Goal: Task Accomplishment & Management: Use online tool/utility

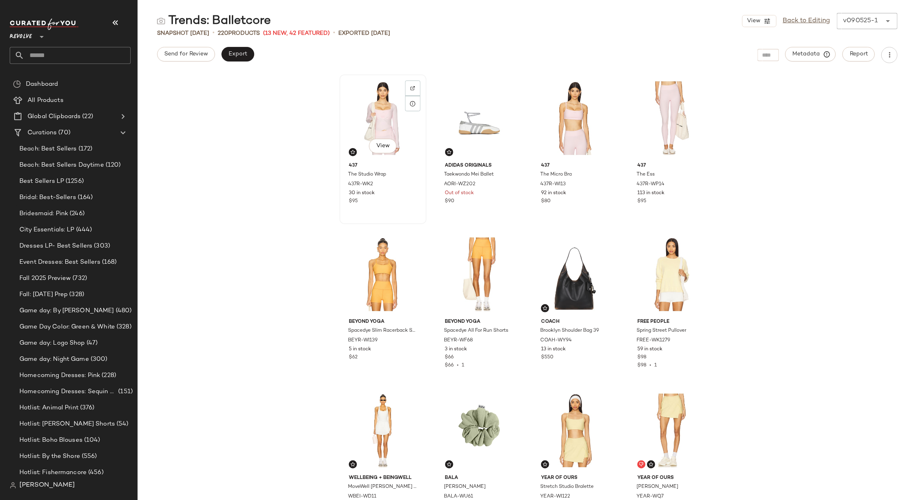
click at [353, 121] on div "View" at bounding box center [382, 118] width 81 height 82
click at [568, 145] on span "View" at bounding box center [575, 146] width 14 height 6
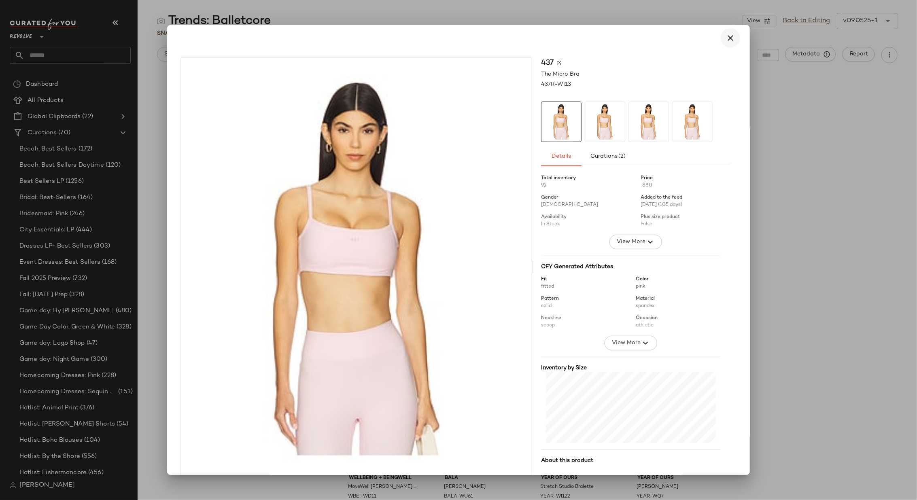
click at [728, 37] on icon "button" at bounding box center [730, 38] width 10 height 10
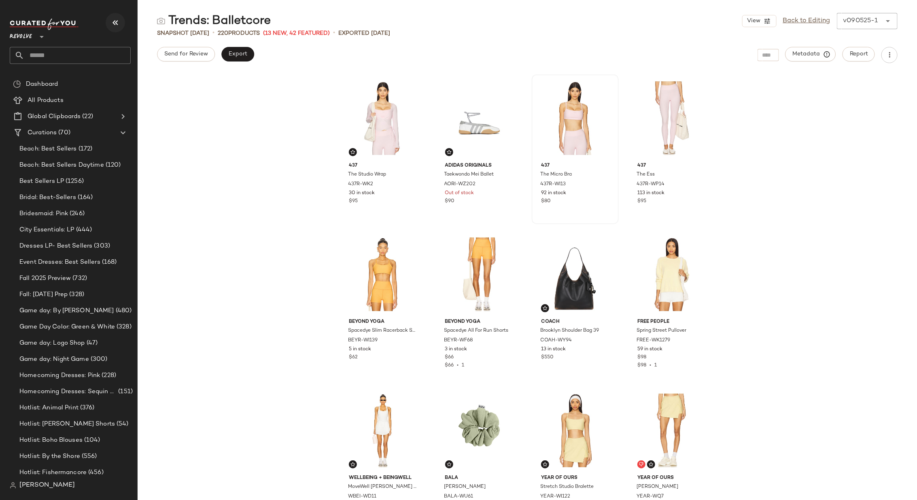
click at [116, 23] on icon "button" at bounding box center [115, 23] width 10 height 10
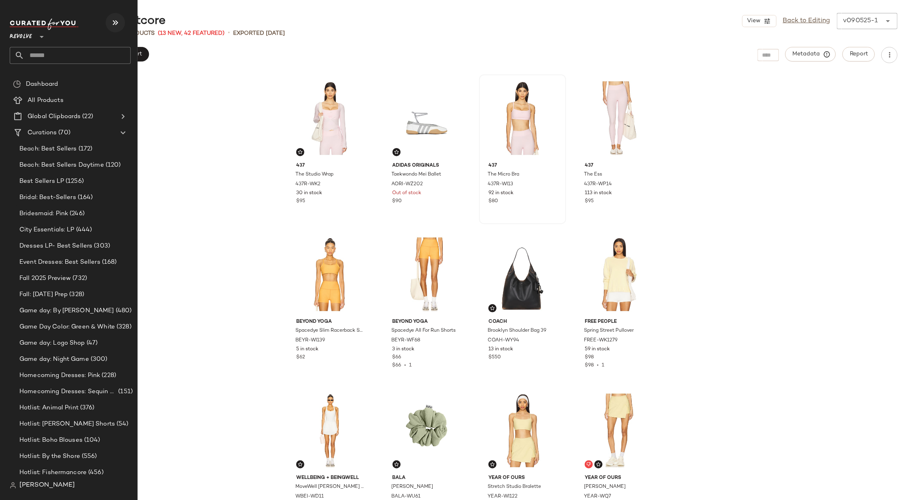
click at [112, 18] on icon "button" at bounding box center [115, 23] width 10 height 10
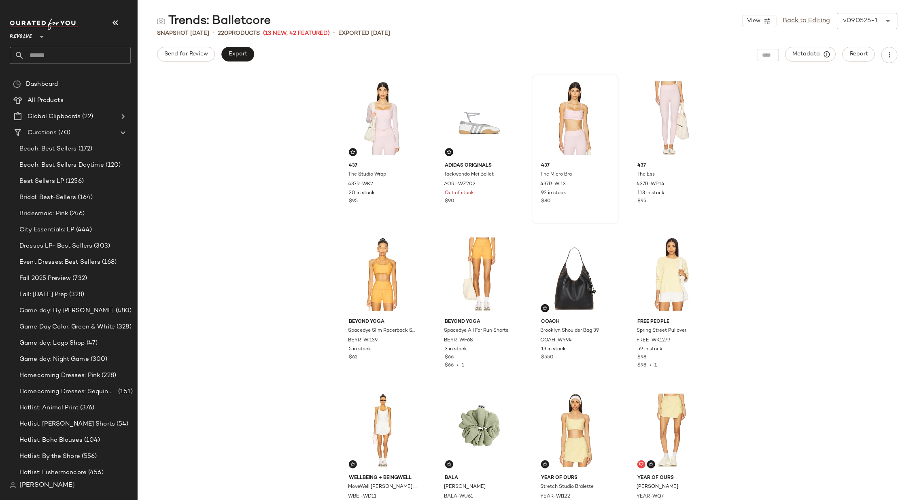
click at [96, 52] on input "text" at bounding box center [77, 55] width 106 height 17
type input "****"
click at [91, 78] on div "Vacation: Euro pean Escape" at bounding box center [70, 78] width 108 height 8
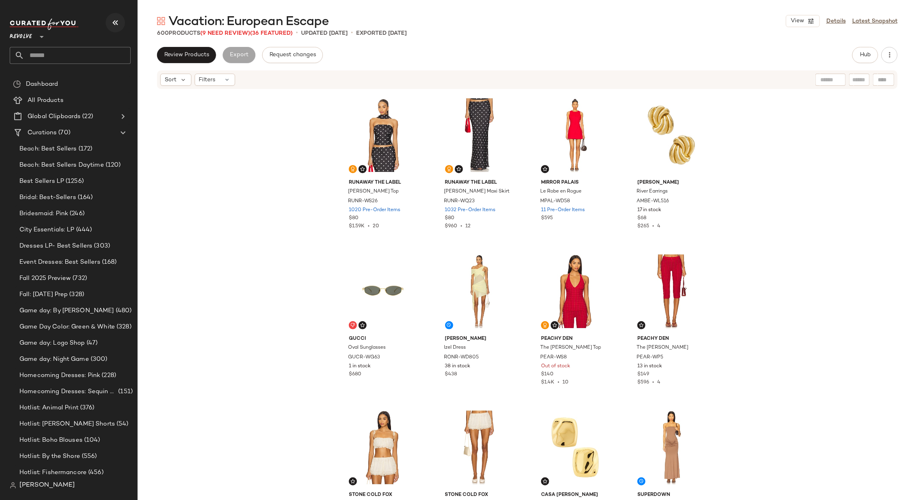
click at [116, 21] on icon "button" at bounding box center [115, 23] width 10 height 10
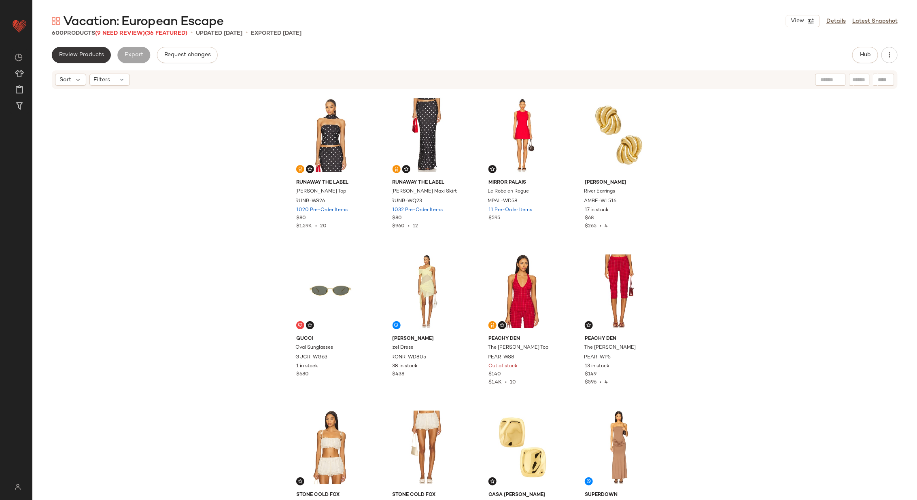
click at [80, 58] on span "Review Products" at bounding box center [81, 55] width 45 height 6
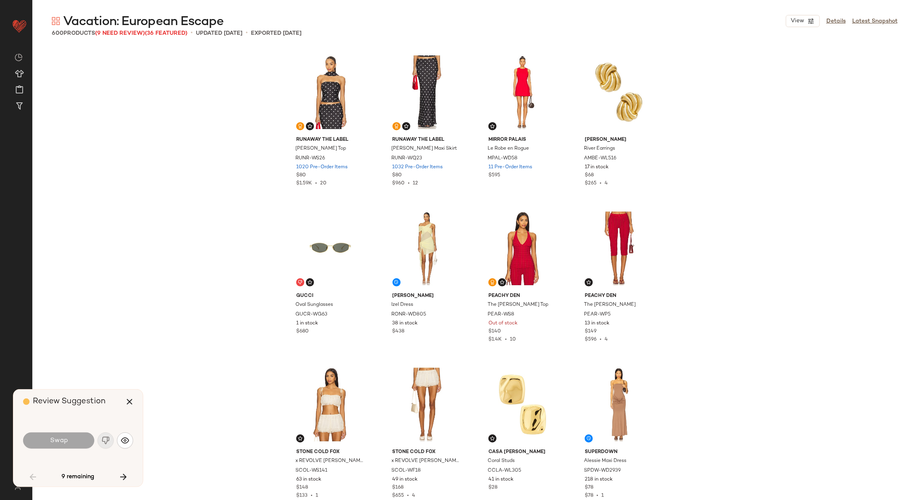
scroll to position [631, 0]
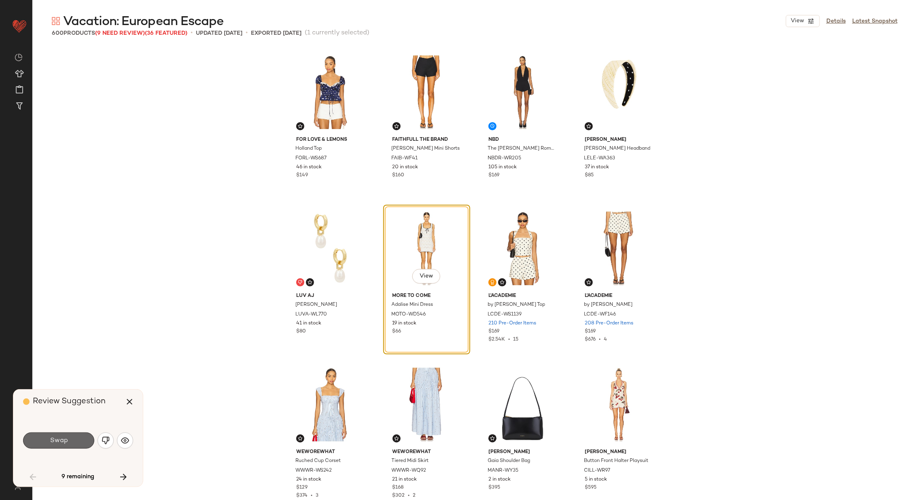
click at [69, 436] on button "Swap" at bounding box center [58, 440] width 71 height 16
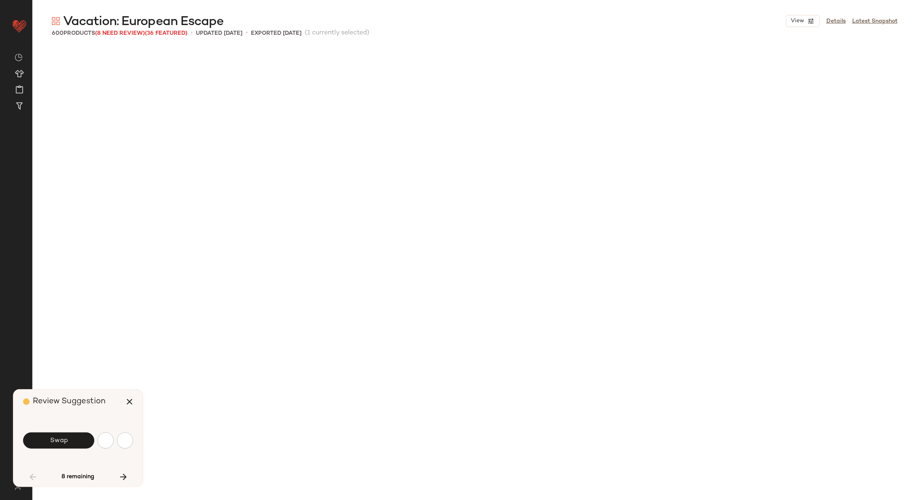
scroll to position [1249, 0]
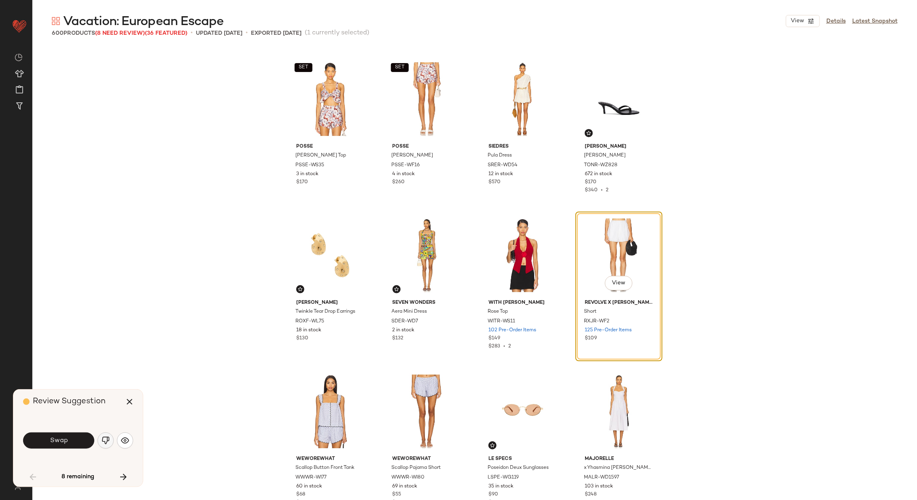
click at [105, 436] on img "button" at bounding box center [106, 440] width 8 height 8
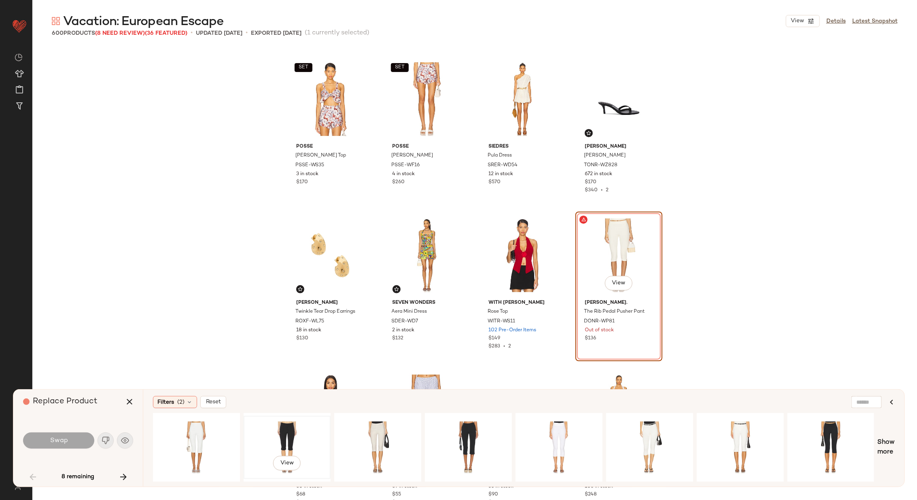
click at [291, 430] on div "View" at bounding box center [286, 447] width 81 height 57
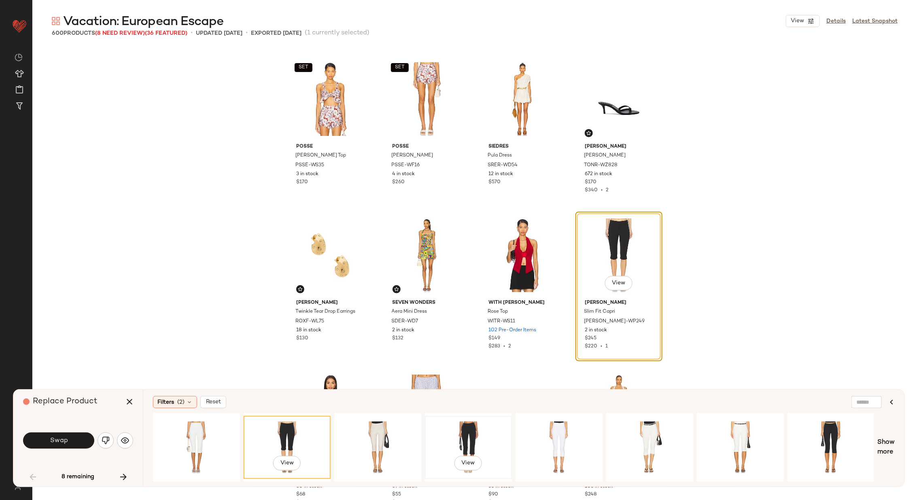
click at [477, 434] on div "View" at bounding box center [468, 447] width 81 height 57
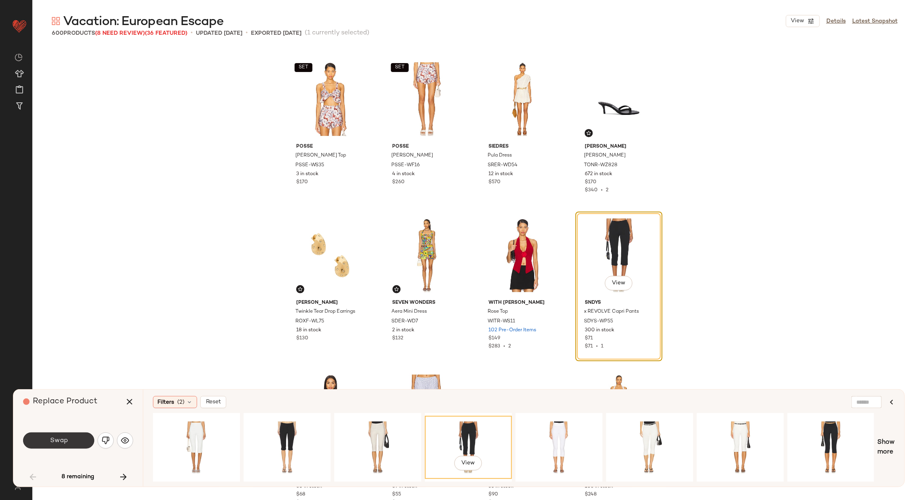
click at [58, 438] on span "Swap" at bounding box center [58, 441] width 18 height 8
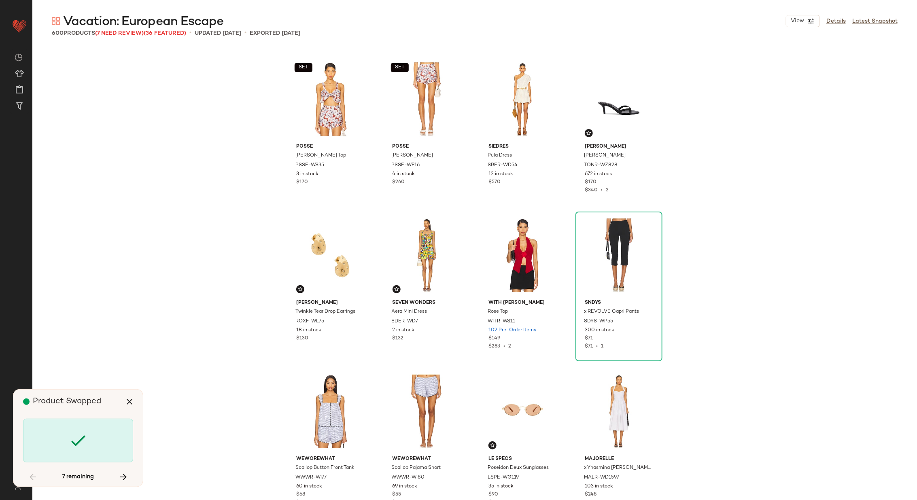
scroll to position [6558, 0]
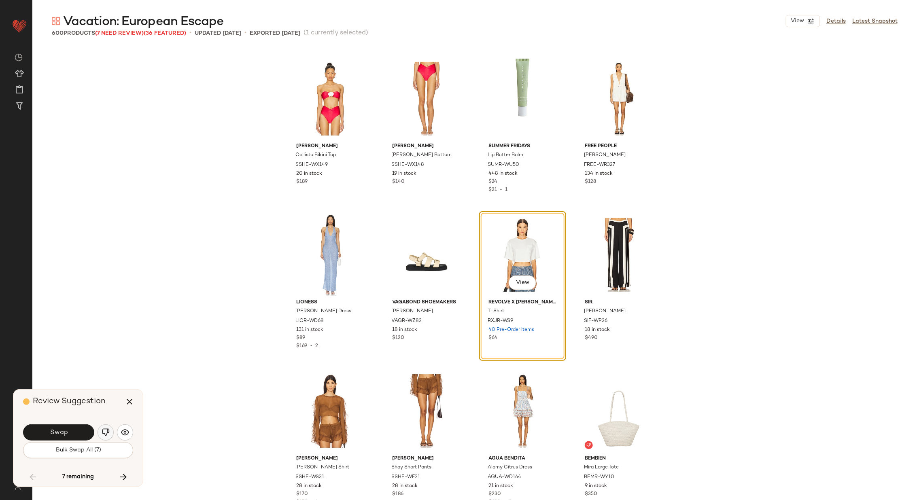
click at [106, 428] on img "button" at bounding box center [106, 432] width 8 height 8
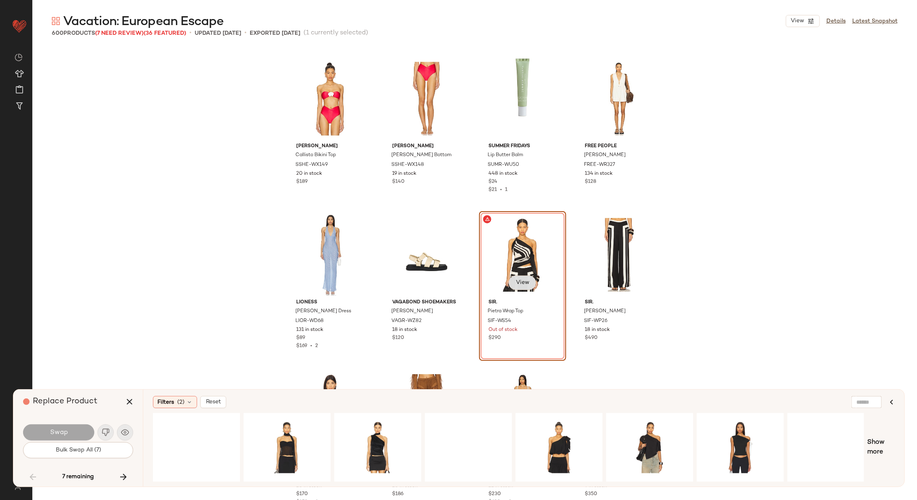
click at [510, 282] on button "View" at bounding box center [522, 282] width 28 height 15
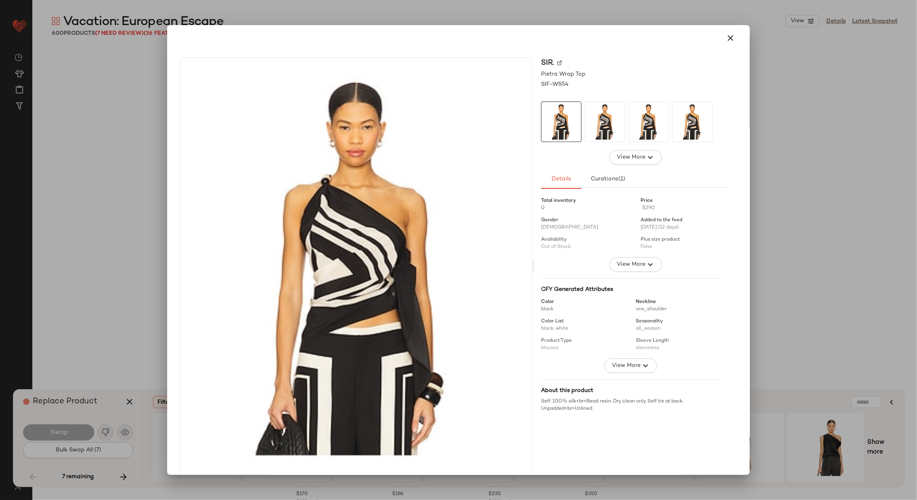
click at [557, 61] on img at bounding box center [559, 62] width 5 height 5
click at [731, 40] on button "button" at bounding box center [729, 37] width 19 height 19
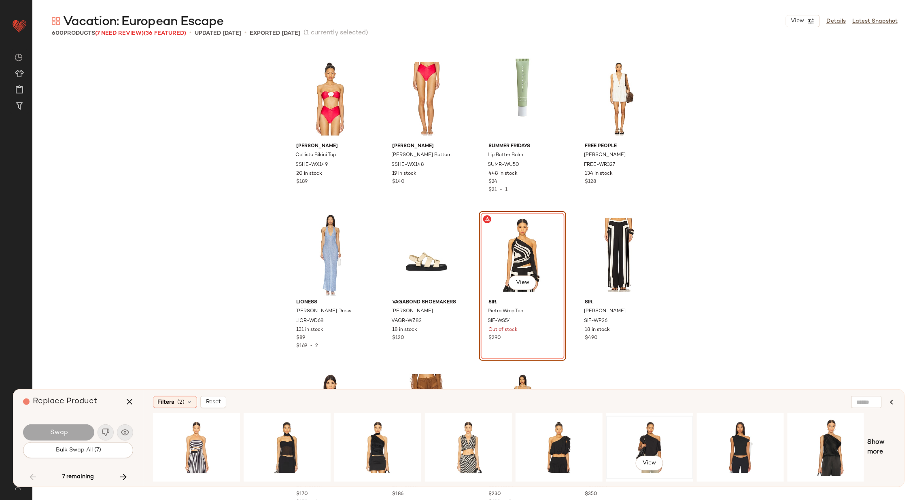
click at [657, 435] on div "View" at bounding box center [649, 447] width 81 height 57
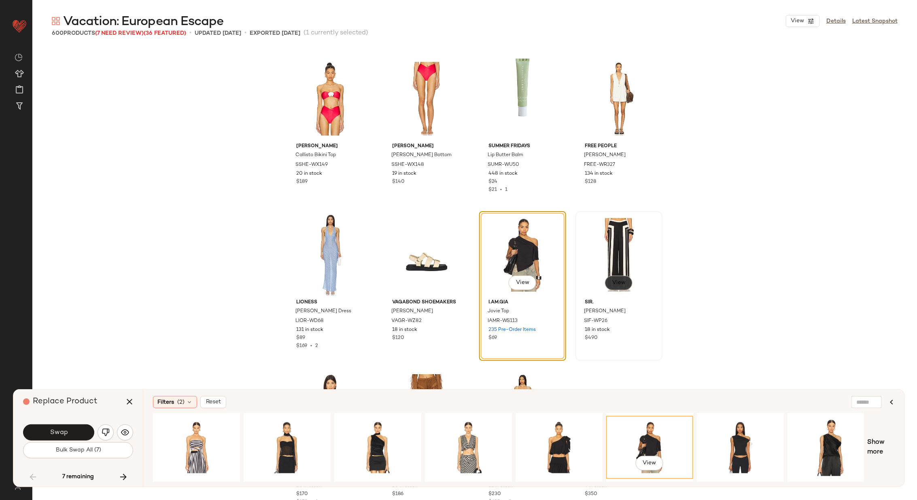
click at [616, 284] on span "View" at bounding box center [618, 283] width 14 height 6
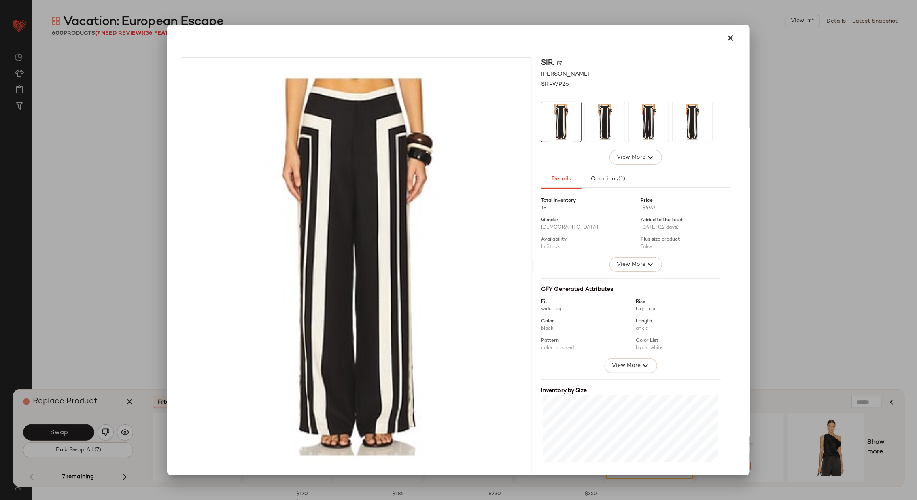
click at [557, 61] on img at bounding box center [559, 62] width 5 height 5
click at [731, 42] on button "button" at bounding box center [729, 37] width 19 height 19
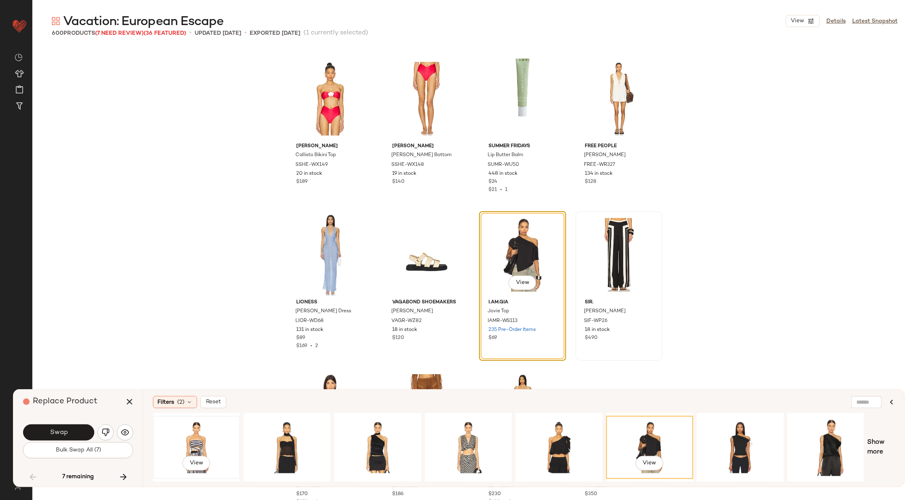
click at [195, 434] on div "View" at bounding box center [196, 447] width 81 height 57
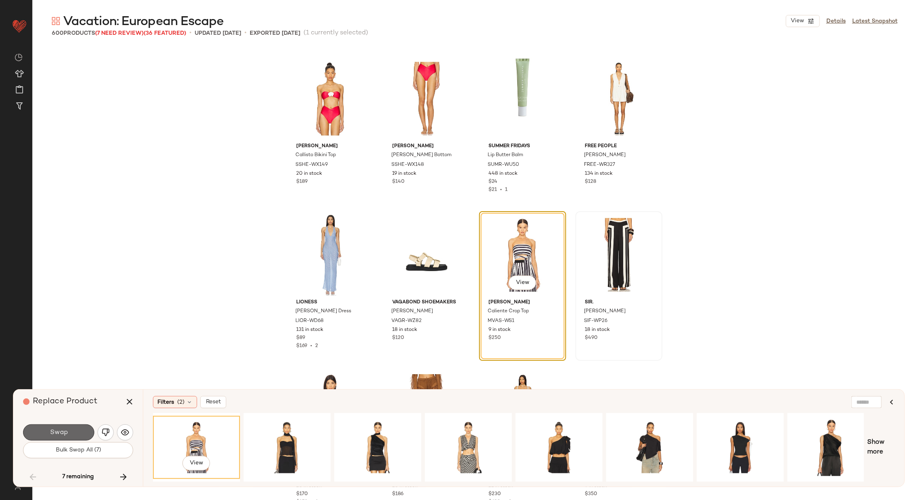
click at [78, 430] on button "Swap" at bounding box center [58, 432] width 71 height 16
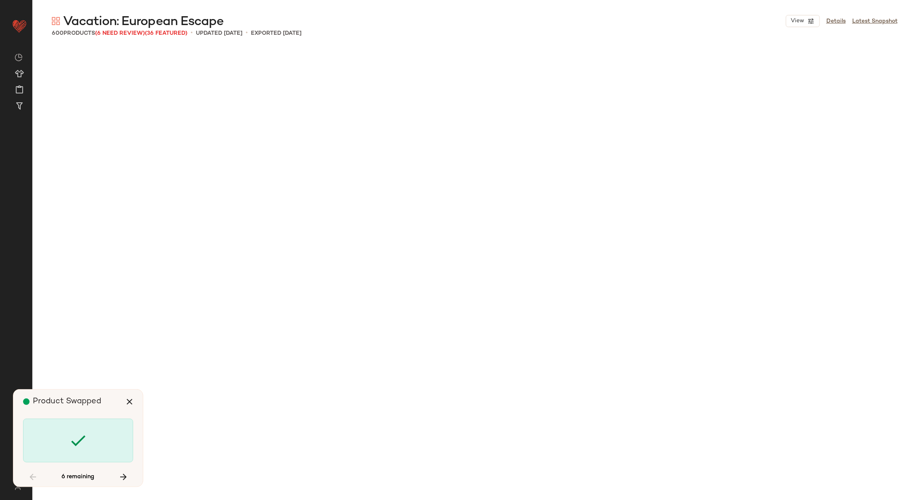
scroll to position [11554, 0]
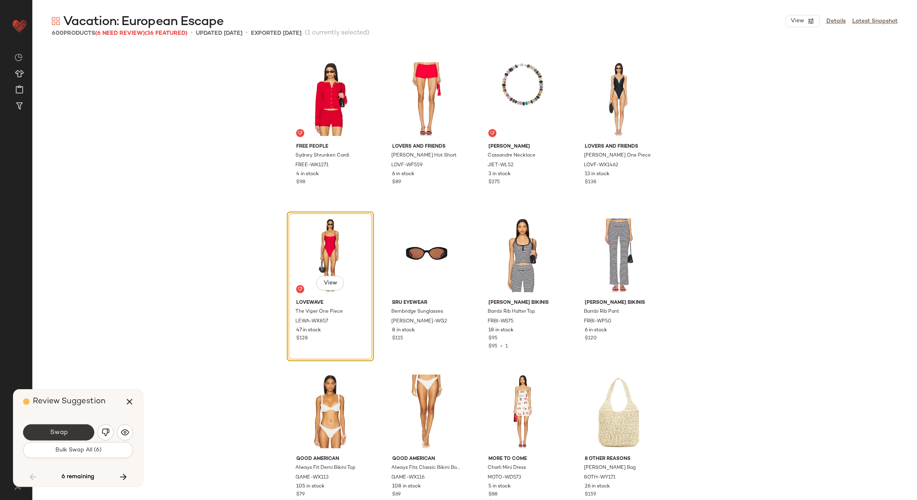
click at [66, 430] on span "Swap" at bounding box center [58, 433] width 18 height 8
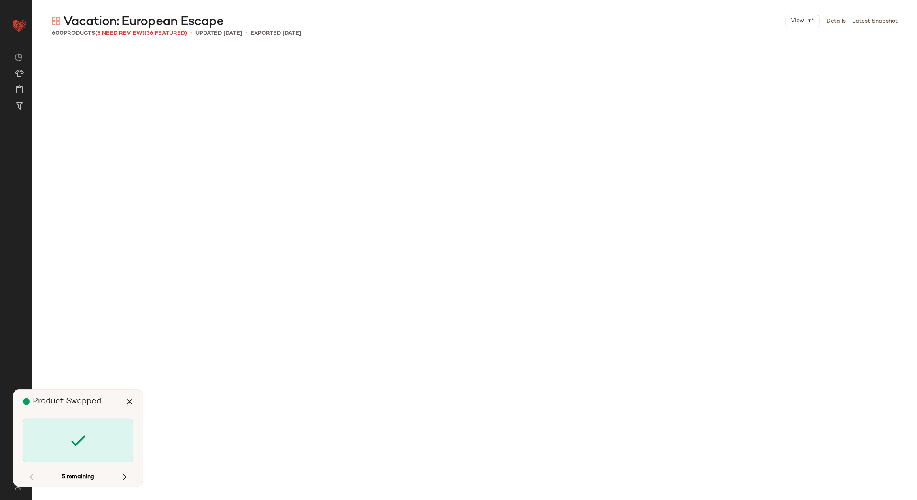
scroll to position [16239, 0]
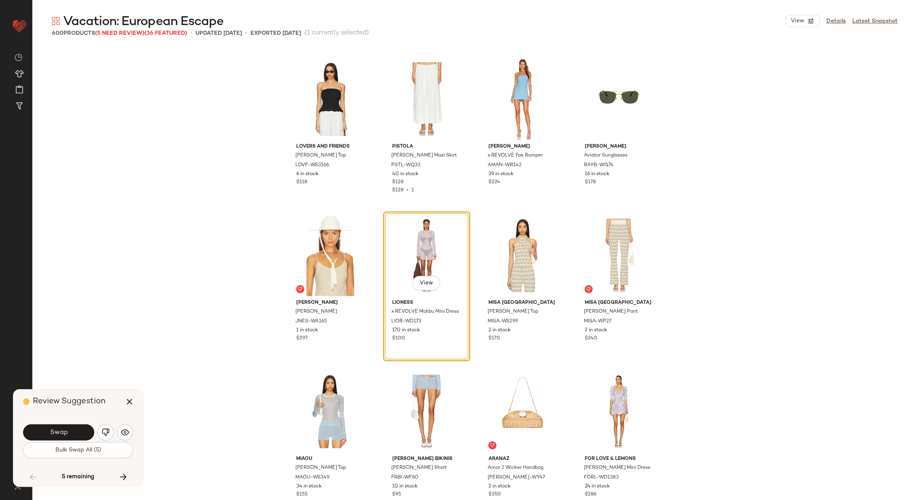
click at [66, 430] on span "Swap" at bounding box center [58, 433] width 18 height 8
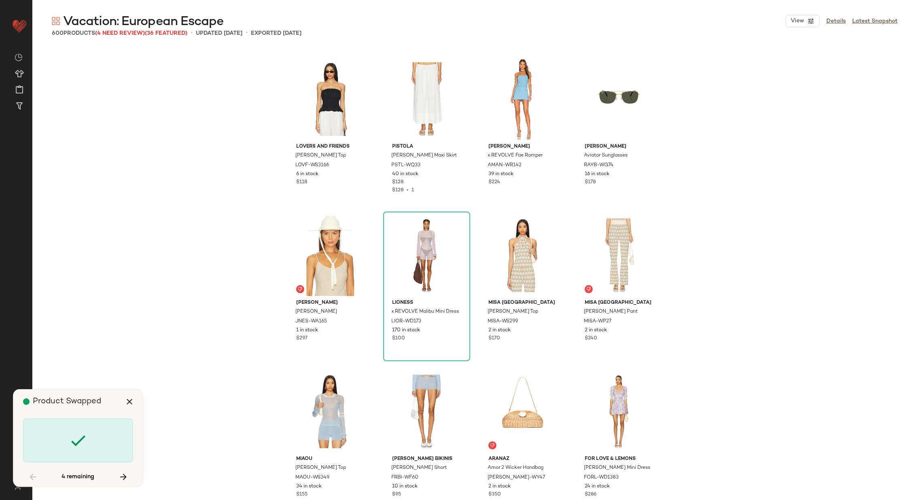
scroll to position [21080, 0]
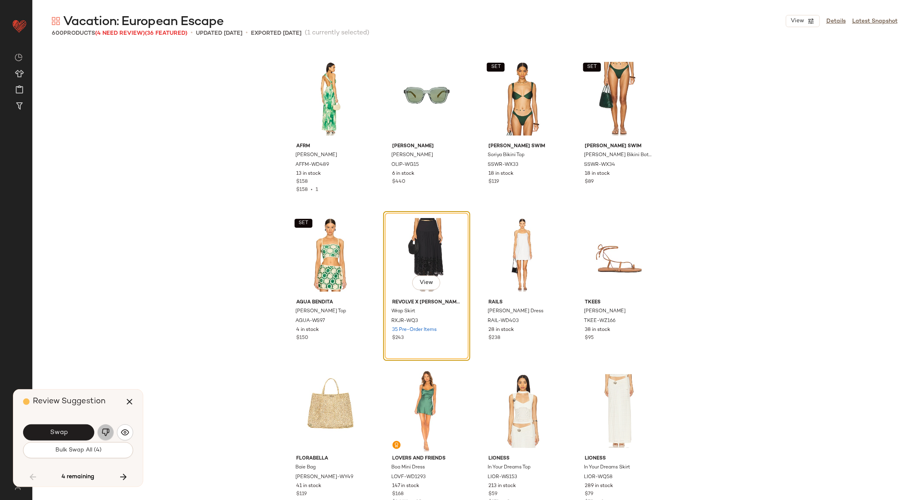
click at [104, 431] on img "button" at bounding box center [106, 432] width 8 height 8
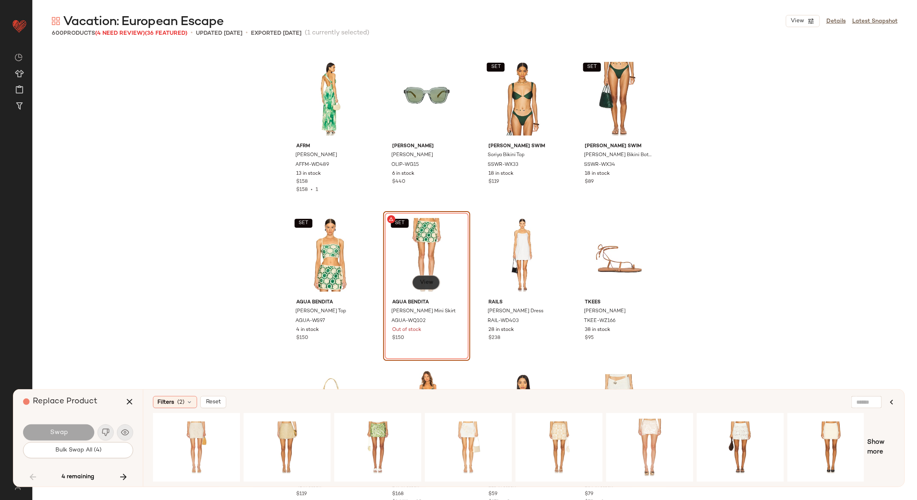
click at [430, 282] on span "View" at bounding box center [426, 283] width 14 height 6
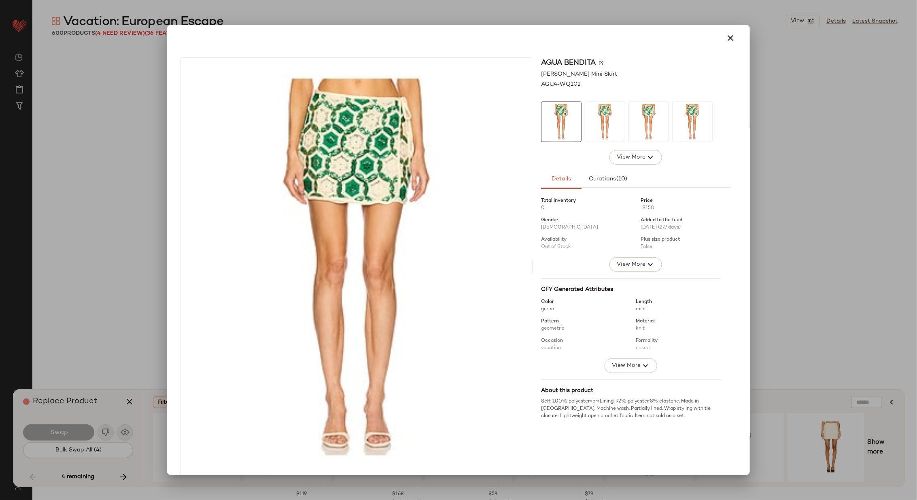
click at [594, 62] on div "Agua Bendita" at bounding box center [635, 62] width 189 height 11
click at [599, 61] on img at bounding box center [601, 62] width 5 height 5
click at [730, 36] on icon "button" at bounding box center [730, 38] width 10 height 10
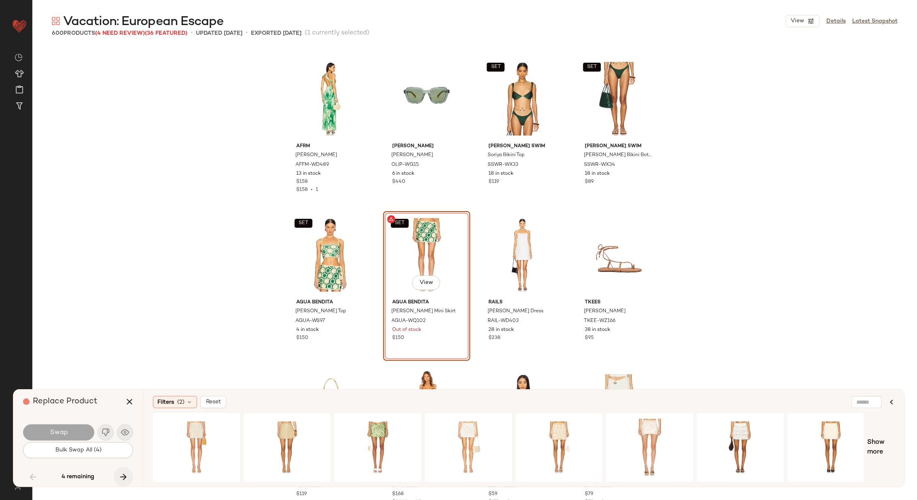
click at [126, 477] on icon "button" at bounding box center [124, 477] width 10 height 10
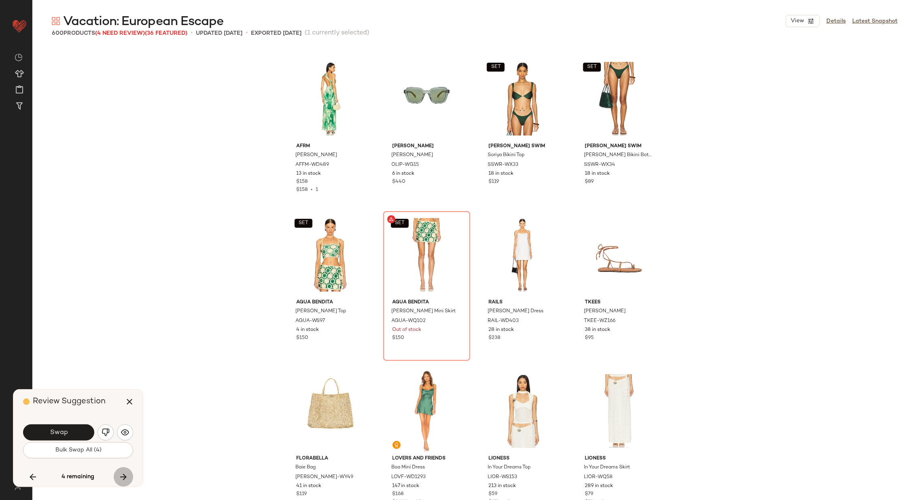
scroll to position [21704, 0]
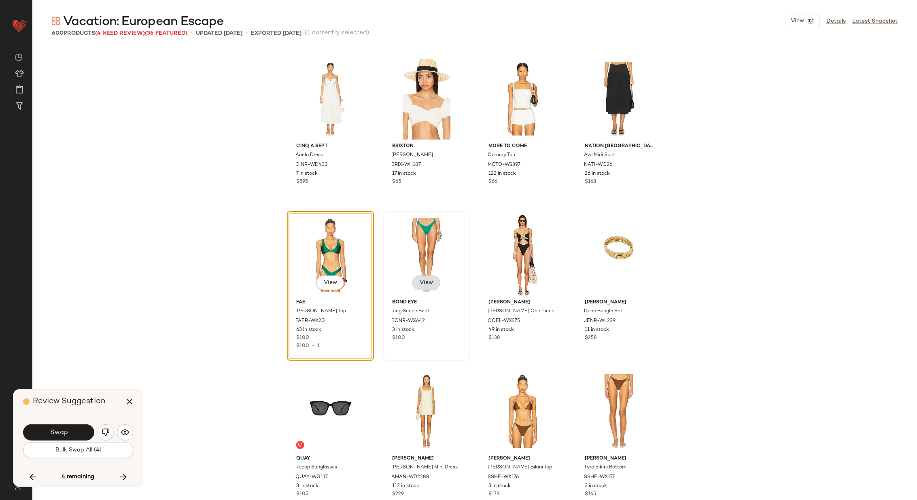
click at [423, 280] on span "View" at bounding box center [426, 283] width 14 height 6
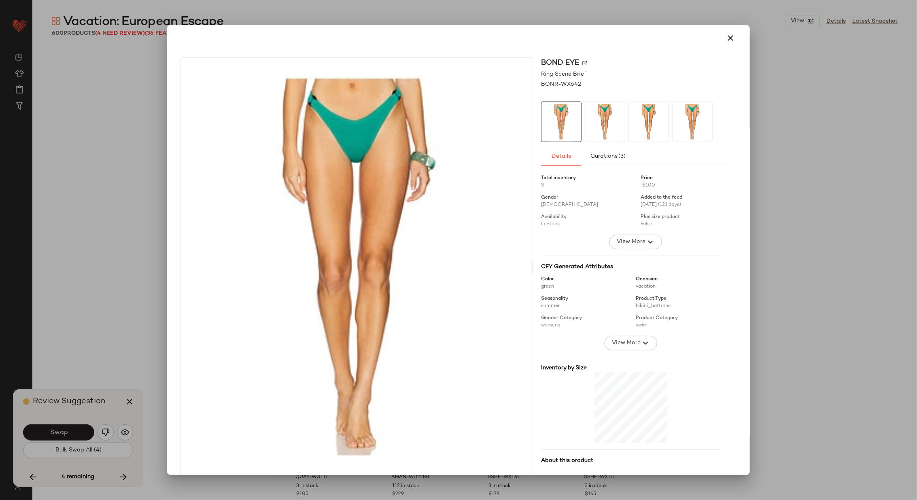
click at [582, 63] on img at bounding box center [584, 62] width 5 height 5
click at [731, 36] on button "button" at bounding box center [729, 37] width 19 height 19
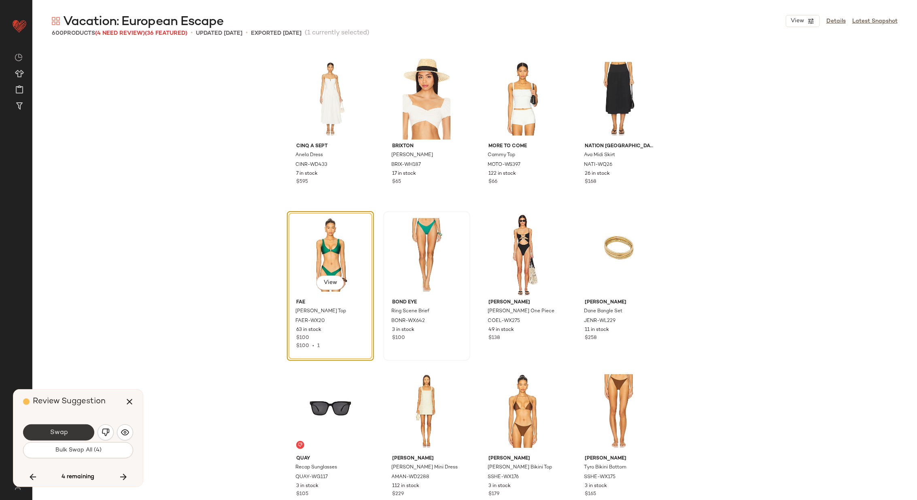
click at [61, 430] on span "Swap" at bounding box center [58, 433] width 18 height 8
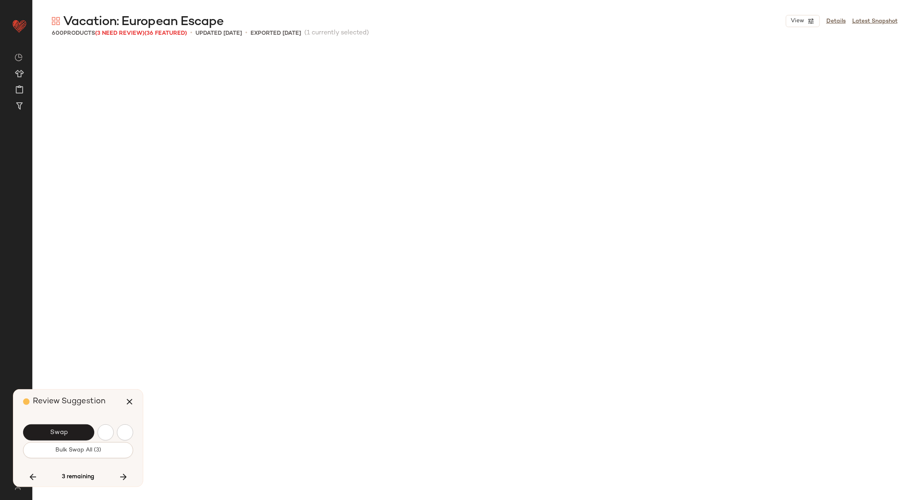
scroll to position [22328, 0]
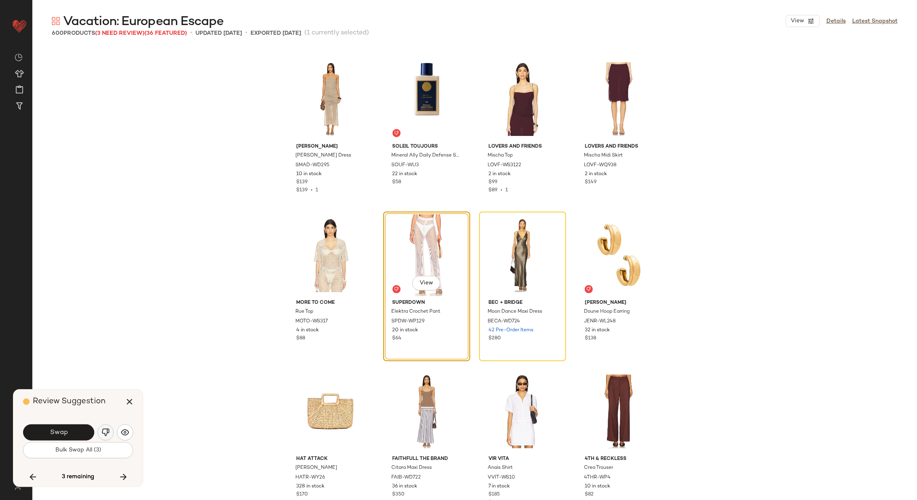
click at [103, 432] on img "button" at bounding box center [106, 432] width 8 height 8
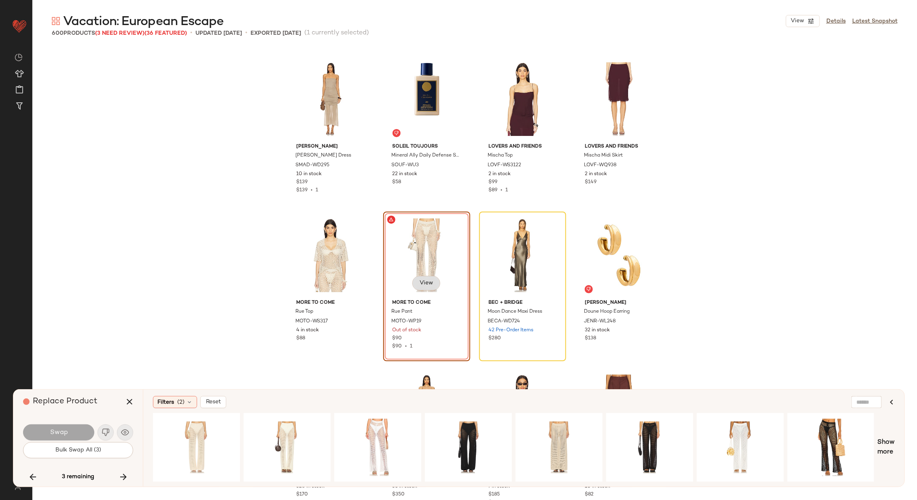
click at [428, 283] on span "View" at bounding box center [426, 283] width 14 height 6
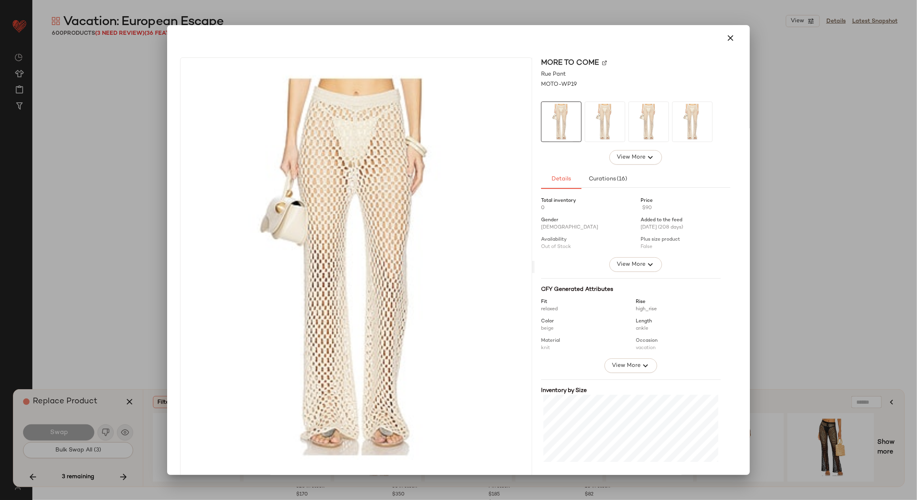
click at [602, 62] on img at bounding box center [604, 62] width 5 height 5
click at [728, 32] on button "button" at bounding box center [729, 37] width 19 height 19
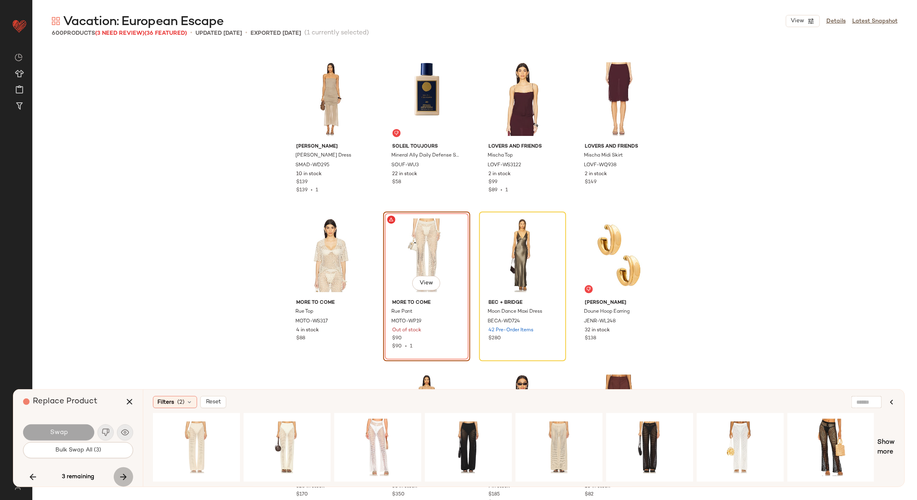
click at [125, 474] on icon "button" at bounding box center [124, 477] width 10 height 10
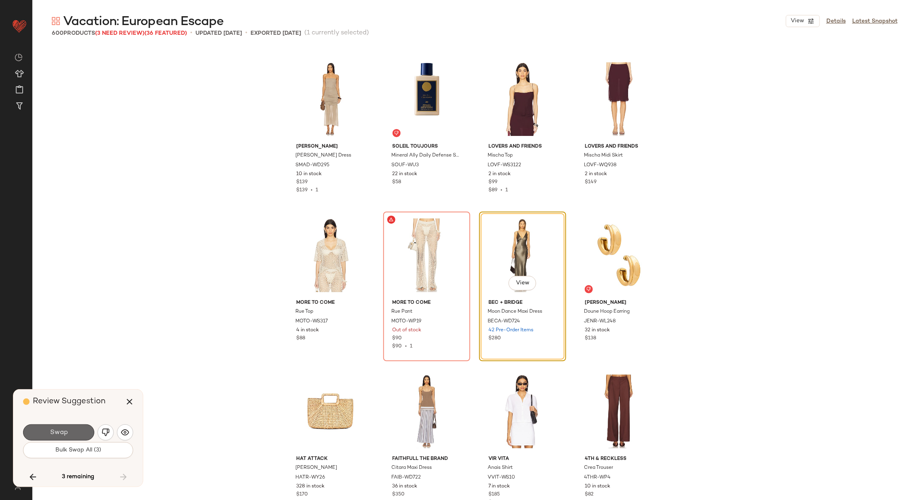
click at [70, 430] on button "Swap" at bounding box center [58, 432] width 71 height 16
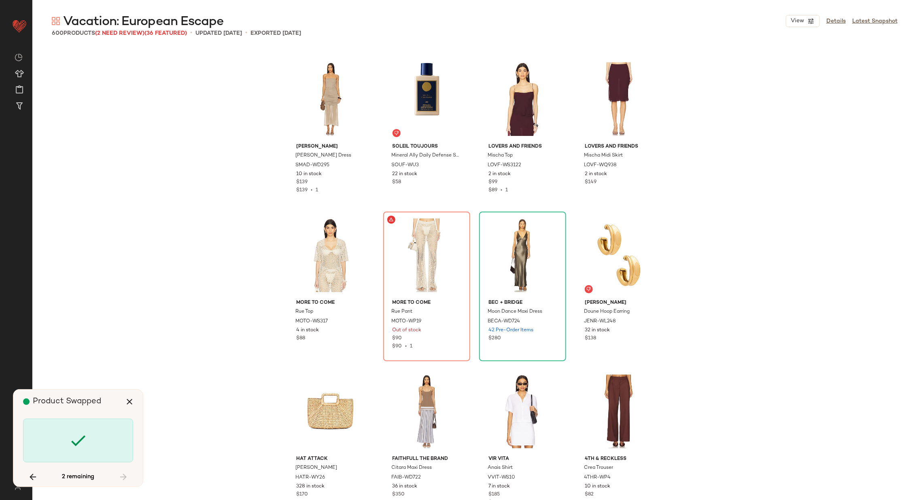
scroll to position [21080, 0]
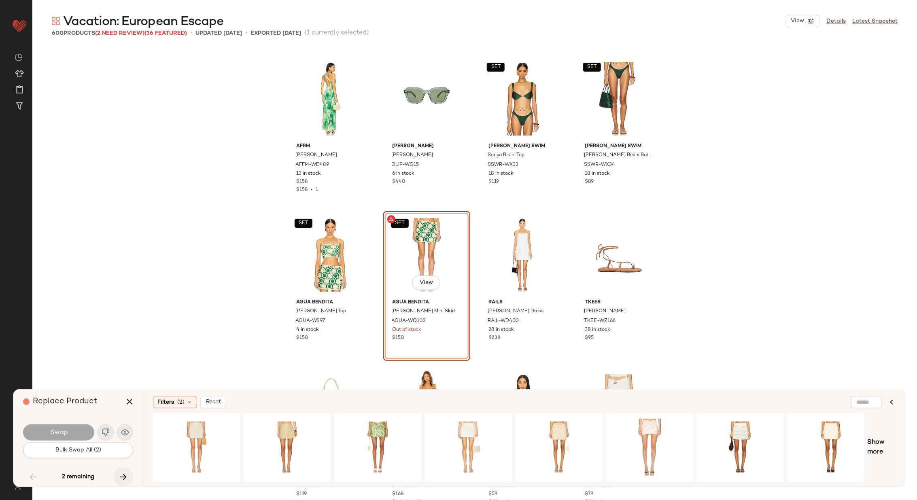
click at [123, 474] on icon "button" at bounding box center [124, 477] width 10 height 10
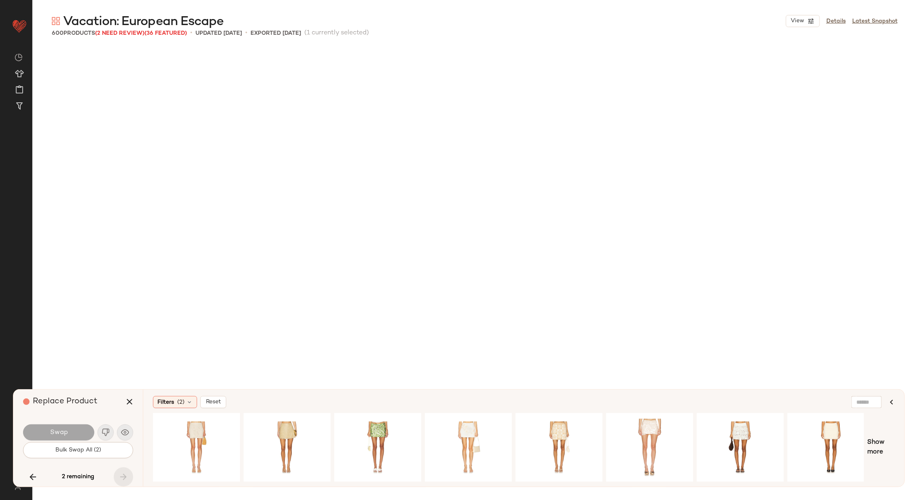
scroll to position [22328, 0]
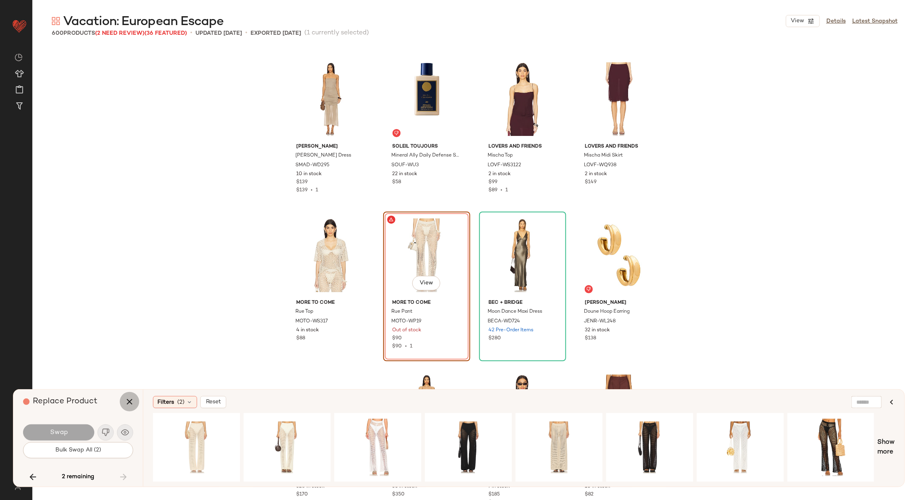
click at [130, 400] on icon "button" at bounding box center [130, 402] width 10 height 10
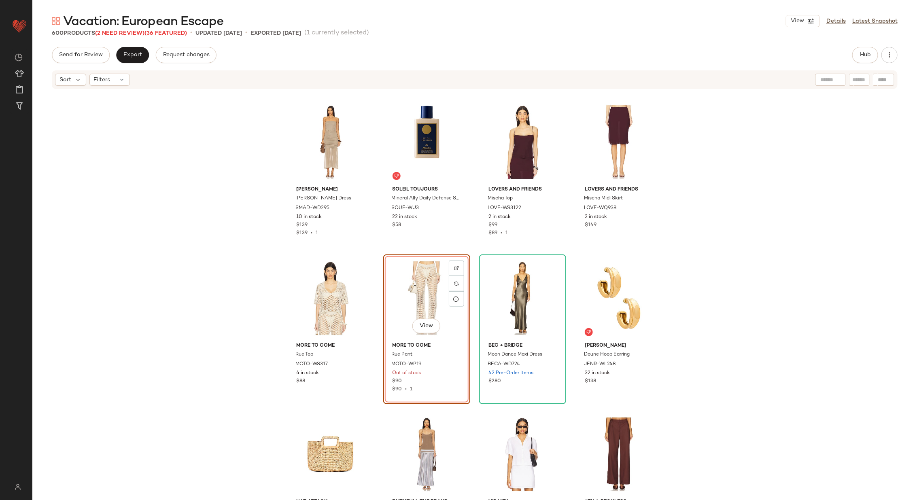
click at [881, 77] on div at bounding box center [883, 80] width 21 height 12
click at [866, 53] on span "Hub" at bounding box center [864, 55] width 11 height 6
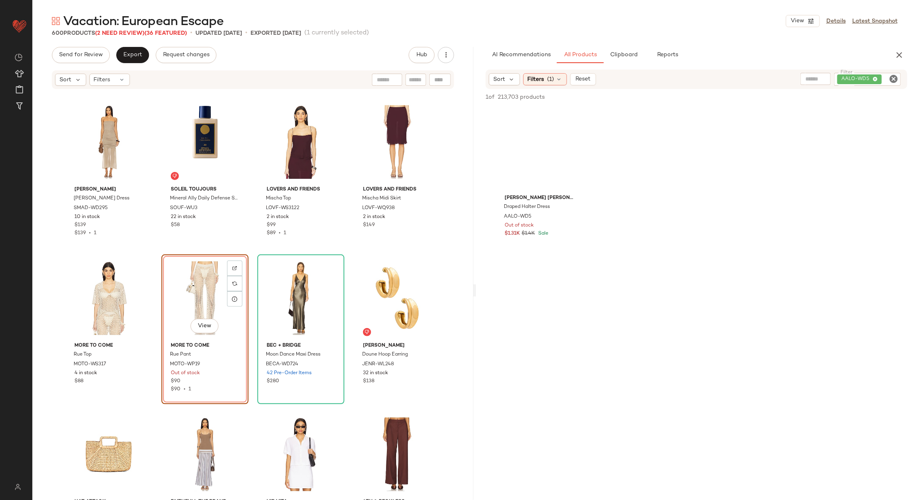
click at [442, 77] on div at bounding box center [439, 80] width 21 height 12
paste input "**********"
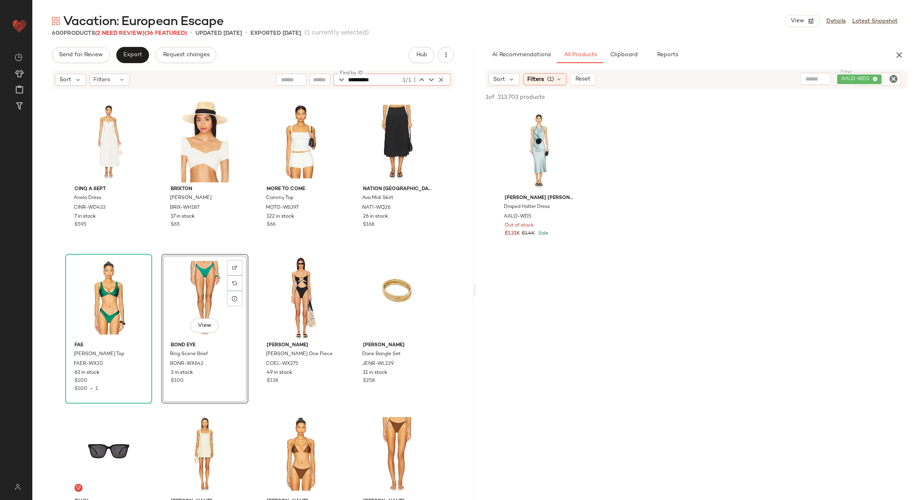
type input "**********"
click at [107, 326] on span "View" at bounding box center [109, 325] width 14 height 6
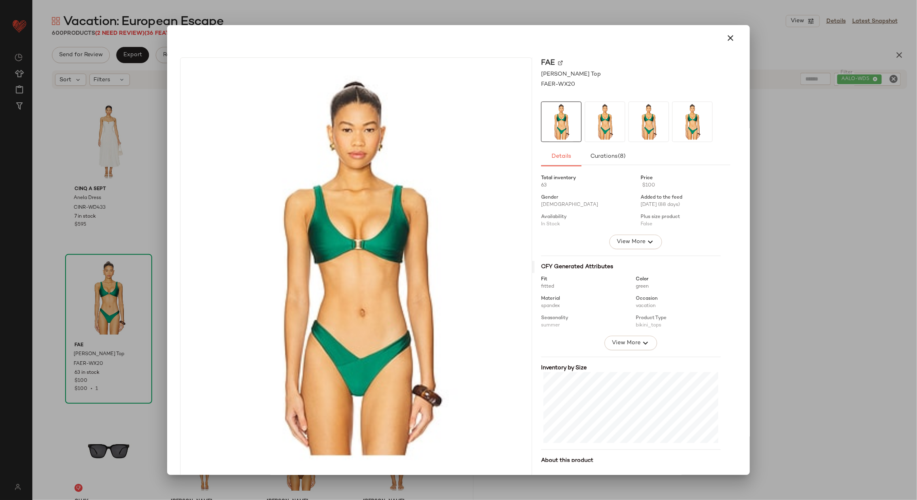
click at [558, 61] on img at bounding box center [560, 62] width 5 height 5
click at [725, 35] on icon "button" at bounding box center [730, 38] width 10 height 10
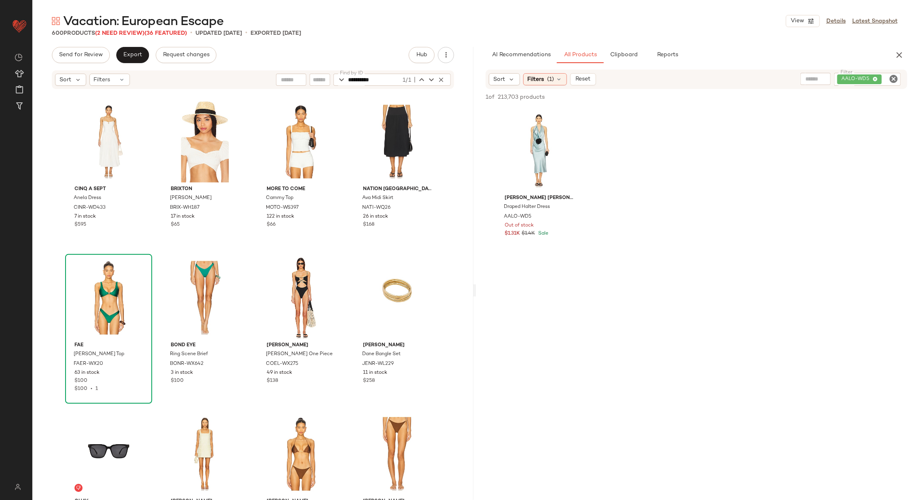
click at [894, 82] on icon "Clear Filter" at bounding box center [893, 79] width 10 height 10
type input "*********"
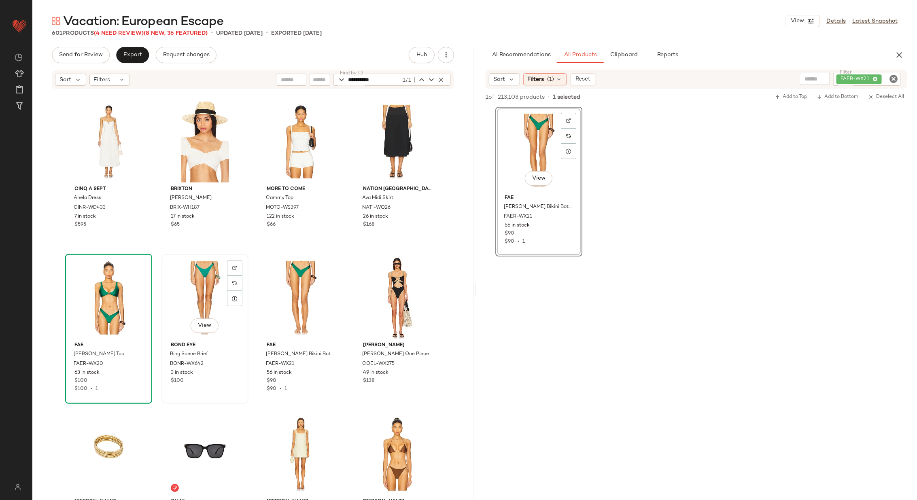
click at [203, 299] on div "View" at bounding box center [204, 298] width 81 height 82
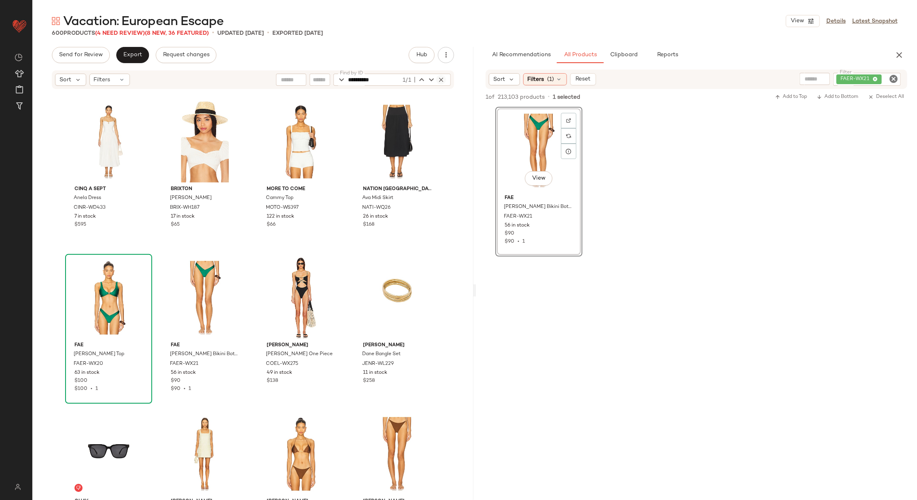
click at [442, 80] on icon "button" at bounding box center [440, 79] width 7 height 7
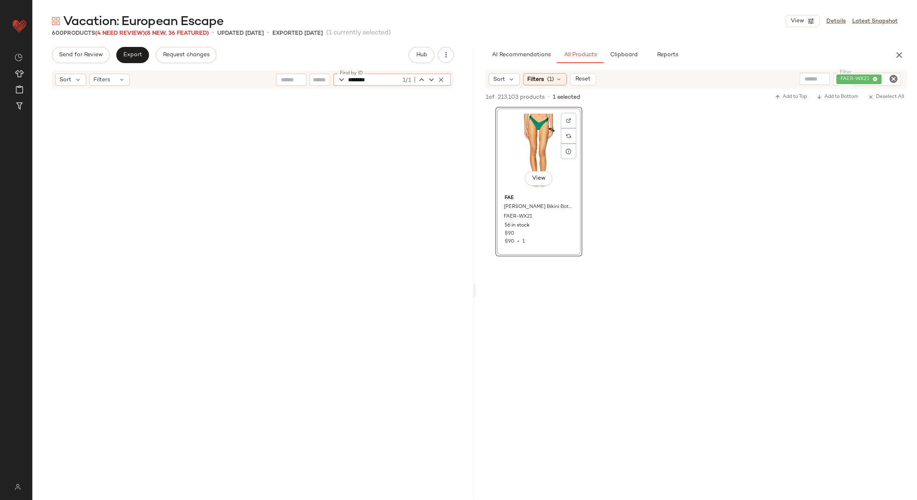
scroll to position [6558, 0]
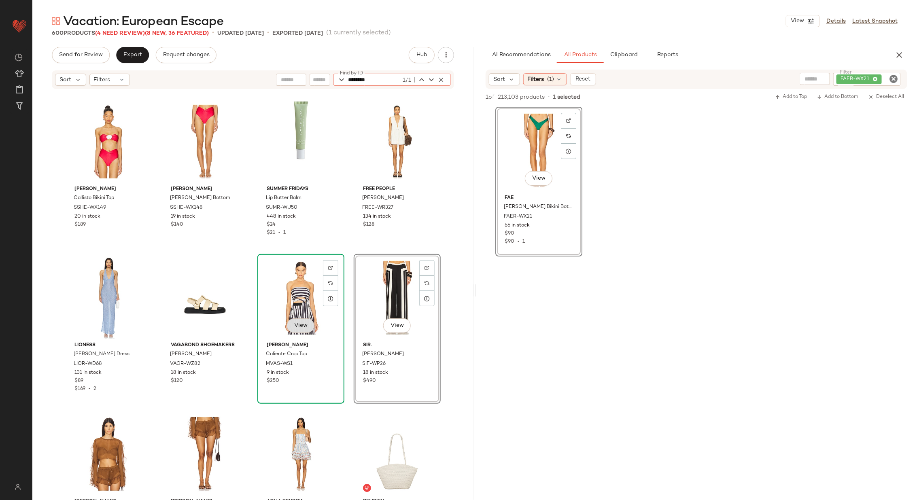
type input "********"
click at [290, 324] on button "View" at bounding box center [301, 325] width 28 height 15
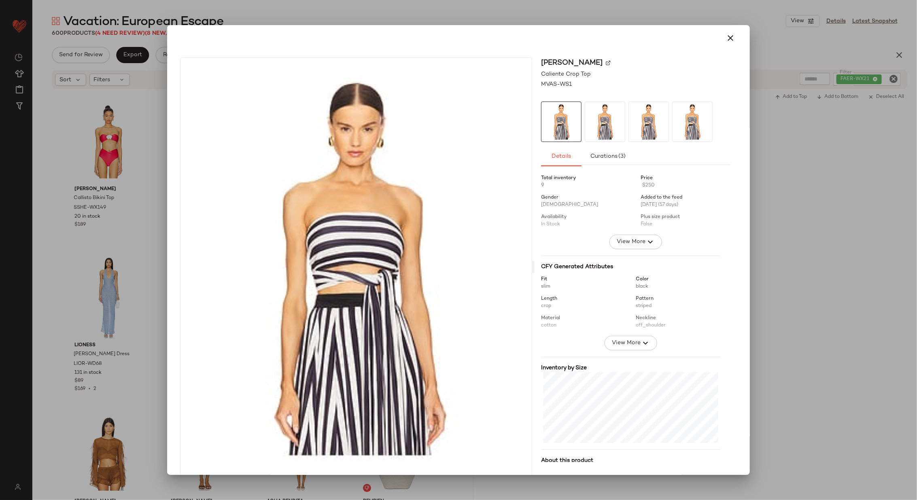
click at [606, 63] on img at bounding box center [608, 62] width 5 height 5
click at [729, 37] on icon "button" at bounding box center [730, 38] width 10 height 10
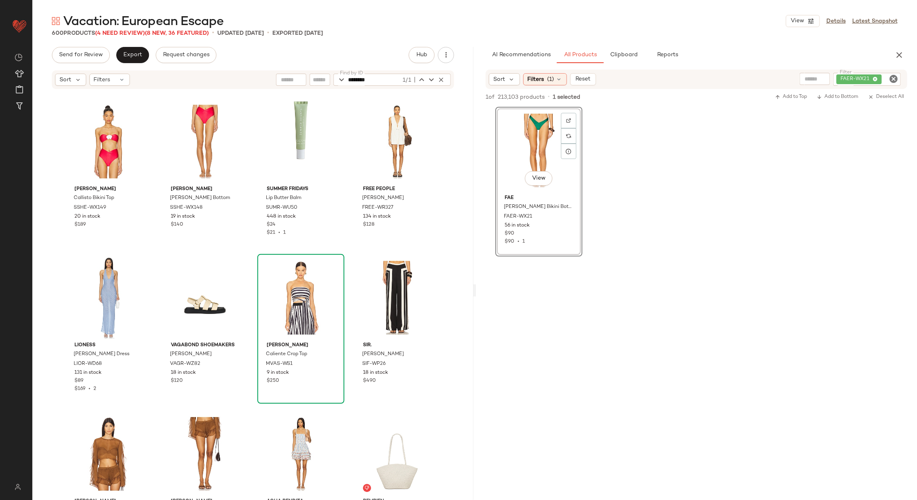
click at [892, 78] on icon "Clear Filter" at bounding box center [893, 79] width 10 height 10
paste input "********"
type input "********"
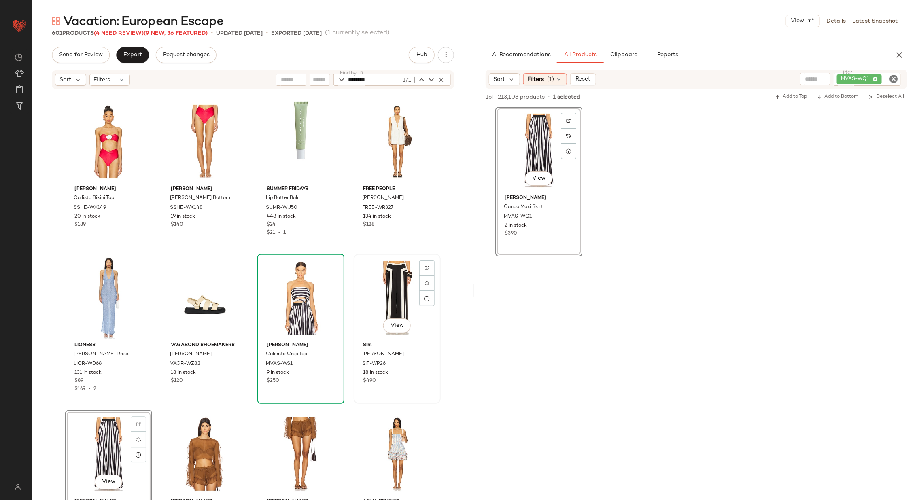
click at [386, 295] on div "View" at bounding box center [396, 298] width 81 height 82
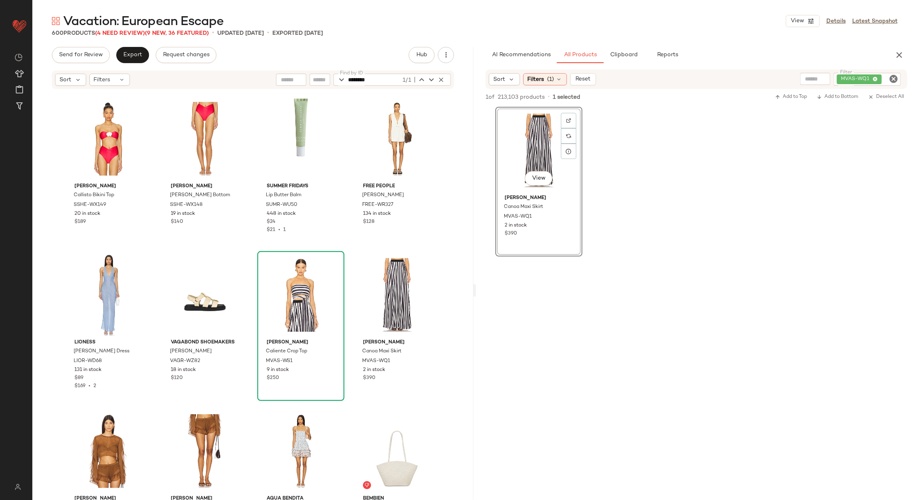
scroll to position [6548, 0]
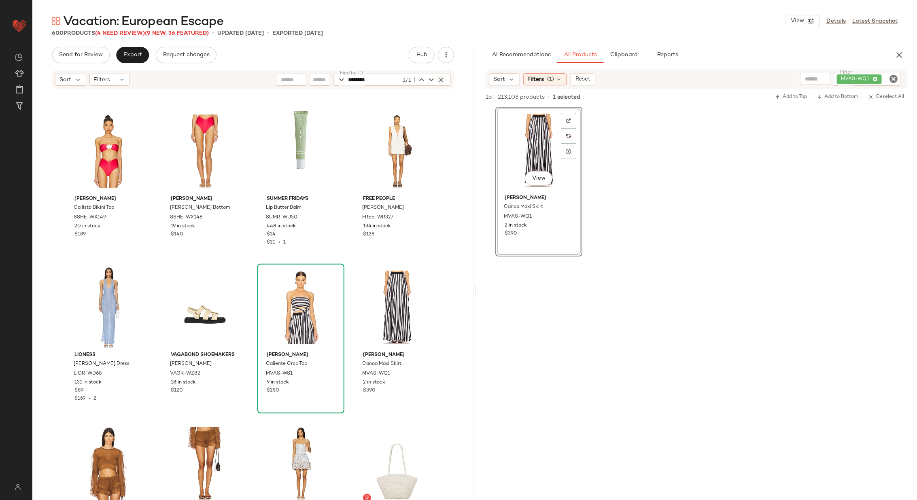
click at [443, 80] on icon "button" at bounding box center [440, 79] width 7 height 7
click at [349, 147] on div "[PERSON_NAME] SMAD-WZ1291 26 in stock $59 $58 • 1 NIA Clove Dress NIAR-WD34 93 …" at bounding box center [252, 307] width 441 height 434
click at [132, 54] on span "Export" at bounding box center [132, 55] width 19 height 6
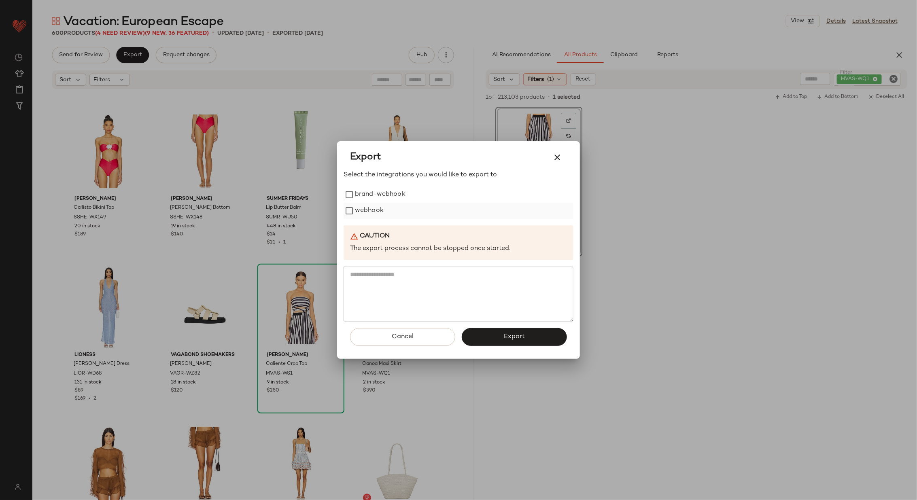
click at [356, 209] on label "webhook" at bounding box center [369, 211] width 29 height 16
click at [519, 337] on span "Export" at bounding box center [513, 337] width 21 height 8
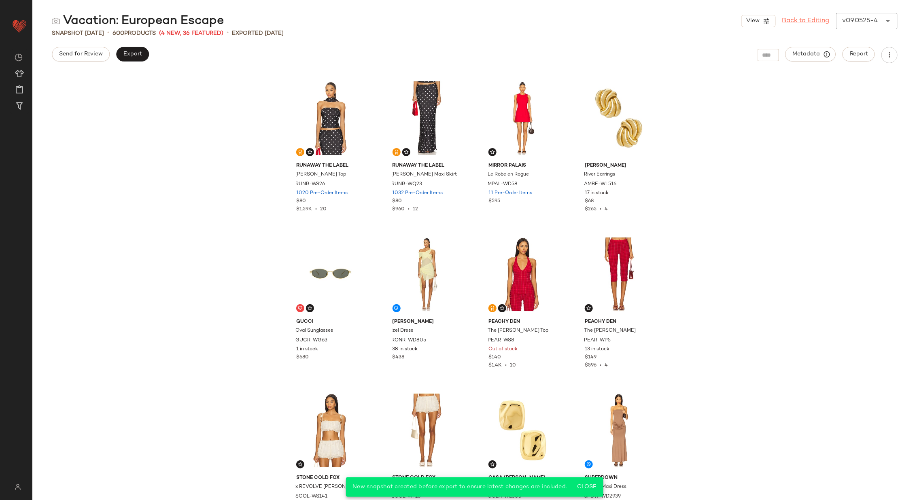
click at [810, 20] on link "Back to Editing" at bounding box center [805, 21] width 47 height 10
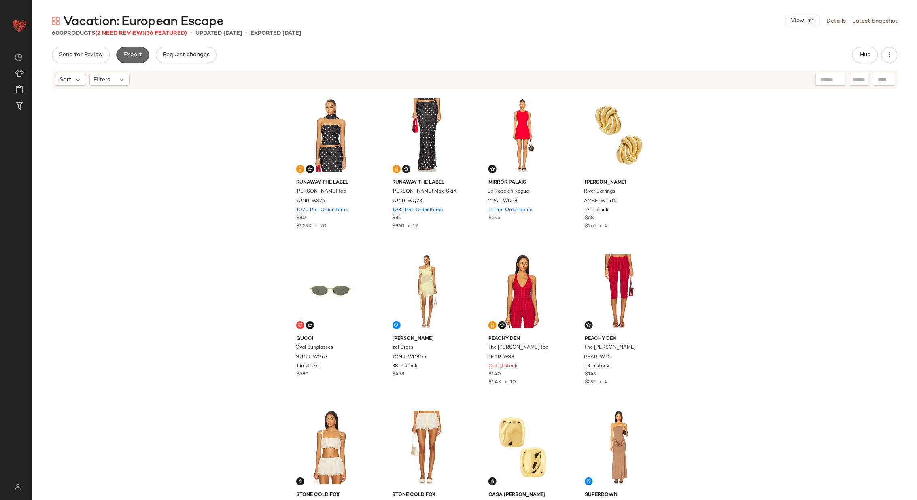
click at [135, 55] on span "Export" at bounding box center [132, 55] width 19 height 6
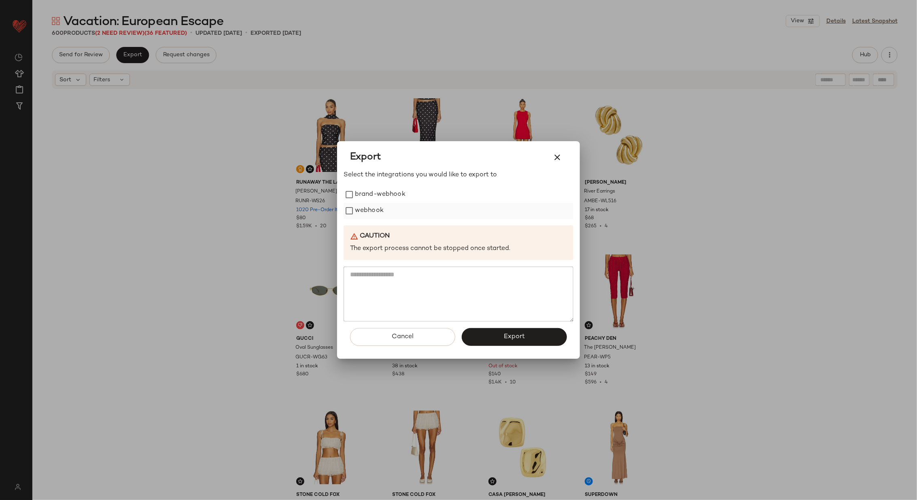
click at [355, 207] on label "webhook" at bounding box center [369, 211] width 29 height 16
click at [516, 337] on span "Export" at bounding box center [513, 337] width 21 height 8
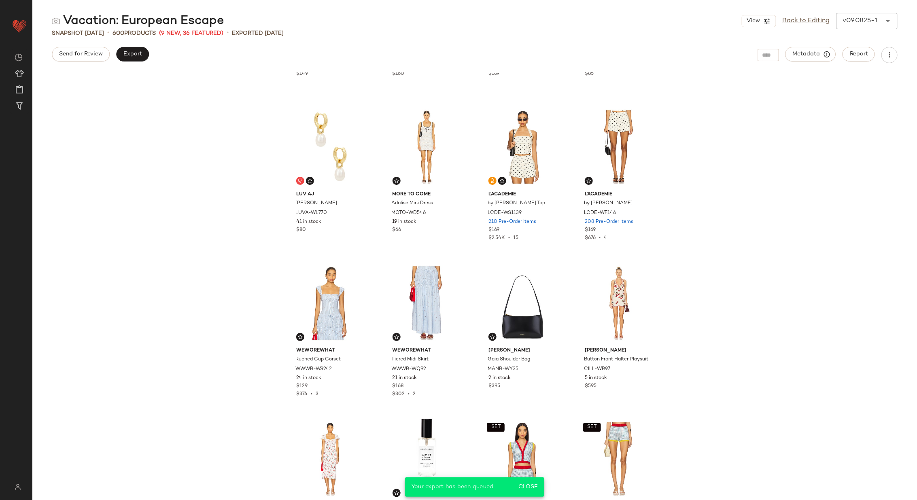
scroll to position [761, 0]
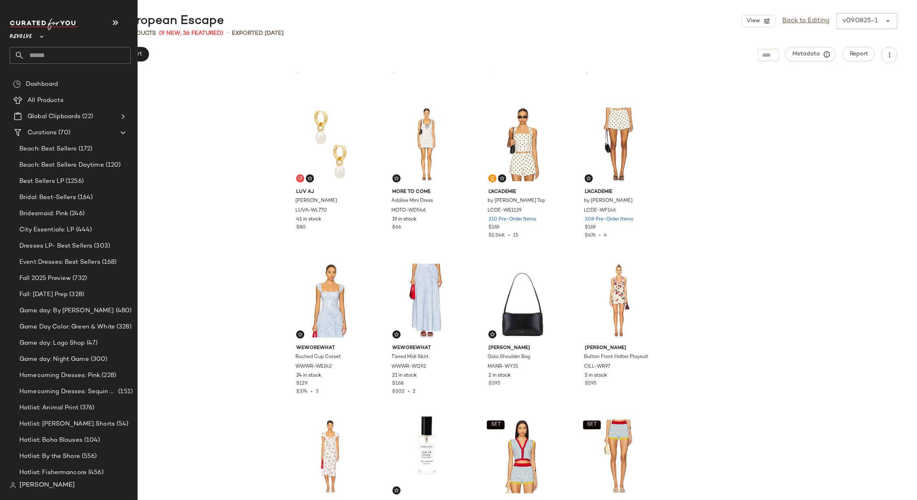
click at [76, 58] on input "text" at bounding box center [77, 55] width 106 height 17
type input "******"
click at [55, 57] on input "text" at bounding box center [77, 55] width 106 height 17
click at [119, 13] on nav "Revolve ** Dashboard All Products Global Clipboards (22) Curations (70) Beach: …" at bounding box center [69, 250] width 138 height 500
click at [116, 21] on icon "button" at bounding box center [115, 23] width 10 height 10
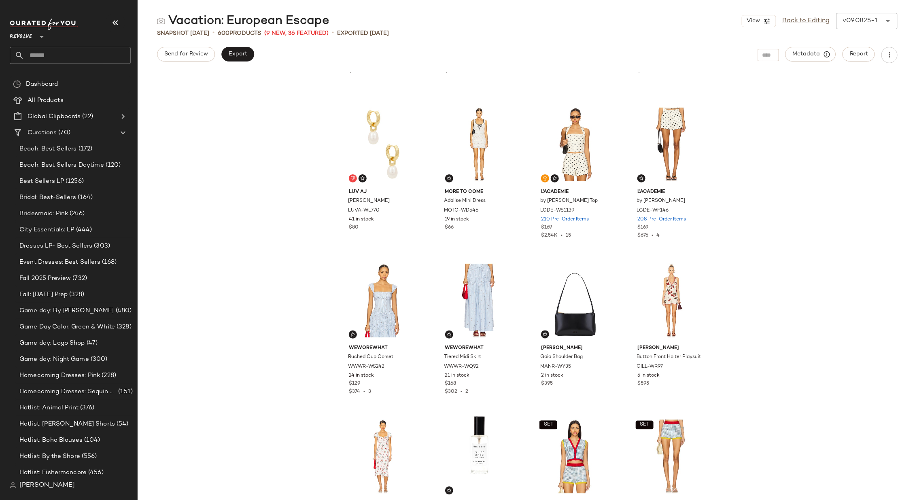
click at [115, 52] on input "text" at bounding box center [77, 55] width 106 height 17
type input "********"
click at [90, 79] on span "tal Prep" at bounding box center [81, 78] width 21 height 8
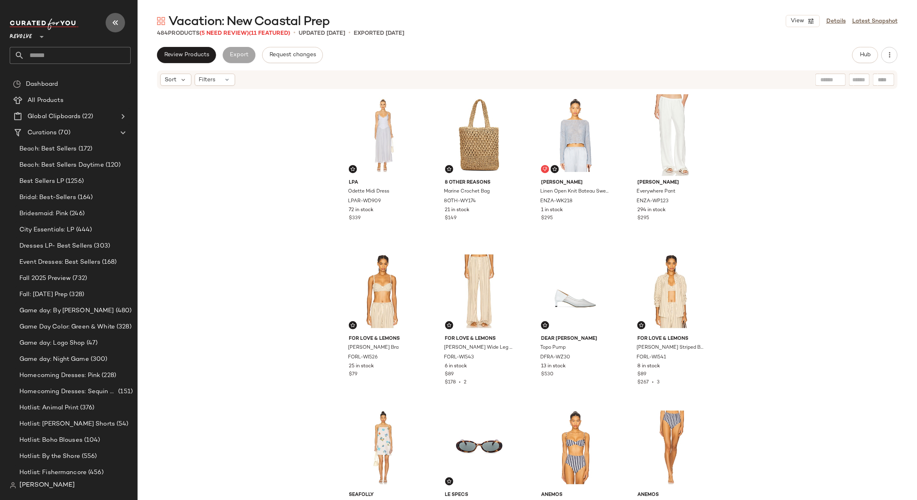
click at [114, 17] on button "button" at bounding box center [115, 22] width 19 height 19
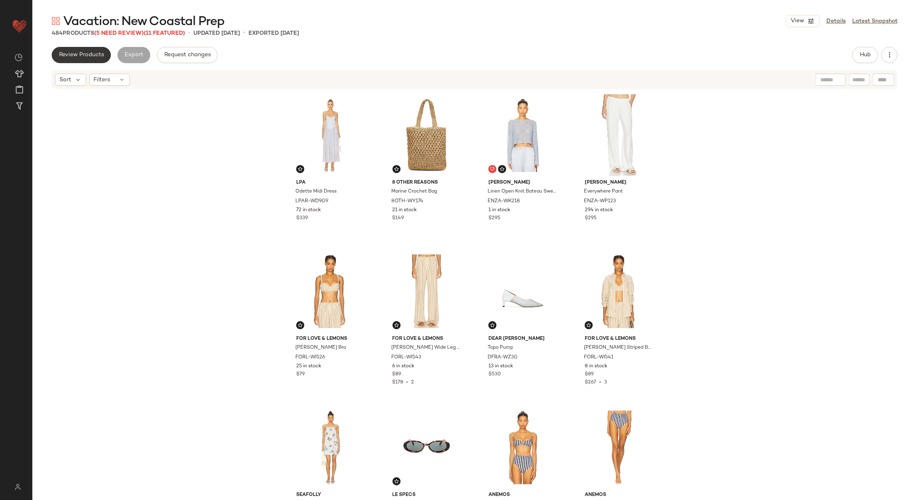
click at [84, 55] on span "Review Products" at bounding box center [81, 55] width 45 height 6
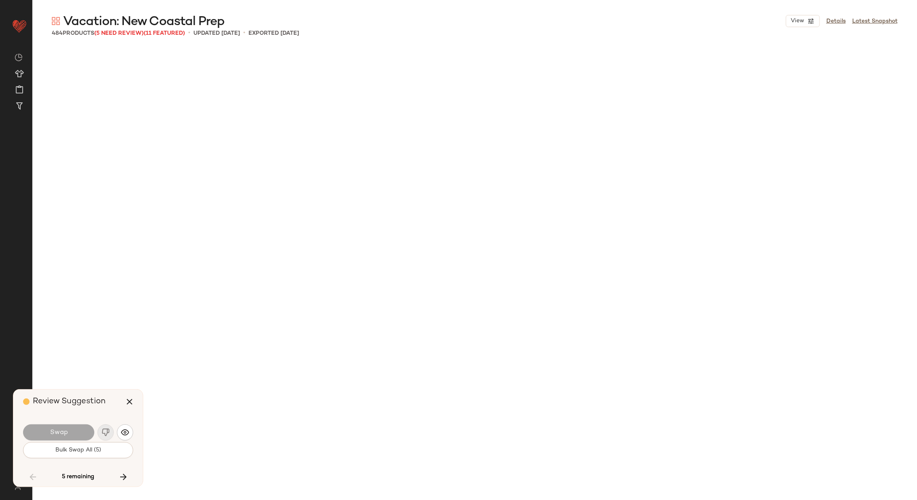
scroll to position [6246, 0]
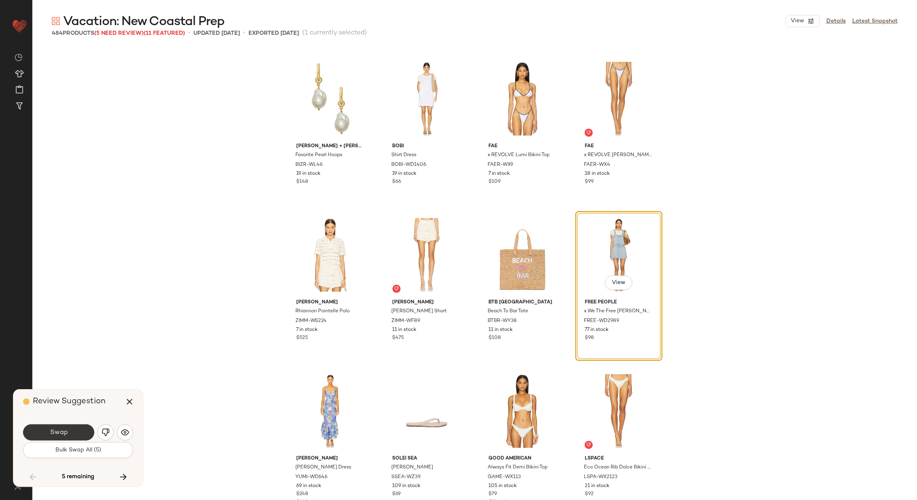
click at [73, 431] on button "Swap" at bounding box center [58, 432] width 71 height 16
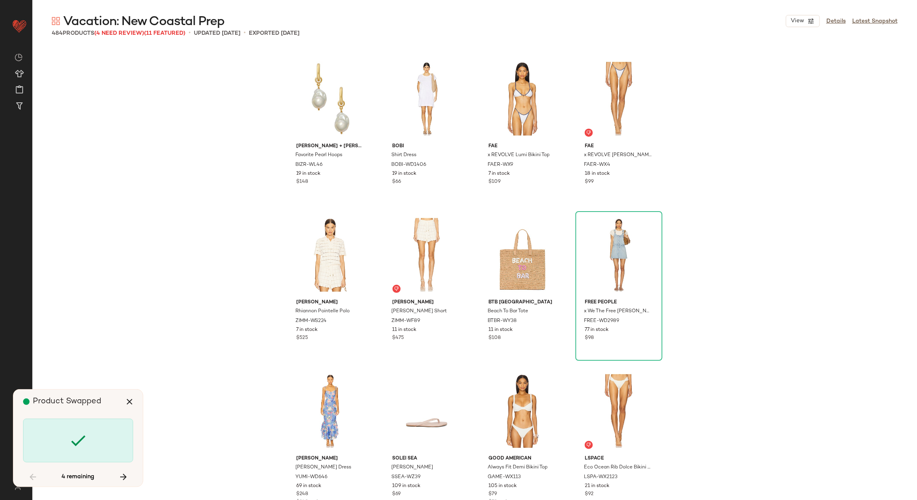
scroll to position [7807, 0]
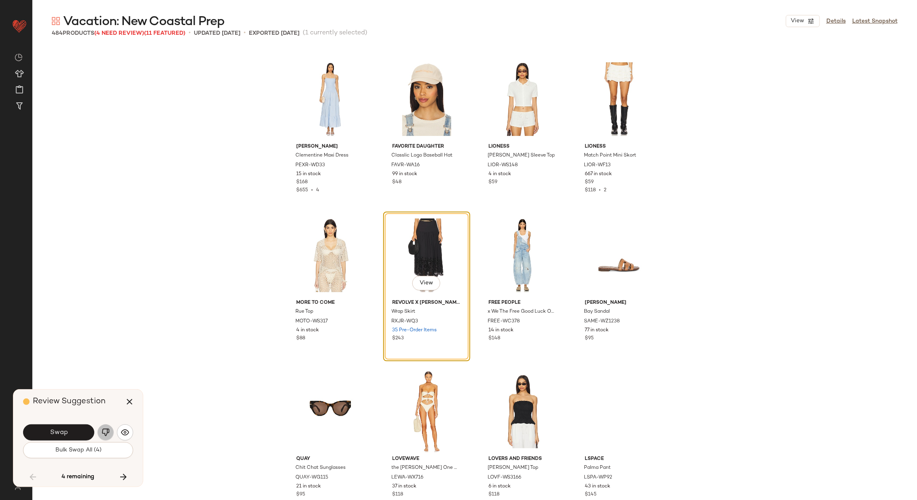
click at [105, 431] on img "button" at bounding box center [106, 432] width 8 height 8
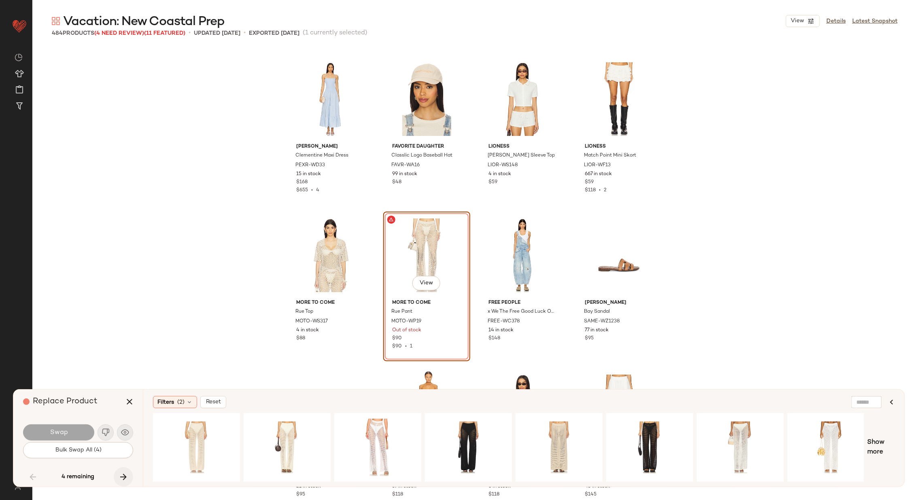
click at [126, 478] on icon "button" at bounding box center [124, 477] width 10 height 10
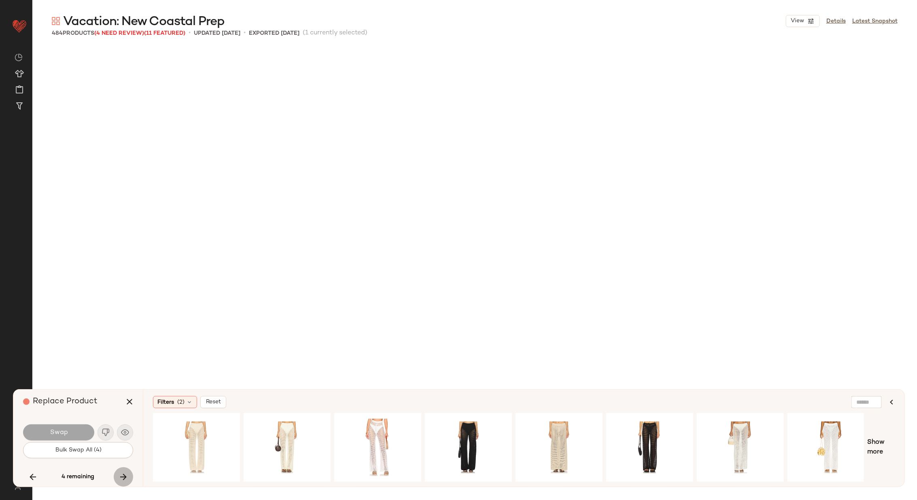
scroll to position [14833, 0]
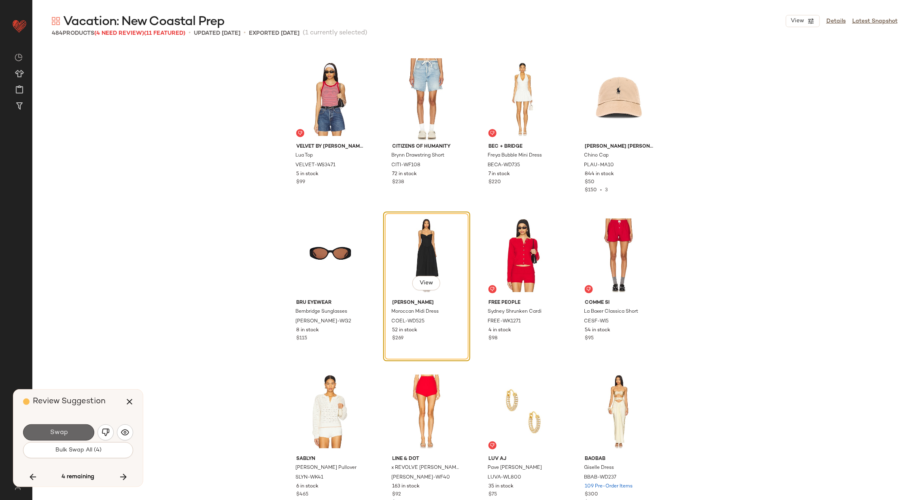
click at [66, 430] on span "Swap" at bounding box center [58, 433] width 18 height 8
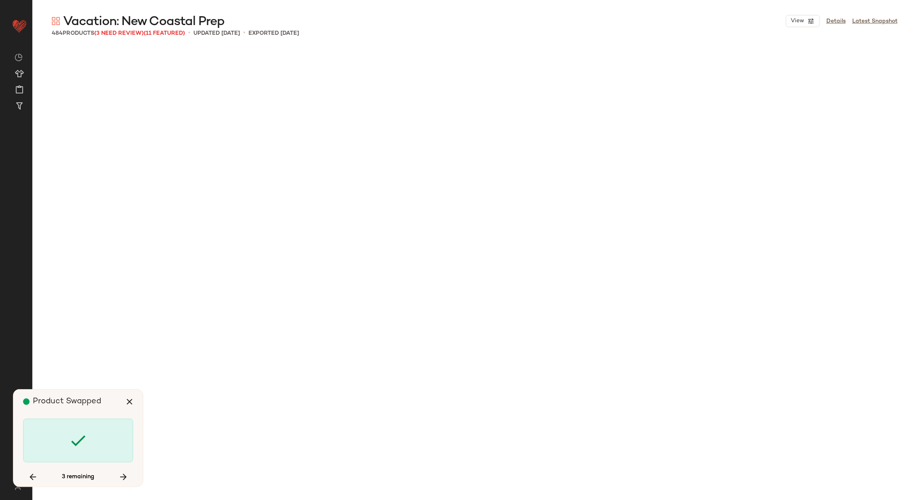
scroll to position [15927, 0]
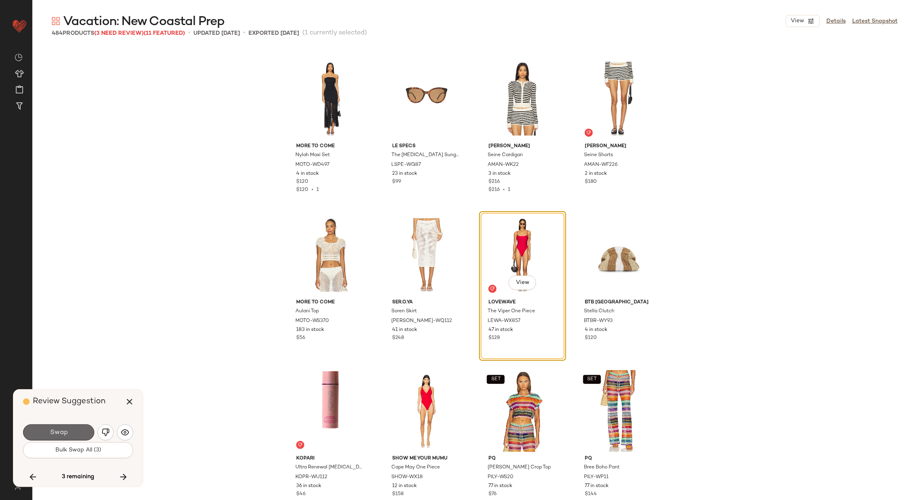
click at [67, 431] on span "Swap" at bounding box center [58, 433] width 18 height 8
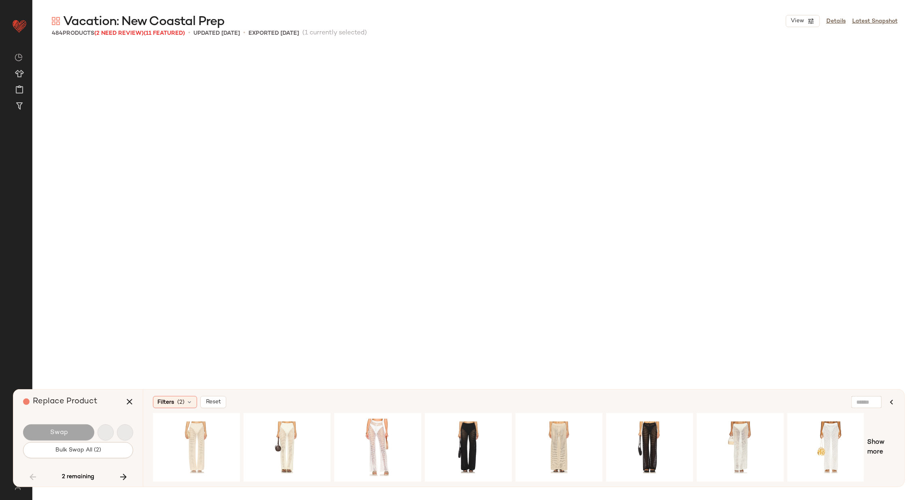
scroll to position [7807, 0]
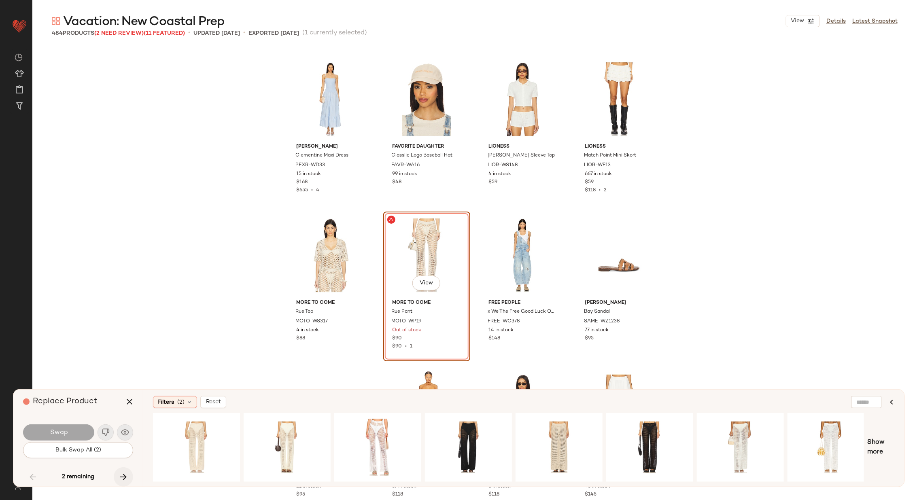
click at [129, 483] on button "button" at bounding box center [123, 476] width 19 height 19
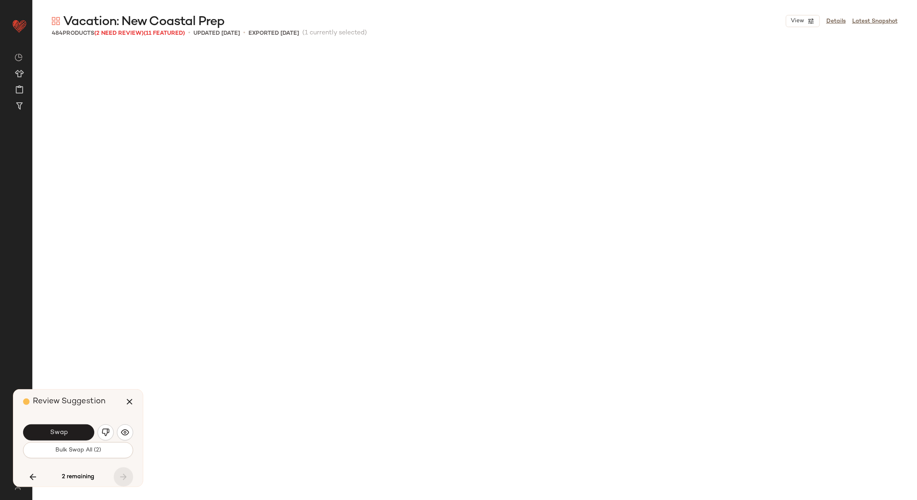
scroll to position [16551, 0]
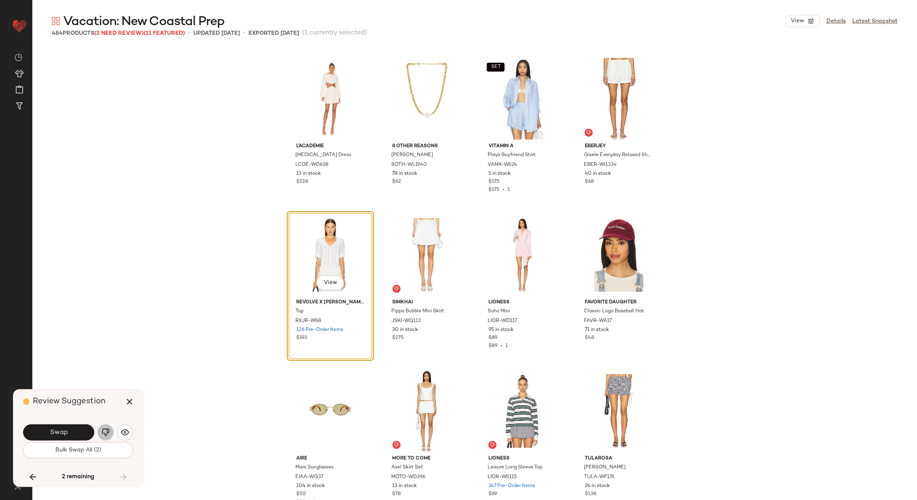
click at [108, 431] on img "button" at bounding box center [106, 432] width 8 height 8
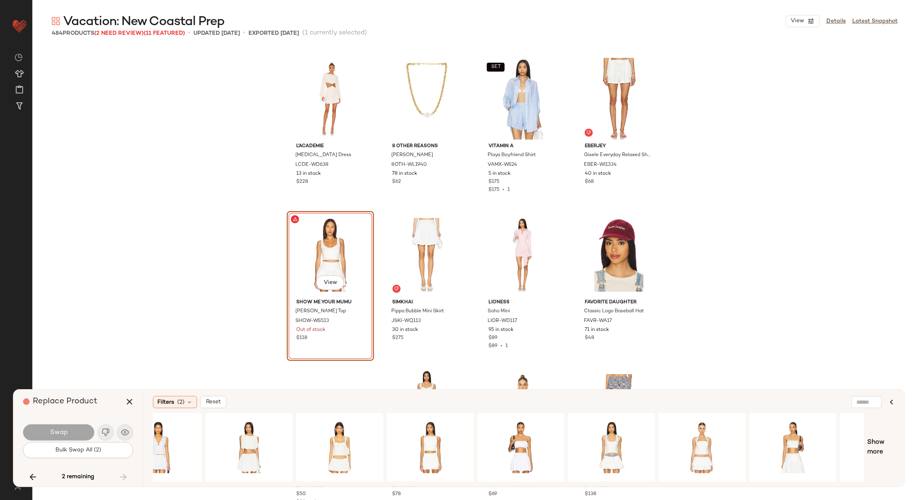
scroll to position [0, 0]
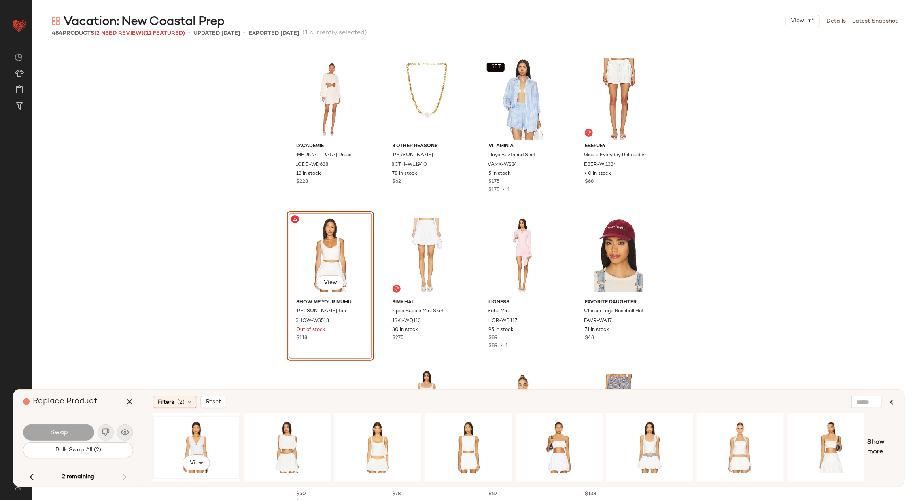
click at [196, 433] on div "View" at bounding box center [196, 447] width 81 height 57
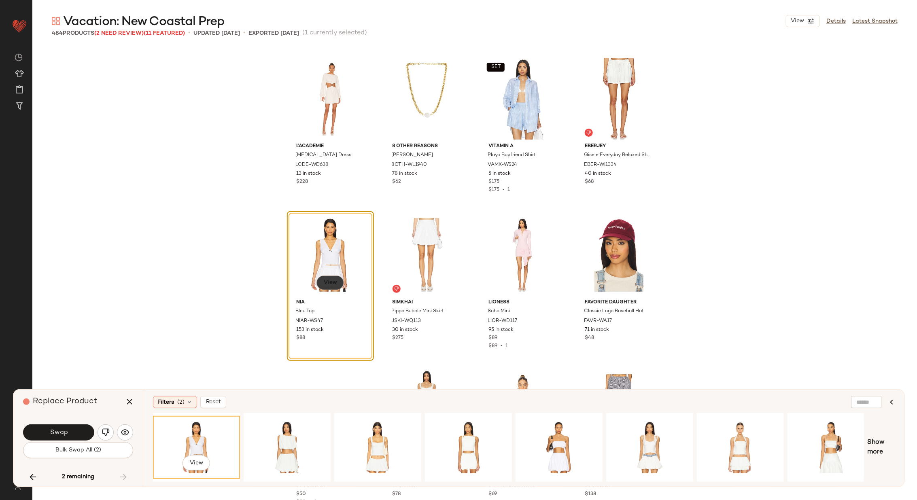
click at [326, 282] on span "View" at bounding box center [330, 283] width 14 height 6
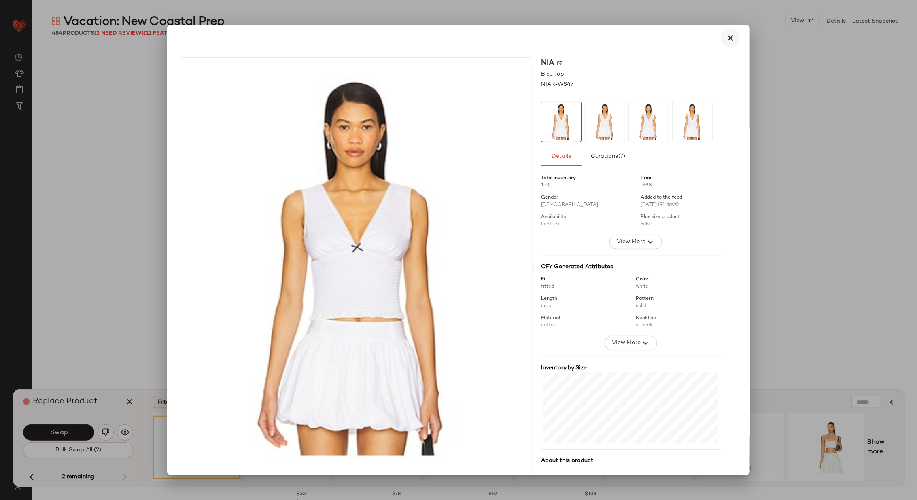
click at [725, 42] on icon "button" at bounding box center [730, 38] width 10 height 10
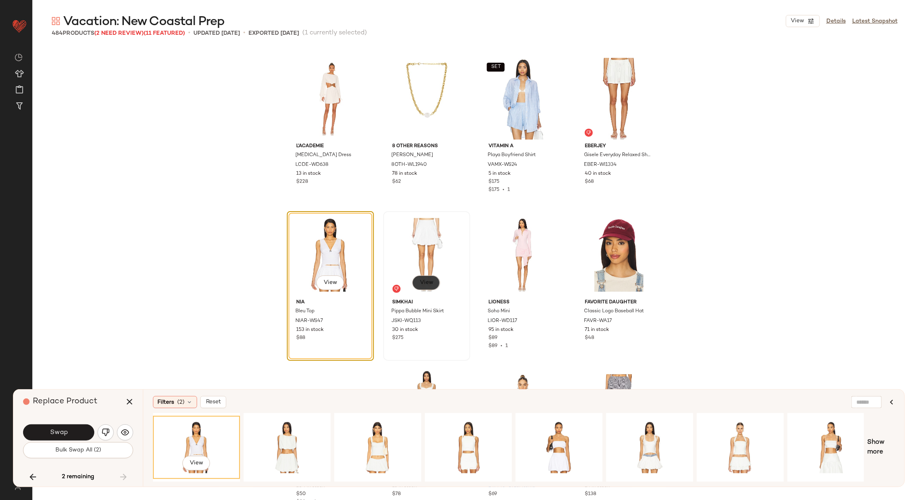
click at [431, 279] on button "View" at bounding box center [426, 282] width 28 height 15
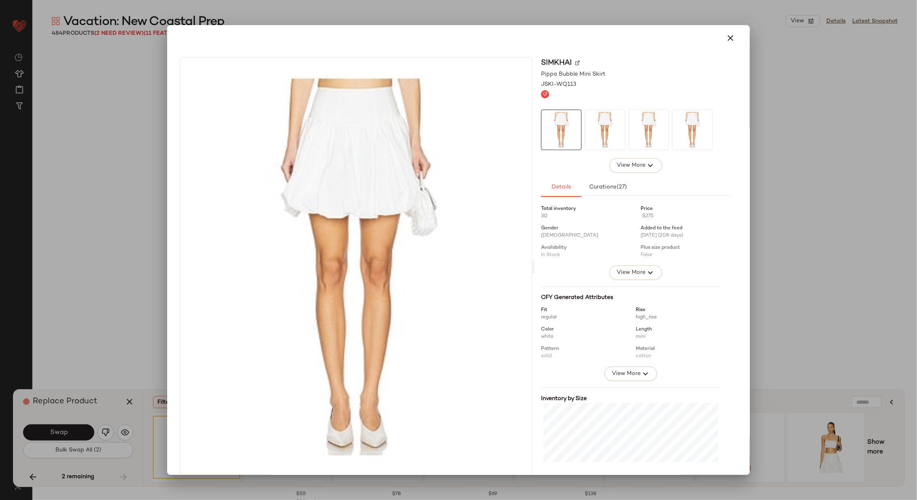
click at [575, 62] on img at bounding box center [577, 62] width 5 height 5
click at [725, 40] on icon "button" at bounding box center [730, 38] width 10 height 10
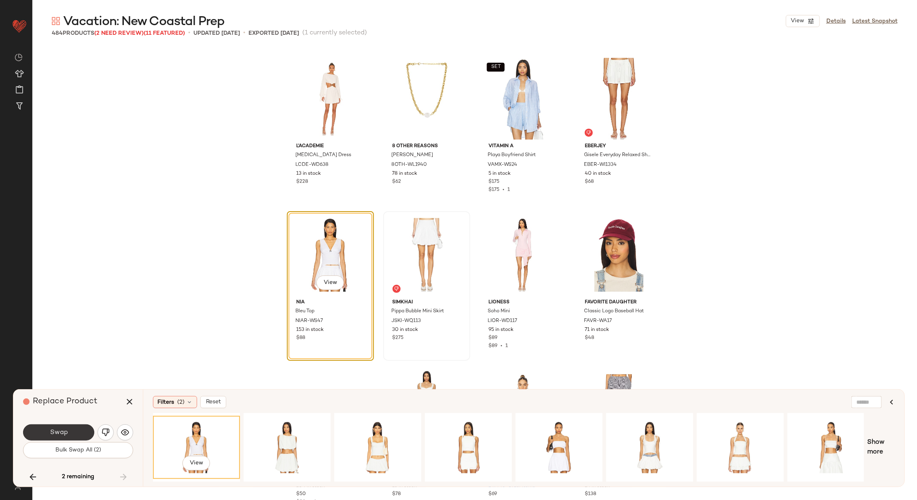
click at [53, 436] on button "Swap" at bounding box center [58, 432] width 71 height 16
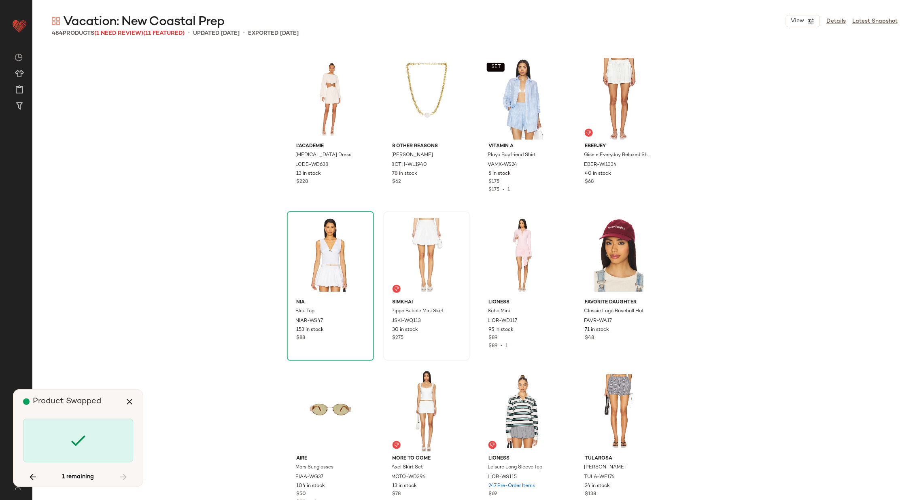
scroll to position [7807, 0]
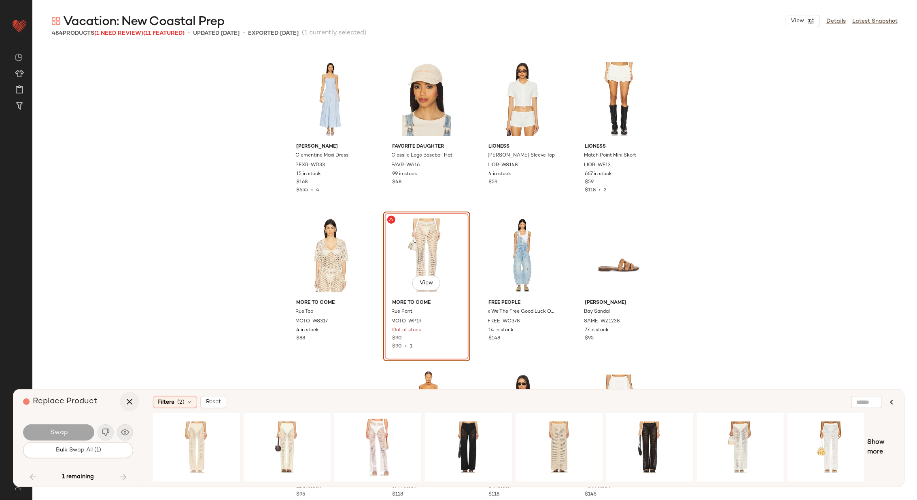
click at [128, 400] on icon "button" at bounding box center [130, 402] width 10 height 10
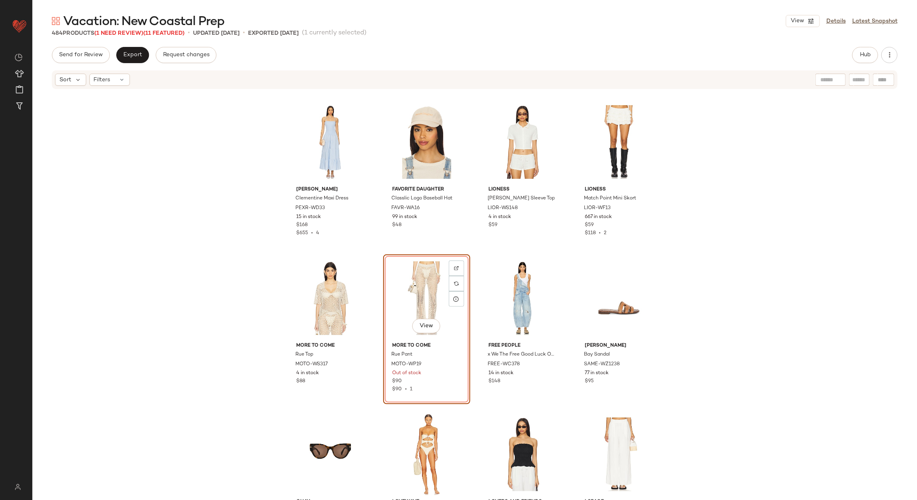
click at [881, 83] on div at bounding box center [883, 80] width 21 height 12
paste input "********"
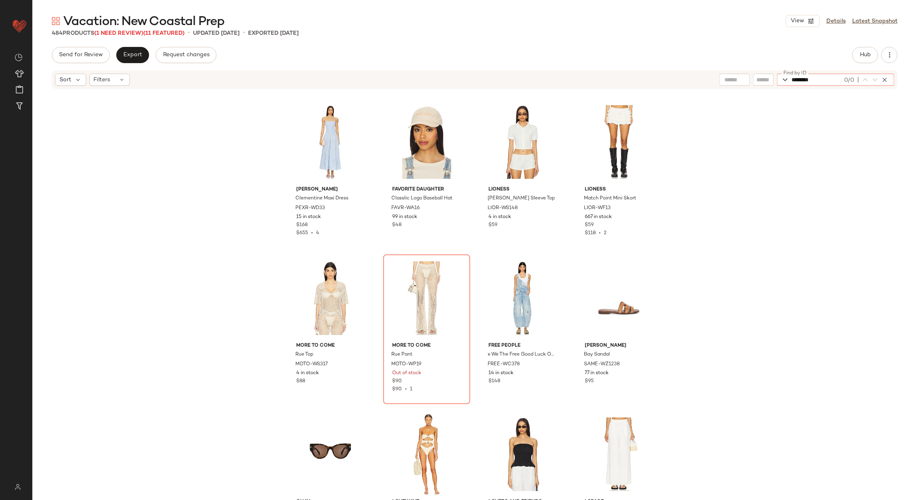
type input "********"
click at [883, 80] on icon "button" at bounding box center [884, 79] width 7 height 7
paste input "**********"
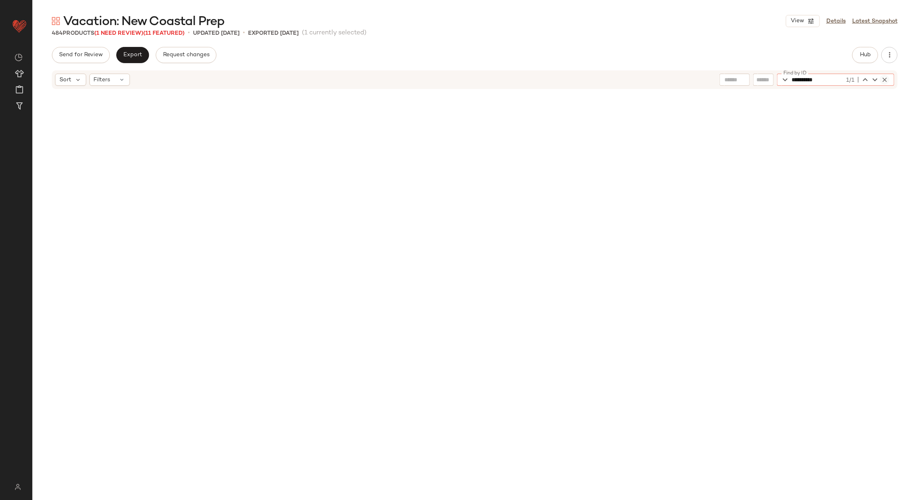
scroll to position [16551, 0]
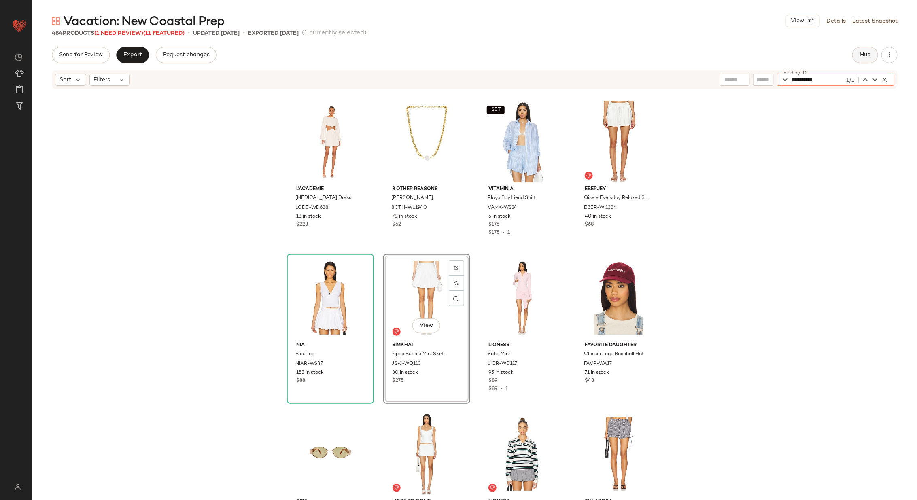
type input "**********"
click at [862, 56] on span "Hub" at bounding box center [864, 55] width 11 height 6
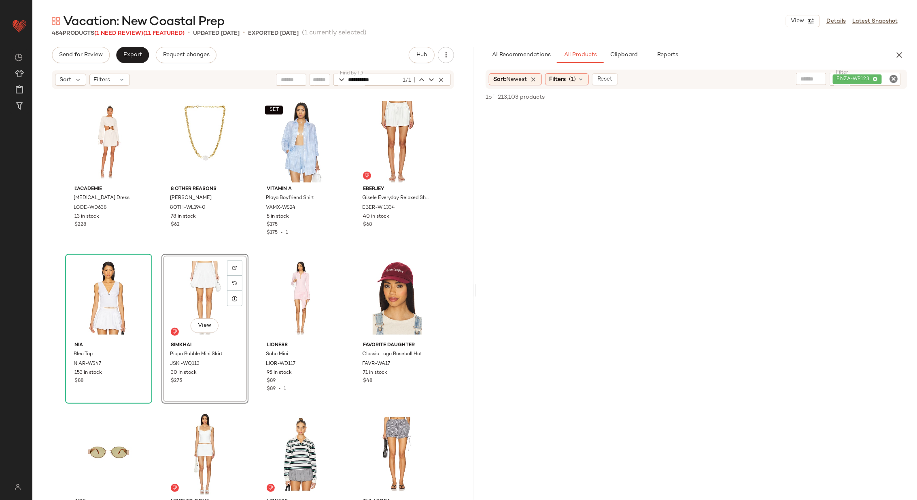
click at [895, 77] on icon "Clear Filter" at bounding box center [893, 79] width 10 height 10
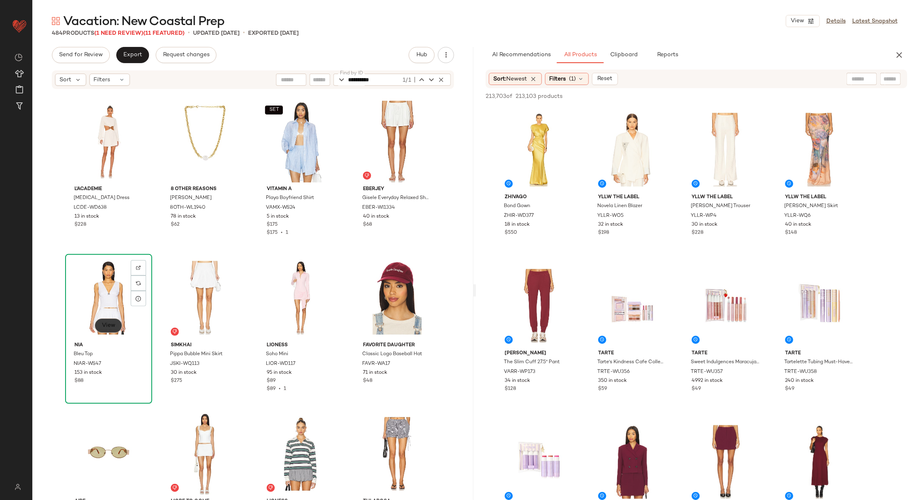
click at [107, 325] on span "View" at bounding box center [109, 325] width 14 height 6
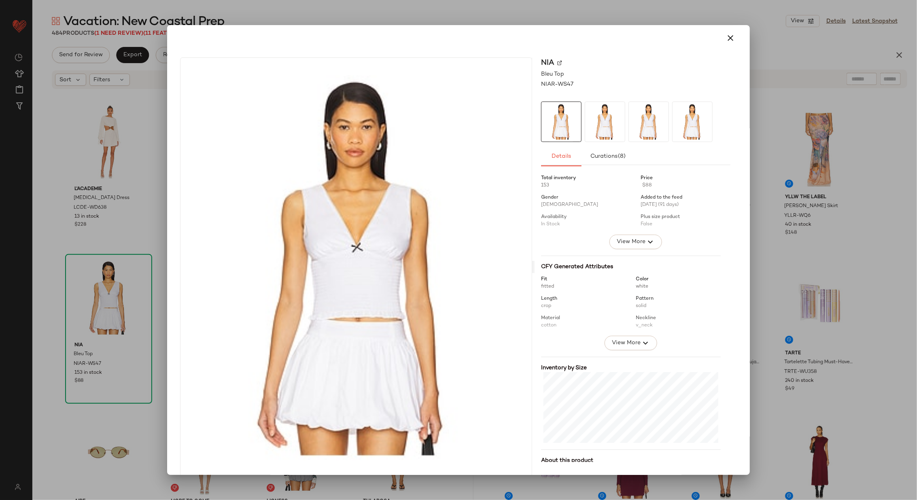
click at [557, 62] on img at bounding box center [559, 62] width 5 height 5
click at [725, 36] on icon "button" at bounding box center [730, 38] width 10 height 10
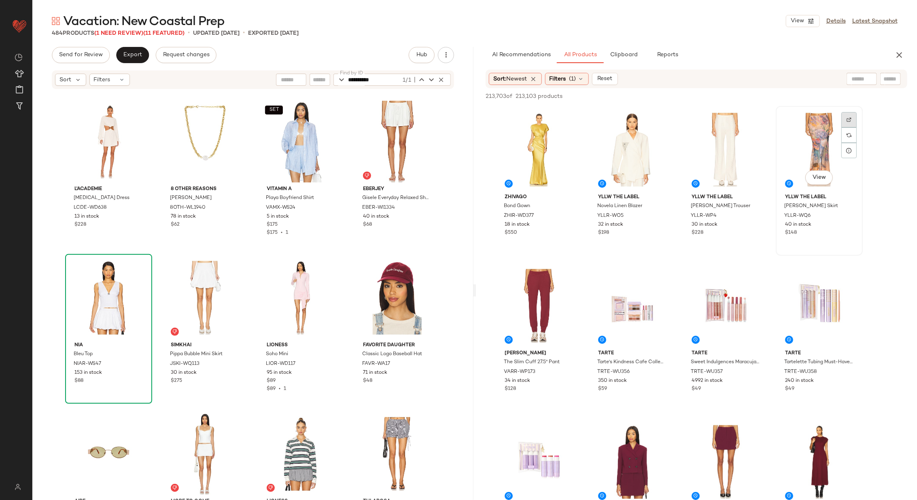
click at [852, 115] on div at bounding box center [848, 119] width 15 height 15
click at [889, 82] on input "text" at bounding box center [890, 79] width 14 height 8
paste input "*********"
type input "*********"
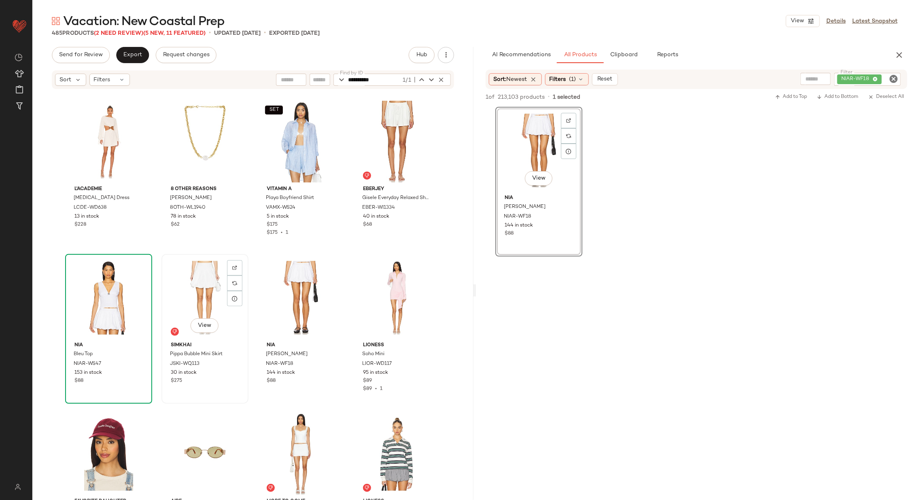
click at [212, 298] on div "View" at bounding box center [204, 298] width 81 height 82
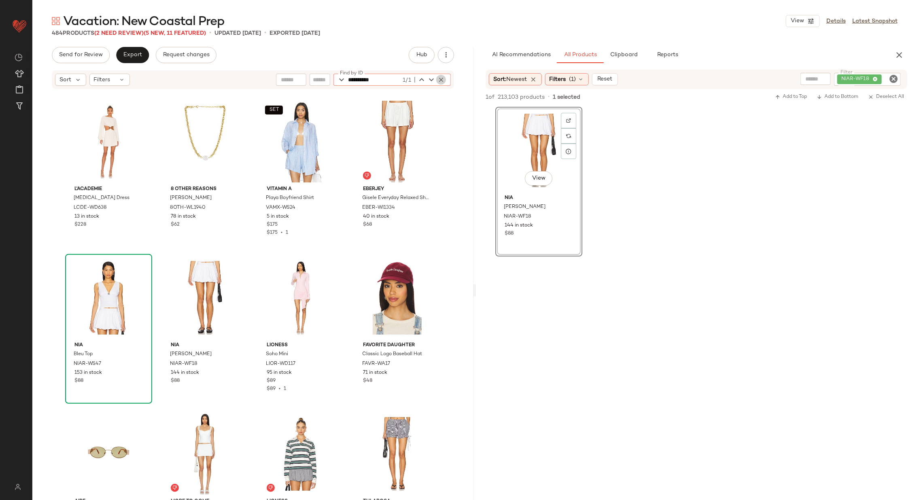
click at [442, 79] on icon "button" at bounding box center [440, 79] width 7 height 7
click at [344, 127] on div "L'Academie [MEDICAL_DATA] Dress LCDE-WD638 13 in stock $228 8 Other Reasons [PE…" at bounding box center [252, 307] width 441 height 434
click at [134, 53] on span "Export" at bounding box center [132, 55] width 19 height 6
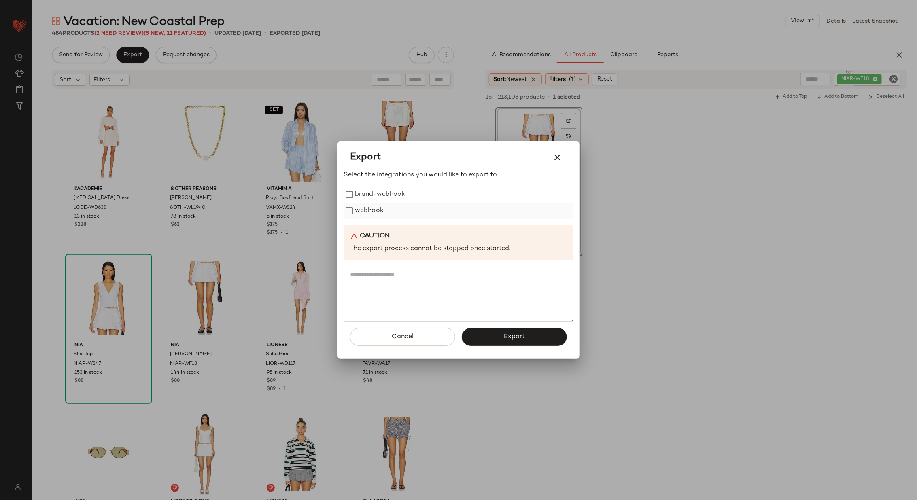
click at [356, 212] on label "webhook" at bounding box center [369, 211] width 29 height 16
click at [515, 335] on span "Export" at bounding box center [513, 337] width 21 height 8
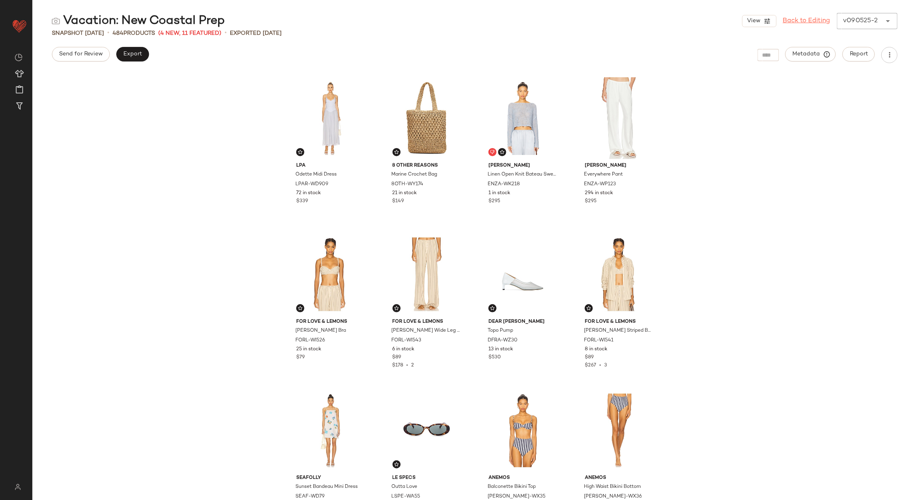
click at [788, 21] on link "Back to Editing" at bounding box center [806, 21] width 47 height 10
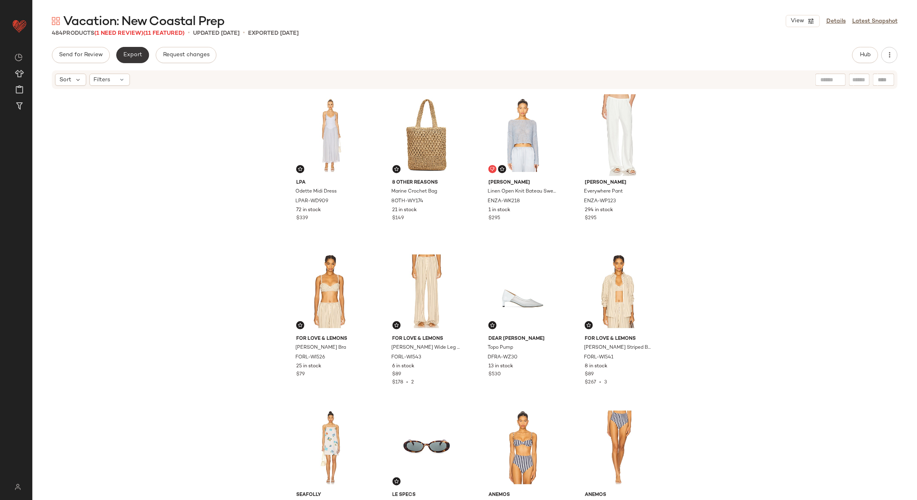
click at [136, 59] on button "Export" at bounding box center [132, 55] width 33 height 16
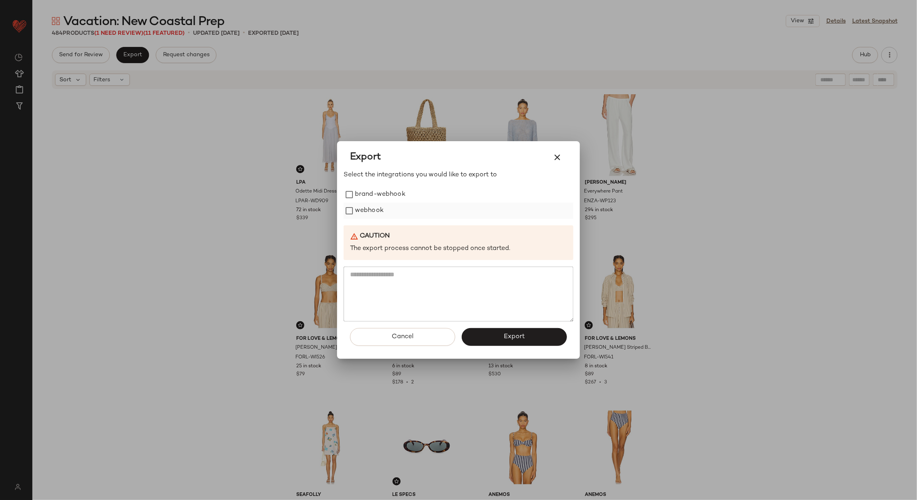
click at [377, 212] on label "webhook" at bounding box center [369, 211] width 29 height 16
click at [495, 338] on button "Export" at bounding box center [514, 337] width 105 height 18
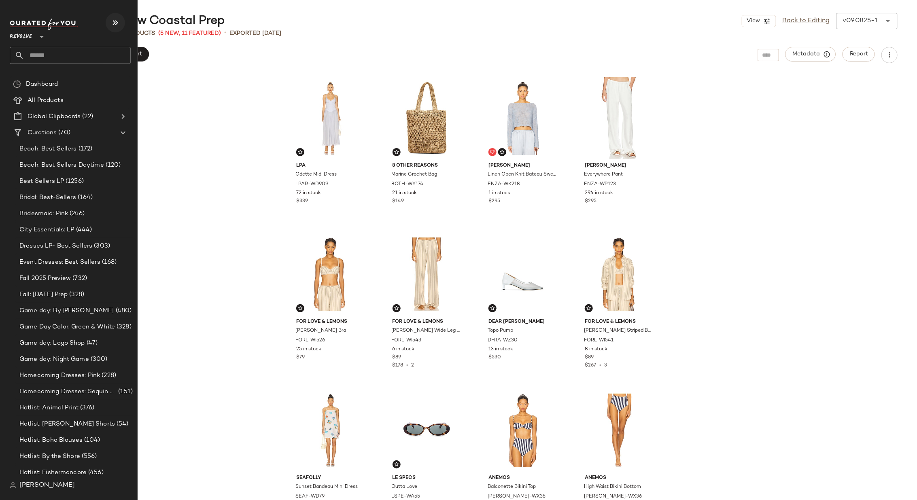
click at [115, 21] on icon "button" at bounding box center [115, 23] width 10 height 10
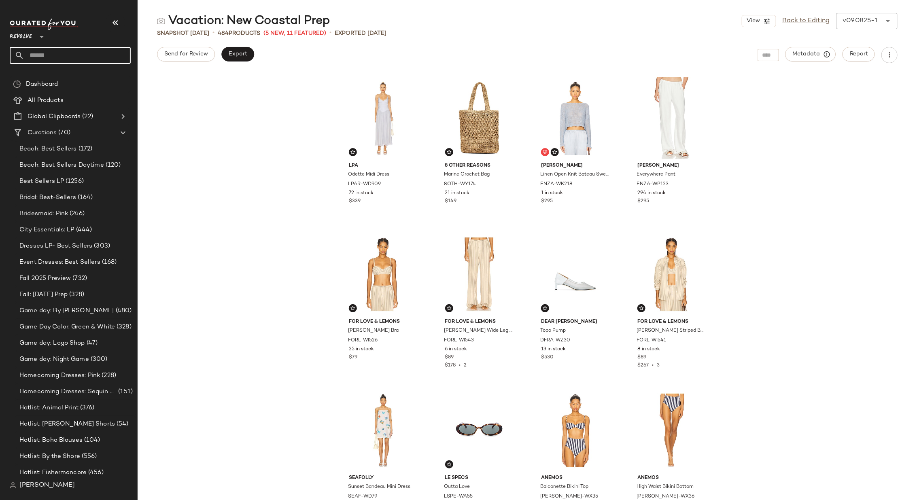
click at [106, 51] on input "text" at bounding box center [77, 55] width 106 height 17
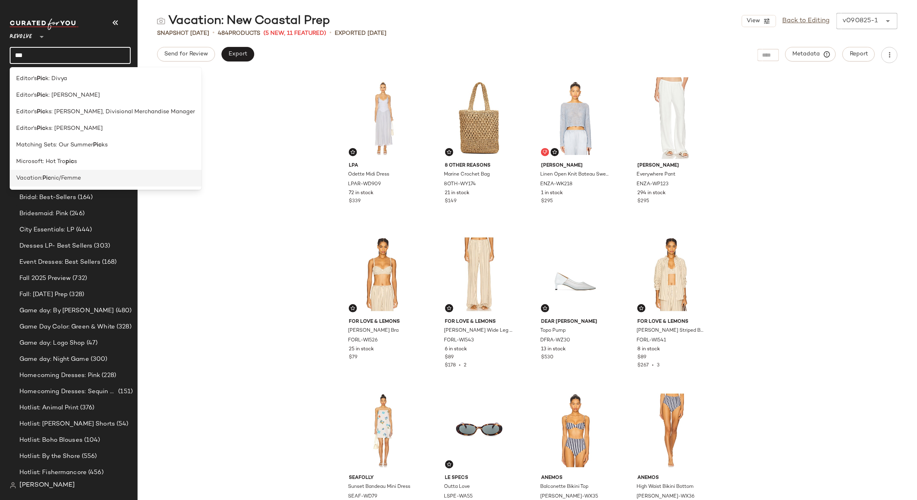
type input "***"
click at [96, 174] on div "Vacation: Pic nic/Femme" at bounding box center [105, 178] width 179 height 8
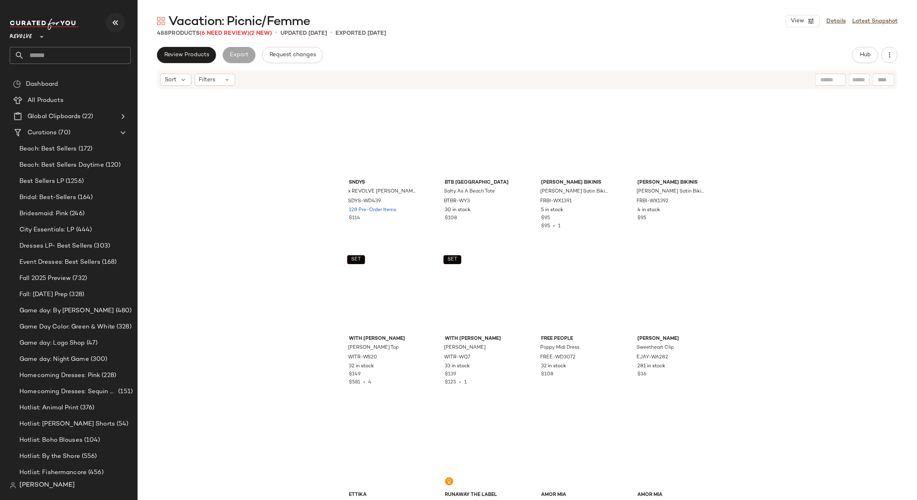
click at [112, 20] on icon "button" at bounding box center [115, 23] width 10 height 10
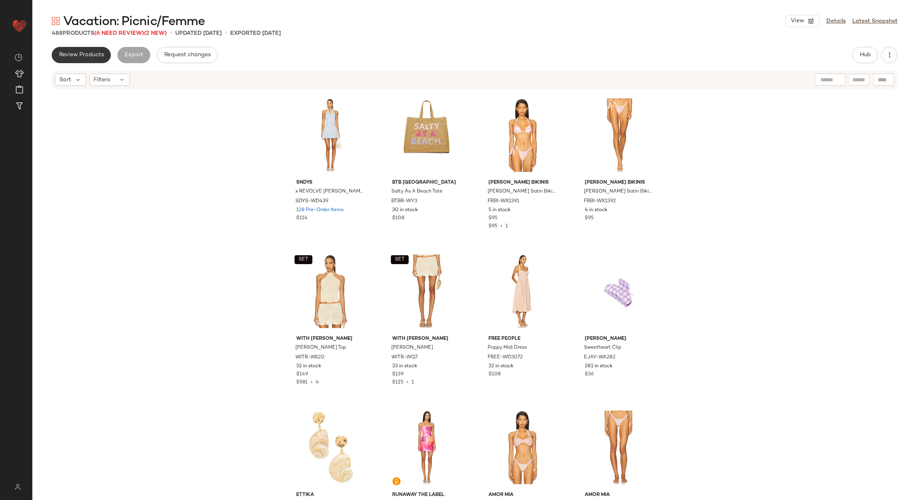
click at [97, 53] on span "Review Products" at bounding box center [81, 55] width 45 height 6
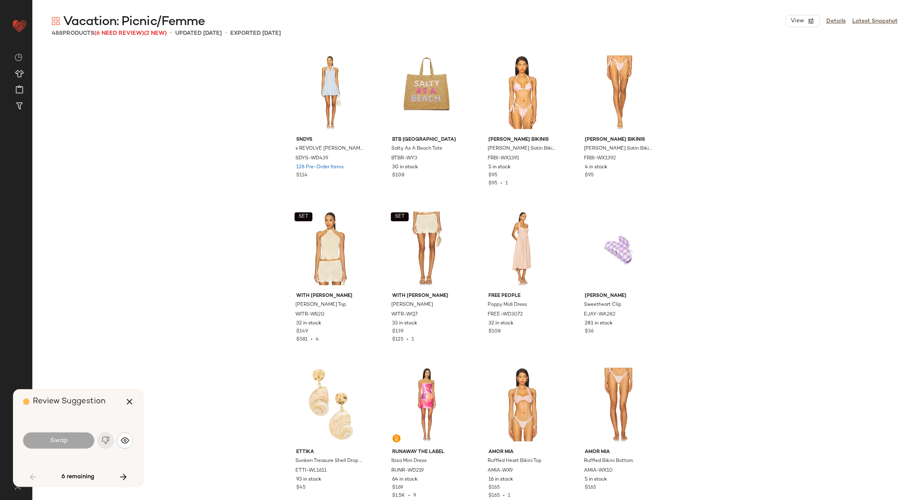
scroll to position [318, 0]
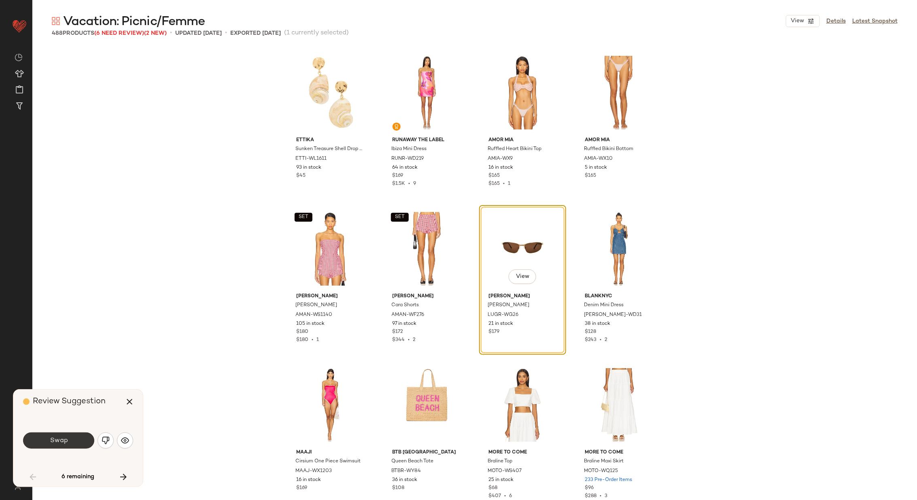
click at [76, 441] on button "Swap" at bounding box center [58, 440] width 71 height 16
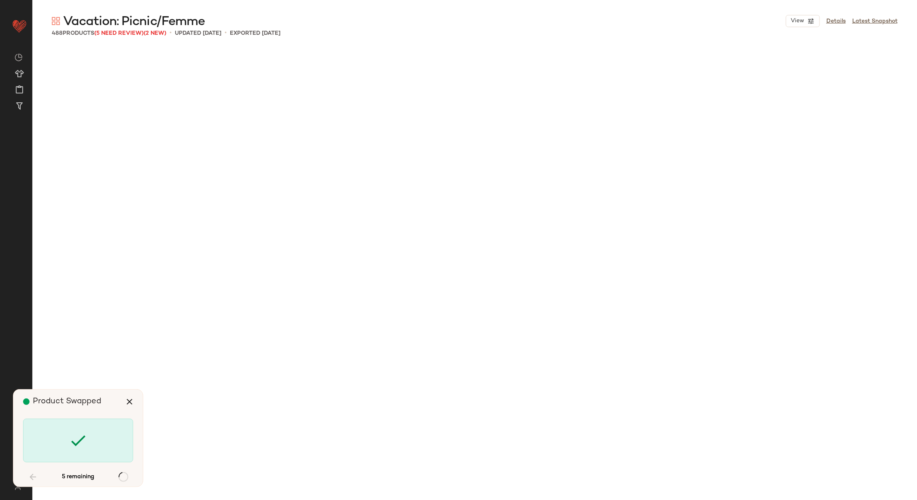
scroll to position [7963, 0]
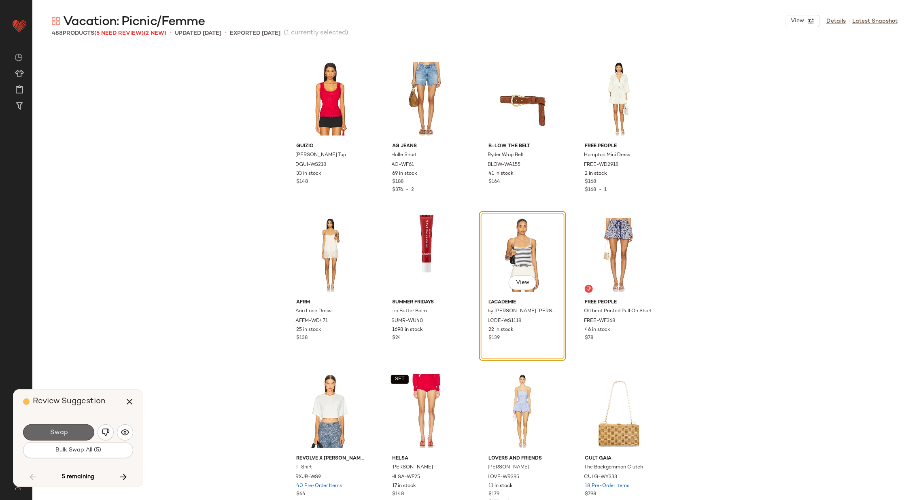
click at [70, 430] on button "Swap" at bounding box center [58, 432] width 71 height 16
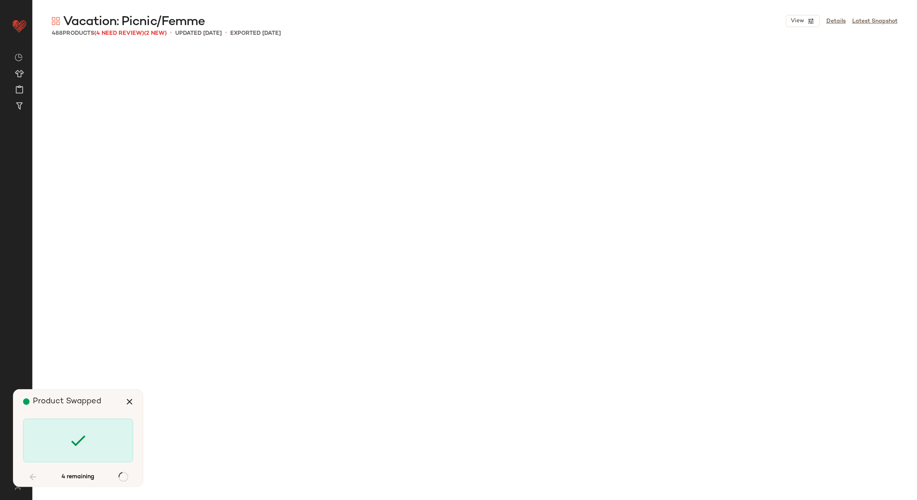
scroll to position [10617, 0]
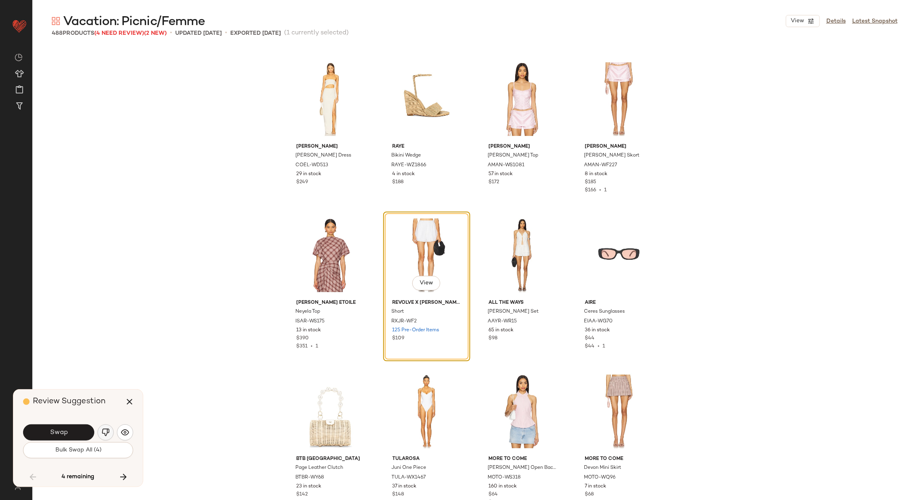
click at [106, 429] on img "button" at bounding box center [106, 432] width 8 height 8
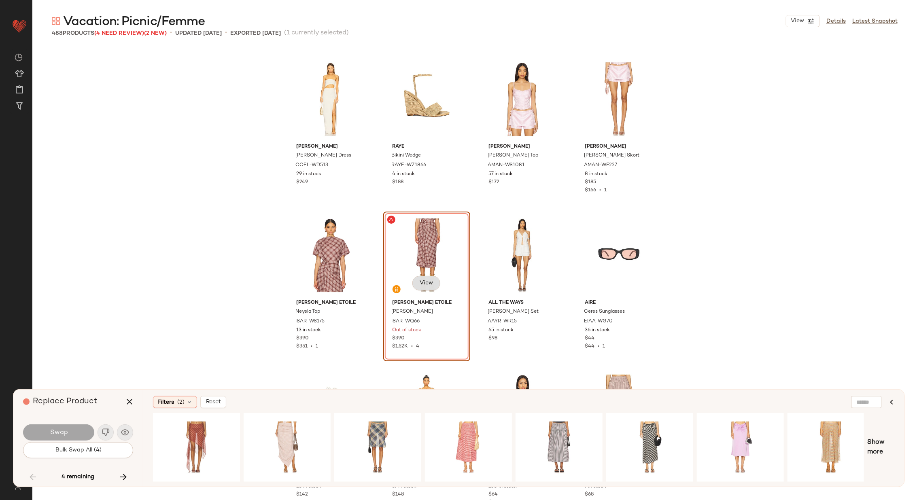
click at [424, 282] on span "View" at bounding box center [426, 283] width 14 height 6
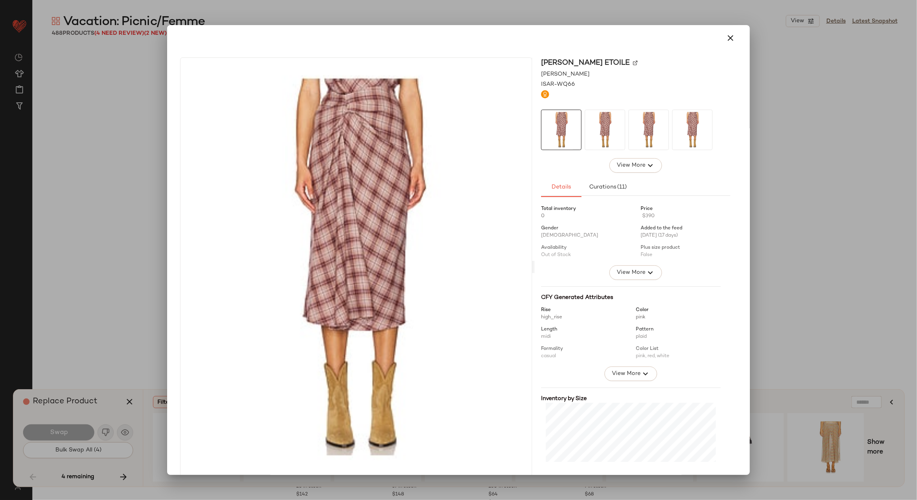
click at [631, 61] on div "[PERSON_NAME] Etoile" at bounding box center [635, 62] width 189 height 11
click at [633, 62] on img at bounding box center [635, 62] width 5 height 5
click at [729, 36] on icon "button" at bounding box center [730, 38] width 10 height 10
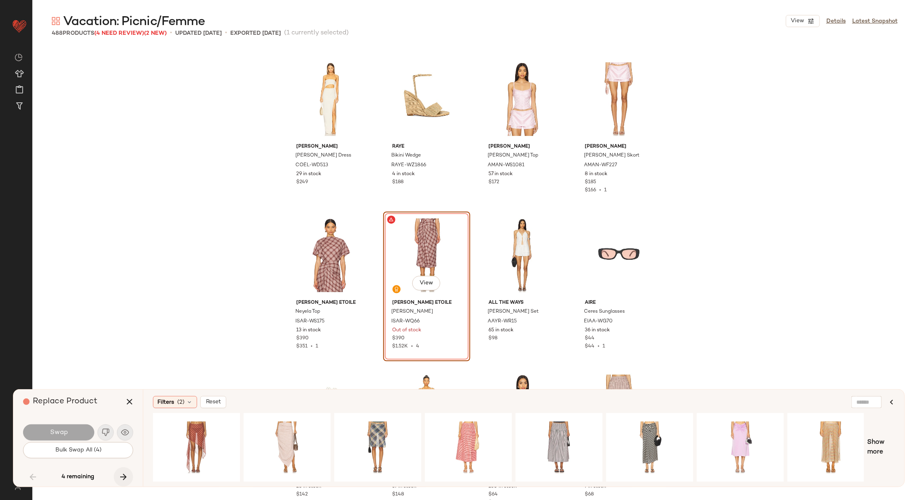
click at [125, 473] on icon "button" at bounding box center [124, 477] width 10 height 10
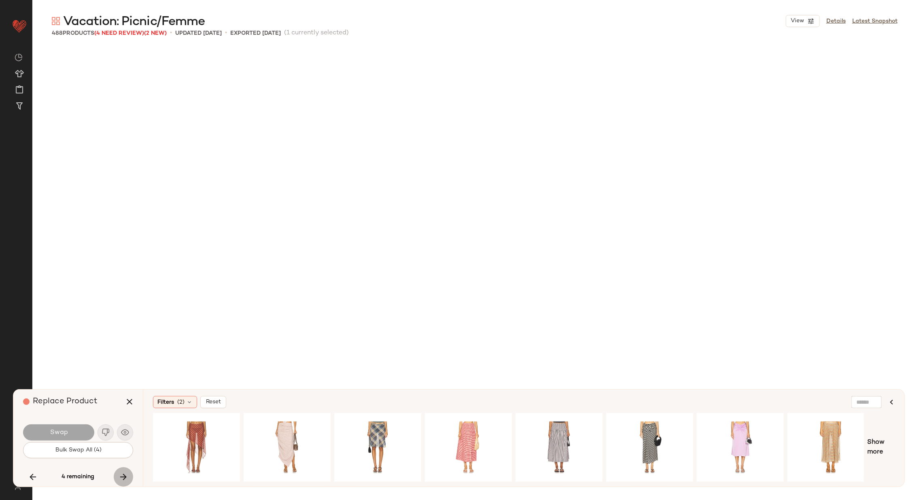
scroll to position [13272, 0]
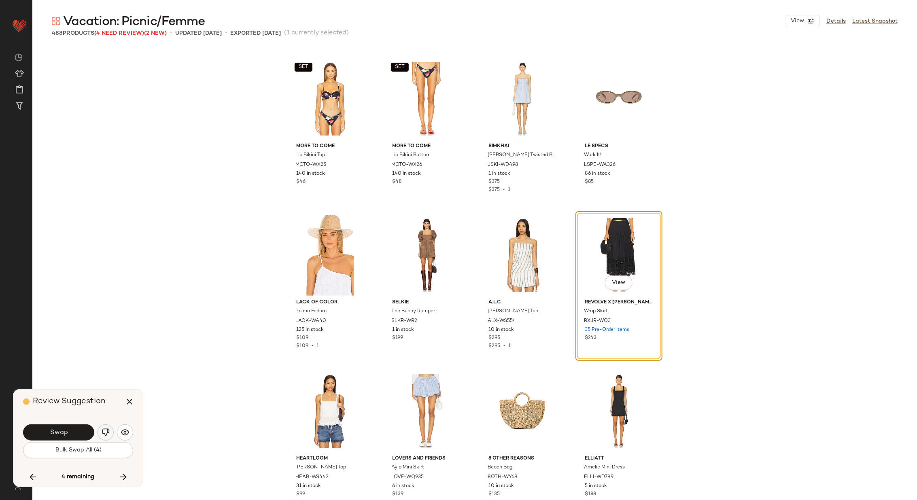
click at [104, 433] on img "button" at bounding box center [106, 432] width 8 height 8
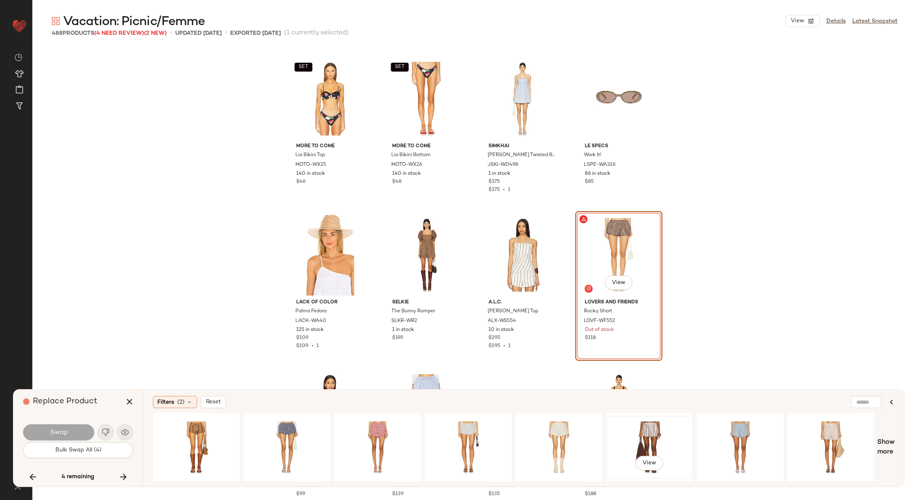
click at [656, 433] on div "View" at bounding box center [649, 447] width 81 height 57
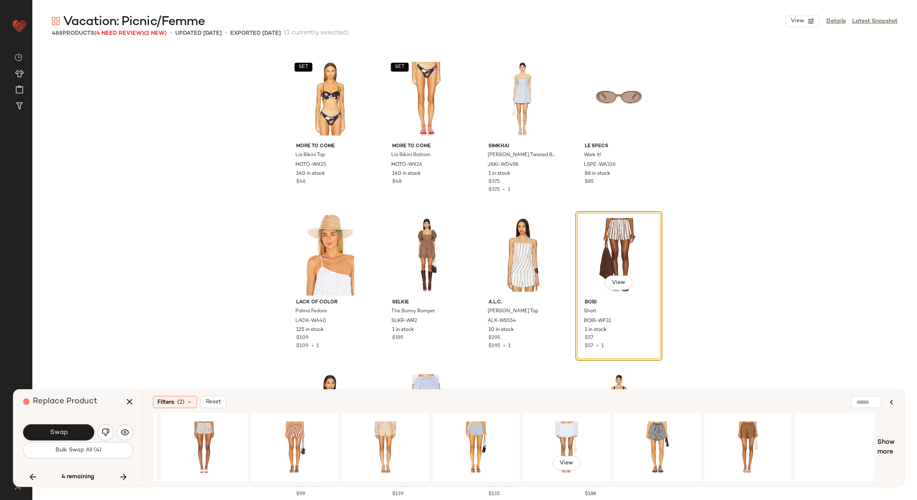
scroll to position [0, 724]
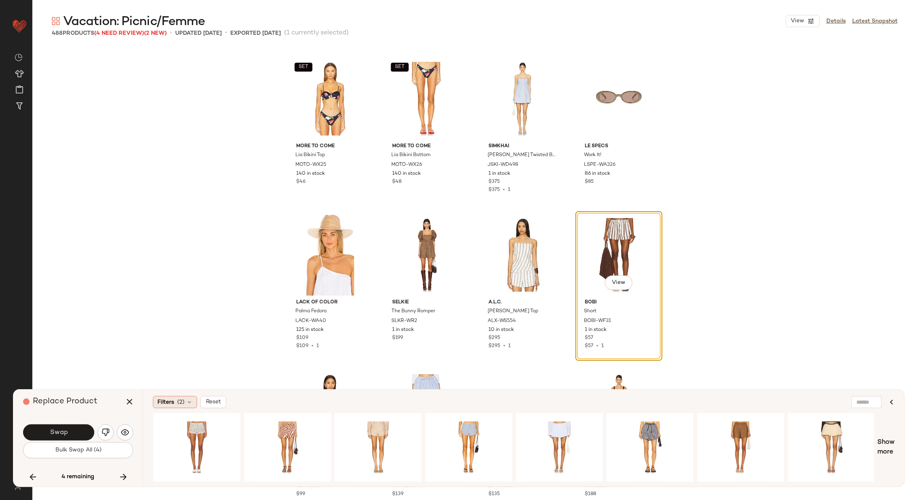
click at [186, 402] on icon at bounding box center [189, 402] width 6 height 6
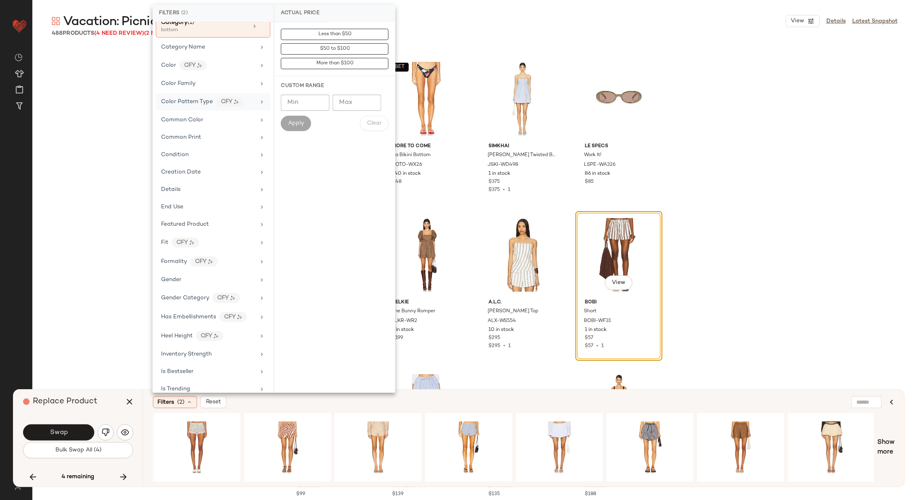
scroll to position [0, 0]
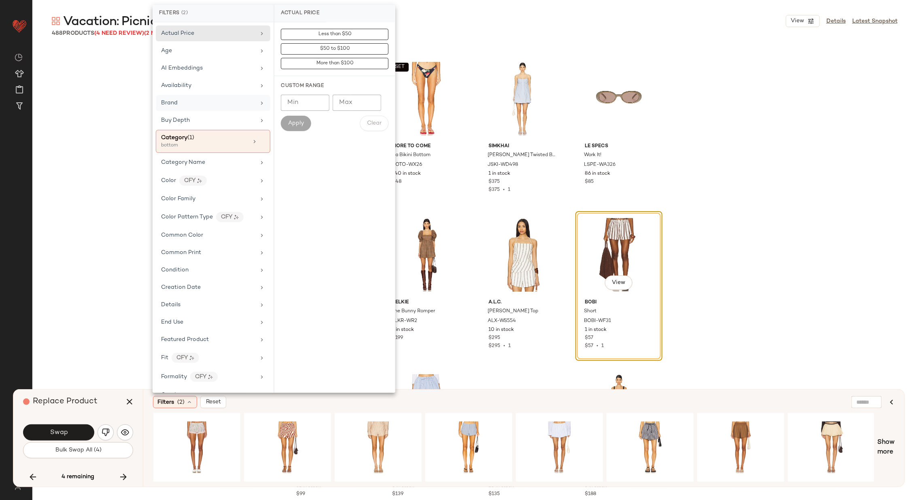
click at [242, 102] on div "Brand" at bounding box center [208, 103] width 94 height 8
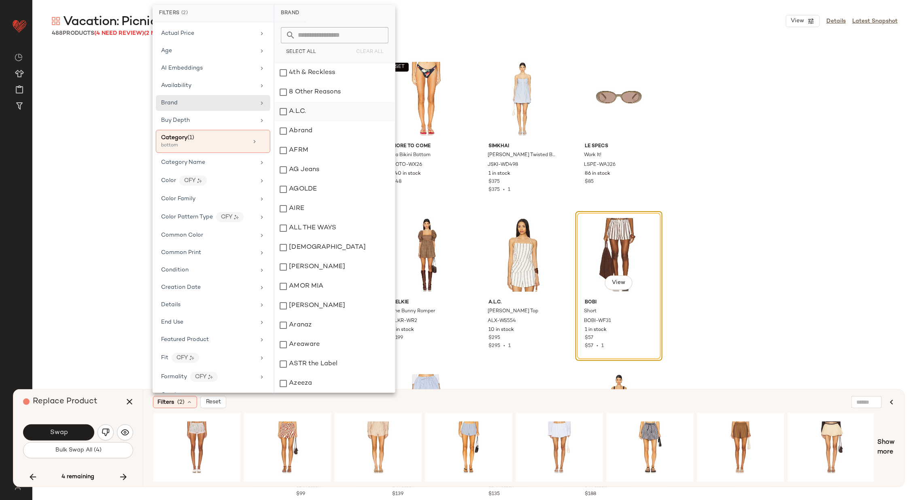
click at [323, 110] on div "A.L.C." at bounding box center [334, 111] width 121 height 19
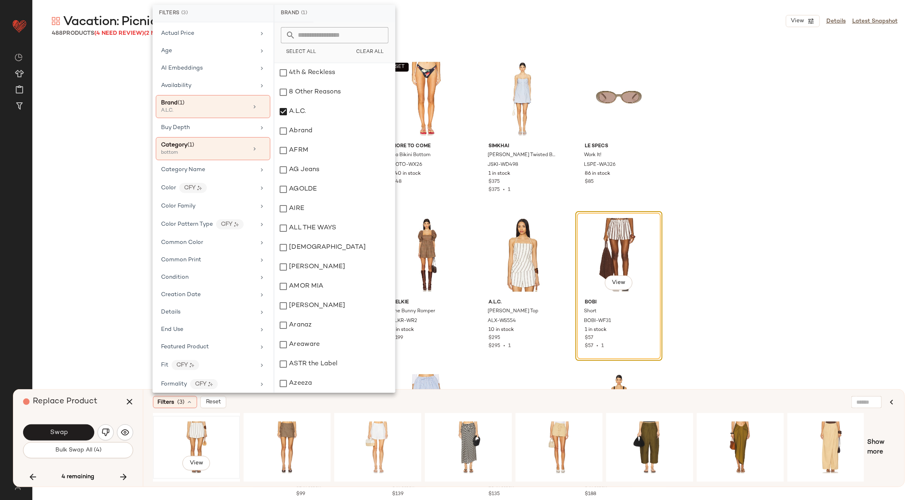
click at [201, 436] on div "View" at bounding box center [196, 447] width 81 height 57
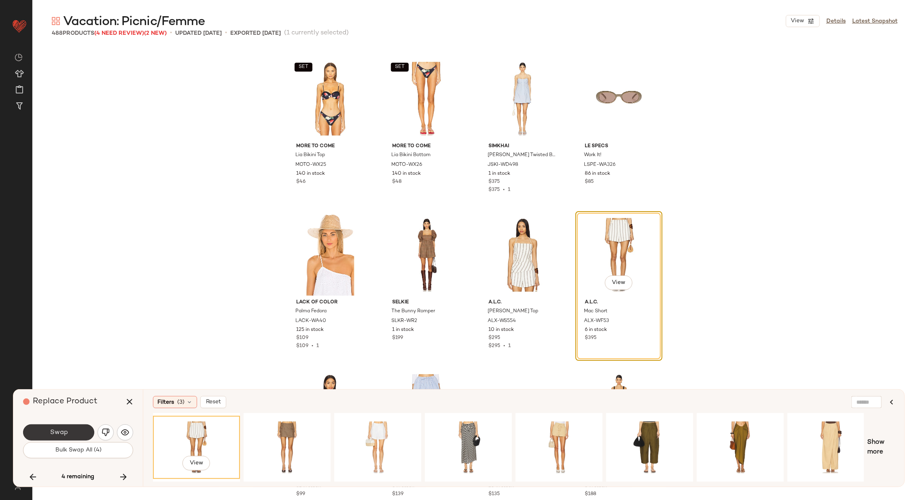
click at [56, 430] on span "Swap" at bounding box center [58, 433] width 18 height 8
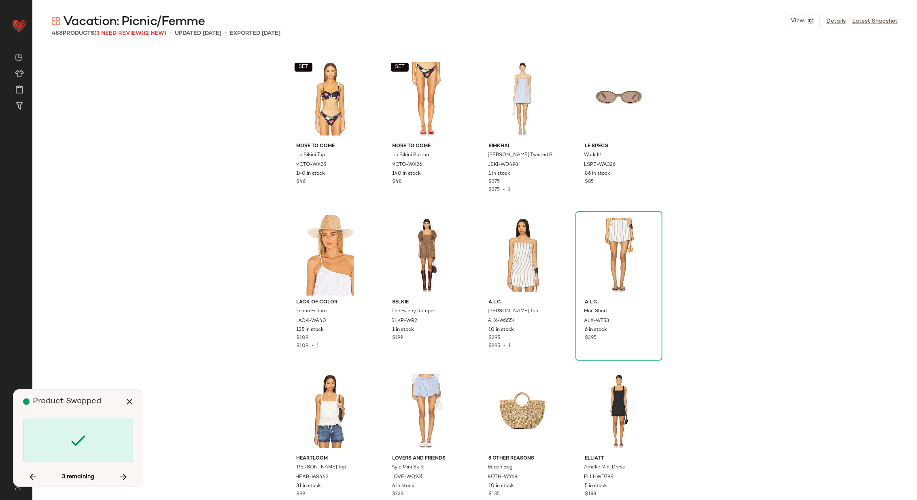
scroll to position [14990, 0]
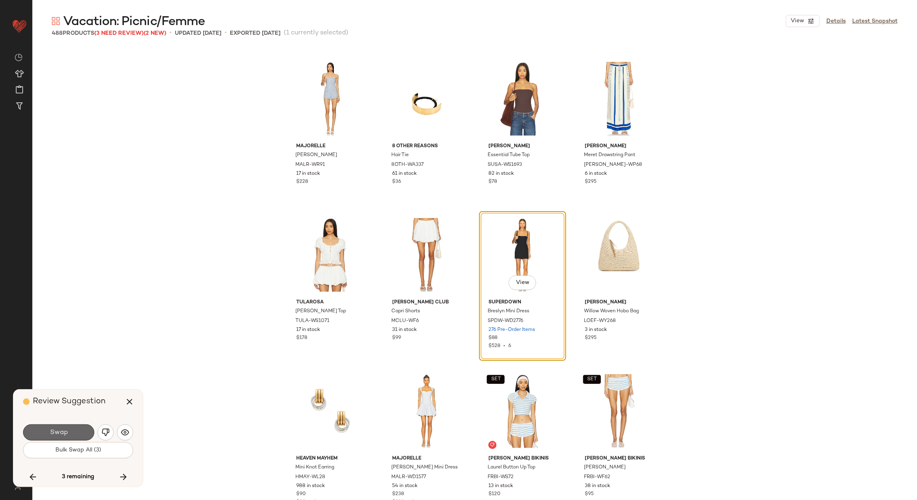
click at [52, 432] on span "Swap" at bounding box center [58, 433] width 18 height 8
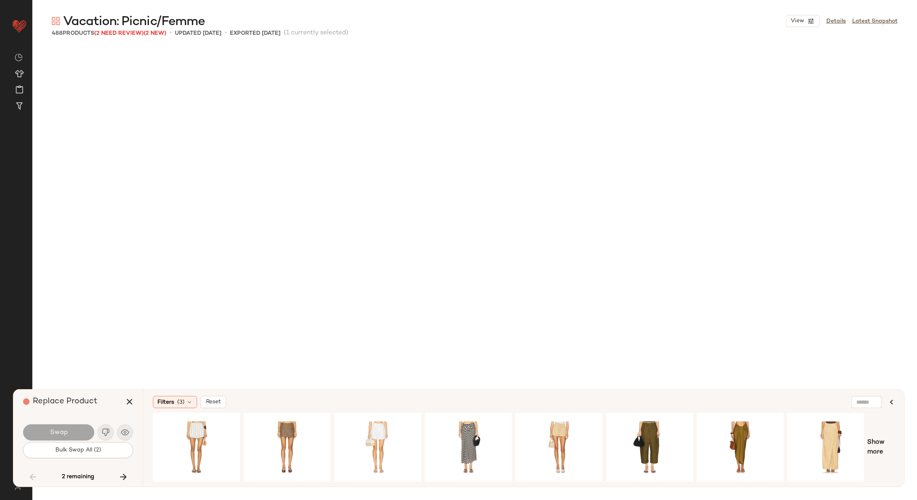
scroll to position [10617, 0]
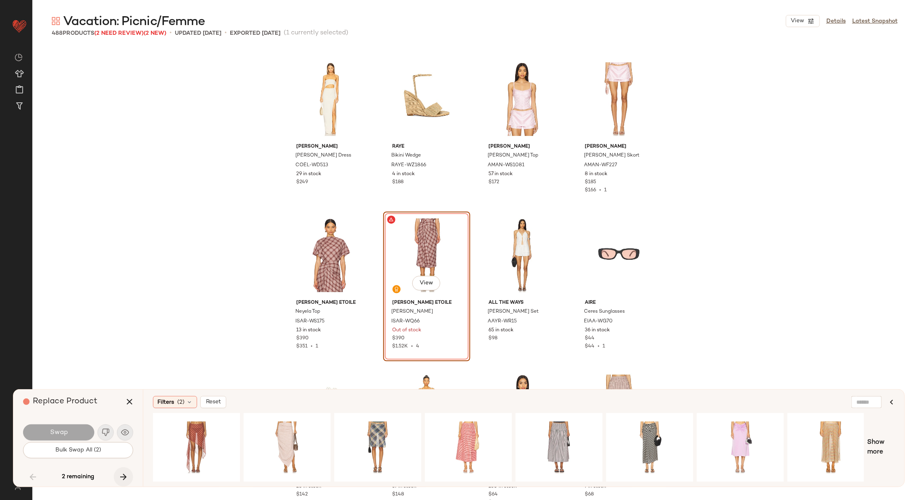
click at [123, 476] on icon "button" at bounding box center [124, 477] width 10 height 10
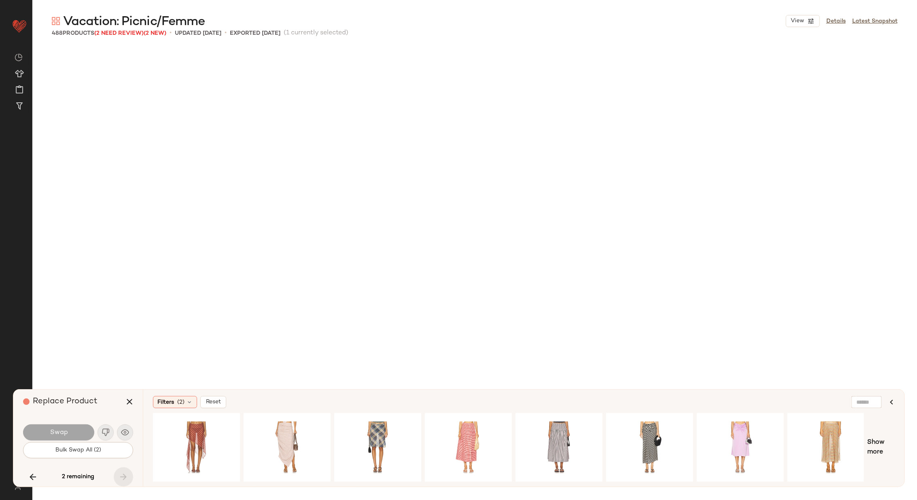
scroll to position [17957, 0]
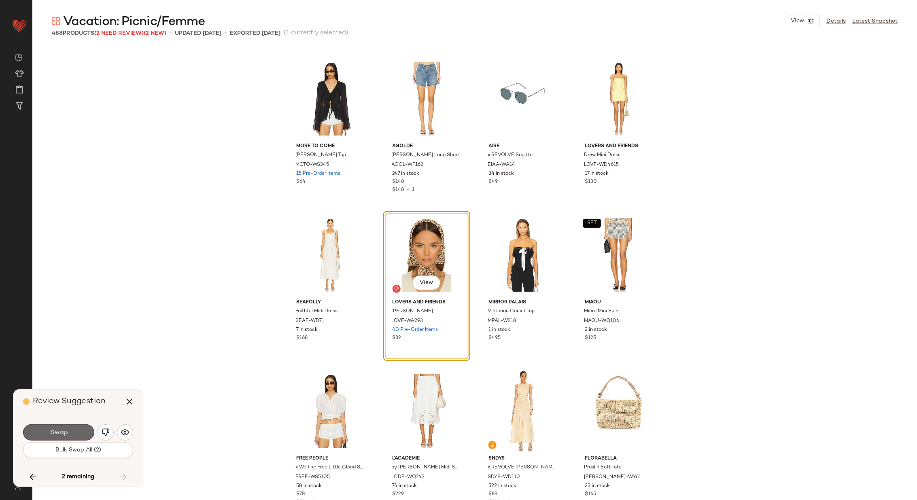
click at [66, 428] on button "Swap" at bounding box center [58, 432] width 71 height 16
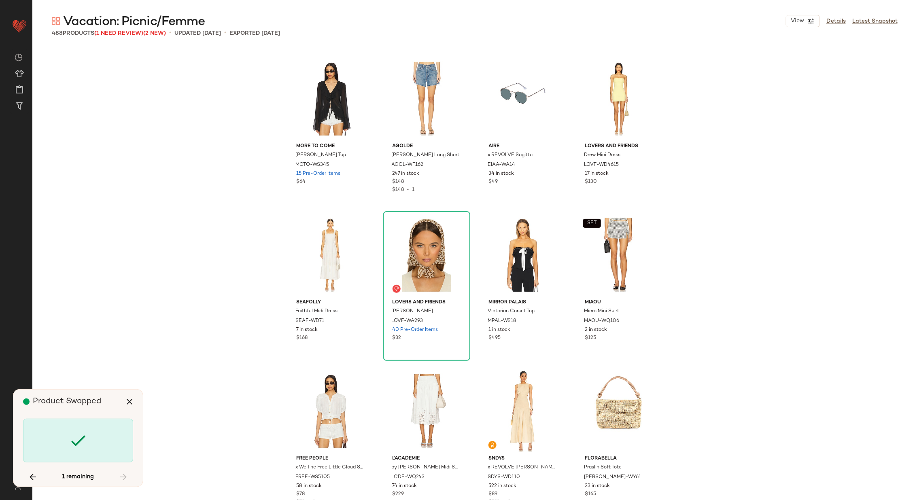
scroll to position [10617, 0]
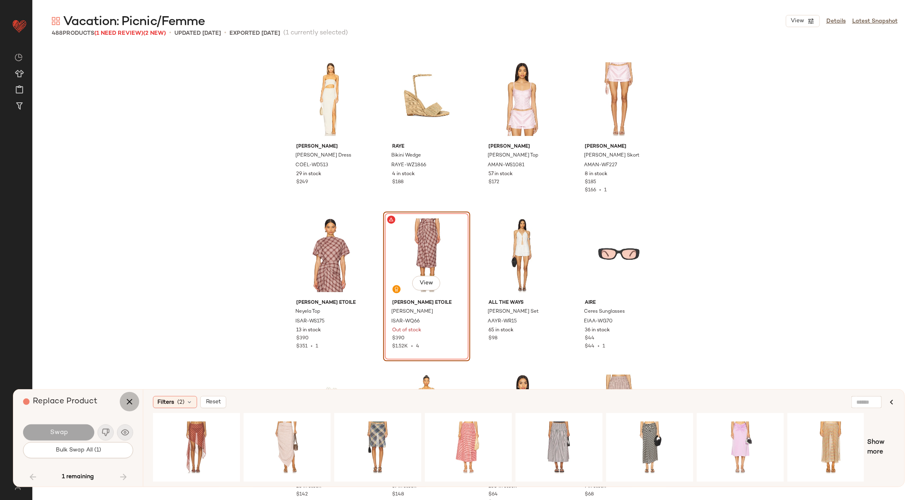
click at [129, 401] on icon "button" at bounding box center [130, 402] width 10 height 10
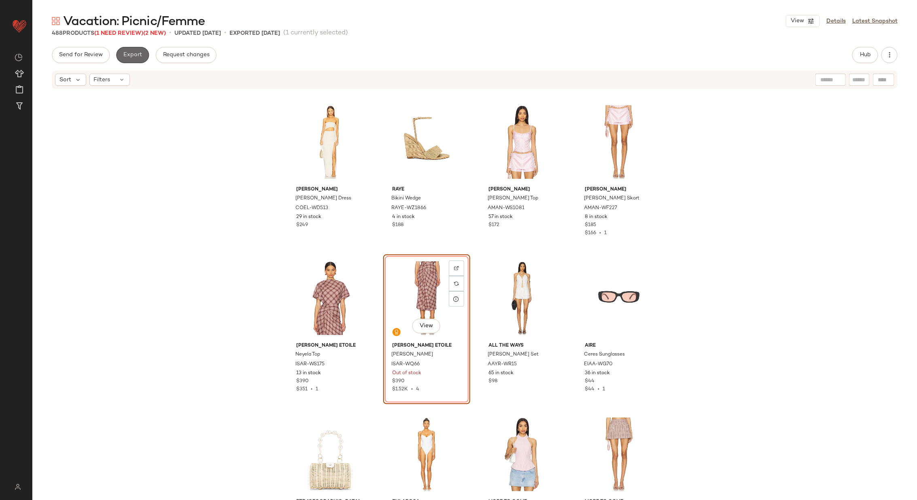
click at [133, 57] on span "Export" at bounding box center [132, 55] width 19 height 6
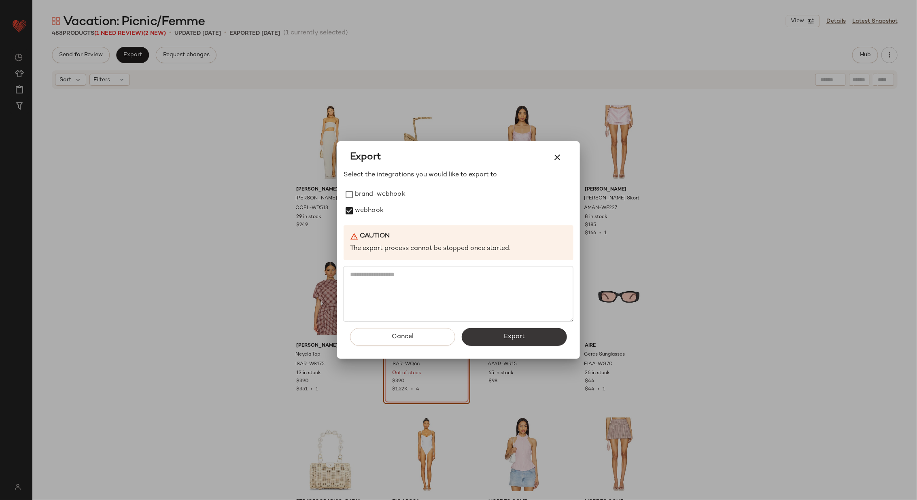
click at [512, 335] on span "Export" at bounding box center [513, 337] width 21 height 8
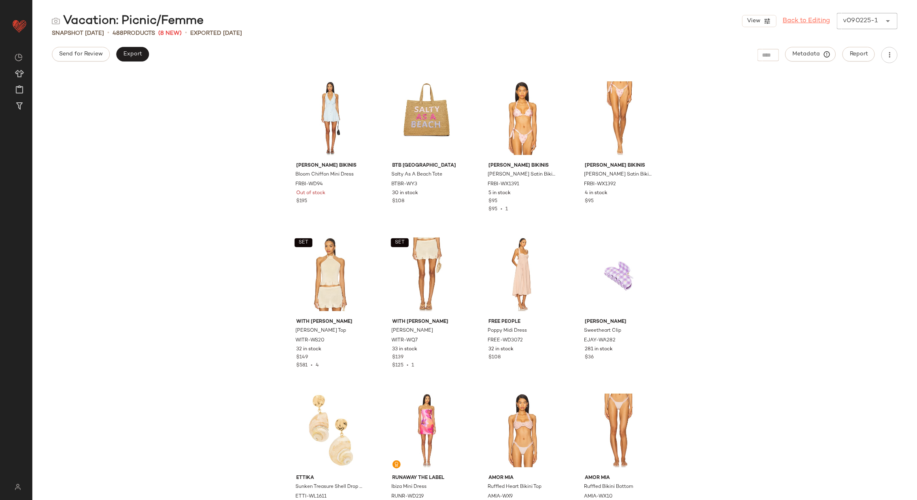
click at [803, 19] on link "Back to Editing" at bounding box center [806, 21] width 47 height 10
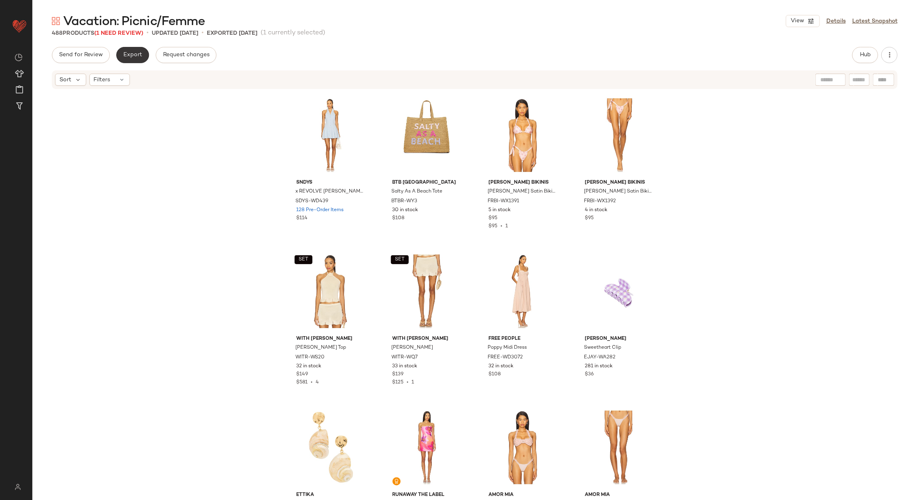
click at [132, 52] on span "Export" at bounding box center [132, 55] width 19 height 6
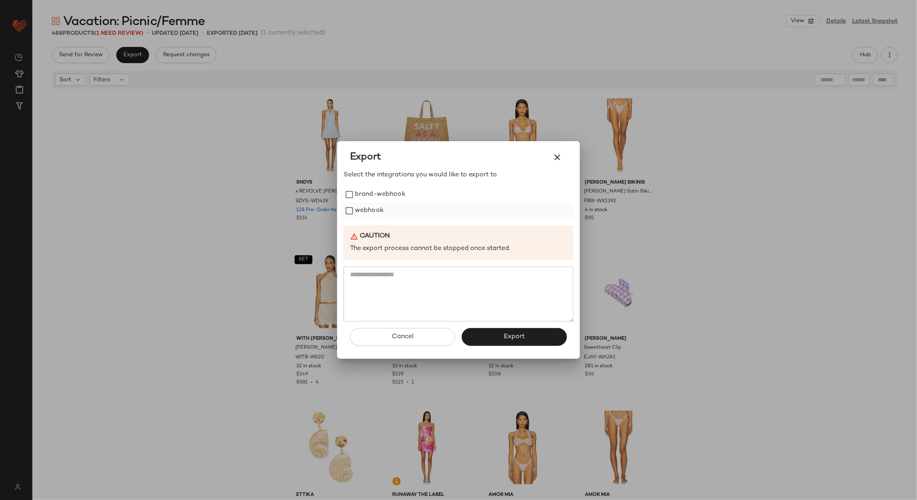
click at [362, 207] on label "webhook" at bounding box center [369, 211] width 29 height 16
click at [512, 336] on span "Export" at bounding box center [513, 337] width 21 height 8
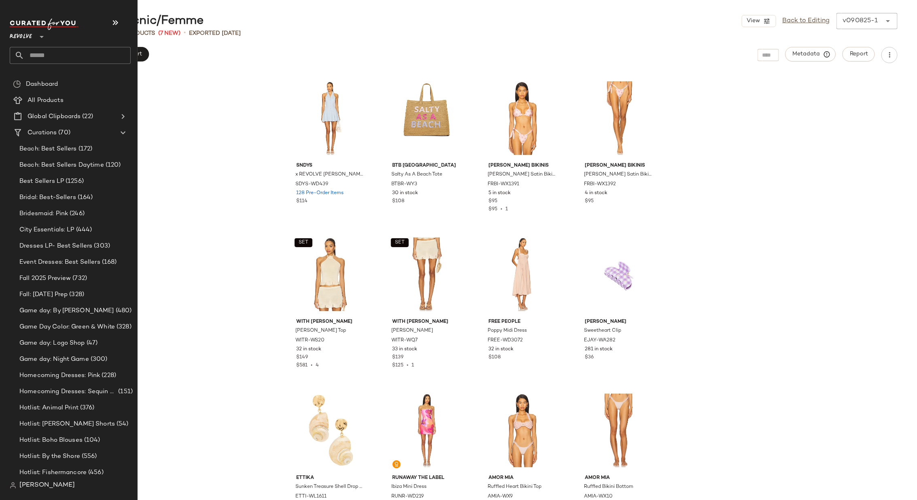
click at [68, 53] on input "text" at bounding box center [77, 55] width 106 height 17
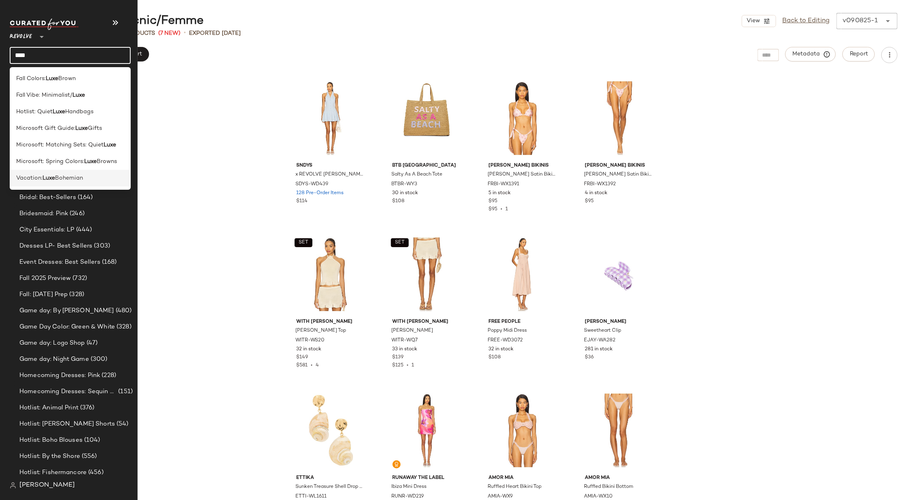
type input "****"
click at [73, 178] on span "Bohemian" at bounding box center [69, 178] width 28 height 8
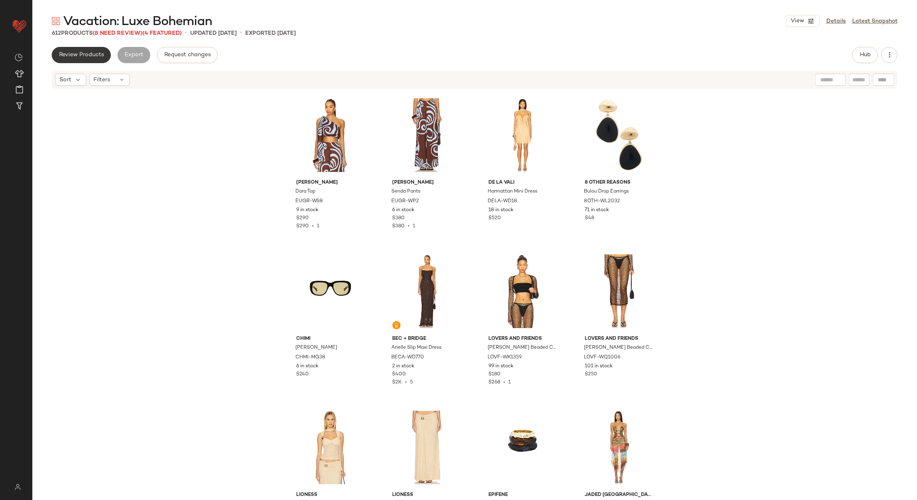
click at [80, 52] on span "Review Products" at bounding box center [81, 55] width 45 height 6
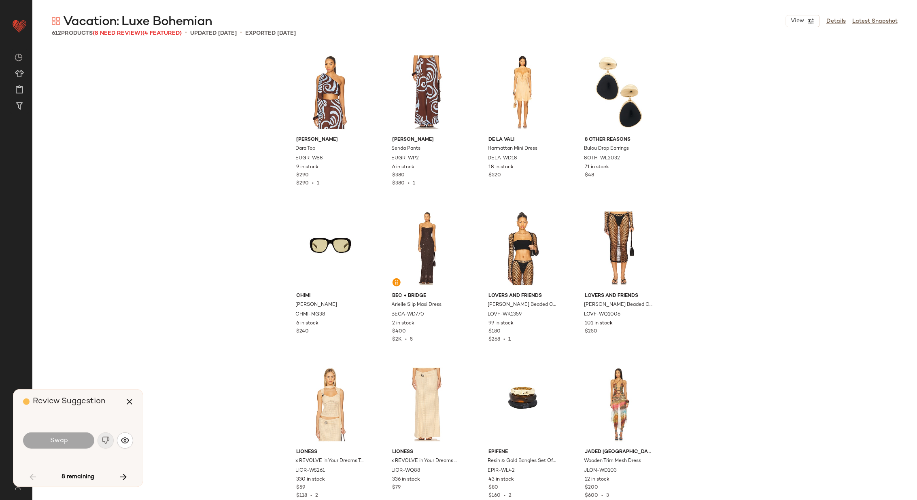
scroll to position [631, 0]
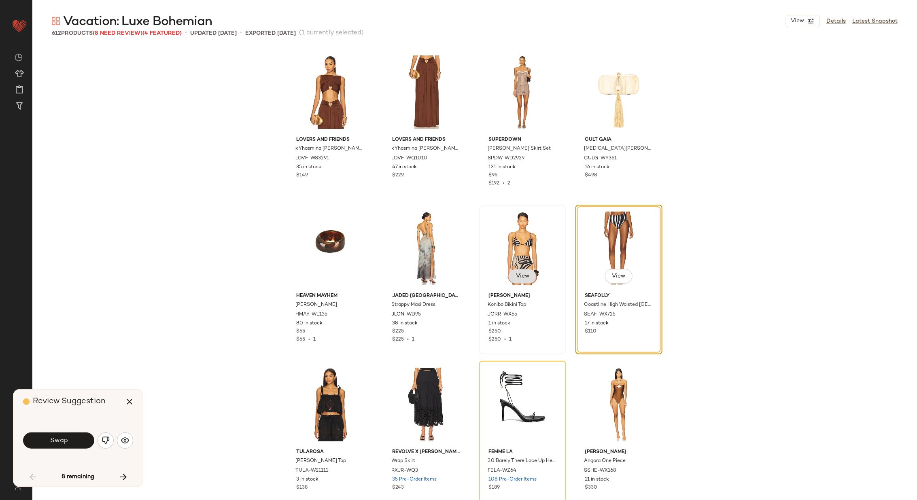
click at [524, 275] on span "View" at bounding box center [522, 276] width 14 height 6
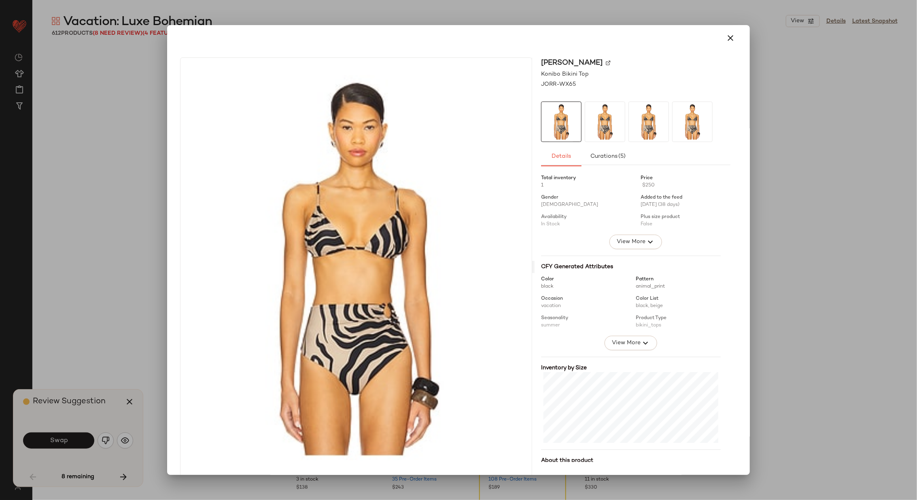
click at [606, 62] on img at bounding box center [608, 62] width 5 height 5
click at [727, 36] on icon "button" at bounding box center [730, 38] width 10 height 10
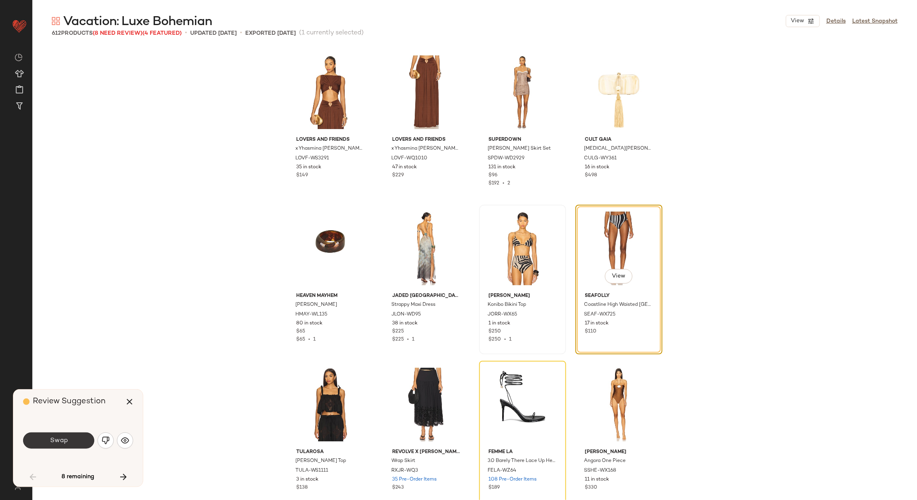
click at [65, 438] on span "Swap" at bounding box center [58, 441] width 18 height 8
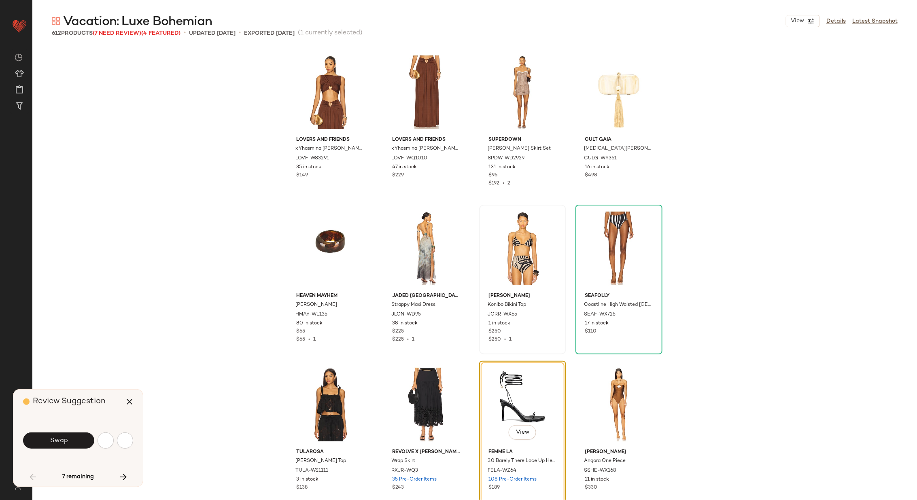
scroll to position [780, 0]
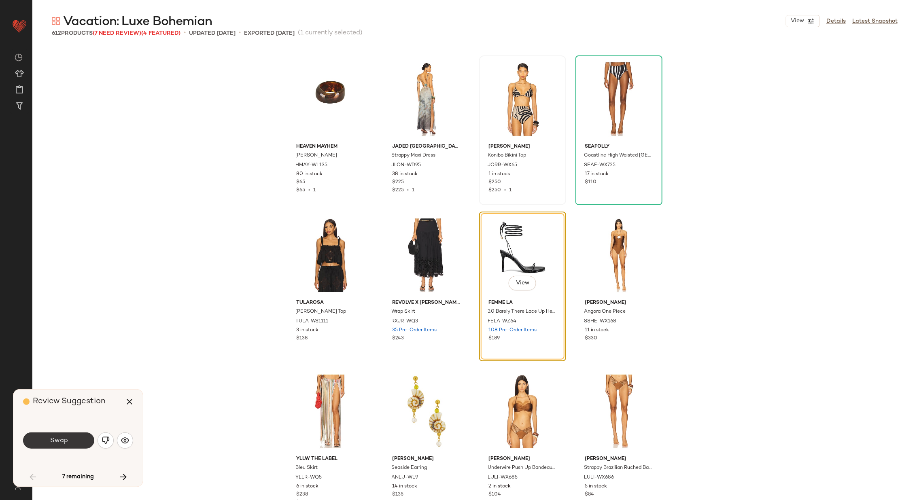
click at [76, 439] on button "Swap" at bounding box center [58, 440] width 71 height 16
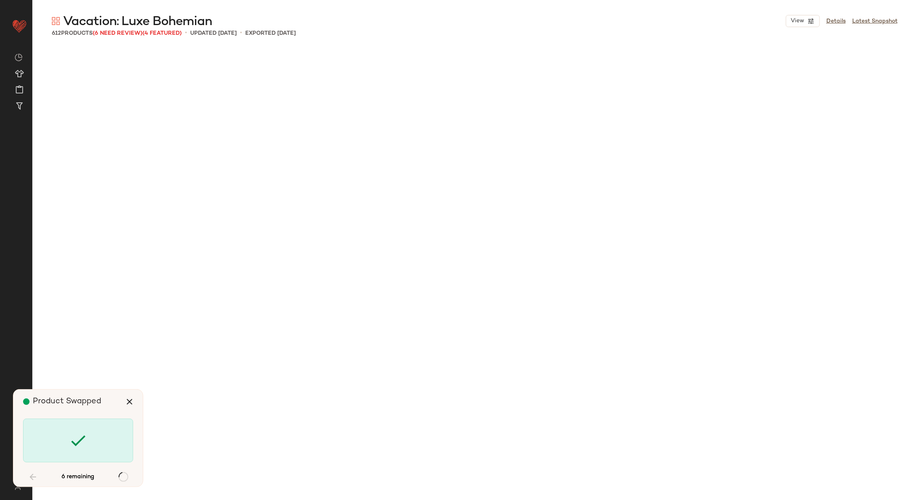
scroll to position [3279, 0]
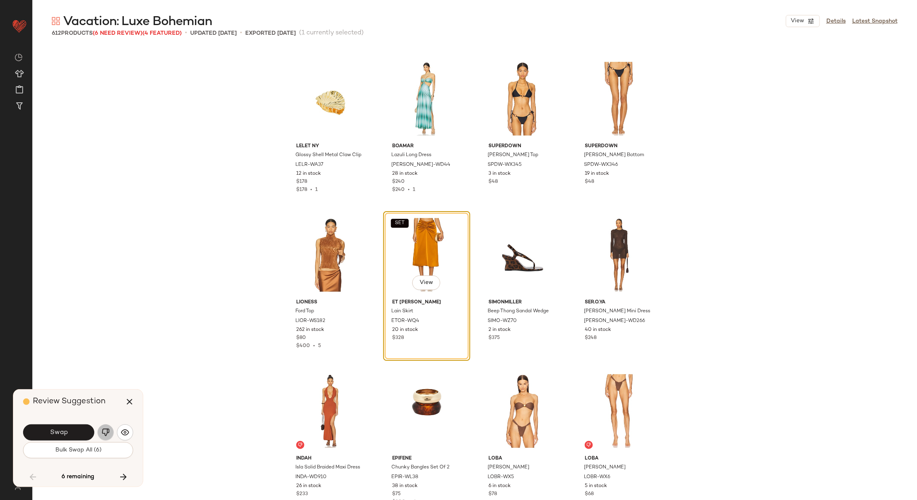
click at [106, 431] on img "button" at bounding box center [106, 432] width 8 height 8
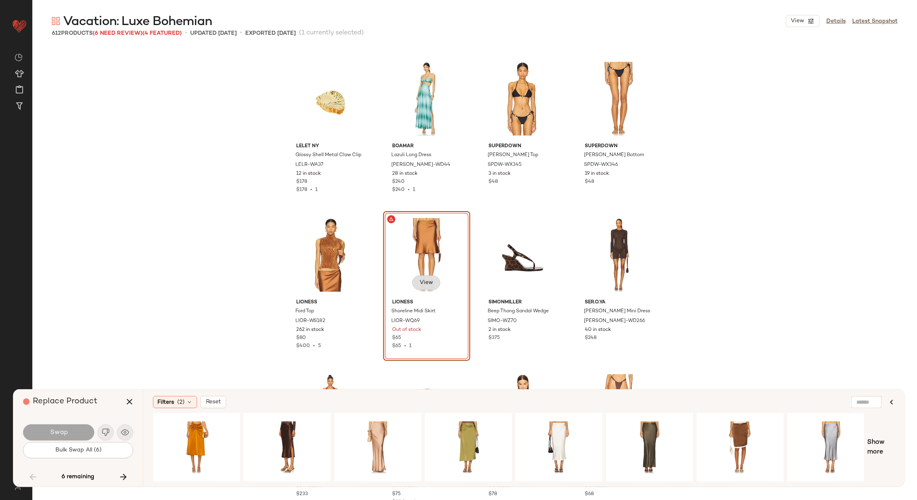
click at [430, 283] on button "View" at bounding box center [426, 282] width 28 height 15
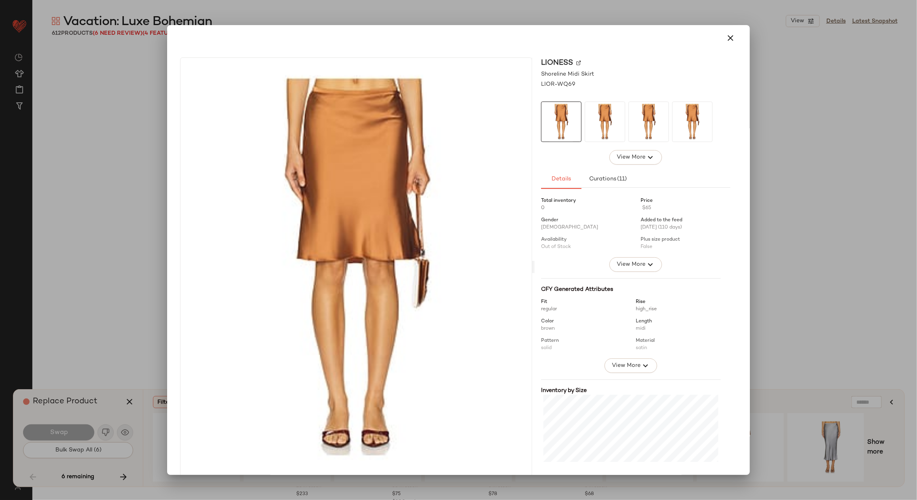
click at [576, 63] on div "LIONESS" at bounding box center [635, 62] width 189 height 11
click at [576, 63] on img at bounding box center [578, 62] width 5 height 5
click at [725, 36] on icon "button" at bounding box center [730, 38] width 10 height 10
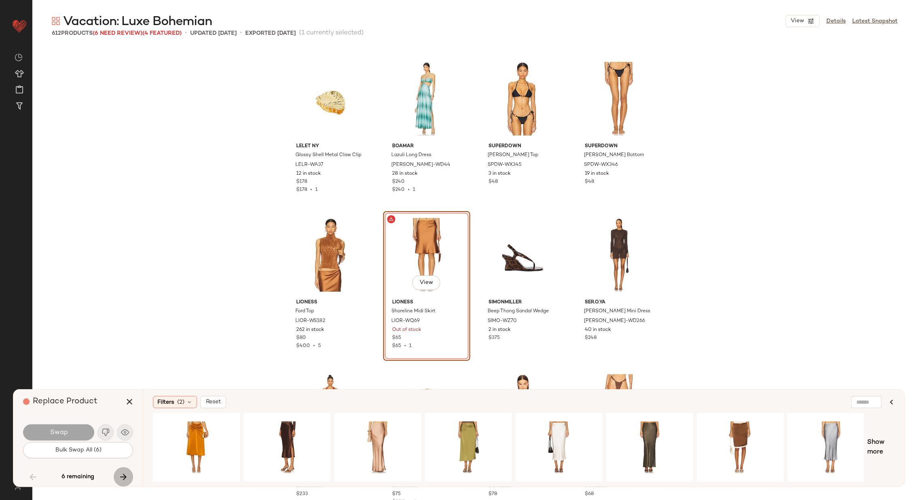
click at [124, 476] on icon "button" at bounding box center [124, 477] width 10 height 10
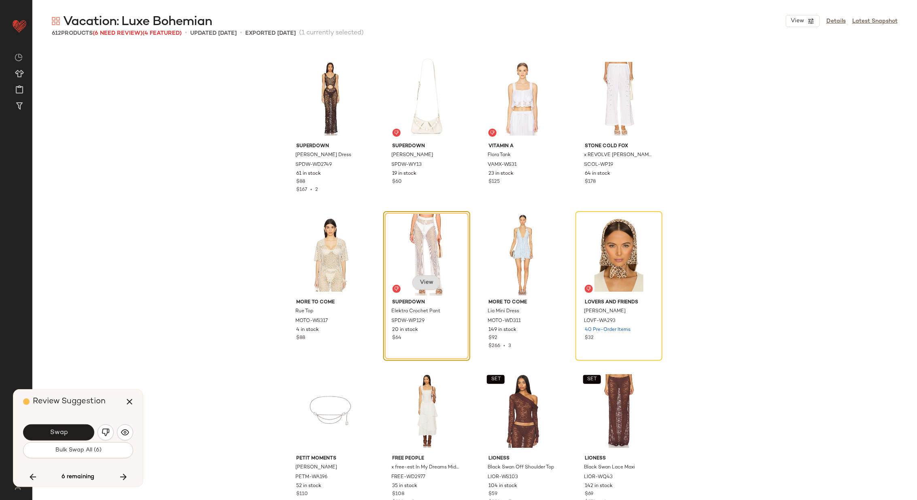
click at [422, 283] on span "View" at bounding box center [426, 283] width 14 height 6
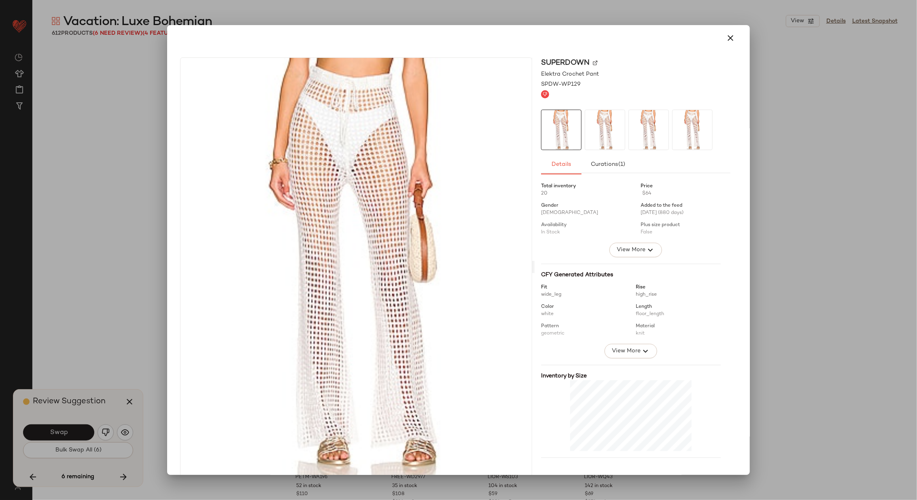
click at [593, 61] on img at bounding box center [595, 62] width 5 height 5
click at [728, 40] on icon "button" at bounding box center [730, 38] width 10 height 10
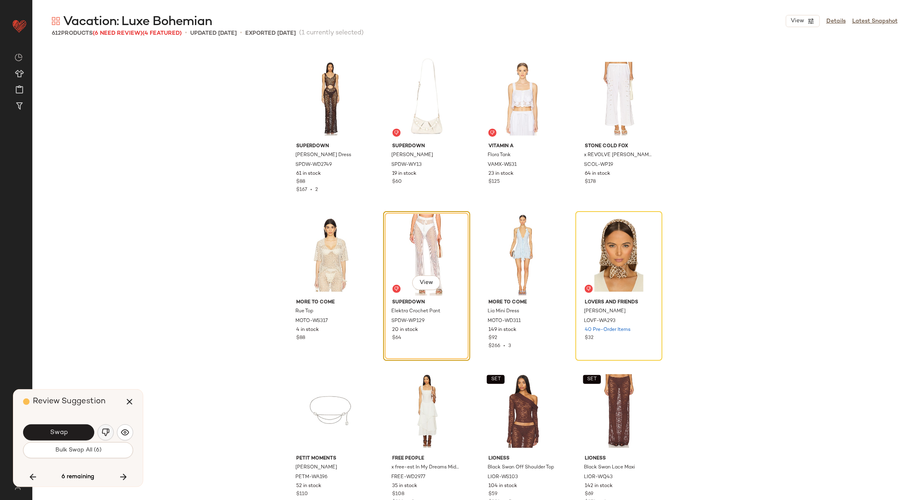
click at [107, 431] on img "button" at bounding box center [106, 432] width 8 height 8
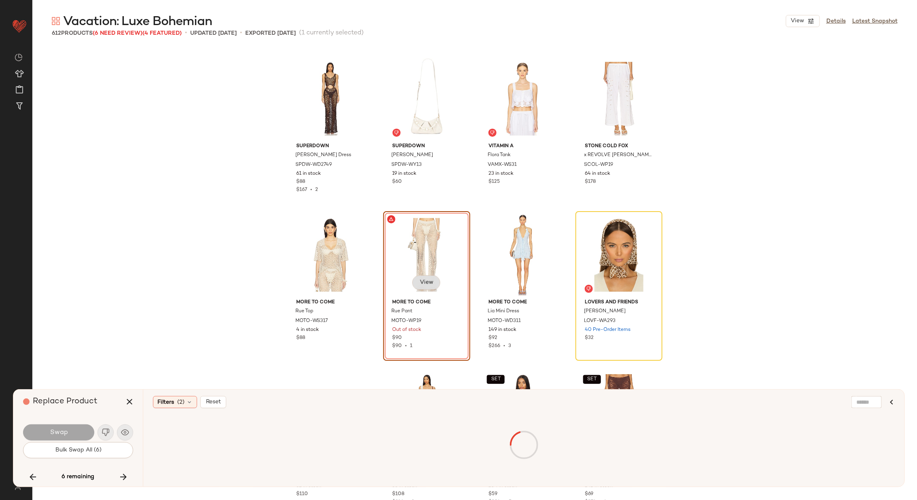
click at [422, 283] on span "View" at bounding box center [426, 283] width 14 height 6
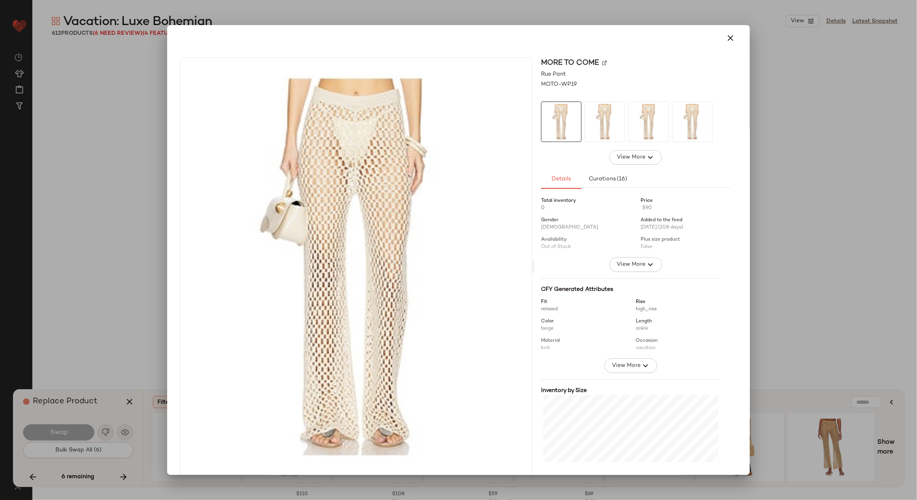
click at [599, 60] on div "MORE TO COME" at bounding box center [635, 62] width 189 height 11
click at [602, 63] on img at bounding box center [604, 62] width 5 height 5
click at [727, 35] on icon "button" at bounding box center [730, 38] width 10 height 10
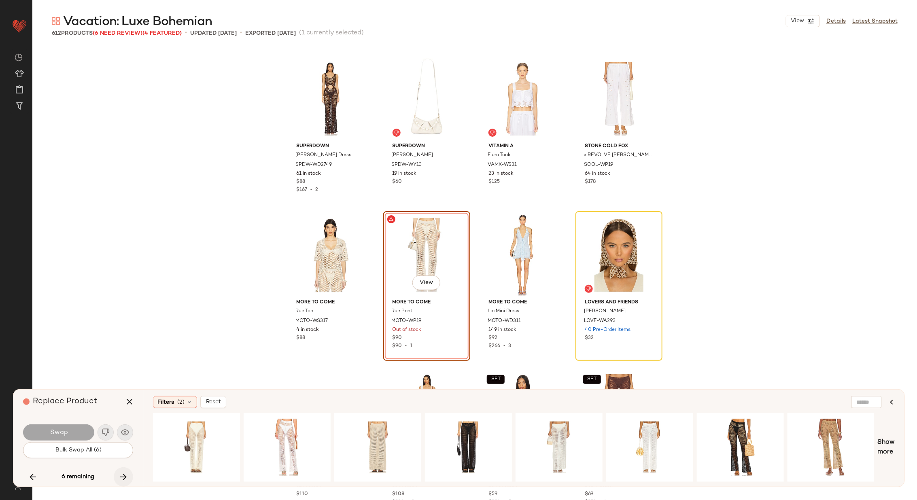
click at [124, 474] on icon "button" at bounding box center [124, 477] width 10 height 10
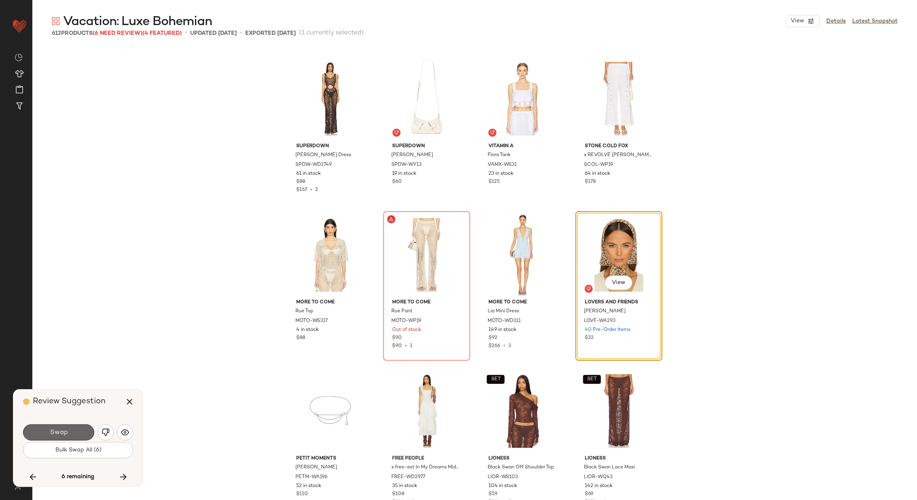
click at [75, 432] on button "Swap" at bounding box center [58, 432] width 71 height 16
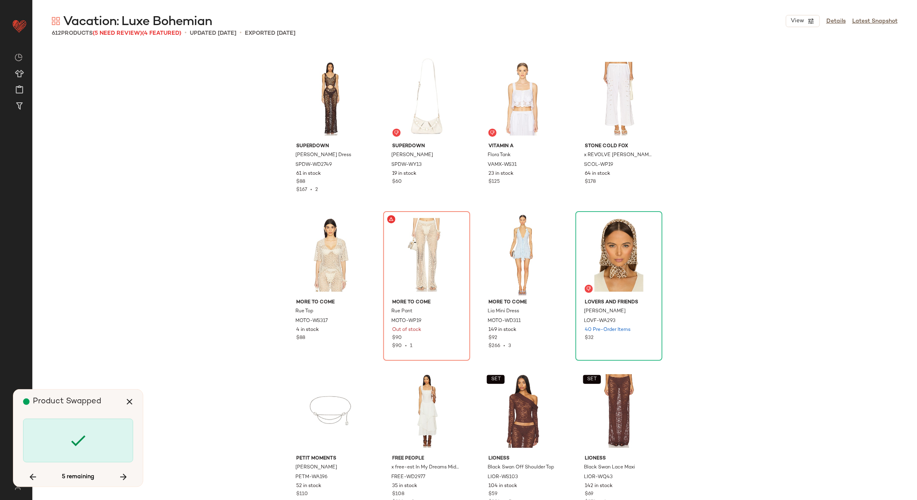
scroll to position [16551, 0]
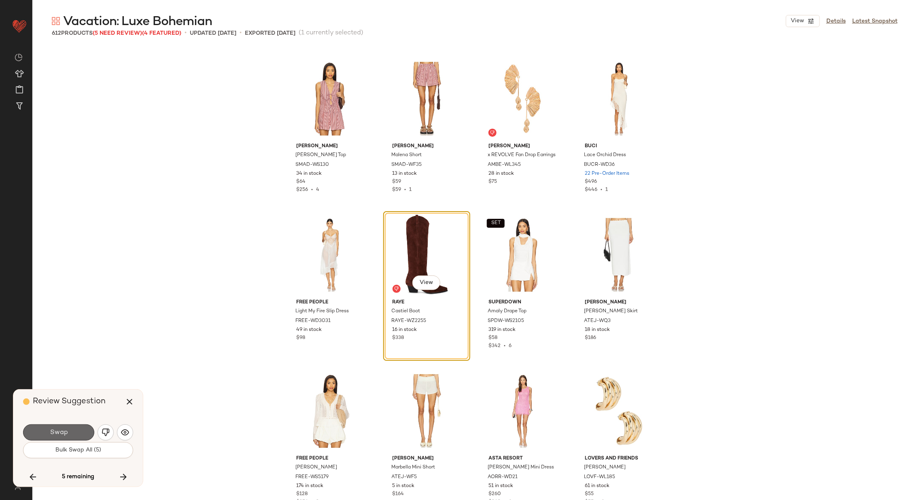
click at [66, 430] on span "Swap" at bounding box center [58, 433] width 18 height 8
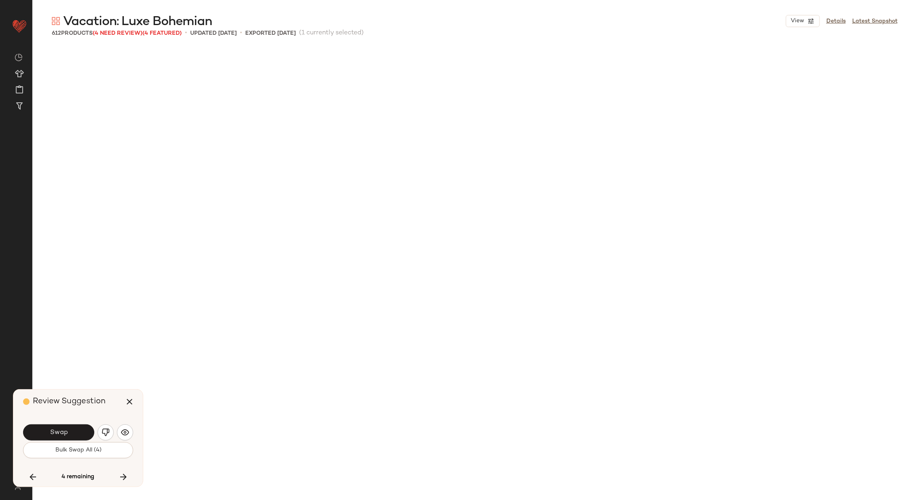
scroll to position [17176, 0]
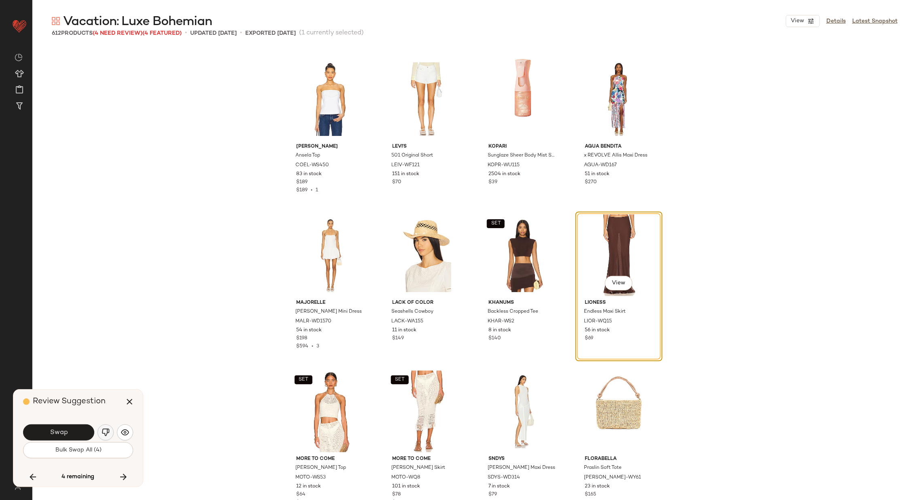
click at [104, 432] on img "button" at bounding box center [106, 432] width 8 height 8
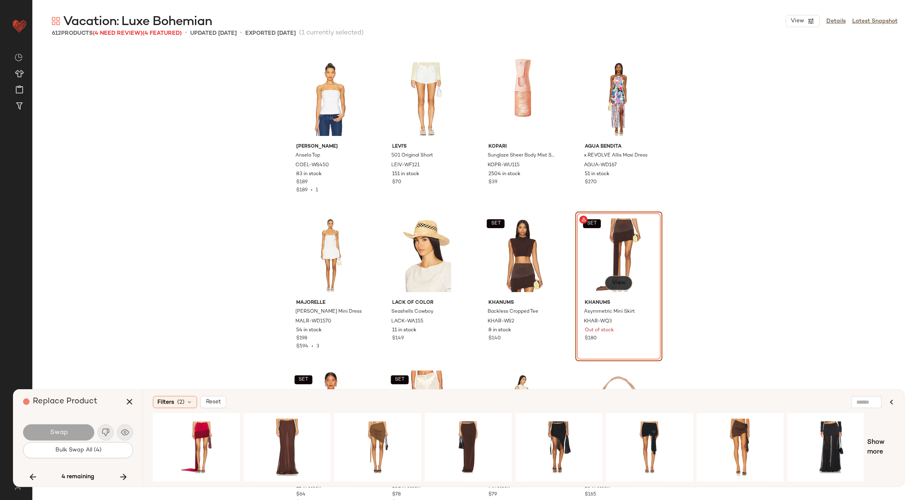
click at [614, 280] on span "View" at bounding box center [618, 283] width 14 height 6
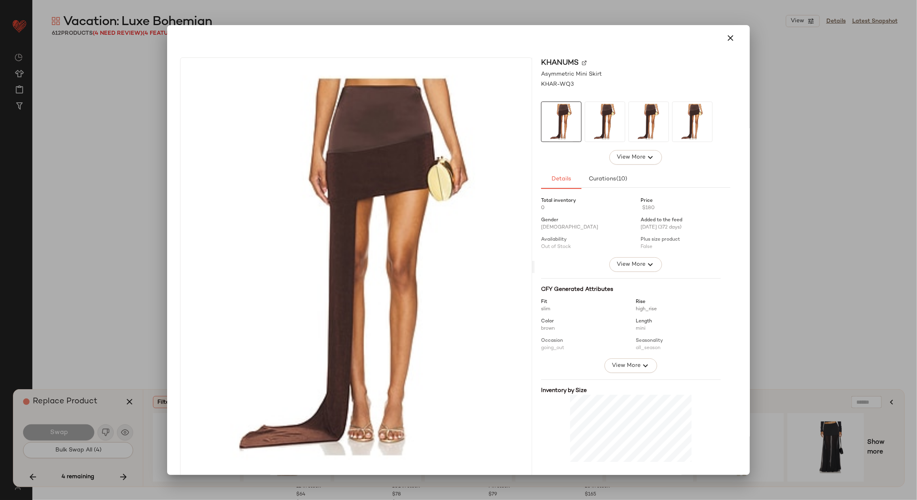
click at [580, 60] on div "Khanums" at bounding box center [635, 62] width 189 height 11
click at [582, 60] on img at bounding box center [584, 62] width 5 height 5
click at [725, 38] on icon "button" at bounding box center [730, 38] width 10 height 10
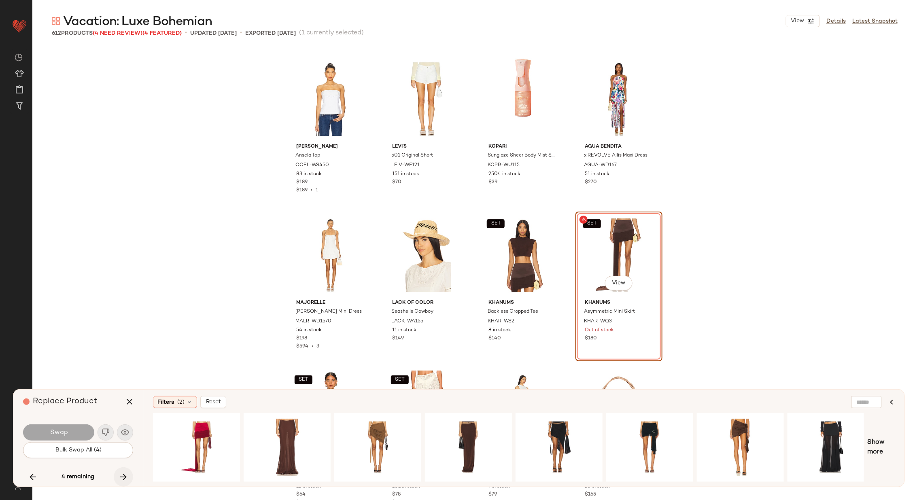
click at [121, 475] on icon "button" at bounding box center [124, 477] width 10 height 10
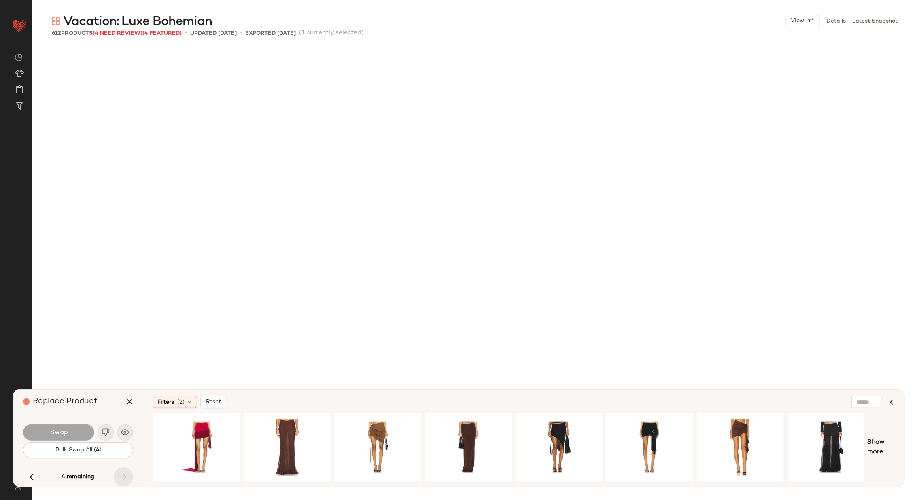
scroll to position [19518, 0]
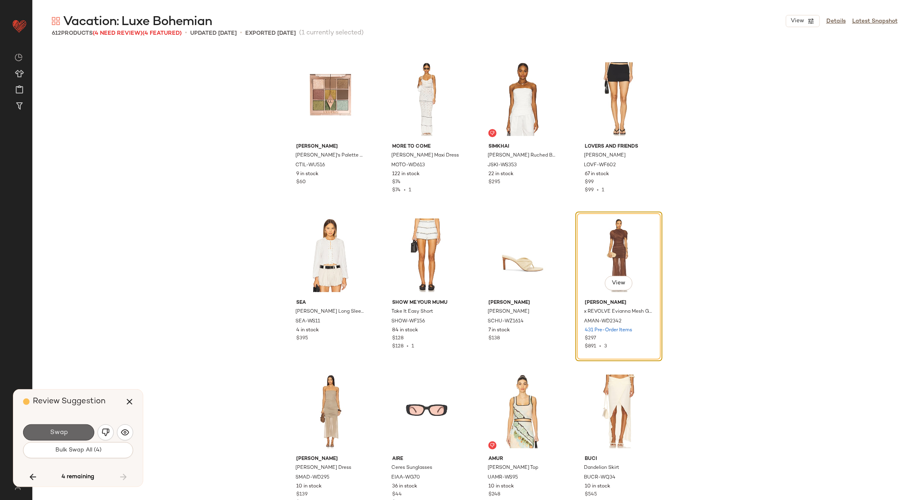
click at [65, 429] on span "Swap" at bounding box center [58, 433] width 18 height 8
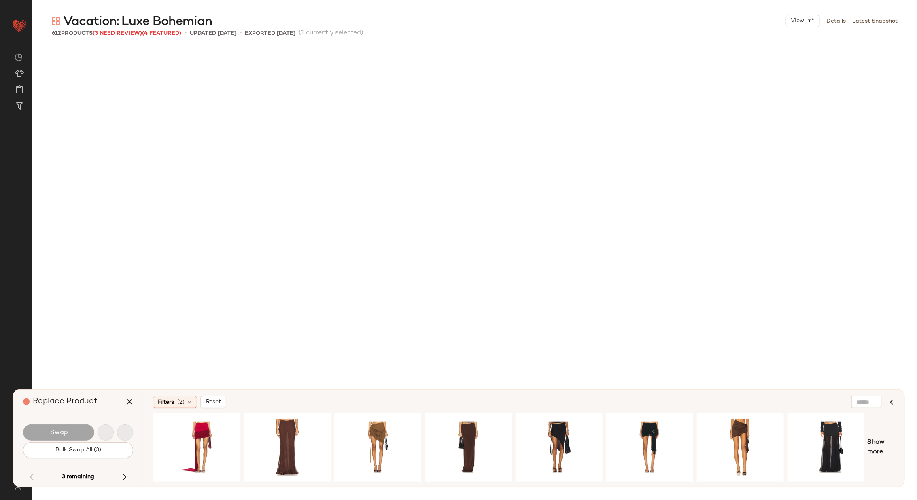
scroll to position [3279, 0]
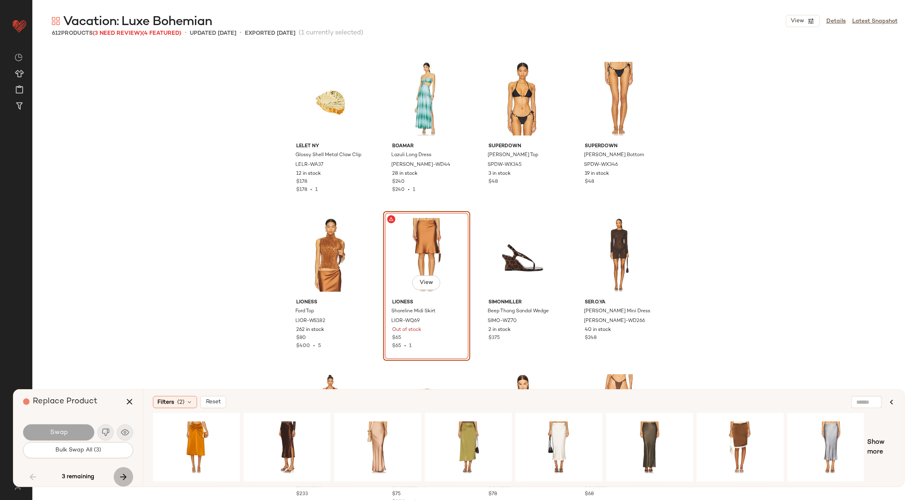
click at [124, 473] on icon "button" at bounding box center [124, 477] width 10 height 10
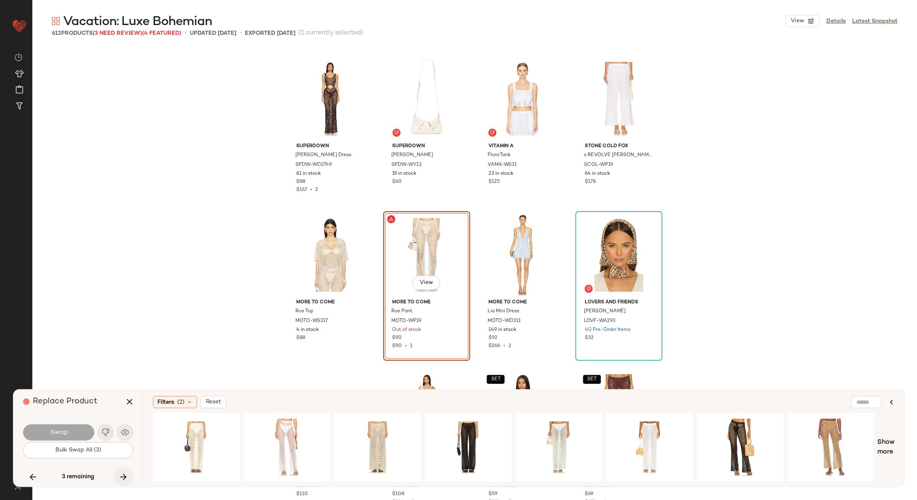
click at [124, 473] on icon "button" at bounding box center [124, 477] width 10 height 10
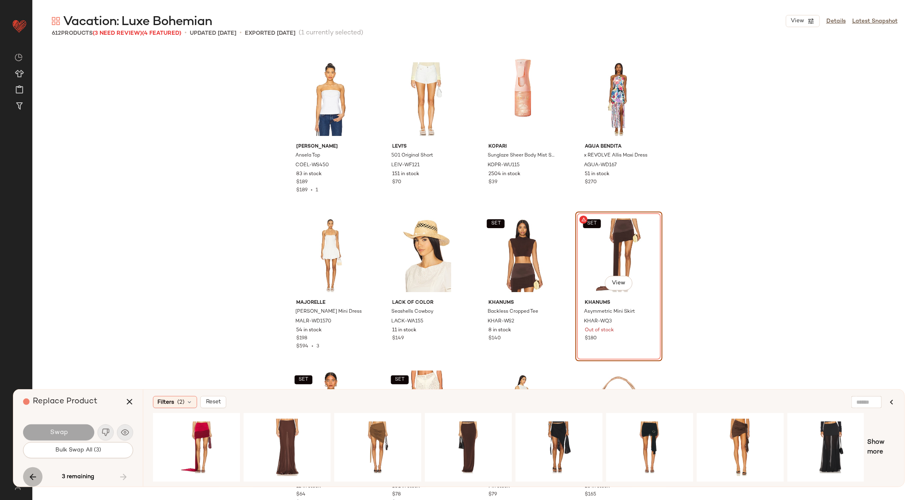
click at [29, 474] on icon "button" at bounding box center [33, 477] width 10 height 10
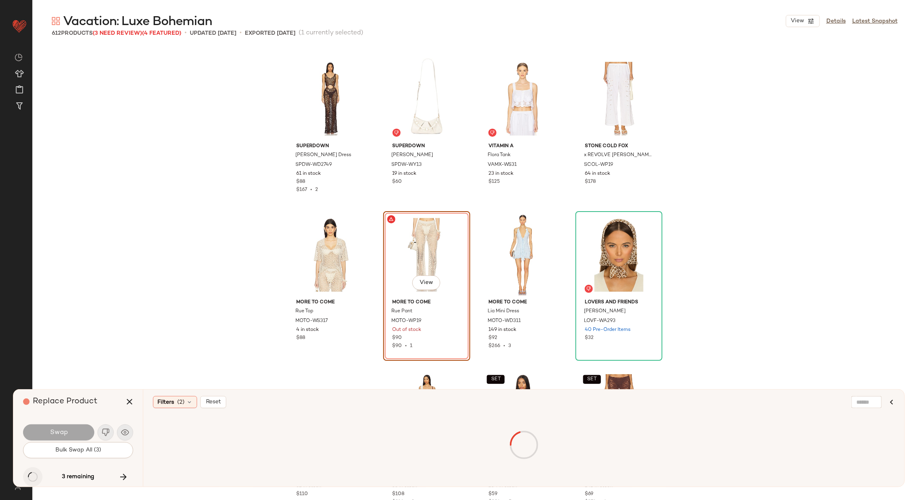
click at [30, 474] on icon "button" at bounding box center [33, 477] width 10 height 10
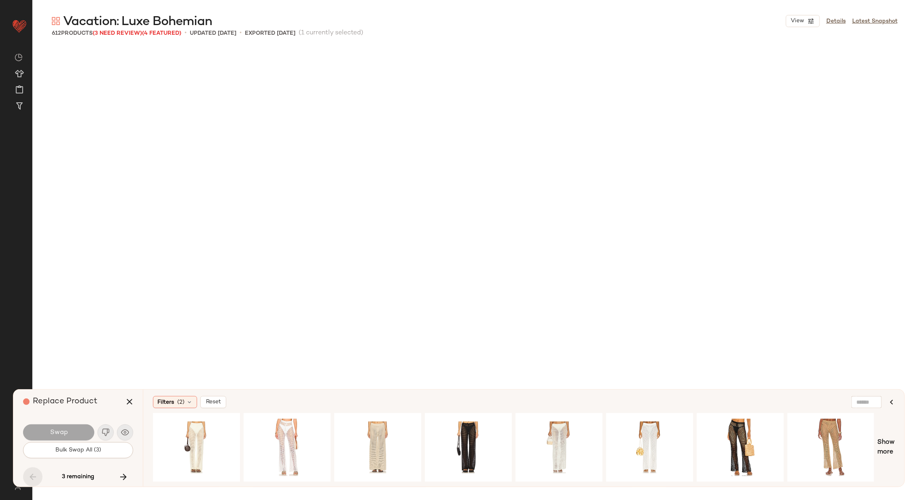
scroll to position [3279, 0]
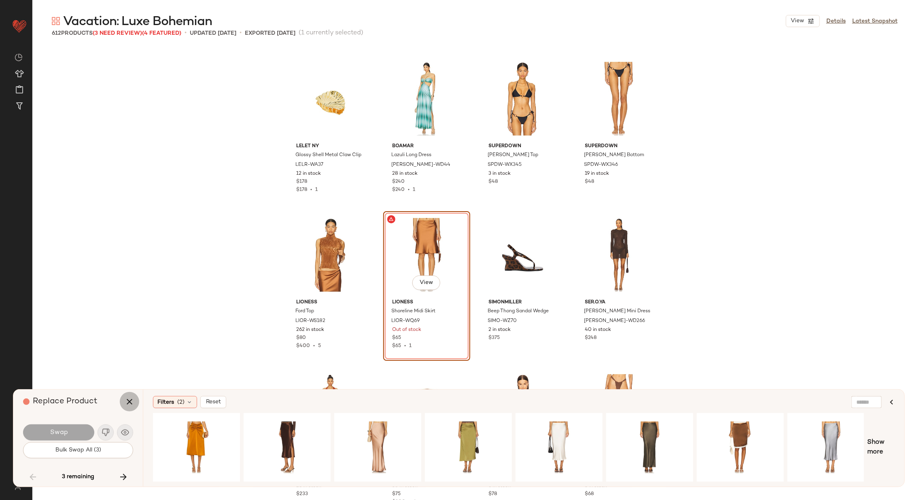
click at [128, 402] on icon "button" at bounding box center [130, 402] width 10 height 10
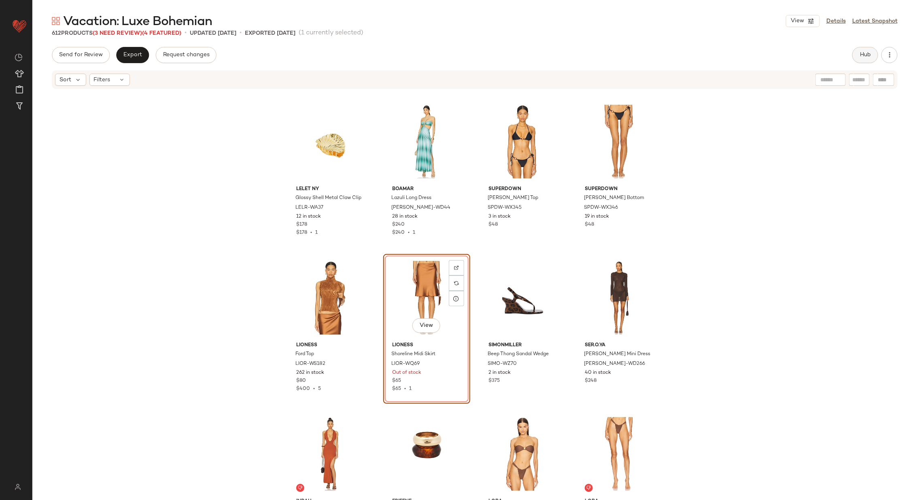
click at [869, 52] on span "Hub" at bounding box center [864, 55] width 11 height 6
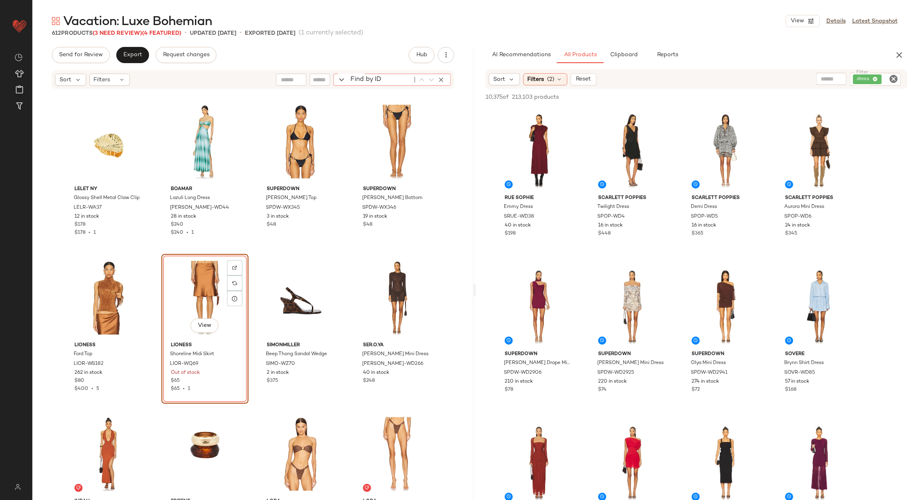
click at [443, 78] on div "Find by ID Find by ID" at bounding box center [391, 80] width 117 height 12
paste input "*********"
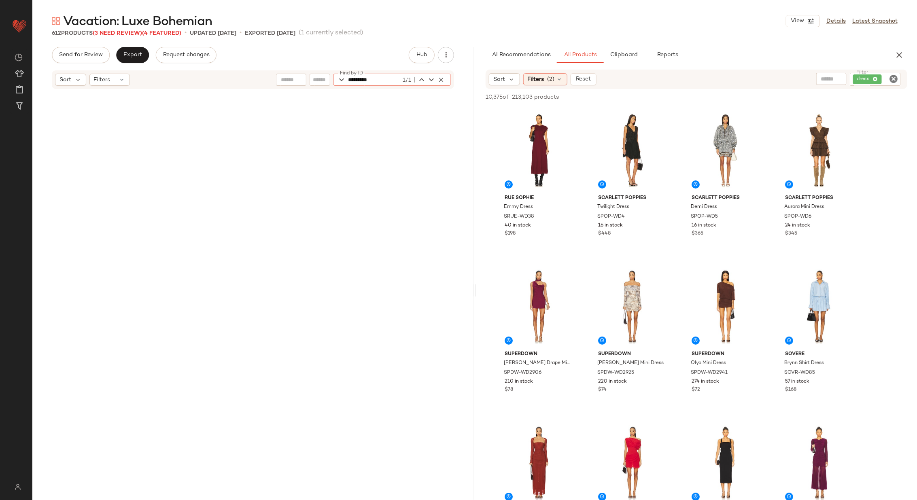
click at [894, 77] on icon "Clear Filter" at bounding box center [893, 79] width 10 height 10
type input "*********"
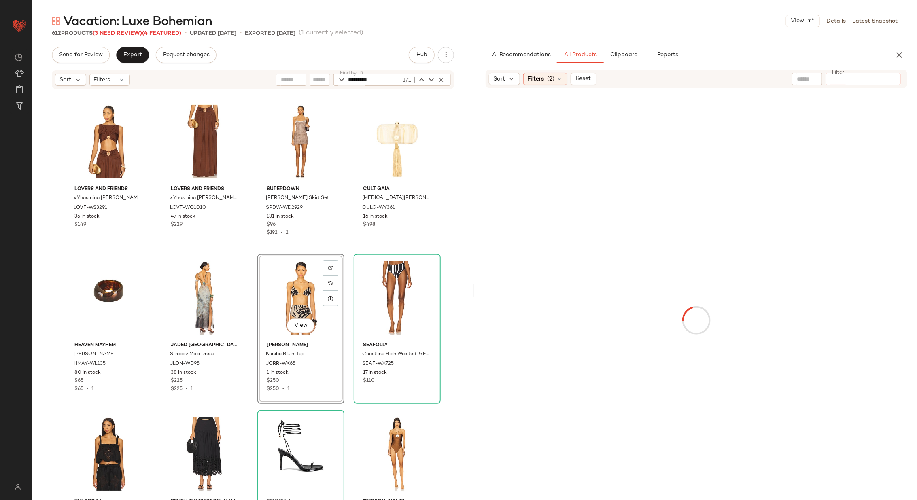
click at [488, 255] on div at bounding box center [696, 320] width 438 height 461
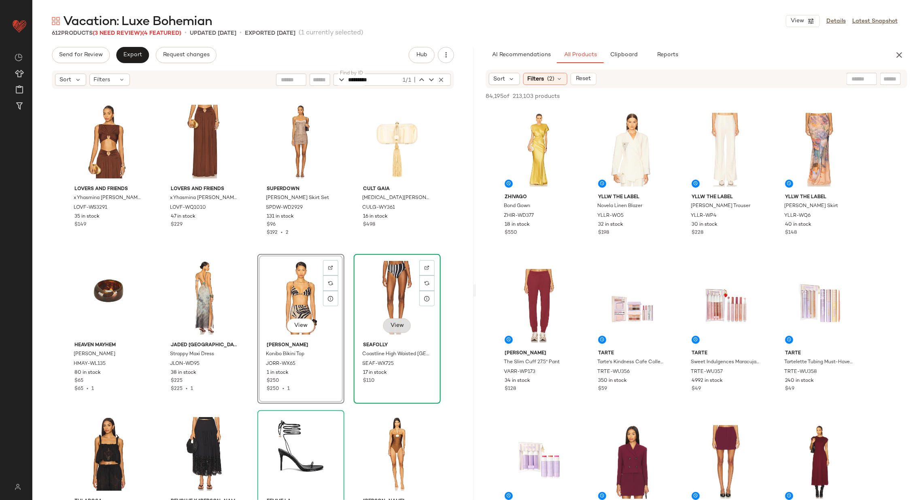
click at [396, 324] on span "View" at bounding box center [397, 325] width 14 height 6
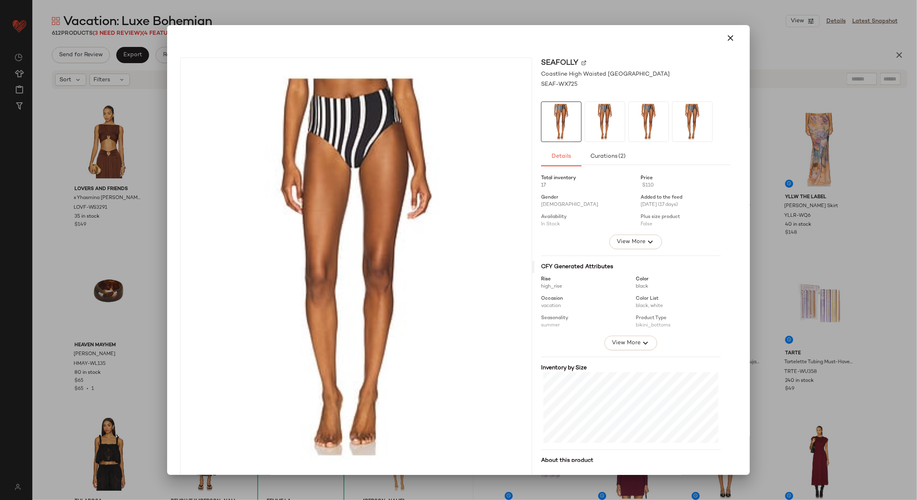
click at [581, 63] on img at bounding box center [583, 62] width 5 height 5
click at [729, 37] on icon "button" at bounding box center [730, 38] width 10 height 10
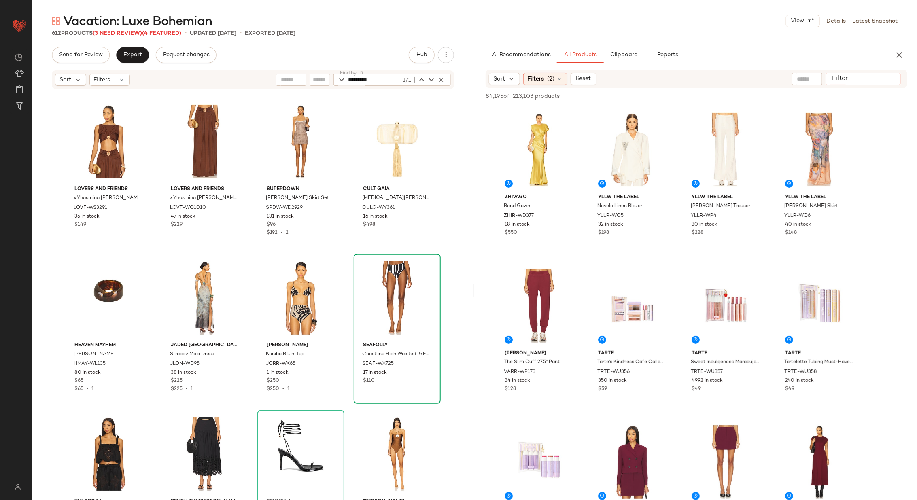
click at [897, 81] on input "Filter" at bounding box center [862, 79] width 69 height 8
paste input "**********"
type input "**********"
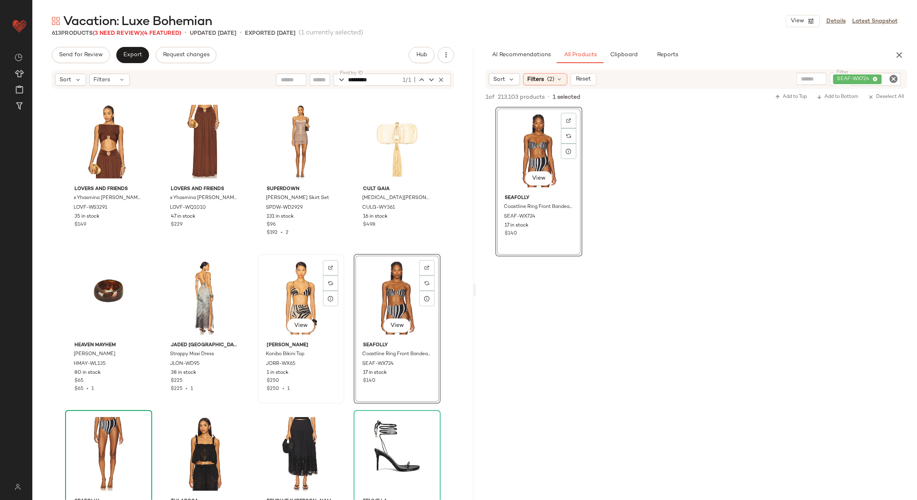
click at [299, 297] on div "View" at bounding box center [300, 298] width 81 height 82
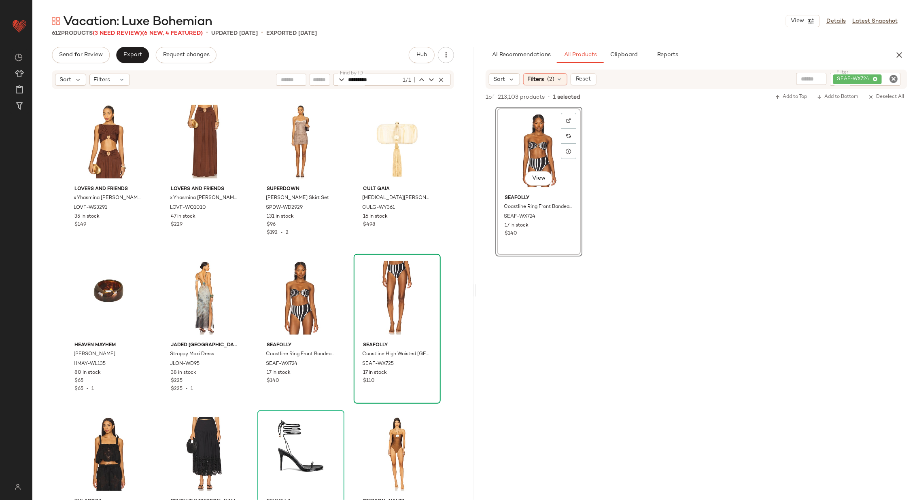
click at [342, 295] on div "Lovers and Friends x Yhasmina [PERSON_NAME] Top LOVF-WS3291 35 in stock $149 Lo…" at bounding box center [252, 307] width 441 height 434
click at [443, 80] on icon "button" at bounding box center [440, 79] width 7 height 7
click at [348, 148] on div "Lovers and Friends x Yhasmina [PERSON_NAME] Top LOVF-WS3291 35 in stock $149 Lo…" at bounding box center [252, 307] width 441 height 434
click at [133, 53] on span "Export" at bounding box center [132, 55] width 19 height 6
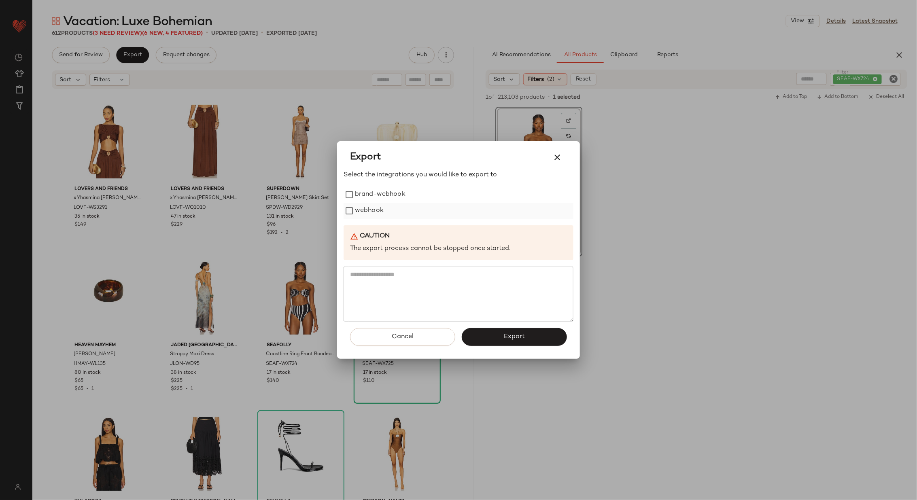
click at [367, 214] on label "webhook" at bounding box center [369, 211] width 29 height 16
click at [506, 338] on span "Export" at bounding box center [513, 337] width 21 height 8
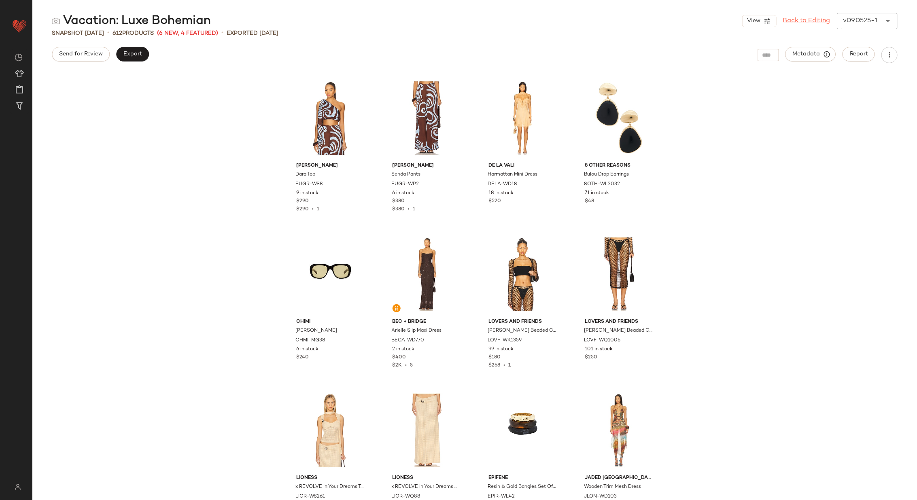
click at [795, 18] on link "Back to Editing" at bounding box center [806, 21] width 47 height 10
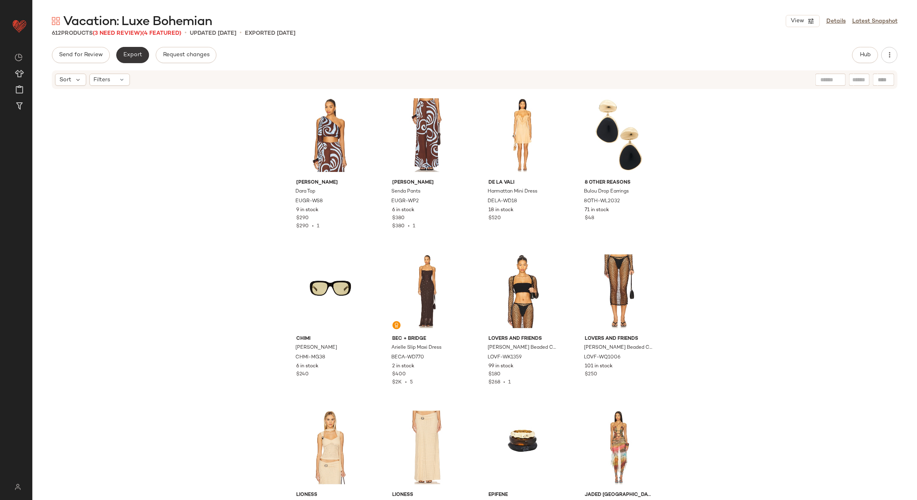
click at [129, 55] on span "Export" at bounding box center [132, 55] width 19 height 6
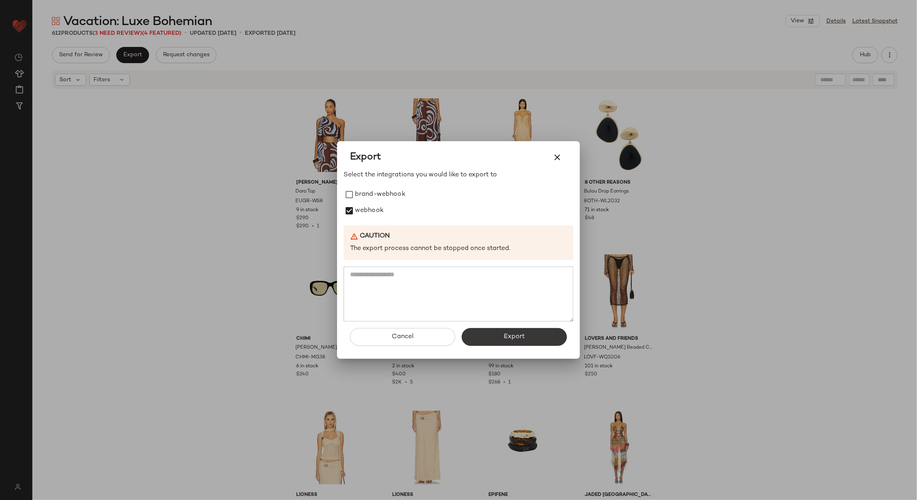
click at [490, 340] on button "Export" at bounding box center [514, 337] width 105 height 18
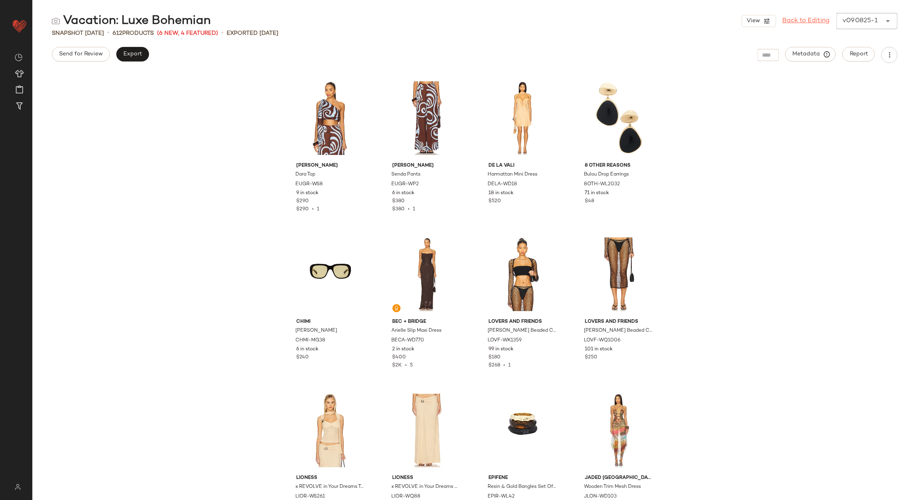
click at [809, 20] on link "Back to Editing" at bounding box center [805, 21] width 47 height 10
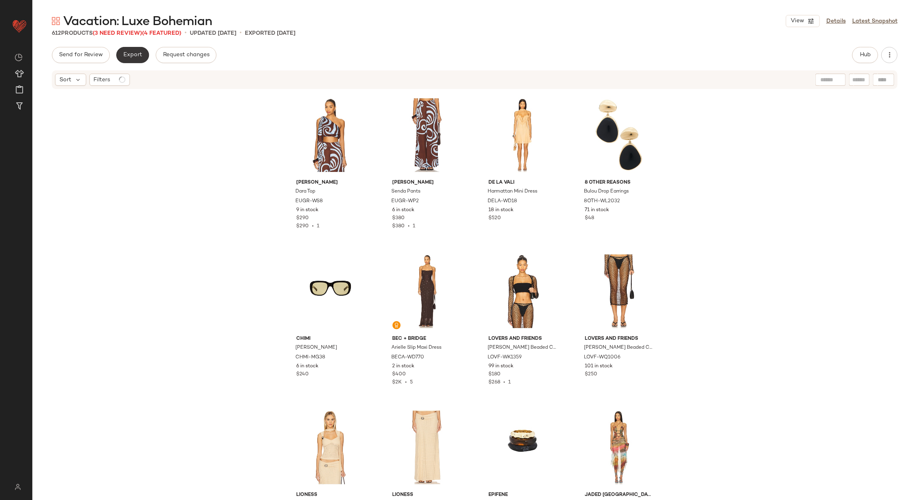
click at [132, 52] on span "Export" at bounding box center [132, 55] width 19 height 6
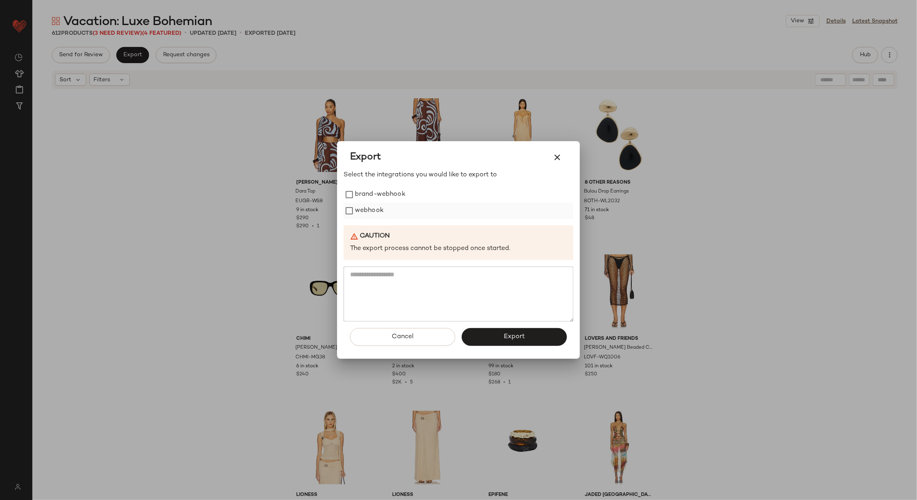
click at [361, 216] on label "webhook" at bounding box center [369, 211] width 29 height 16
click at [507, 337] on span "Export" at bounding box center [513, 337] width 21 height 8
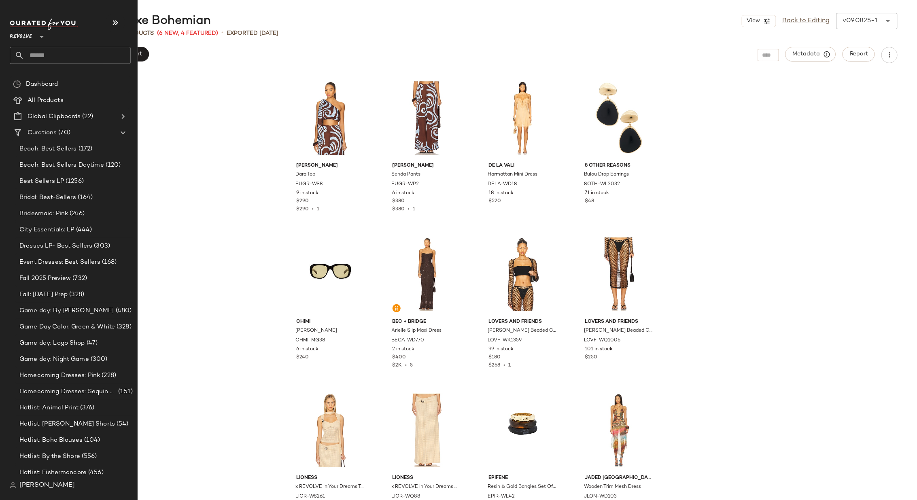
click at [51, 59] on input "text" at bounding box center [77, 55] width 106 height 17
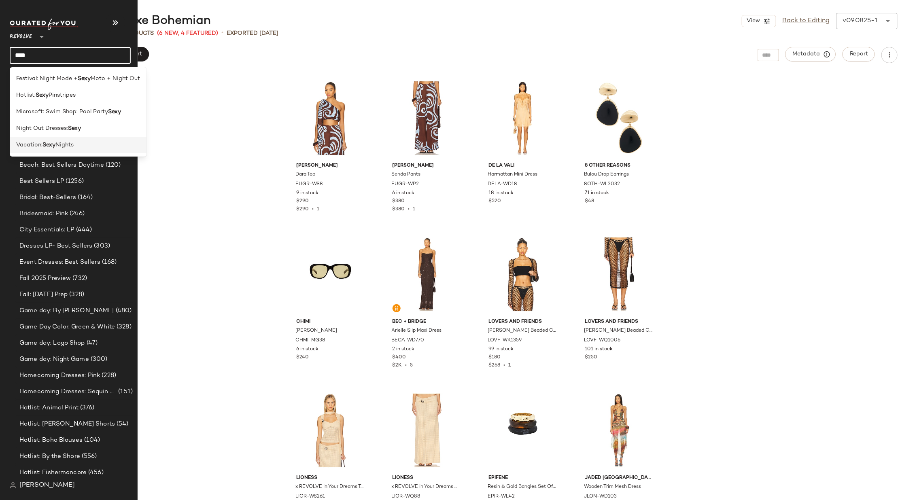
type input "****"
click at [55, 142] on b "Sexy" at bounding box center [48, 145] width 13 height 8
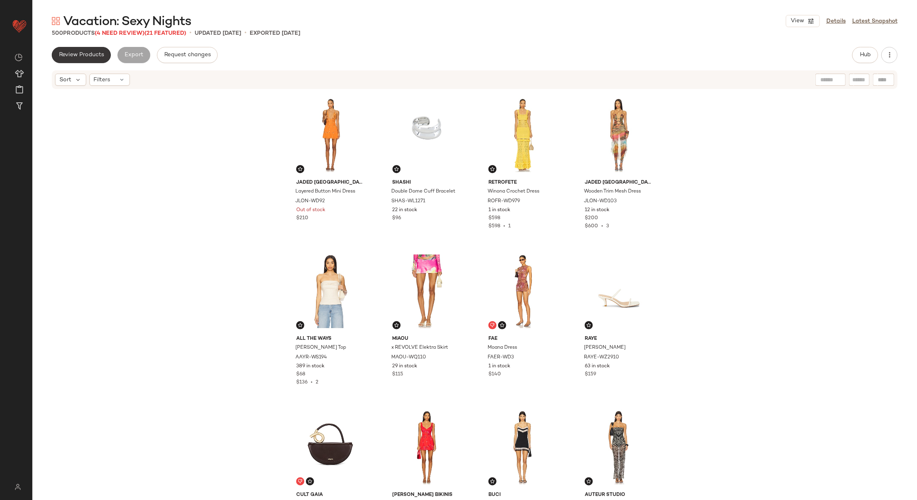
click at [85, 51] on button "Review Products" at bounding box center [81, 55] width 59 height 16
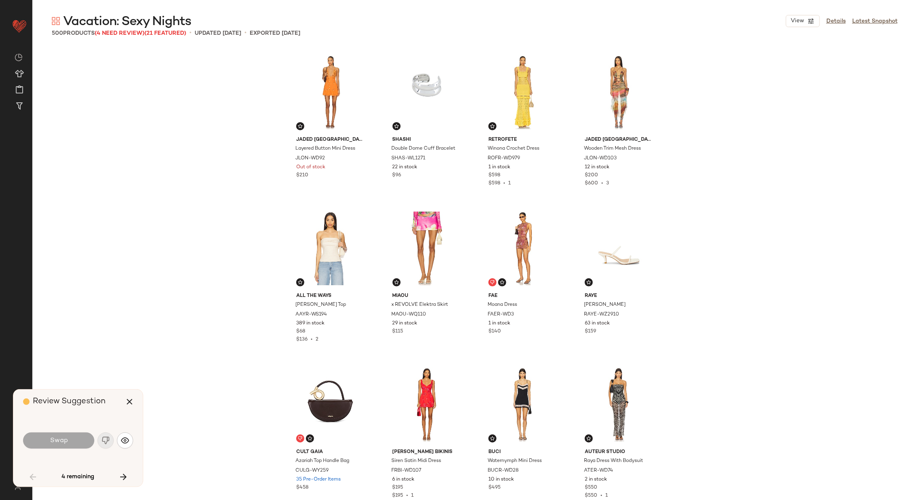
scroll to position [1249, 0]
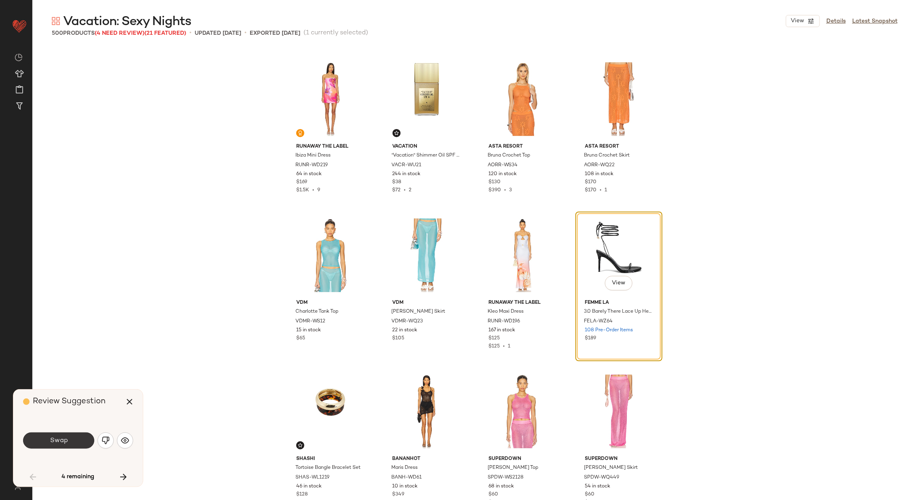
click at [75, 437] on button "Swap" at bounding box center [58, 440] width 71 height 16
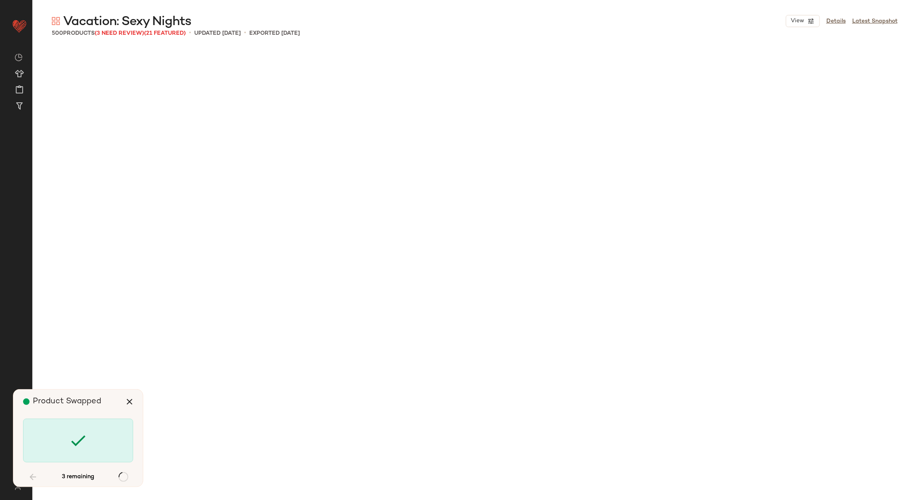
scroll to position [3123, 0]
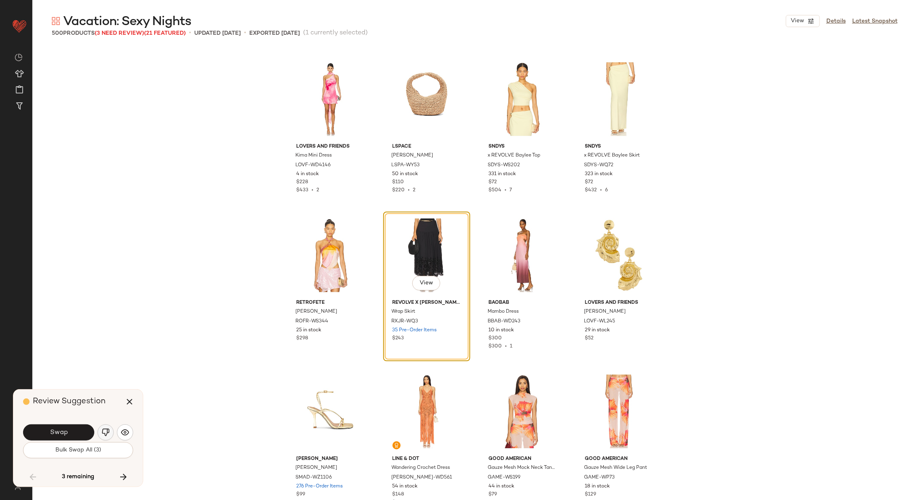
click at [106, 430] on img "button" at bounding box center [106, 432] width 8 height 8
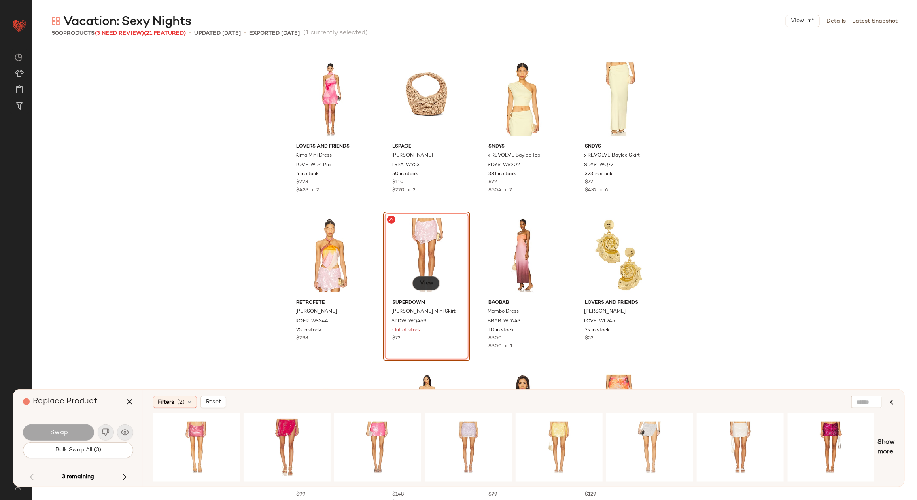
click at [425, 280] on span "View" at bounding box center [426, 283] width 14 height 6
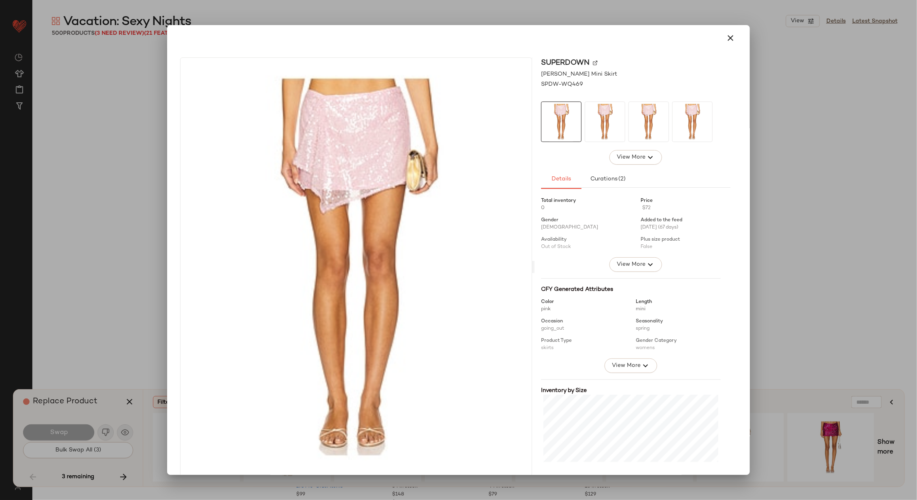
click at [593, 61] on img at bounding box center [595, 62] width 5 height 5
click at [725, 34] on icon "button" at bounding box center [730, 38] width 10 height 10
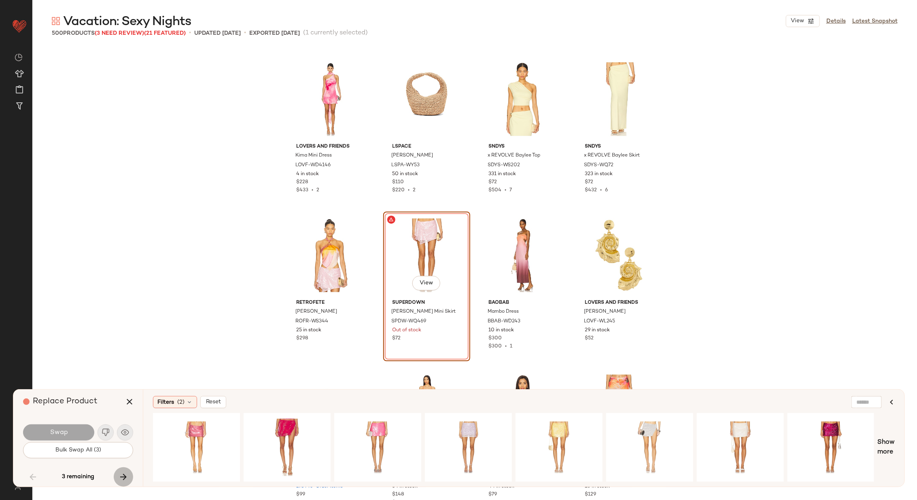
click at [121, 475] on icon "button" at bounding box center [124, 477] width 10 height 10
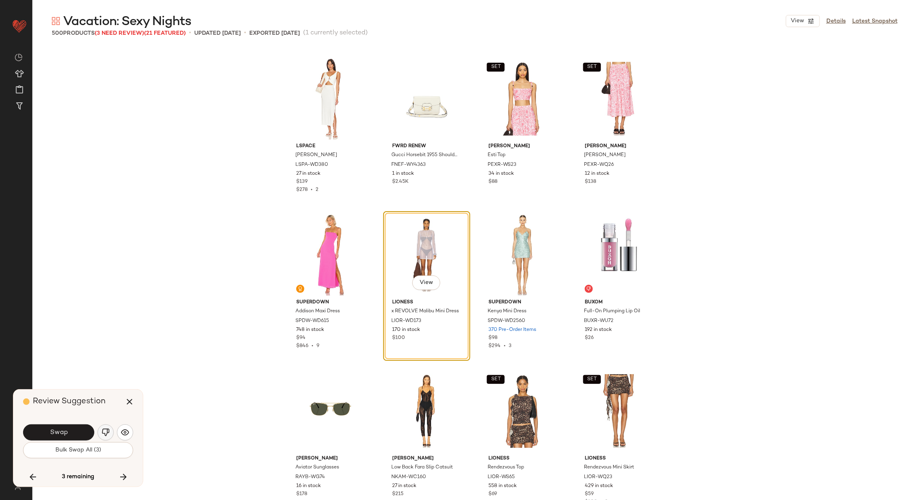
click at [104, 429] on img "button" at bounding box center [106, 432] width 8 height 8
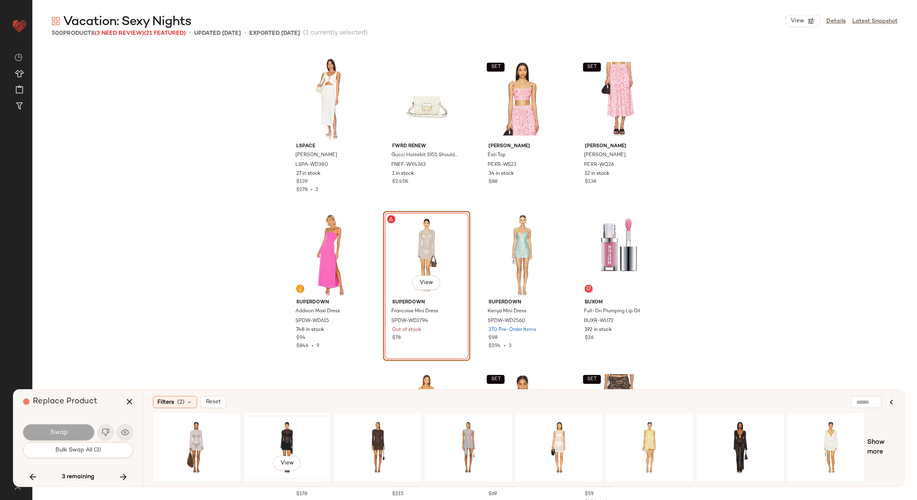
click at [284, 432] on div "View" at bounding box center [286, 447] width 81 height 57
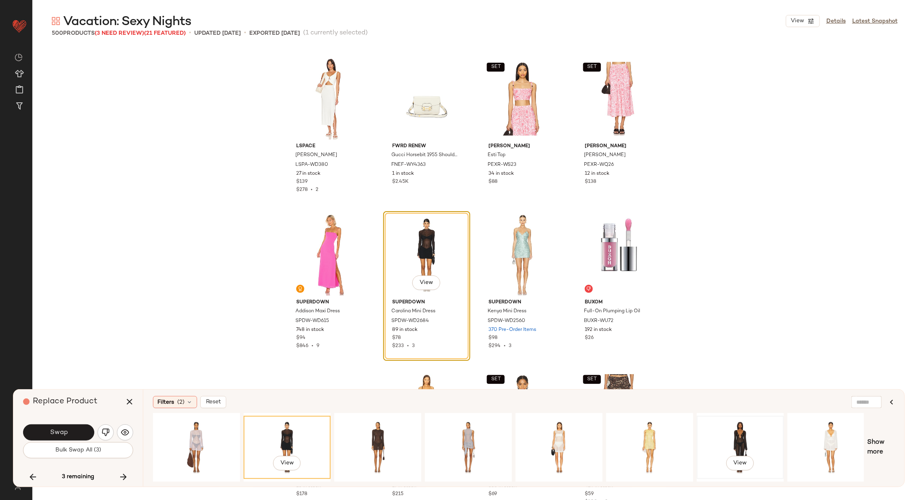
click at [754, 435] on div "View" at bounding box center [739, 447] width 81 height 57
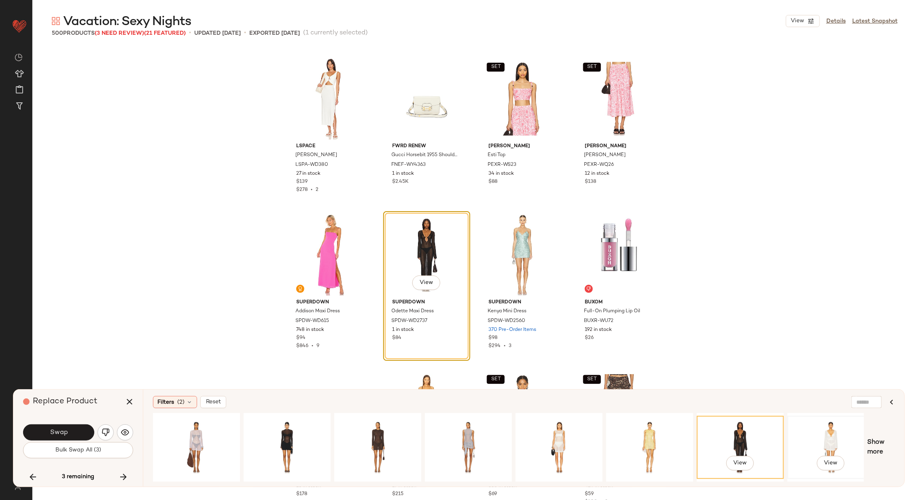
click at [832, 433] on div "View" at bounding box center [830, 447] width 81 height 57
click at [66, 432] on span "Swap" at bounding box center [58, 433] width 18 height 8
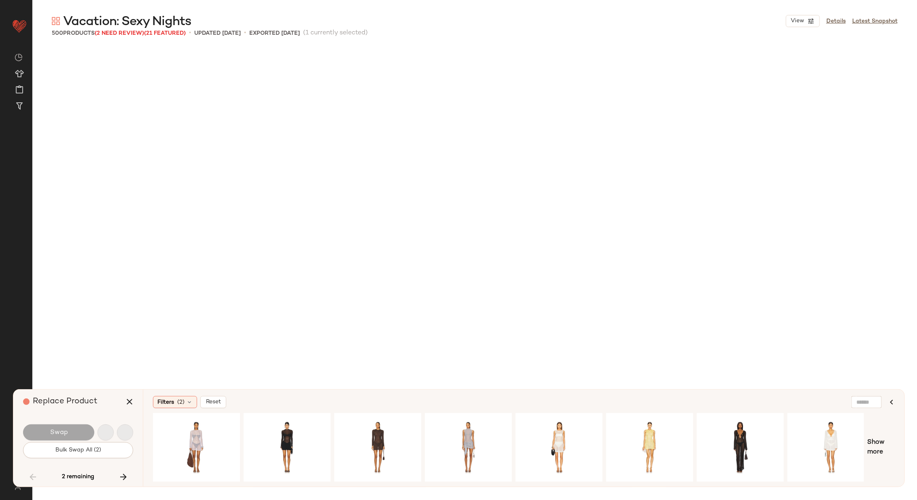
scroll to position [3123, 0]
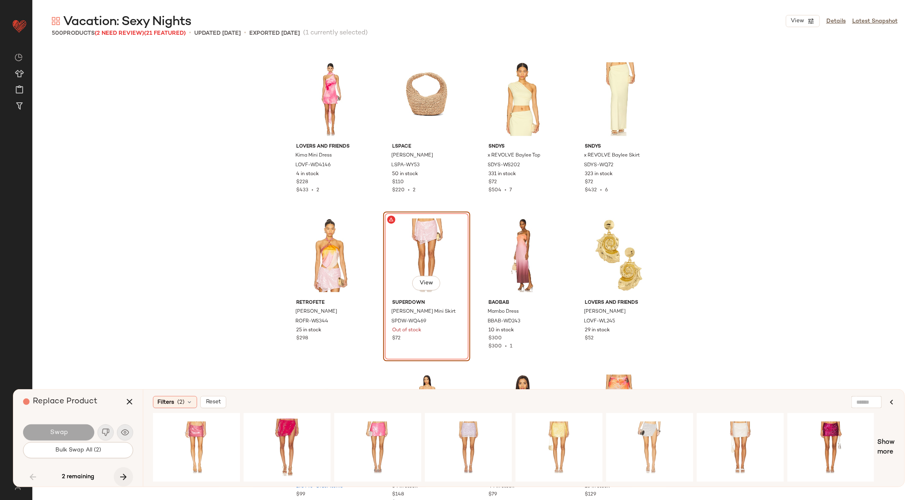
click at [117, 476] on button "button" at bounding box center [123, 476] width 19 height 19
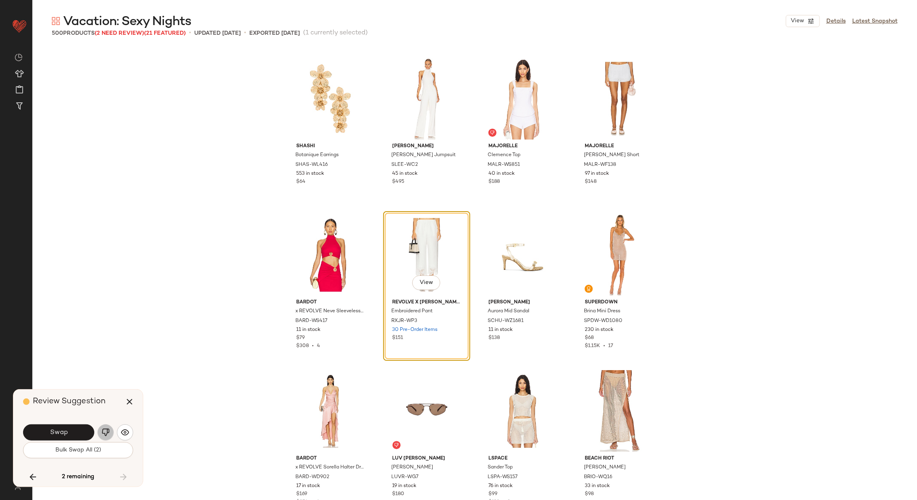
click at [107, 434] on img "button" at bounding box center [106, 432] width 8 height 8
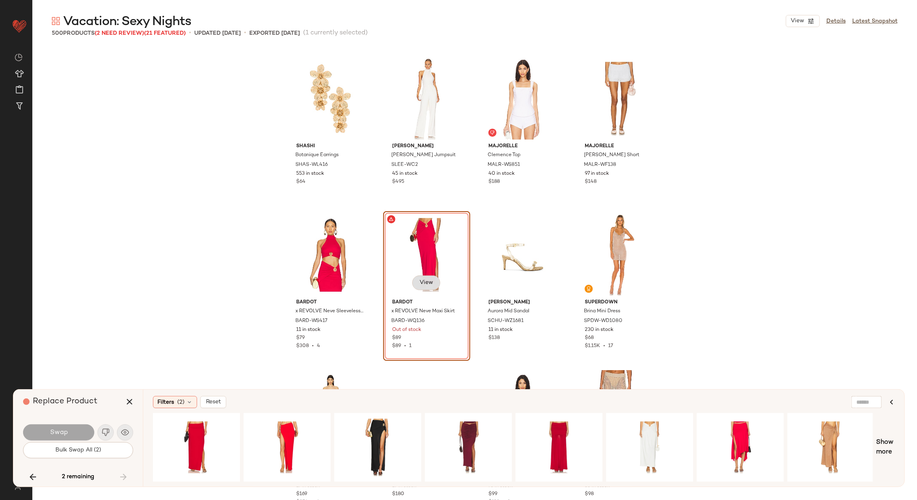
click at [432, 280] on button "View" at bounding box center [426, 282] width 28 height 15
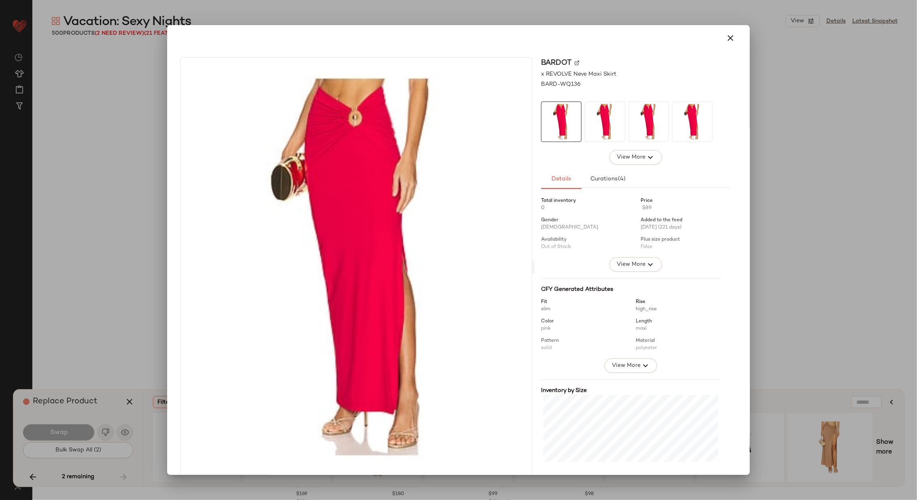
click at [574, 61] on img at bounding box center [576, 62] width 5 height 5
click at [725, 34] on icon "button" at bounding box center [730, 38] width 10 height 10
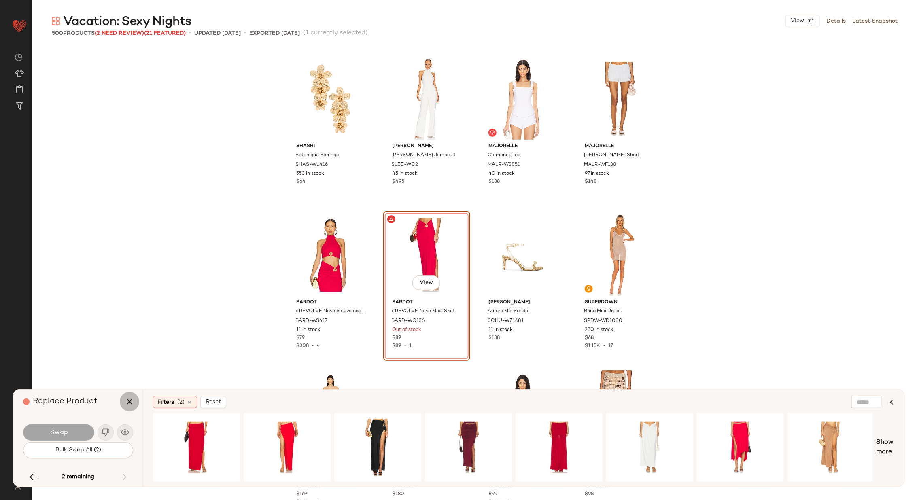
click at [129, 399] on icon "button" at bounding box center [130, 402] width 10 height 10
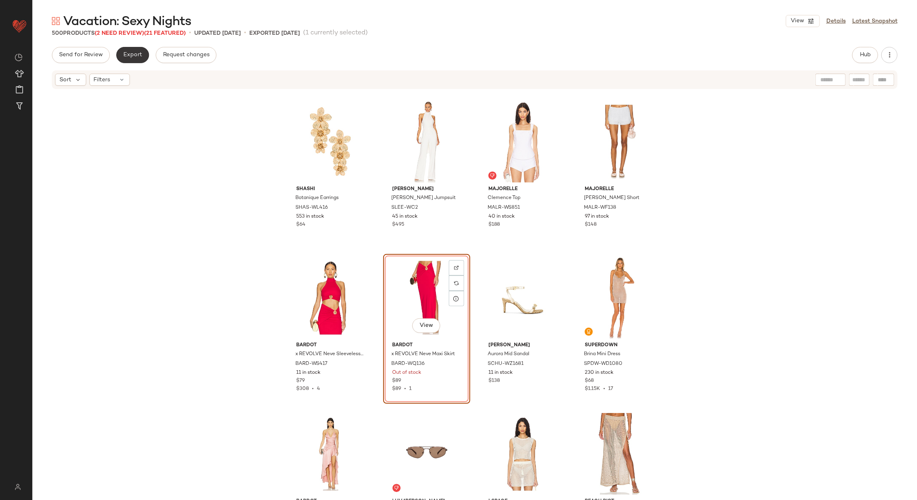
click at [133, 50] on button "Export" at bounding box center [132, 55] width 33 height 16
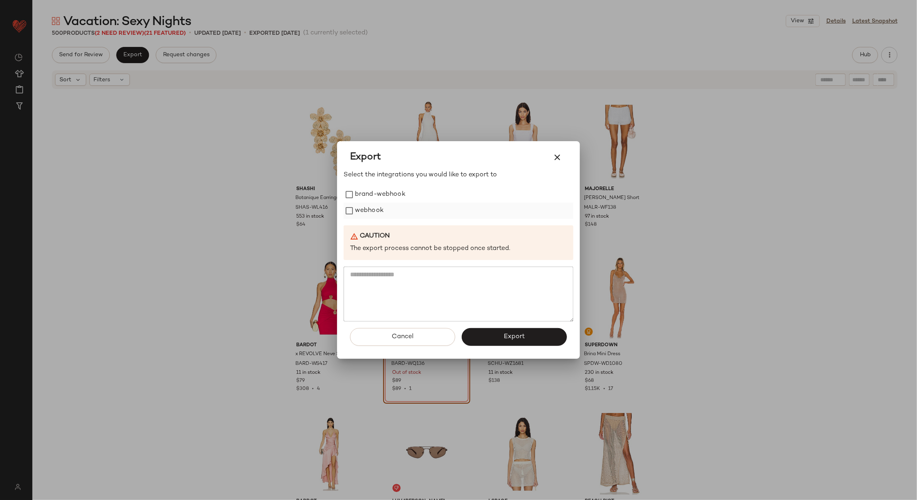
click at [366, 210] on label "webhook" at bounding box center [369, 211] width 29 height 16
click at [511, 336] on span "Export" at bounding box center [513, 337] width 21 height 8
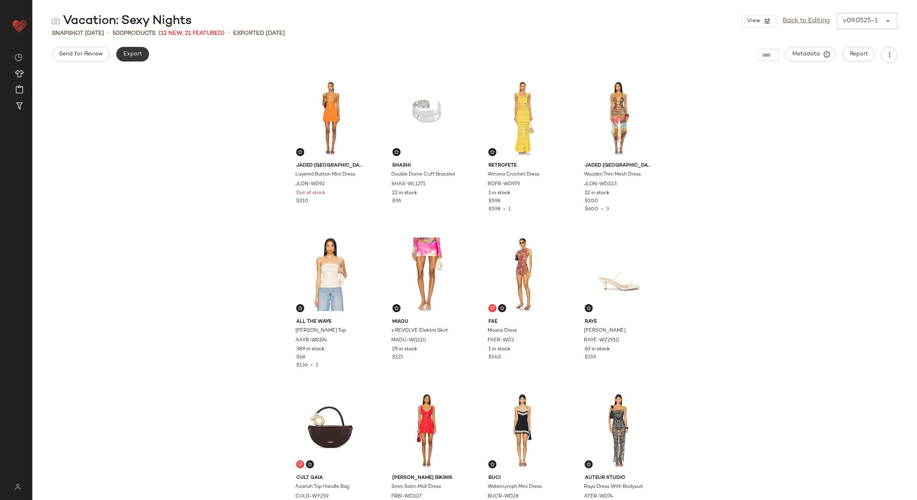
click at [135, 51] on span "Export" at bounding box center [132, 54] width 19 height 6
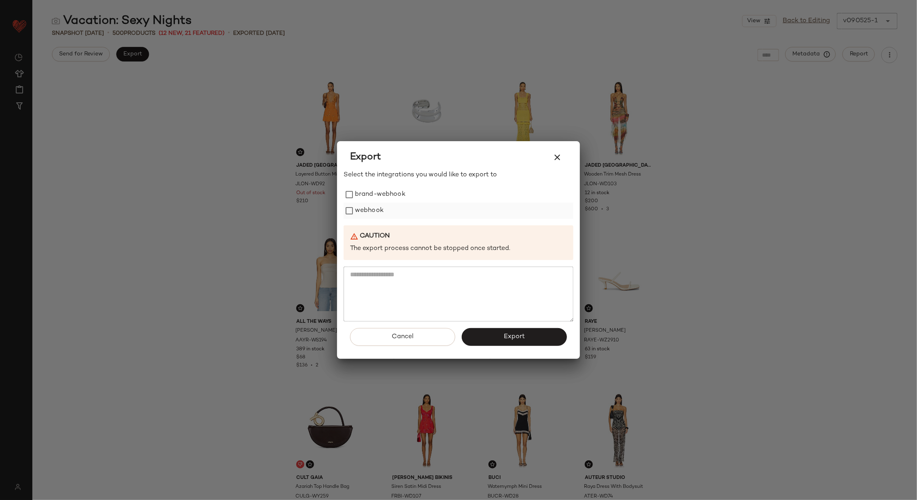
click at [364, 210] on label "webhook" at bounding box center [369, 211] width 29 height 16
click at [508, 334] on span "Export" at bounding box center [513, 337] width 21 height 8
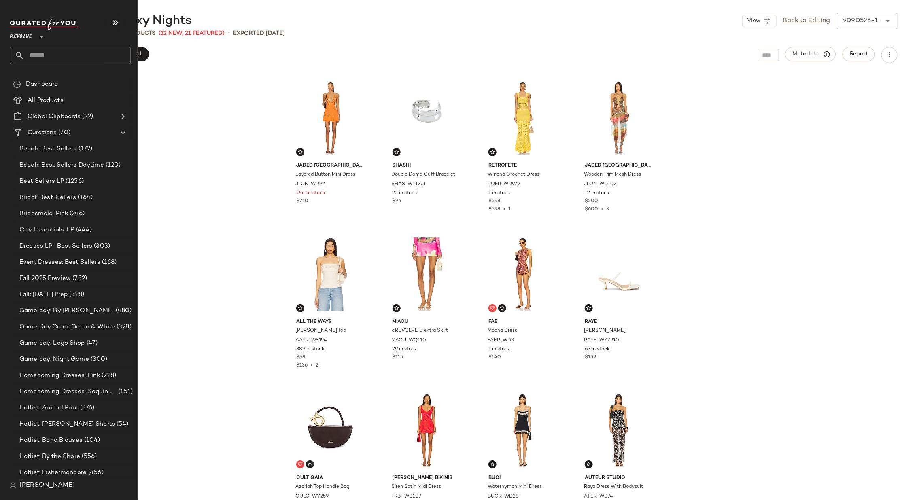
click at [74, 55] on input "text" at bounding box center [77, 55] width 106 height 17
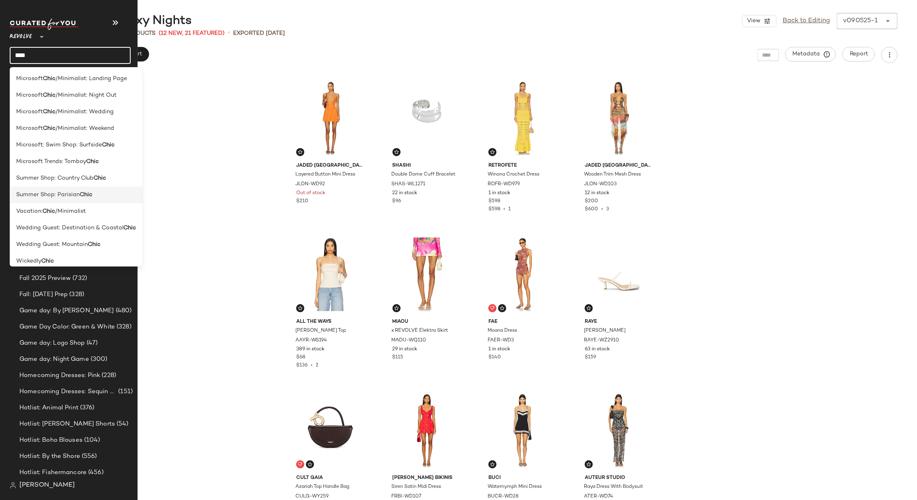
scroll to position [6, 0]
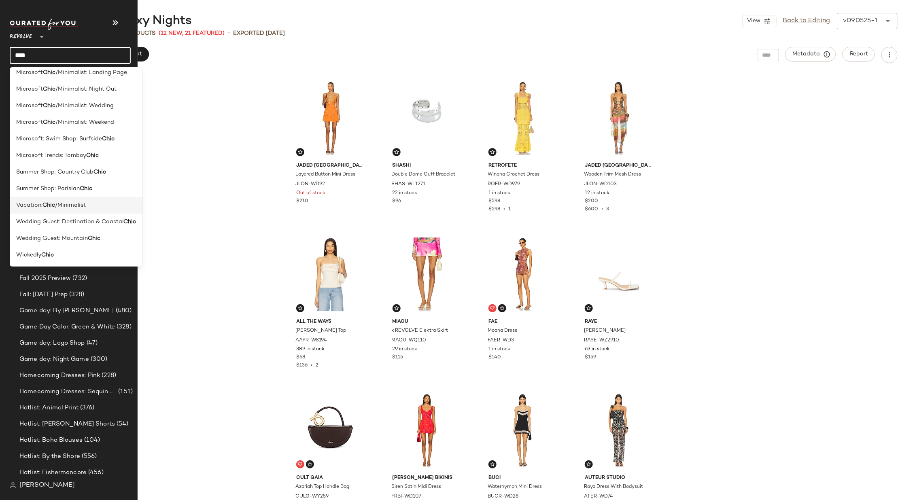
type input "****"
click at [64, 204] on span "/Minimalist" at bounding box center [70, 205] width 31 height 8
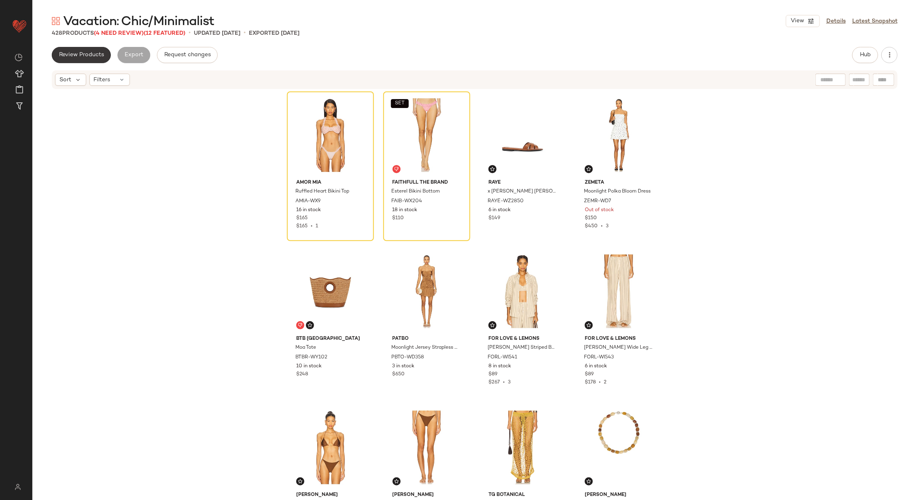
click at [89, 52] on span "Review Products" at bounding box center [81, 55] width 45 height 6
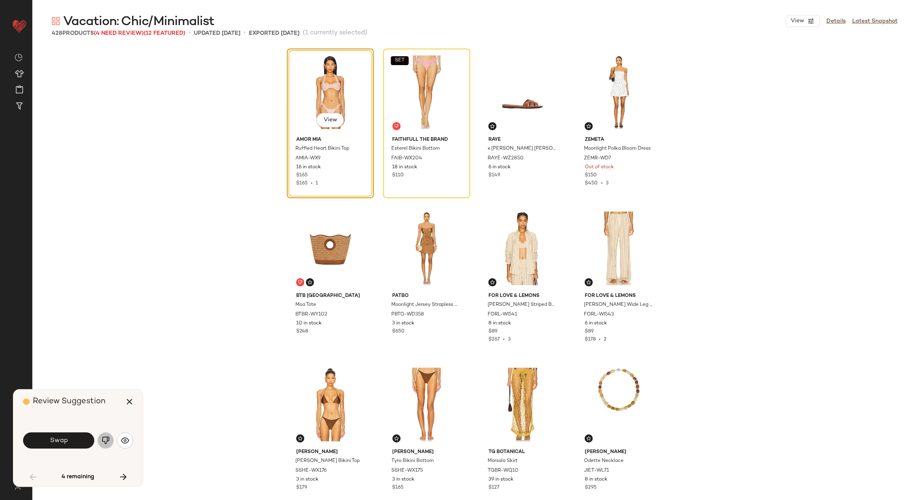
click at [106, 436] on button "button" at bounding box center [105, 440] width 16 height 16
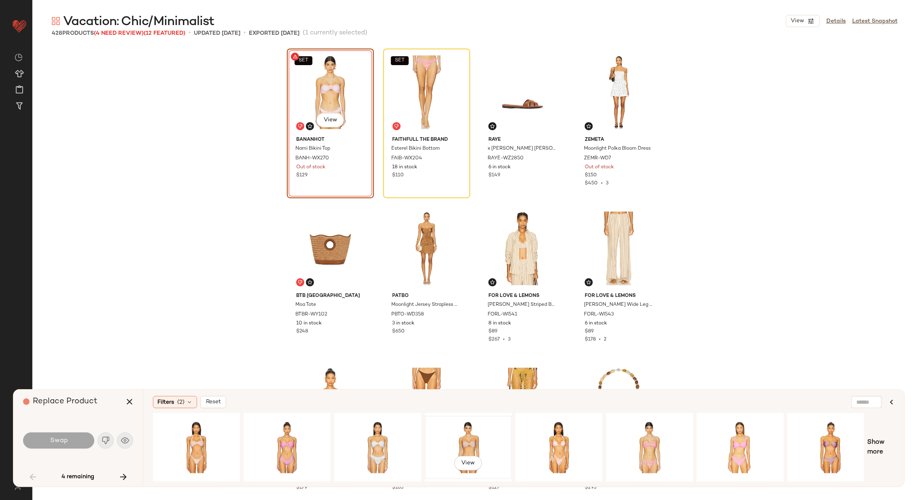
click at [467, 435] on div "View" at bounding box center [468, 447] width 81 height 57
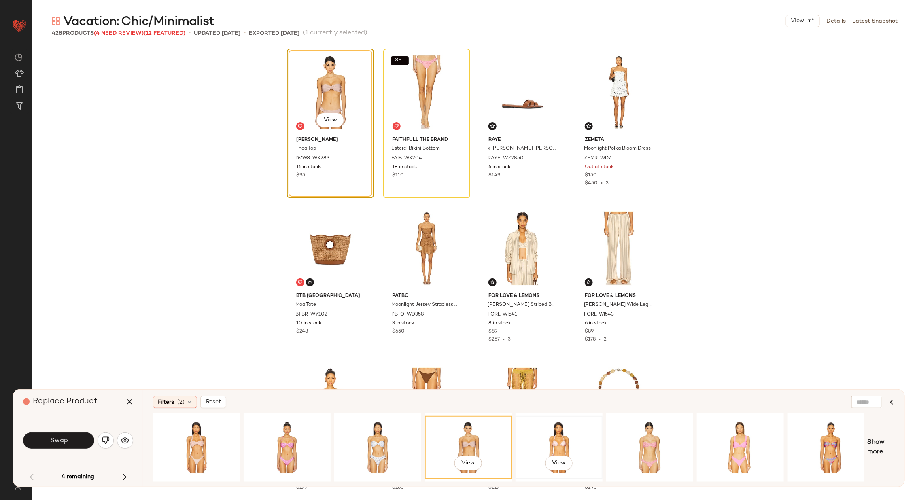
click at [549, 436] on div "View" at bounding box center [558, 447] width 81 height 57
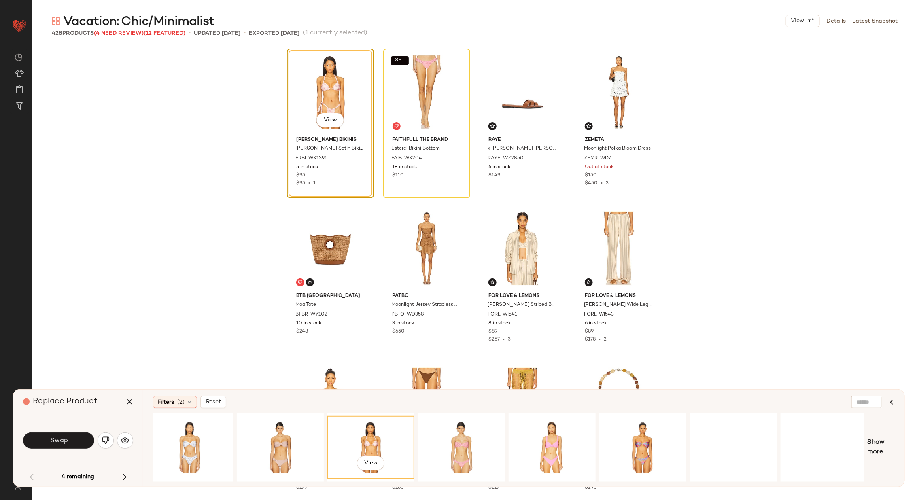
scroll to position [0, 191]
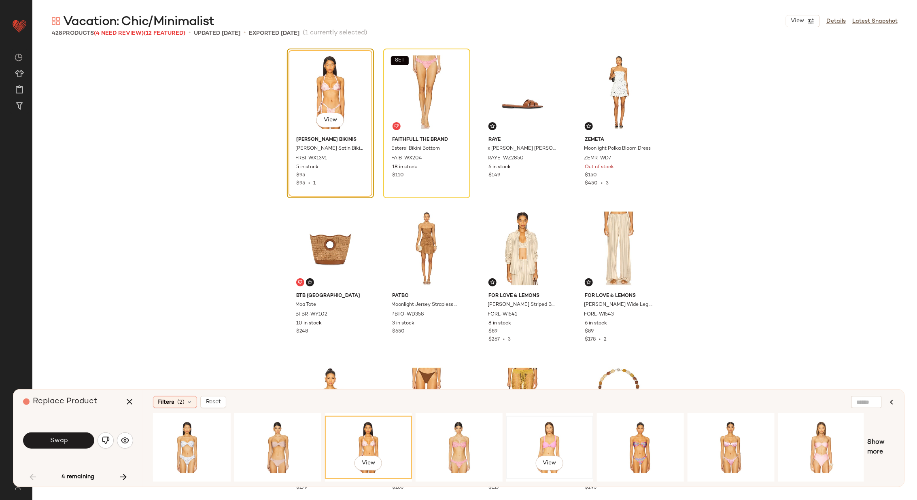
click at [553, 439] on div "View" at bounding box center [549, 447] width 81 height 57
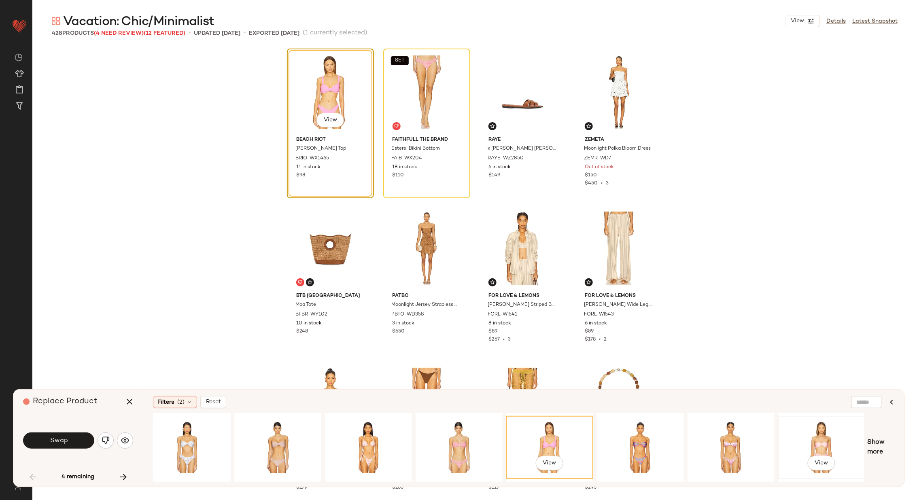
click at [801, 432] on div "View" at bounding box center [821, 447] width 81 height 57
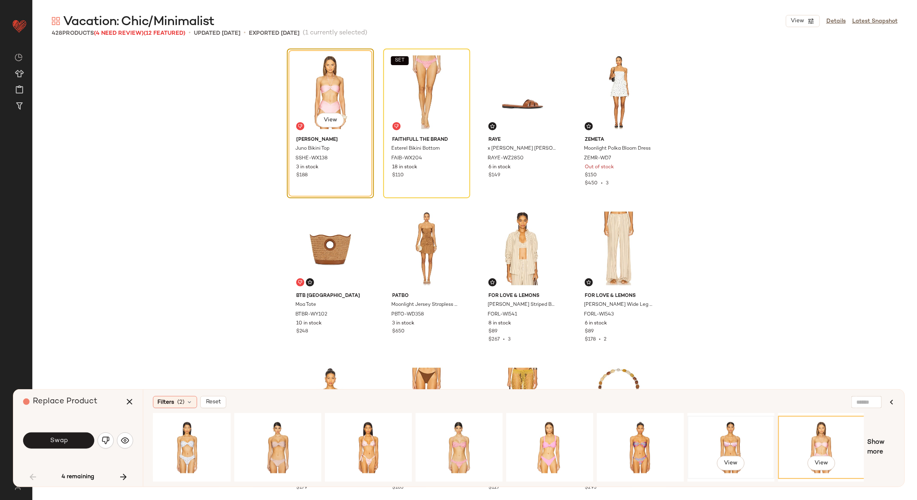
click at [734, 438] on div "View" at bounding box center [730, 447] width 81 height 57
click at [801, 429] on div "View" at bounding box center [821, 447] width 81 height 57
click at [881, 445] on span "Show more" at bounding box center [881, 447] width 28 height 19
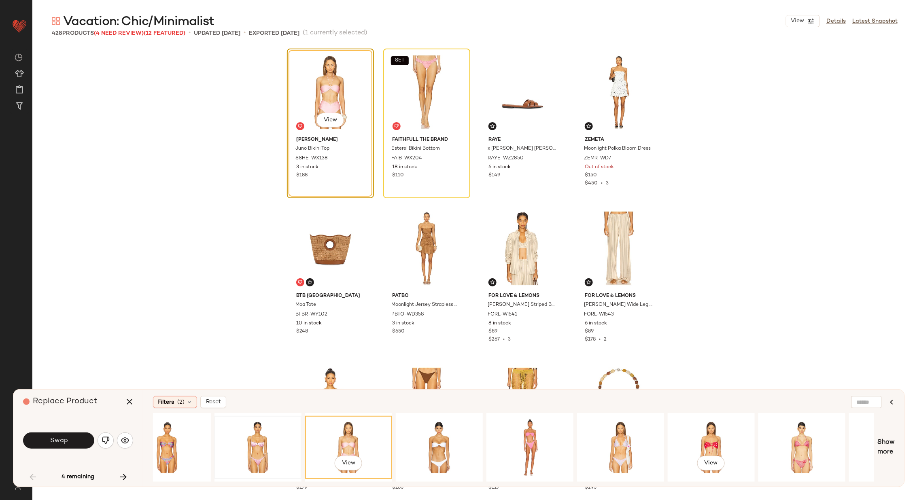
scroll to position [0, 669]
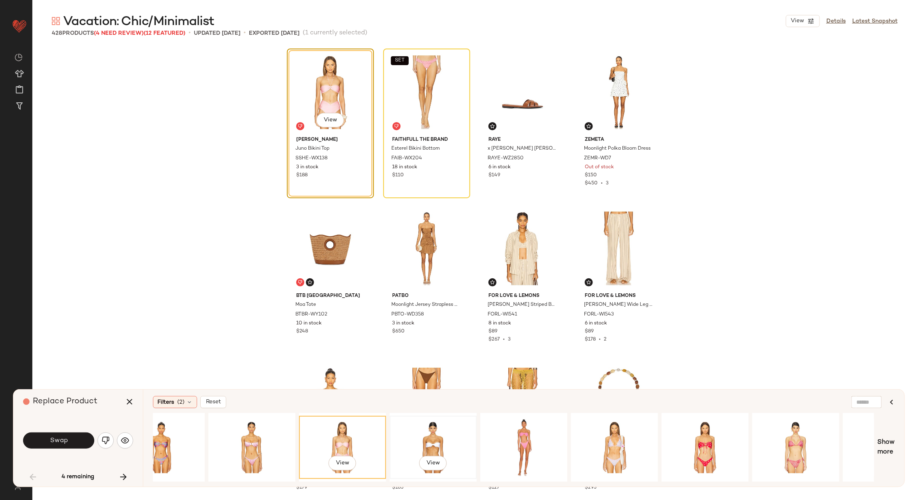
click at [425, 437] on div "View" at bounding box center [432, 447] width 81 height 57
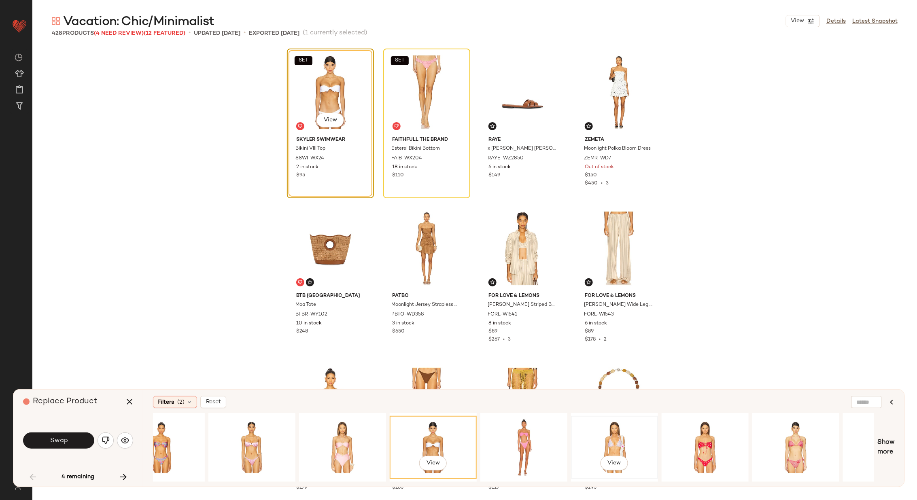
click at [576, 429] on div "View" at bounding box center [614, 447] width 81 height 57
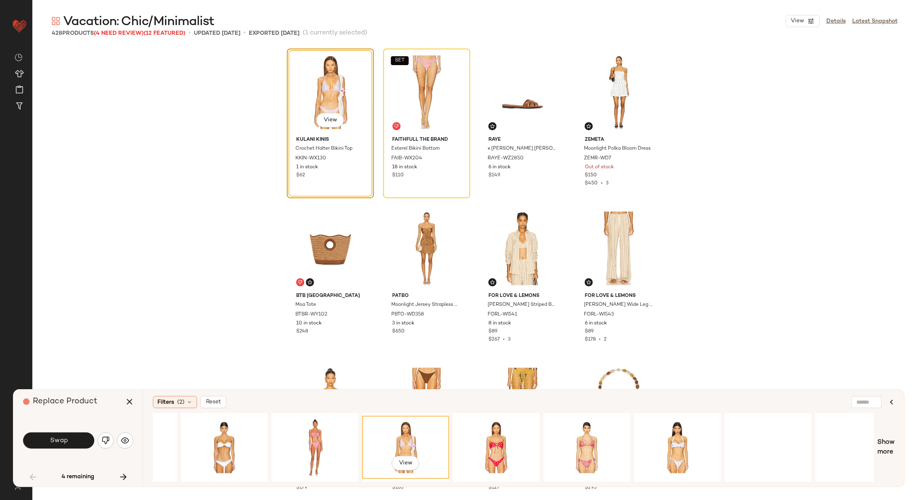
scroll to position [0, 879]
click at [589, 433] on div "View" at bounding box center [586, 447] width 81 height 57
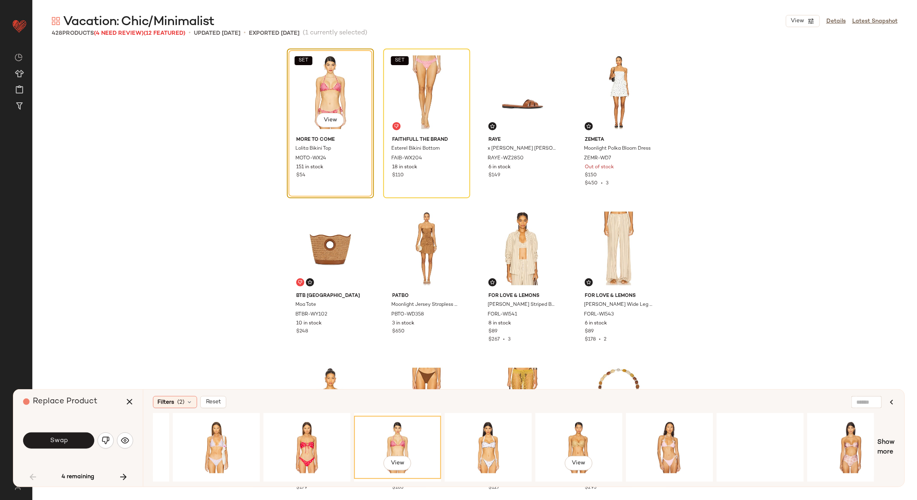
scroll to position [0, 1086]
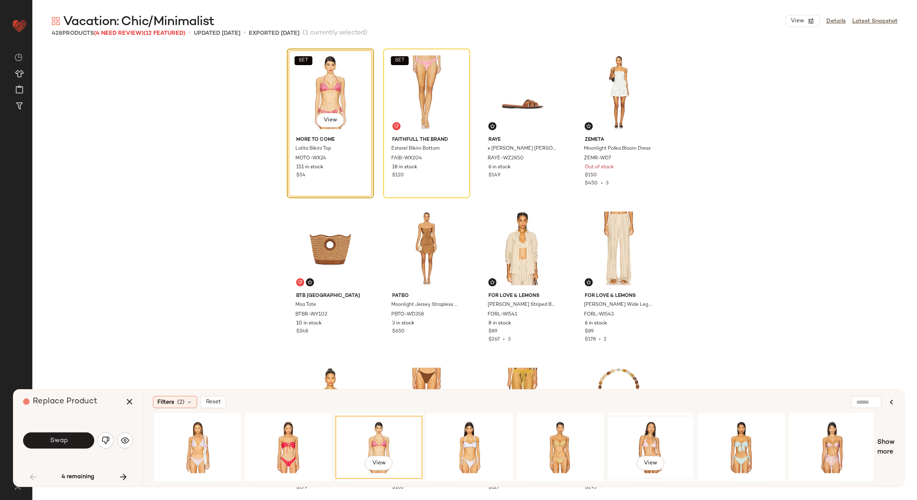
click at [637, 434] on div "View" at bounding box center [650, 447] width 81 height 57
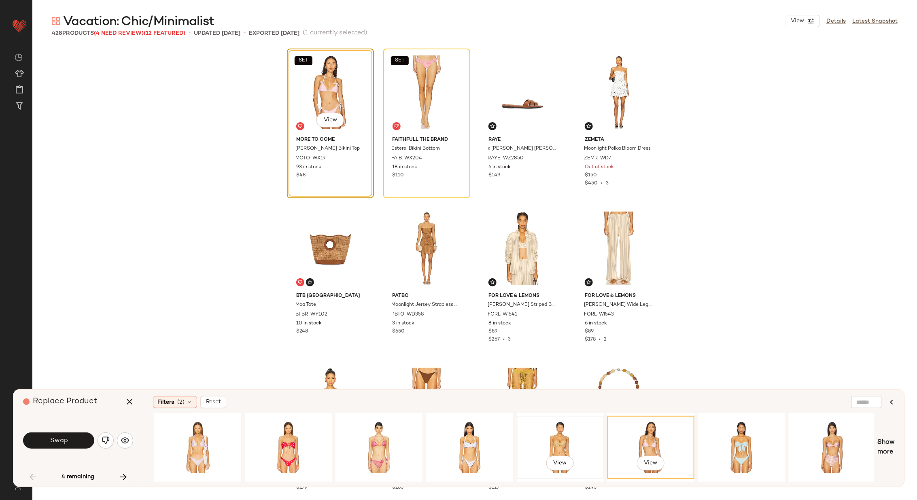
click at [549, 434] on div "View" at bounding box center [559, 447] width 81 height 57
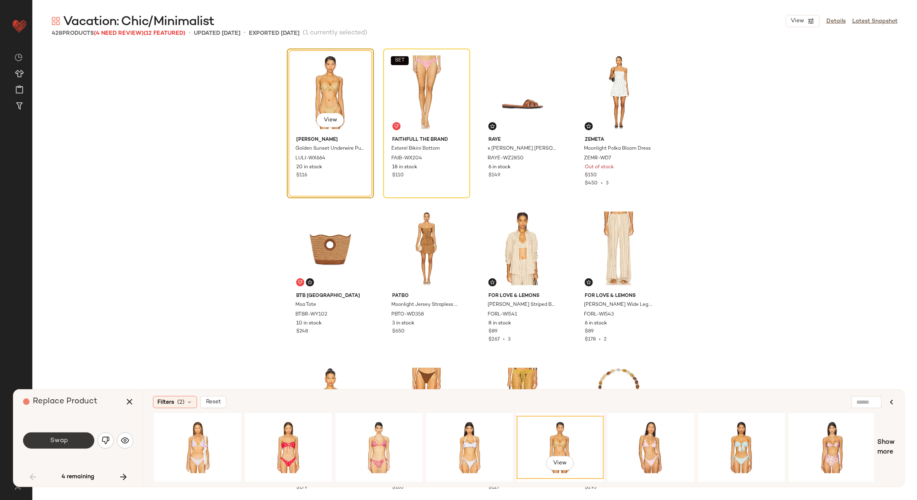
click at [64, 441] on span "Swap" at bounding box center [58, 441] width 18 height 8
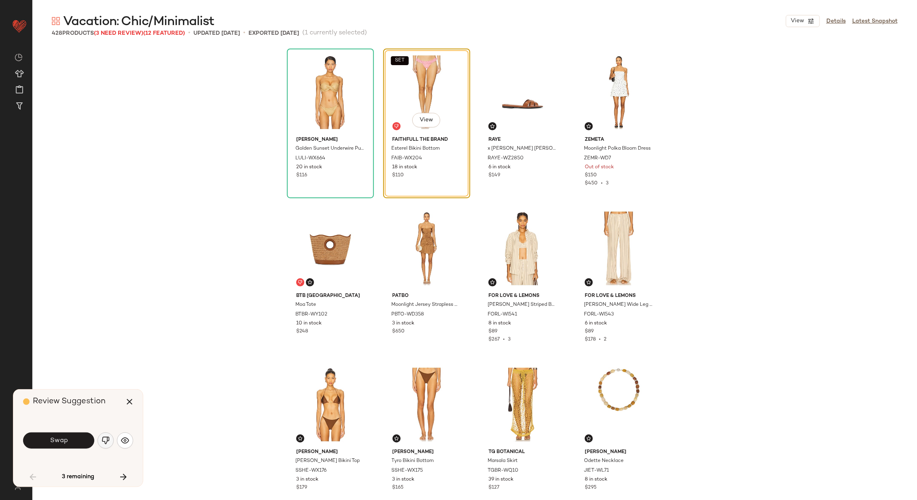
click at [108, 439] on img "button" at bounding box center [106, 440] width 8 height 8
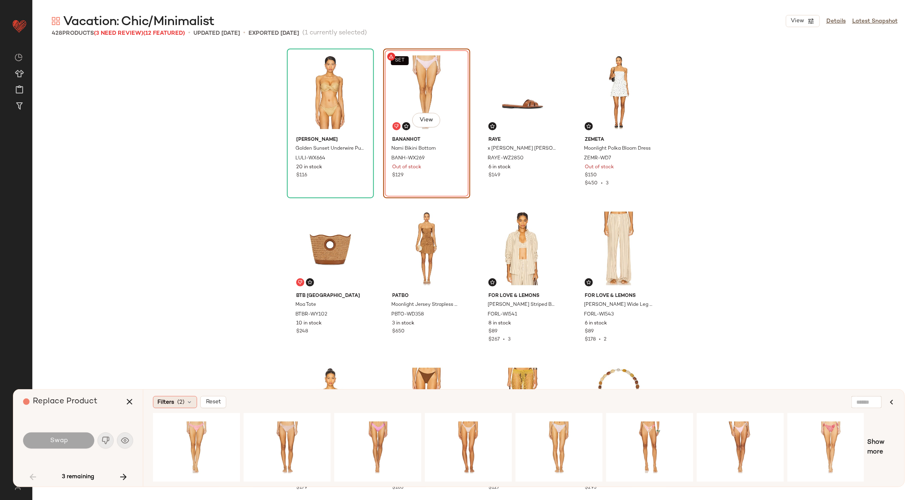
click at [186, 401] on icon at bounding box center [189, 402] width 6 height 6
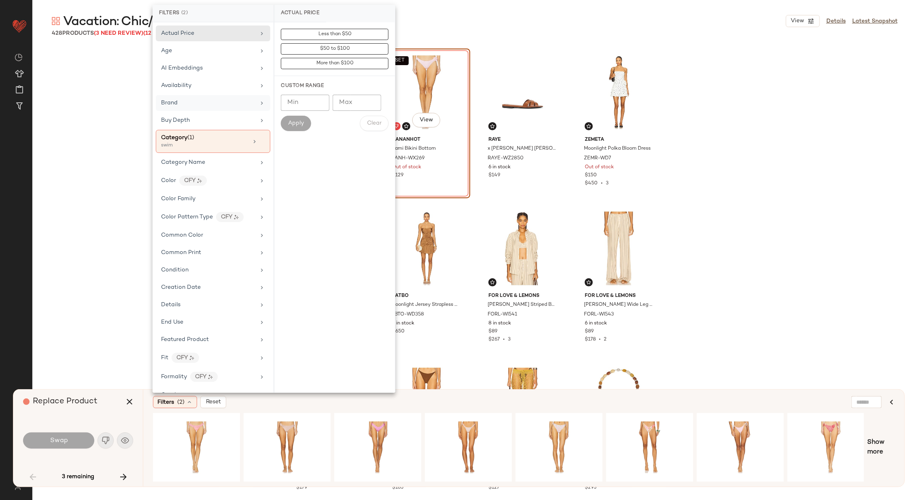
click at [228, 97] on div "Brand" at bounding box center [213, 103] width 114 height 16
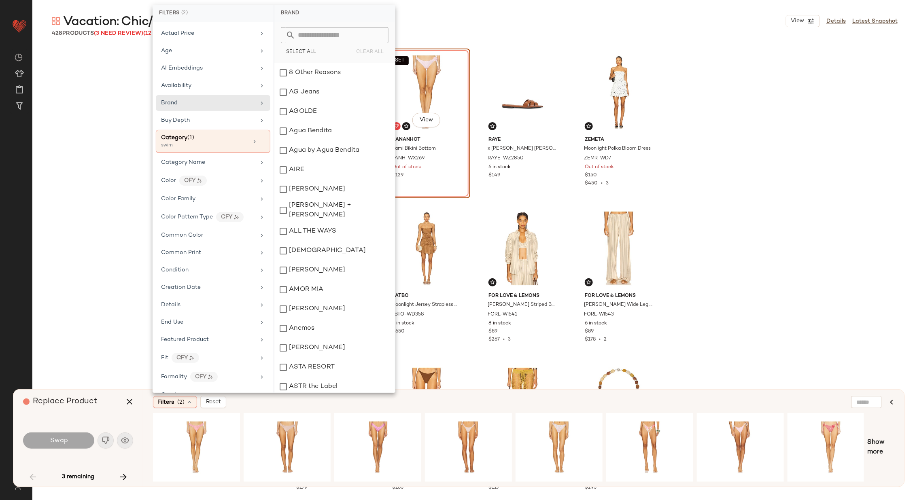
click at [328, 32] on input "text" at bounding box center [339, 35] width 88 height 16
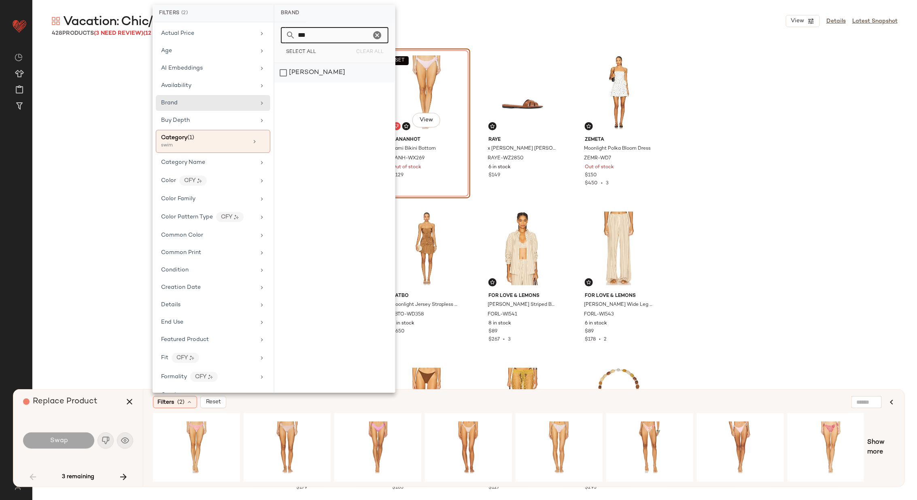
type input "***"
click at [328, 70] on div "[PERSON_NAME]" at bounding box center [334, 72] width 121 height 19
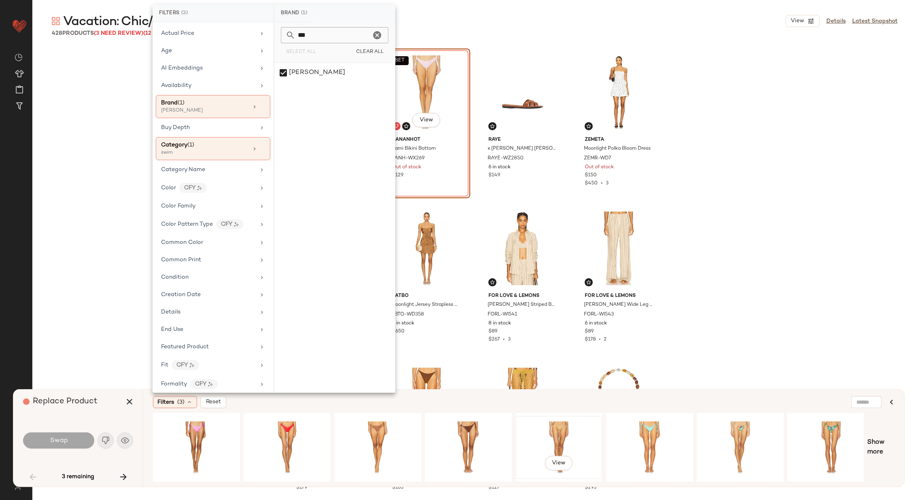
click at [543, 437] on div "View" at bounding box center [558, 447] width 81 height 57
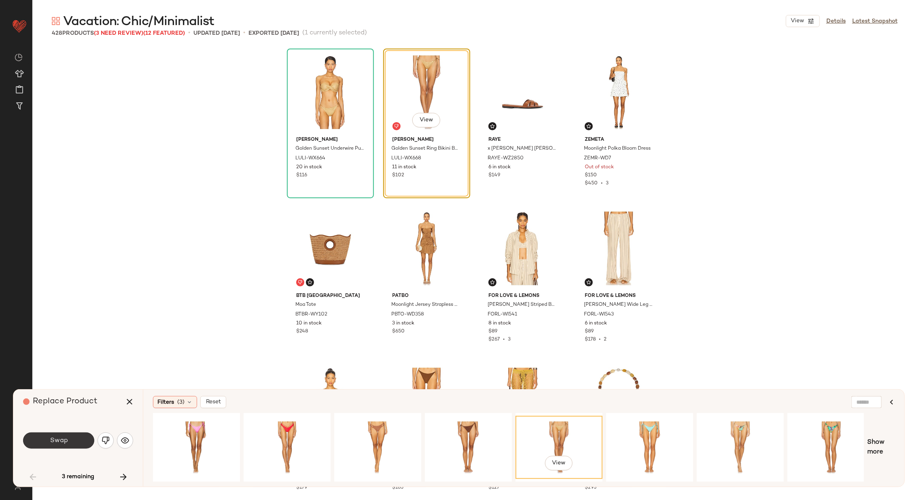
click at [66, 441] on span "Swap" at bounding box center [58, 441] width 18 height 8
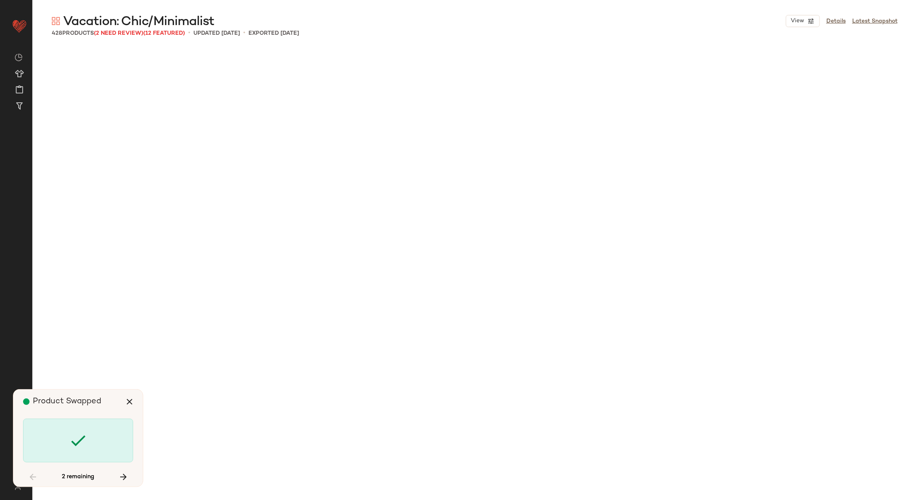
scroll to position [3591, 0]
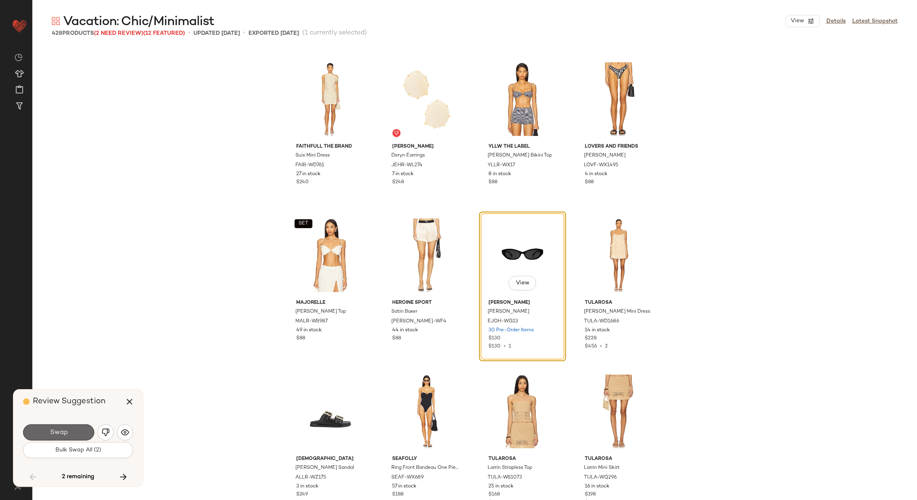
click at [60, 428] on button "Swap" at bounding box center [58, 432] width 71 height 16
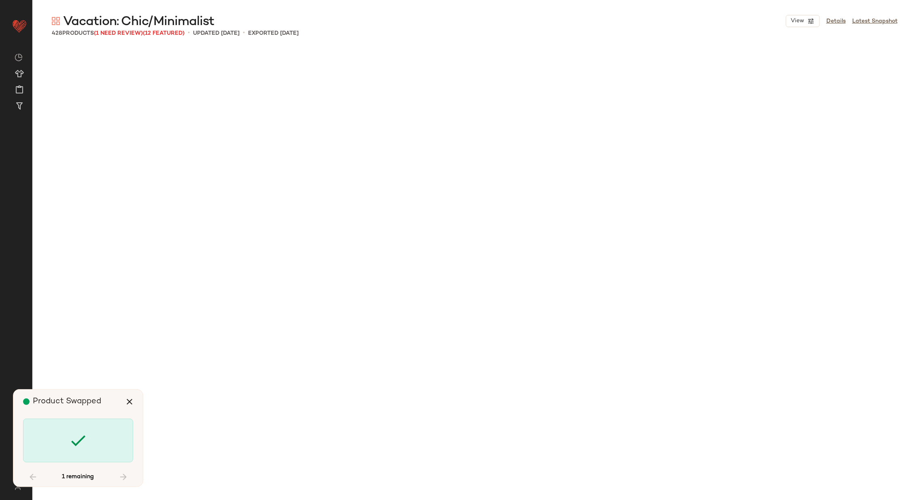
scroll to position [14522, 0]
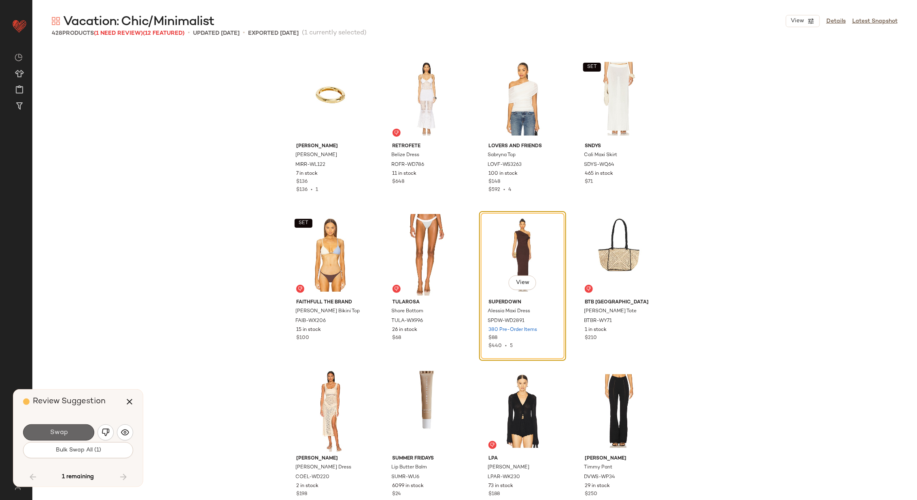
click at [65, 432] on span "Swap" at bounding box center [58, 433] width 18 height 8
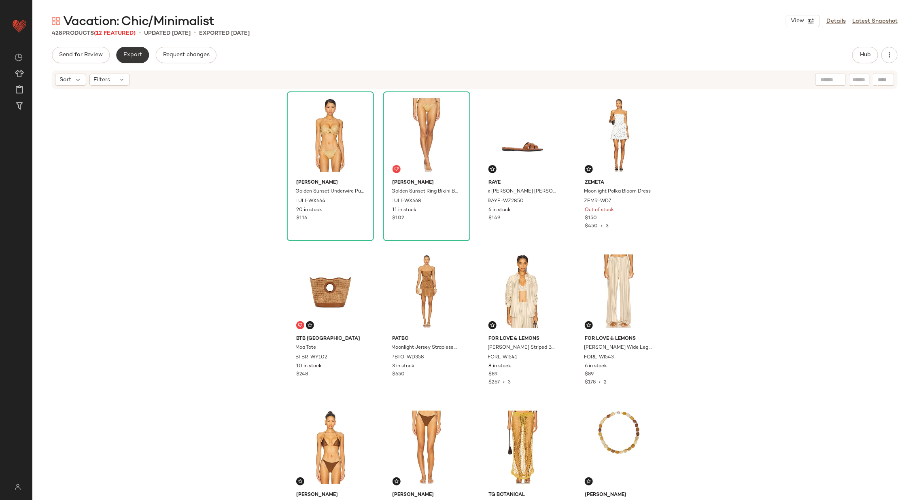
click at [125, 57] on span "Export" at bounding box center [132, 55] width 19 height 6
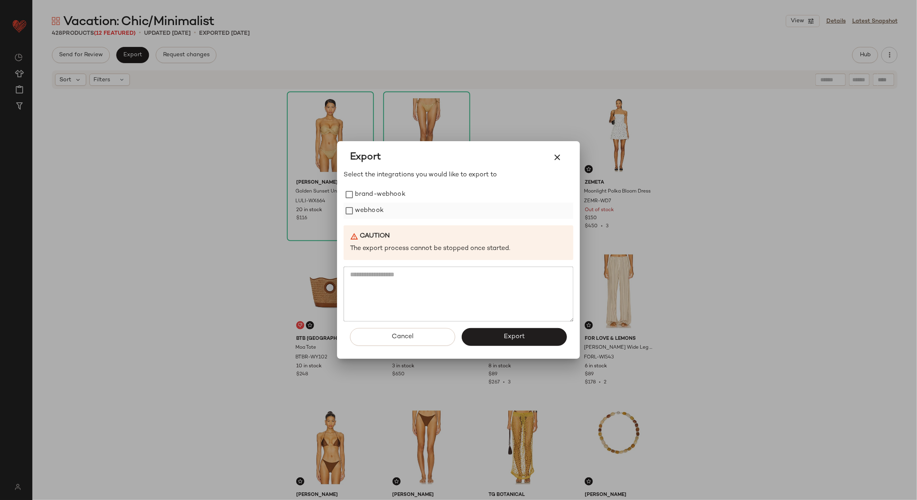
click at [357, 210] on label "webhook" at bounding box center [369, 211] width 29 height 16
click at [510, 336] on span "Export" at bounding box center [513, 337] width 21 height 8
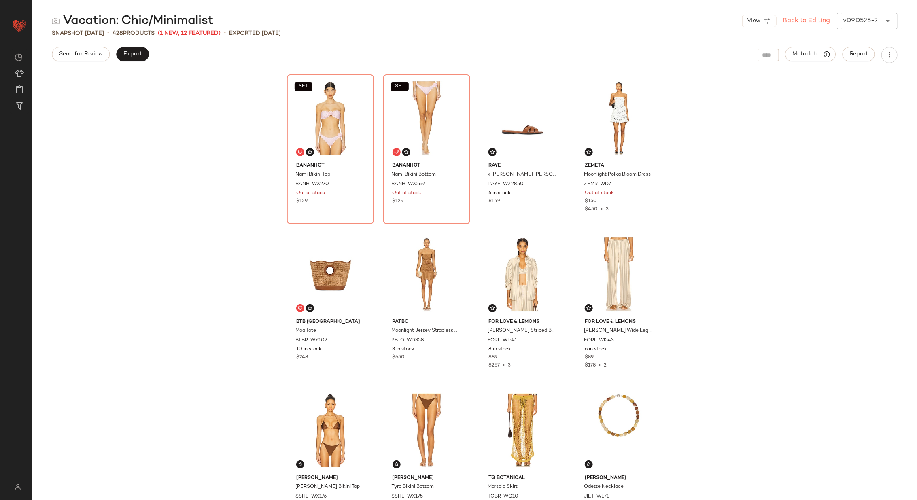
click at [801, 19] on link "Back to Editing" at bounding box center [806, 21] width 47 height 10
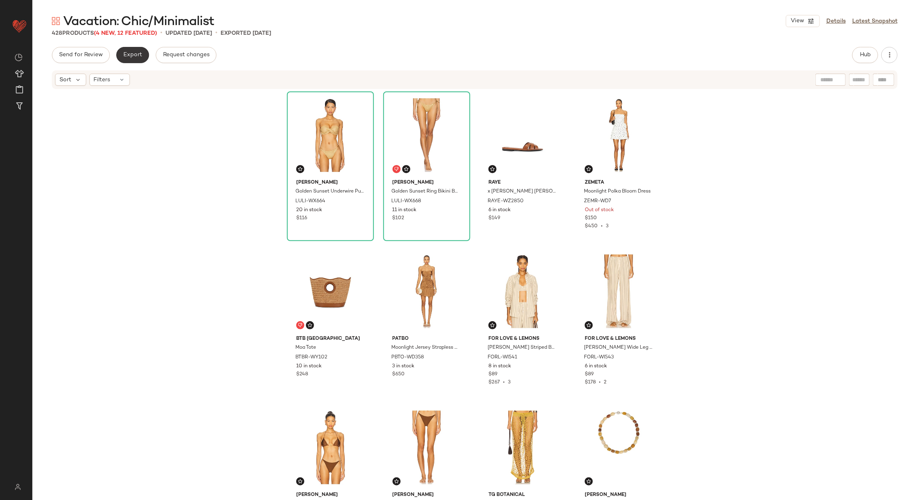
click at [136, 53] on span "Export" at bounding box center [132, 55] width 19 height 6
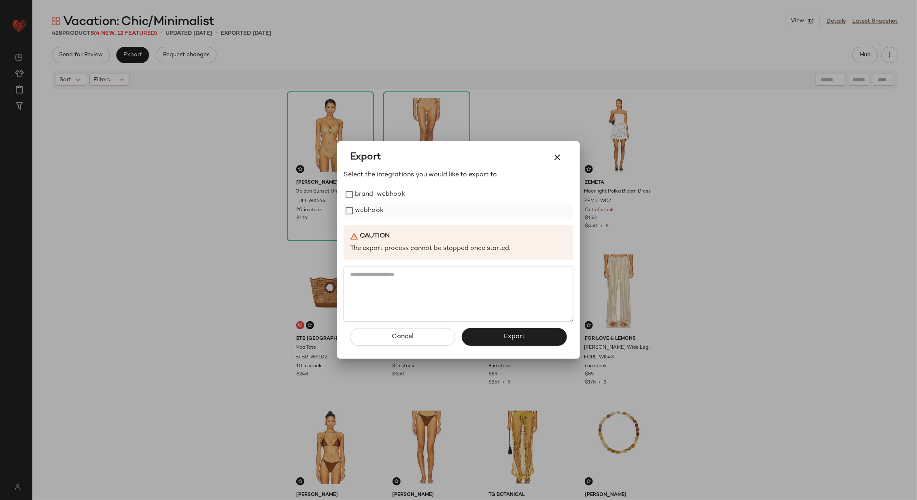
click at [369, 206] on label "webhook" at bounding box center [369, 211] width 29 height 16
click at [514, 335] on span "Export" at bounding box center [513, 337] width 21 height 8
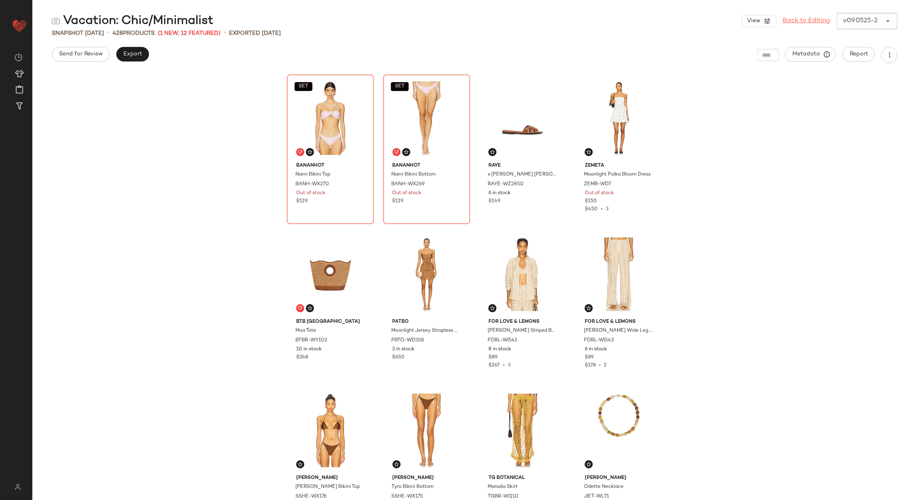
click at [787, 18] on link "Back to Editing" at bounding box center [806, 21] width 47 height 10
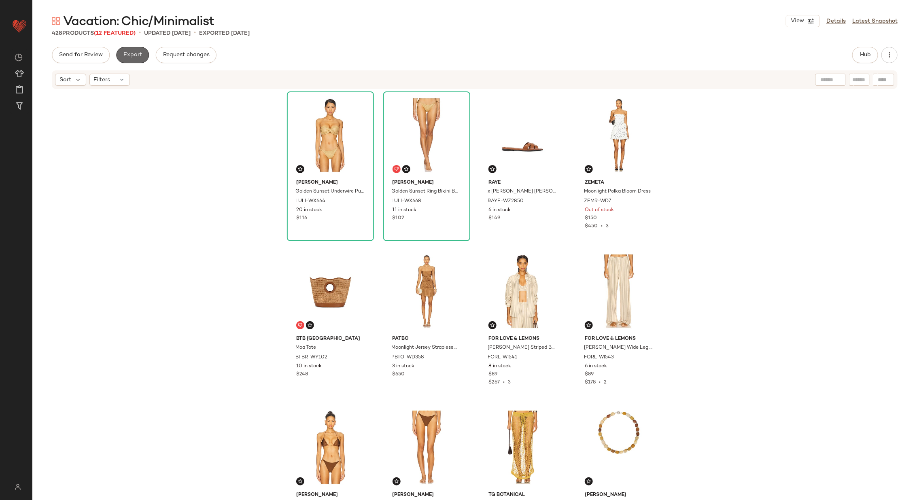
click at [140, 56] on span "Export" at bounding box center [132, 55] width 19 height 6
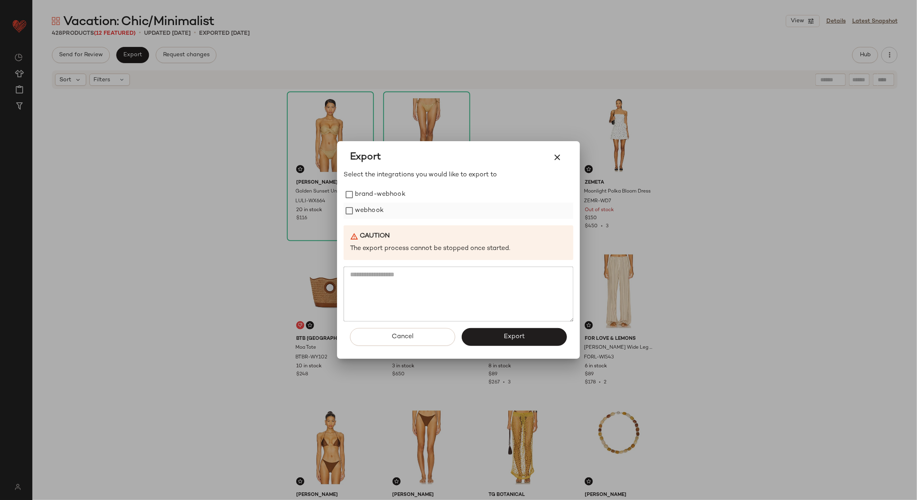
click at [370, 208] on label "webhook" at bounding box center [369, 211] width 29 height 16
click at [509, 339] on span "Export" at bounding box center [513, 337] width 21 height 8
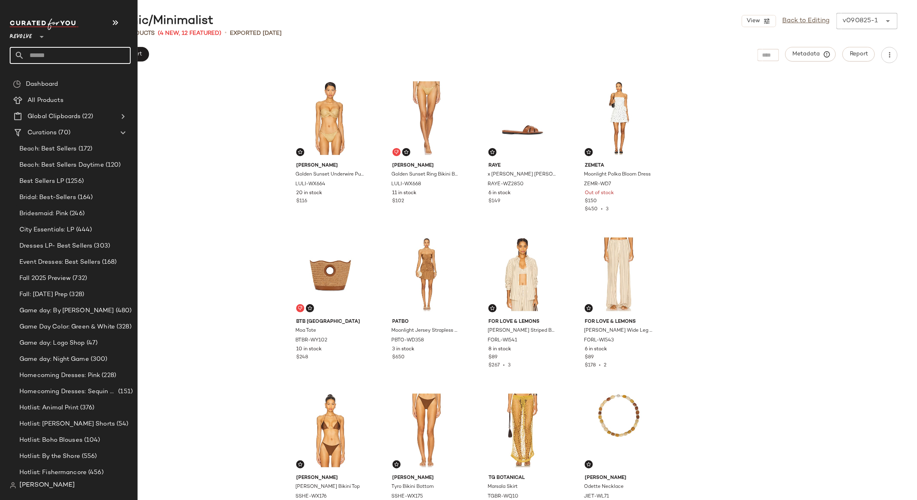
click at [58, 57] on input "text" at bounding box center [77, 55] width 106 height 17
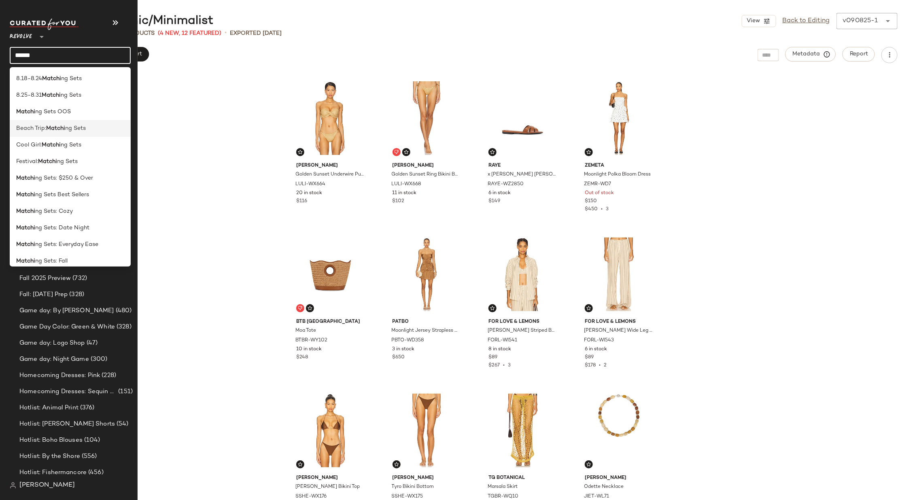
type input "******"
click at [42, 129] on span "Beach Trip:" at bounding box center [31, 128] width 30 height 8
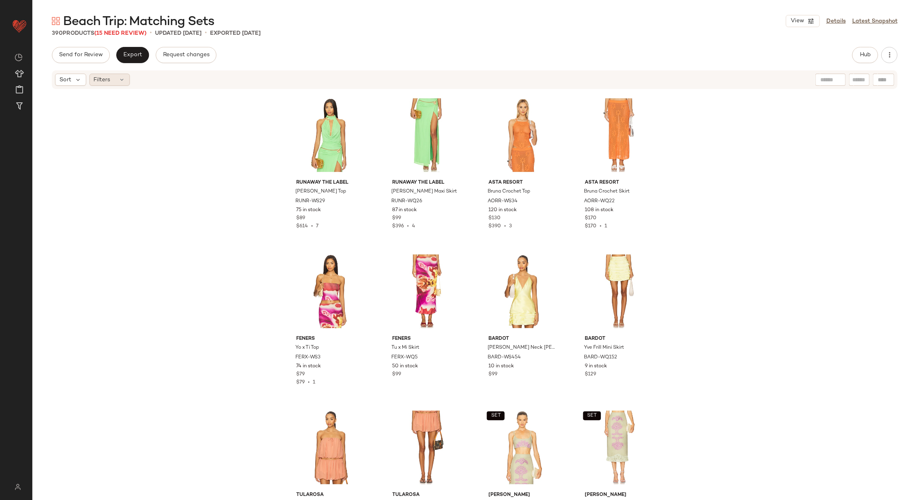
click at [109, 80] on span "Filters" at bounding box center [102, 80] width 17 height 8
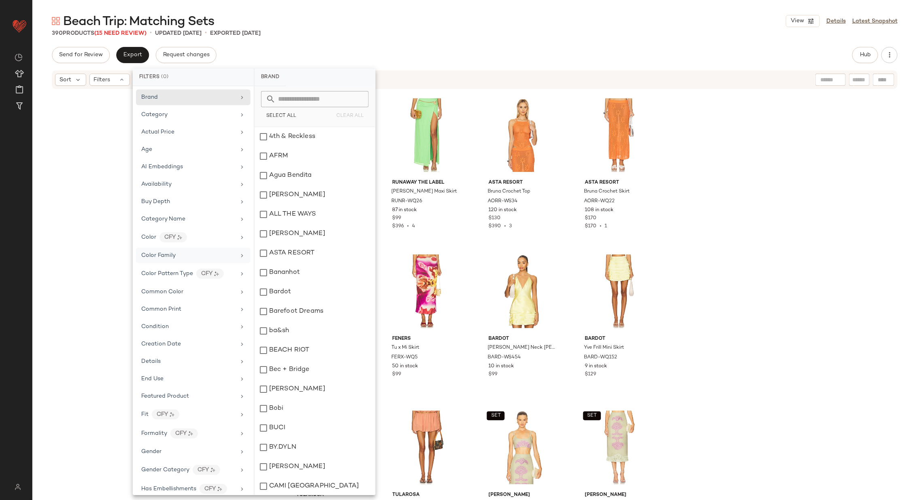
scroll to position [485, 0]
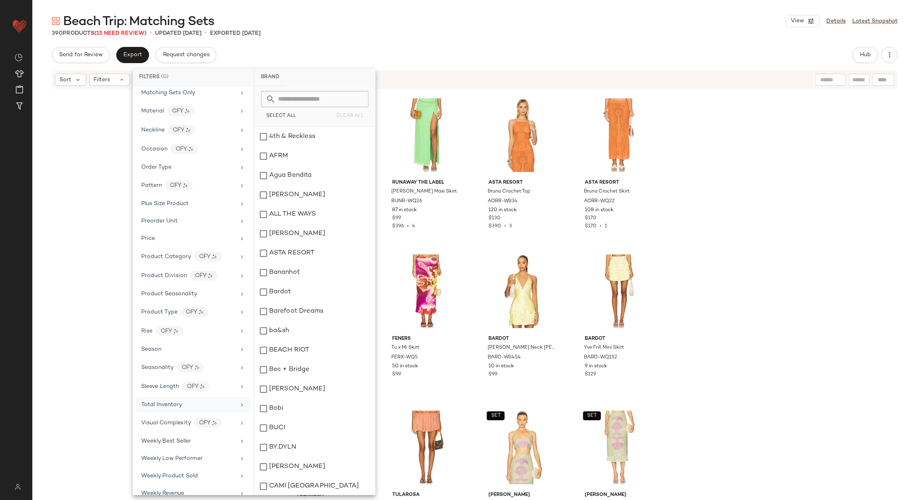
click at [217, 400] on div "Total Inventory" at bounding box center [188, 404] width 94 height 8
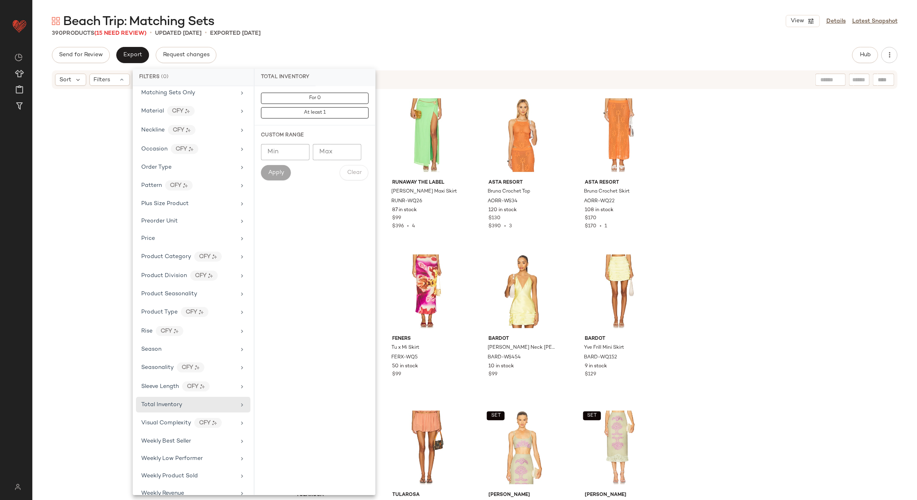
click at [324, 92] on div "For 0 At least 1" at bounding box center [314, 105] width 121 height 39
click at [321, 102] on button "For 0" at bounding box center [315, 98] width 108 height 11
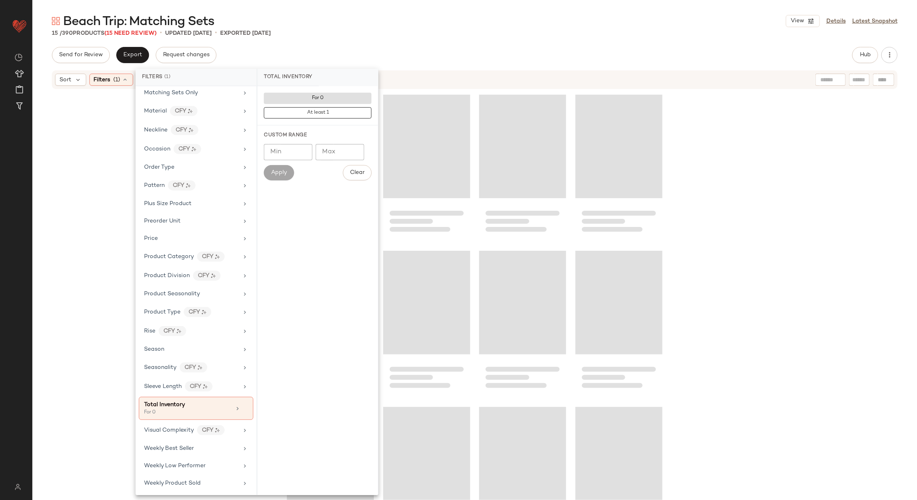
click at [720, 184] on div at bounding box center [474, 307] width 884 height 434
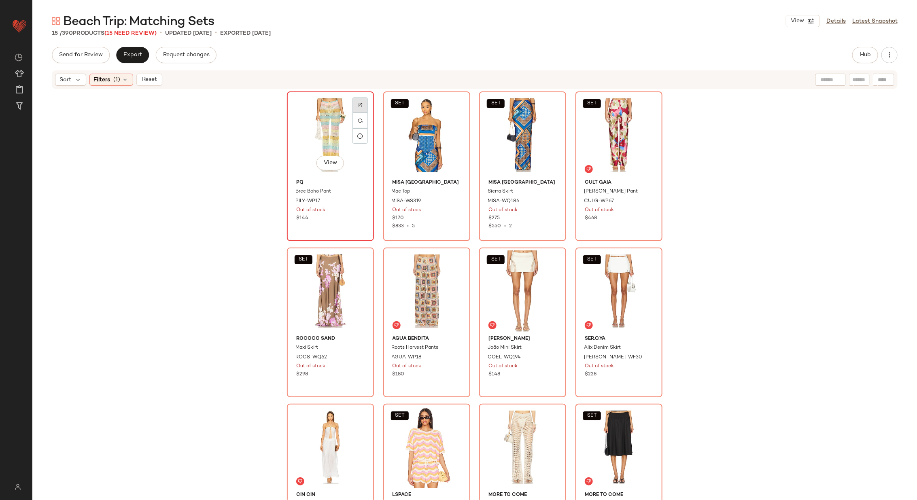
click at [358, 102] on div at bounding box center [359, 104] width 15 height 15
click at [454, 104] on img at bounding box center [456, 105] width 5 height 5
click at [551, 108] on div at bounding box center [551, 104] width 15 height 15
click at [646, 103] on img at bounding box center [648, 105] width 5 height 5
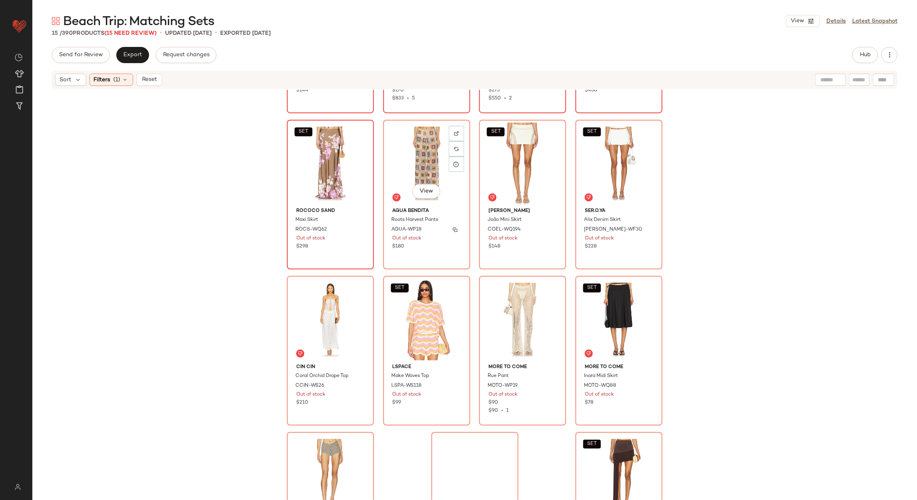
scroll to position [133, 0]
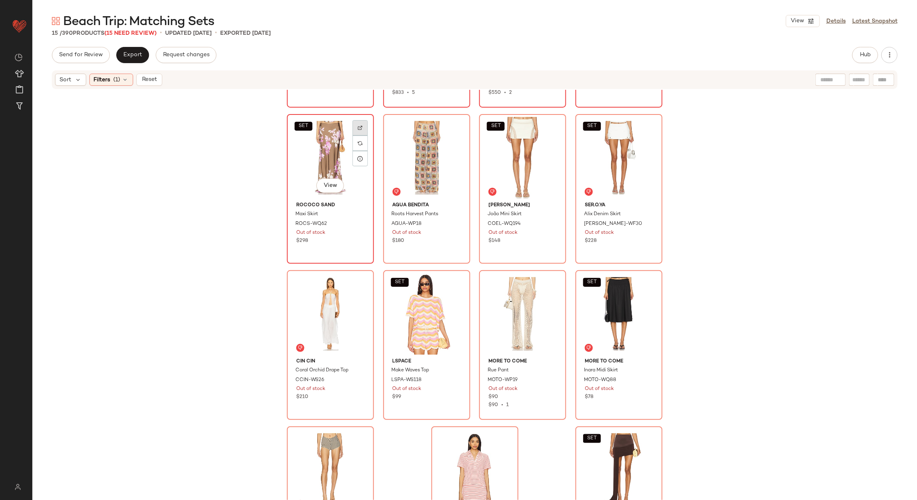
click at [358, 126] on img at bounding box center [360, 127] width 5 height 5
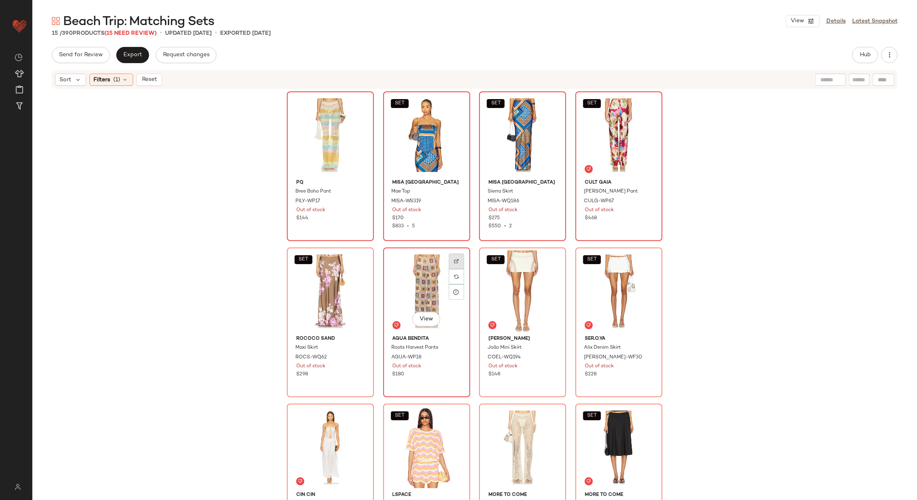
click at [460, 256] on div at bounding box center [456, 261] width 15 height 15
click at [550, 261] on img at bounding box center [552, 261] width 5 height 5
click at [650, 258] on div at bounding box center [648, 261] width 15 height 15
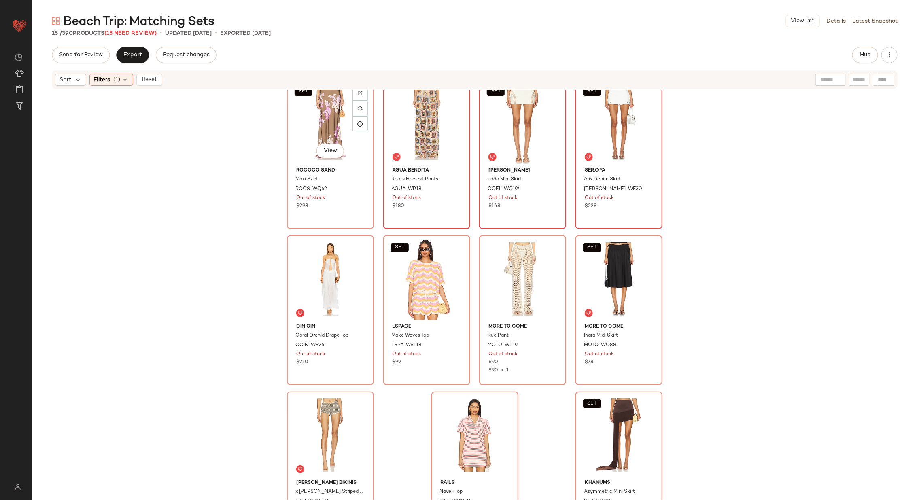
scroll to position [192, 0]
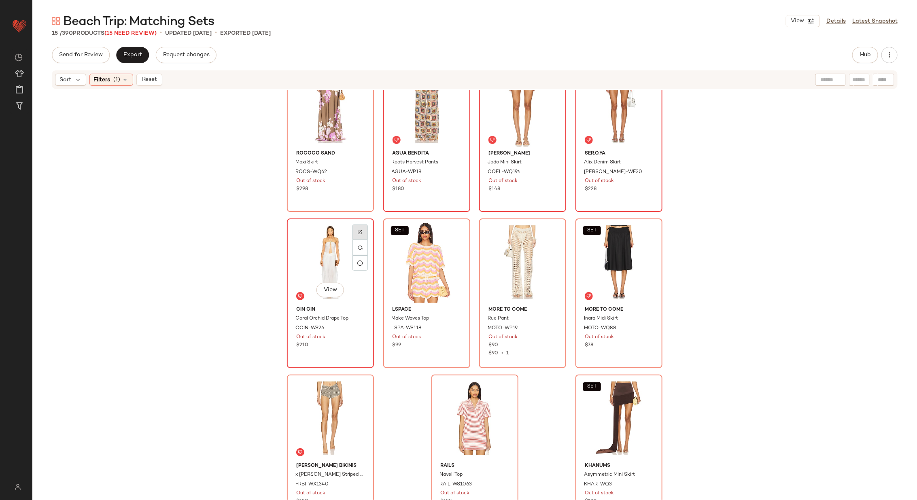
click at [360, 230] on img at bounding box center [360, 232] width 5 height 5
click at [455, 230] on img at bounding box center [456, 232] width 5 height 5
click at [550, 233] on img at bounding box center [552, 232] width 5 height 5
click at [649, 227] on div at bounding box center [648, 232] width 15 height 15
click at [358, 383] on div at bounding box center [359, 388] width 15 height 15
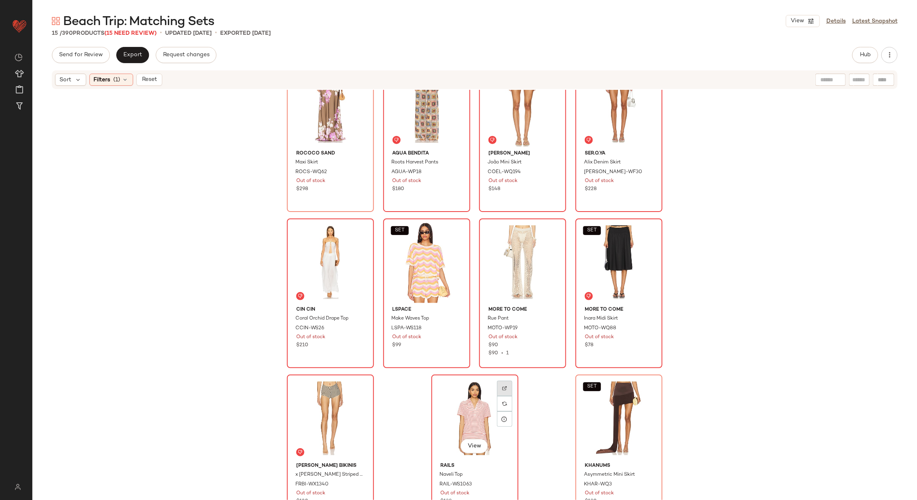
click at [503, 389] on img at bounding box center [504, 388] width 5 height 5
click at [646, 384] on div at bounding box center [648, 388] width 15 height 15
click at [454, 327] on img "button" at bounding box center [455, 328] width 5 height 5
click at [150, 79] on span "Reset" at bounding box center [148, 79] width 15 height 6
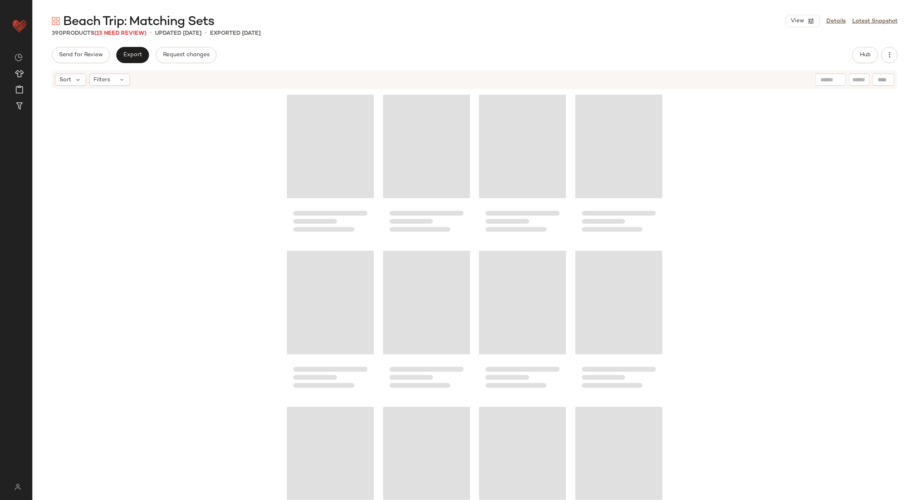
click at [883, 82] on div at bounding box center [883, 80] width 21 height 12
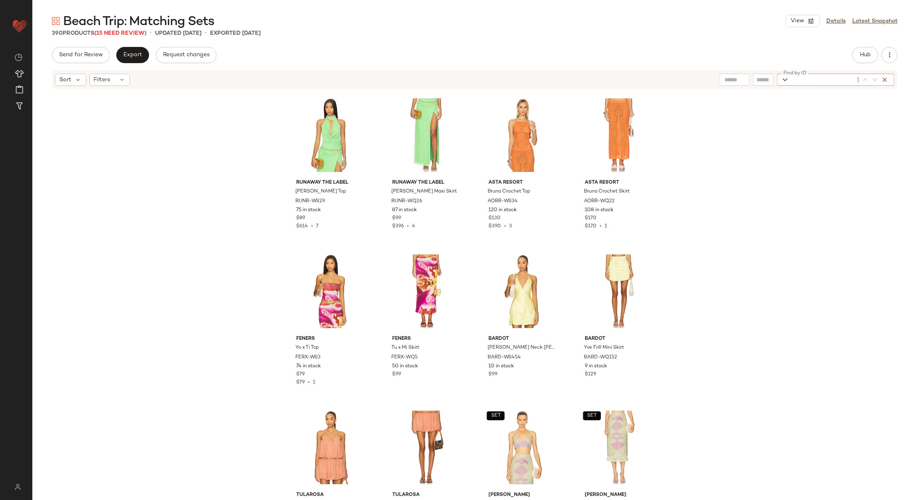
paste input "**********"
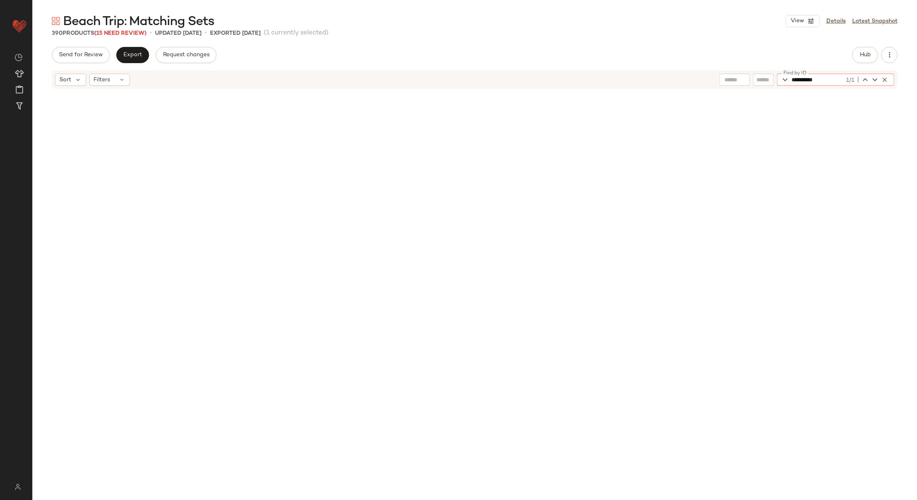
scroll to position [10617, 0]
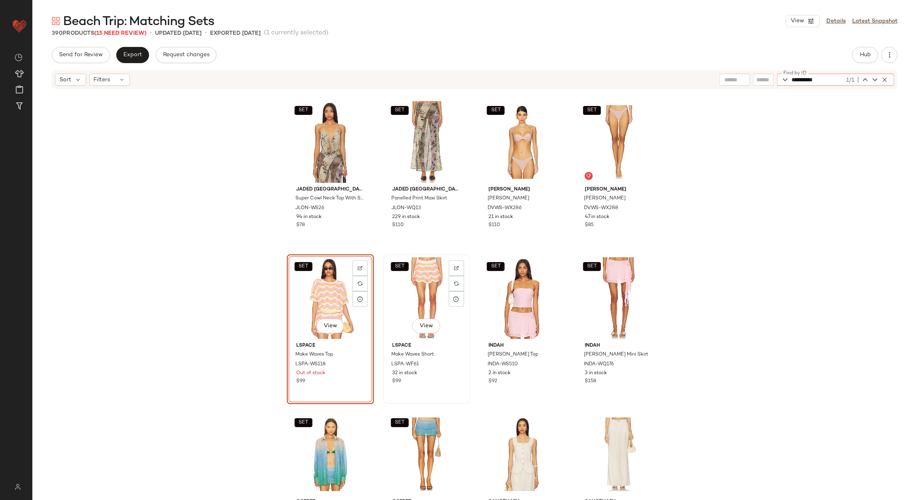
type input "**********"
click at [411, 300] on div "SET View" at bounding box center [426, 298] width 81 height 82
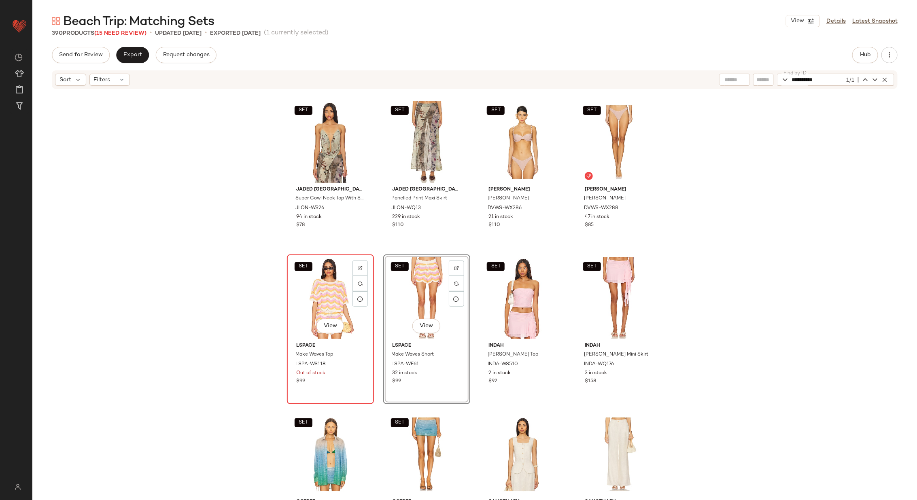
click at [326, 301] on div "SET View" at bounding box center [330, 298] width 81 height 82
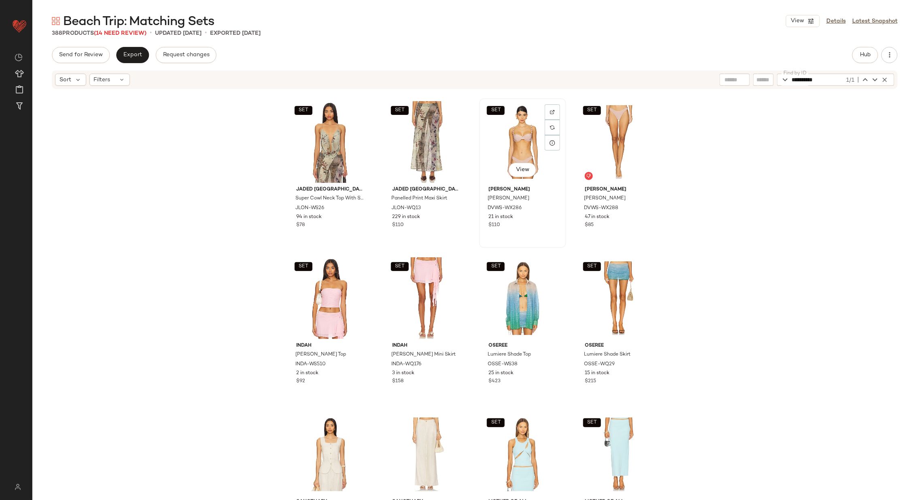
click at [503, 159] on div "SET View" at bounding box center [522, 142] width 81 height 82
click at [605, 131] on div "SET View" at bounding box center [618, 142] width 81 height 82
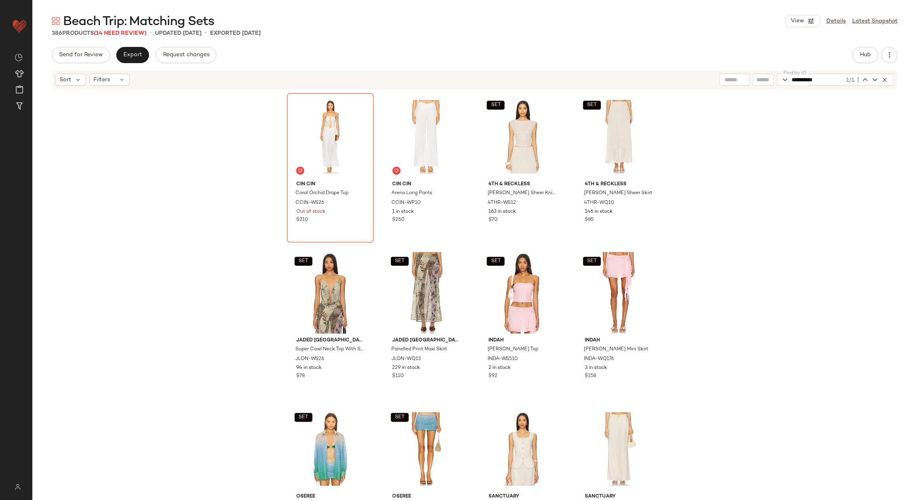
scroll to position [10474, 0]
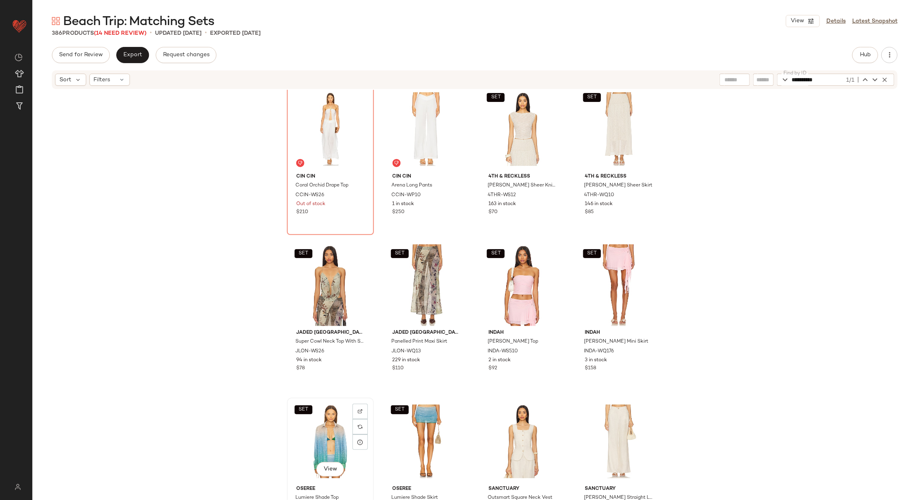
click at [315, 431] on div "SET View" at bounding box center [330, 441] width 81 height 82
click at [409, 433] on div "SET View" at bounding box center [426, 441] width 81 height 82
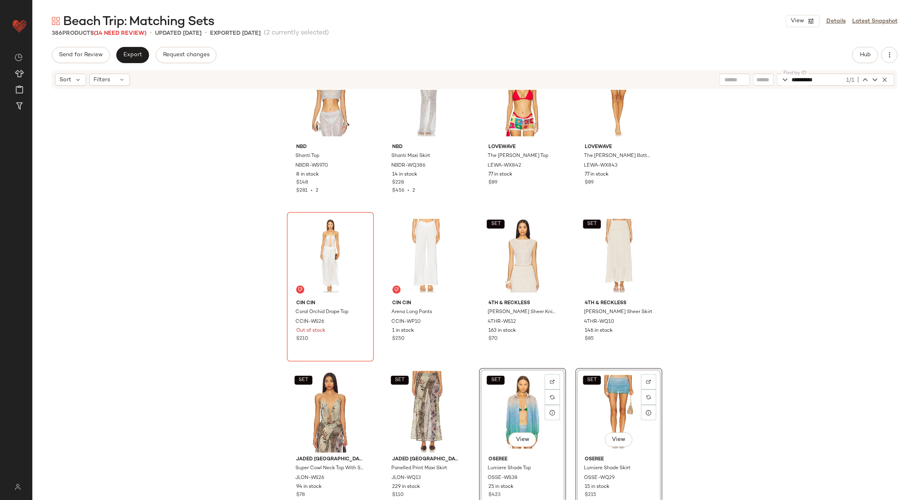
scroll to position [10363, 0]
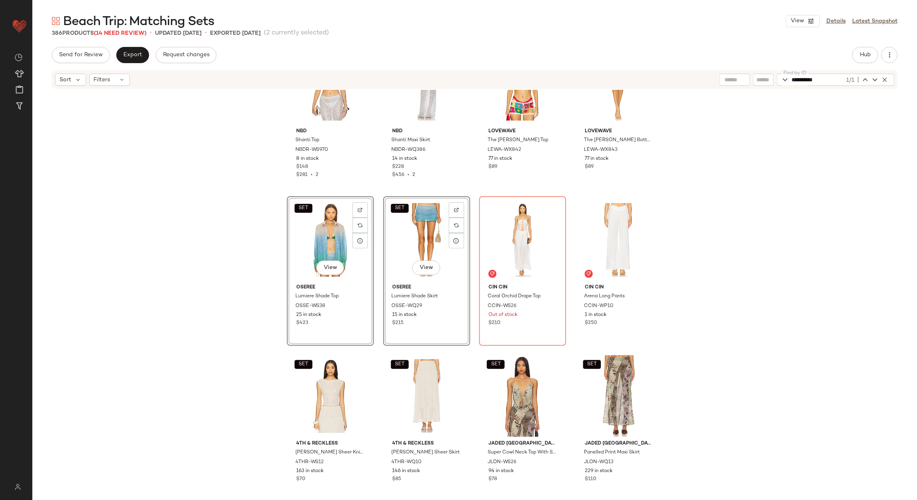
click at [470, 284] on div "SET SER.O.YA Ally Denim Vest [PERSON_NAME]-WS140 11 in stock $248 SET SER.O.YA …" at bounding box center [474, 307] width 884 height 434
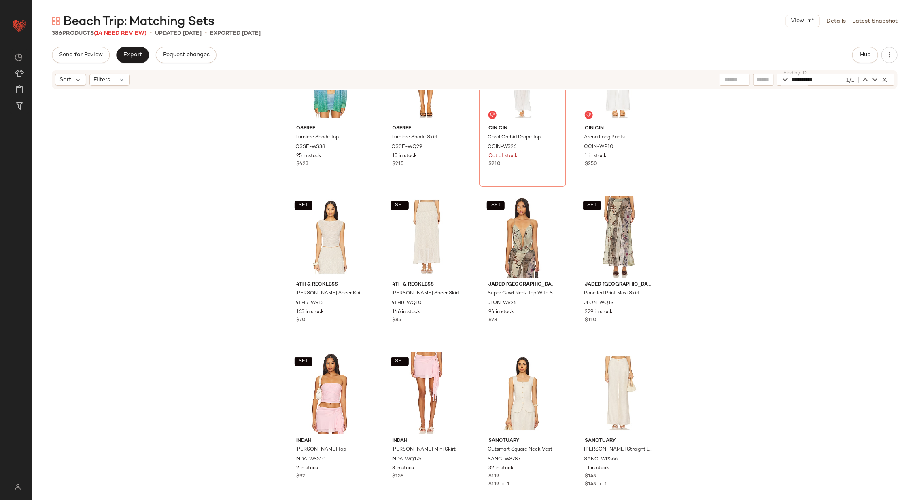
scroll to position [10520, 0]
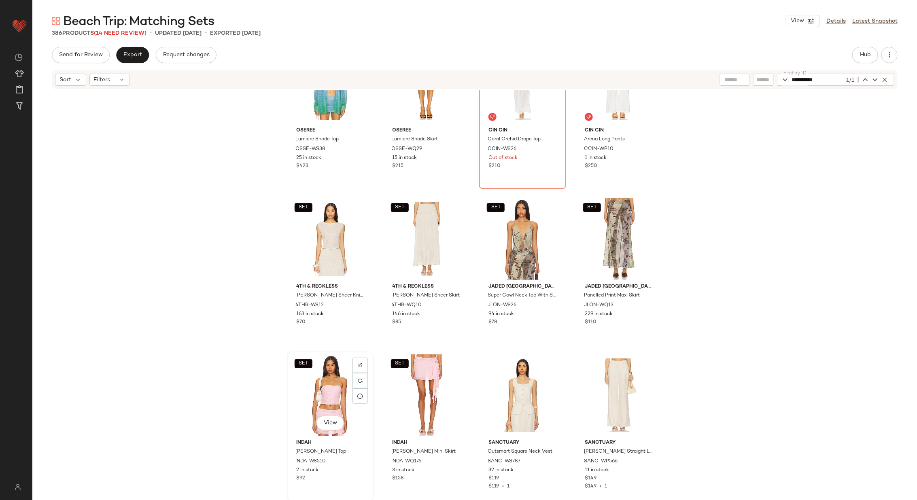
click at [306, 396] on div "SET View" at bounding box center [330, 395] width 81 height 82
click at [414, 390] on div "SET View" at bounding box center [426, 395] width 81 height 82
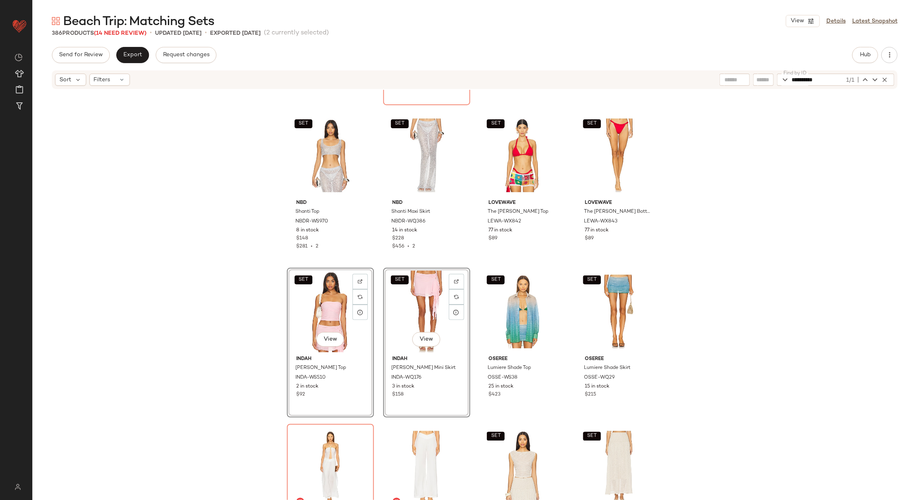
scroll to position [10338, 0]
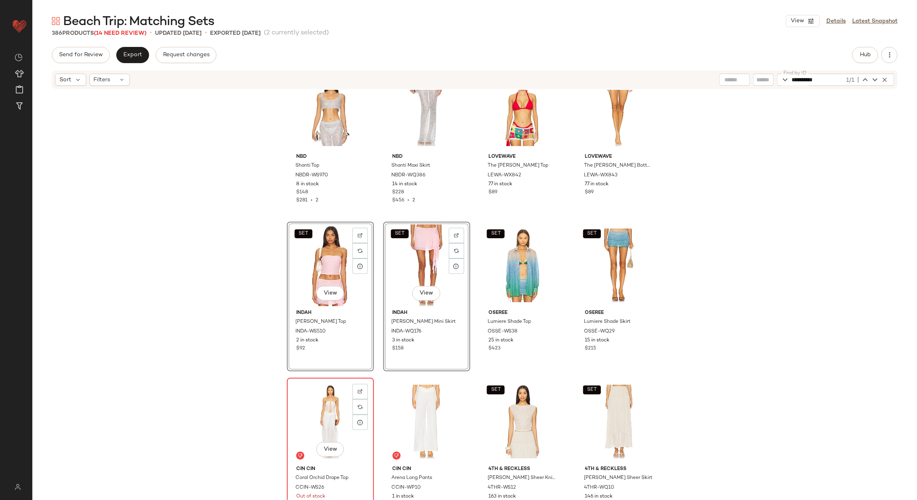
click at [329, 415] on div "View" at bounding box center [330, 422] width 81 height 82
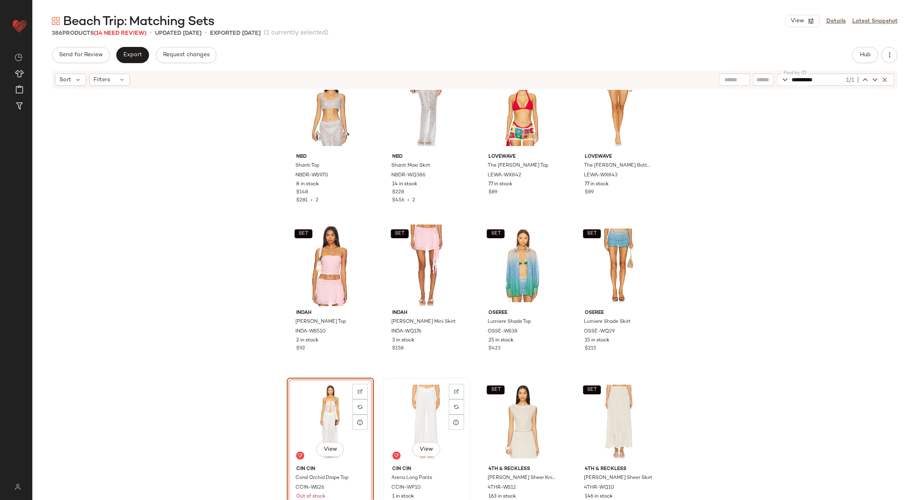
click at [421, 415] on div "View" at bounding box center [426, 422] width 81 height 82
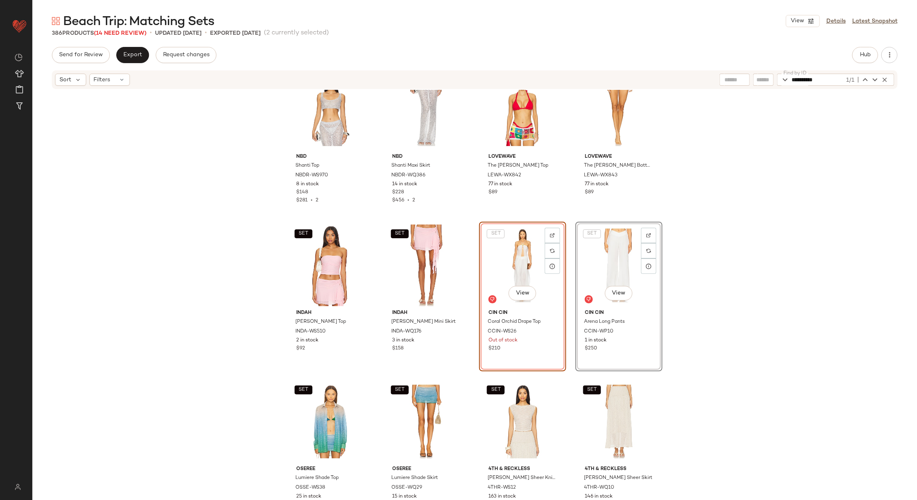
click at [467, 341] on div "SET SER.O.YA Ally Denim Vest [PERSON_NAME]-WS140 11 in stock $248 SET SER.O.YA …" at bounding box center [474, 307] width 884 height 434
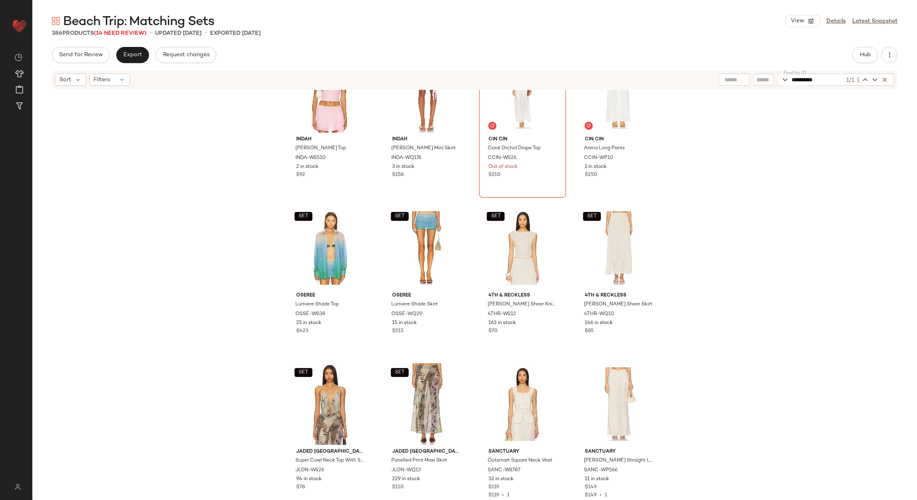
scroll to position [10486, 0]
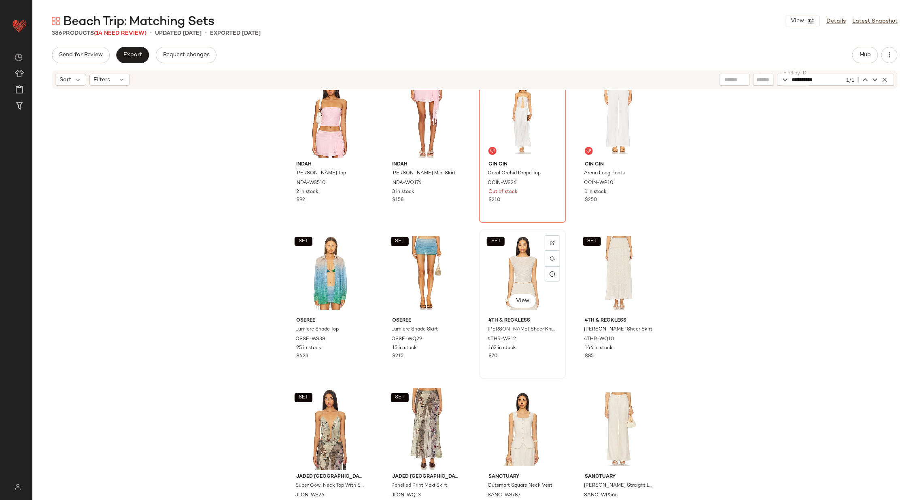
click at [497, 275] on div "SET View" at bounding box center [522, 273] width 81 height 82
click at [594, 280] on div "SET View" at bounding box center [618, 273] width 81 height 82
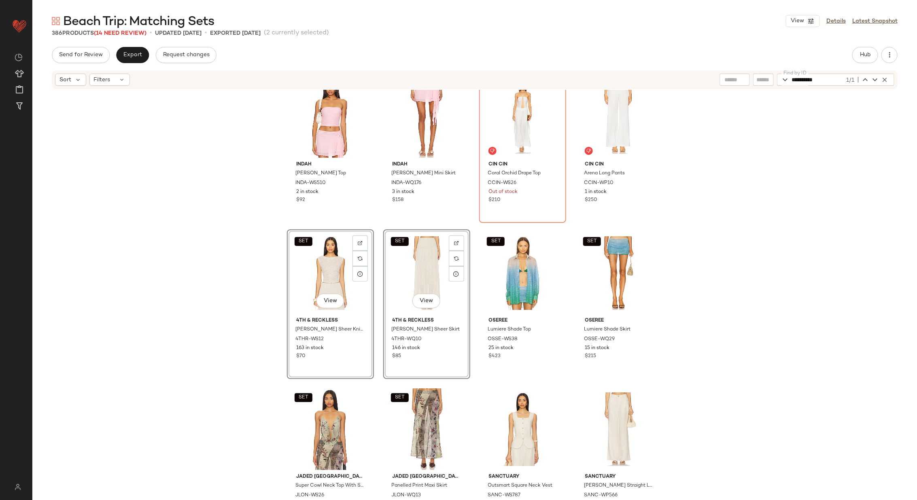
click at [475, 292] on div "SET Indah Niko Tube Top INDA-WS510 2 in stock $92 SET Indah [PERSON_NAME] Mini …" at bounding box center [474, 307] width 884 height 434
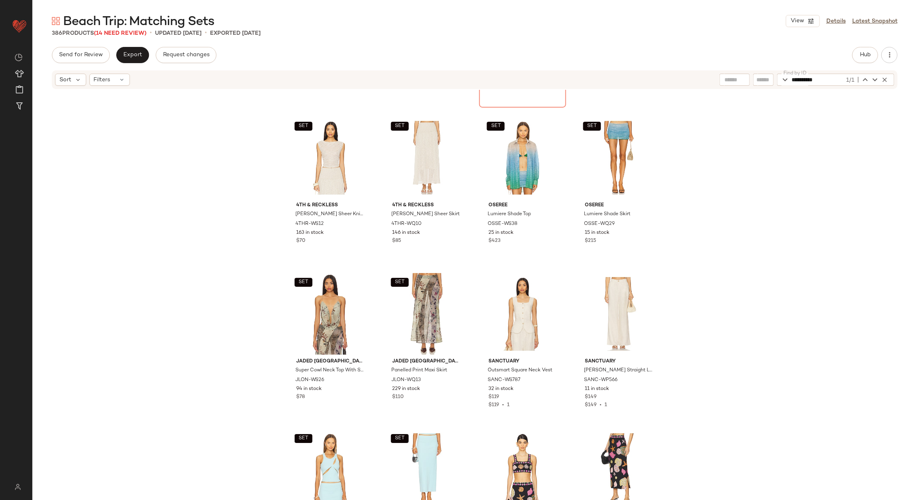
scroll to position [10610, 0]
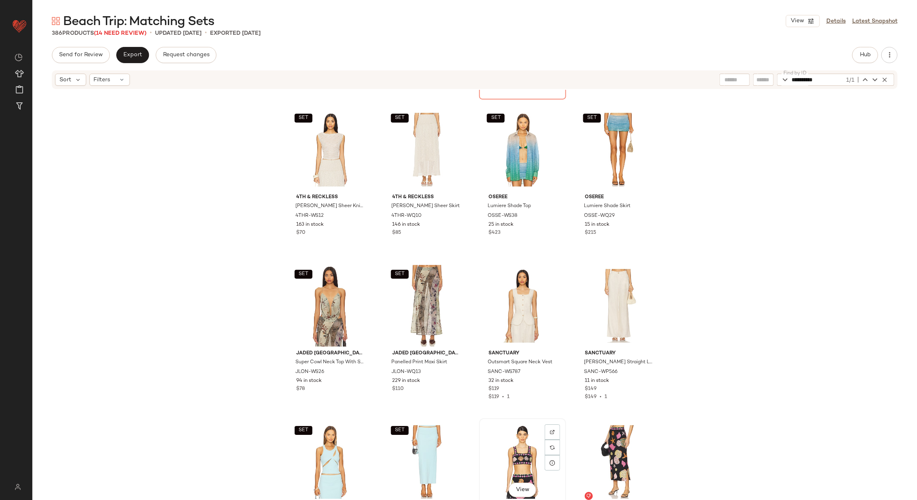
click at [516, 448] on div "View" at bounding box center [522, 462] width 81 height 82
click at [598, 445] on div "View" at bounding box center [618, 462] width 81 height 82
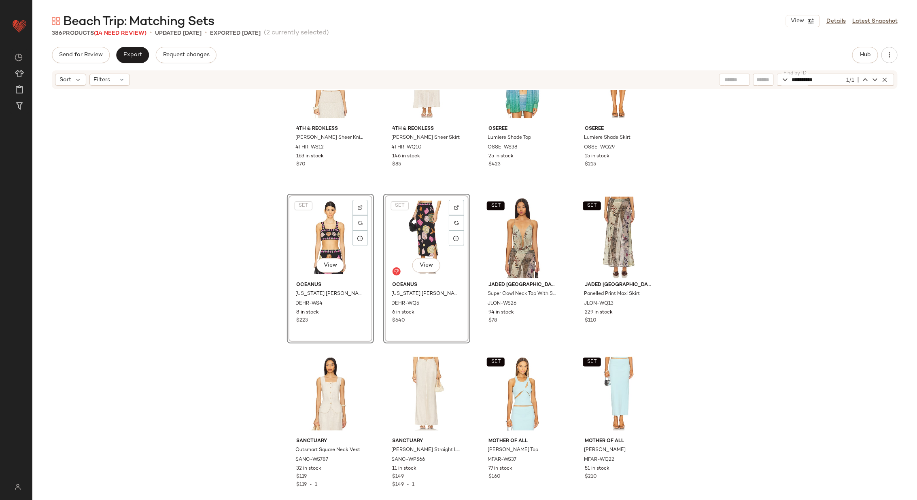
scroll to position [10682, 0]
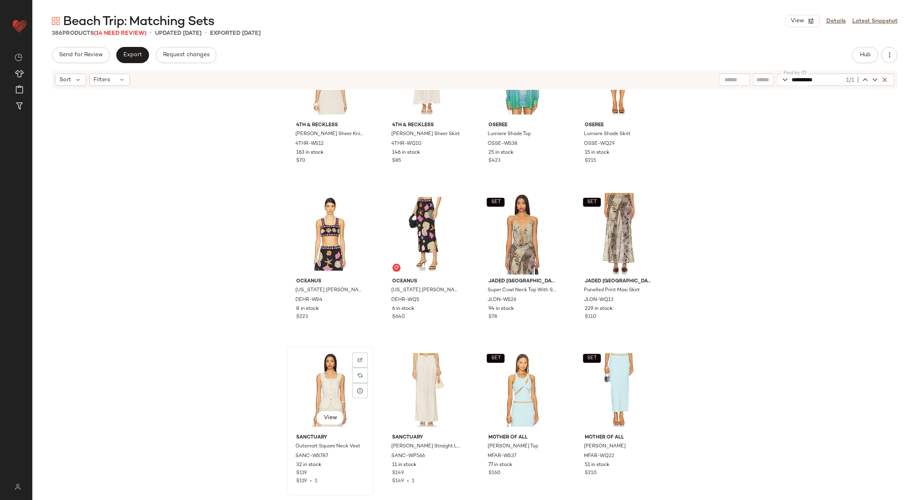
click at [324, 387] on div "View" at bounding box center [330, 390] width 81 height 82
click at [403, 387] on div "View" at bounding box center [426, 390] width 81 height 82
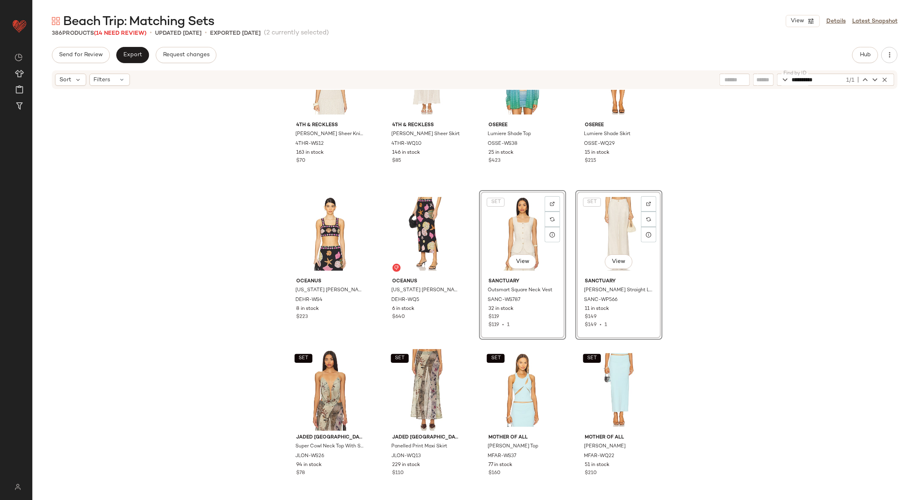
click at [479, 316] on div "SET View Sanctuary Outsmart Square Neck Vest SANC-WS787 32 in stock $119 $119 •…" at bounding box center [522, 265] width 87 height 150
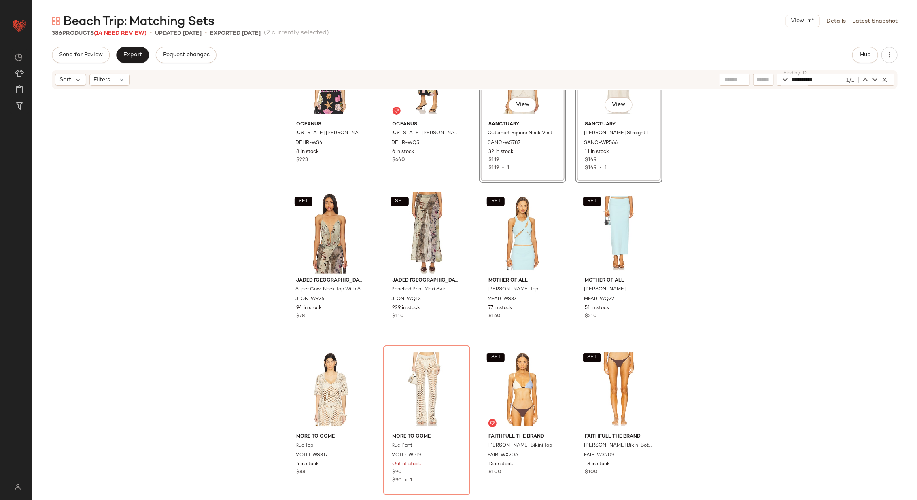
scroll to position [10794, 0]
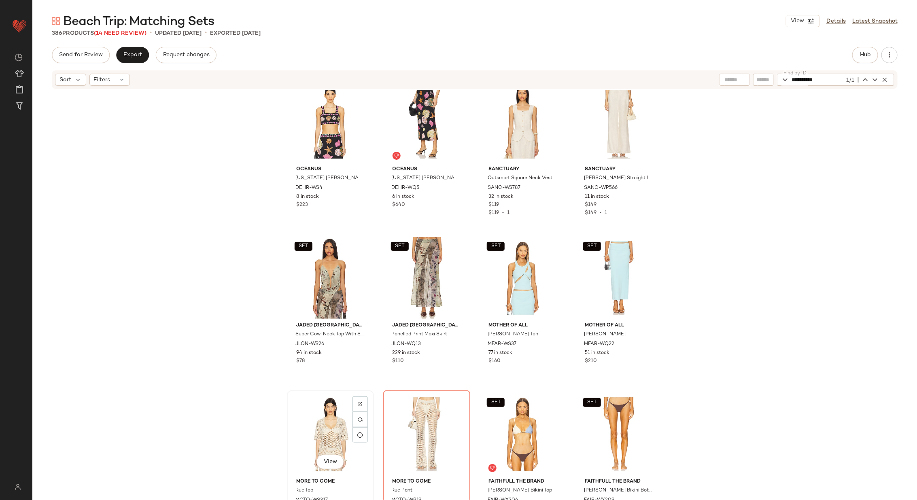
click at [323, 432] on div "View" at bounding box center [330, 434] width 81 height 82
click at [415, 424] on div "View" at bounding box center [426, 434] width 81 height 82
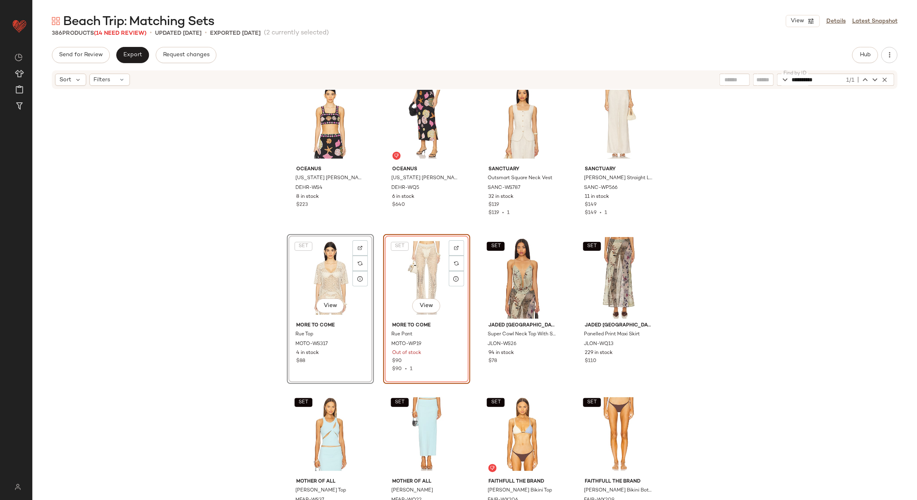
click at [471, 316] on div "SET 4th & Reckless Nikki Semi Sheer Knit Top 4THR-WS12 163 in stock $70 SET 4th…" at bounding box center [474, 307] width 884 height 434
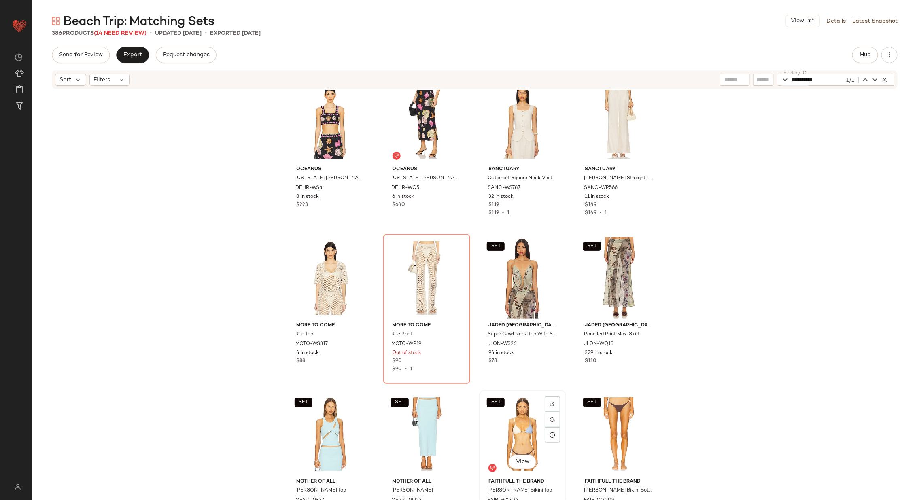
click at [514, 406] on div "SET View" at bounding box center [522, 434] width 81 height 82
click at [603, 421] on div "SET View" at bounding box center [618, 434] width 81 height 82
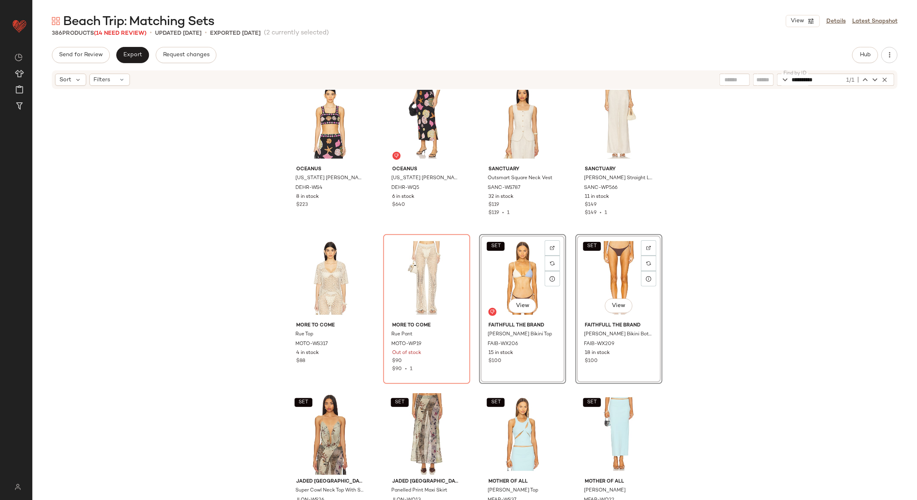
click at [470, 341] on div "SET 4th & Reckless Nikki Semi Sheer Knit Top 4THR-WS12 163 in stock $70 SET 4th…" at bounding box center [474, 307] width 884 height 434
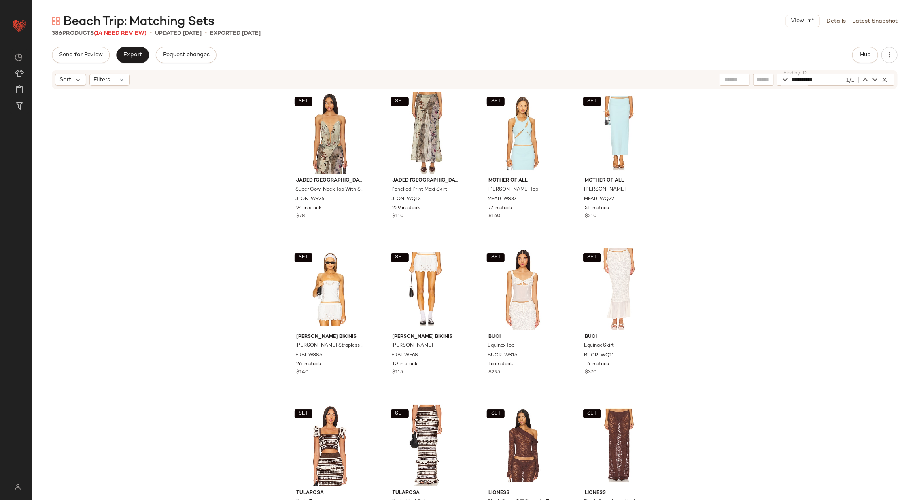
scroll to position [11092, 0]
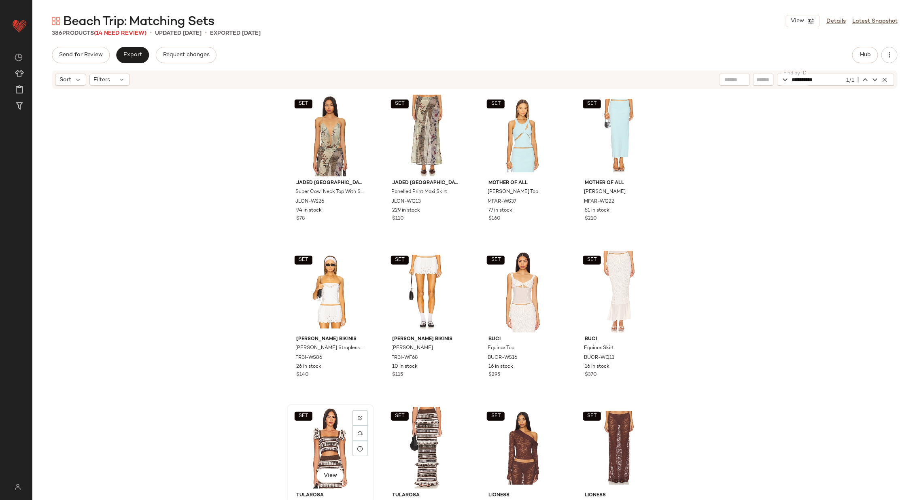
click at [321, 451] on div "SET View" at bounding box center [330, 448] width 81 height 82
click at [396, 444] on div "SET View" at bounding box center [426, 448] width 81 height 82
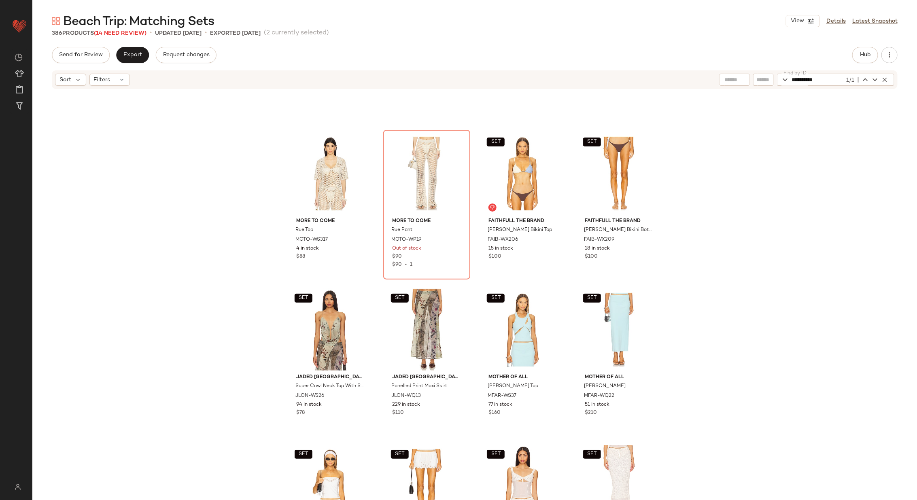
scroll to position [10977, 0]
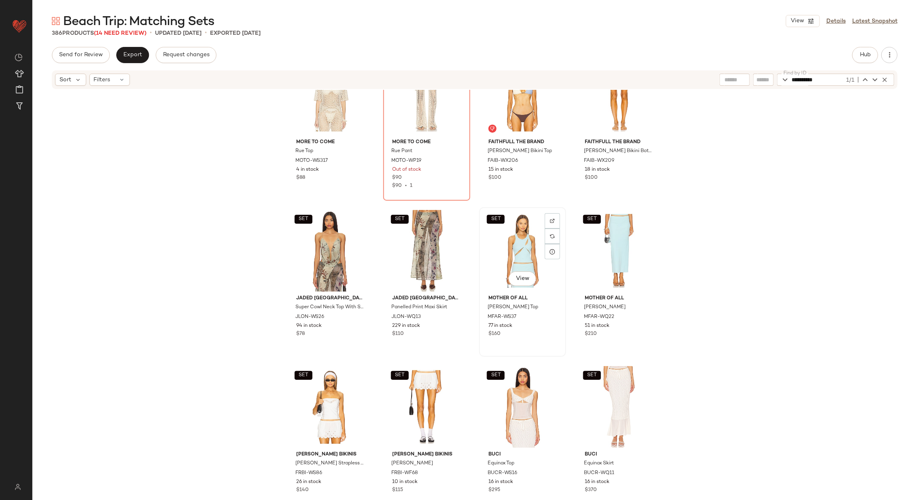
click at [502, 250] on div "SET View" at bounding box center [522, 251] width 81 height 82
click at [586, 252] on div "SET View" at bounding box center [618, 251] width 81 height 82
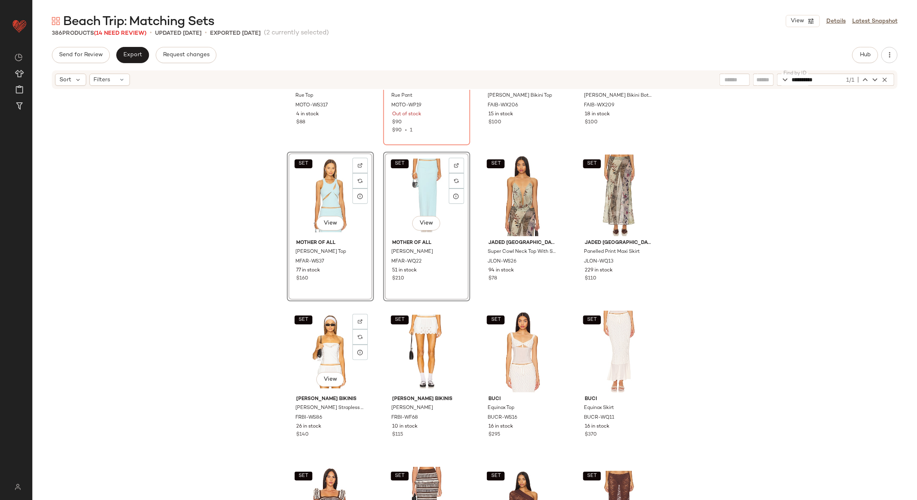
scroll to position [11038, 0]
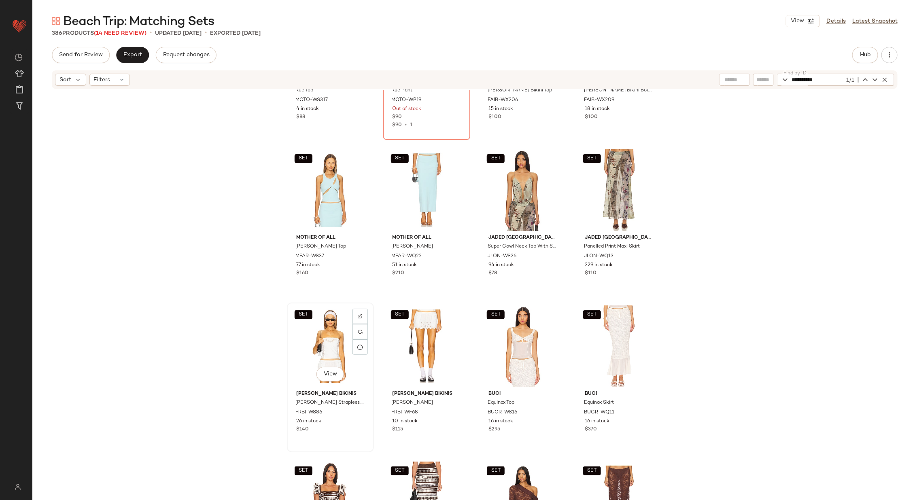
click at [324, 343] on div "SET View" at bounding box center [330, 346] width 81 height 82
click at [412, 343] on div "SET View" at bounding box center [426, 346] width 81 height 82
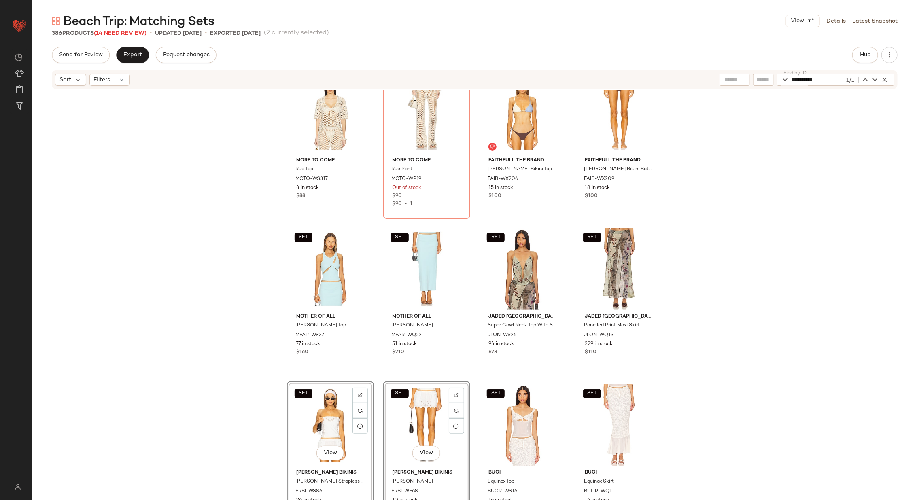
scroll to position [10956, 0]
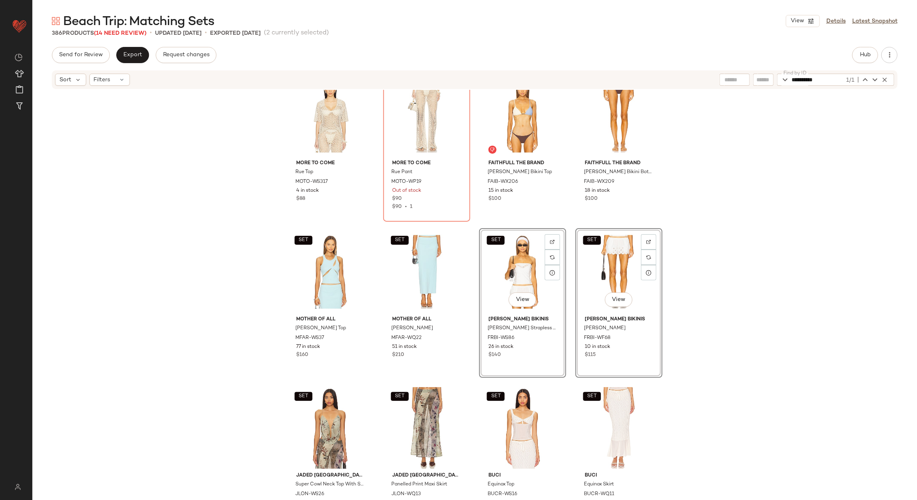
click at [471, 307] on div "MORE TO COME Rue Top MOTO-WS317 4 in stock $88 MORE TO COME Rue Pant MOTO-WP19 …" at bounding box center [474, 307] width 884 height 434
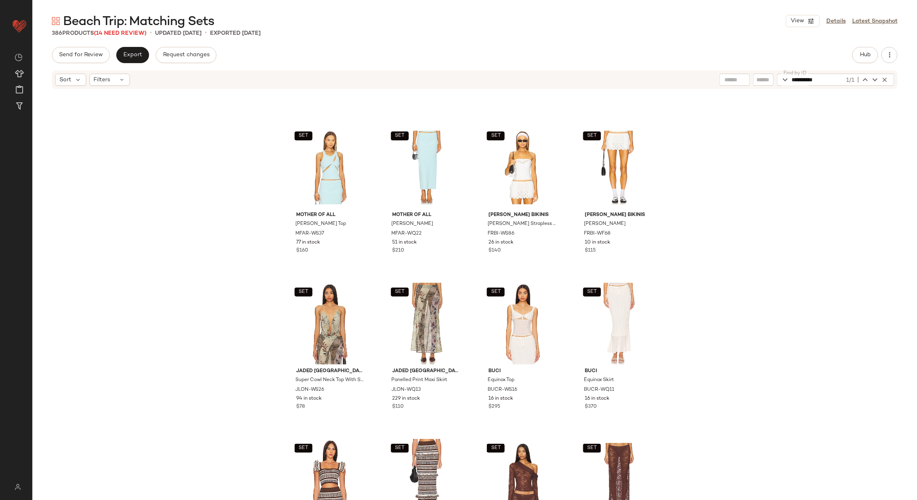
scroll to position [11042, 0]
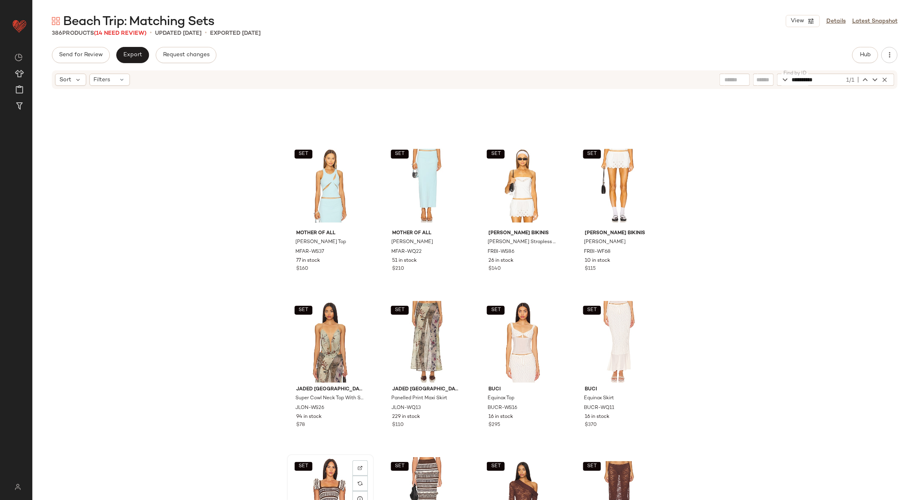
click at [322, 471] on div "SET View" at bounding box center [330, 498] width 81 height 82
click at [412, 471] on div "SET View" at bounding box center [426, 498] width 81 height 82
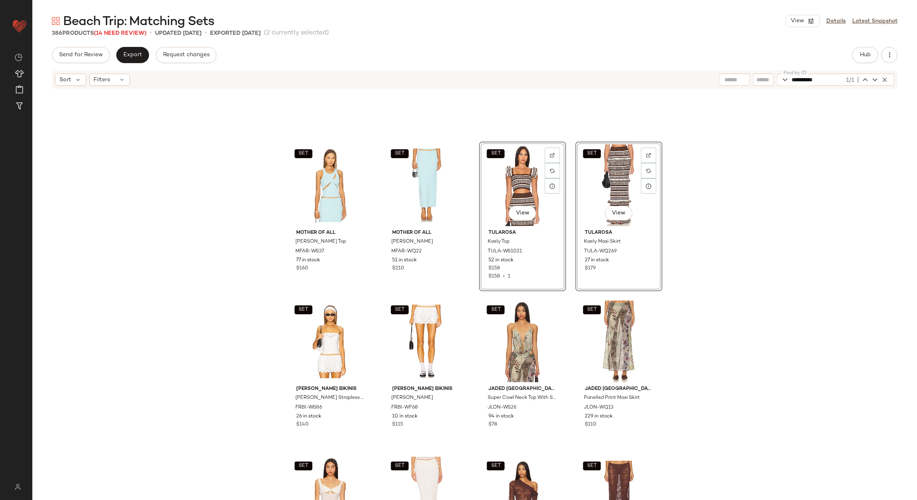
click at [468, 245] on div "SET Mother of All [PERSON_NAME] Top MFAR-WS37 77 in stock $160 SET Mother of Al…" at bounding box center [474, 307] width 884 height 434
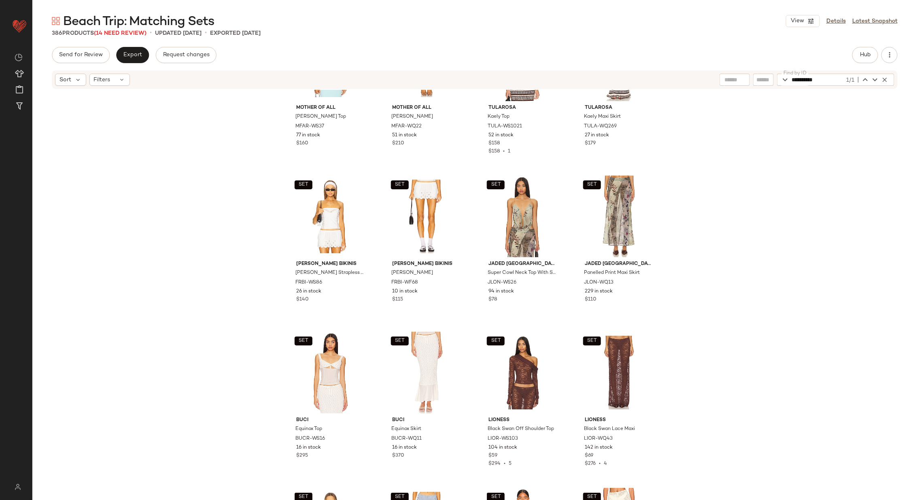
scroll to position [11145, 0]
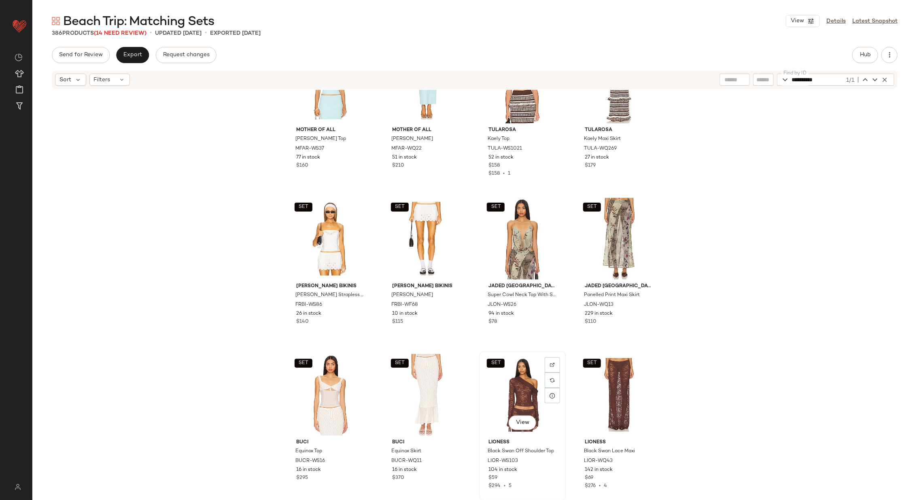
click at [522, 379] on div "SET View" at bounding box center [522, 395] width 81 height 82
click at [599, 383] on div "SET View" at bounding box center [618, 395] width 81 height 82
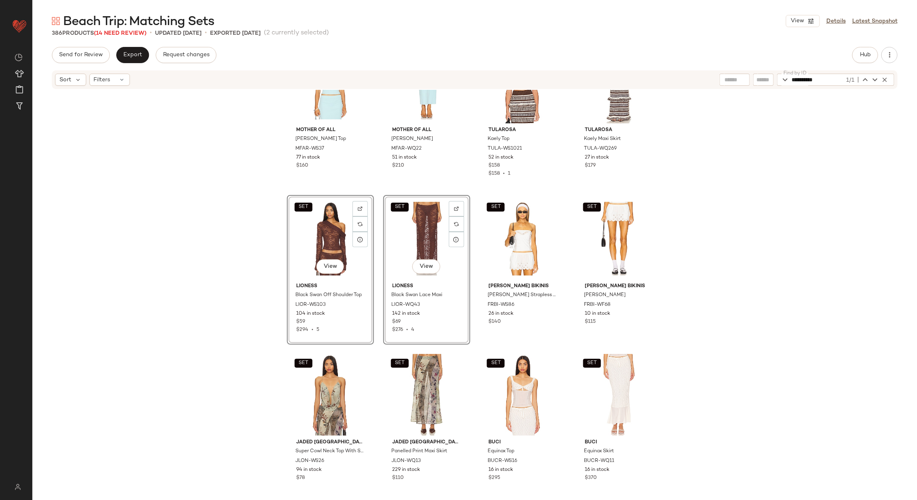
click at [468, 292] on div "SET Mother of All [PERSON_NAME] Top MFAR-WS37 77 in stock $160 SET Mother of Al…" at bounding box center [474, 307] width 884 height 434
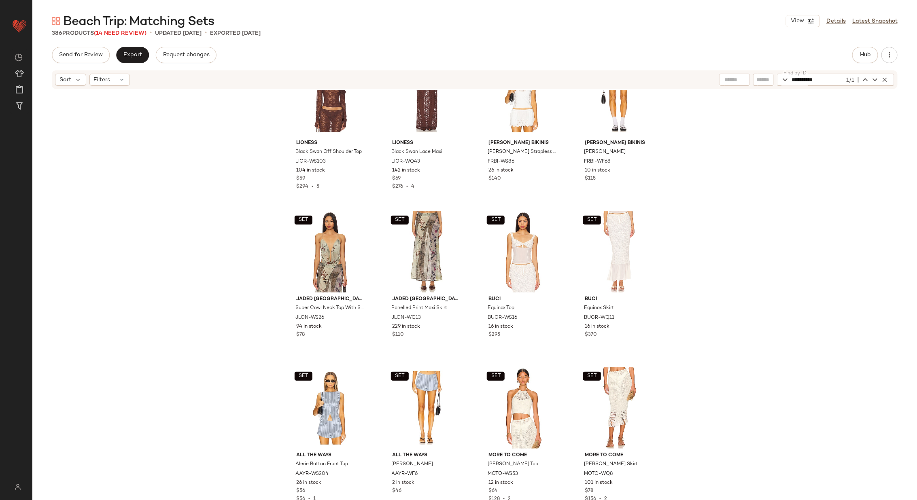
scroll to position [11290, 0]
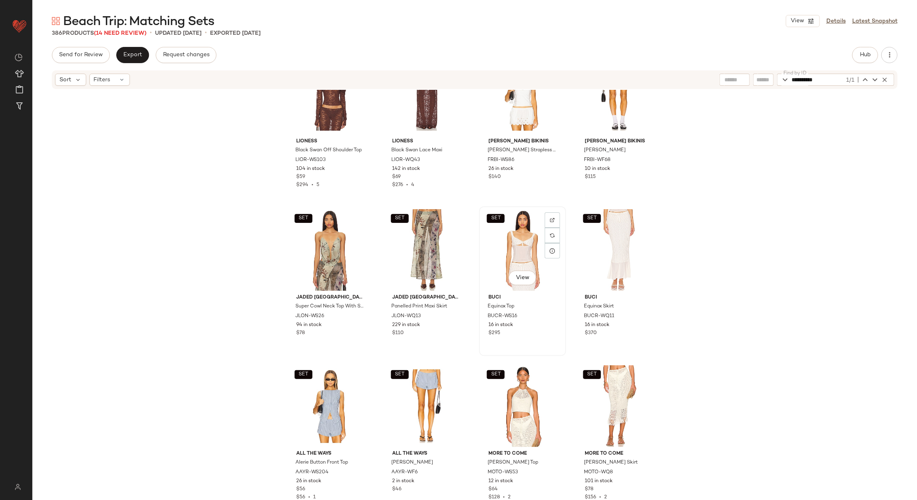
click at [517, 223] on div "SET View" at bounding box center [522, 250] width 81 height 82
click at [593, 249] on div "SET View" at bounding box center [618, 250] width 81 height 82
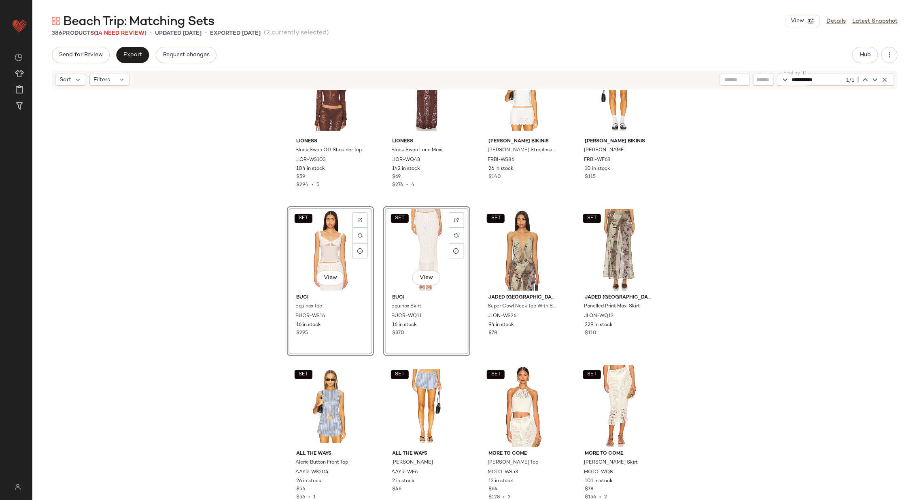
click at [471, 266] on div "SET LIONESS Black Swan Off Shoulder Top LIOR-WS103 104 in stock $59 $294 • 5 SE…" at bounding box center [474, 307] width 884 height 434
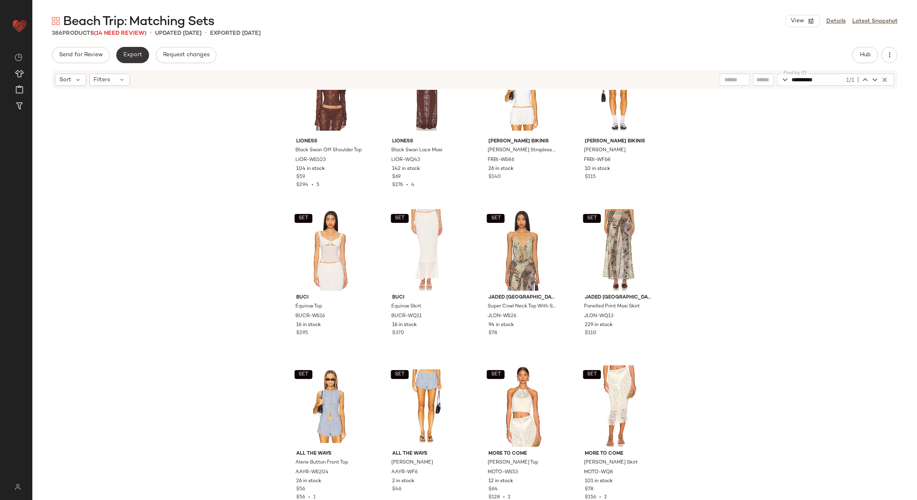
click at [134, 54] on span "Export" at bounding box center [132, 55] width 19 height 6
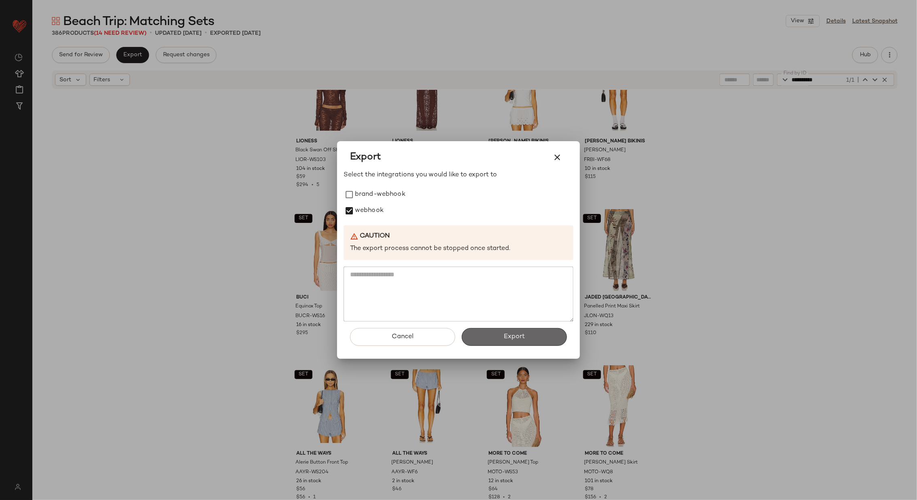
click at [521, 336] on span "Export" at bounding box center [513, 337] width 21 height 8
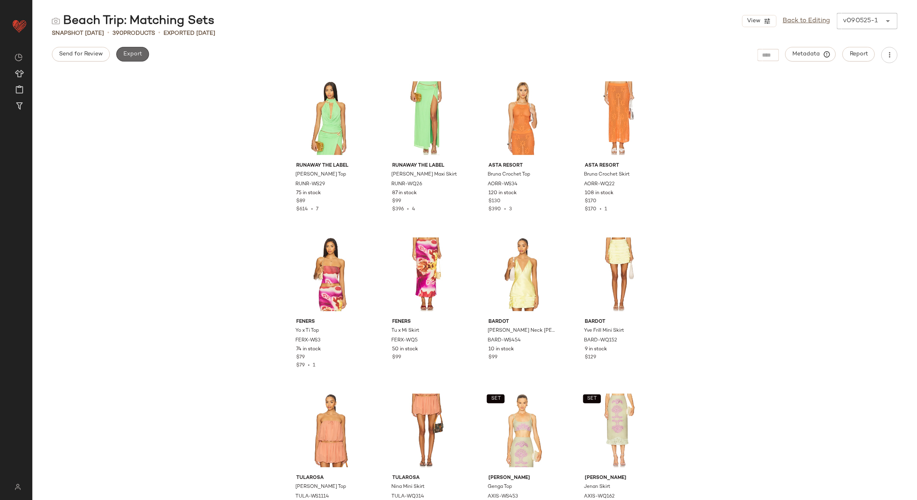
click at [137, 51] on span "Export" at bounding box center [132, 54] width 19 height 6
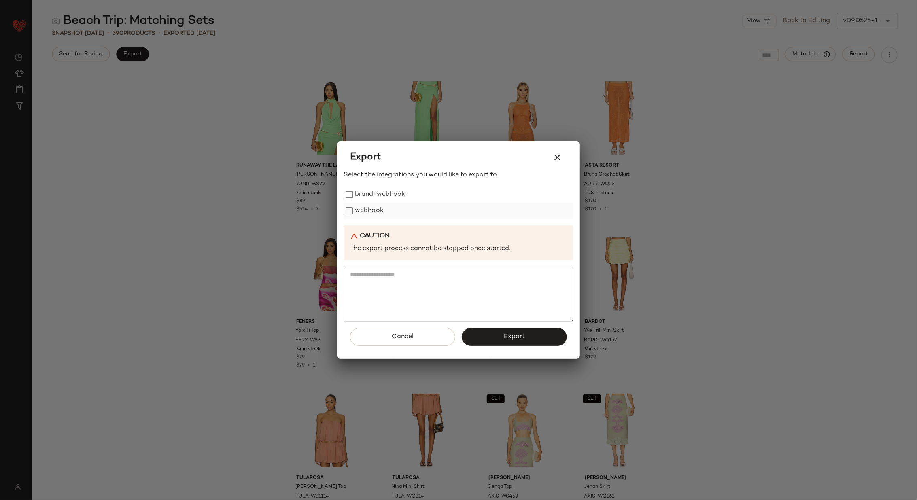
click at [369, 210] on label "webhook" at bounding box center [369, 211] width 29 height 16
click at [500, 338] on button "Export" at bounding box center [514, 337] width 105 height 18
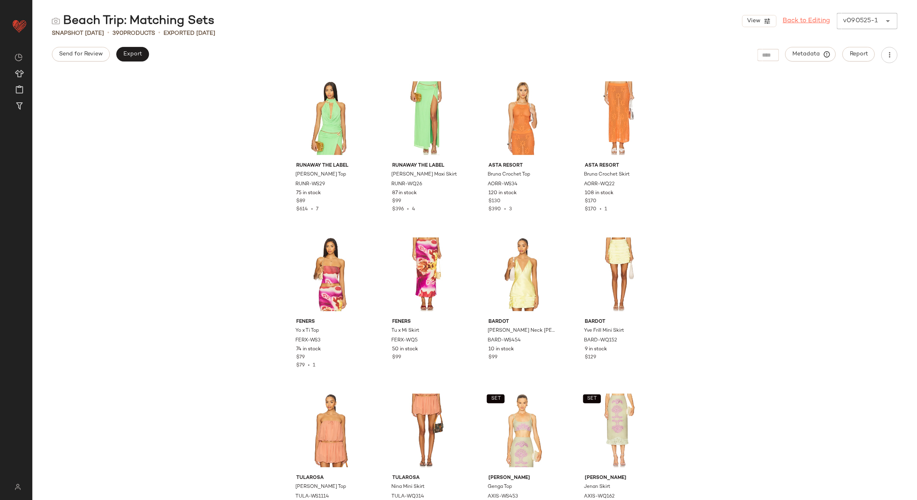
click at [802, 18] on link "Back to Editing" at bounding box center [806, 21] width 47 height 10
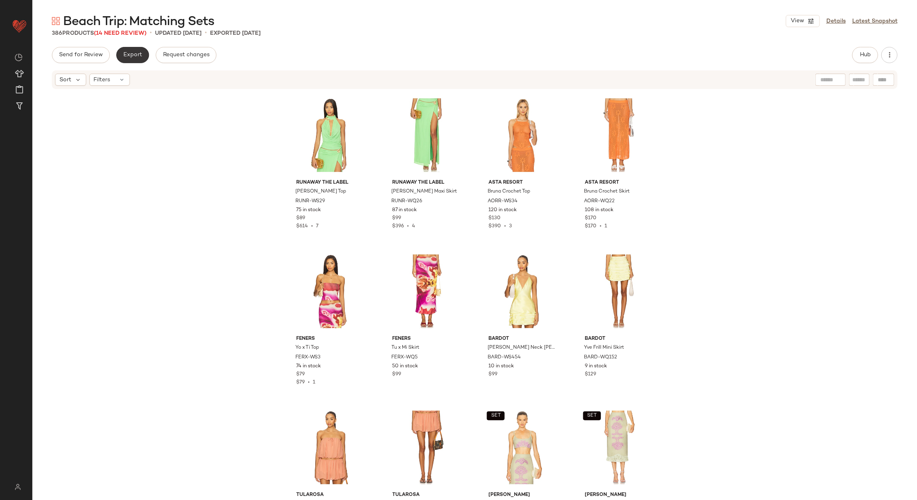
click at [124, 61] on button "Export" at bounding box center [132, 55] width 33 height 16
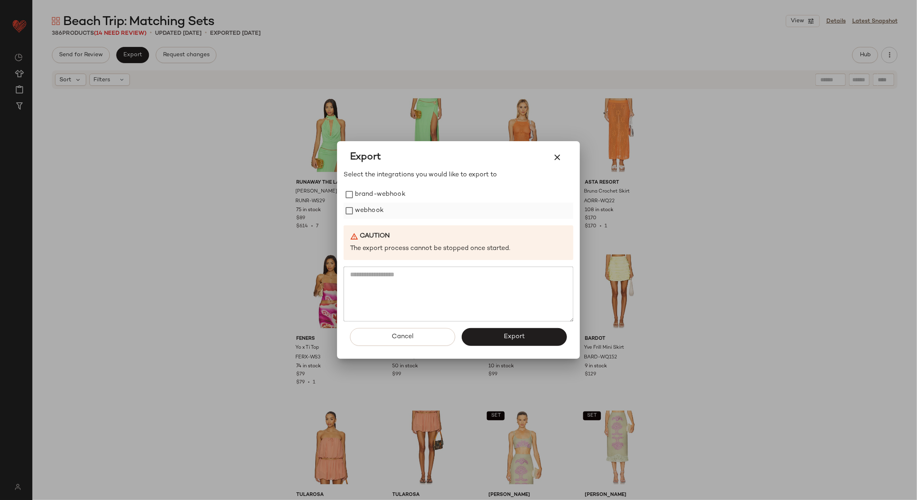
click at [362, 210] on label "webhook" at bounding box center [369, 211] width 29 height 16
click at [511, 338] on span "Export" at bounding box center [513, 337] width 21 height 8
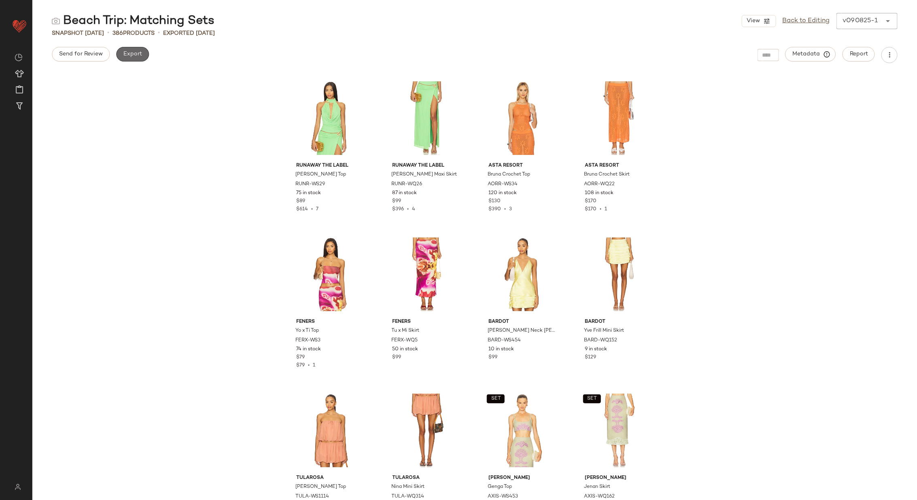
click at [133, 57] on span "Export" at bounding box center [132, 54] width 19 height 6
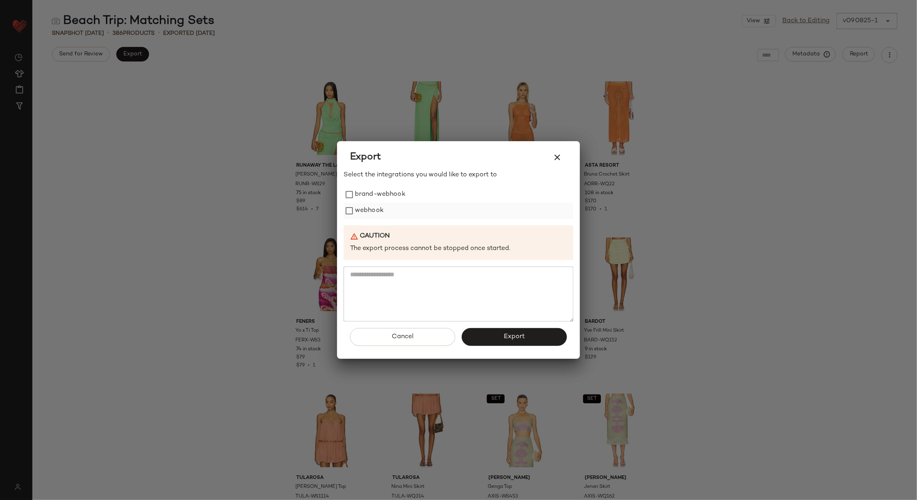
click at [360, 212] on label "webhook" at bounding box center [369, 211] width 29 height 16
click at [510, 343] on button "Export" at bounding box center [514, 337] width 105 height 18
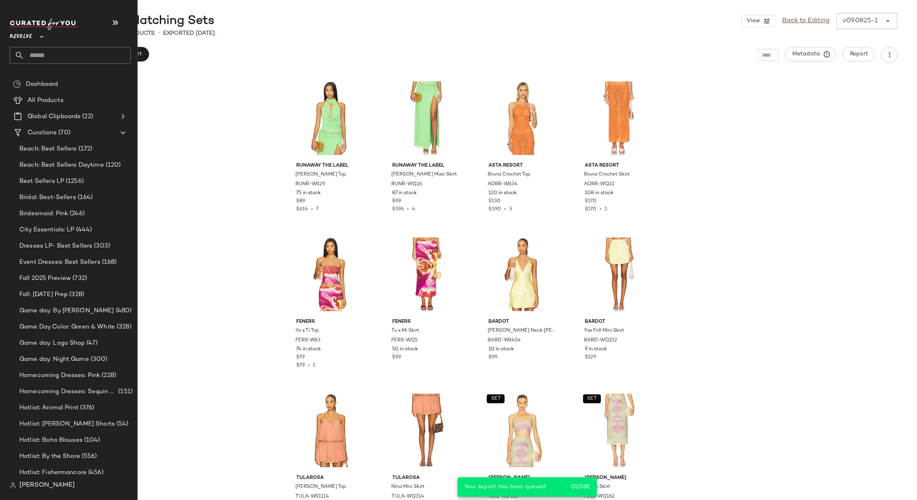
click at [67, 57] on input "text" at bounding box center [77, 55] width 106 height 17
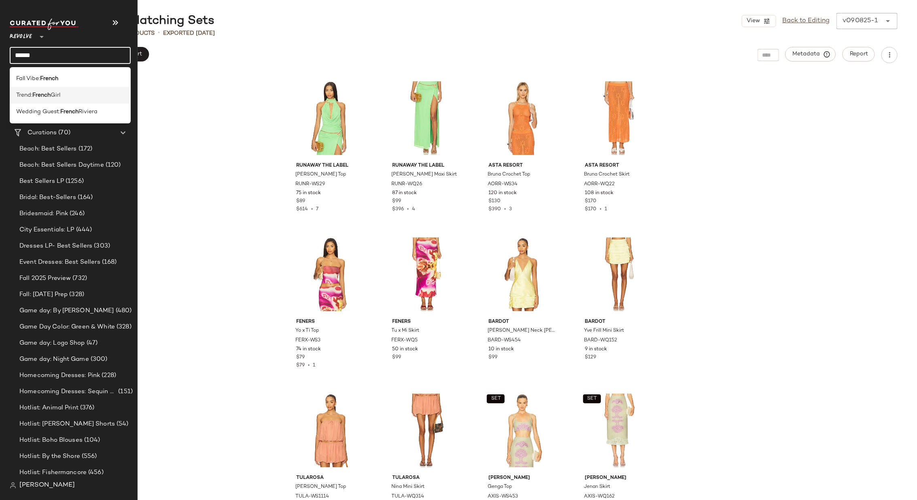
type input "******"
click at [64, 95] on div "Trend: French Girl" at bounding box center [70, 95] width 108 height 8
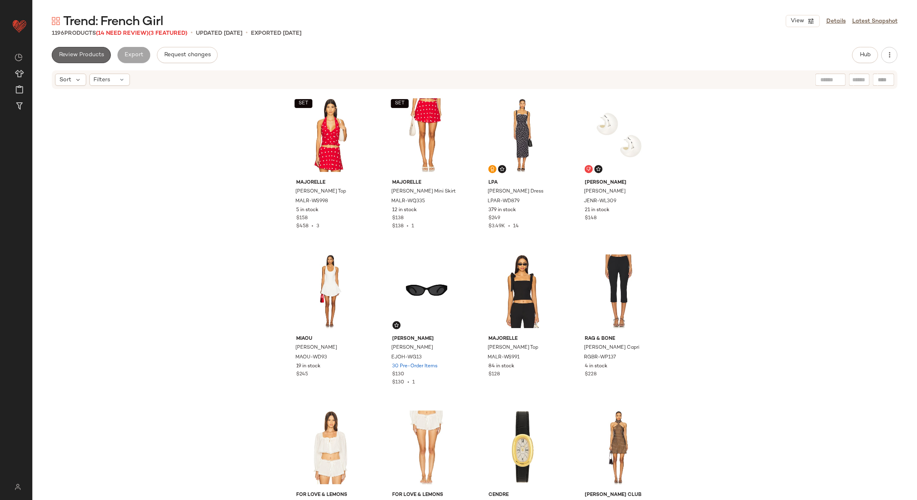
click at [67, 56] on span "Review Products" at bounding box center [81, 55] width 45 height 6
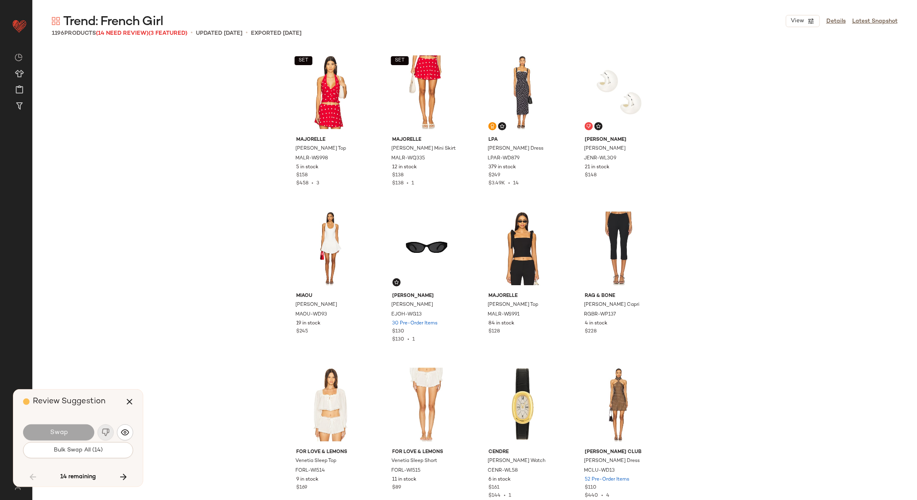
scroll to position [3747, 0]
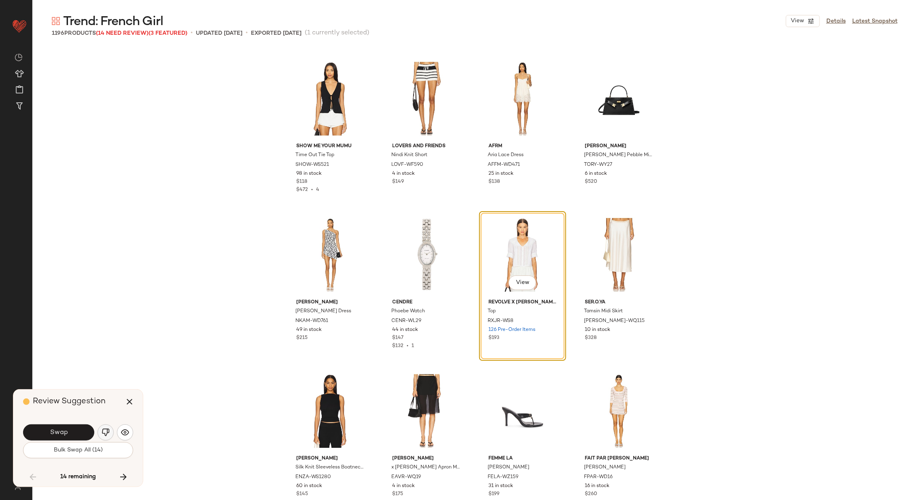
click at [105, 430] on img "button" at bounding box center [106, 432] width 8 height 8
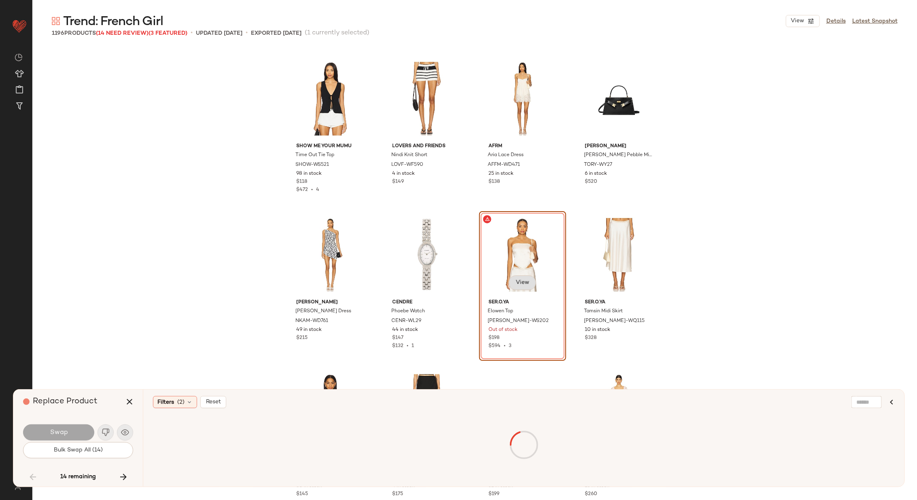
click at [519, 284] on span "View" at bounding box center [522, 283] width 14 height 6
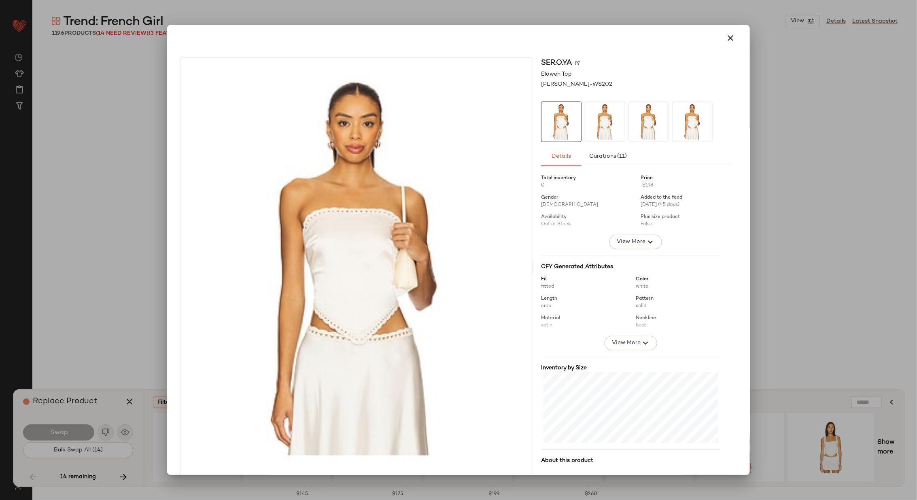
click at [575, 60] on img at bounding box center [577, 62] width 5 height 5
click at [725, 39] on icon "button" at bounding box center [730, 38] width 10 height 10
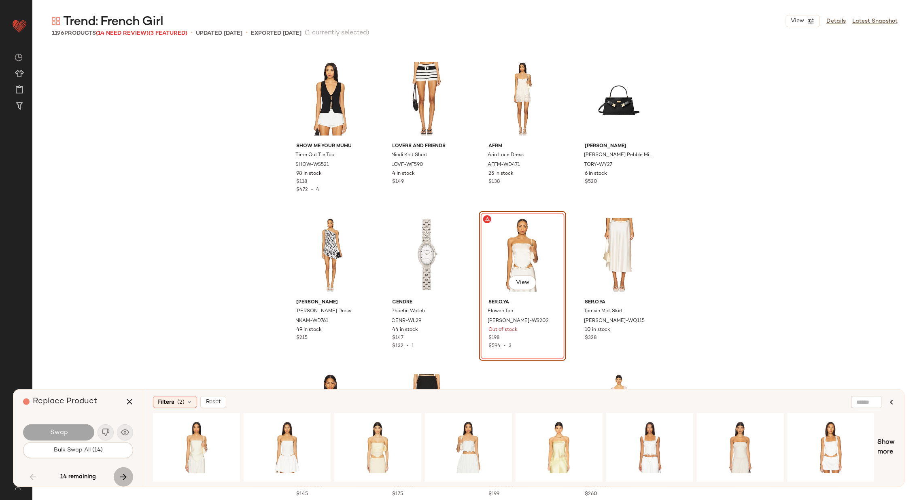
click at [126, 475] on icon "button" at bounding box center [124, 477] width 10 height 10
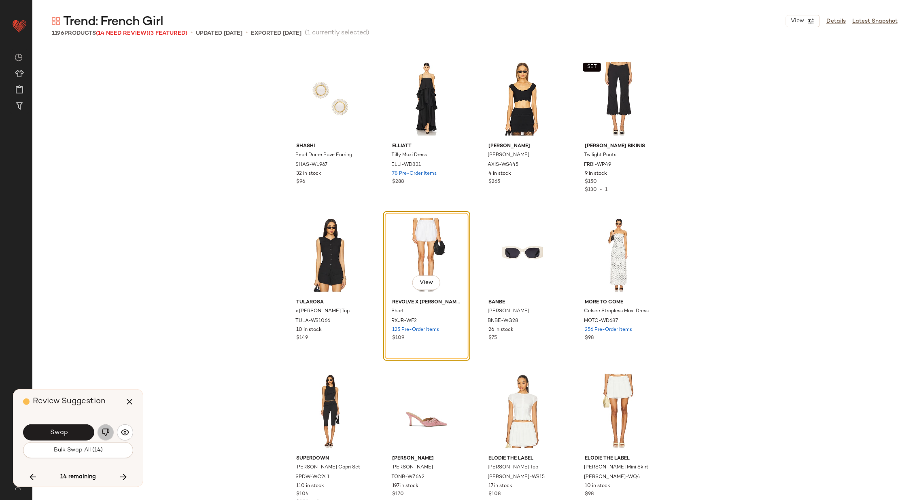
click at [104, 430] on img "button" at bounding box center [106, 432] width 8 height 8
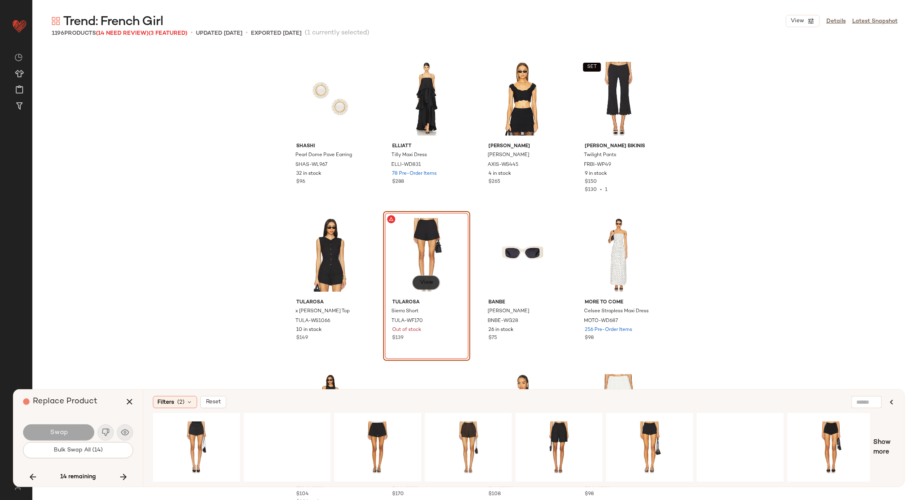
click at [424, 283] on span "View" at bounding box center [426, 283] width 14 height 6
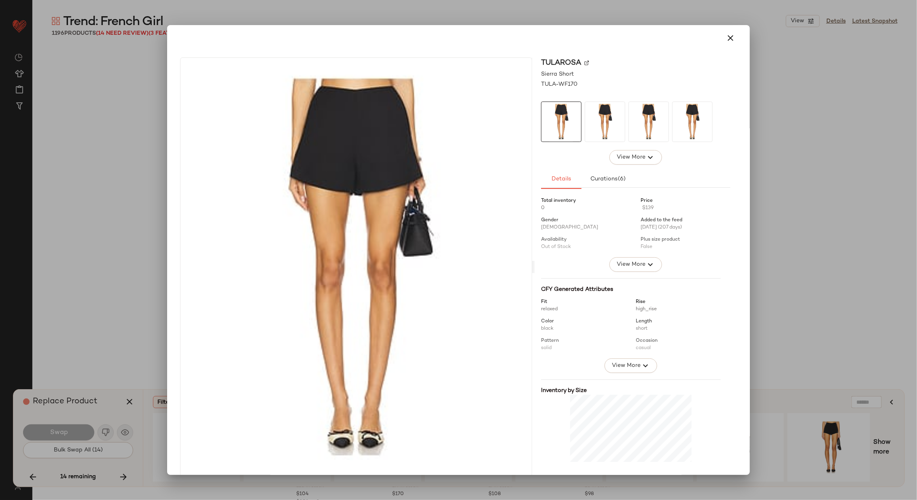
click at [584, 61] on img at bounding box center [586, 62] width 5 height 5
click at [726, 36] on icon "button" at bounding box center [730, 38] width 10 height 10
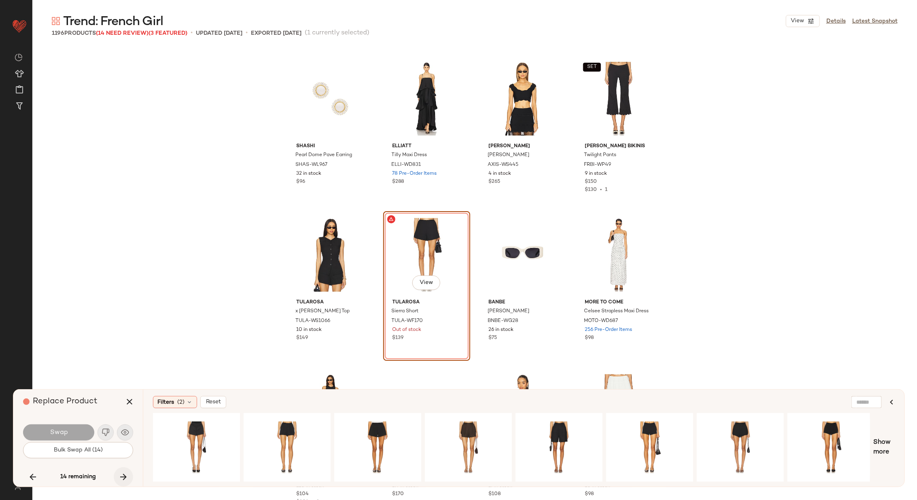
click at [124, 476] on icon "button" at bounding box center [124, 477] width 10 height 10
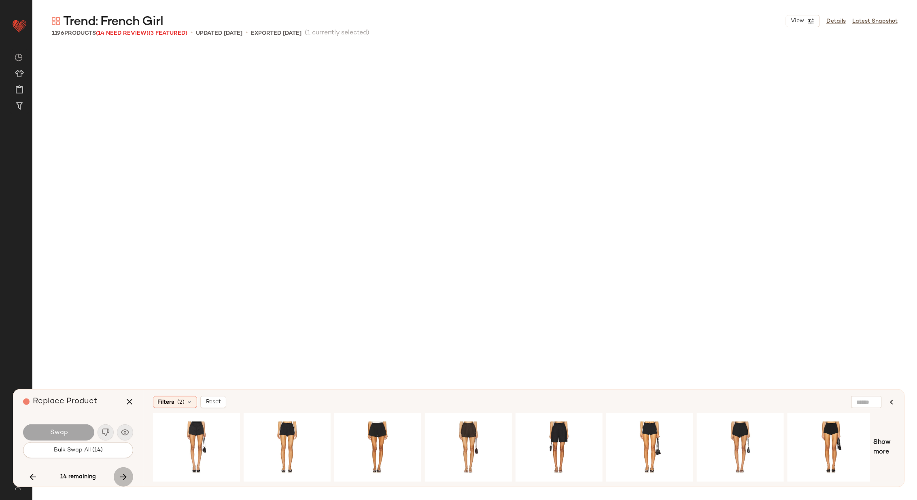
scroll to position [8432, 0]
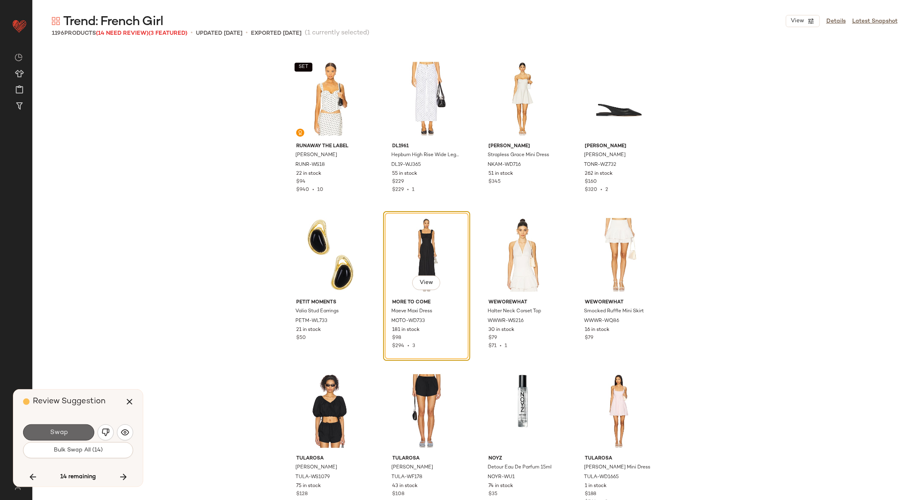
click at [65, 433] on span "Swap" at bounding box center [58, 433] width 18 height 8
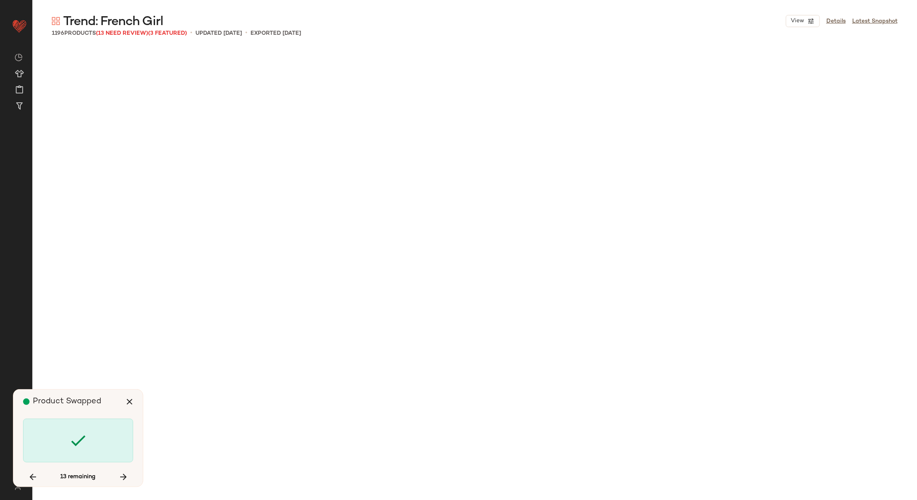
scroll to position [10462, 0]
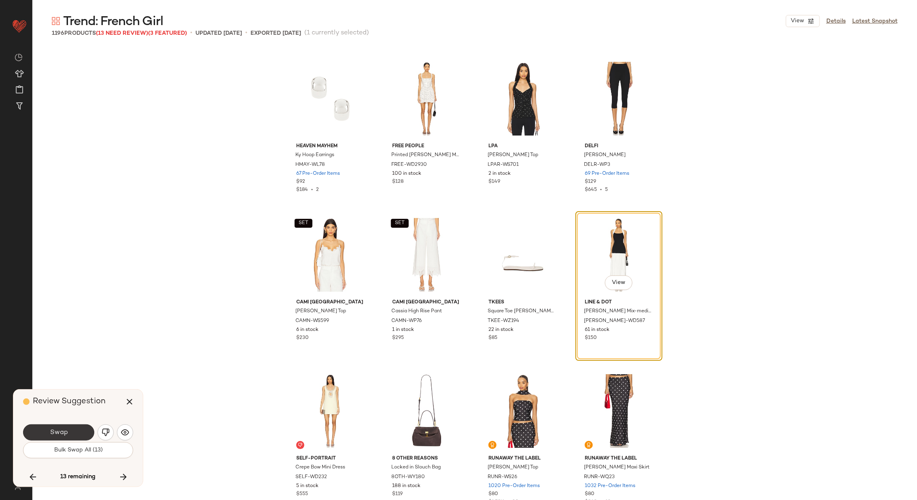
click at [63, 431] on span "Swap" at bounding box center [58, 433] width 18 height 8
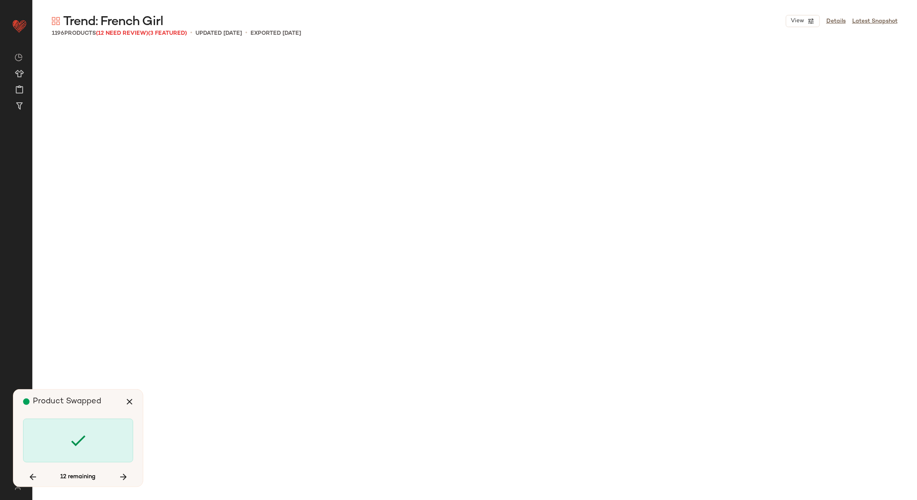
scroll to position [11399, 0]
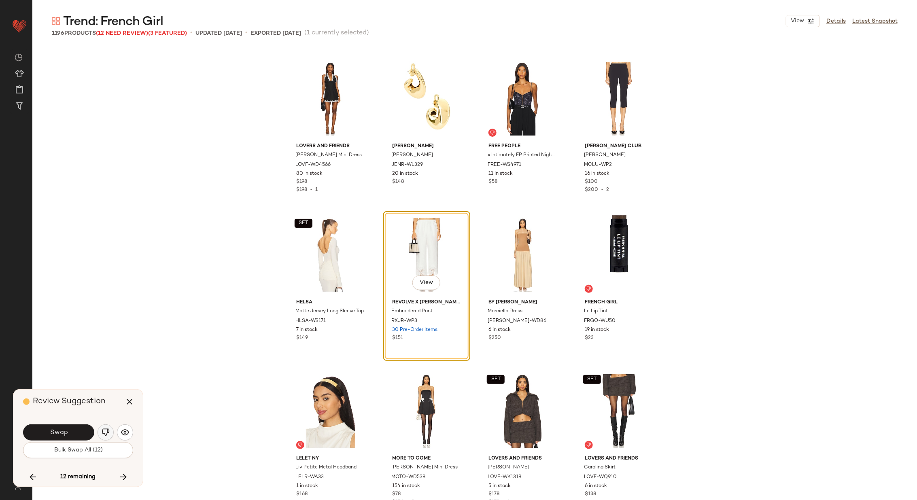
click at [107, 431] on img "button" at bounding box center [106, 432] width 8 height 8
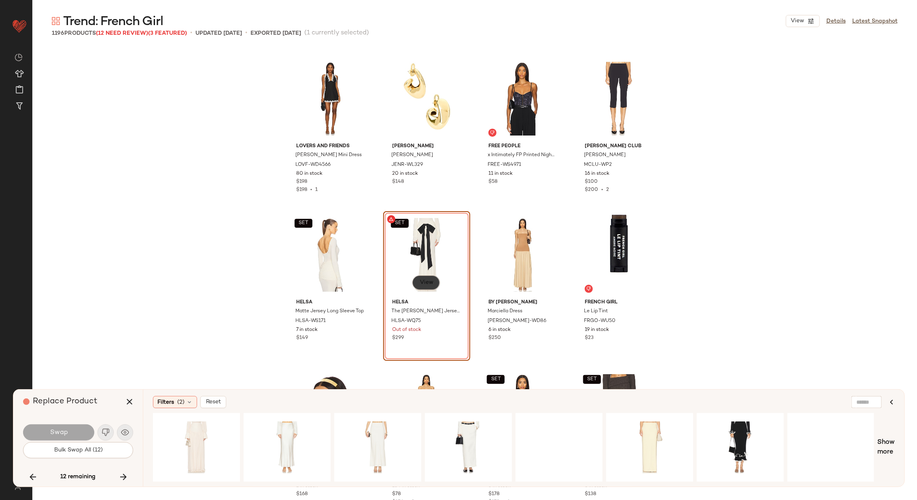
click at [428, 282] on span "View" at bounding box center [426, 283] width 14 height 6
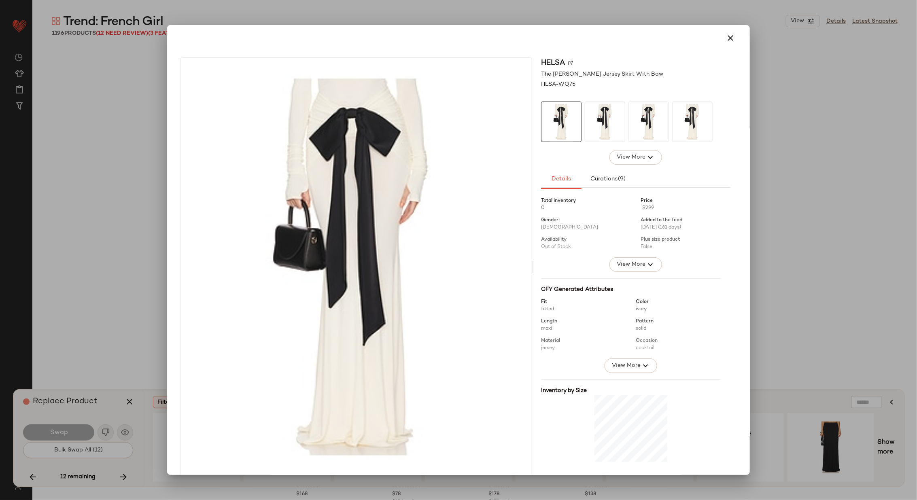
click at [568, 61] on img at bounding box center [570, 62] width 5 height 5
click at [733, 42] on button "button" at bounding box center [729, 37] width 19 height 19
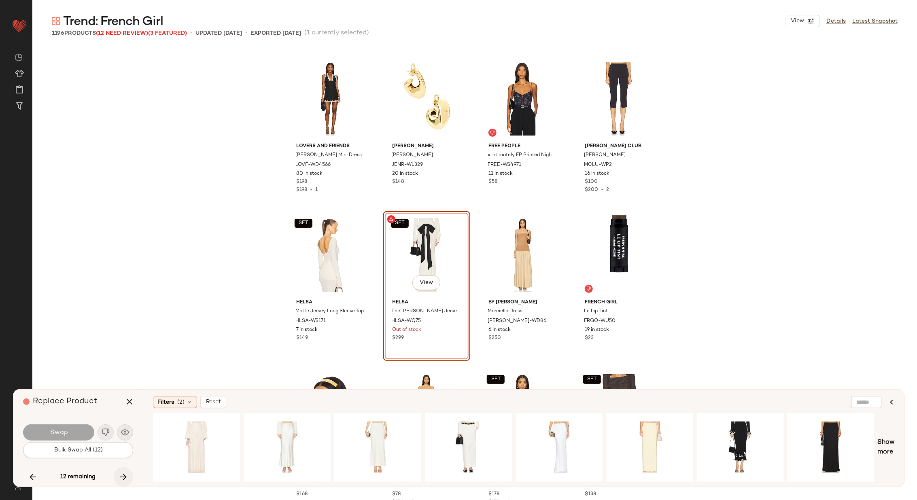
click at [122, 475] on icon "button" at bounding box center [124, 477] width 10 height 10
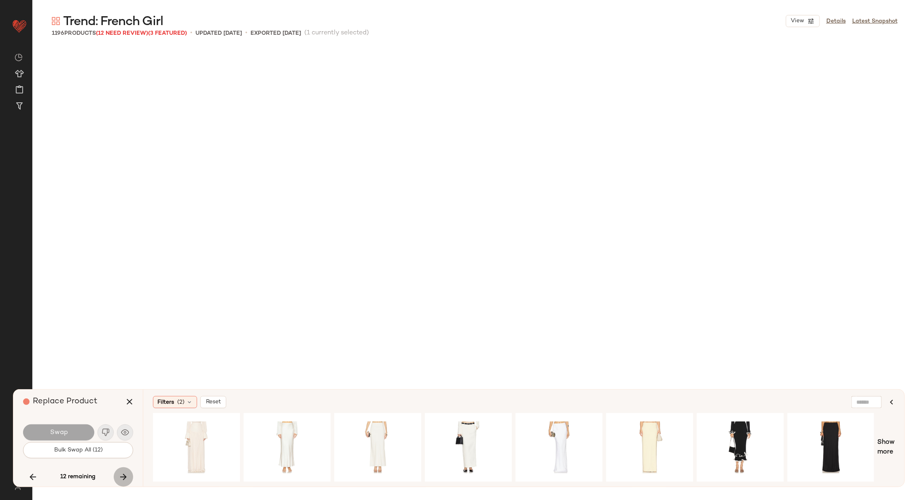
scroll to position [13585, 0]
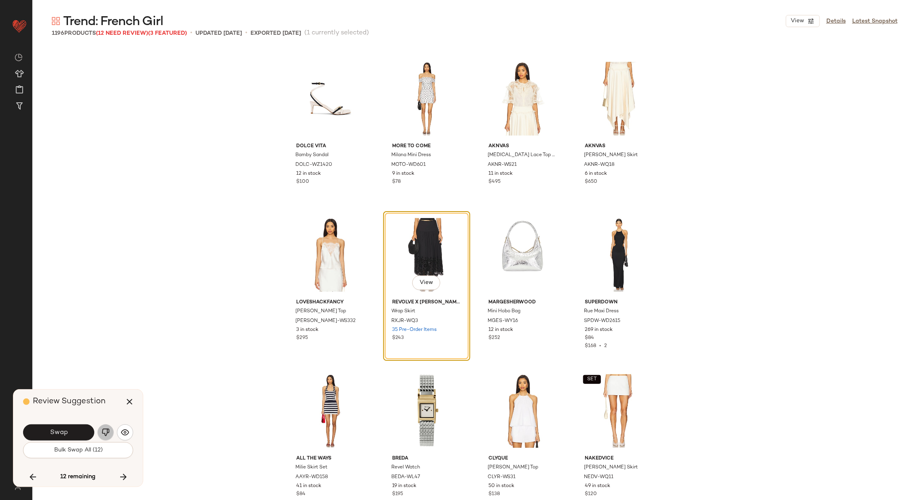
click at [106, 431] on img "button" at bounding box center [106, 432] width 8 height 8
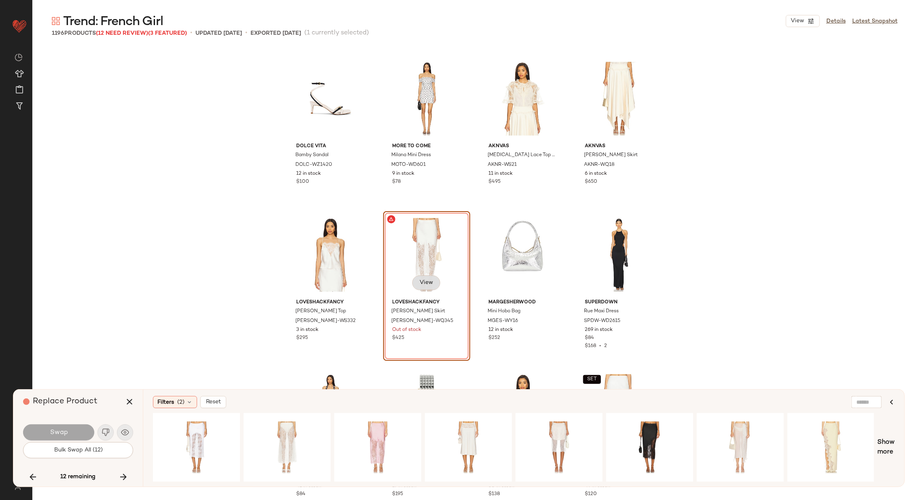
click at [419, 285] on span "View" at bounding box center [426, 283] width 14 height 6
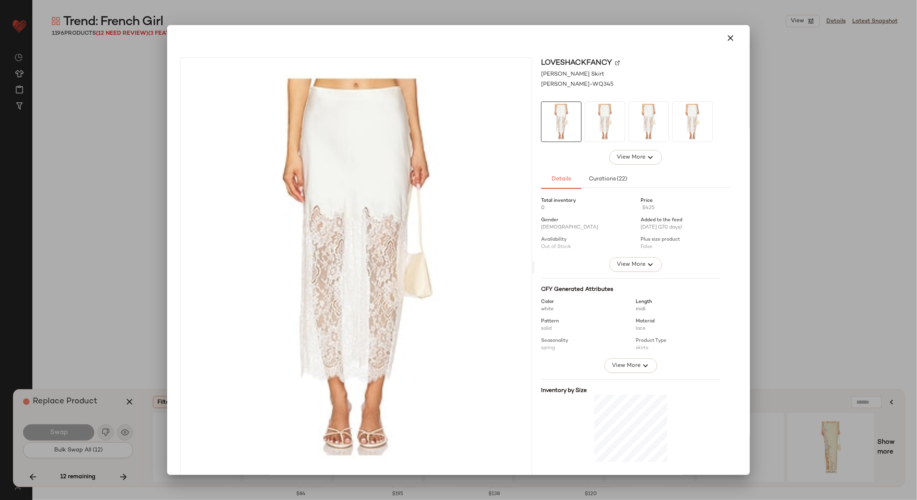
click at [615, 62] on img at bounding box center [617, 62] width 5 height 5
click at [726, 34] on icon "button" at bounding box center [730, 38] width 10 height 10
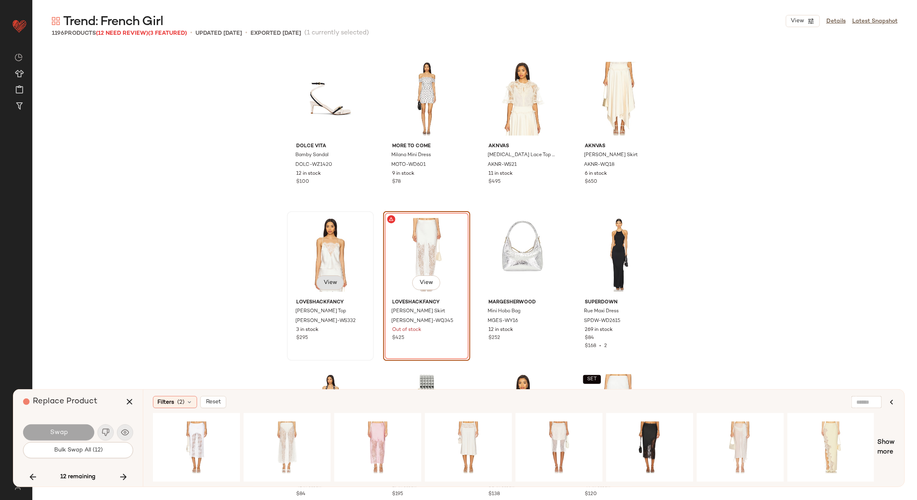
click at [327, 282] on span "View" at bounding box center [330, 283] width 14 height 6
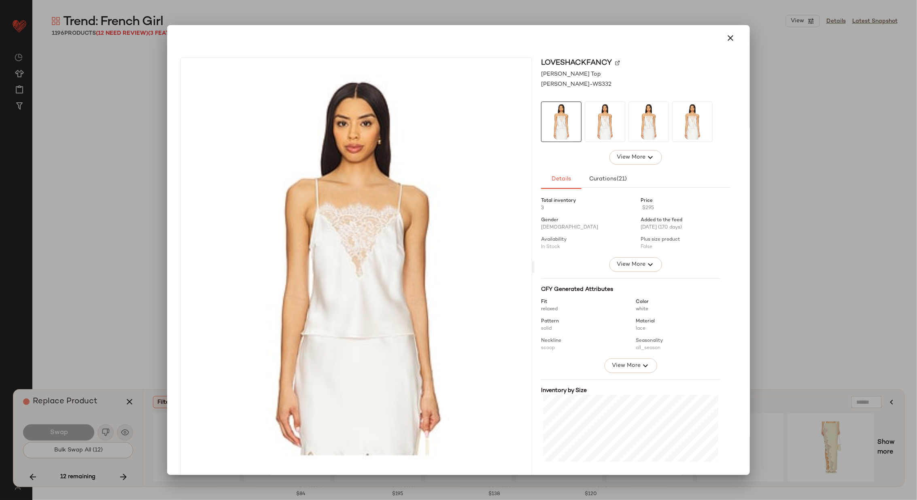
click at [615, 64] on img at bounding box center [617, 62] width 5 height 5
click at [725, 41] on icon "button" at bounding box center [730, 38] width 10 height 10
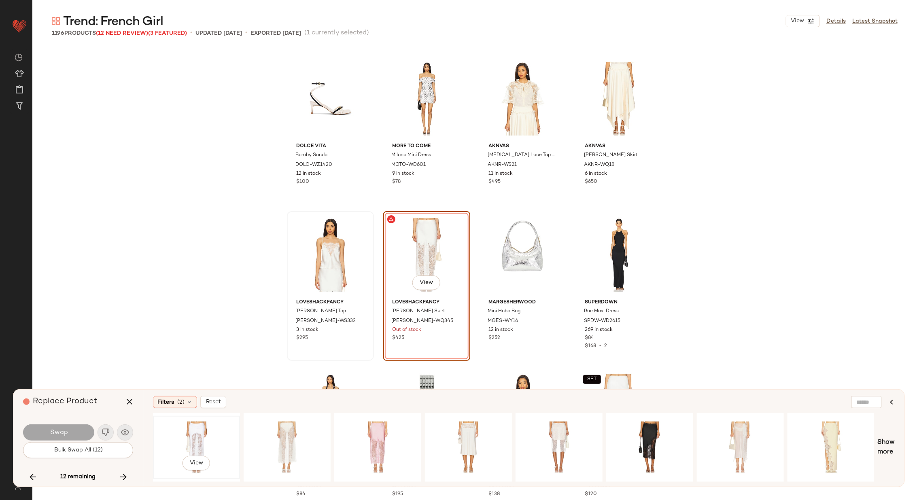
click at [213, 436] on div "View" at bounding box center [196, 447] width 81 height 57
click at [74, 432] on button "Swap" at bounding box center [58, 432] width 71 height 16
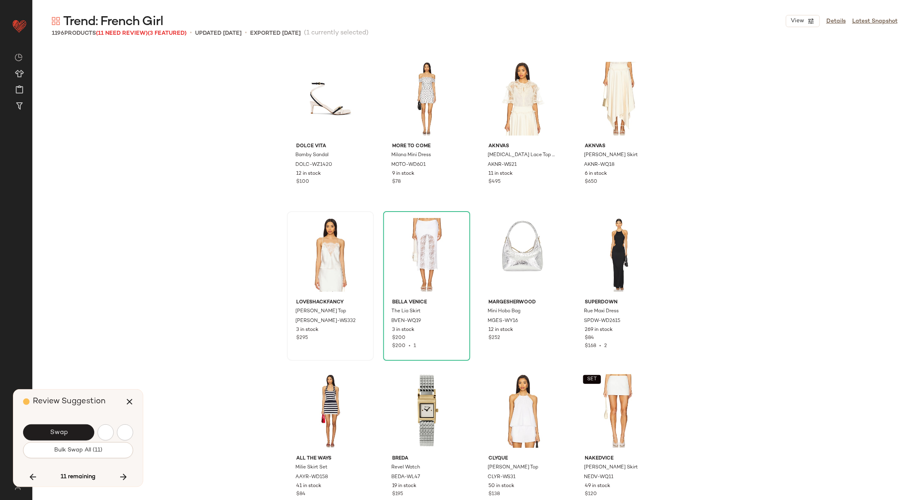
scroll to position [13897, 0]
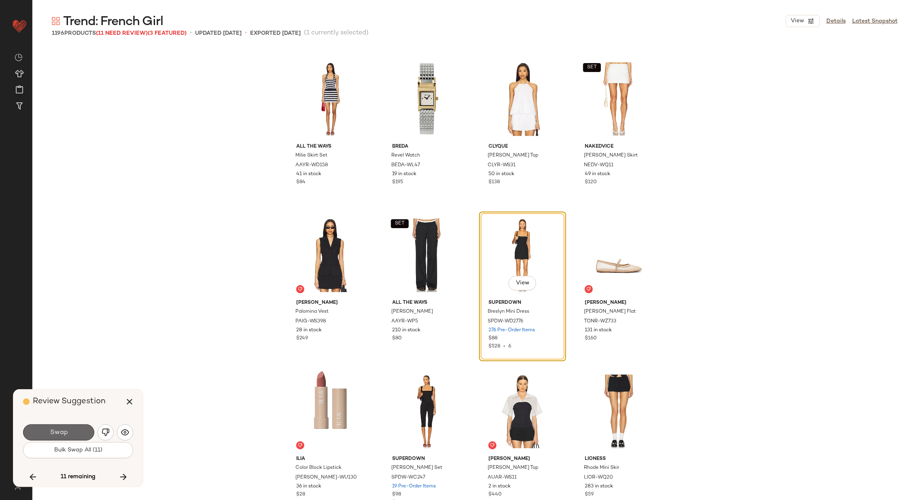
click at [65, 428] on button "Swap" at bounding box center [58, 432] width 71 height 16
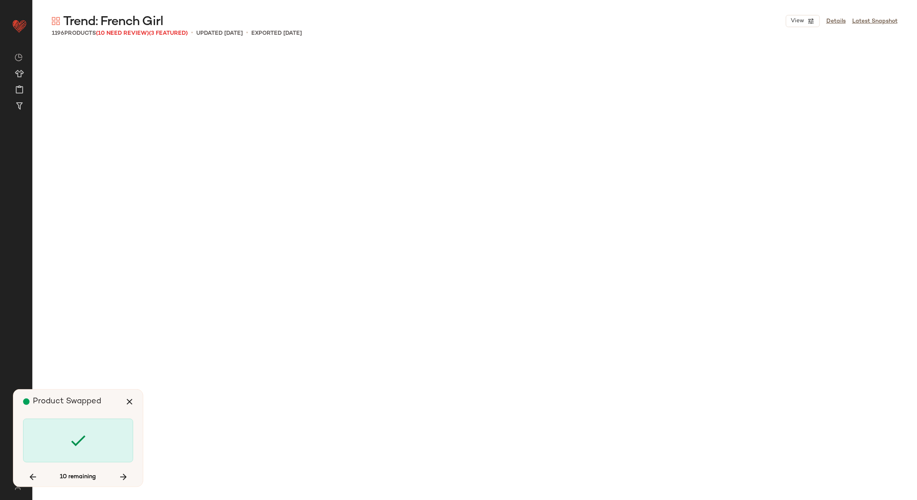
scroll to position [19049, 0]
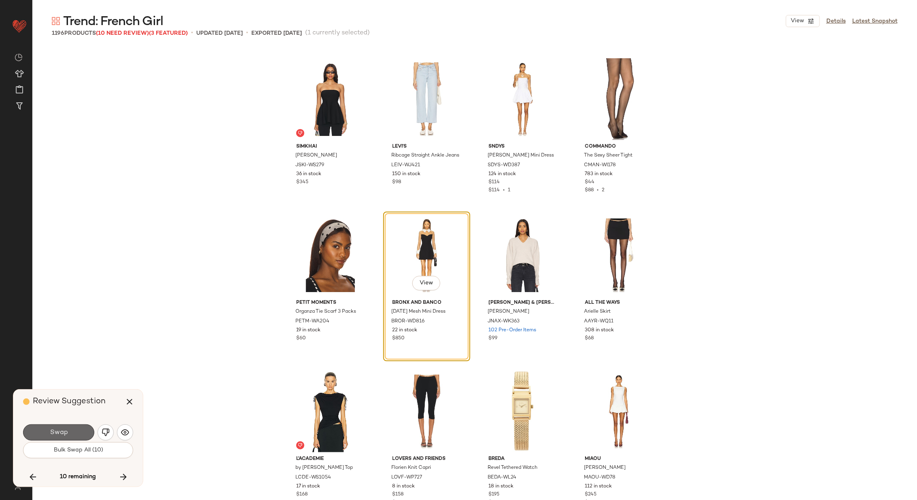
click at [61, 430] on span "Swap" at bounding box center [58, 433] width 18 height 8
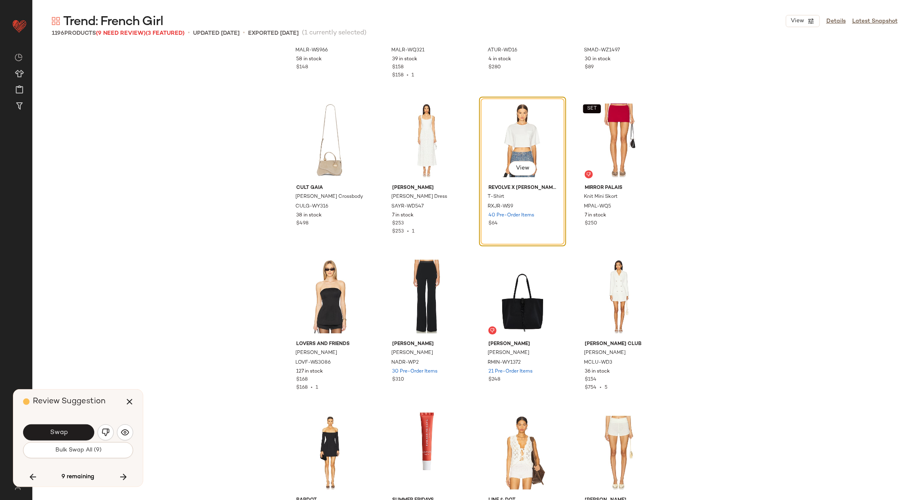
scroll to position [22284, 0]
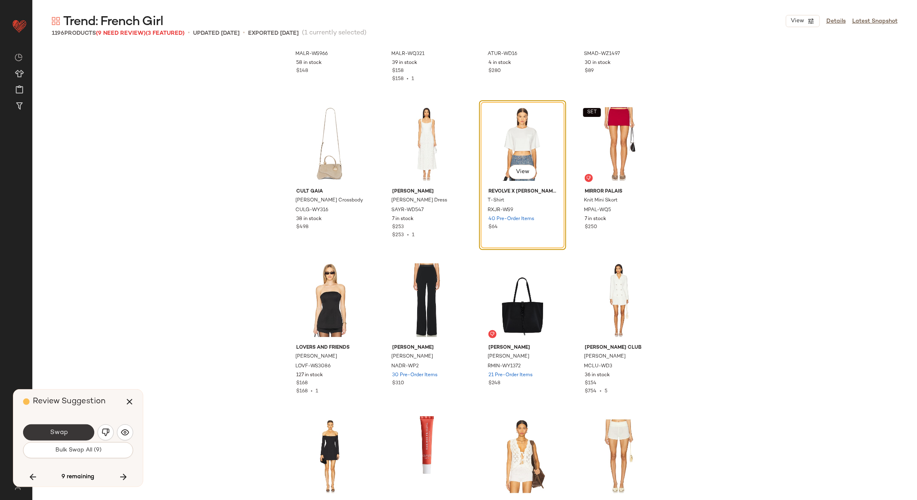
click at [78, 428] on button "Swap" at bounding box center [58, 432] width 71 height 16
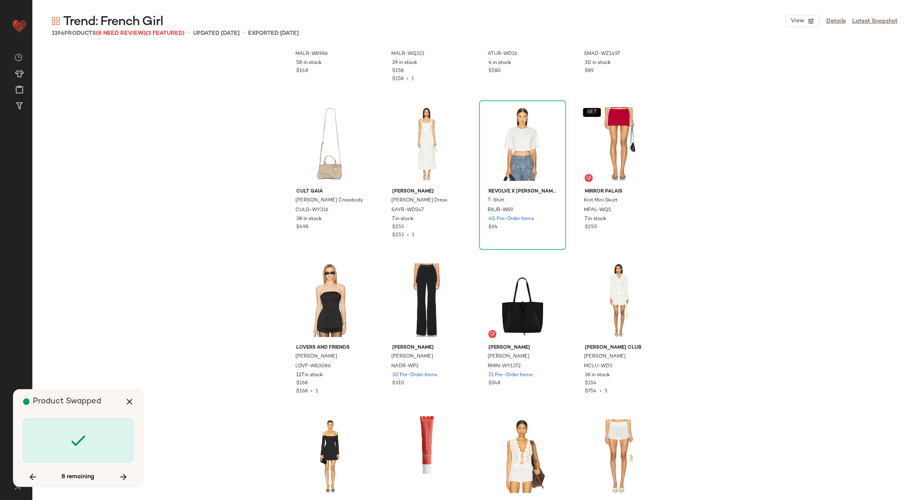
scroll to position [27950, 0]
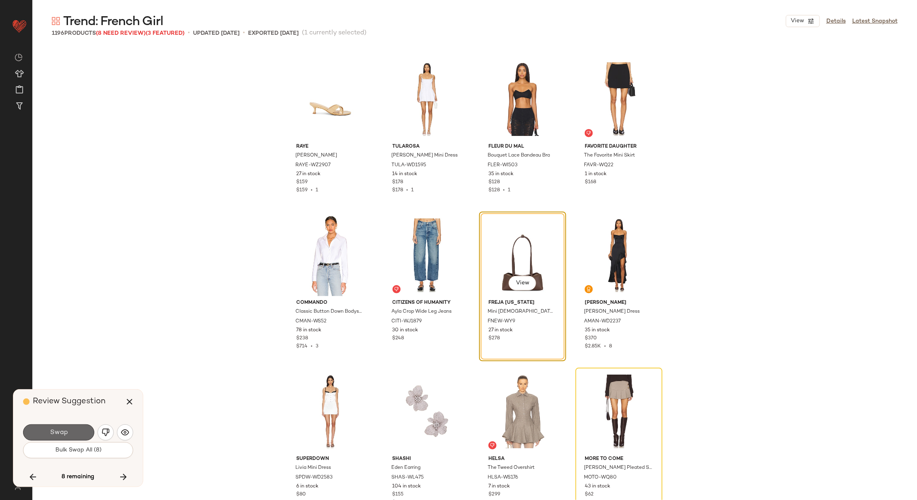
click at [66, 429] on span "Swap" at bounding box center [58, 433] width 18 height 8
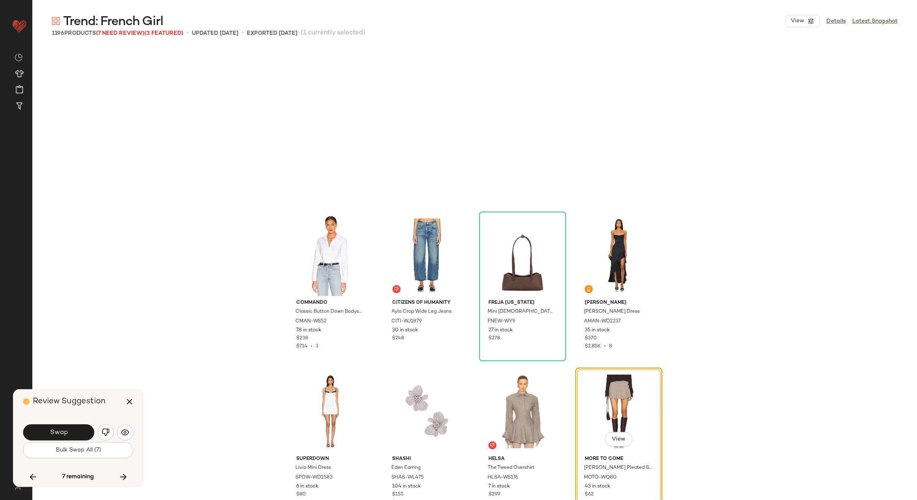
scroll to position [28106, 0]
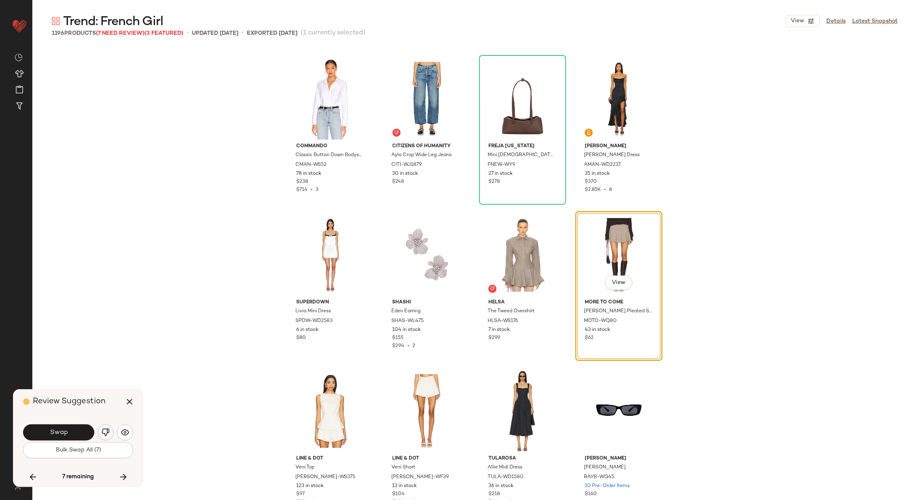
click at [105, 431] on img "button" at bounding box center [106, 432] width 8 height 8
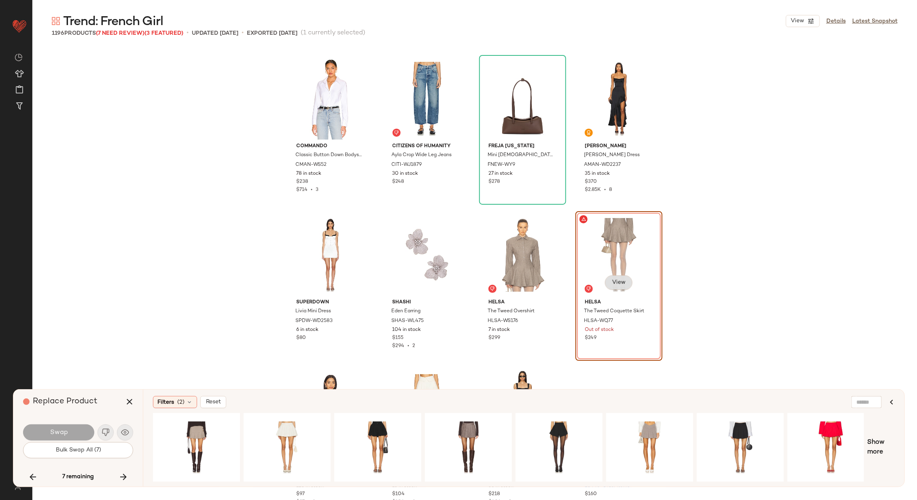
click at [619, 284] on span "View" at bounding box center [618, 283] width 14 height 6
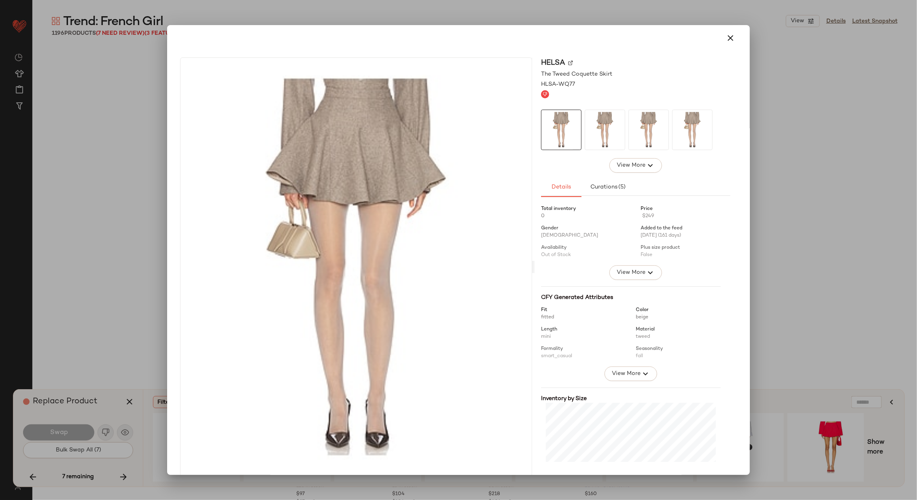
click at [568, 60] on img at bounding box center [570, 62] width 5 height 5
click at [725, 34] on icon "button" at bounding box center [730, 38] width 10 height 10
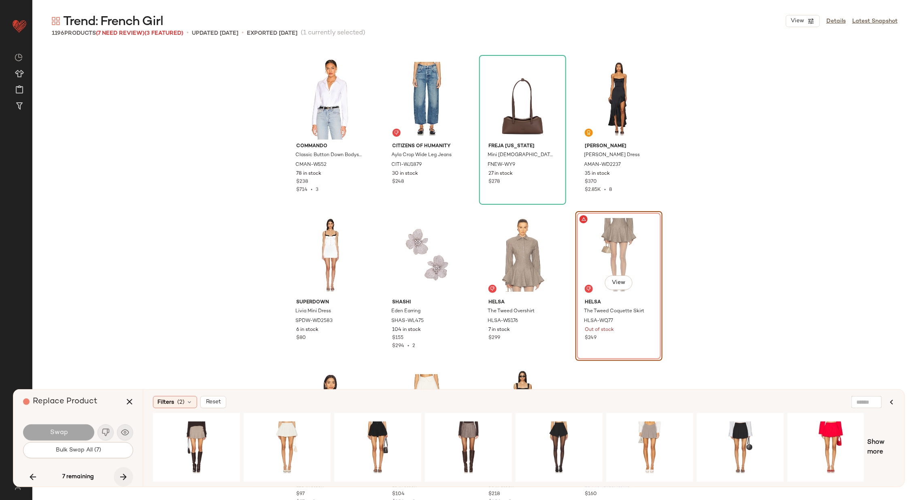
click at [121, 476] on icon "button" at bounding box center [124, 477] width 10 height 10
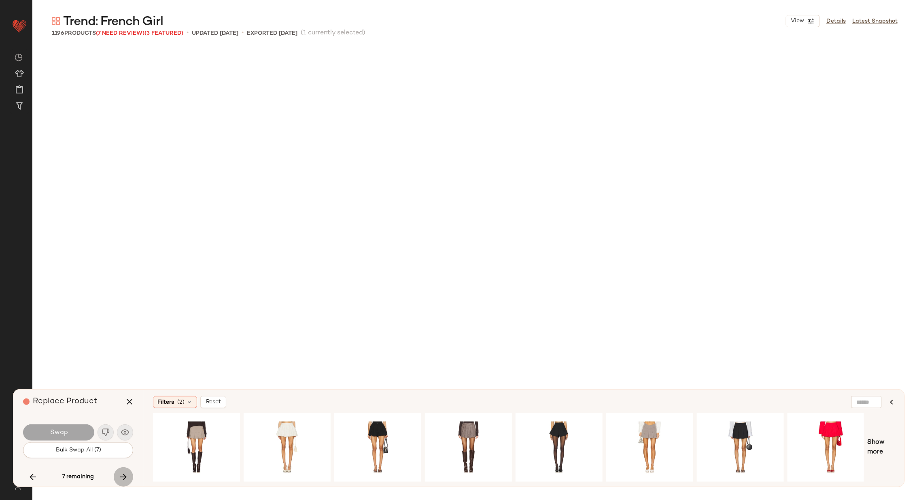
scroll to position [31385, 0]
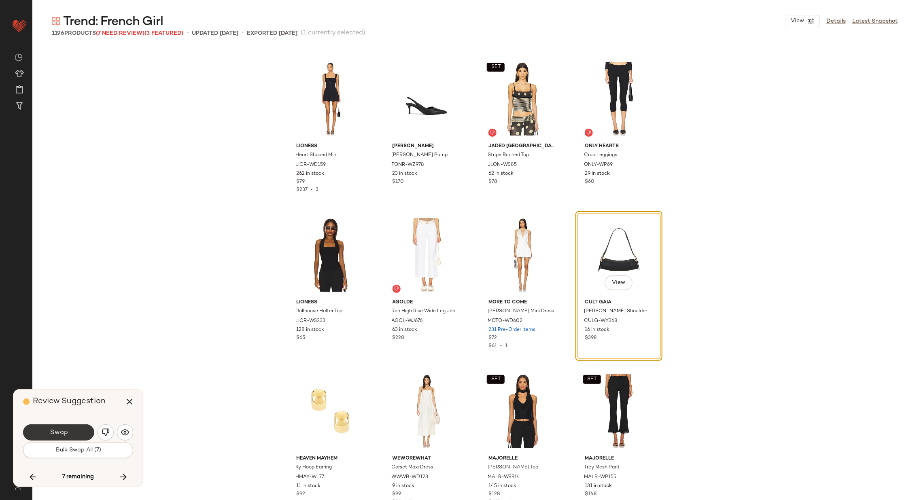
click at [79, 430] on button "Swap" at bounding box center [58, 432] width 71 height 16
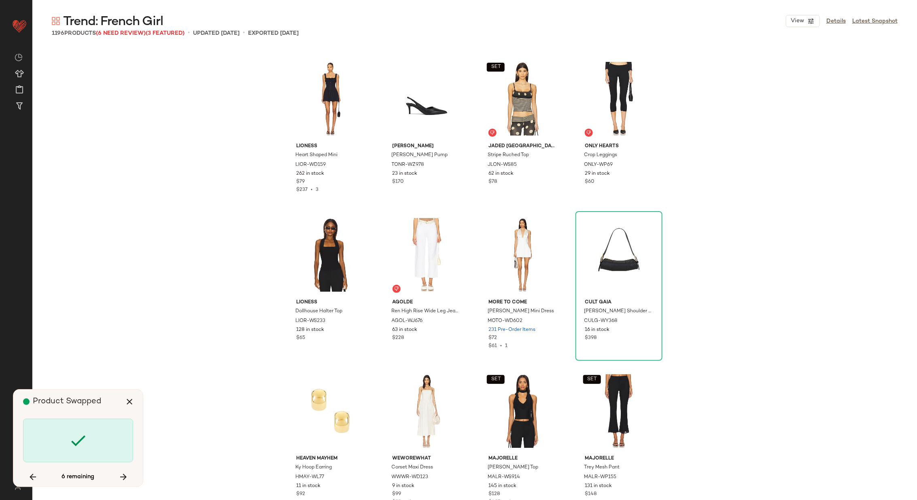
scroll to position [36538, 0]
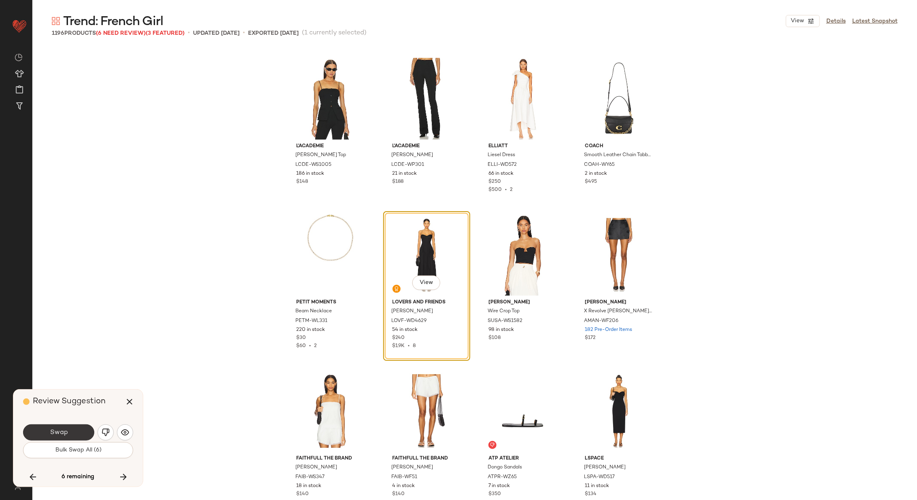
click at [70, 429] on button "Swap" at bounding box center [58, 432] width 71 height 16
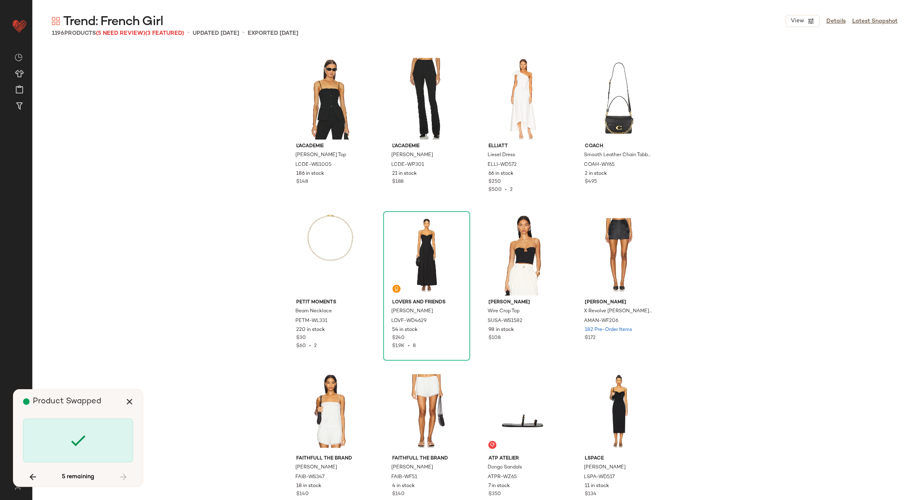
scroll to position [3747, 0]
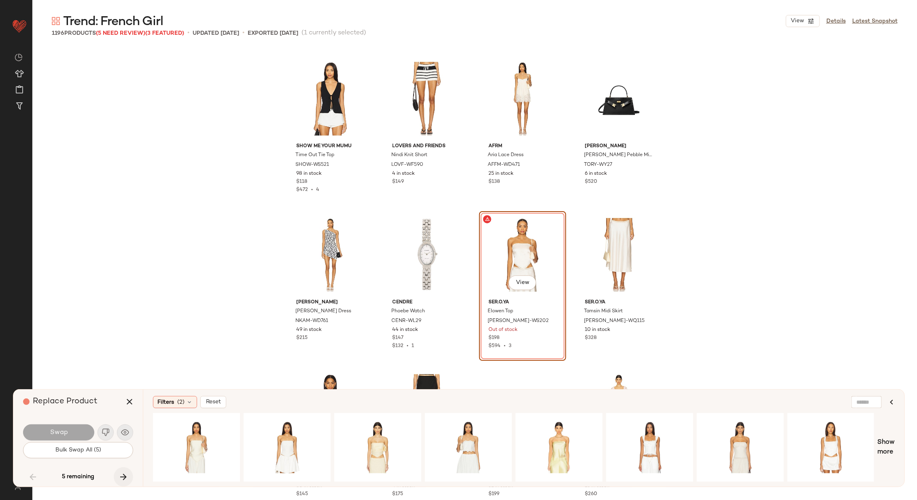
click at [123, 479] on icon "button" at bounding box center [124, 477] width 10 height 10
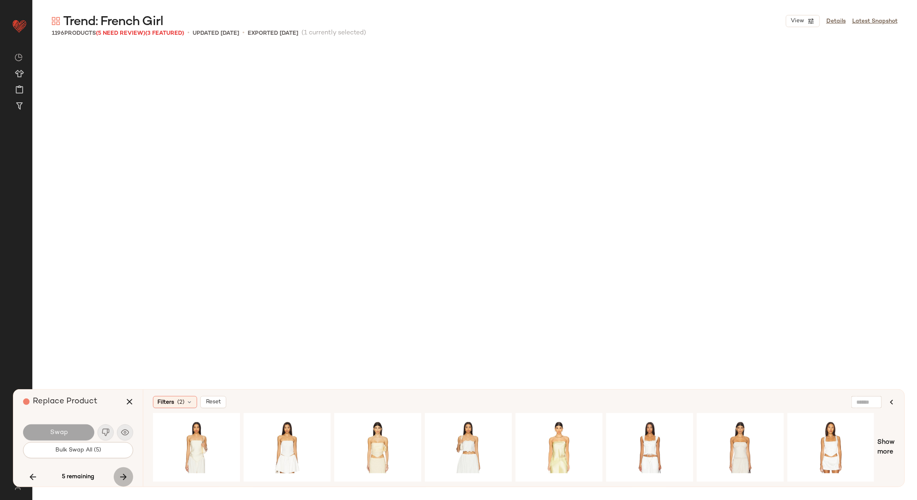
scroll to position [6090, 0]
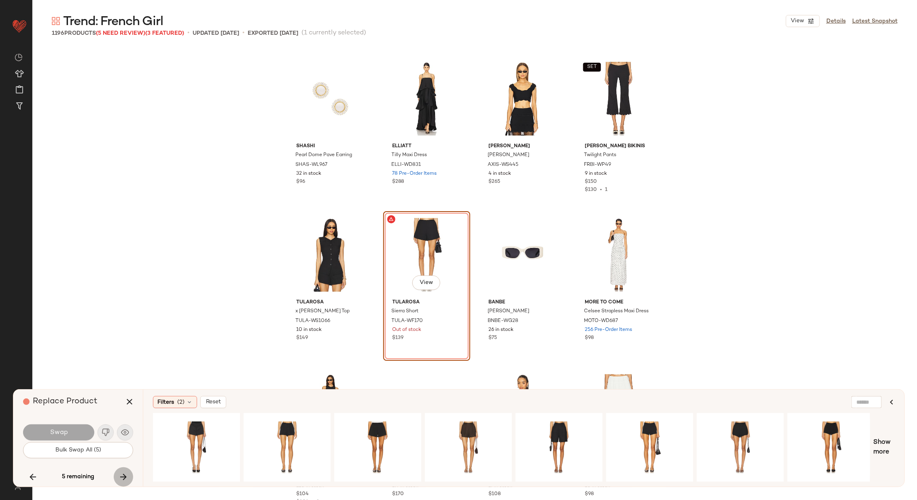
click at [123, 479] on icon "button" at bounding box center [124, 477] width 10 height 10
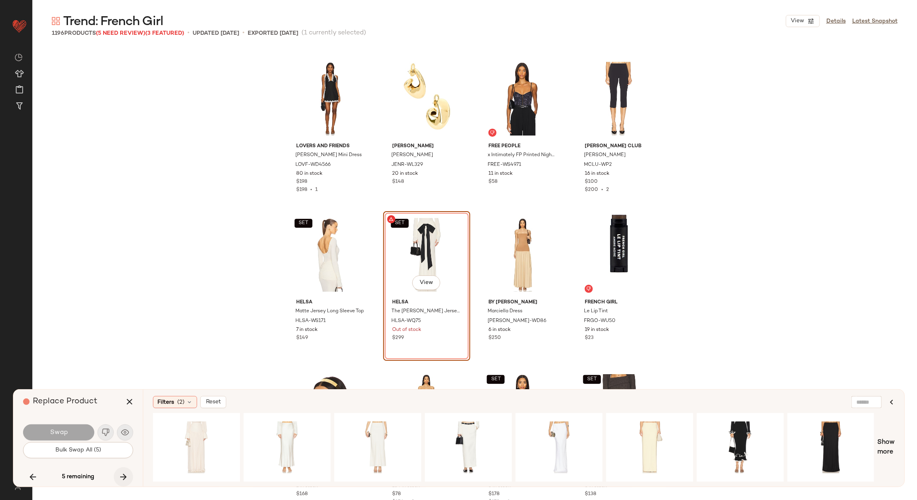
click at [125, 475] on icon "button" at bounding box center [124, 477] width 10 height 10
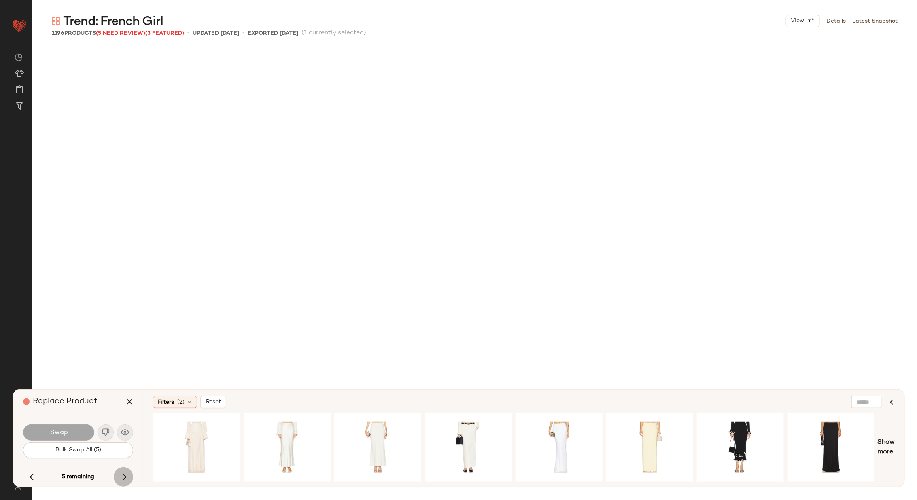
scroll to position [28106, 0]
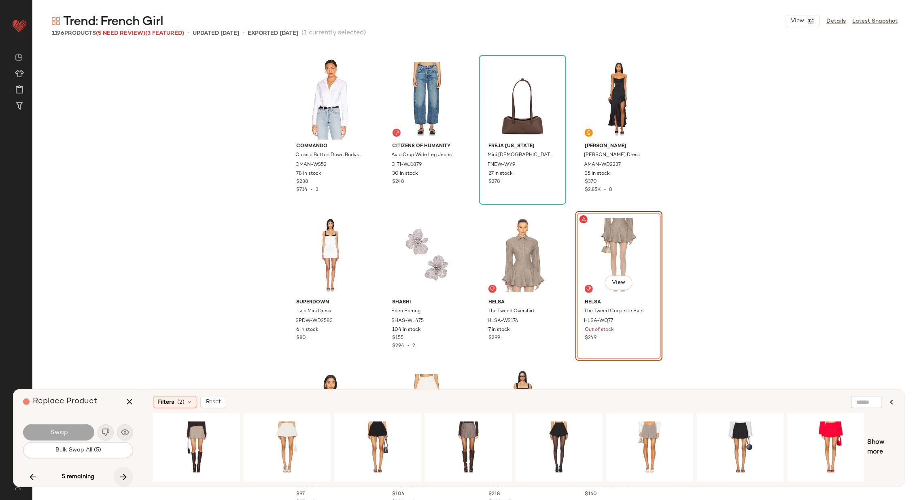
click at [125, 476] on icon "button" at bounding box center [124, 477] width 10 height 10
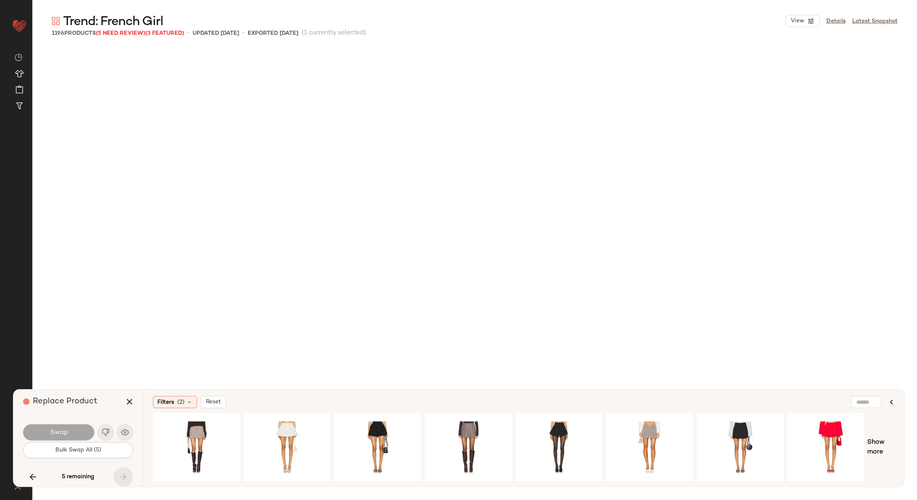
scroll to position [41534, 0]
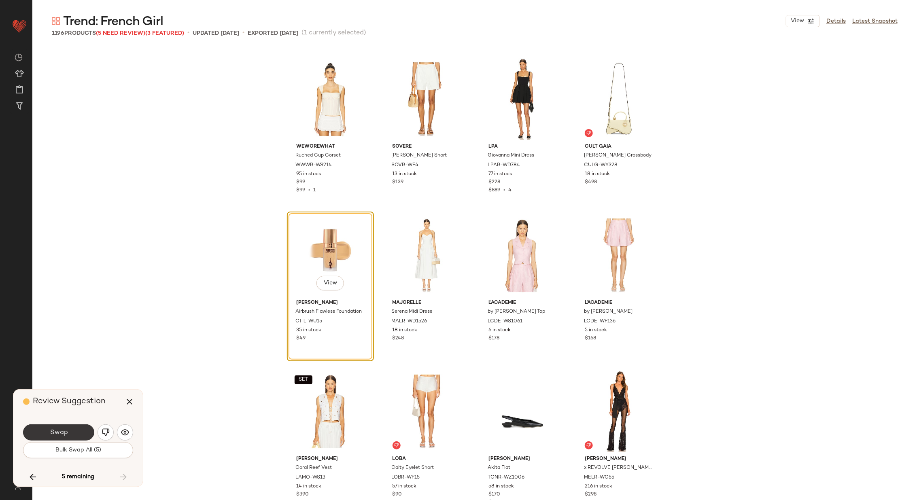
click at [76, 432] on button "Swap" at bounding box center [58, 432] width 71 height 16
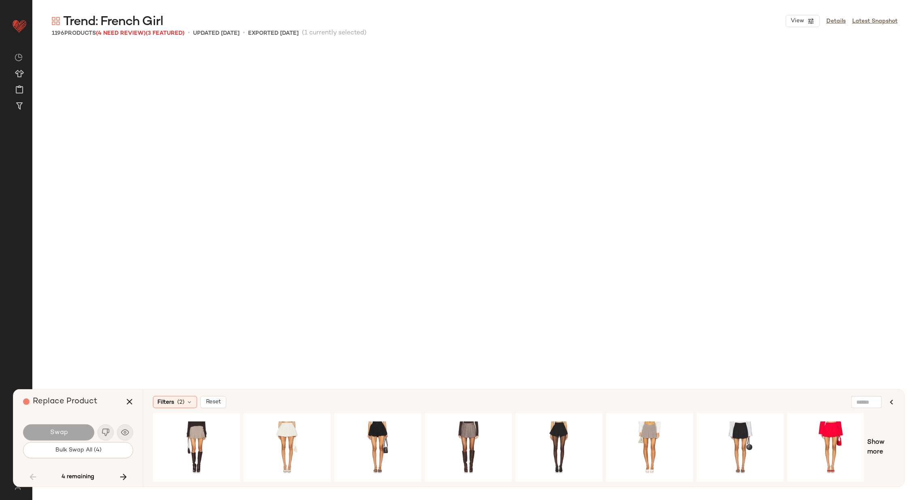
scroll to position [3747, 0]
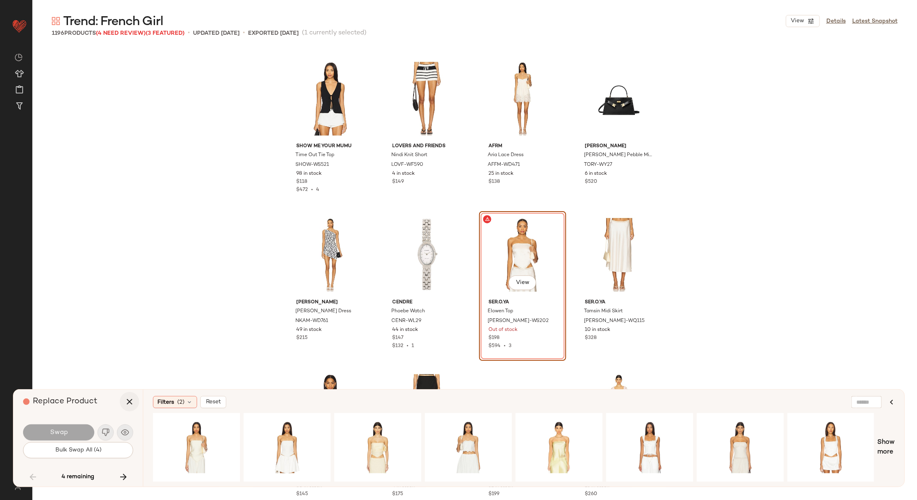
click at [131, 402] on icon "button" at bounding box center [130, 402] width 10 height 10
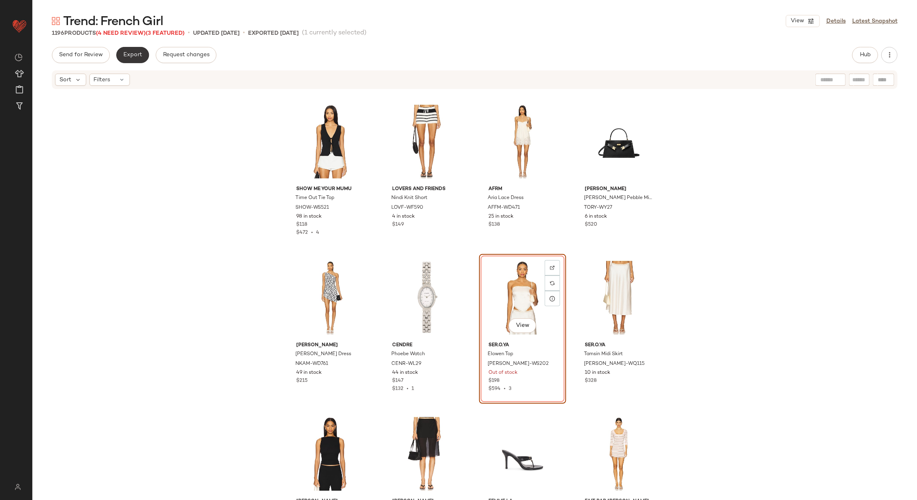
click at [131, 55] on span "Export" at bounding box center [132, 55] width 19 height 6
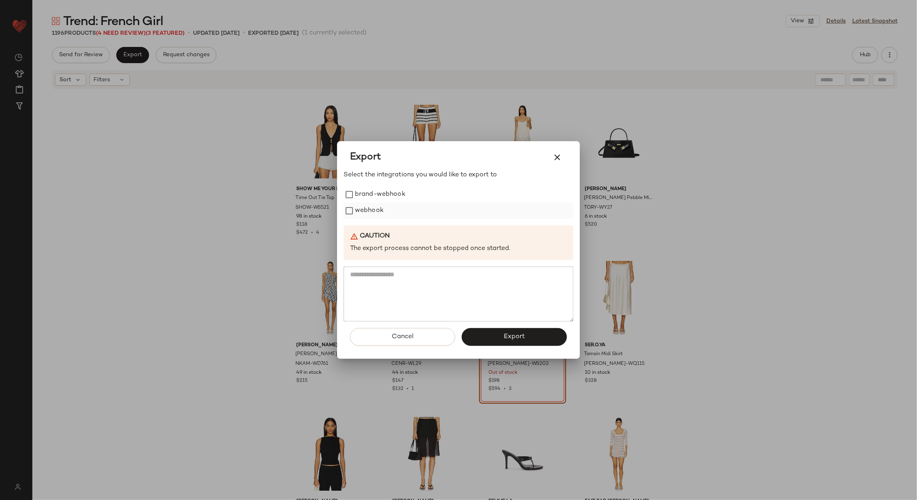
click at [371, 212] on label "webhook" at bounding box center [369, 211] width 29 height 16
click at [491, 335] on button "Export" at bounding box center [514, 337] width 105 height 18
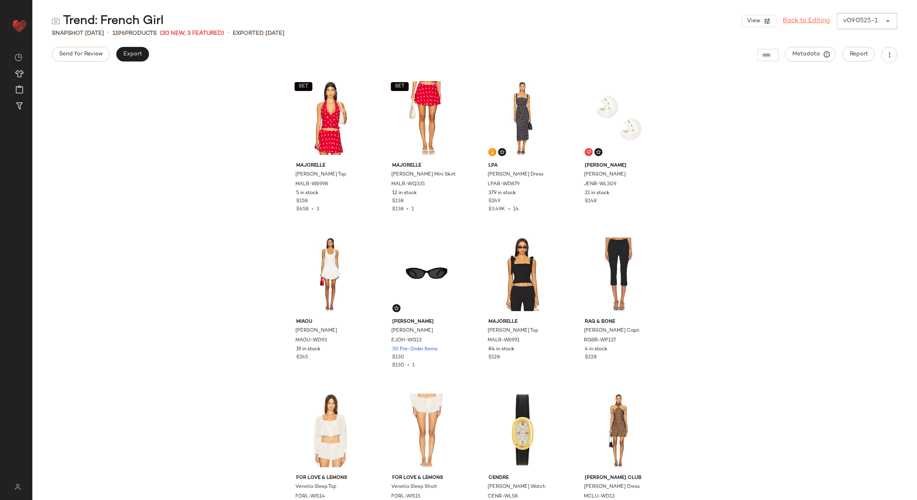
click at [798, 21] on link "Back to Editing" at bounding box center [806, 21] width 47 height 10
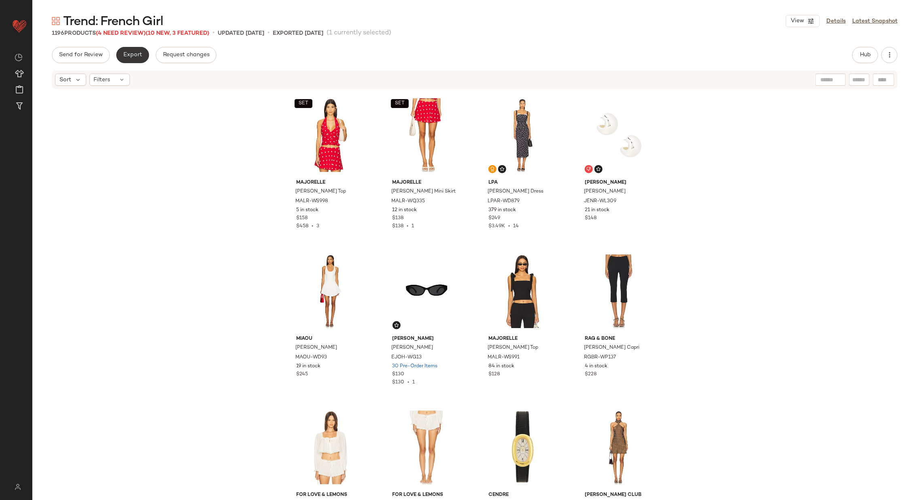
click at [136, 58] on button "Export" at bounding box center [132, 55] width 33 height 16
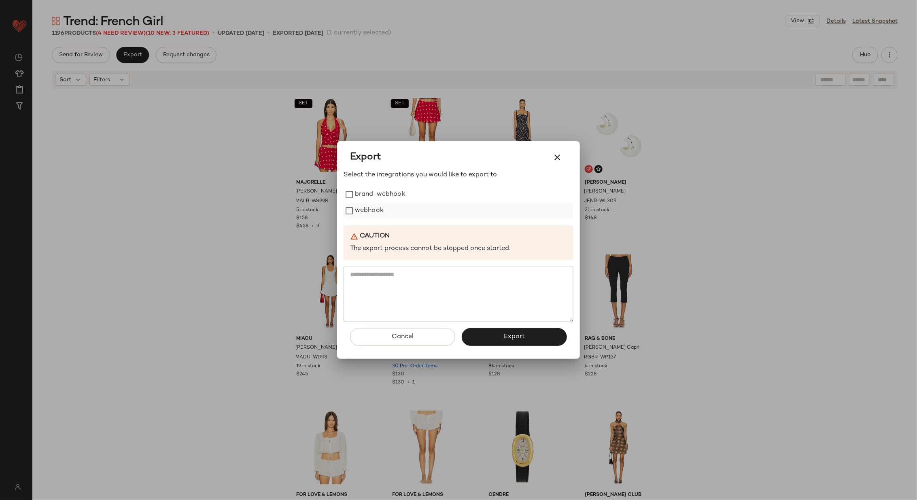
click at [361, 205] on label "webhook" at bounding box center [369, 211] width 29 height 16
click at [502, 336] on button "Export" at bounding box center [514, 337] width 105 height 18
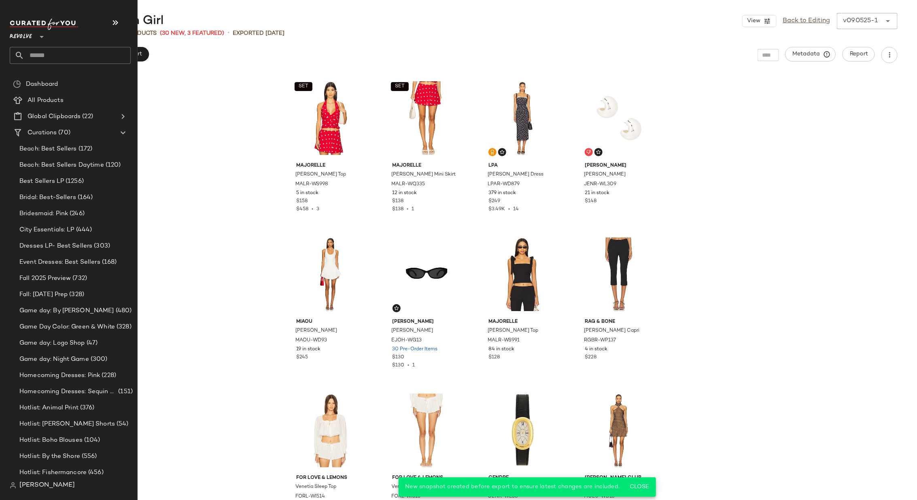
click at [81, 48] on input "text" at bounding box center [77, 55] width 106 height 17
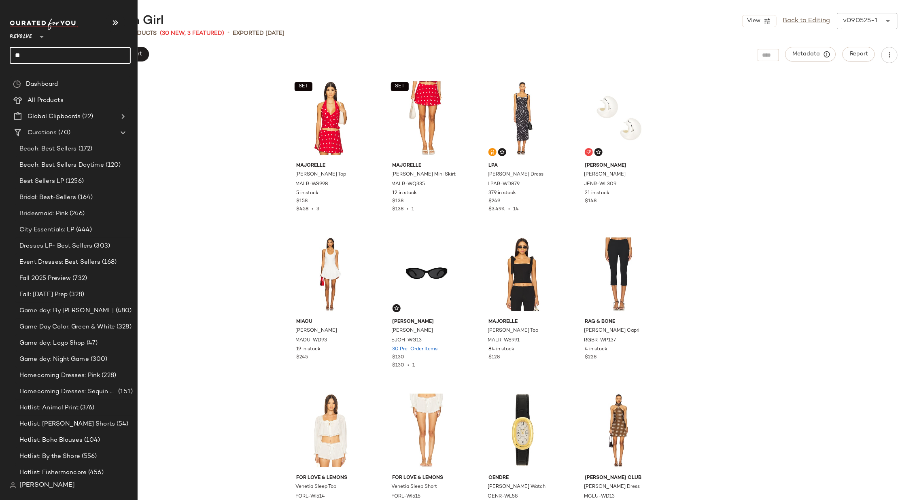
type input "***"
click at [51, 55] on input "text" at bounding box center [77, 55] width 106 height 17
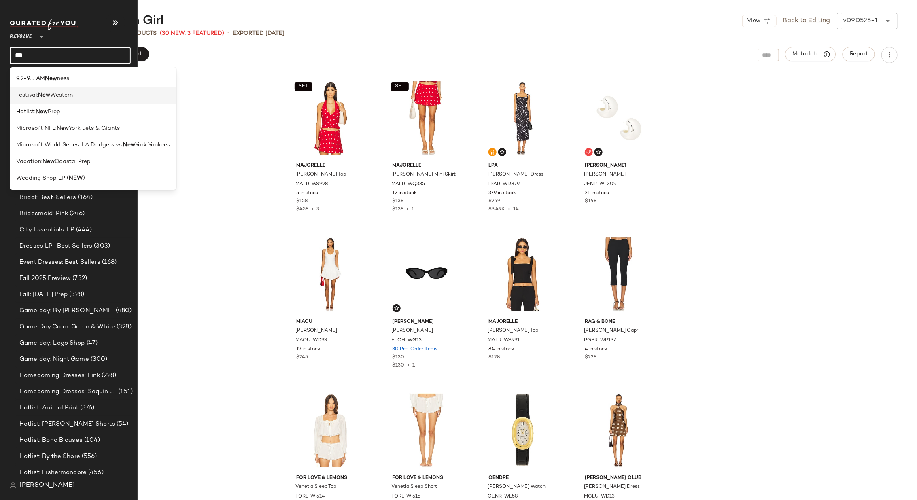
type input "***"
click at [32, 95] on span "Festival:" at bounding box center [27, 95] width 22 height 8
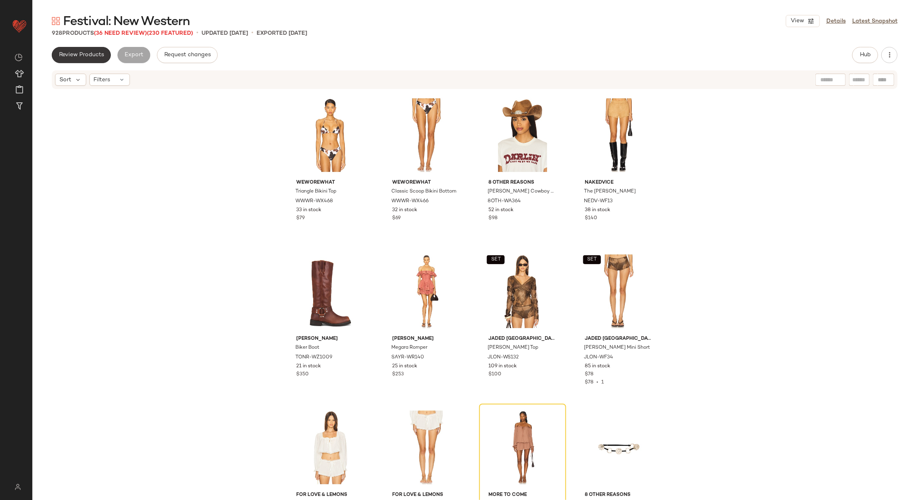
click at [81, 55] on span "Review Products" at bounding box center [81, 55] width 45 height 6
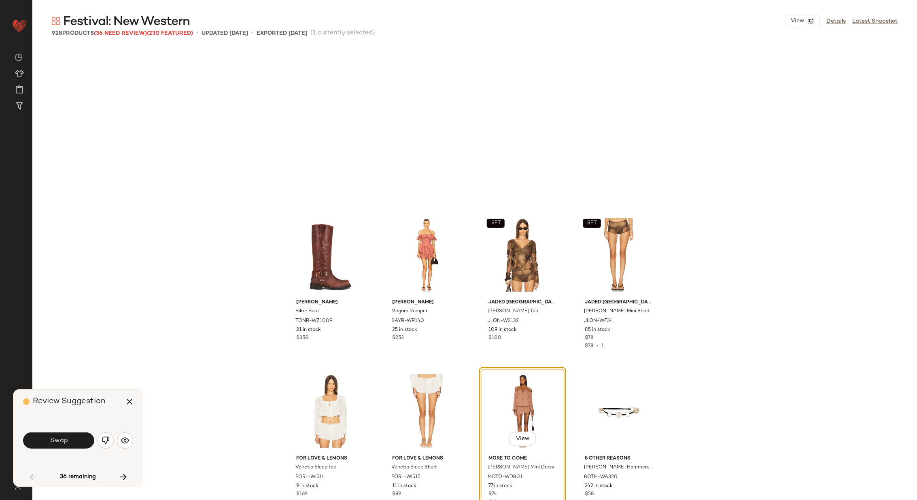
scroll to position [163, 0]
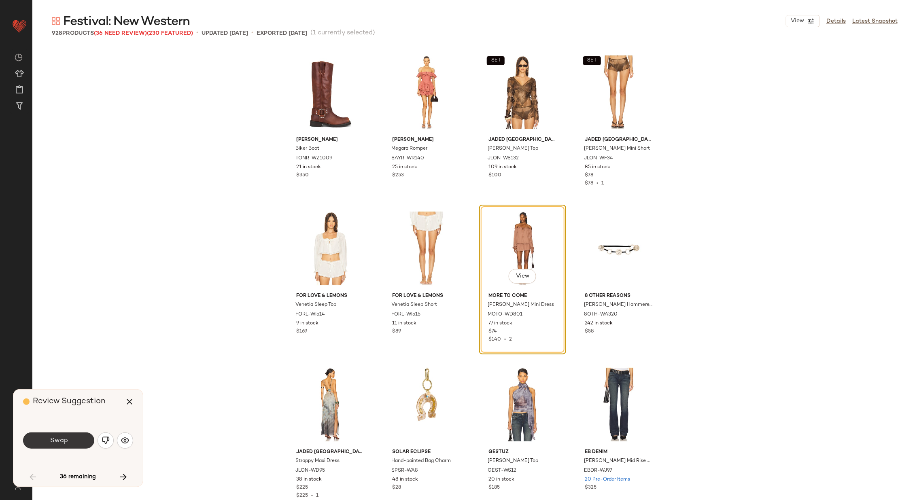
click at [63, 440] on span "Swap" at bounding box center [58, 441] width 18 height 8
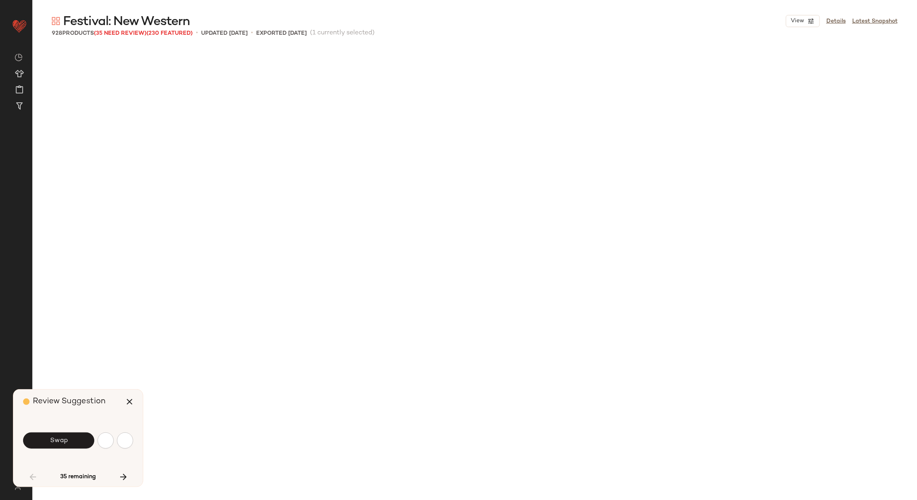
scroll to position [780, 0]
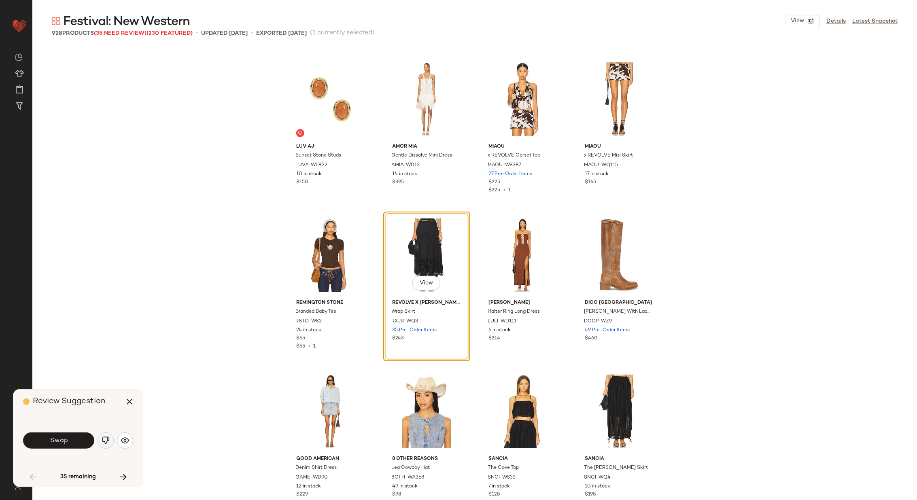
click at [102, 444] on img "button" at bounding box center [106, 440] width 8 height 8
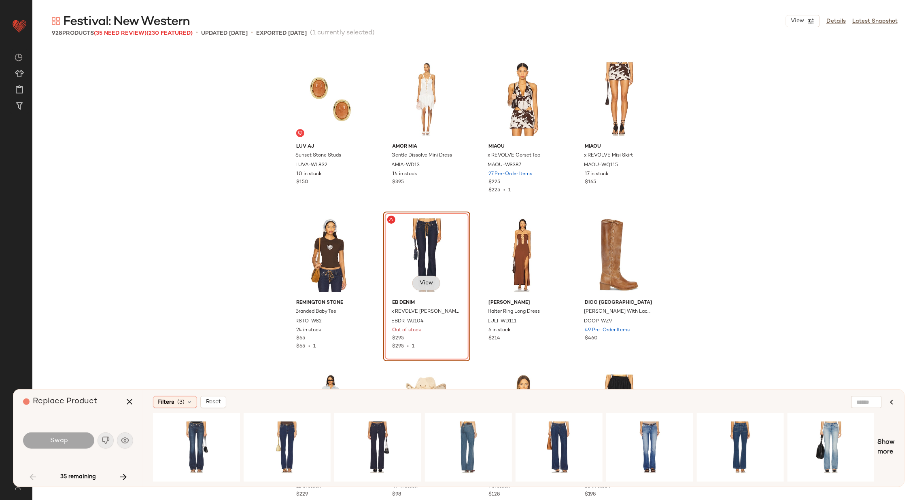
click at [426, 281] on span "View" at bounding box center [426, 283] width 14 height 6
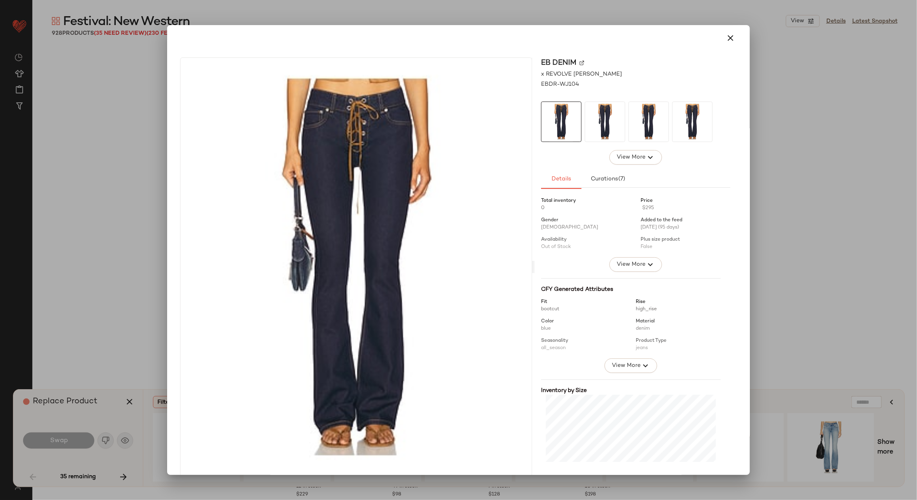
click at [579, 61] on img at bounding box center [581, 62] width 5 height 5
click at [725, 38] on icon "button" at bounding box center [730, 38] width 10 height 10
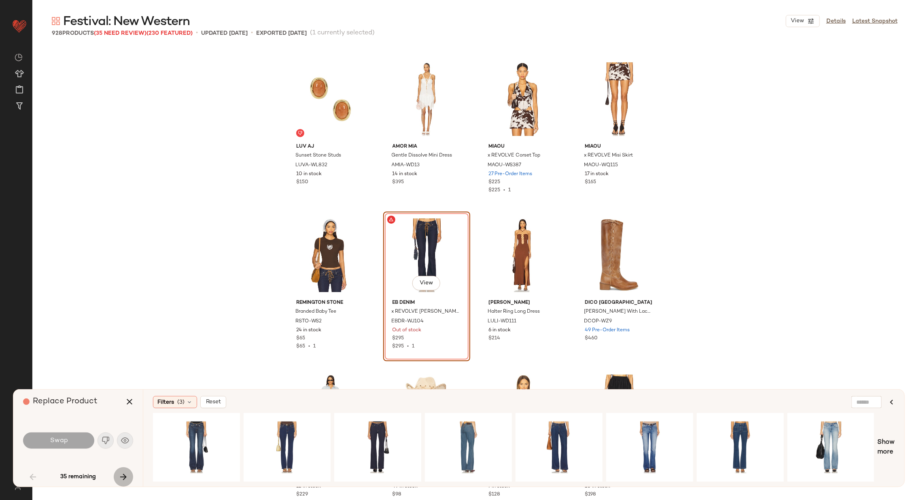
click at [123, 474] on icon "button" at bounding box center [124, 477] width 10 height 10
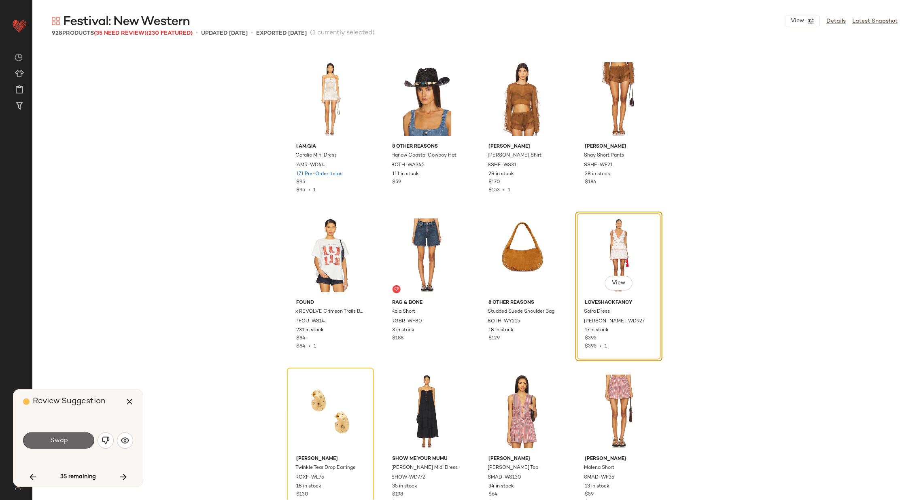
click at [66, 440] on span "Swap" at bounding box center [58, 441] width 18 height 8
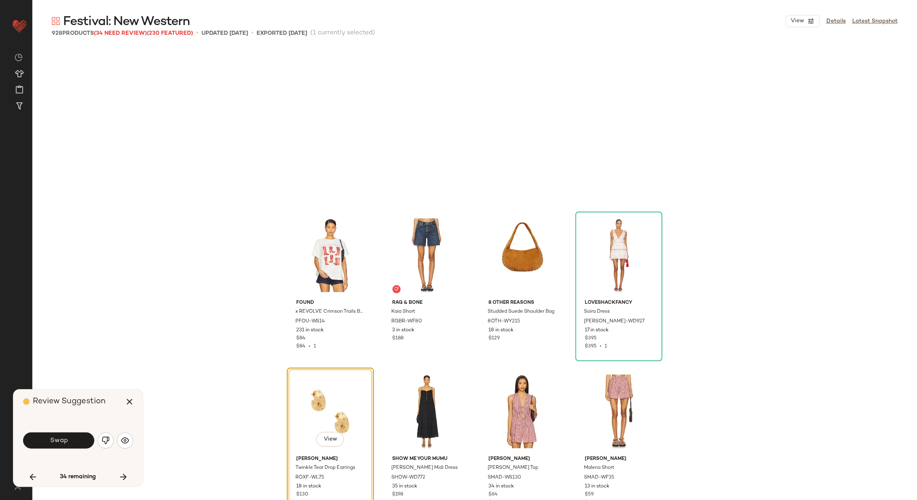
scroll to position [1874, 0]
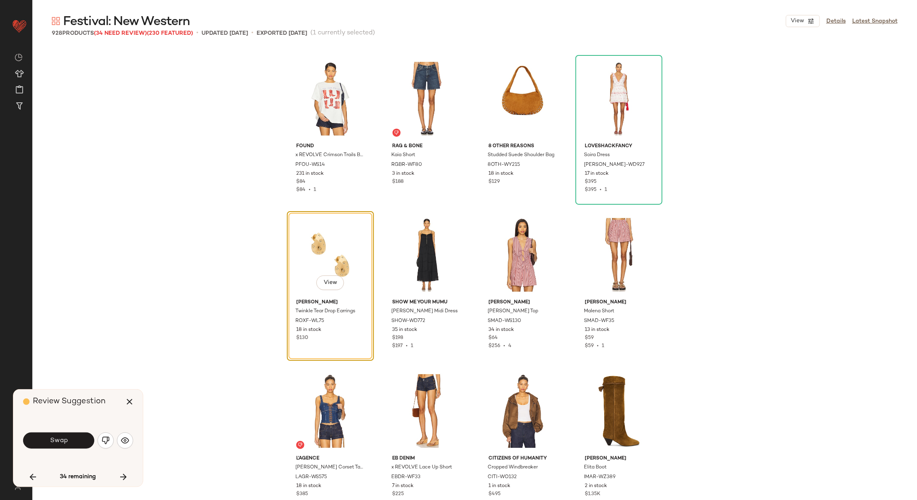
click at [66, 440] on span "Swap" at bounding box center [58, 441] width 18 height 8
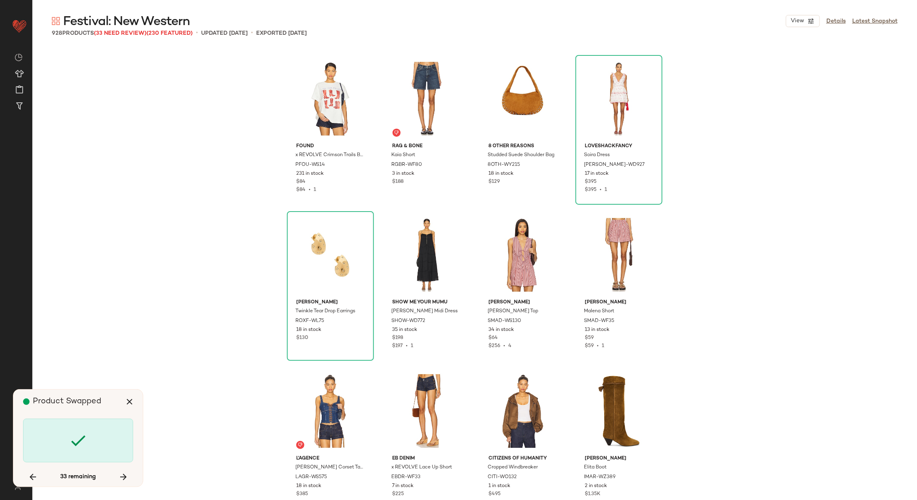
scroll to position [2186, 0]
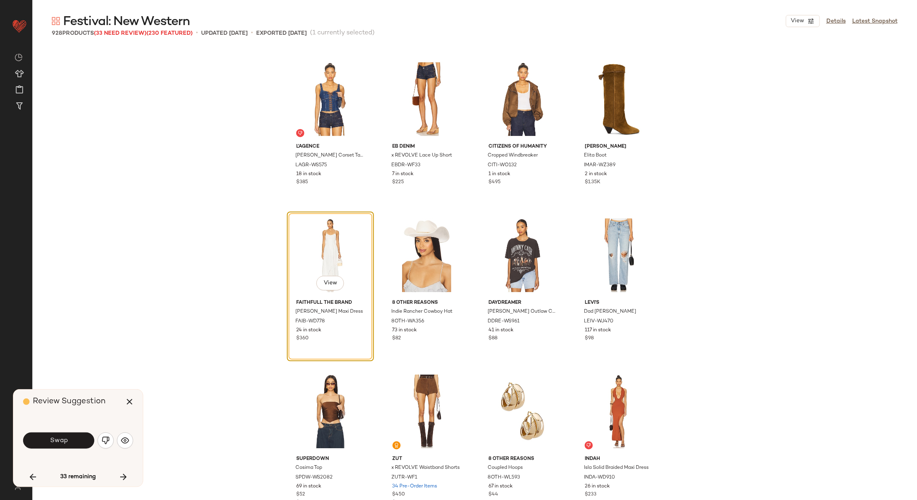
click at [66, 440] on span "Swap" at bounding box center [58, 441] width 18 height 8
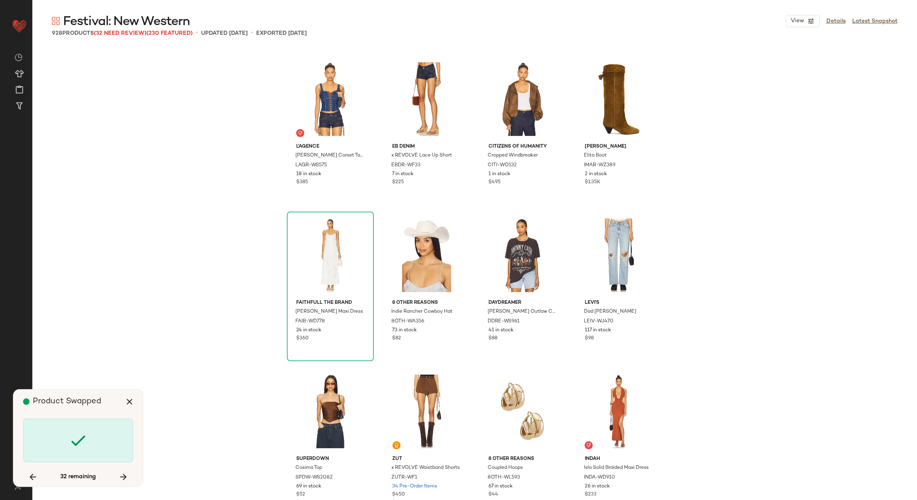
scroll to position [3279, 0]
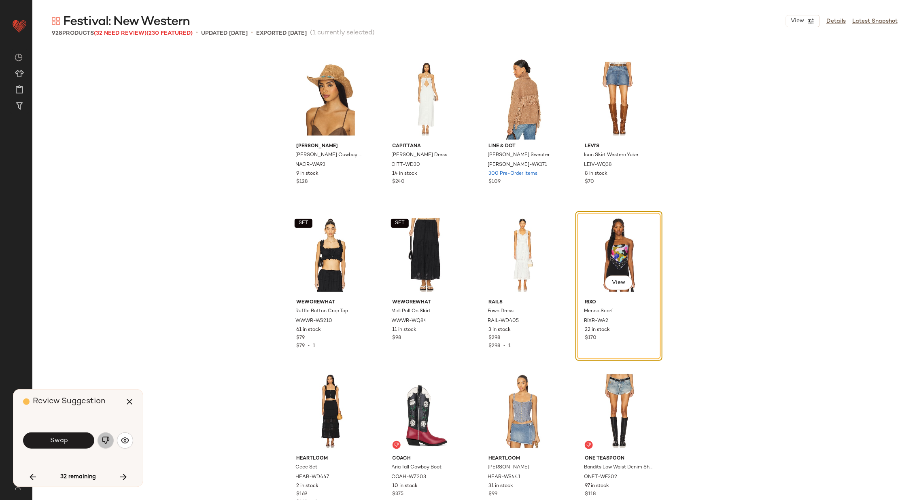
click at [102, 441] on img "button" at bounding box center [106, 440] width 8 height 8
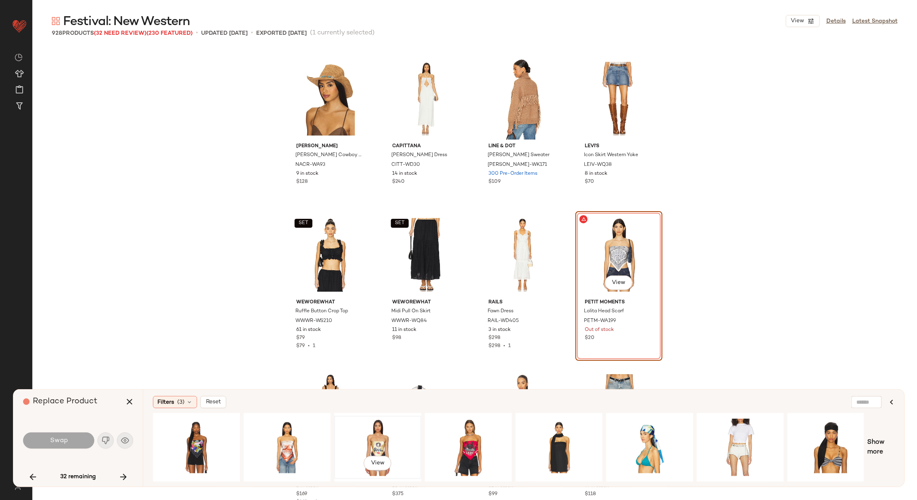
click at [377, 431] on div "View" at bounding box center [377, 447] width 81 height 57
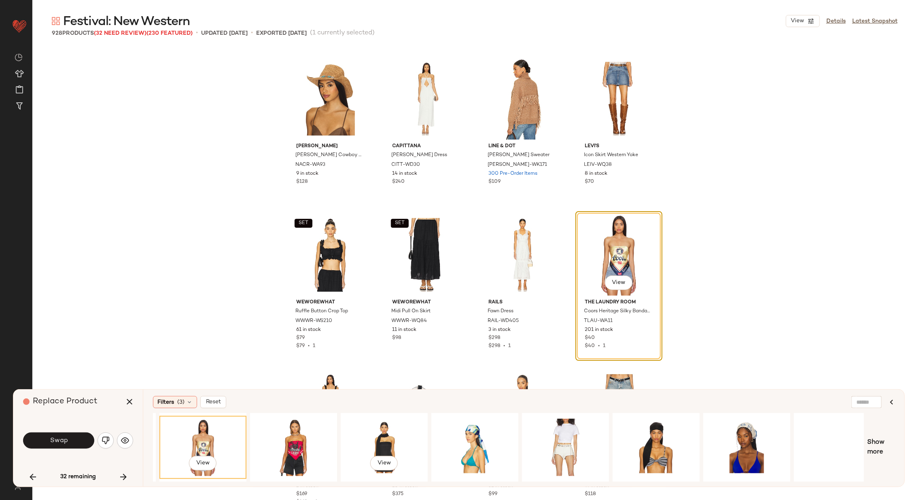
scroll to position [0, 191]
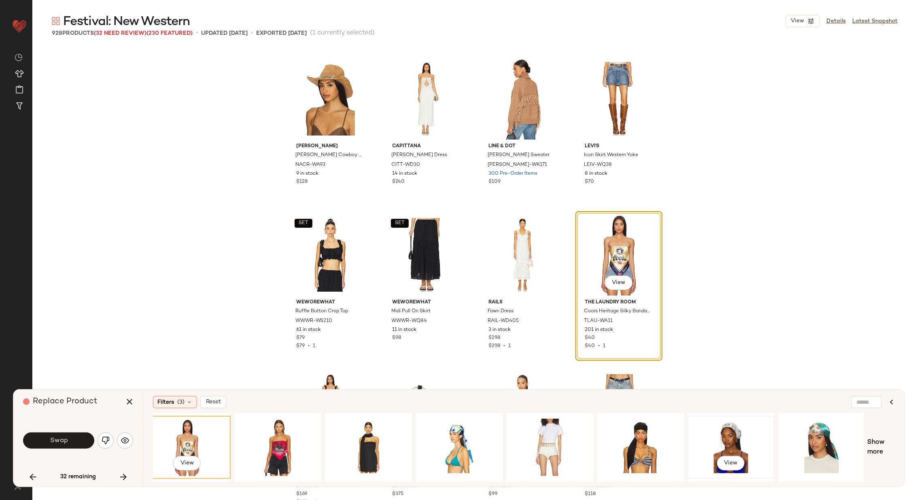
click at [756, 436] on div "View" at bounding box center [730, 447] width 81 height 57
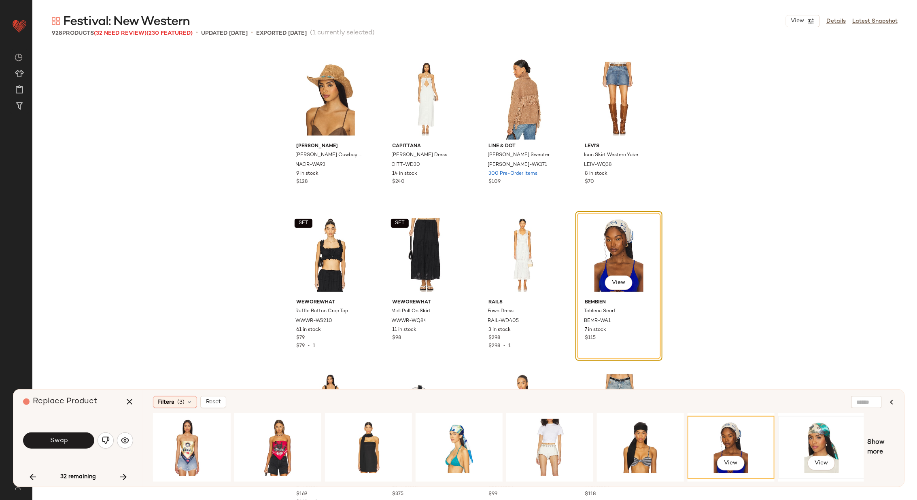
click at [826, 434] on div "View" at bounding box center [821, 447] width 81 height 57
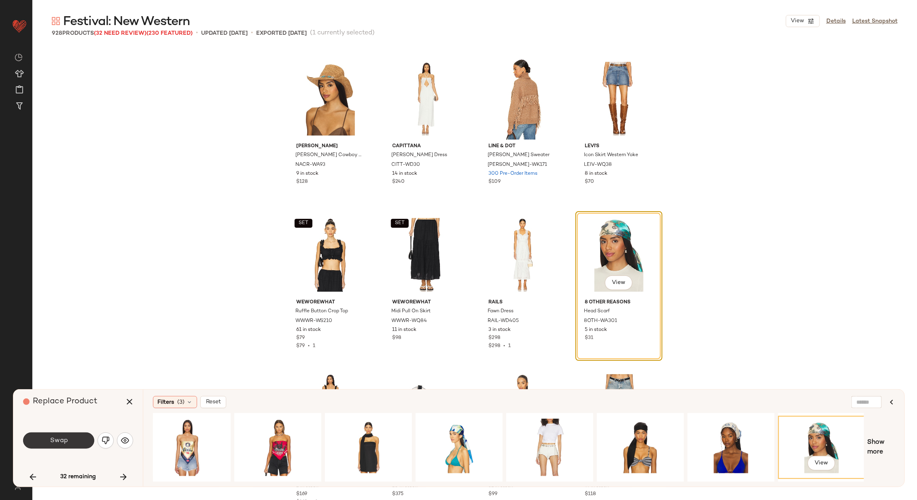
click at [63, 440] on span "Swap" at bounding box center [58, 441] width 18 height 8
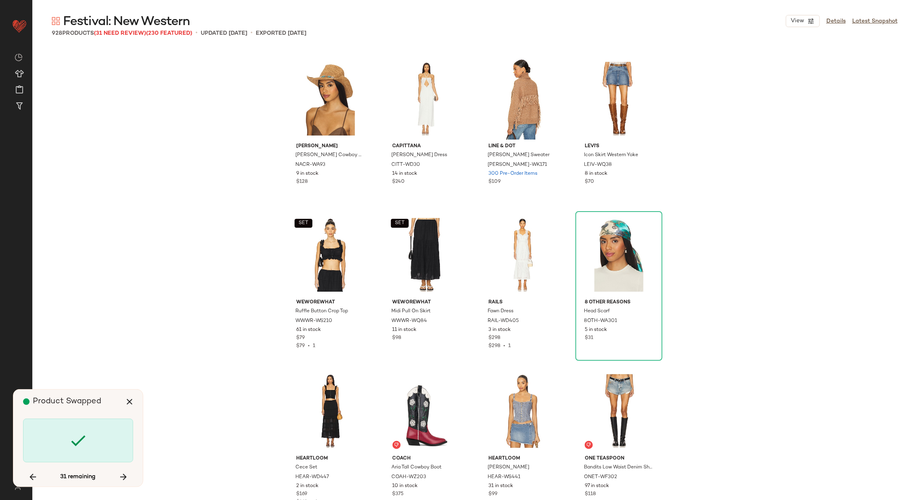
scroll to position [5465, 0]
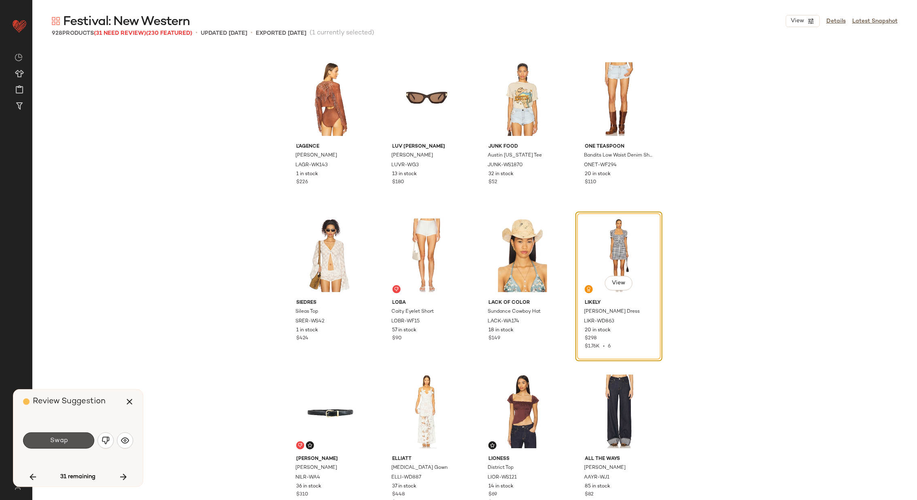
click at [63, 440] on span "Swap" at bounding box center [58, 441] width 18 height 8
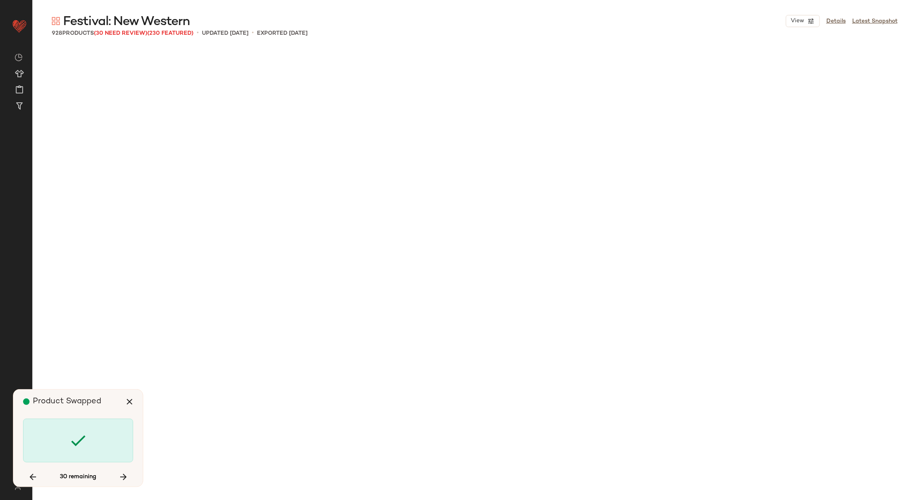
scroll to position [8432, 0]
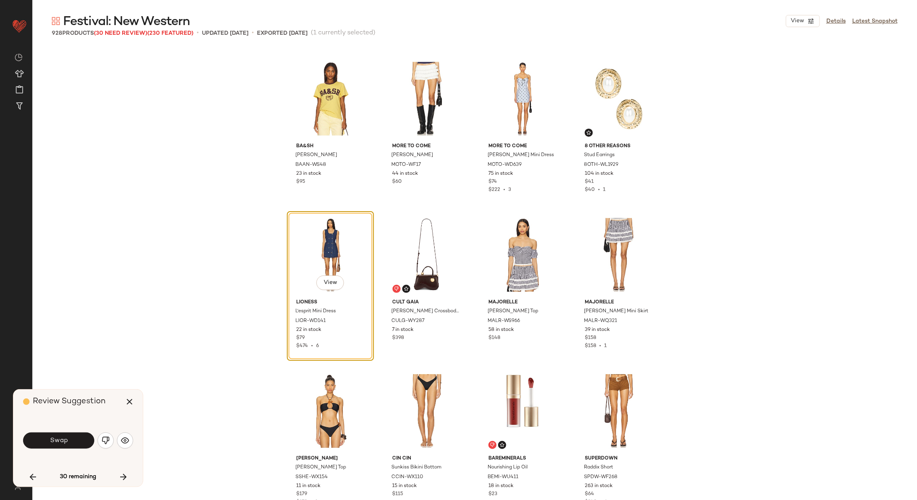
click at [63, 440] on span "Swap" at bounding box center [58, 441] width 18 height 8
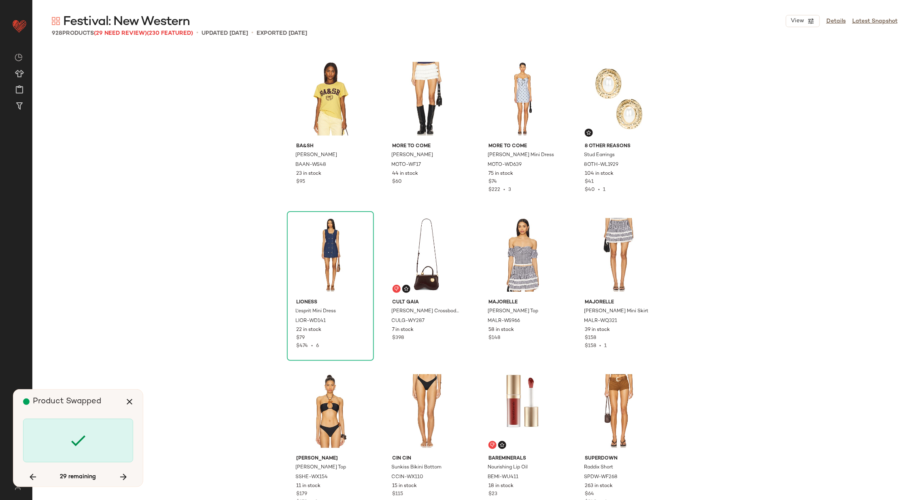
scroll to position [8744, 0]
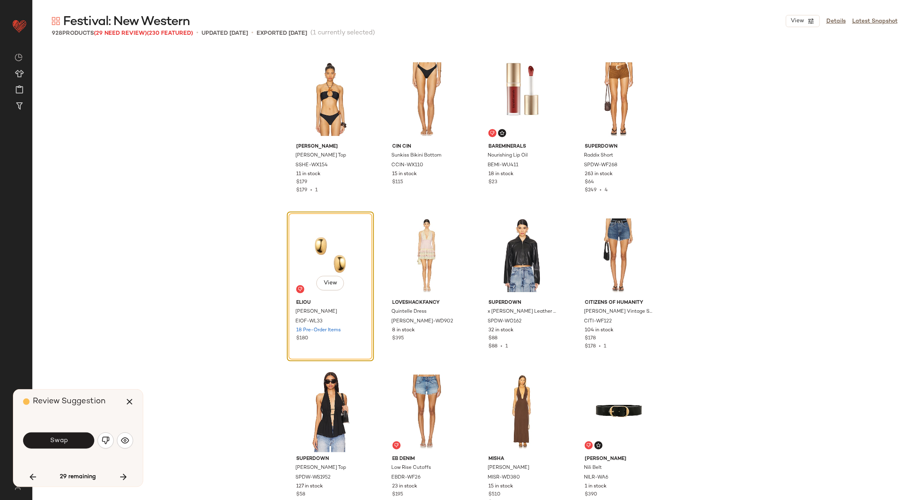
click at [63, 440] on span "Swap" at bounding box center [58, 441] width 18 height 8
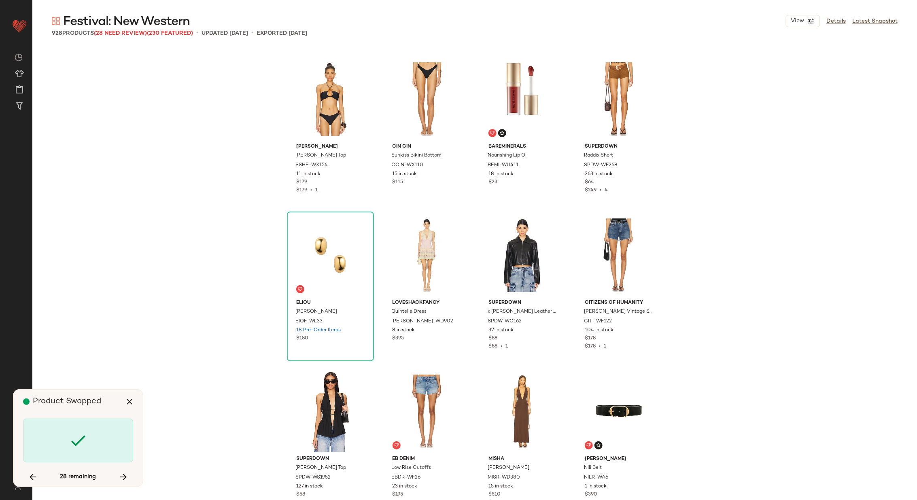
scroll to position [9369, 0]
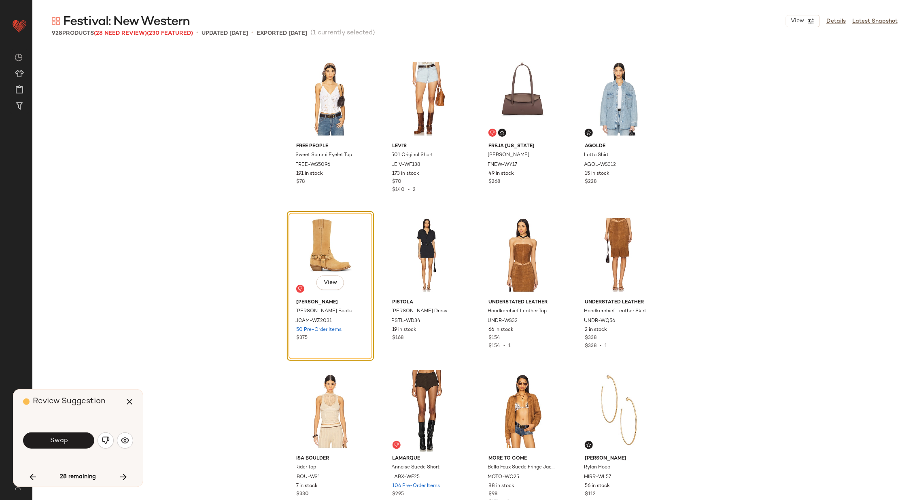
click at [63, 440] on span "Swap" at bounding box center [58, 441] width 18 height 8
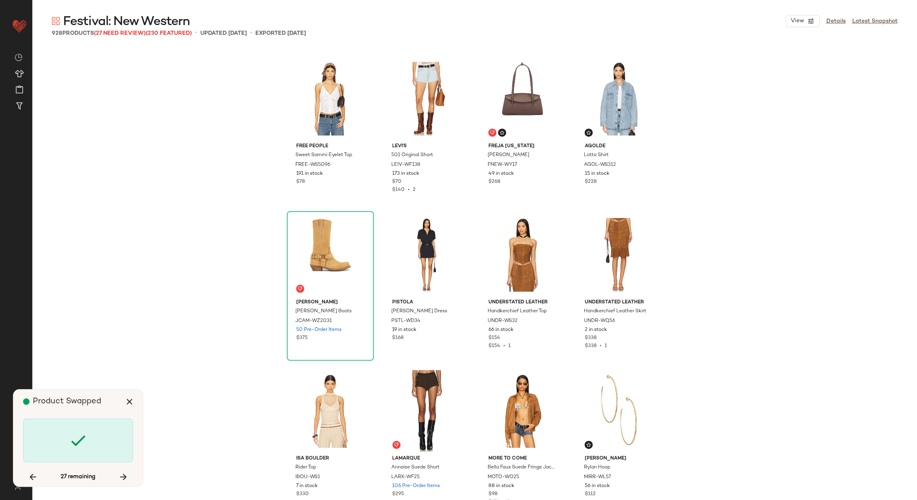
scroll to position [9681, 0]
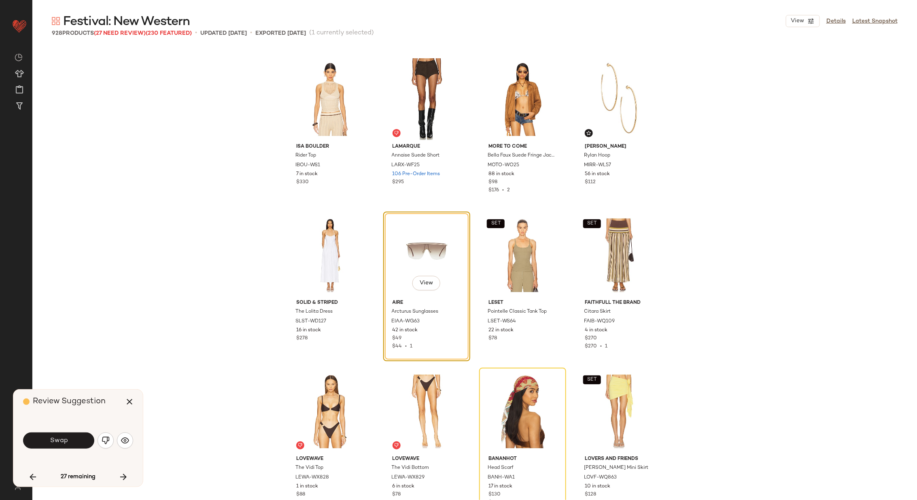
click at [63, 440] on span "Swap" at bounding box center [58, 441] width 18 height 8
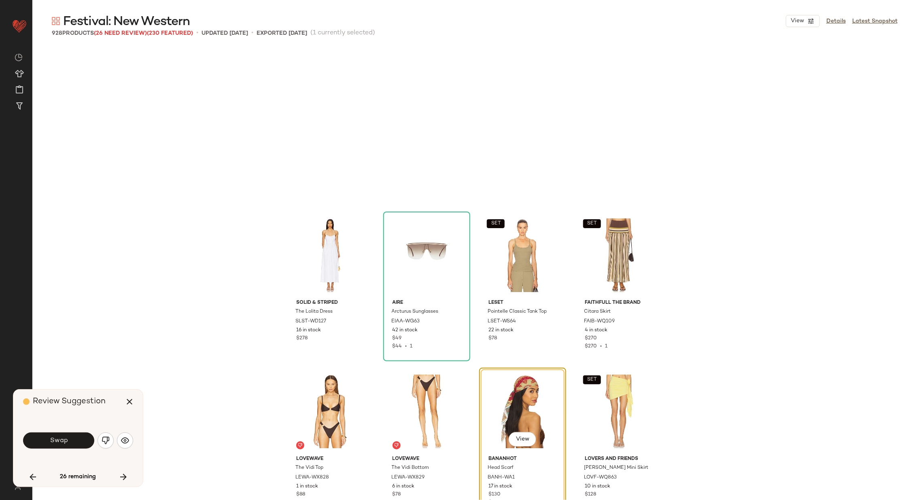
scroll to position [9837, 0]
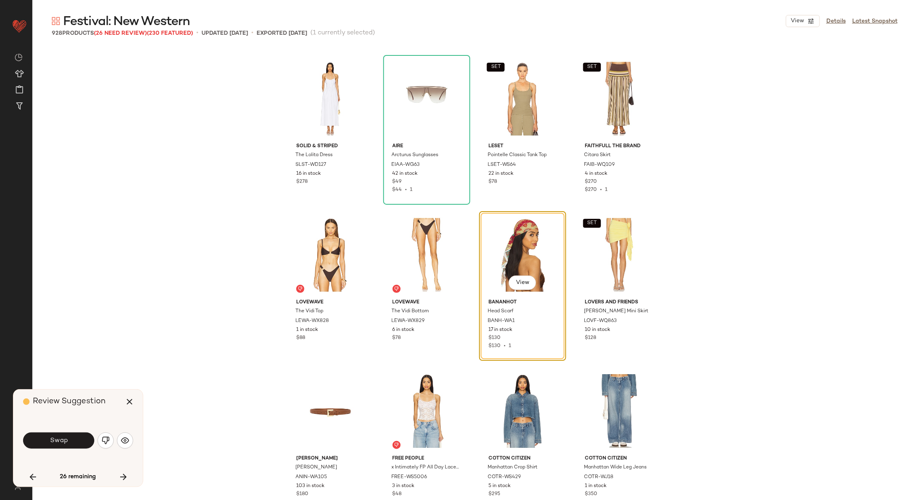
click at [63, 440] on span "Swap" at bounding box center [58, 441] width 18 height 8
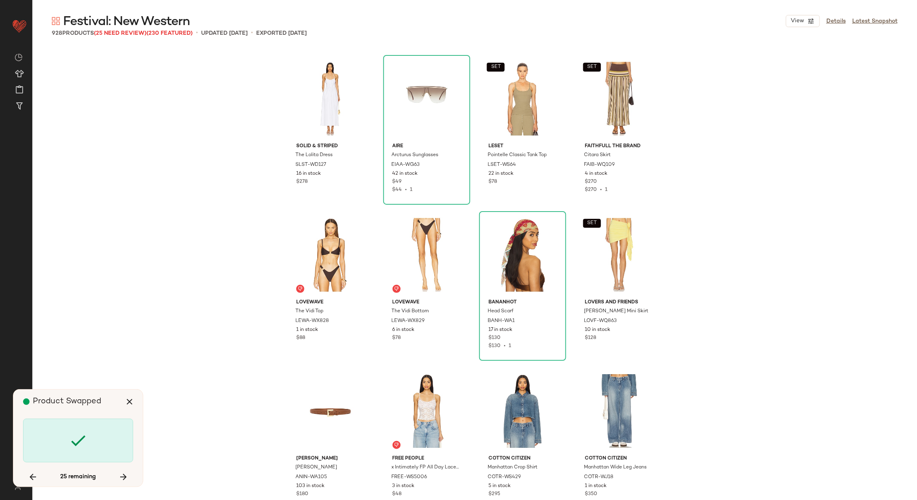
scroll to position [10617, 0]
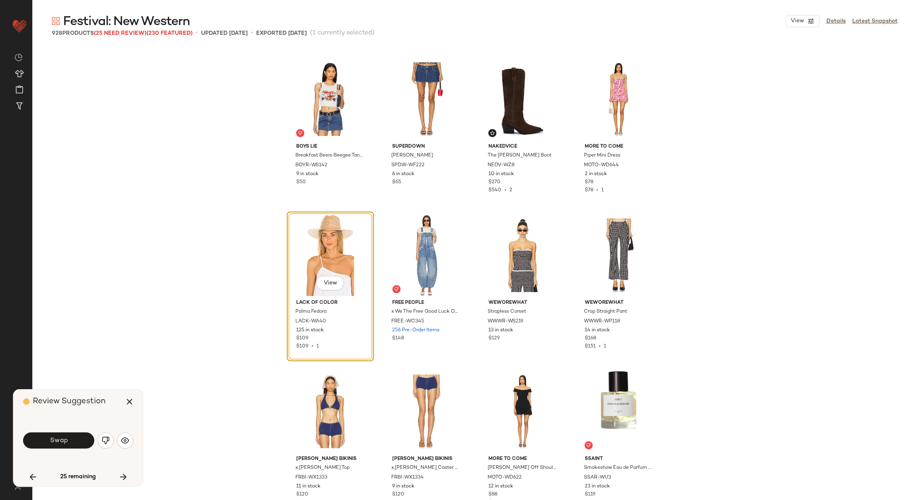
click at [63, 440] on span "Swap" at bounding box center [58, 441] width 18 height 8
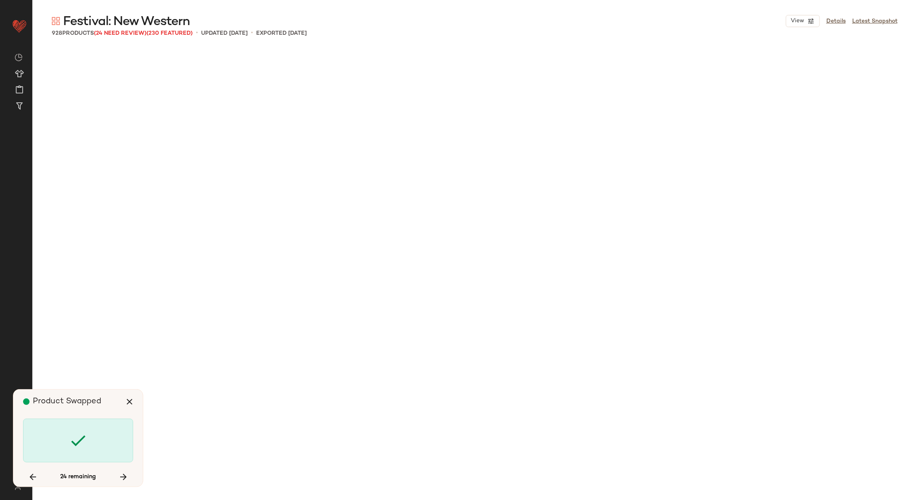
scroll to position [12179, 0]
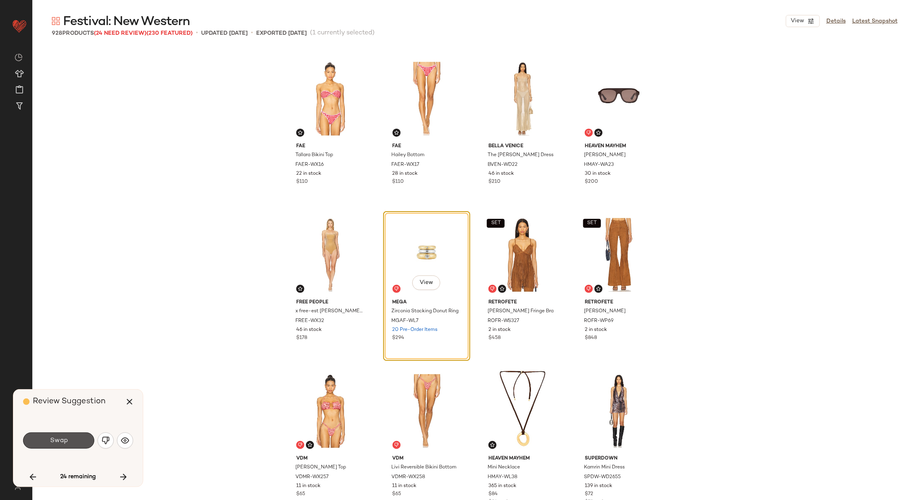
click at [63, 440] on span "Swap" at bounding box center [58, 441] width 18 height 8
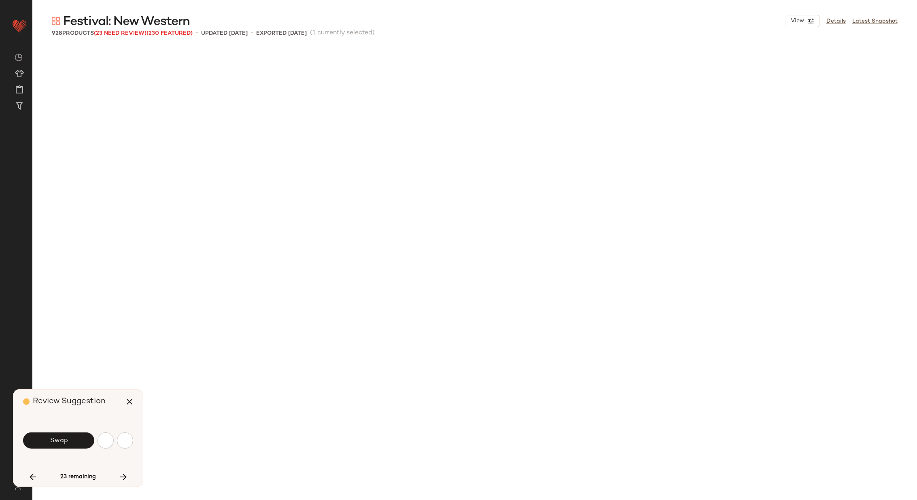
scroll to position [12648, 0]
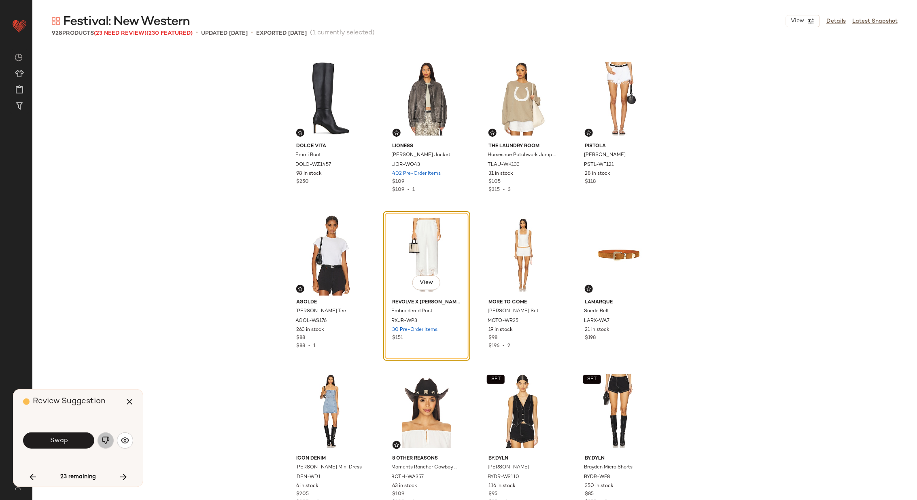
click at [107, 441] on img "button" at bounding box center [106, 440] width 8 height 8
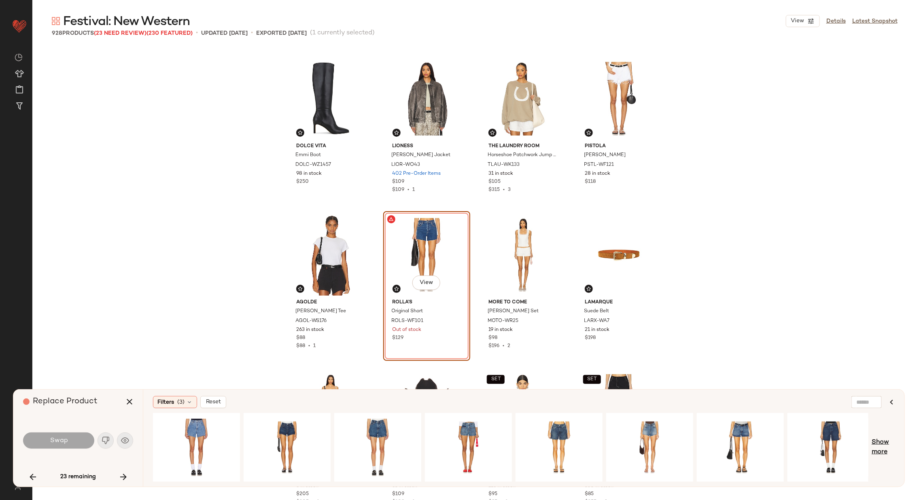
click at [874, 443] on span "Show more" at bounding box center [882, 447] width 23 height 19
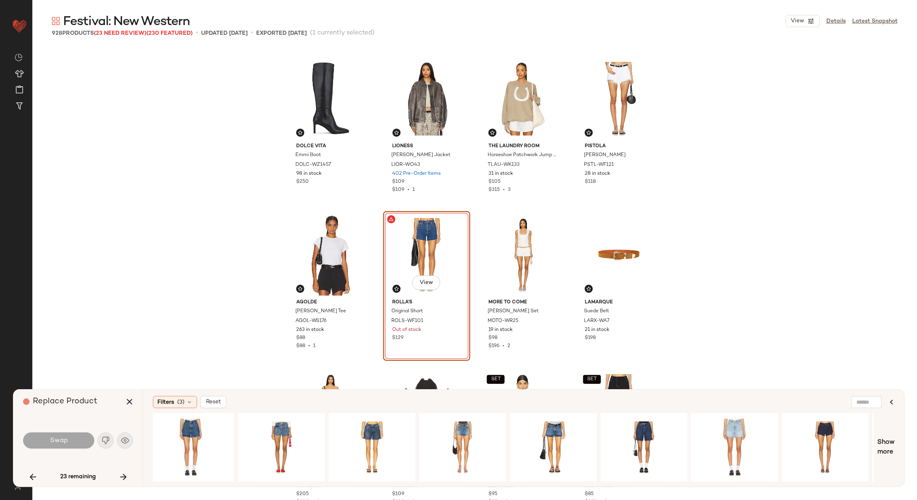
scroll to position [0, 0]
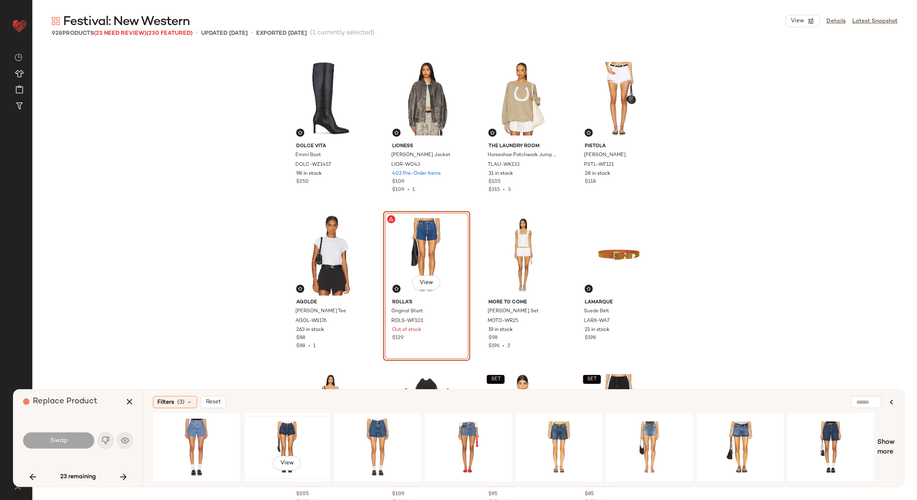
click at [292, 437] on div "View" at bounding box center [286, 447] width 81 height 57
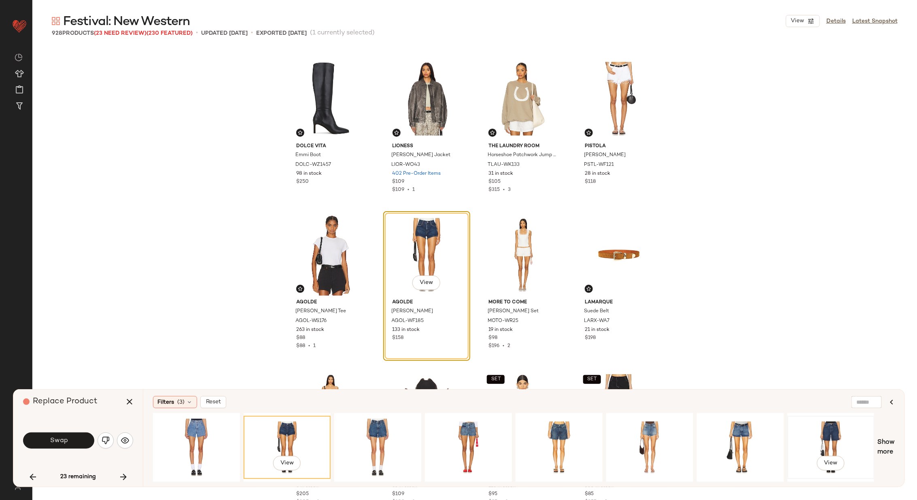
click at [824, 440] on div "View" at bounding box center [830, 447] width 81 height 57
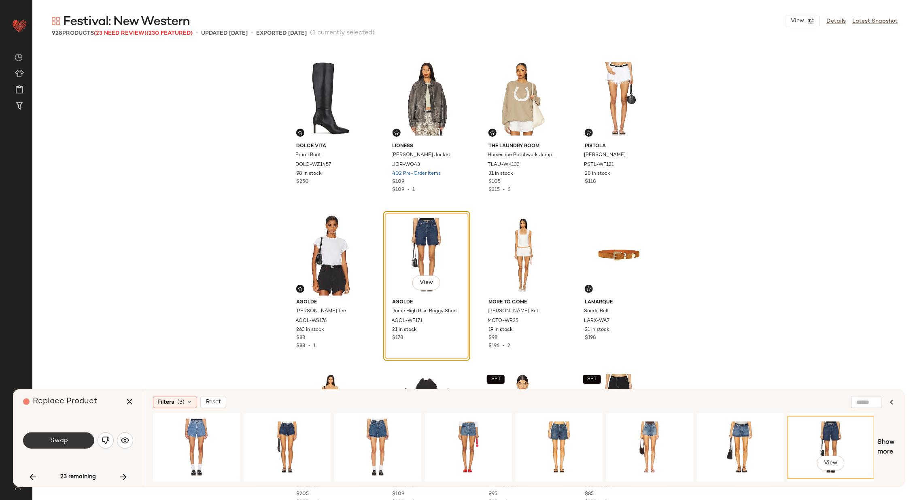
click at [55, 438] on span "Swap" at bounding box center [58, 441] width 18 height 8
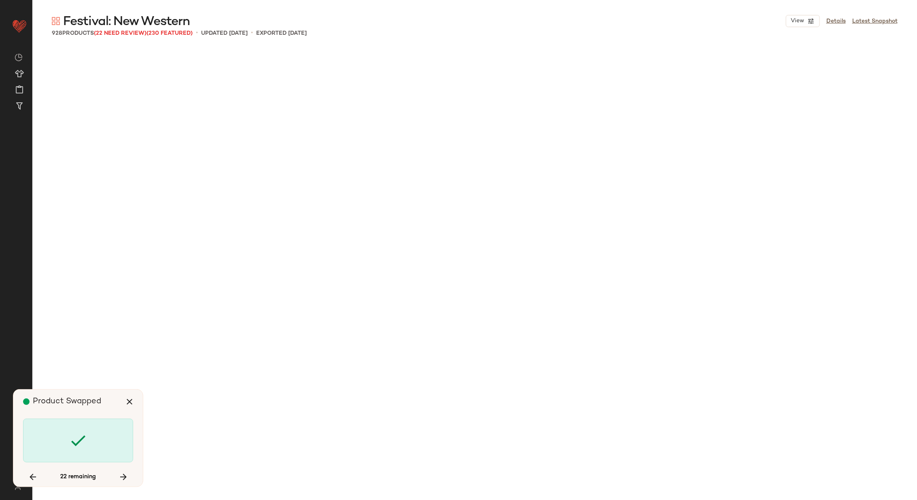
scroll to position [14365, 0]
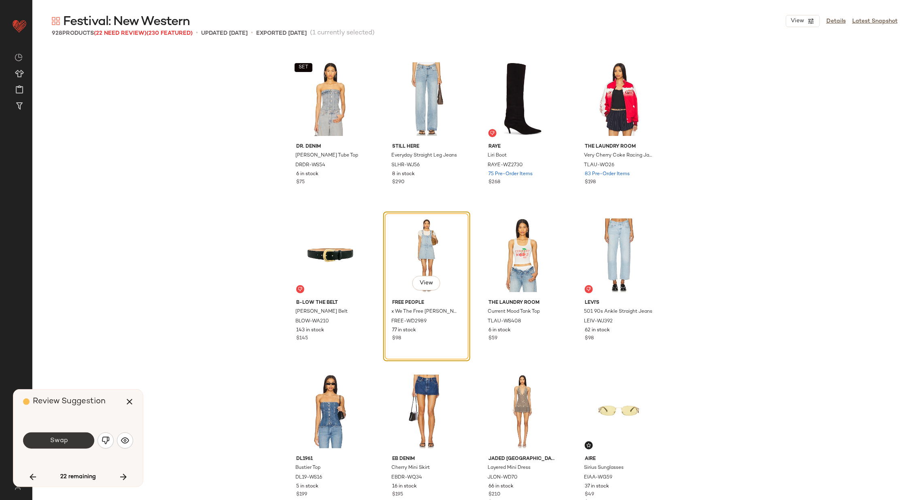
click at [74, 441] on button "Swap" at bounding box center [58, 440] width 71 height 16
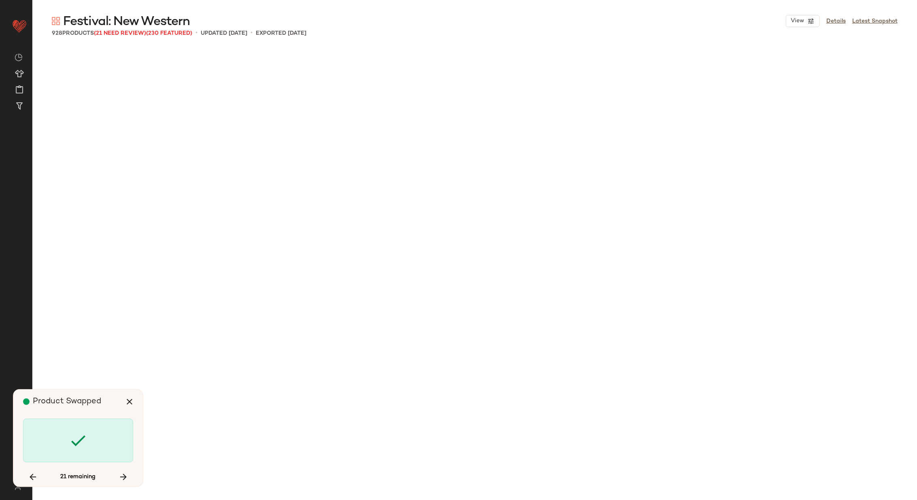
scroll to position [15302, 0]
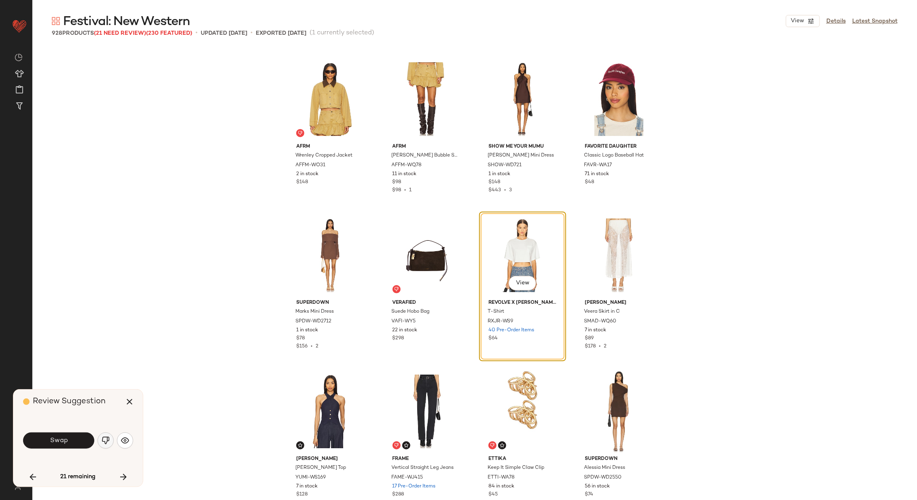
click at [110, 438] on button "button" at bounding box center [105, 440] width 16 height 16
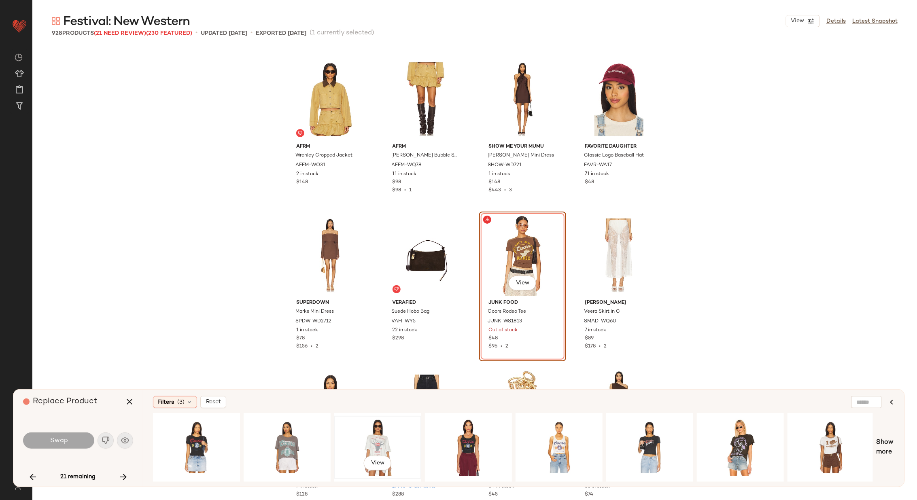
click at [373, 431] on div "View" at bounding box center [377, 447] width 81 height 57
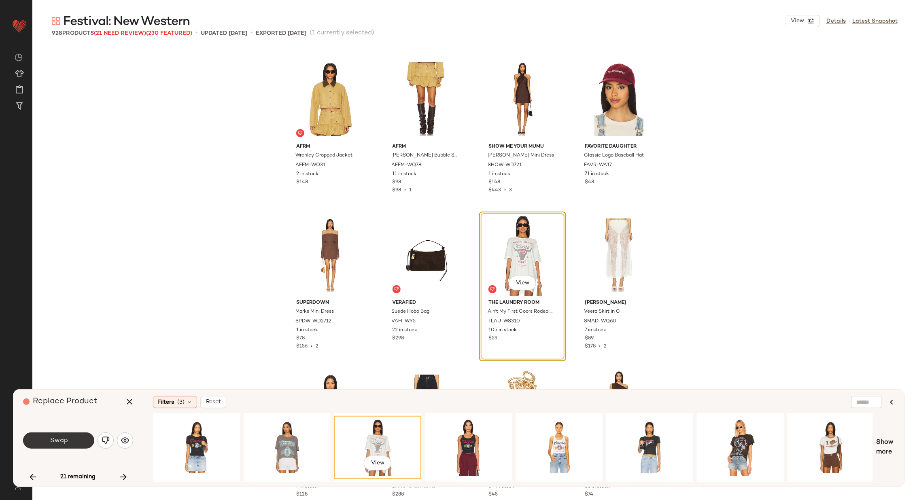
click at [54, 443] on span "Swap" at bounding box center [58, 441] width 18 height 8
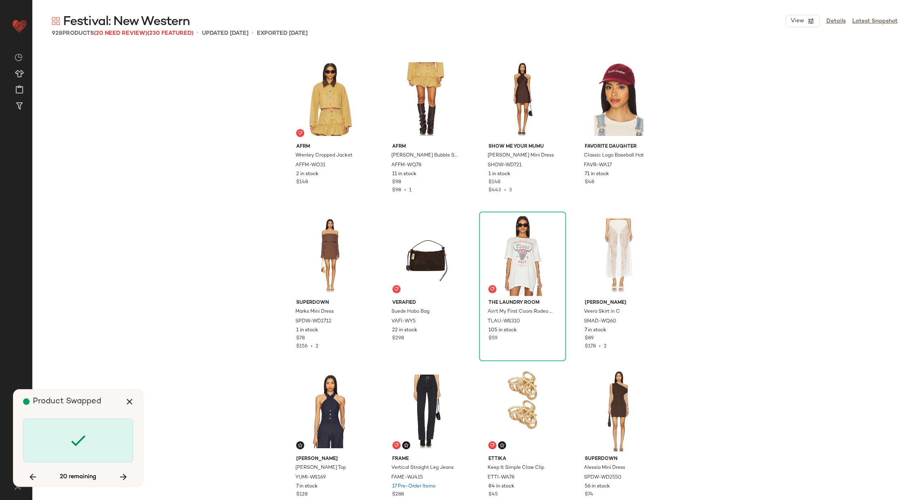
scroll to position [16551, 0]
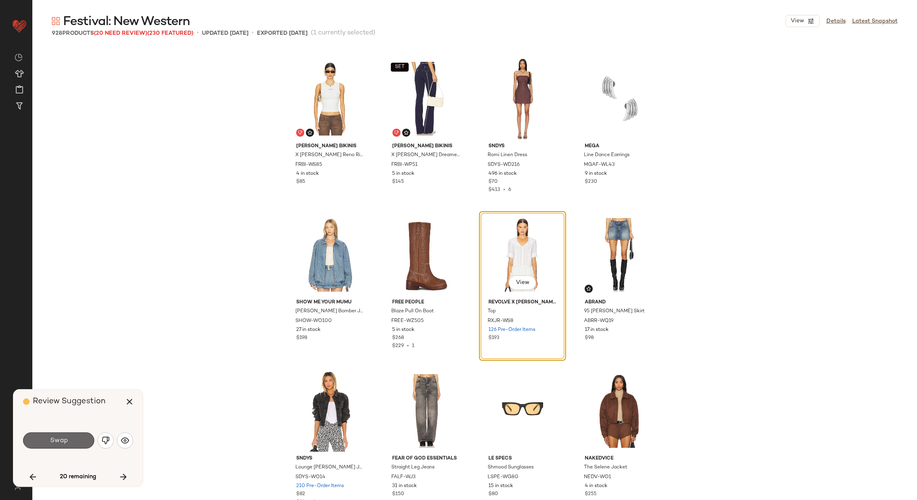
click at [66, 438] on span "Swap" at bounding box center [58, 441] width 18 height 8
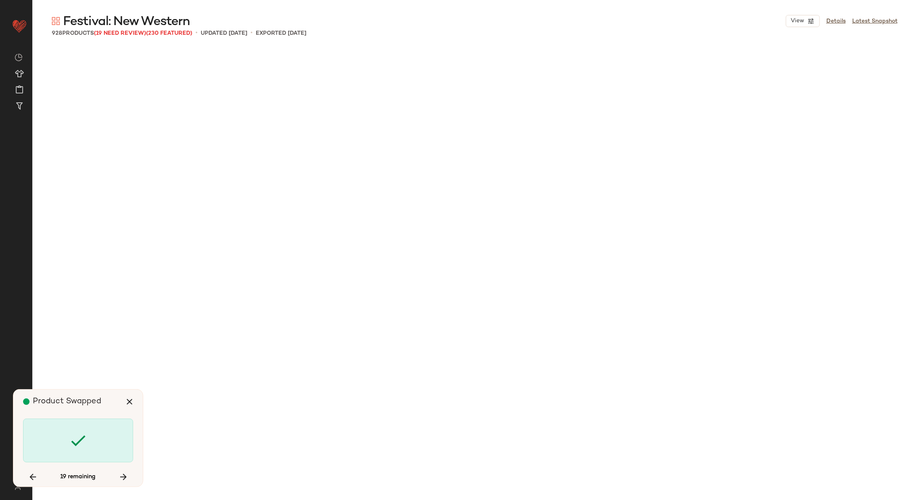
scroll to position [17957, 0]
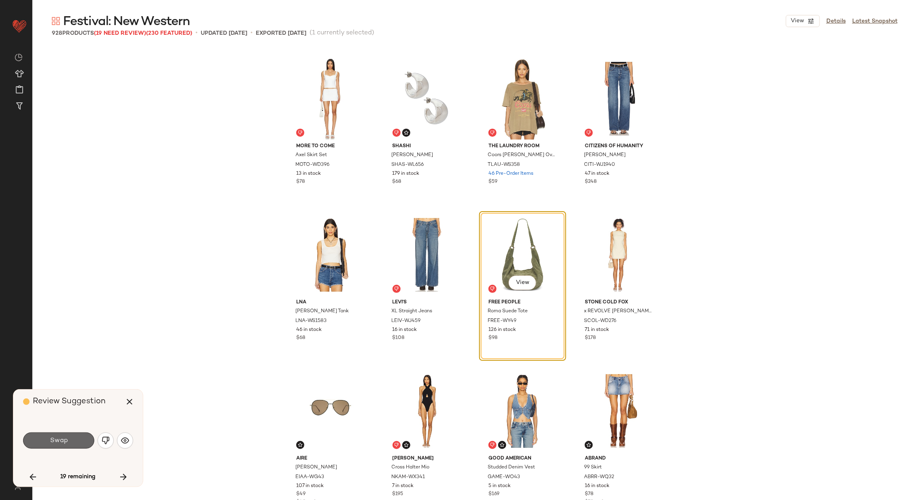
click at [64, 440] on span "Swap" at bounding box center [58, 441] width 18 height 8
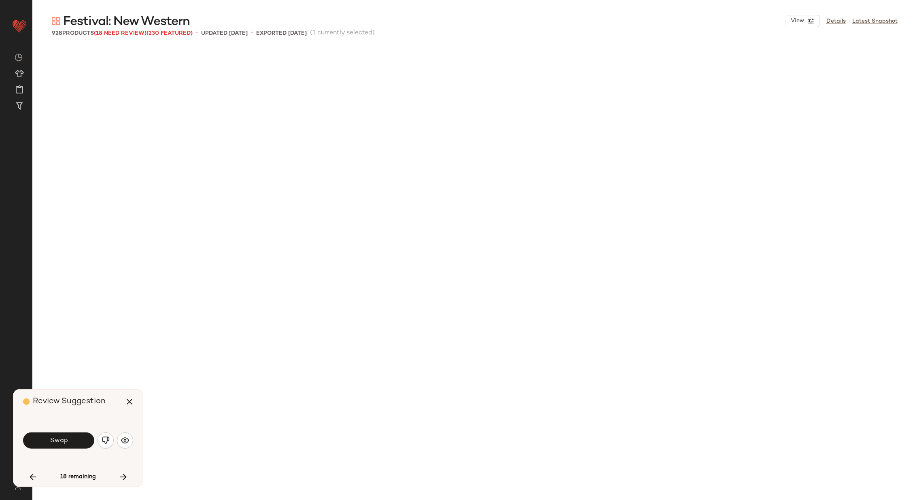
scroll to position [18425, 0]
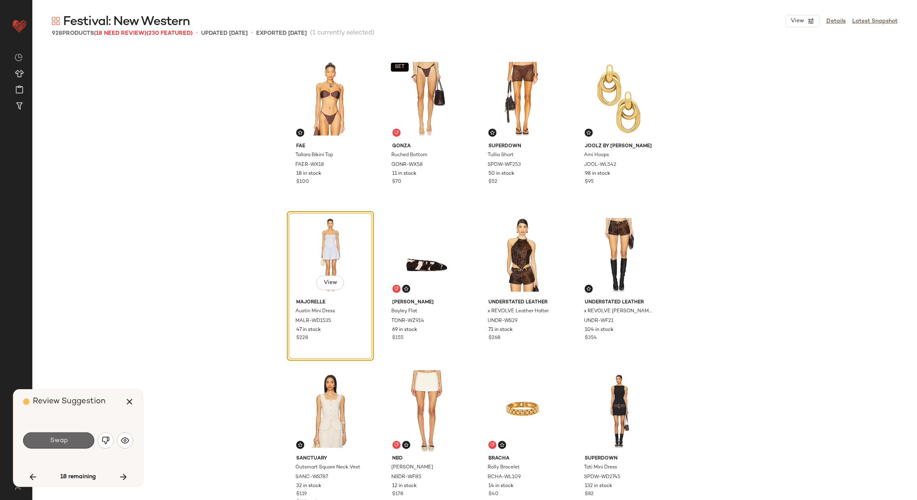
click at [61, 440] on span "Swap" at bounding box center [58, 441] width 18 height 8
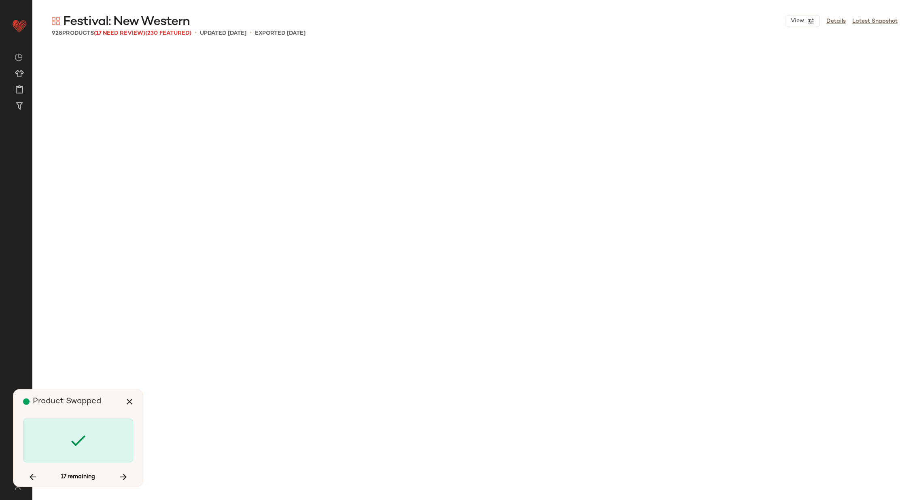
scroll to position [19674, 0]
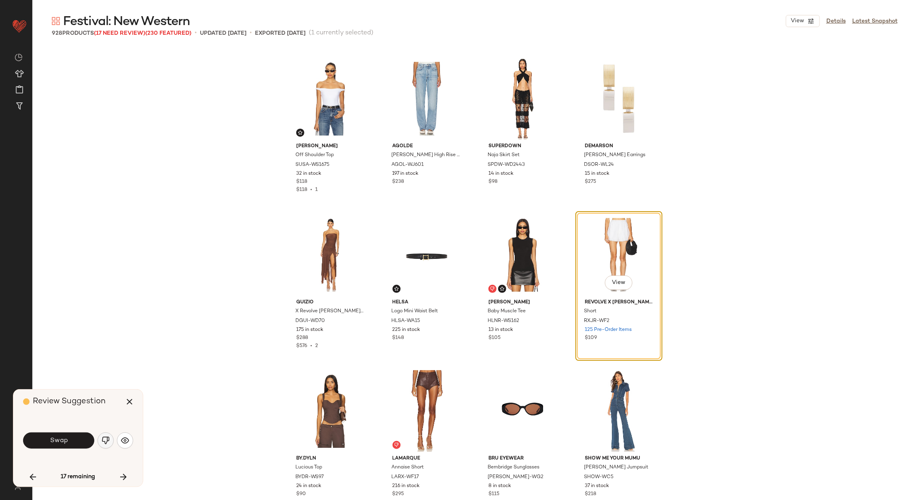
click at [104, 439] on img "button" at bounding box center [106, 440] width 8 height 8
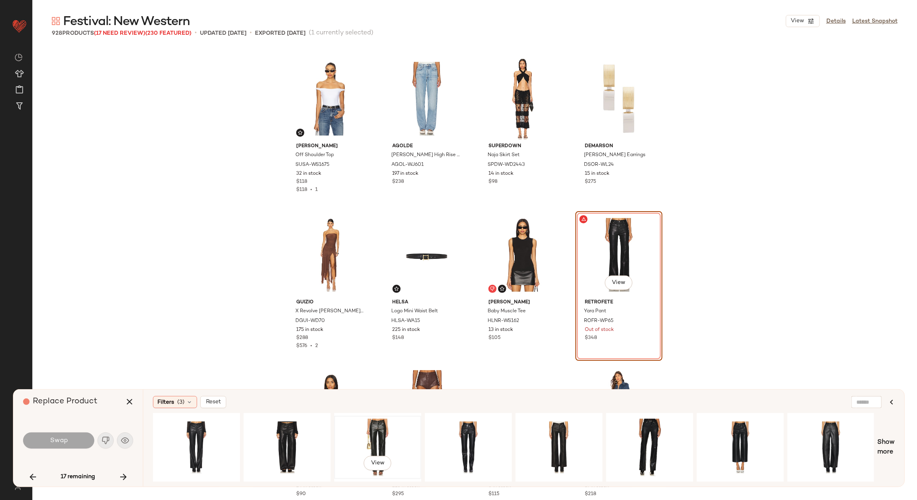
click at [368, 433] on div "View" at bounding box center [377, 447] width 81 height 57
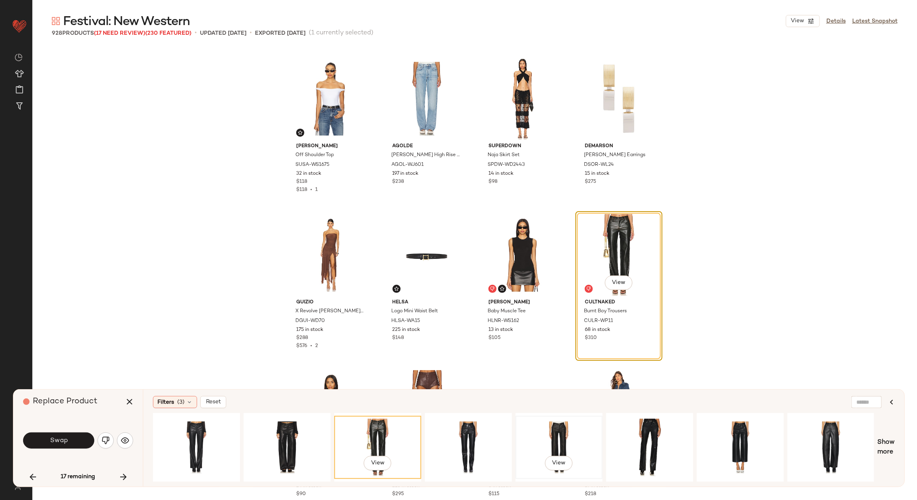
click at [561, 436] on div "View" at bounding box center [558, 447] width 81 height 57
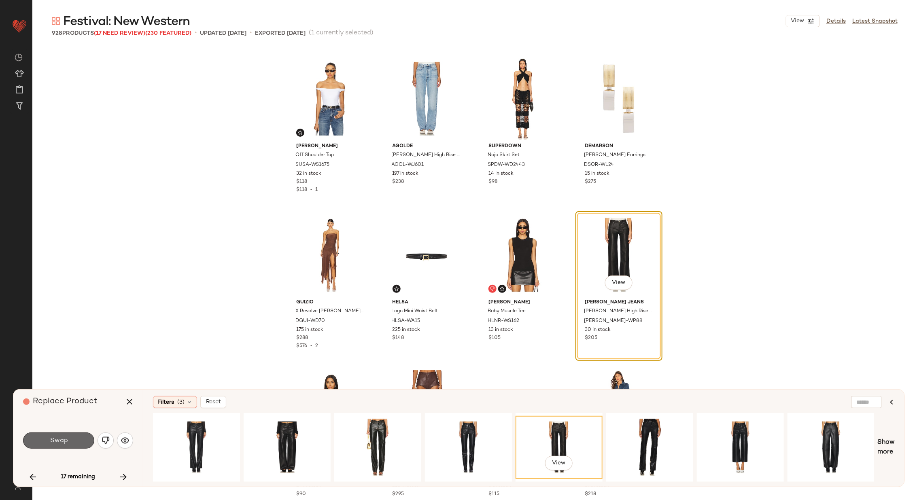
click at [54, 446] on button "Swap" at bounding box center [58, 440] width 71 height 16
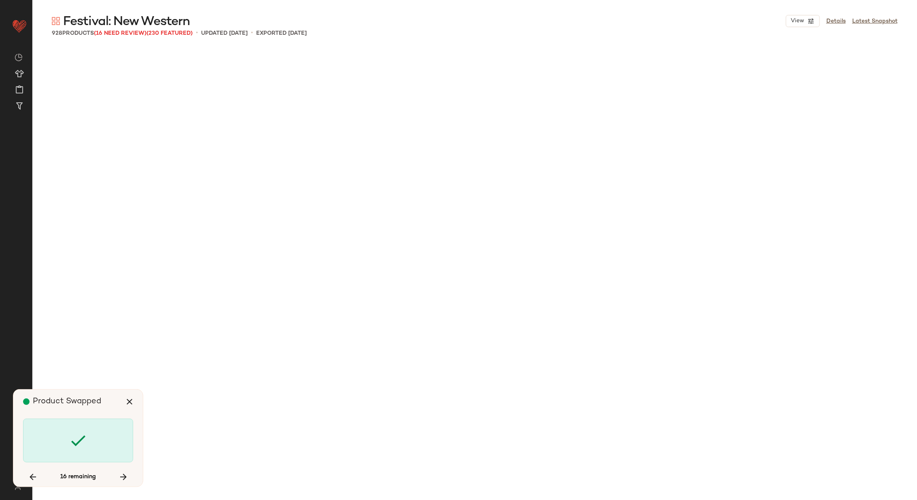
scroll to position [23265, 0]
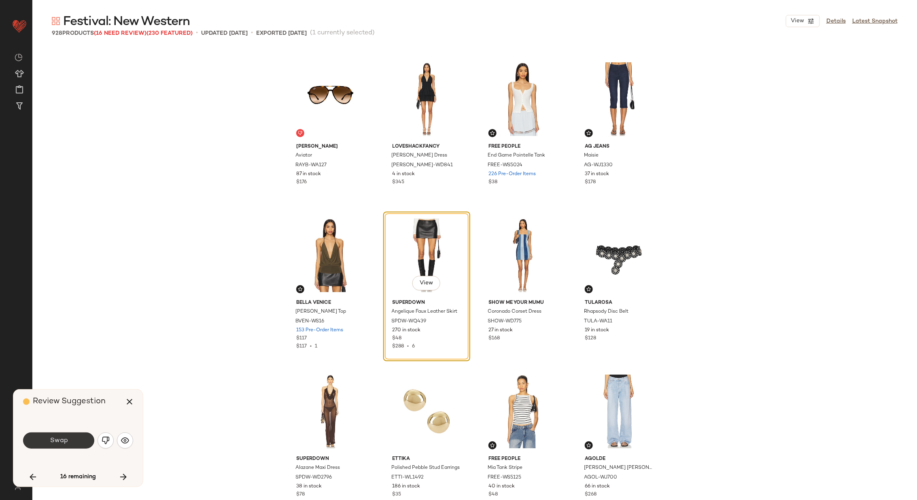
click at [67, 443] on span "Swap" at bounding box center [58, 441] width 18 height 8
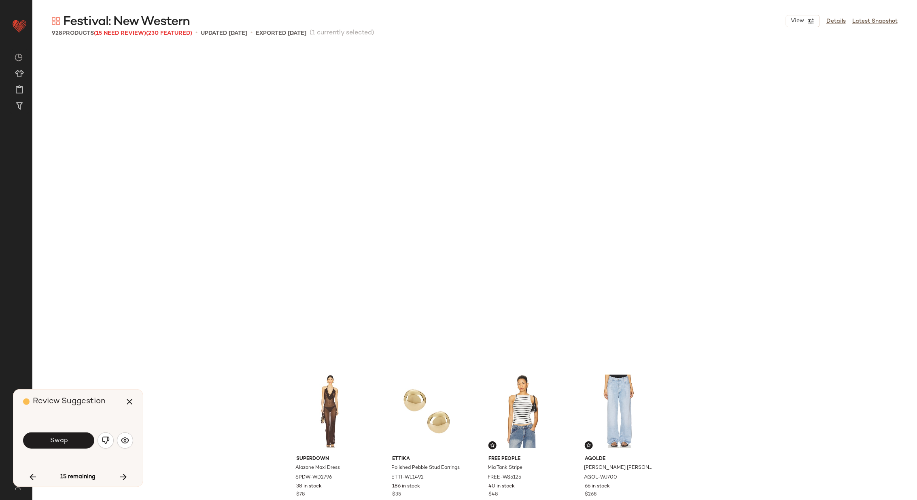
scroll to position [23578, 0]
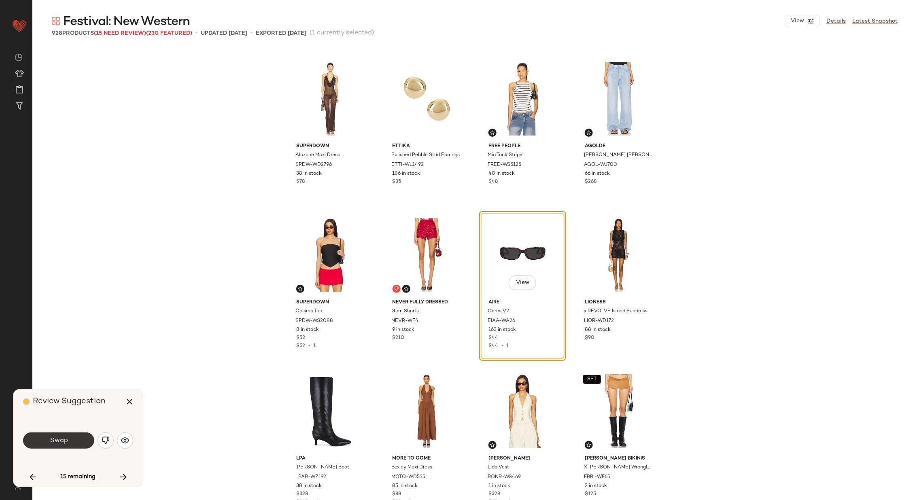
click at [64, 438] on span "Swap" at bounding box center [58, 441] width 18 height 8
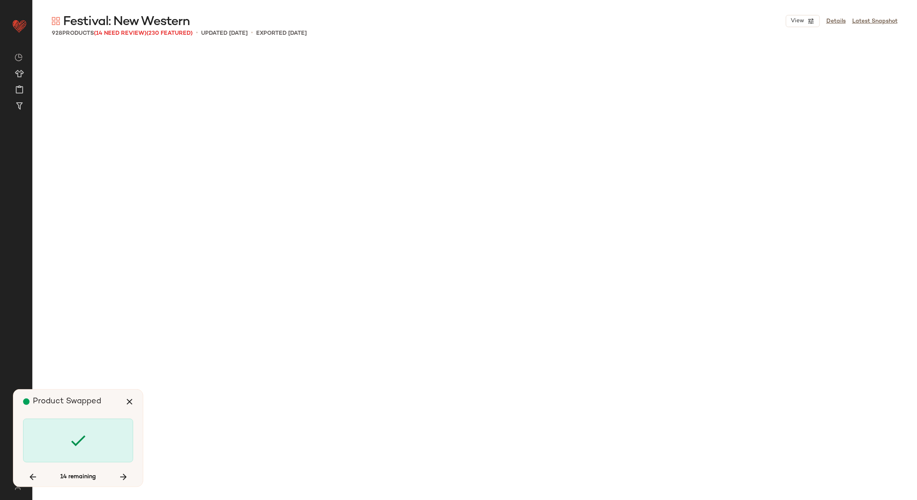
scroll to position [25139, 0]
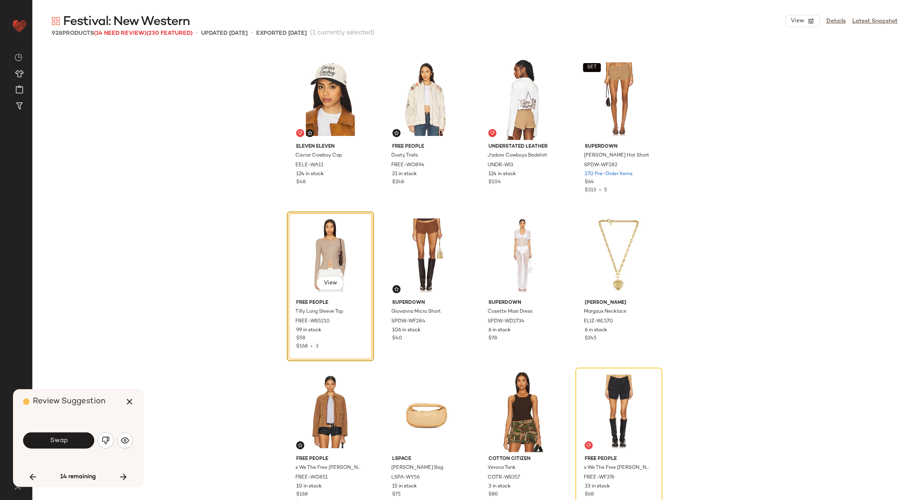
click at [64, 438] on span "Swap" at bounding box center [58, 441] width 18 height 8
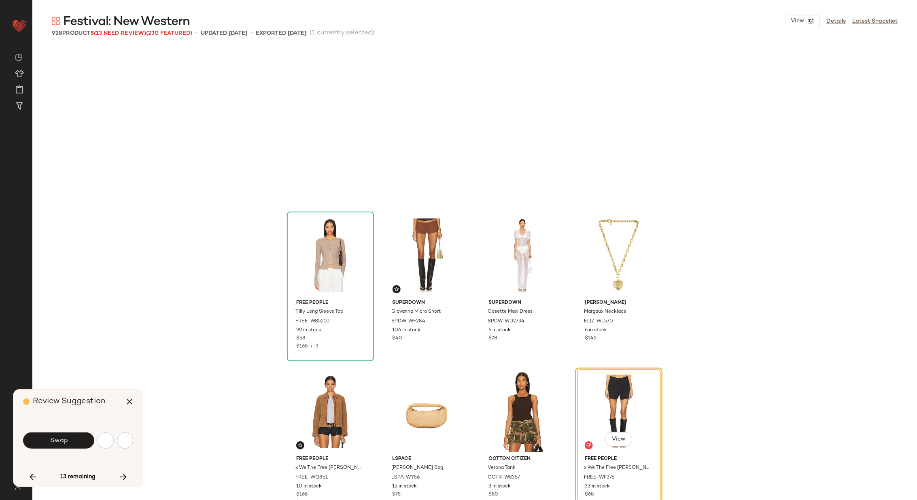
scroll to position [25296, 0]
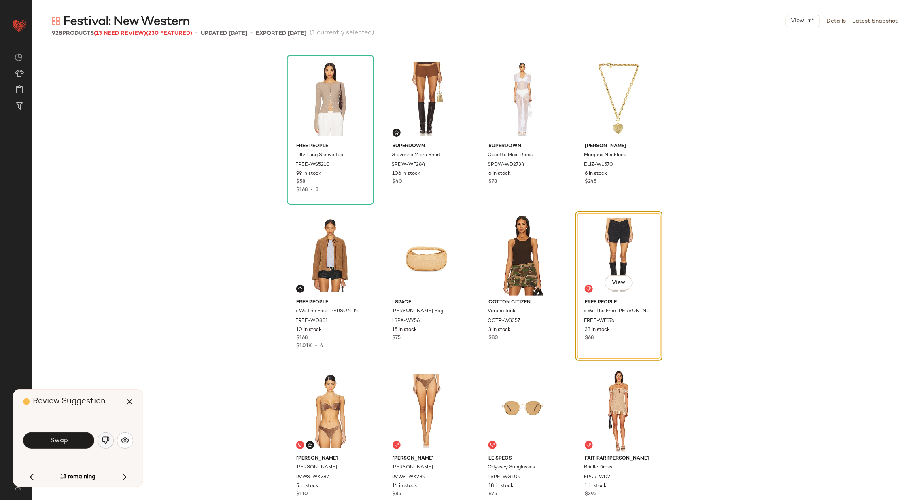
click at [106, 441] on img "button" at bounding box center [106, 440] width 8 height 8
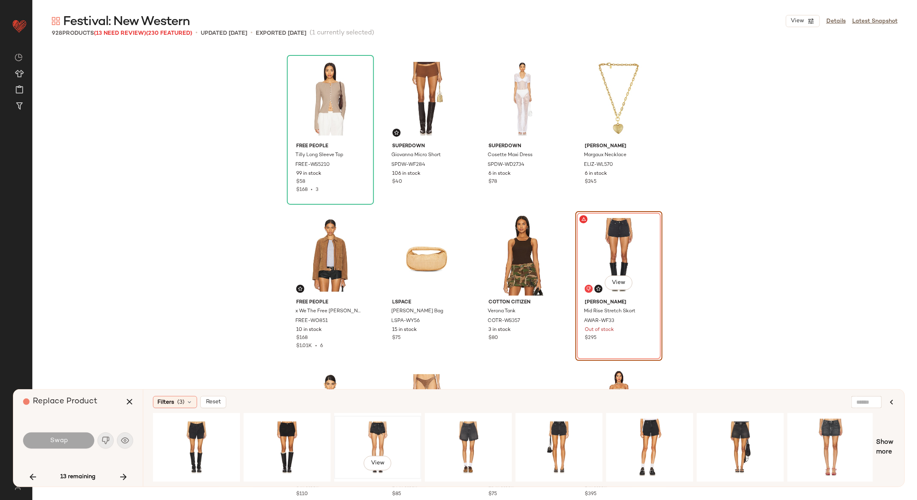
click at [383, 429] on div "View" at bounding box center [377, 447] width 81 height 57
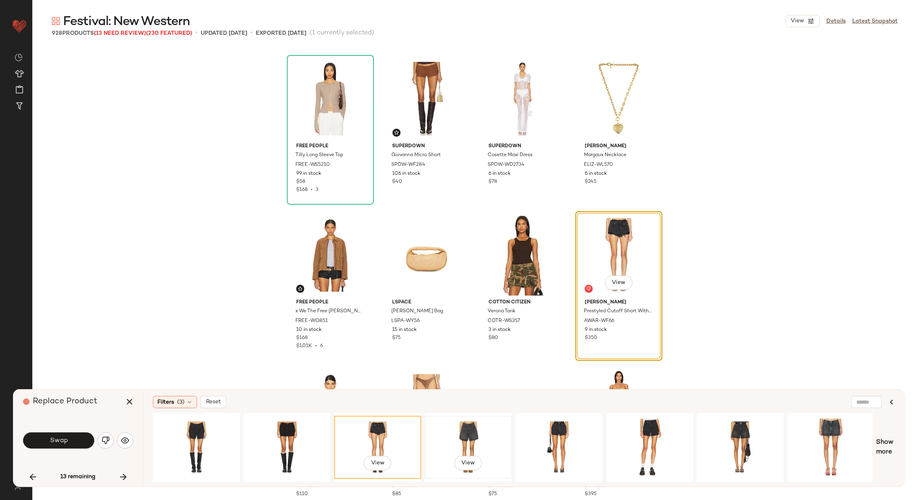
click at [460, 433] on div "View" at bounding box center [468, 447] width 81 height 57
click at [802, 426] on div "View" at bounding box center [830, 447] width 81 height 57
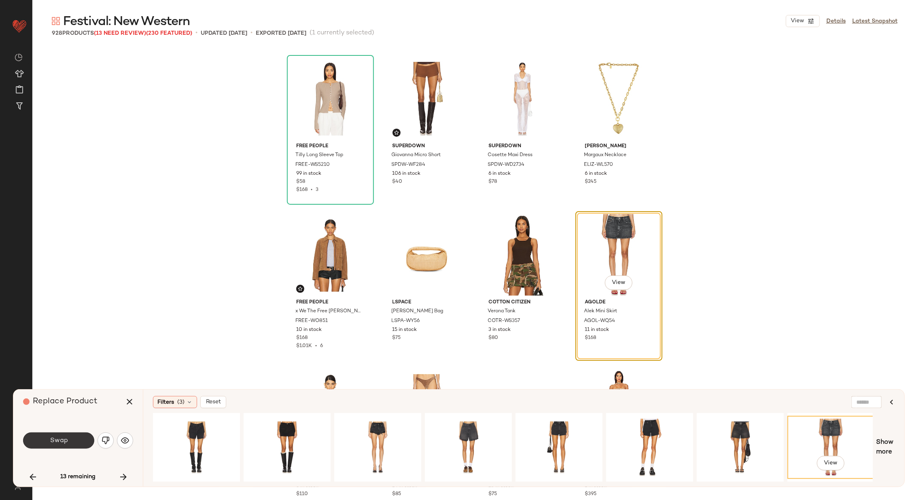
click at [65, 442] on span "Swap" at bounding box center [58, 441] width 18 height 8
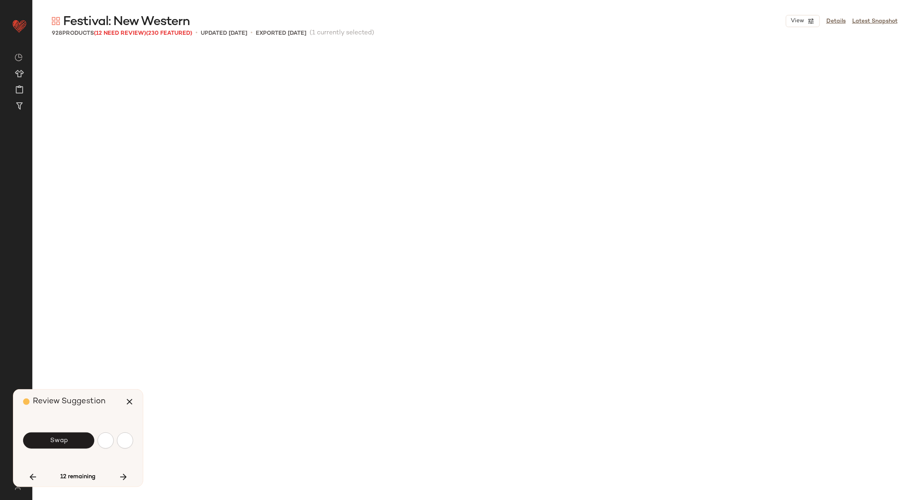
scroll to position [25920, 0]
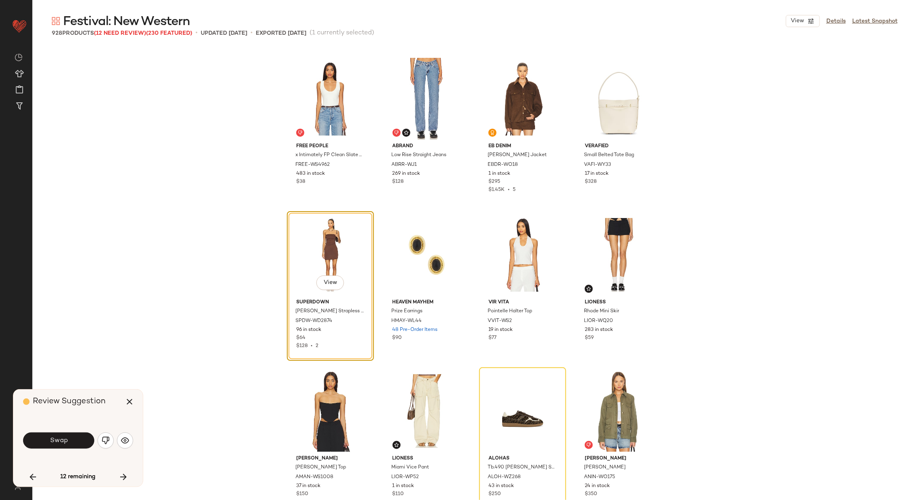
click at [65, 442] on span "Swap" at bounding box center [58, 441] width 18 height 8
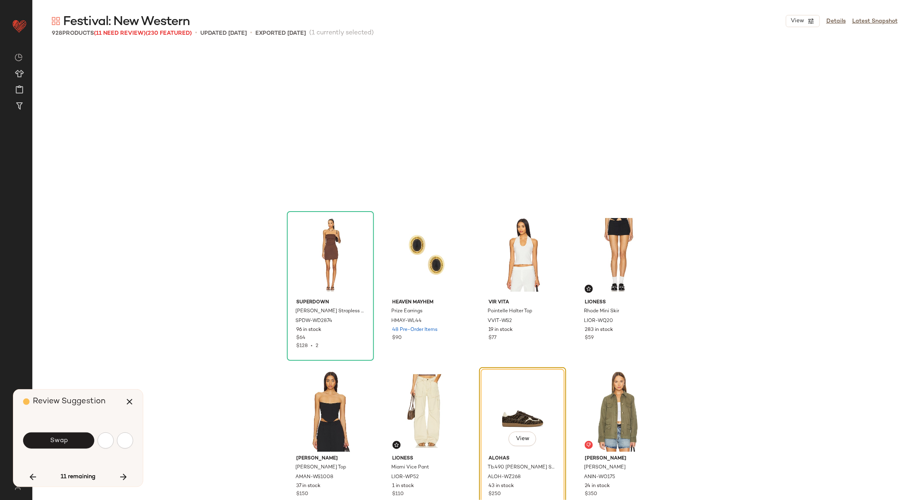
scroll to position [26076, 0]
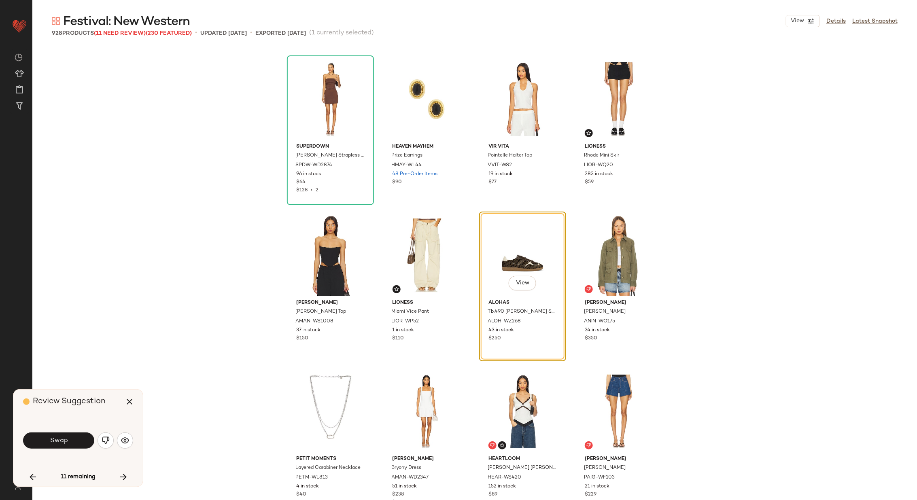
click at [65, 442] on span "Swap" at bounding box center [58, 441] width 18 height 8
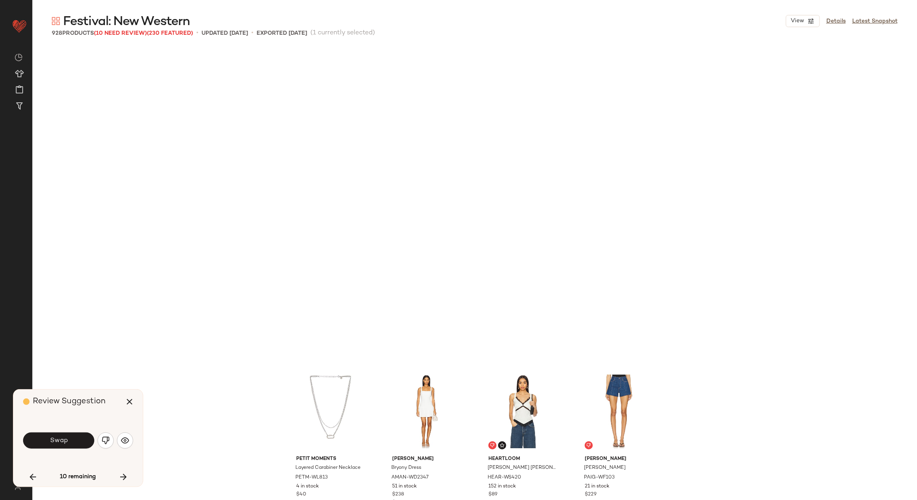
scroll to position [26389, 0]
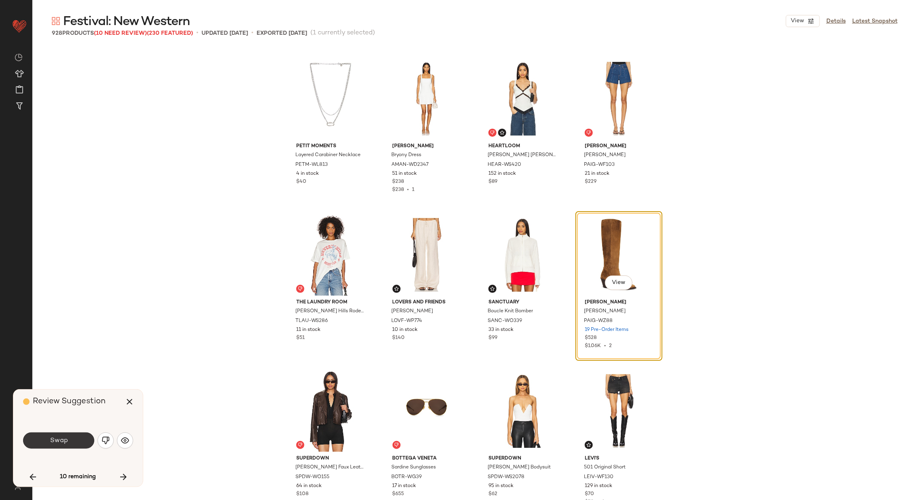
click at [66, 439] on span "Swap" at bounding box center [58, 441] width 18 height 8
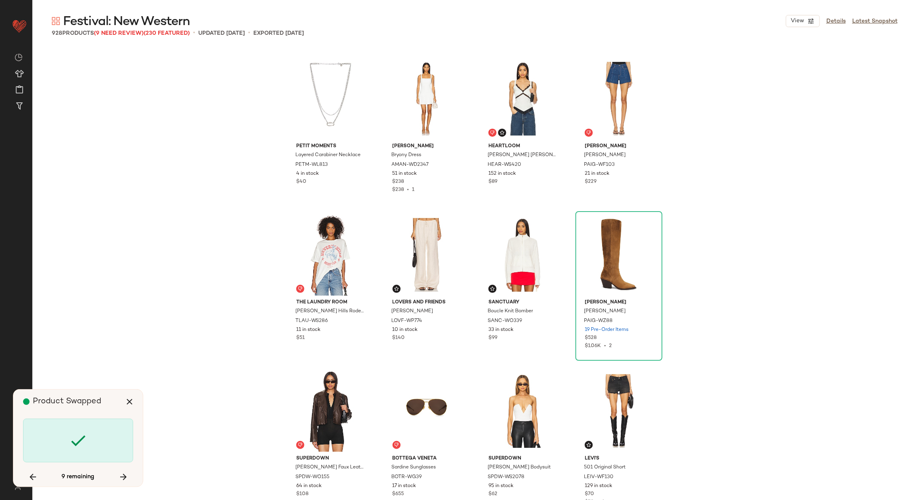
scroll to position [26857, 0]
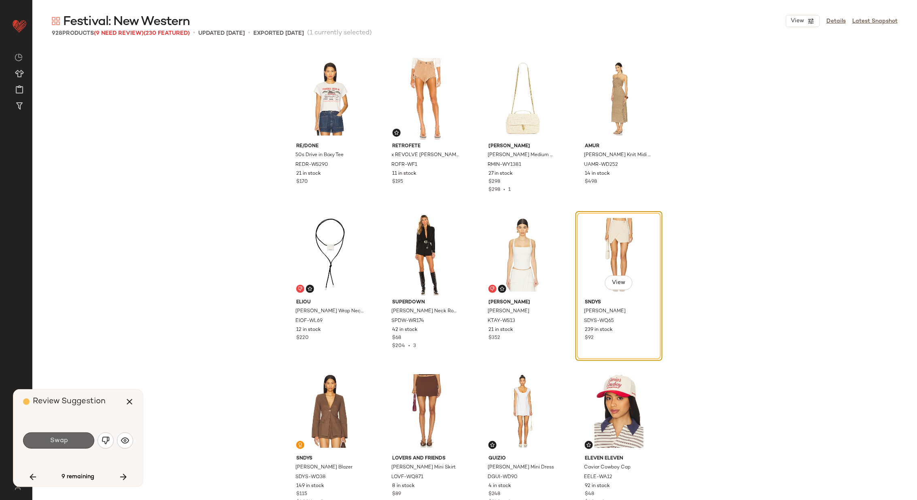
click at [54, 441] on span "Swap" at bounding box center [58, 441] width 18 height 8
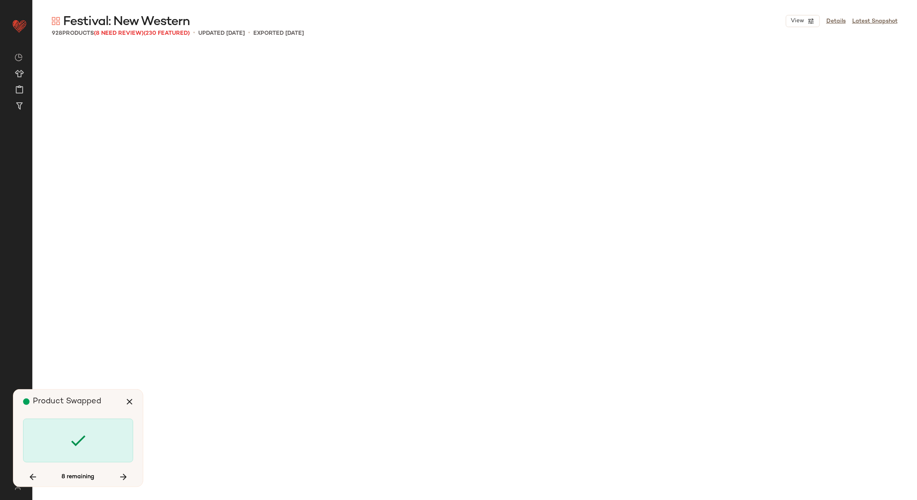
scroll to position [29823, 0]
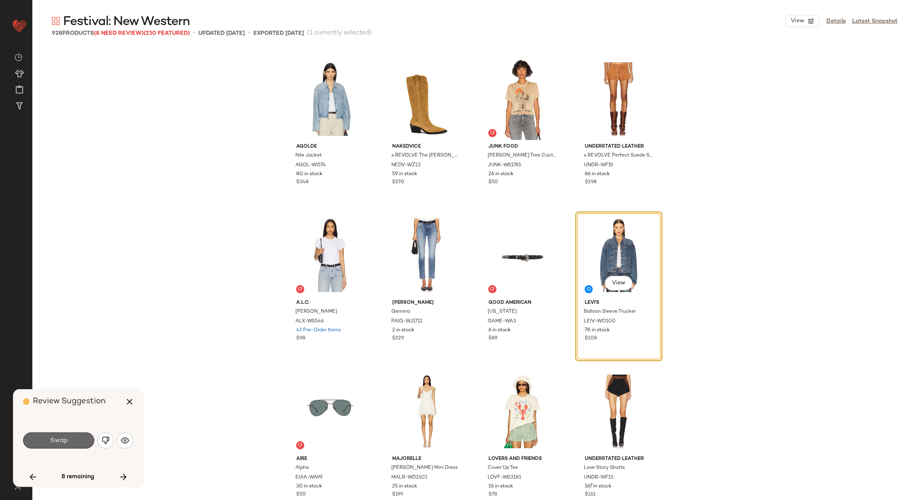
click at [64, 441] on span "Swap" at bounding box center [58, 441] width 18 height 8
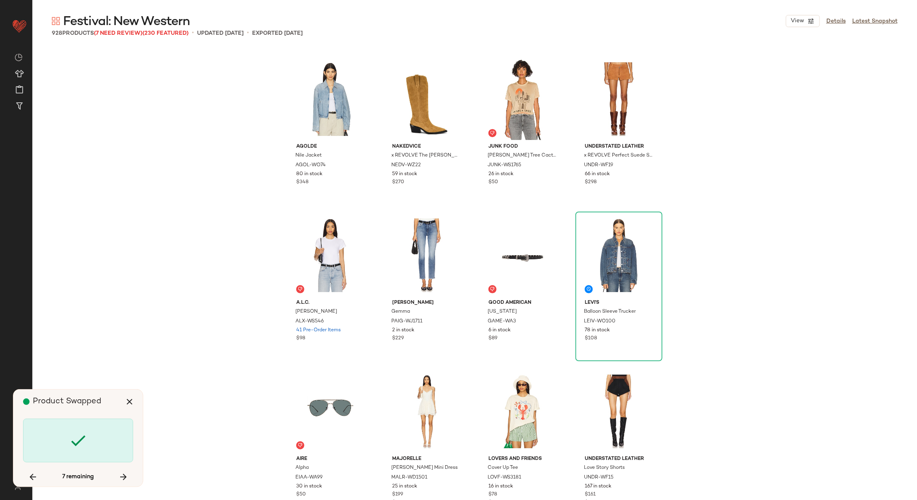
scroll to position [31697, 0]
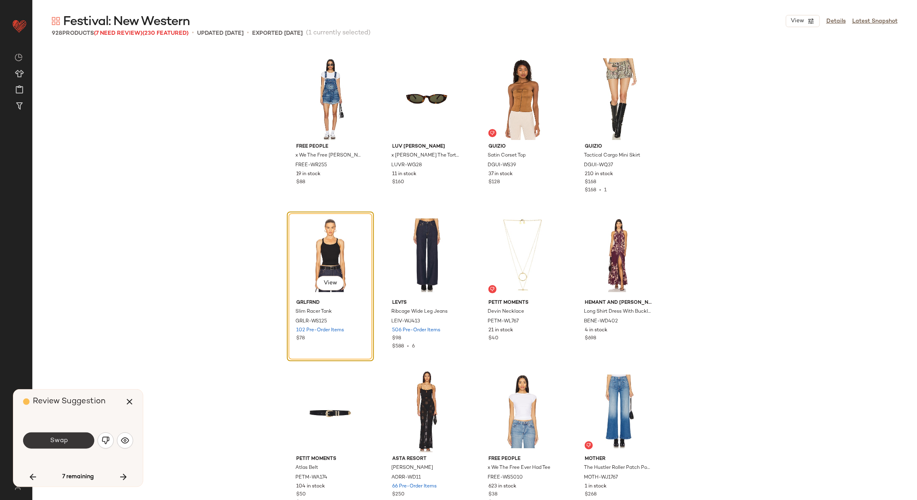
click at [64, 436] on button "Swap" at bounding box center [58, 440] width 71 height 16
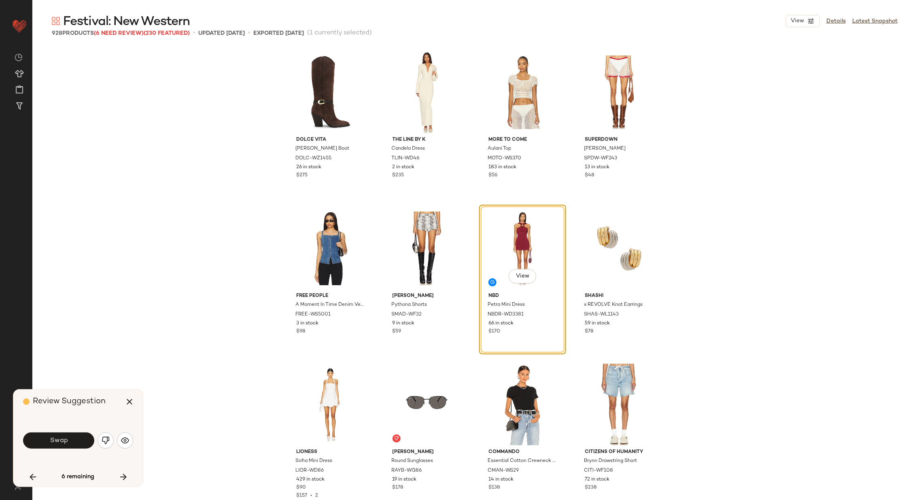
scroll to position [33265, 0]
click at [73, 438] on button "Swap" at bounding box center [58, 440] width 71 height 16
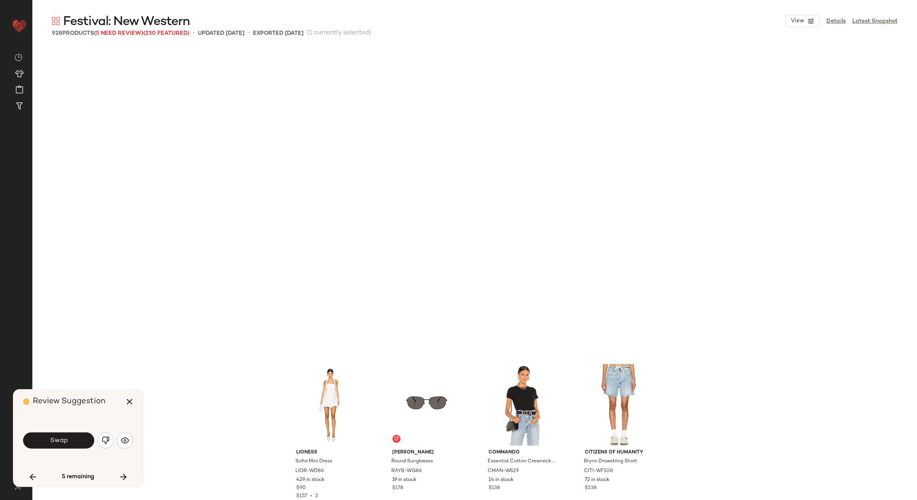
scroll to position [33571, 0]
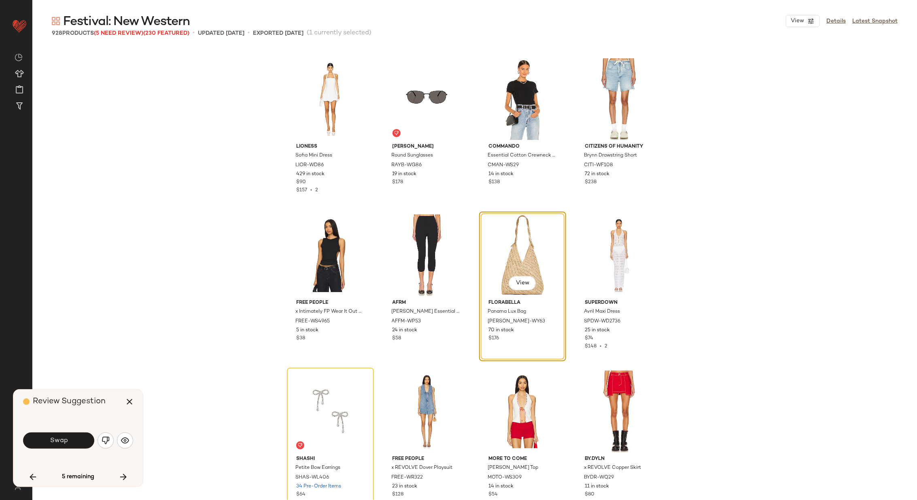
click at [73, 438] on button "Swap" at bounding box center [58, 440] width 71 height 16
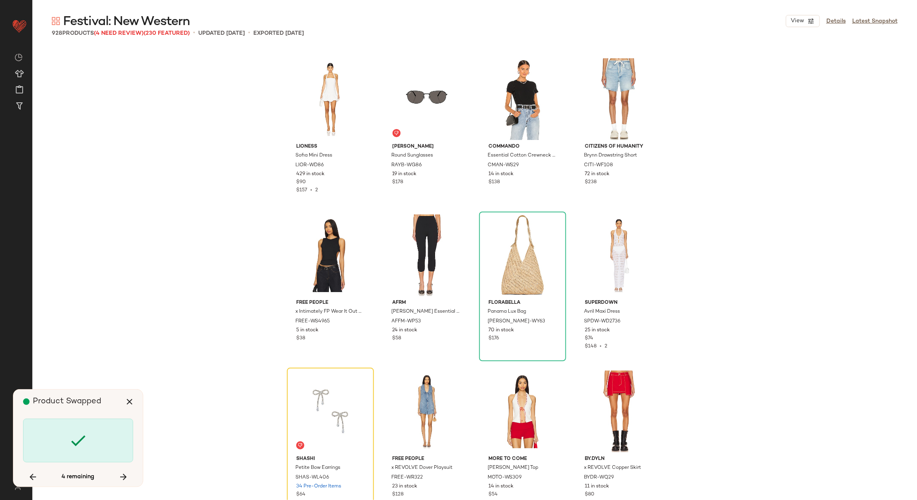
scroll to position [33727, 0]
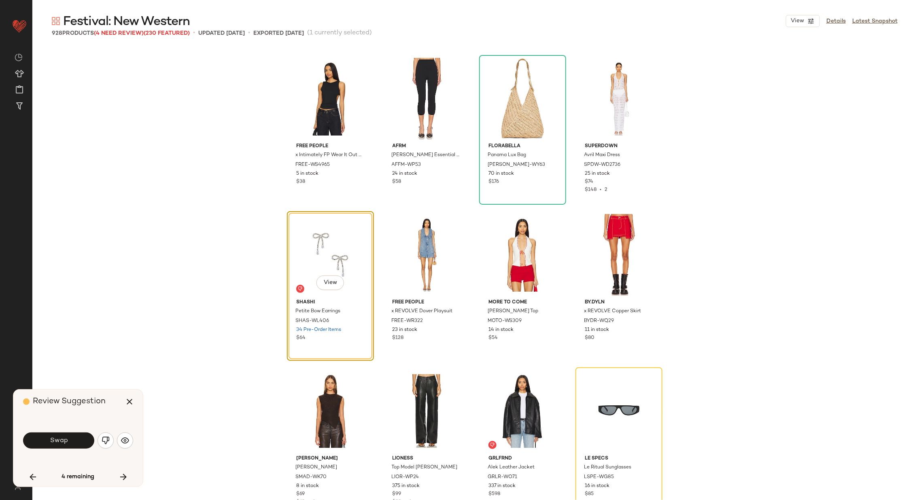
click at [73, 438] on button "Swap" at bounding box center [58, 440] width 71 height 16
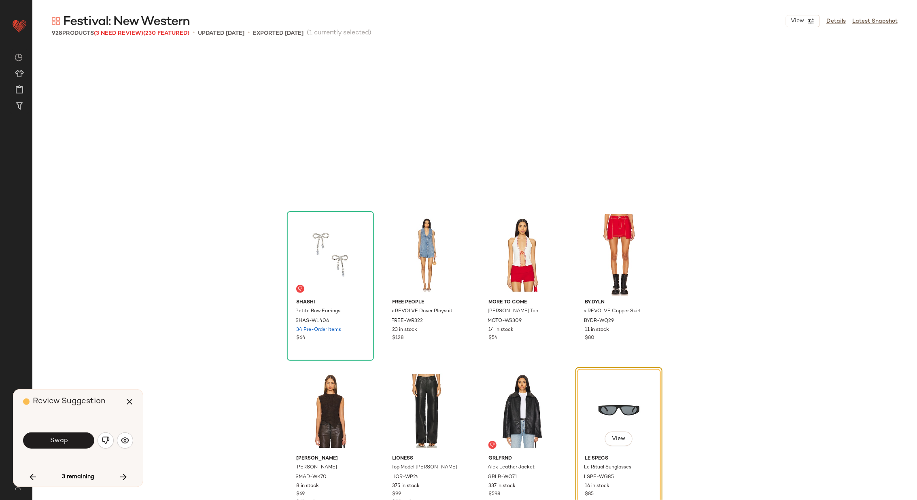
scroll to position [33884, 0]
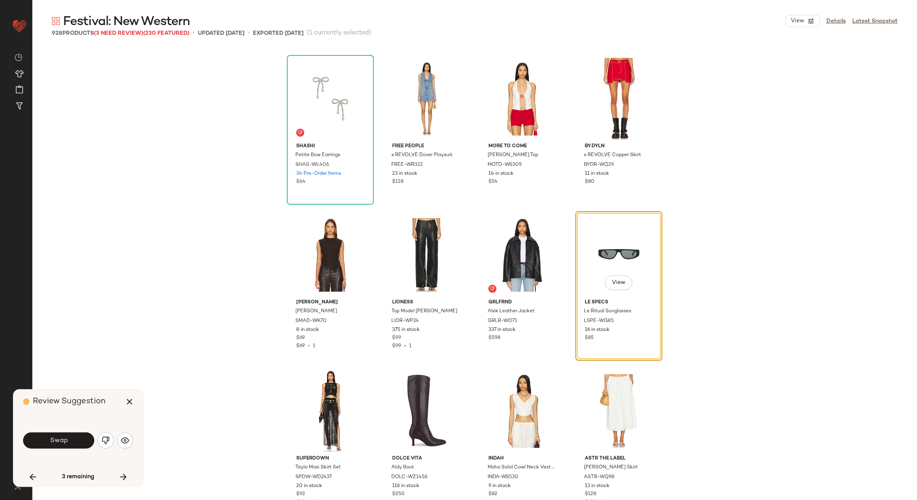
click at [73, 438] on button "Swap" at bounding box center [58, 440] width 71 height 16
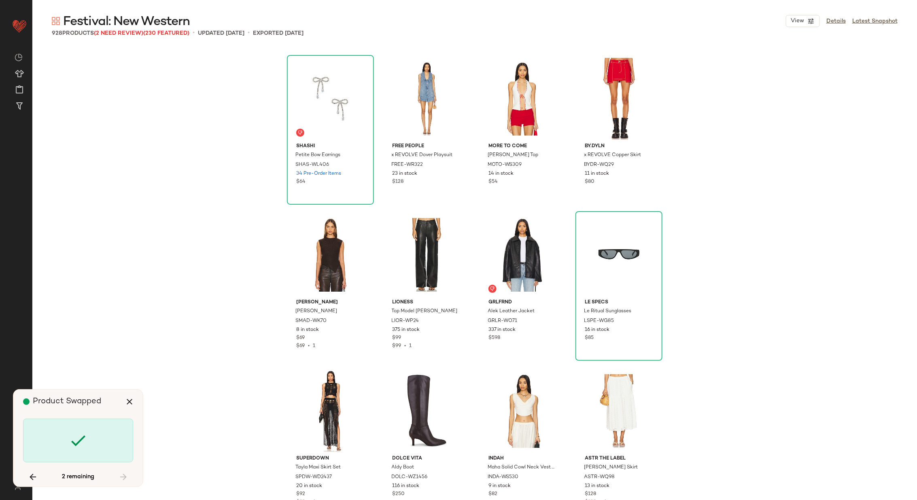
scroll to position [780, 0]
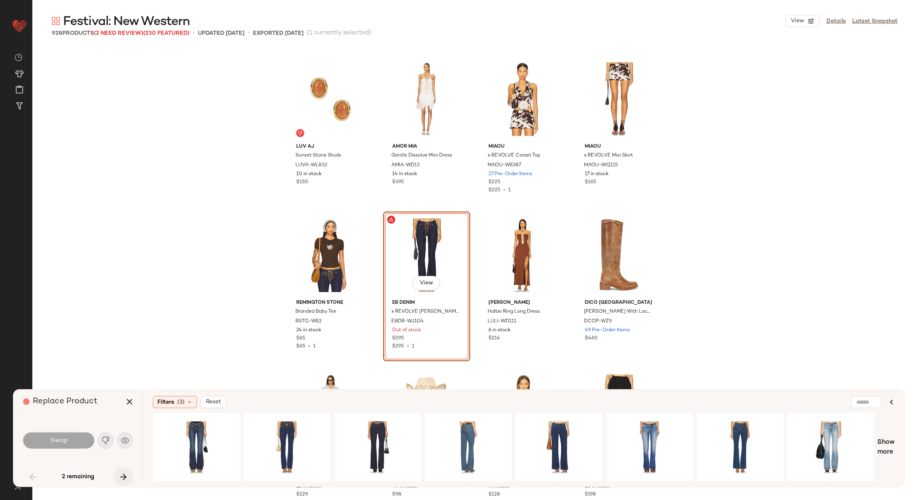
click at [120, 478] on icon "button" at bounding box center [124, 477] width 10 height 10
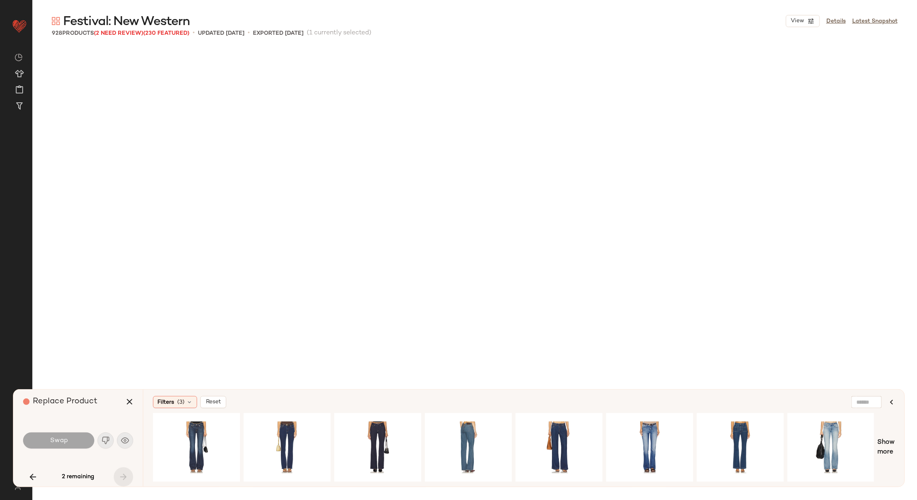
scroll to position [34664, 0]
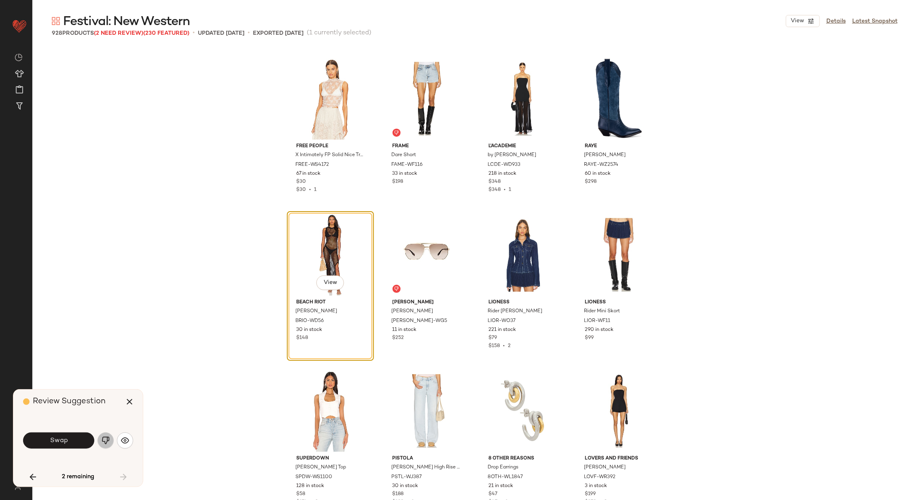
click at [102, 441] on img "button" at bounding box center [106, 440] width 8 height 8
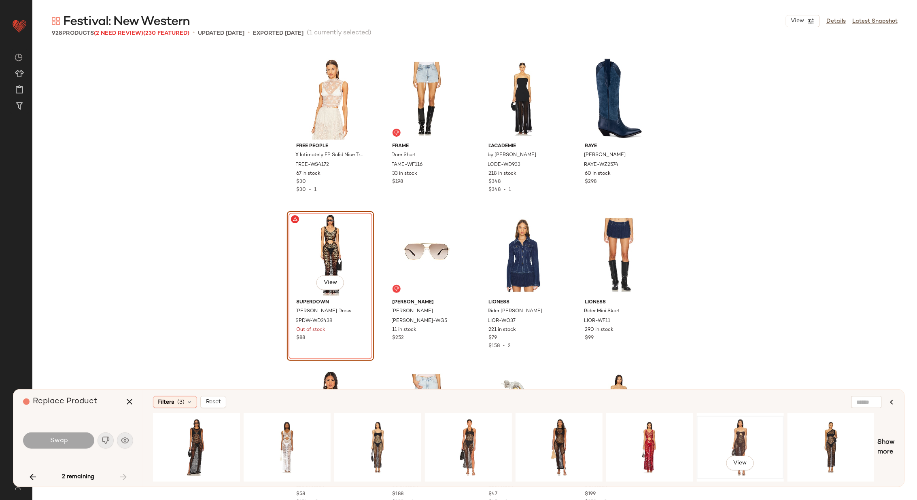
click at [745, 436] on div "View" at bounding box center [739, 447] width 81 height 57
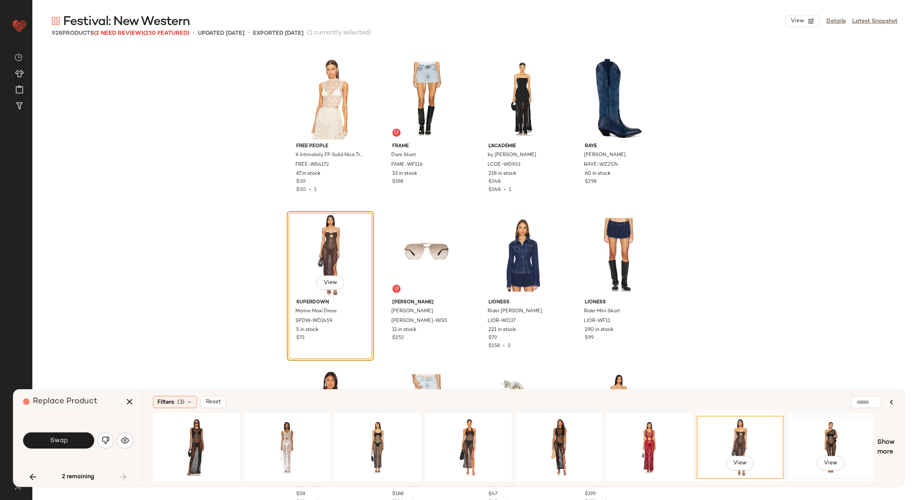
click at [808, 433] on div "View" at bounding box center [830, 447] width 81 height 57
click at [741, 434] on div "View" at bounding box center [739, 447] width 81 height 57
click at [69, 439] on button "Swap" at bounding box center [58, 440] width 71 height 16
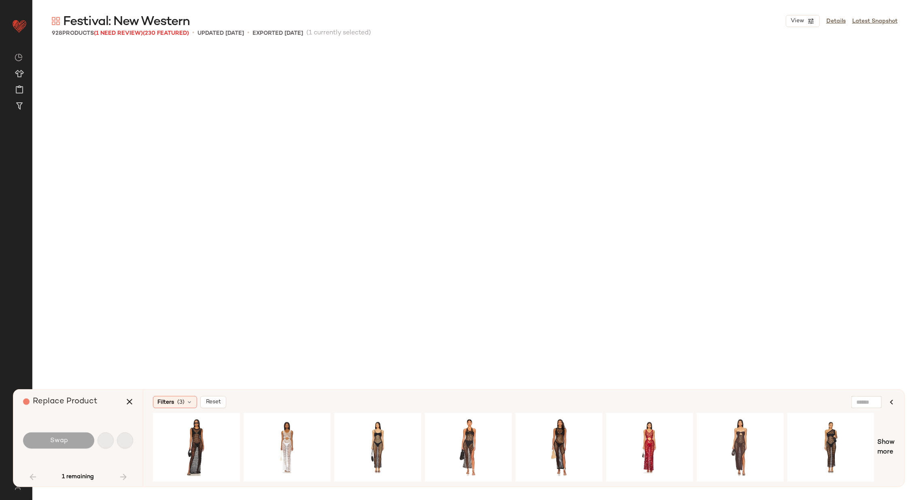
scroll to position [780, 0]
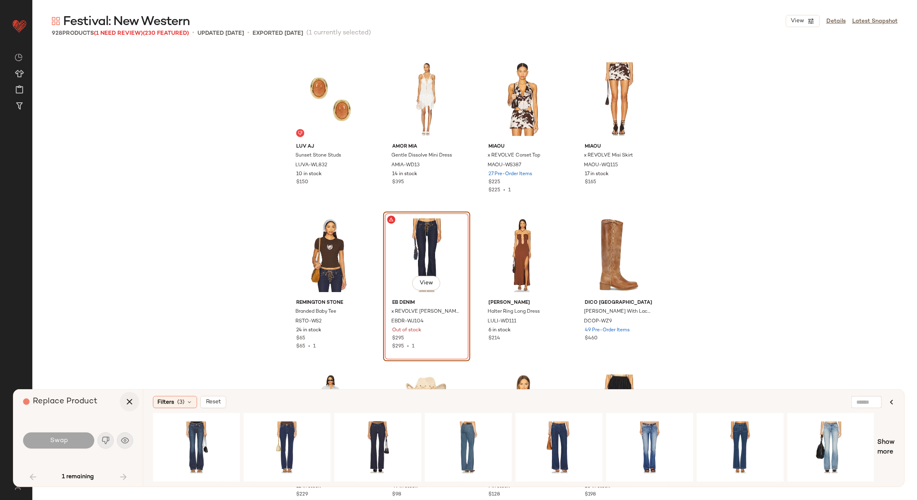
click at [128, 400] on icon "button" at bounding box center [130, 402] width 10 height 10
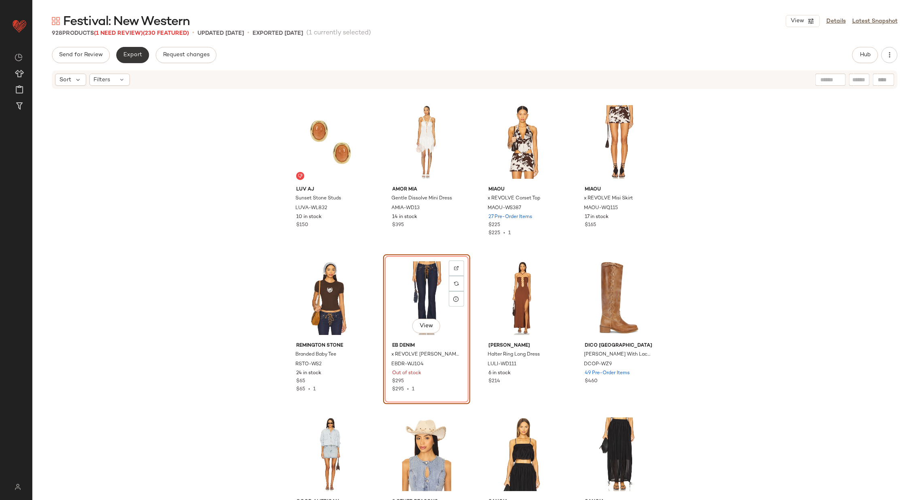
click at [134, 57] on span "Export" at bounding box center [132, 55] width 19 height 6
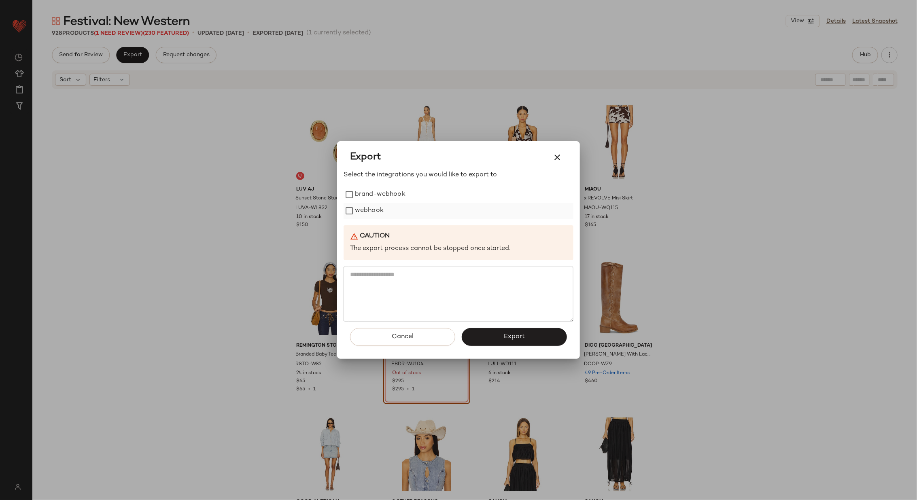
click at [375, 212] on label "webhook" at bounding box center [369, 211] width 29 height 16
click at [507, 336] on span "Export" at bounding box center [513, 337] width 21 height 8
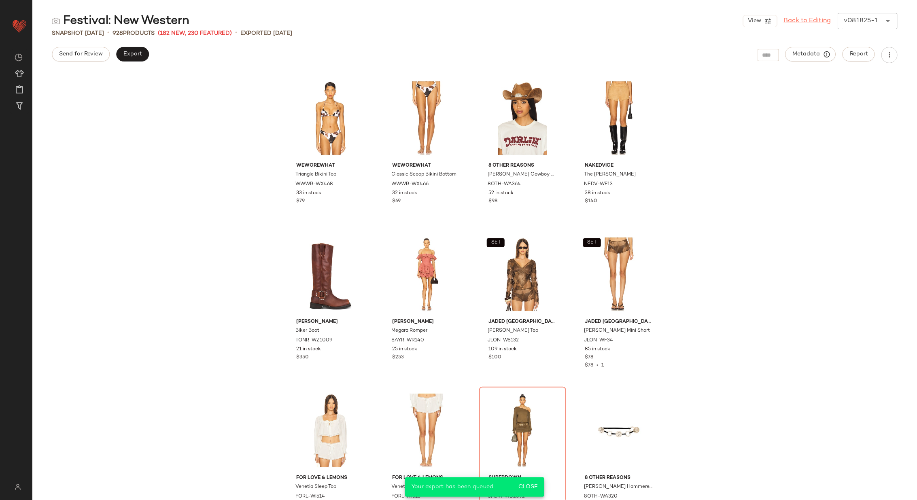
click at [802, 19] on link "Back to Editing" at bounding box center [807, 21] width 47 height 10
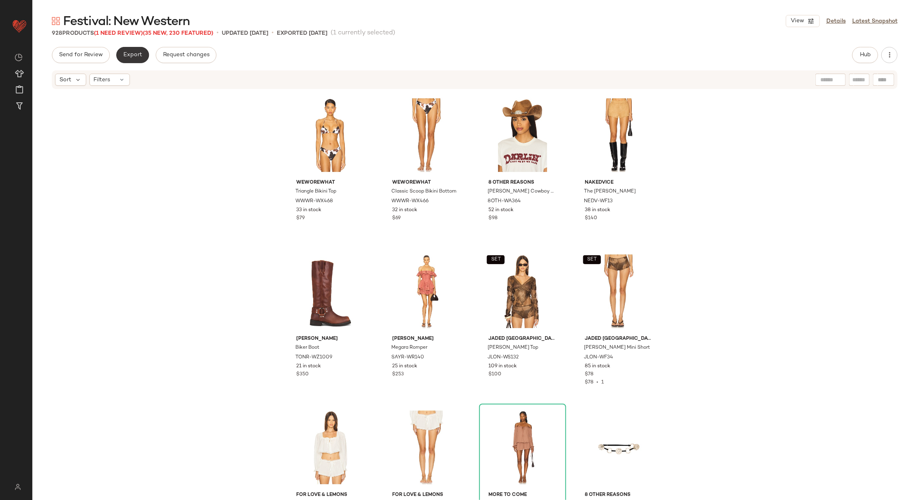
click at [138, 58] on button "Export" at bounding box center [132, 55] width 33 height 16
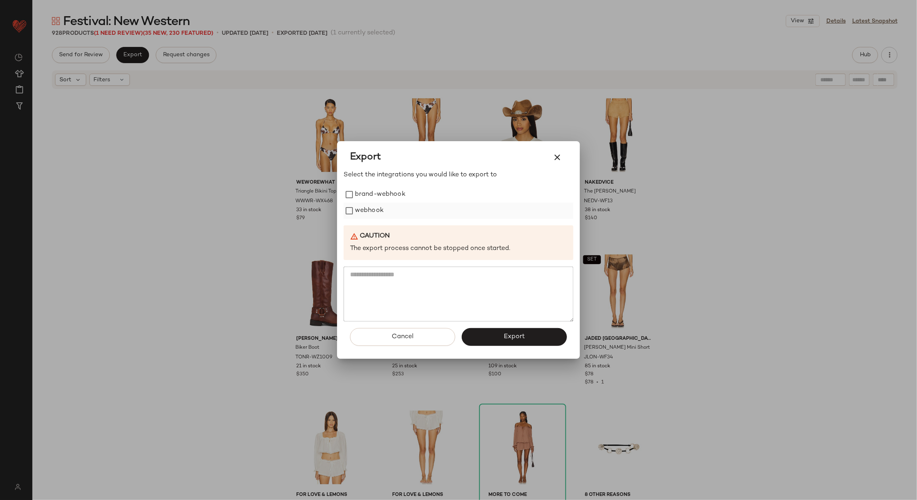
click at [371, 209] on label "webhook" at bounding box center [369, 211] width 29 height 16
click at [521, 337] on span "Export" at bounding box center [513, 337] width 21 height 8
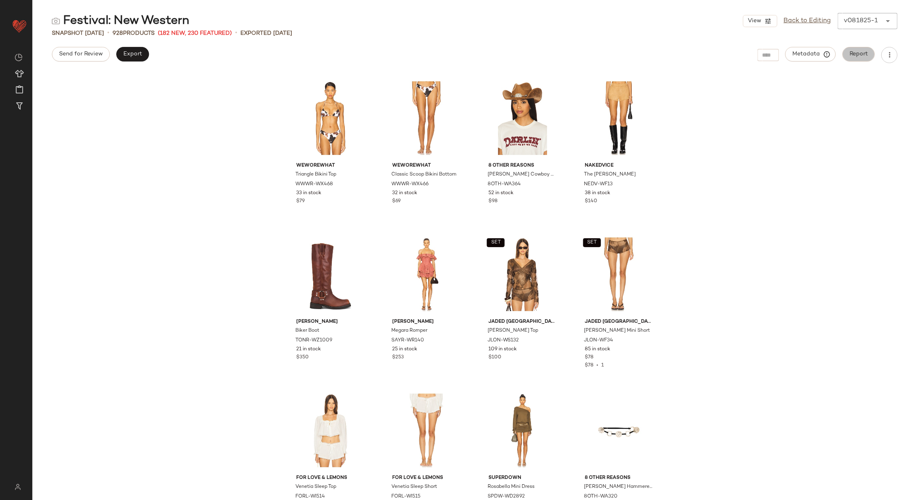
click at [858, 57] on span "Report" at bounding box center [858, 54] width 19 height 6
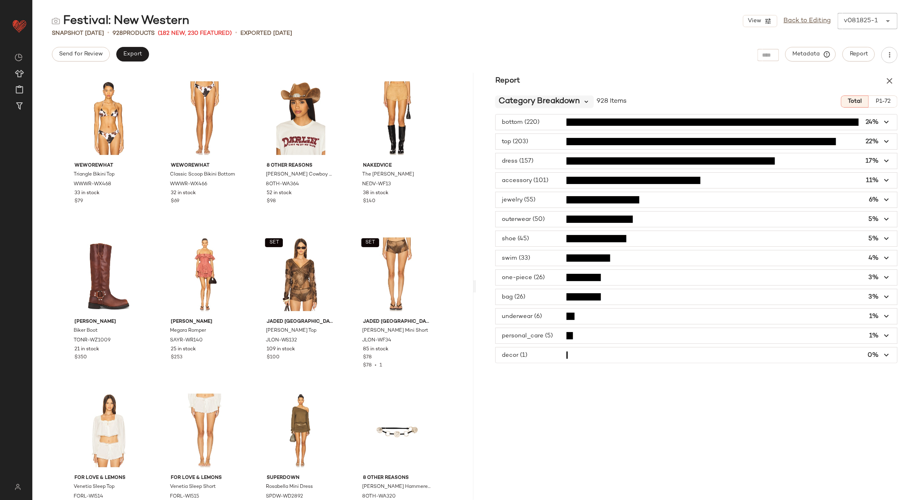
click at [584, 100] on icon at bounding box center [586, 101] width 7 height 7
click at [618, 77] on div "Report" at bounding box center [696, 81] width 441 height 16
click at [587, 100] on icon at bounding box center [586, 101] width 7 height 7
click at [554, 144] on span "Brand Breakdown" at bounding box center [529, 144] width 55 height 7
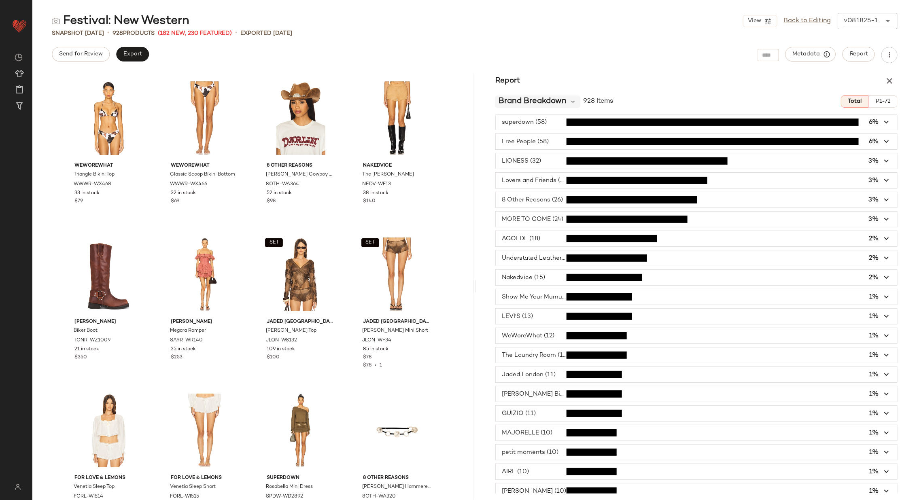
click at [559, 100] on span "Brand Breakdown" at bounding box center [532, 101] width 68 height 12
click at [552, 162] on span "Price Breakdown" at bounding box center [528, 164] width 52 height 7
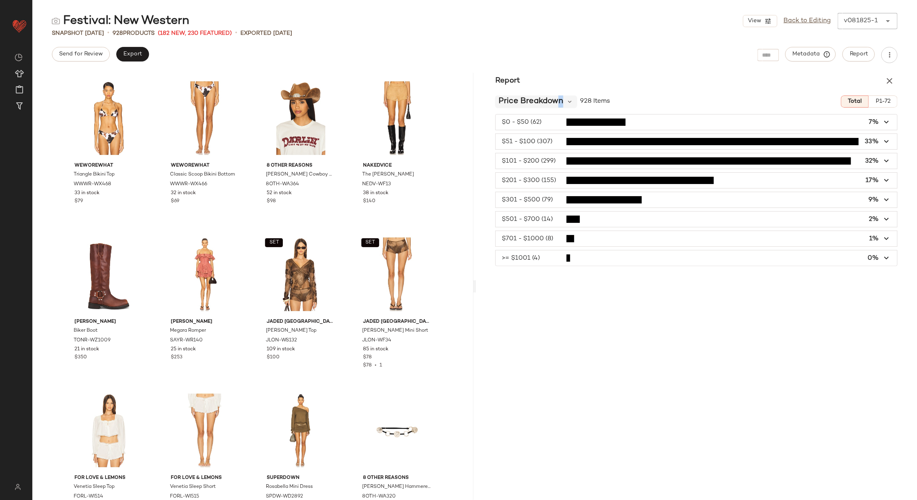
click at [561, 97] on span "Price Breakdown" at bounding box center [530, 101] width 65 height 12
click at [891, 76] on icon "button" at bounding box center [889, 81] width 10 height 10
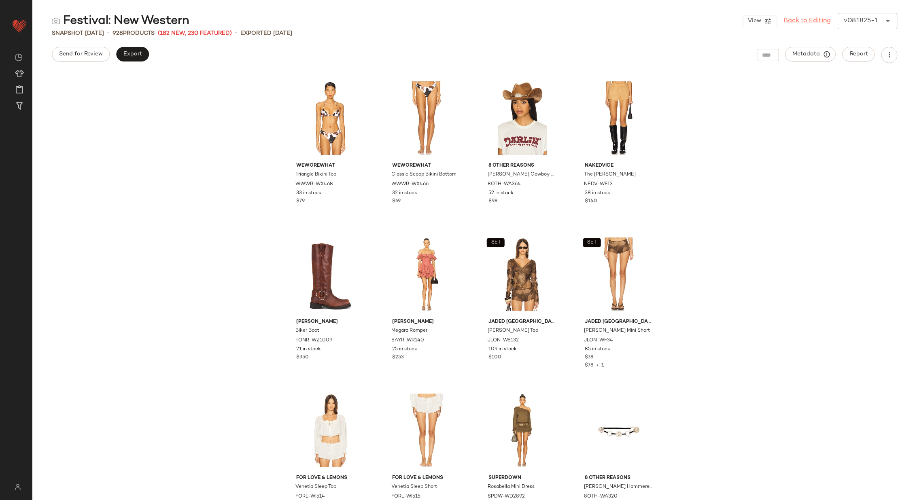
click at [803, 19] on link "Back to Editing" at bounding box center [807, 21] width 47 height 10
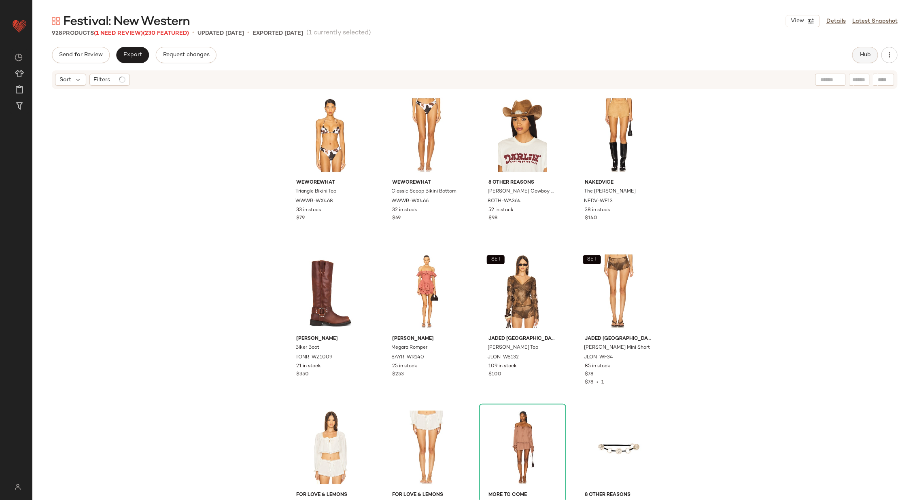
click at [867, 54] on span "Hub" at bounding box center [864, 55] width 11 height 6
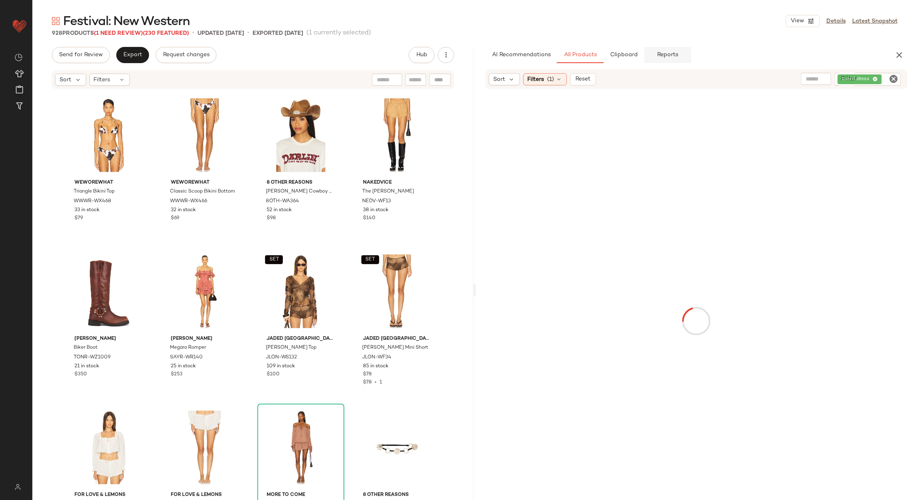
click at [652, 57] on button "Reports" at bounding box center [667, 55] width 47 height 16
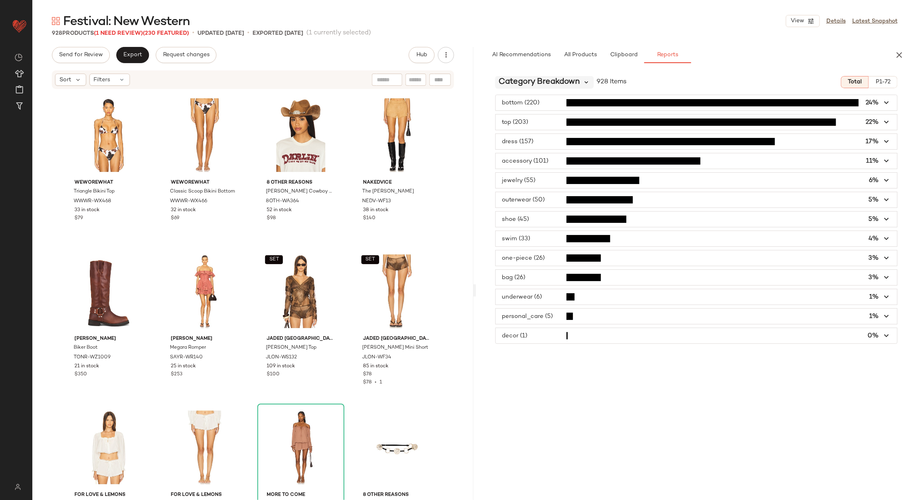
click at [586, 81] on icon at bounding box center [586, 81] width 7 height 7
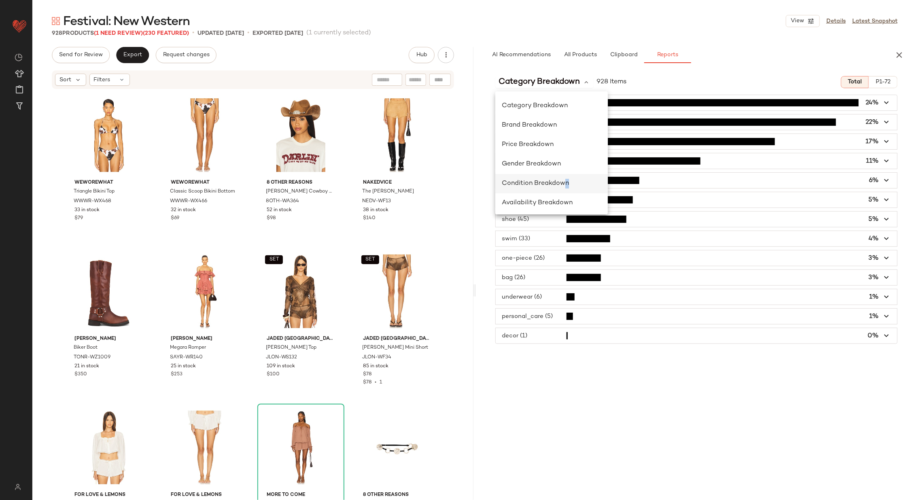
click at [566, 186] on span "Condition Breakdown" at bounding box center [535, 183] width 67 height 7
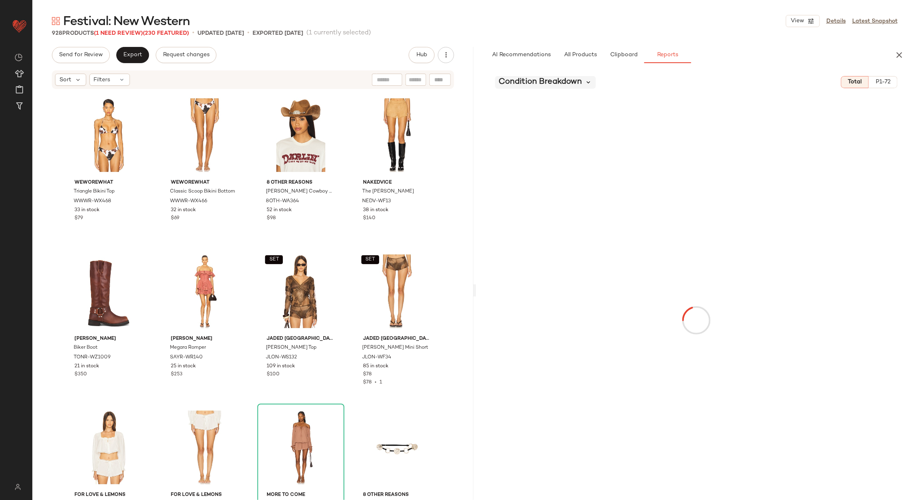
click at [586, 81] on icon at bounding box center [588, 81] width 7 height 7
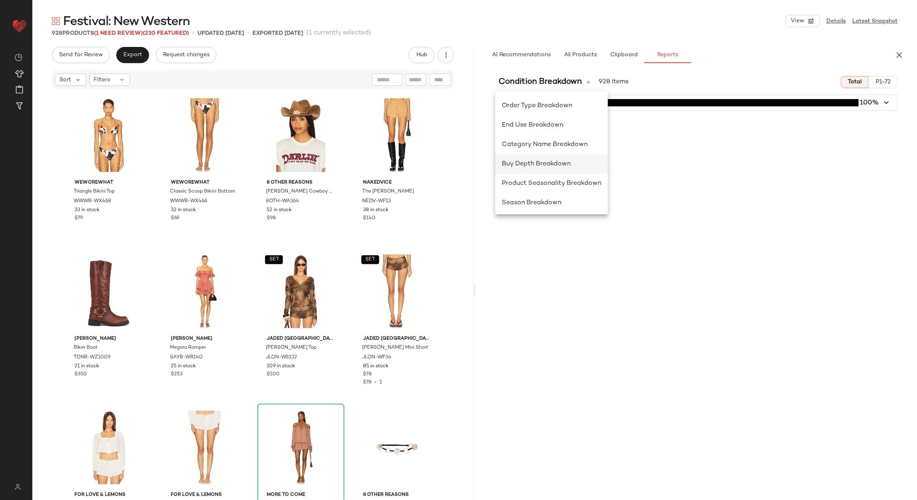
scroll to position [215, 0]
click at [549, 181] on span "Product Seasonality Breakdown" at bounding box center [552, 182] width 100 height 7
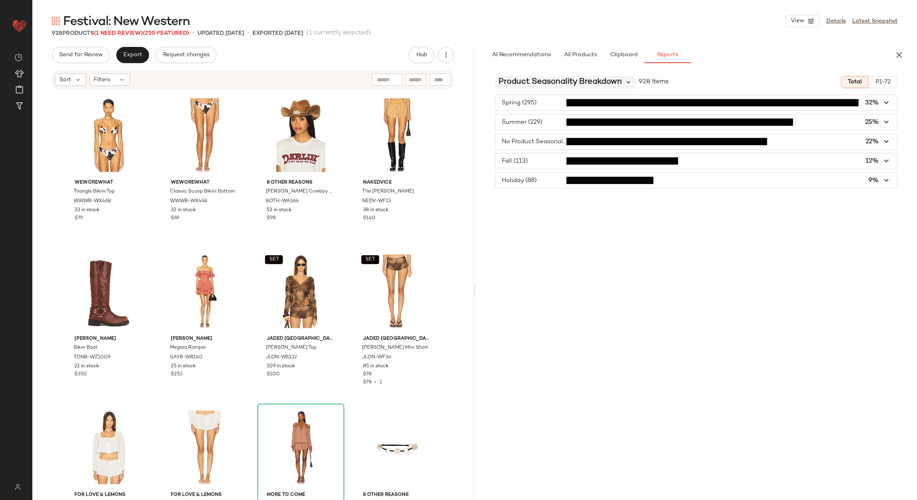
click at [628, 83] on icon at bounding box center [628, 81] width 7 height 7
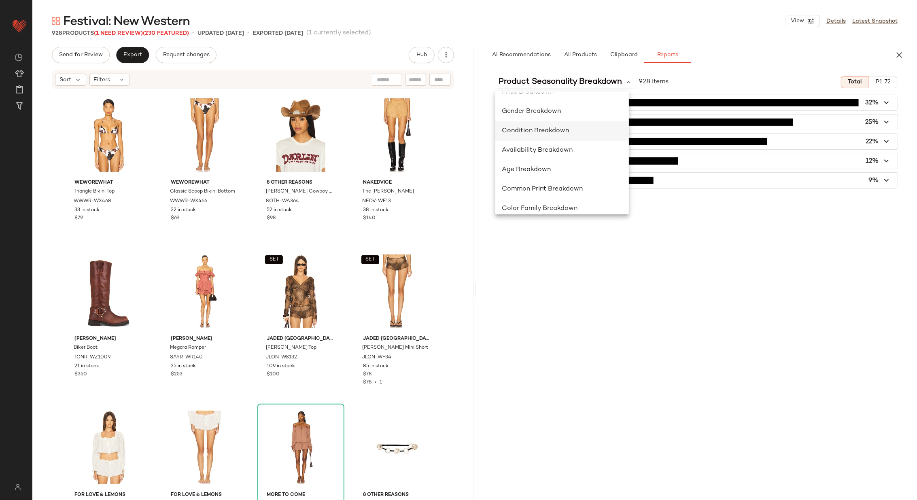
scroll to position [0, 0]
click at [555, 105] on span "Category Breakdown" at bounding box center [535, 105] width 66 height 7
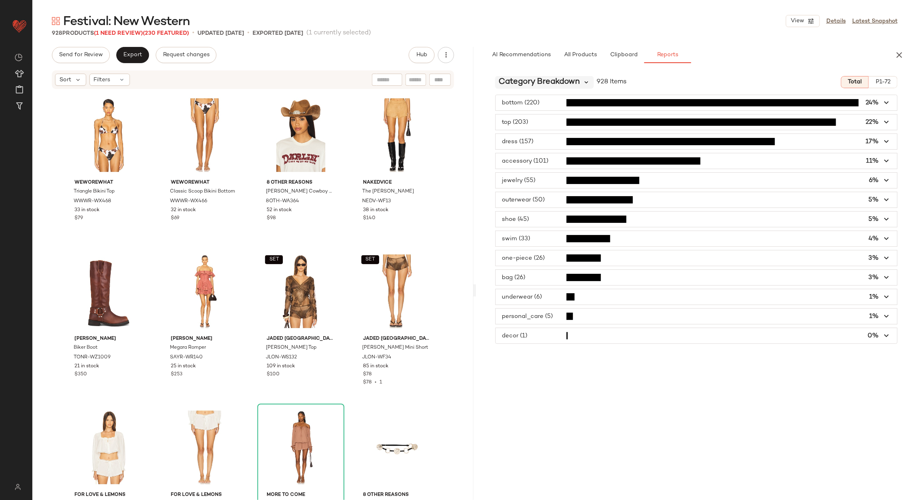
click at [586, 81] on icon at bounding box center [586, 81] width 7 height 7
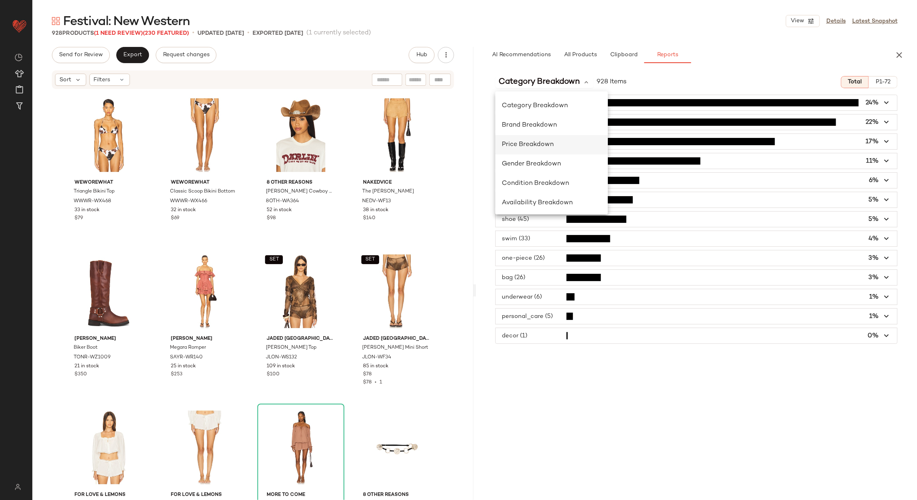
click at [553, 144] on span "Price Breakdown" at bounding box center [528, 144] width 52 height 7
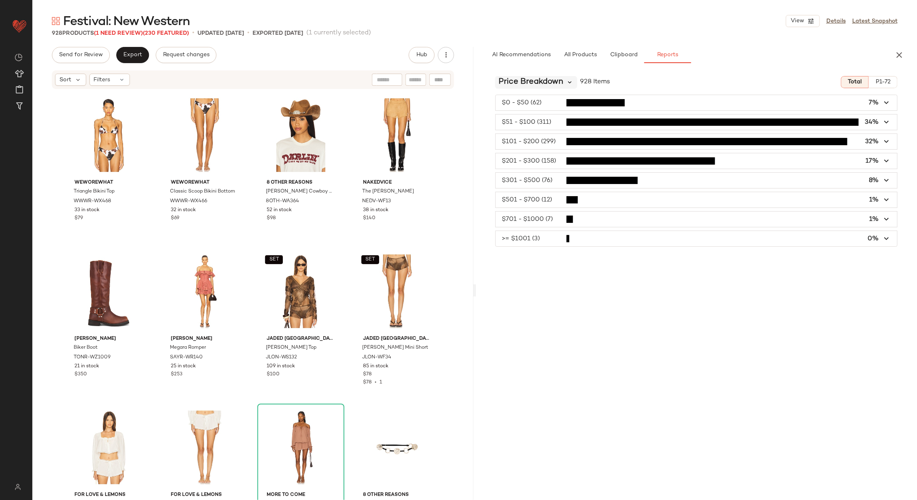
click at [571, 78] on icon at bounding box center [569, 81] width 7 height 7
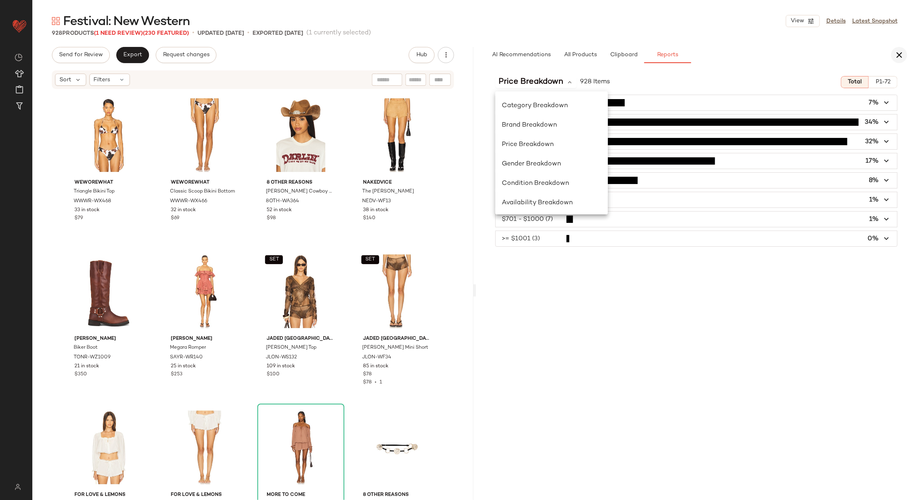
click at [898, 57] on icon "button" at bounding box center [899, 55] width 10 height 10
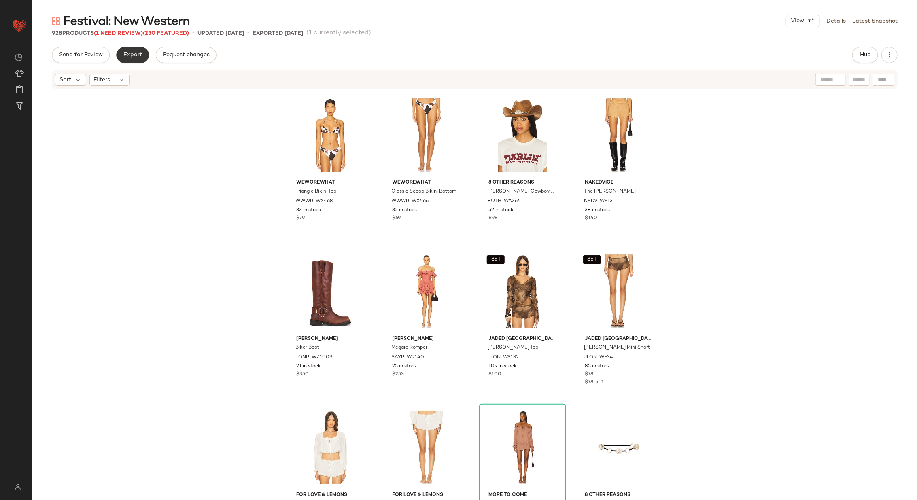
click at [129, 59] on button "Export" at bounding box center [132, 55] width 33 height 16
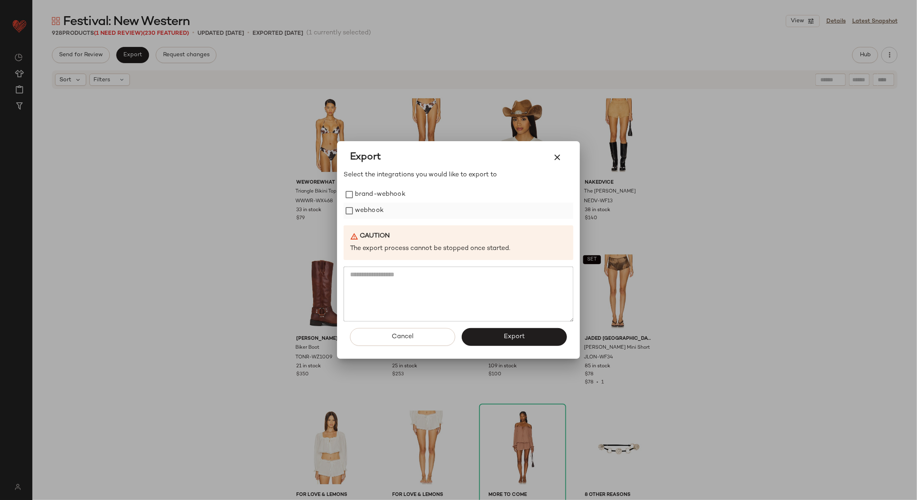
click at [371, 213] on label "webhook" at bounding box center [369, 211] width 29 height 16
click at [509, 337] on span "Export" at bounding box center [513, 337] width 21 height 8
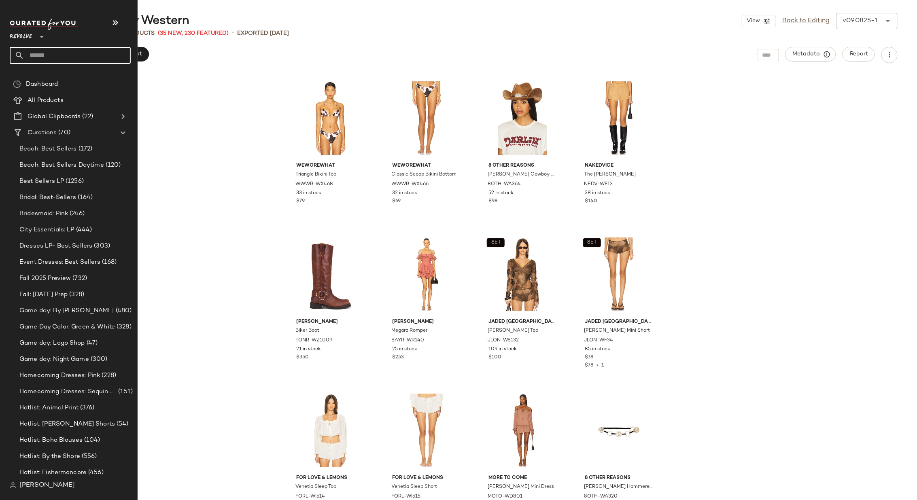
click at [61, 53] on input "text" at bounding box center [77, 55] width 106 height 17
type input "*****"
click at [51, 79] on span "Festival: Desert" at bounding box center [37, 78] width 42 height 8
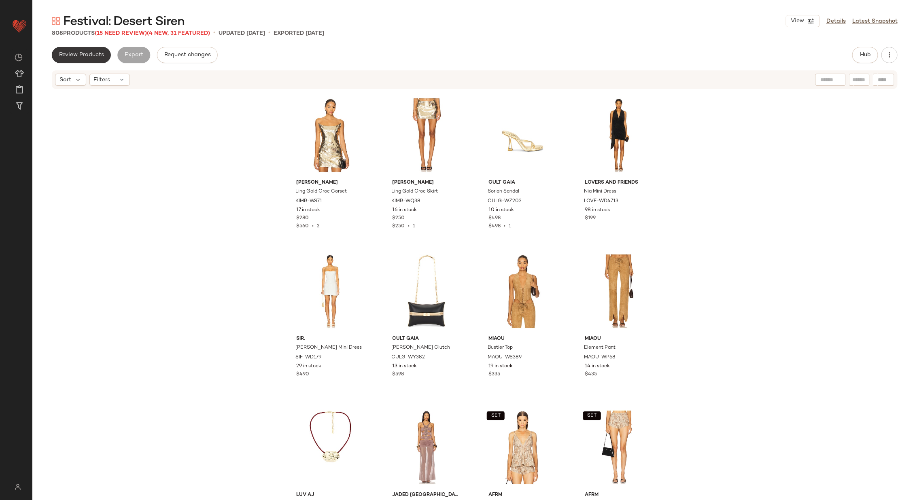
click at [93, 54] on span "Review Products" at bounding box center [81, 55] width 45 height 6
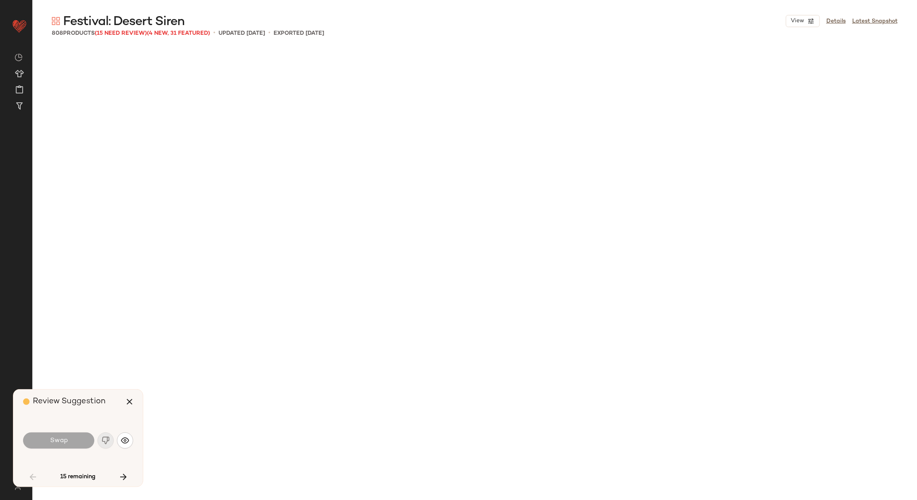
scroll to position [937, 0]
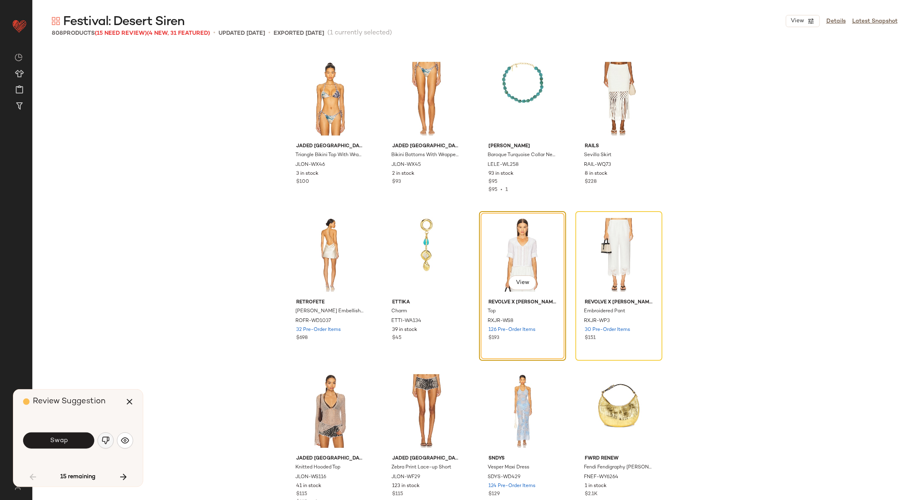
click at [105, 441] on img "button" at bounding box center [106, 440] width 8 height 8
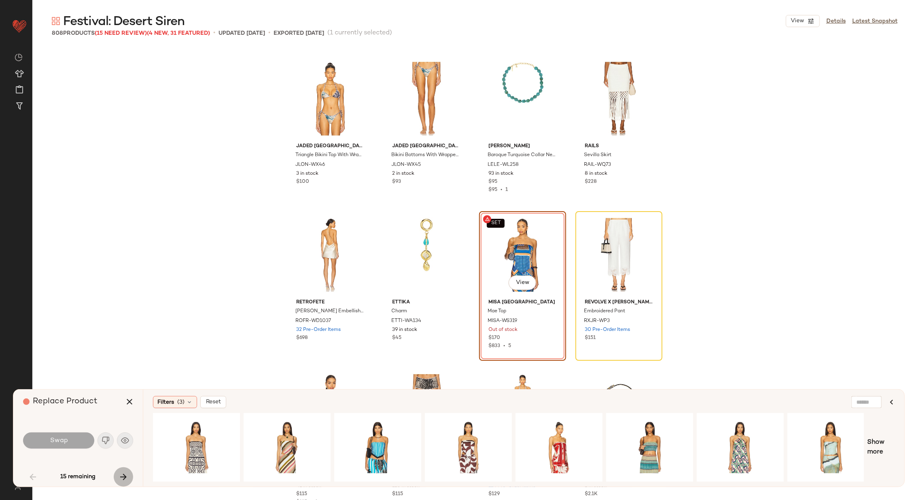
click at [126, 475] on icon "button" at bounding box center [124, 477] width 10 height 10
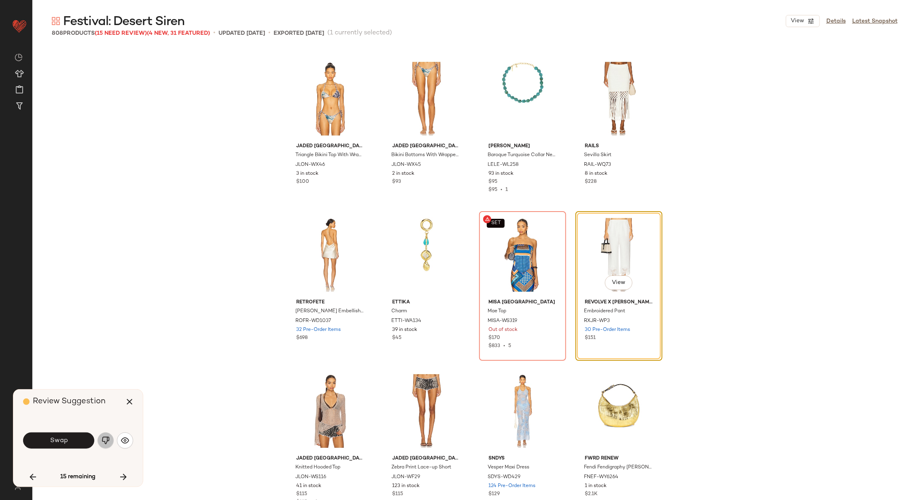
click at [106, 442] on img "button" at bounding box center [106, 440] width 8 height 8
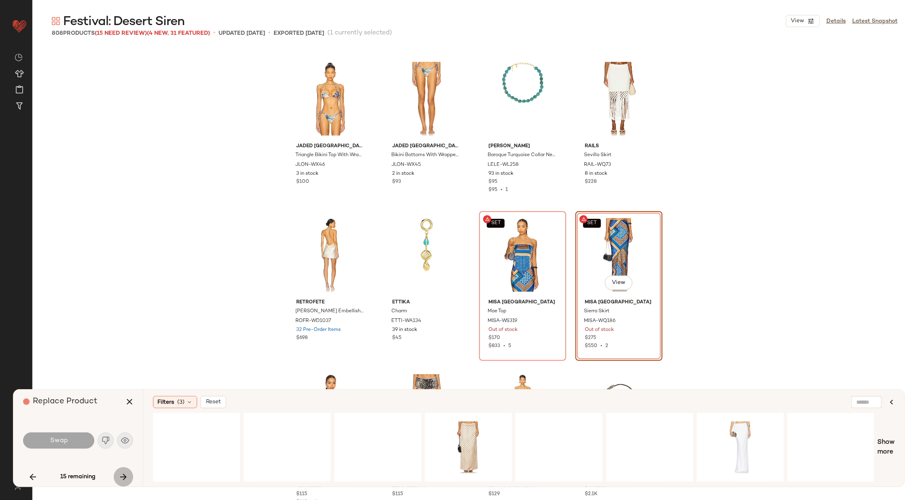
click at [124, 479] on icon "button" at bounding box center [124, 477] width 10 height 10
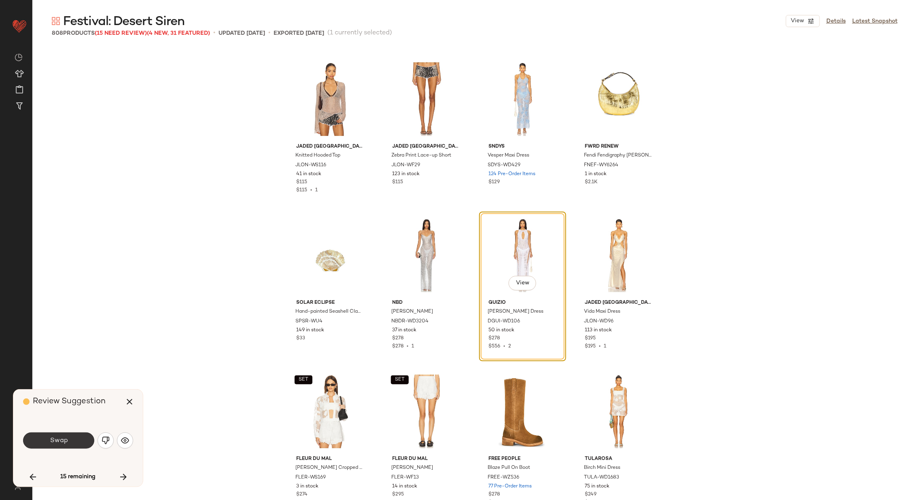
click at [68, 440] on button "Swap" at bounding box center [58, 440] width 71 height 16
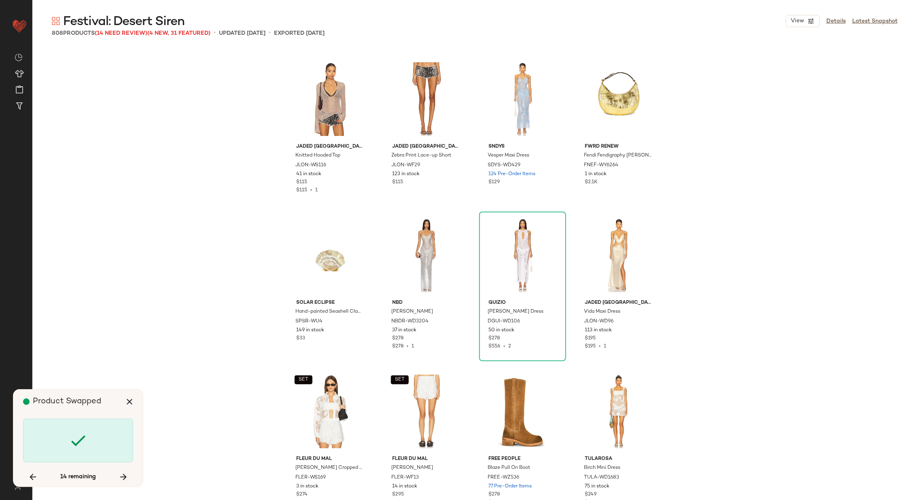
scroll to position [5933, 0]
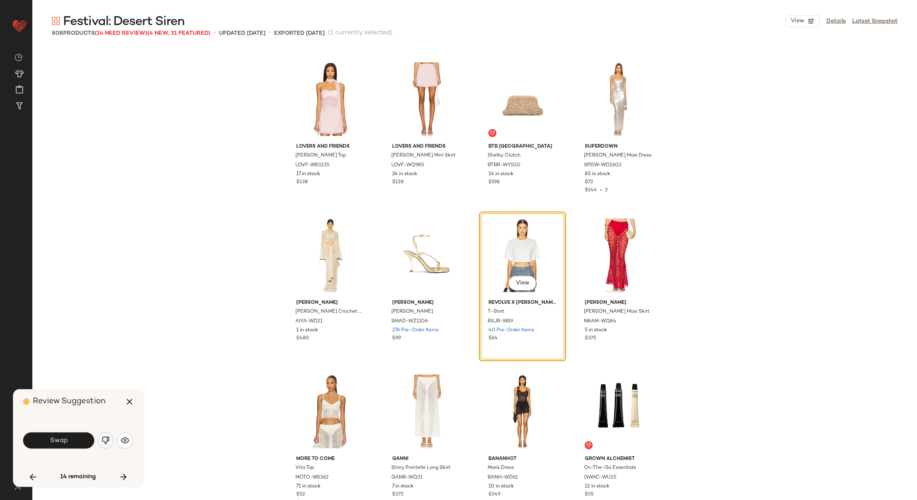
click at [104, 440] on img "button" at bounding box center [106, 440] width 8 height 8
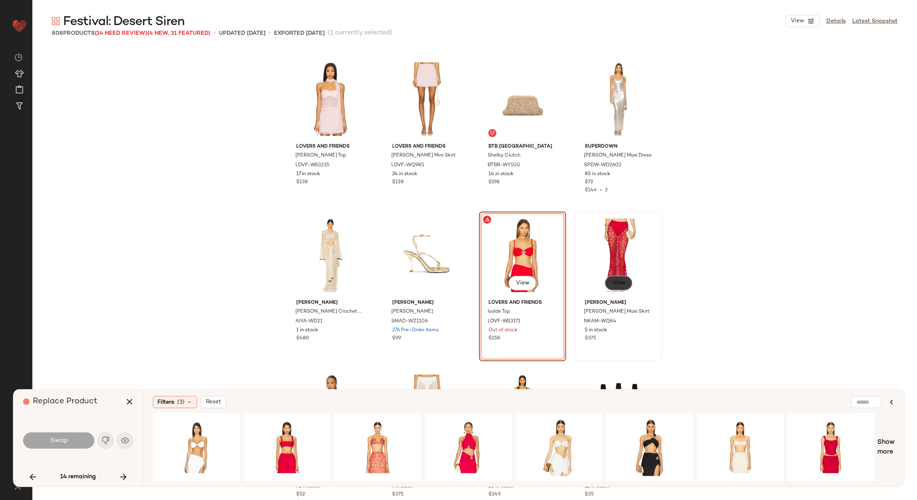
click at [612, 280] on span "View" at bounding box center [618, 283] width 14 height 6
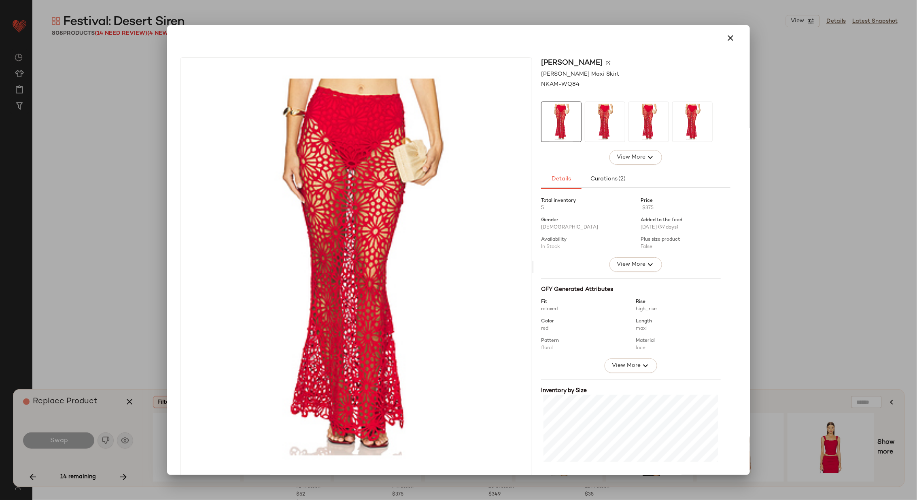
click at [603, 61] on div "[PERSON_NAME]" at bounding box center [635, 62] width 189 height 11
click at [606, 63] on img at bounding box center [608, 62] width 5 height 5
click at [725, 35] on icon "button" at bounding box center [730, 38] width 10 height 10
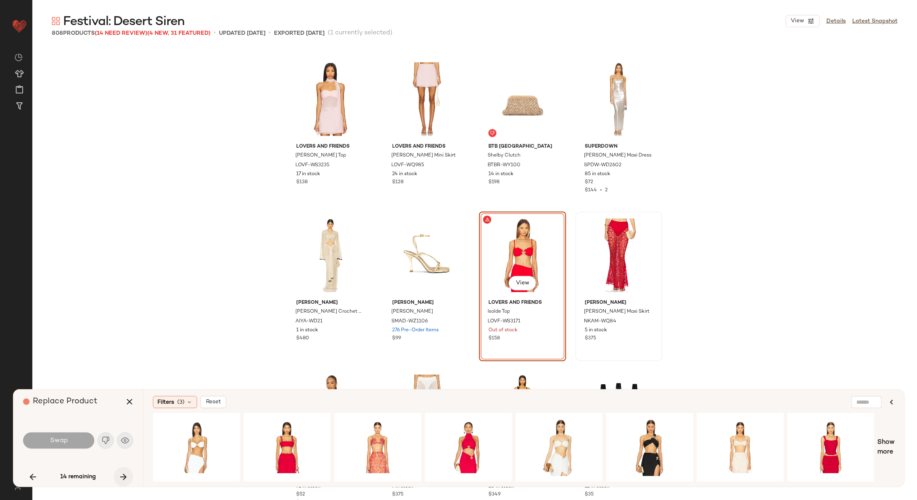
click at [123, 474] on icon "button" at bounding box center [124, 477] width 10 height 10
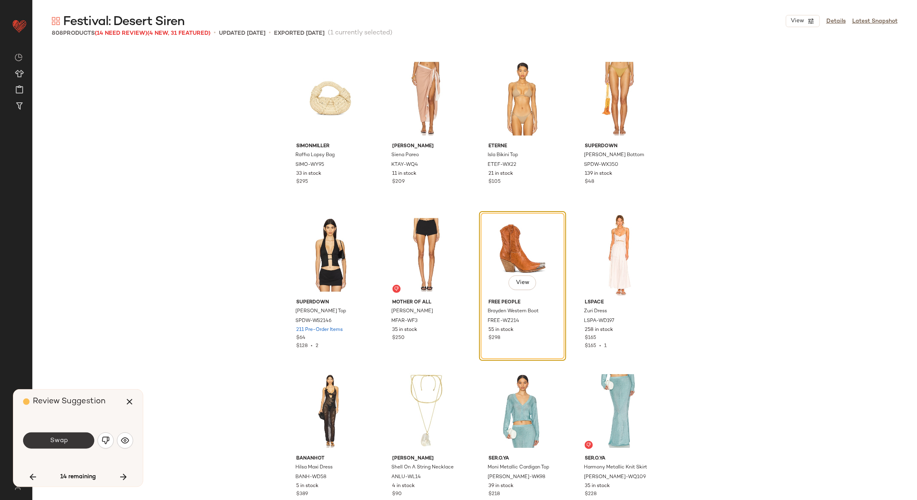
click at [57, 441] on span "Swap" at bounding box center [58, 441] width 18 height 8
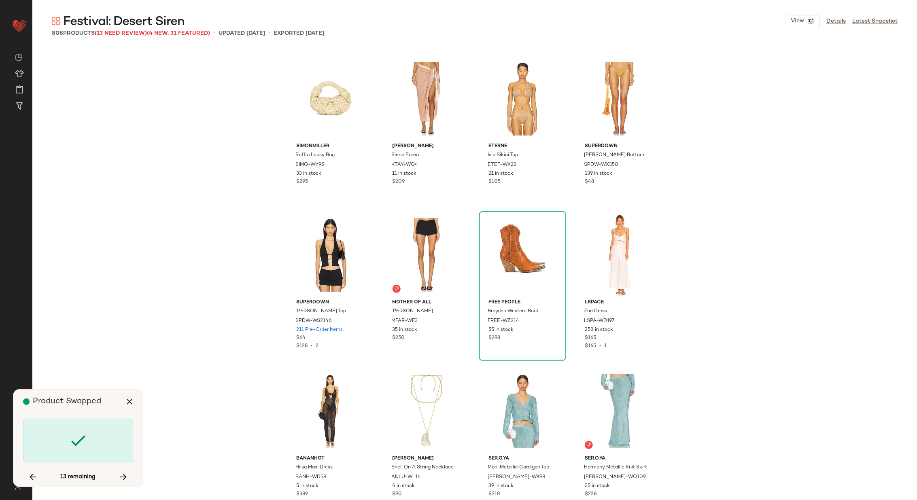
scroll to position [13428, 0]
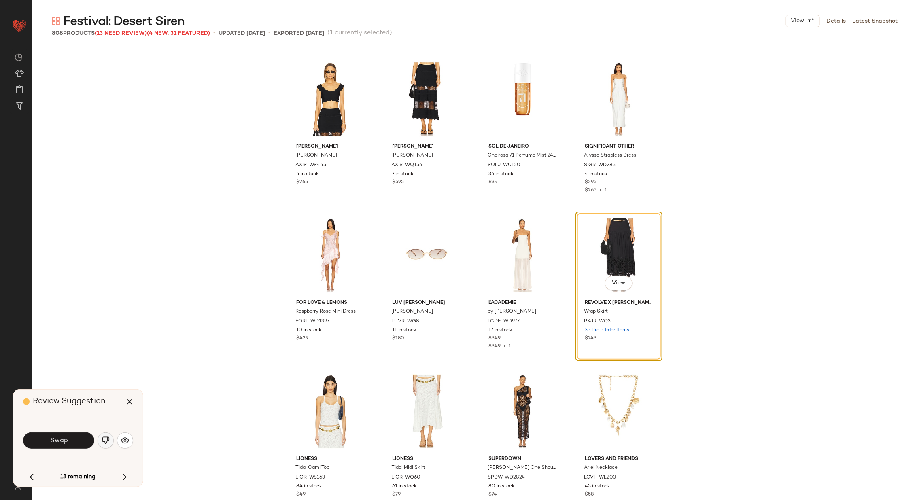
click at [107, 437] on img "button" at bounding box center [106, 440] width 8 height 8
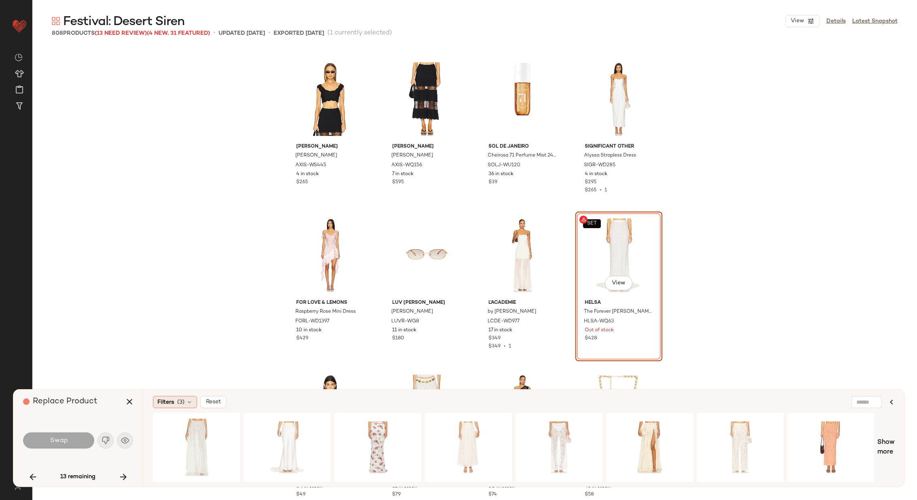
click at [181, 404] on span "(3)" at bounding box center [180, 402] width 7 height 8
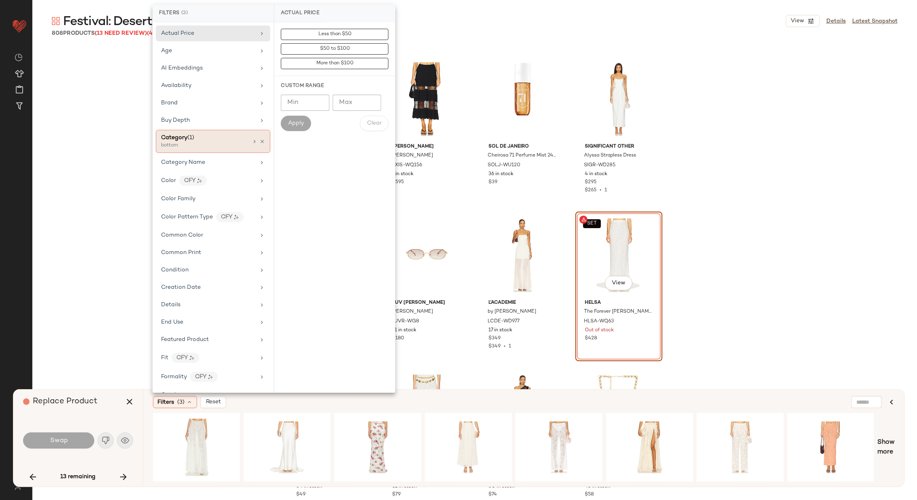
click at [227, 146] on div "bottom" at bounding box center [201, 145] width 81 height 7
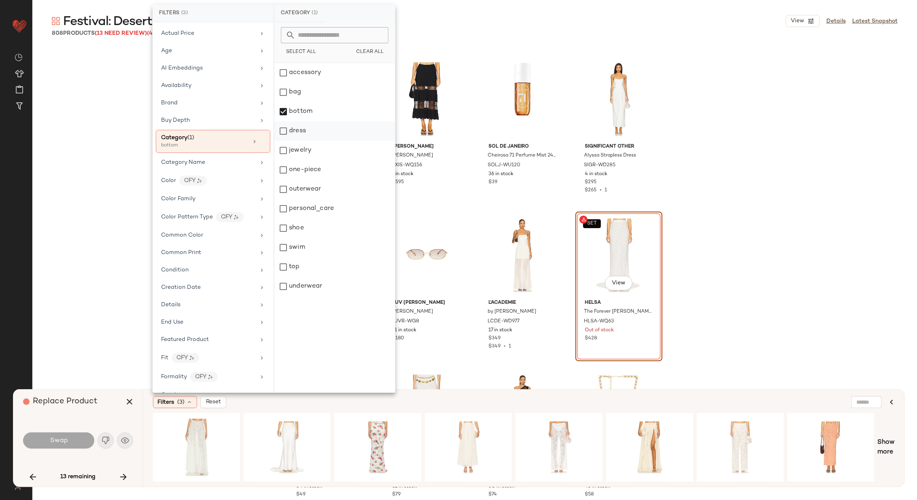
click at [329, 129] on div "dress" at bounding box center [334, 130] width 121 height 19
click at [328, 111] on div "bottom" at bounding box center [334, 111] width 121 height 19
click at [330, 326] on div "accessory bag bottom dress jewelry one-piece outerwear personal_care shoe swim …" at bounding box center [334, 228] width 121 height 330
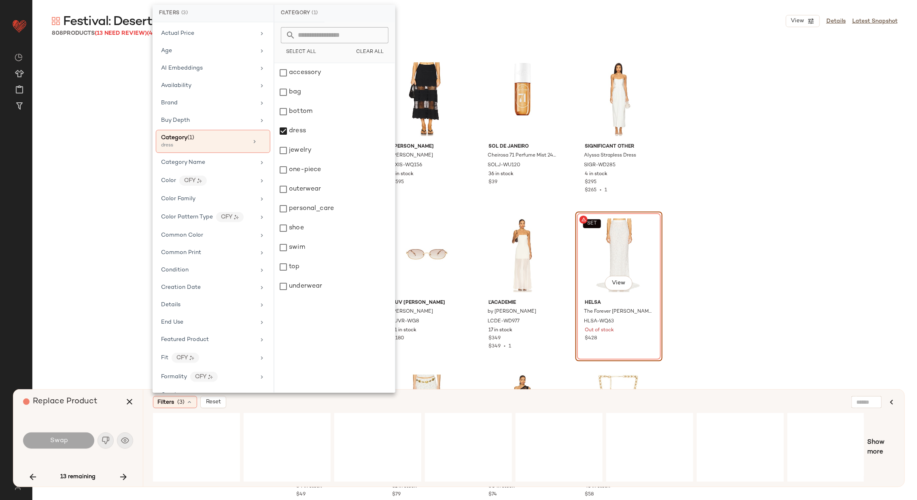
click at [278, 400] on div "Filters (3) Reset" at bounding box center [484, 402] width 663 height 12
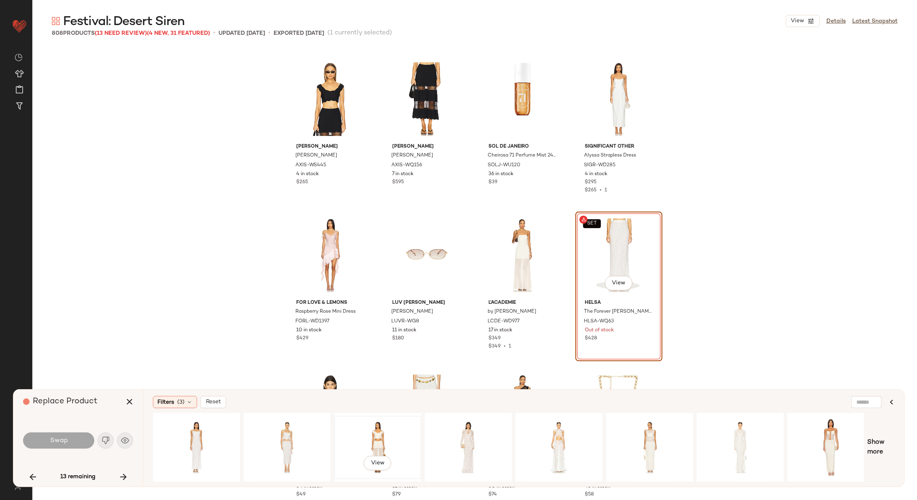
click at [374, 432] on div "View" at bounding box center [377, 447] width 81 height 57
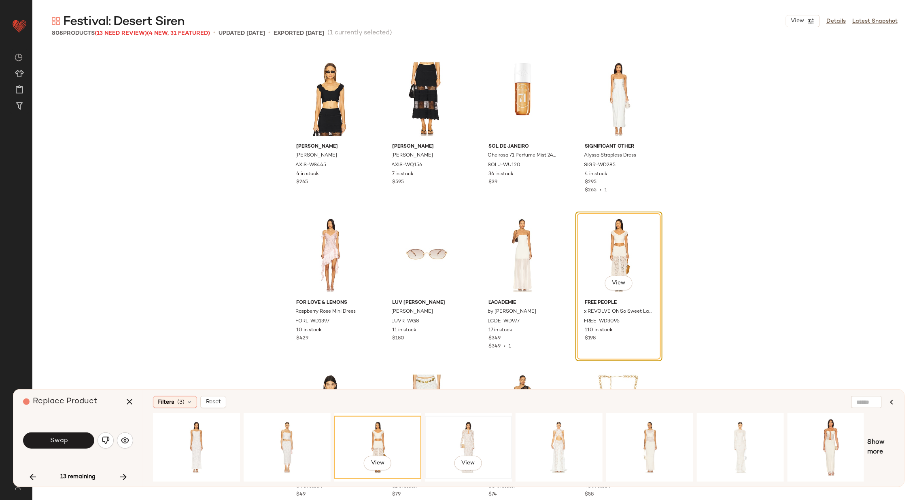
click at [451, 429] on div "View" at bounding box center [468, 447] width 81 height 57
click at [373, 442] on div "View" at bounding box center [377, 447] width 81 height 57
click at [68, 441] on button "Swap" at bounding box center [58, 440] width 71 height 16
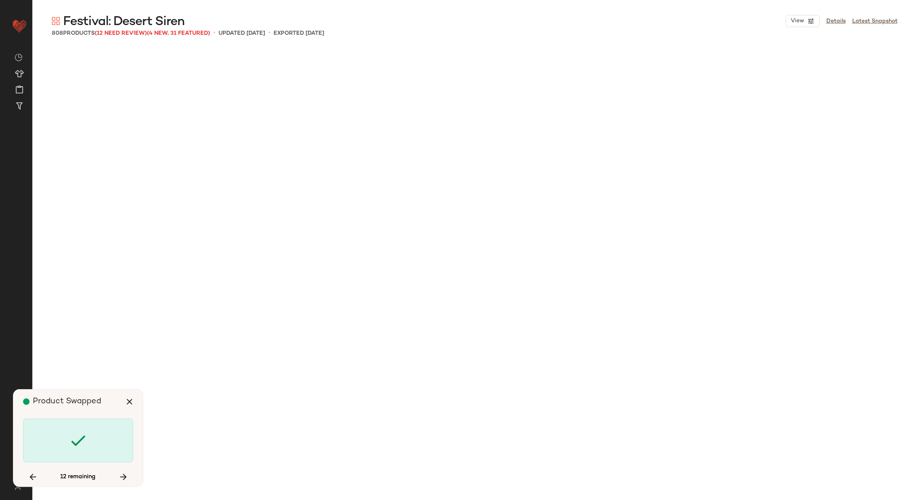
scroll to position [19362, 0]
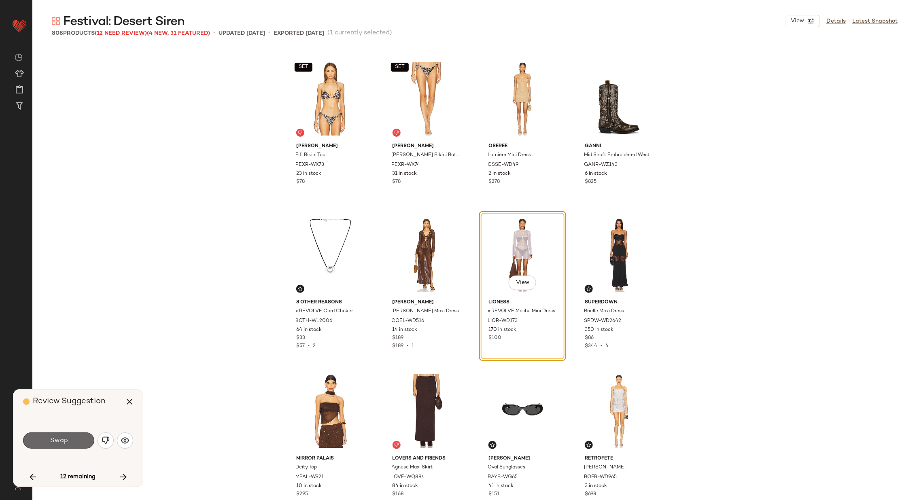
click at [68, 442] on button "Swap" at bounding box center [58, 440] width 71 height 16
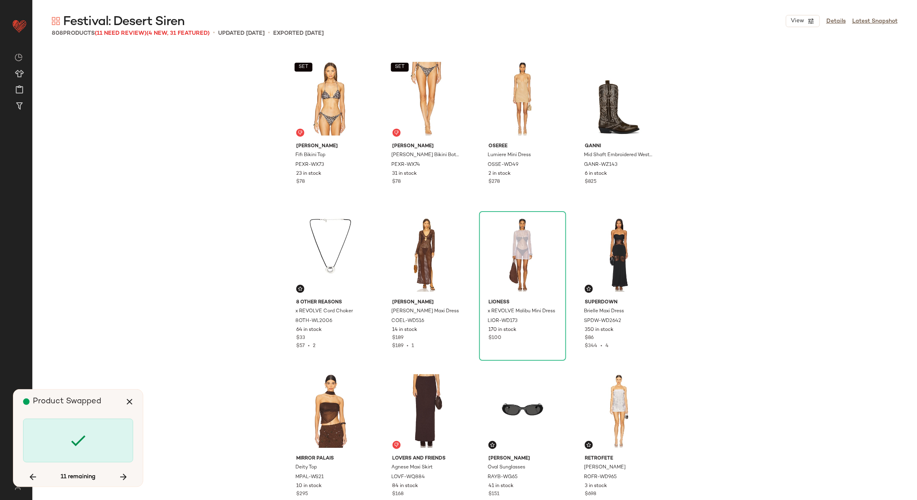
scroll to position [19674, 0]
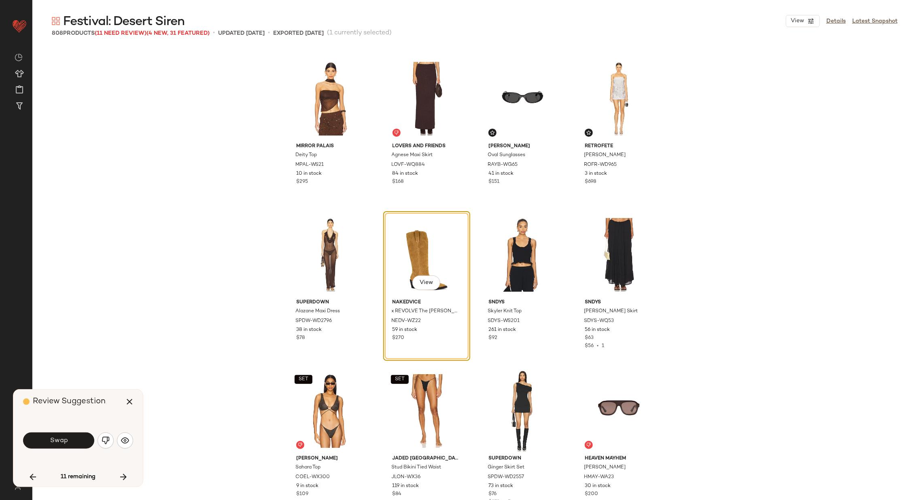
click at [68, 442] on button "Swap" at bounding box center [58, 440] width 71 height 16
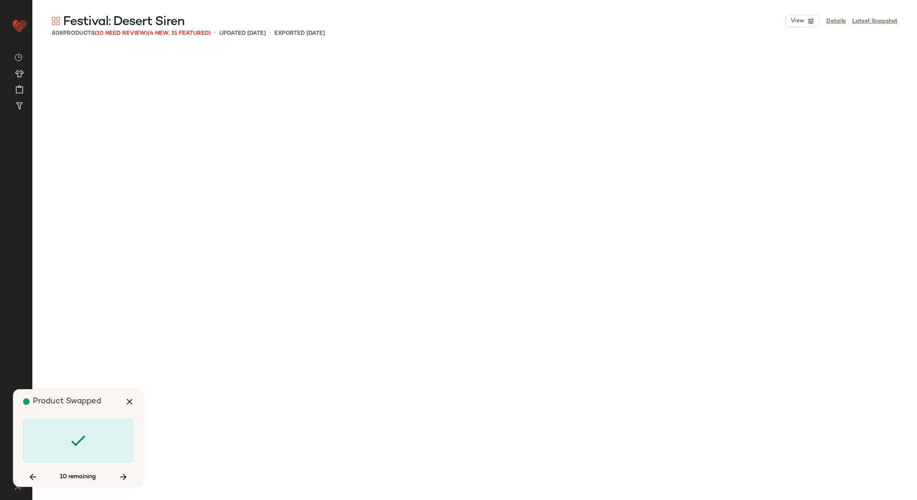
scroll to position [22173, 0]
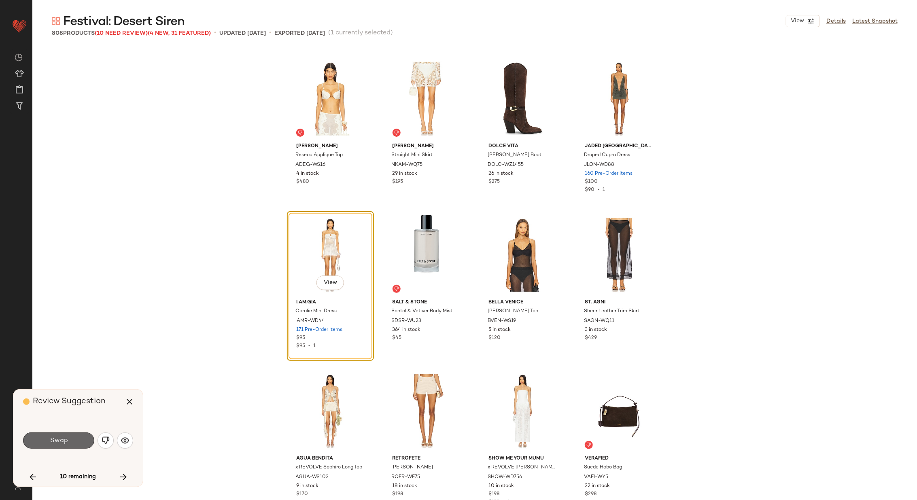
click at [64, 438] on span "Swap" at bounding box center [58, 441] width 18 height 8
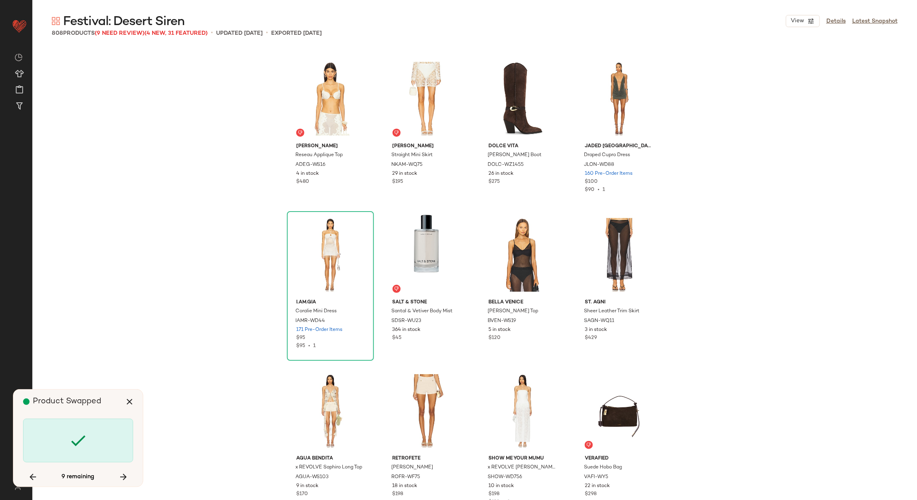
scroll to position [22797, 0]
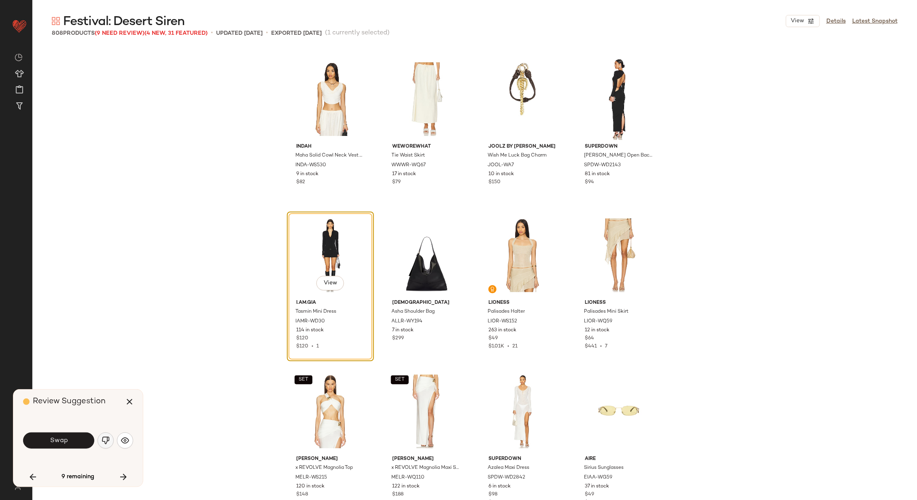
click at [105, 437] on img "button" at bounding box center [106, 440] width 8 height 8
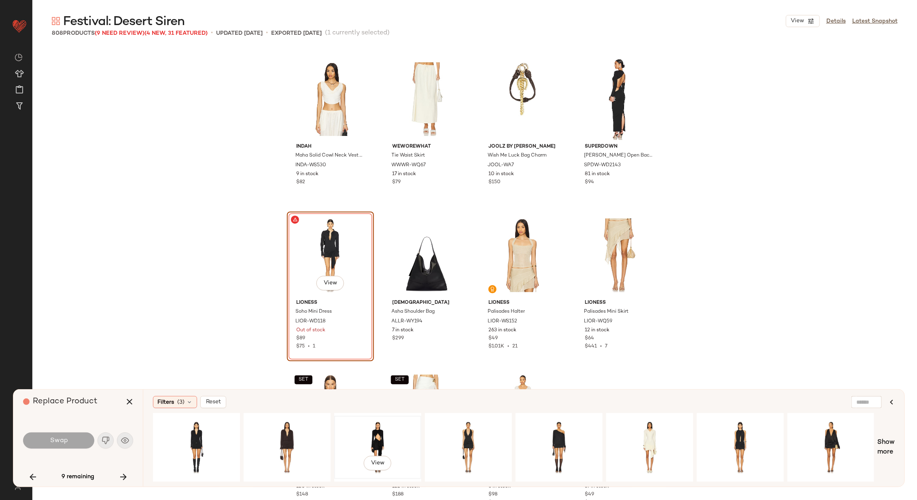
click at [370, 433] on div "View" at bounding box center [377, 447] width 81 height 57
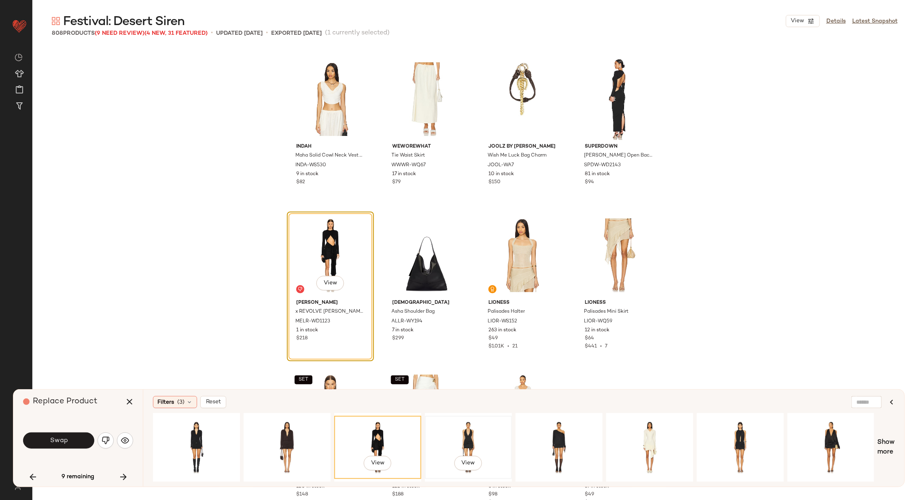
click at [464, 432] on div "View" at bounding box center [468, 447] width 81 height 57
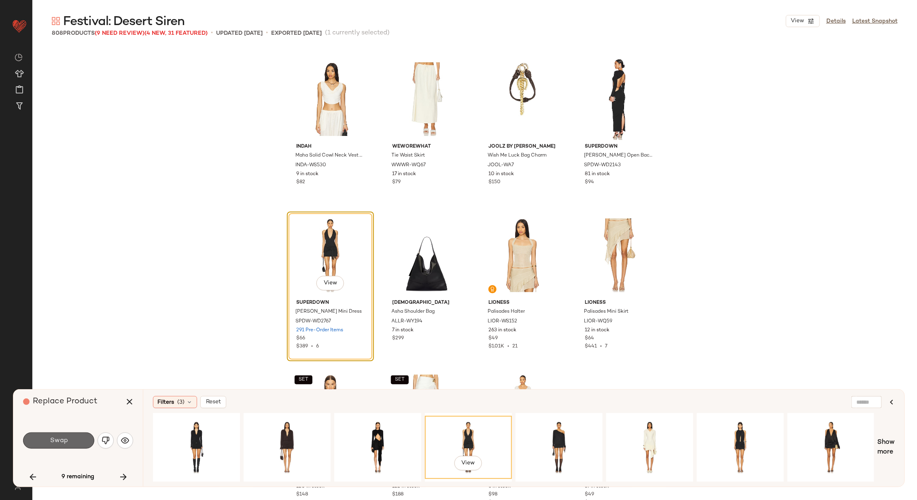
click at [73, 437] on button "Swap" at bounding box center [58, 440] width 71 height 16
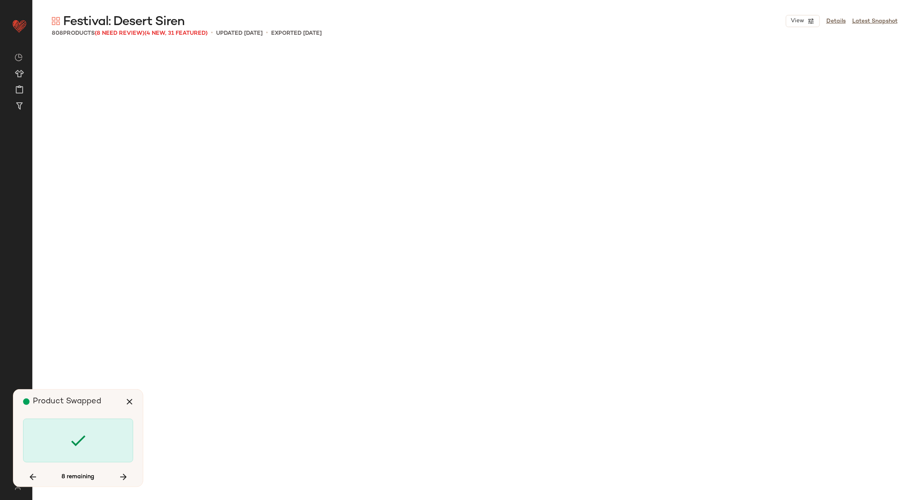
scroll to position [24827, 0]
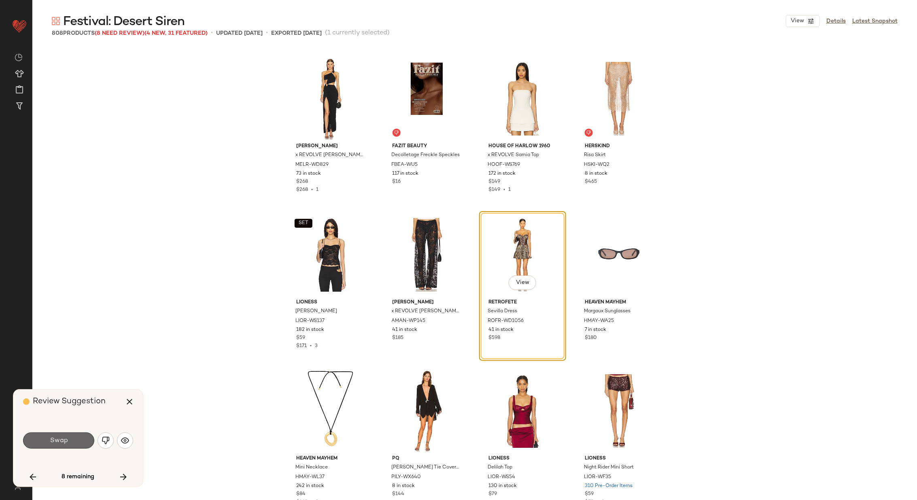
click at [73, 437] on button "Swap" at bounding box center [58, 440] width 71 height 16
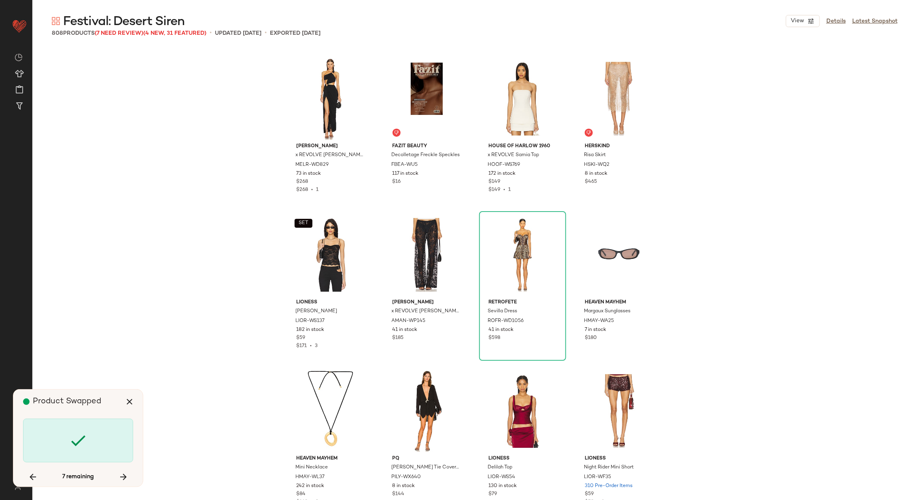
scroll to position [25920, 0]
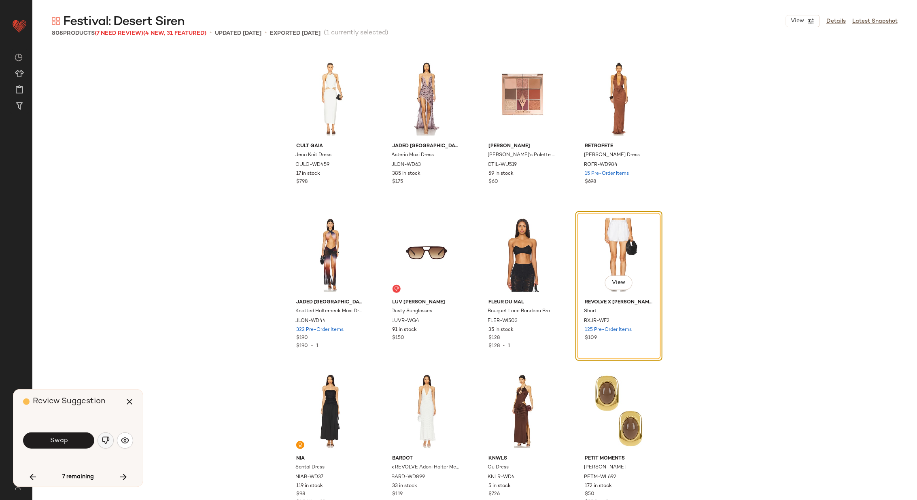
click at [102, 438] on img "button" at bounding box center [106, 440] width 8 height 8
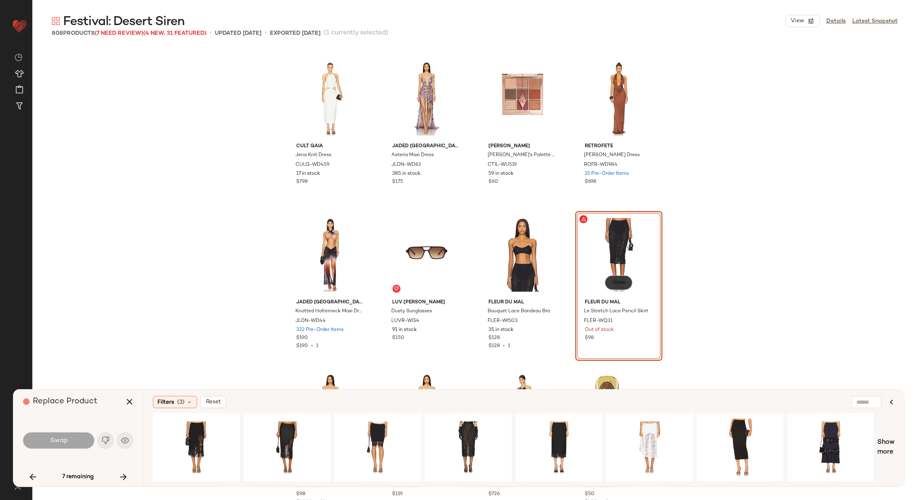
click at [615, 283] on span "View" at bounding box center [618, 283] width 14 height 6
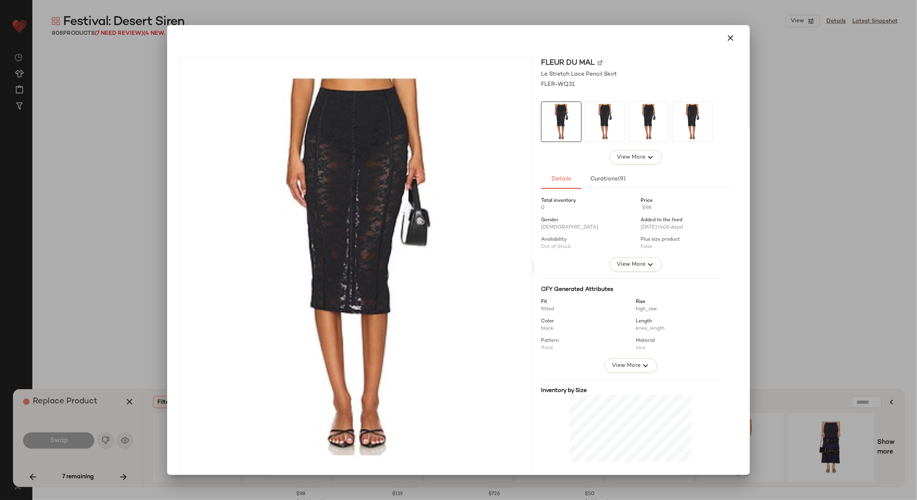
click at [597, 60] on img at bounding box center [599, 62] width 5 height 5
click at [720, 38] on button "button" at bounding box center [729, 37] width 19 height 19
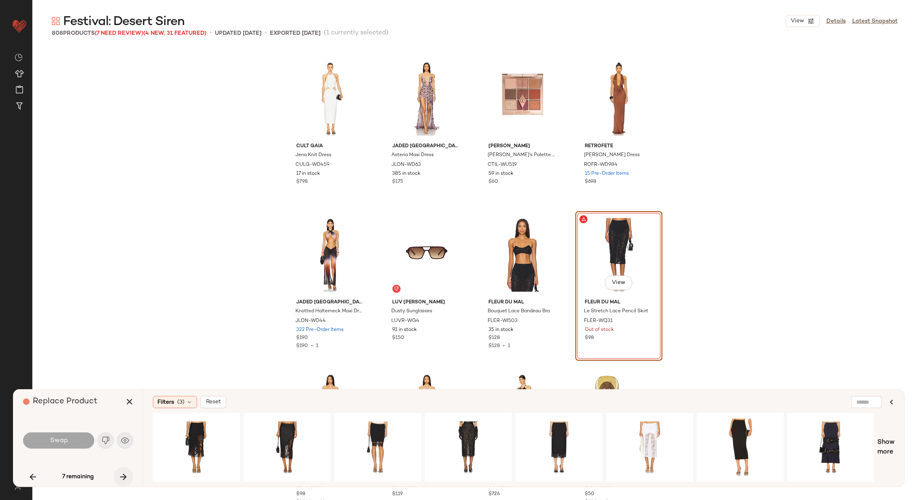
click at [123, 474] on icon "button" at bounding box center [124, 477] width 10 height 10
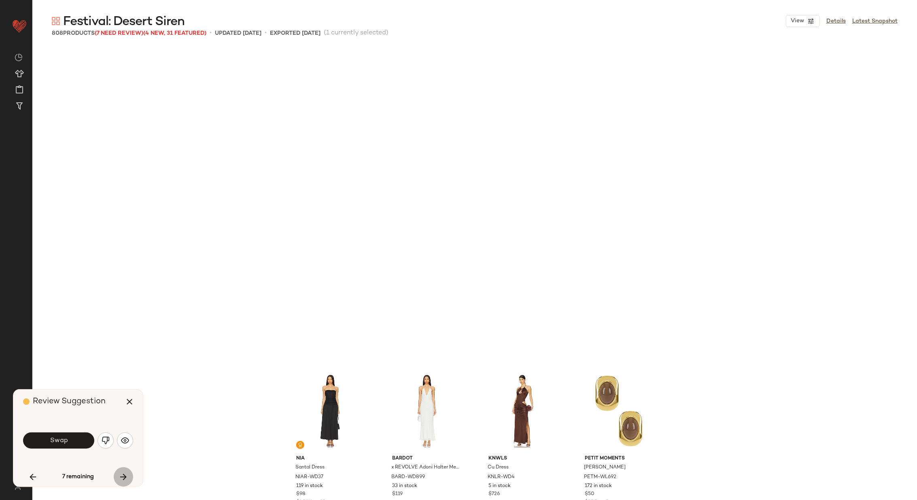
scroll to position [26232, 0]
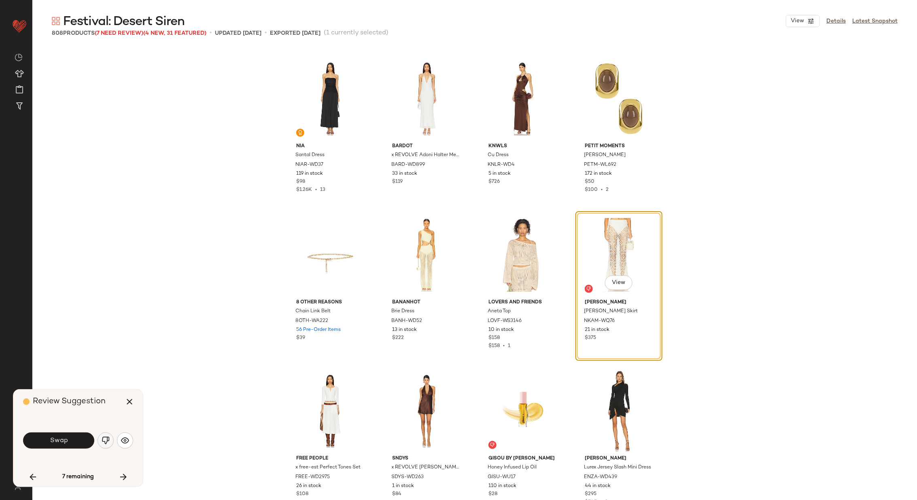
click at [103, 442] on img "button" at bounding box center [106, 440] width 8 height 8
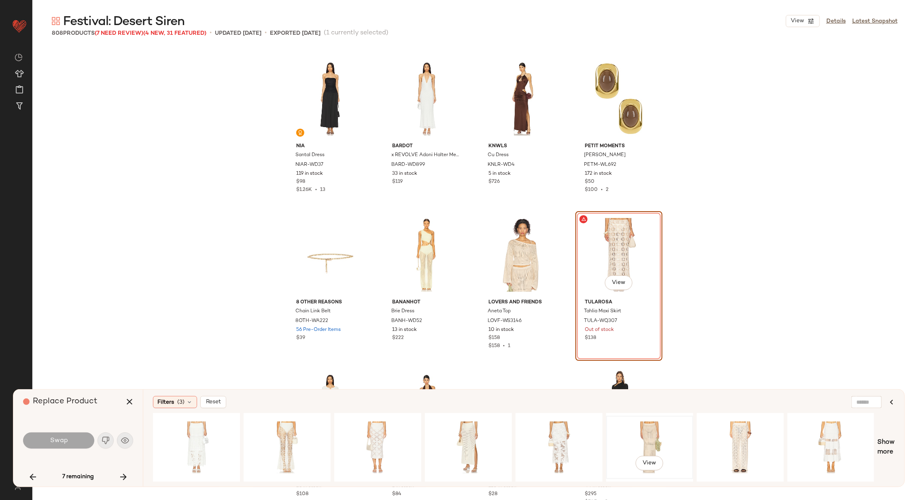
click at [632, 431] on div "View" at bounding box center [649, 447] width 81 height 57
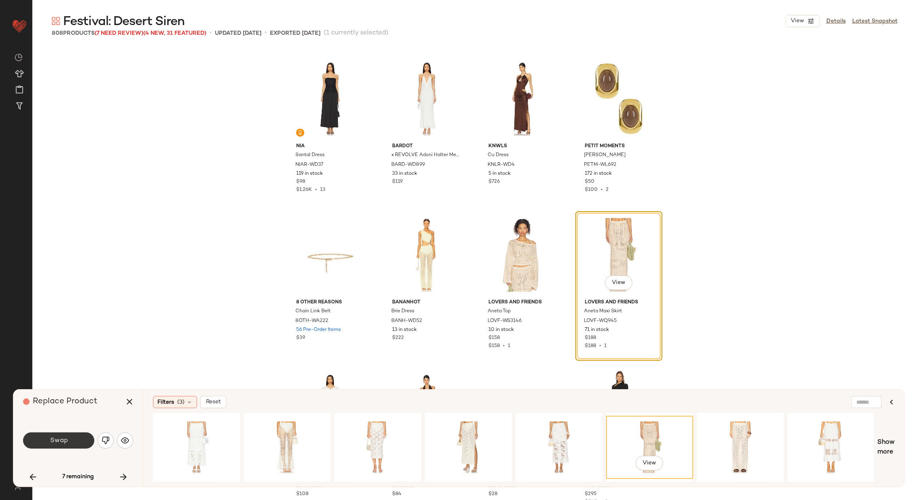
click at [66, 441] on span "Swap" at bounding box center [58, 441] width 18 height 8
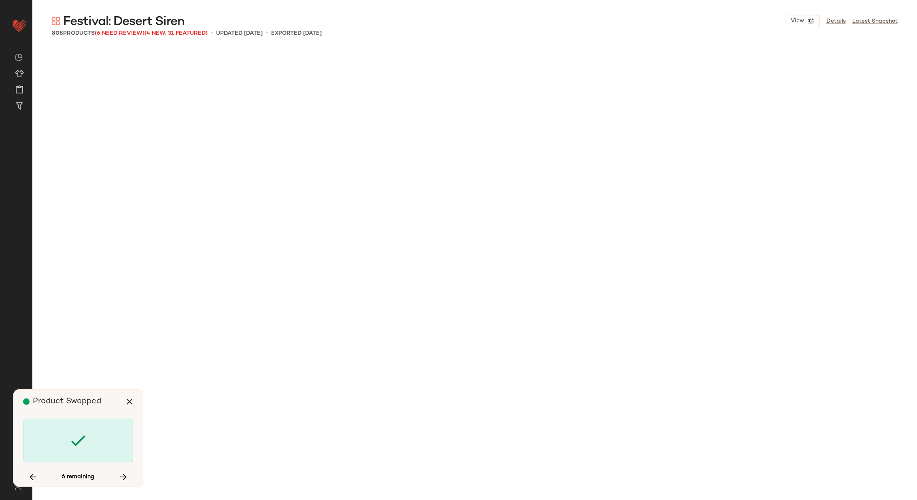
scroll to position [28106, 0]
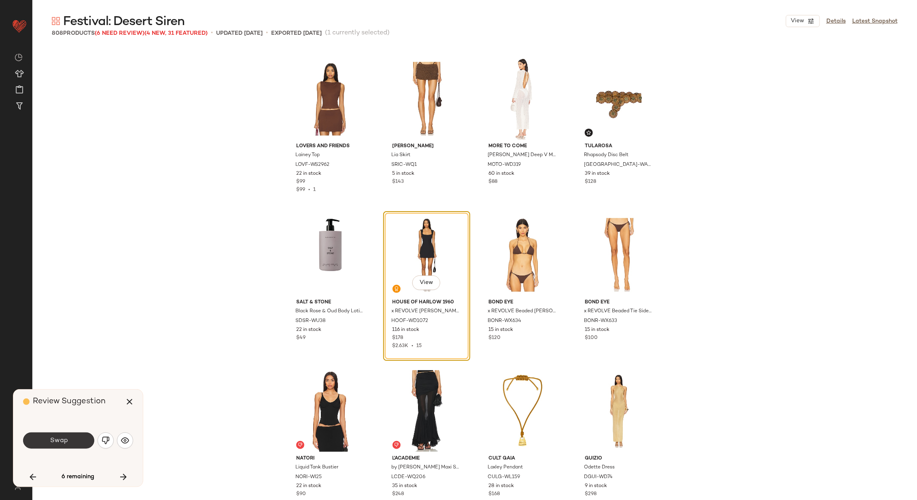
click at [66, 438] on span "Swap" at bounding box center [58, 441] width 18 height 8
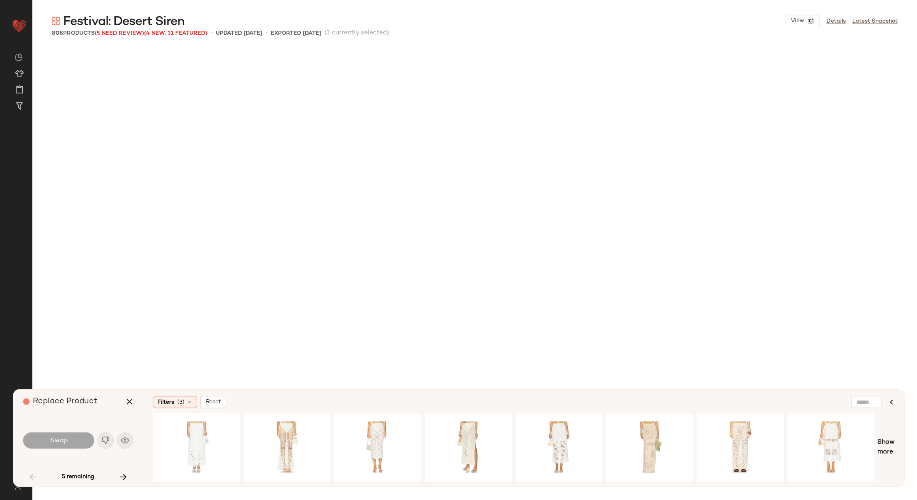
scroll to position [937, 0]
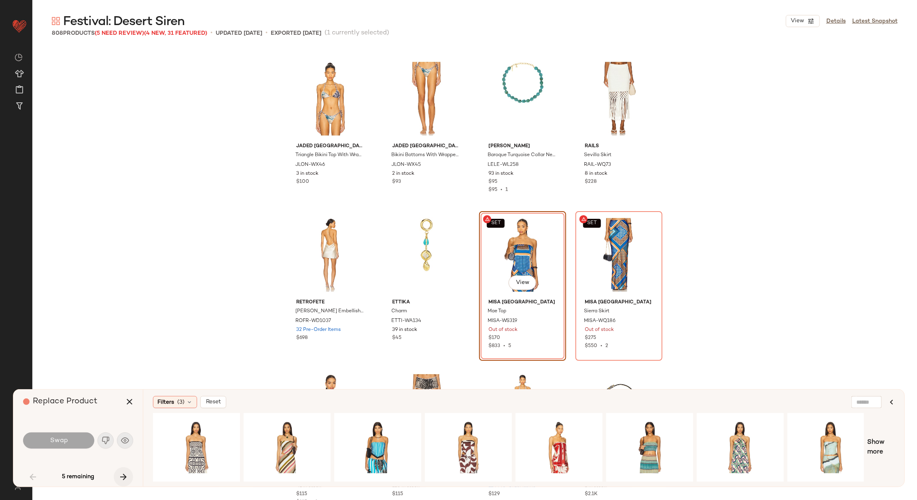
click at [126, 472] on icon "button" at bounding box center [124, 477] width 10 height 10
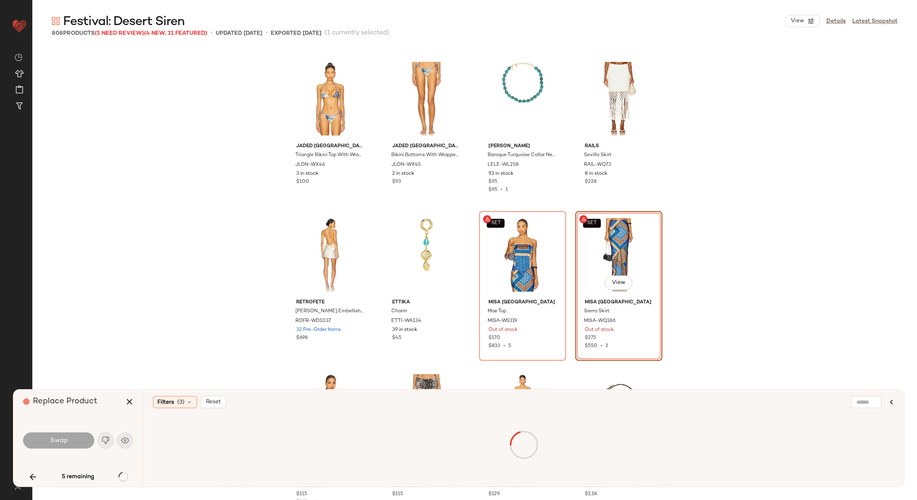
click at [127, 473] on div "5 remaining" at bounding box center [78, 476] width 110 height 19
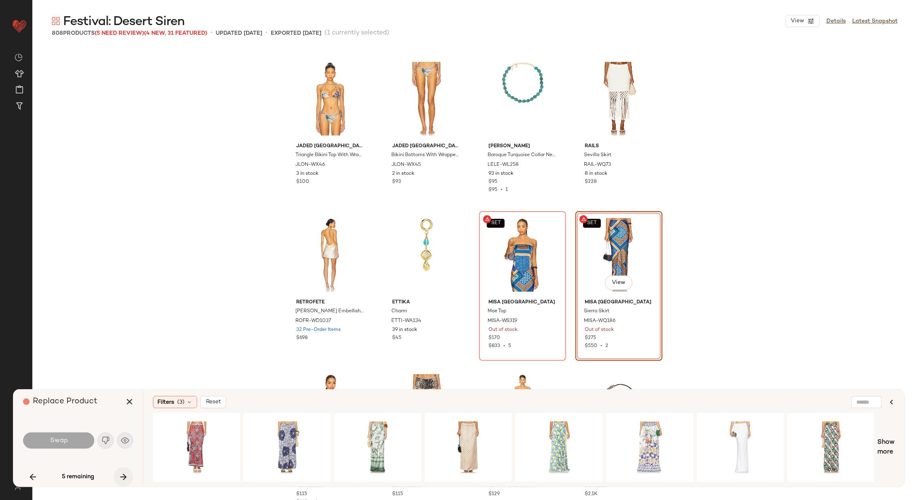
click at [119, 475] on icon "button" at bounding box center [124, 477] width 10 height 10
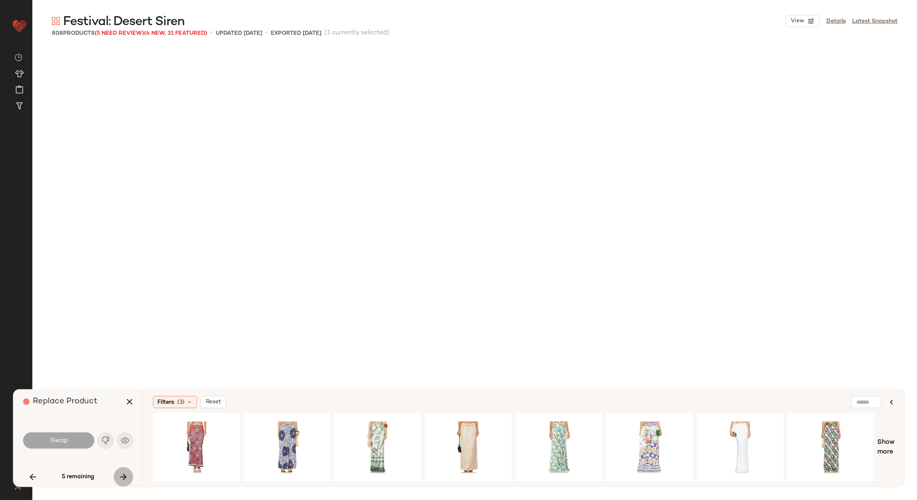
scroll to position [5933, 0]
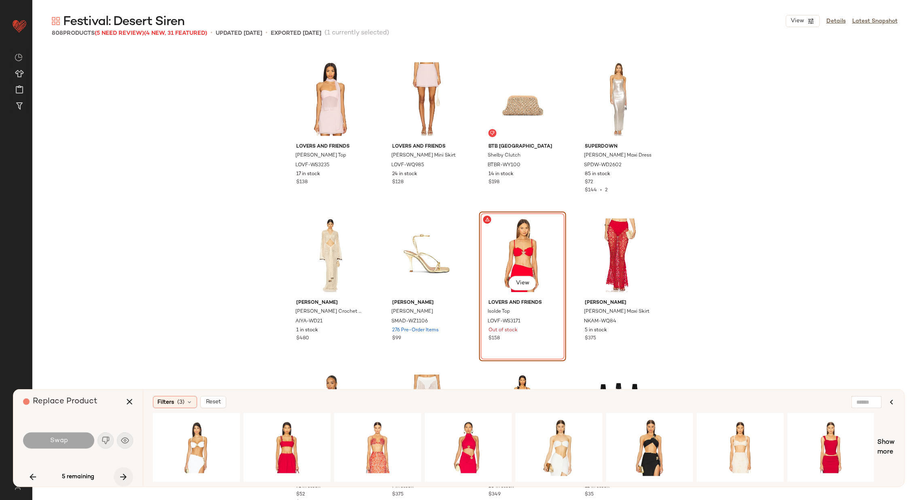
click at [119, 475] on icon "button" at bounding box center [124, 477] width 10 height 10
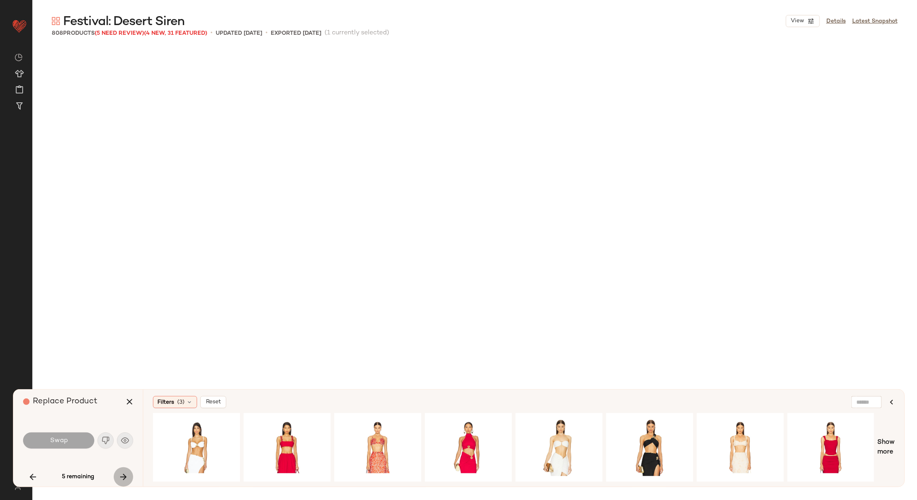
scroll to position [25920, 0]
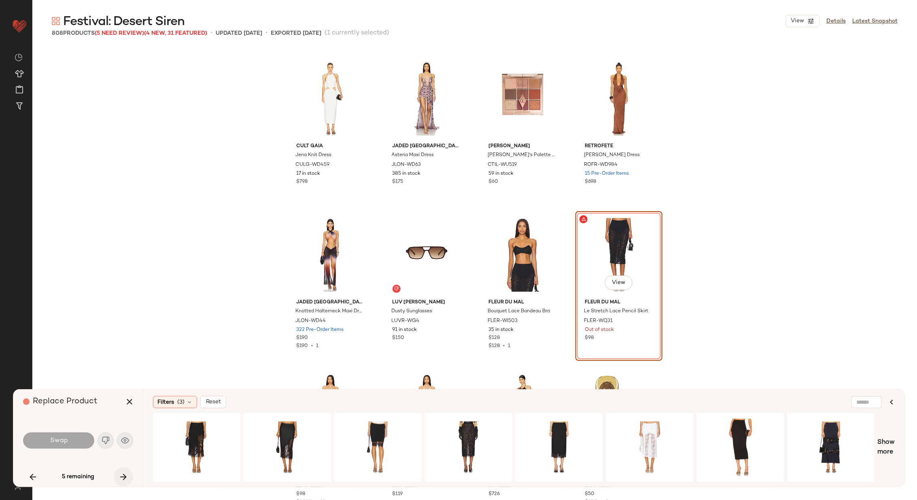
click at [119, 475] on icon "button" at bounding box center [124, 477] width 10 height 10
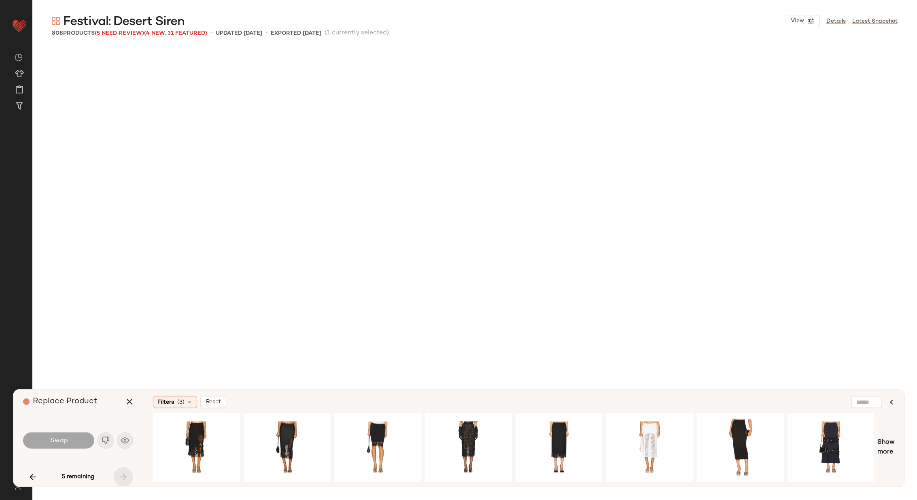
scroll to position [29668, 0]
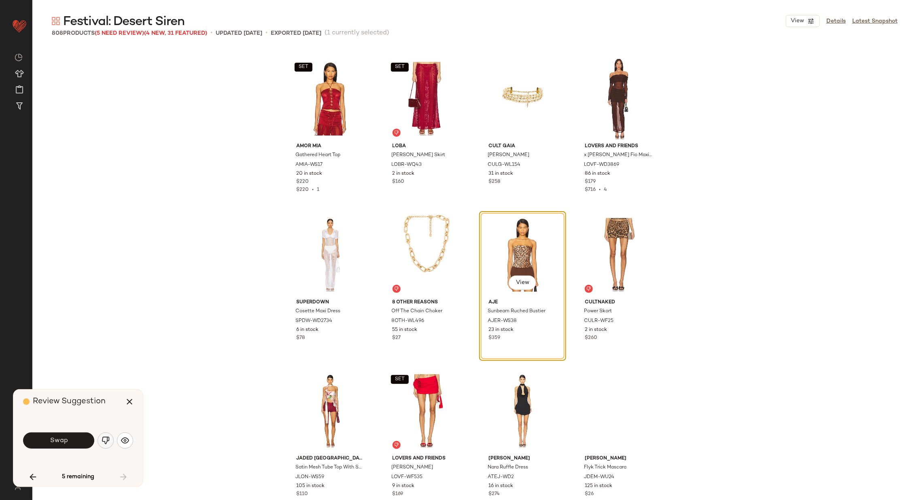
click at [104, 441] on img "button" at bounding box center [106, 440] width 8 height 8
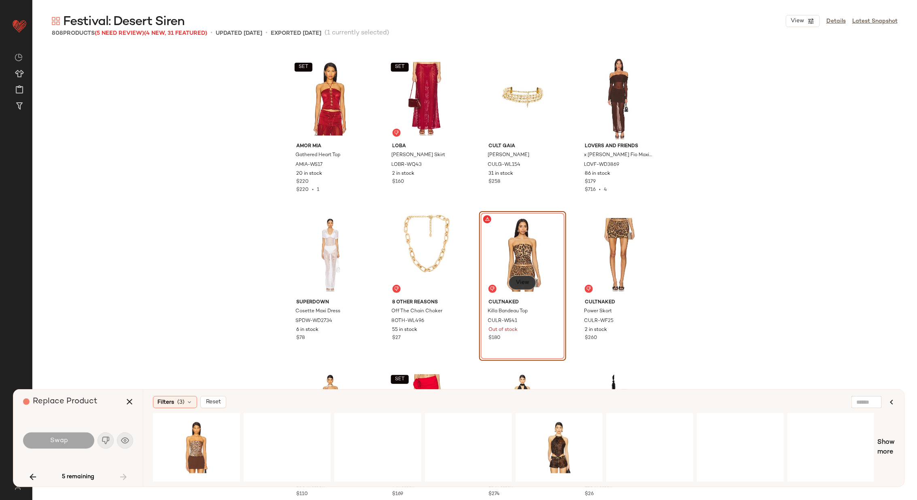
click at [519, 280] on span "View" at bounding box center [522, 283] width 14 height 6
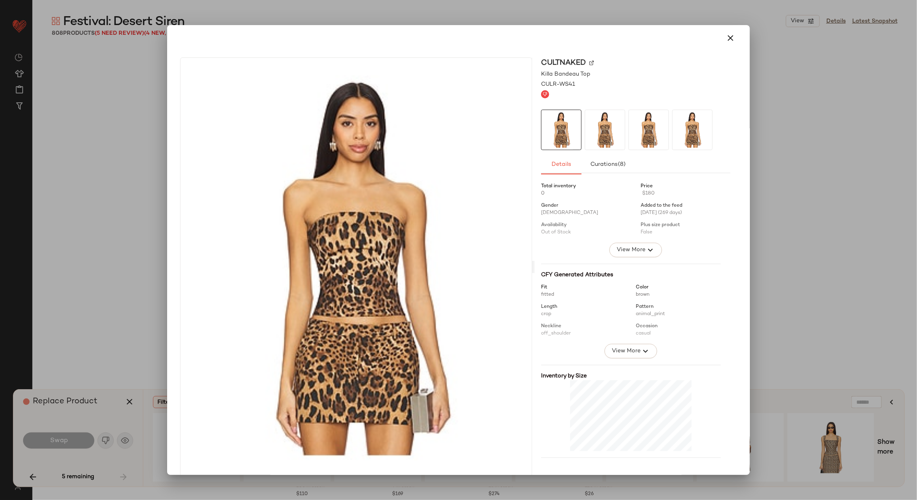
click at [587, 59] on div "CULTNAKED" at bounding box center [635, 62] width 189 height 11
click at [589, 62] on img at bounding box center [591, 62] width 5 height 5
click at [727, 37] on icon "button" at bounding box center [730, 38] width 10 height 10
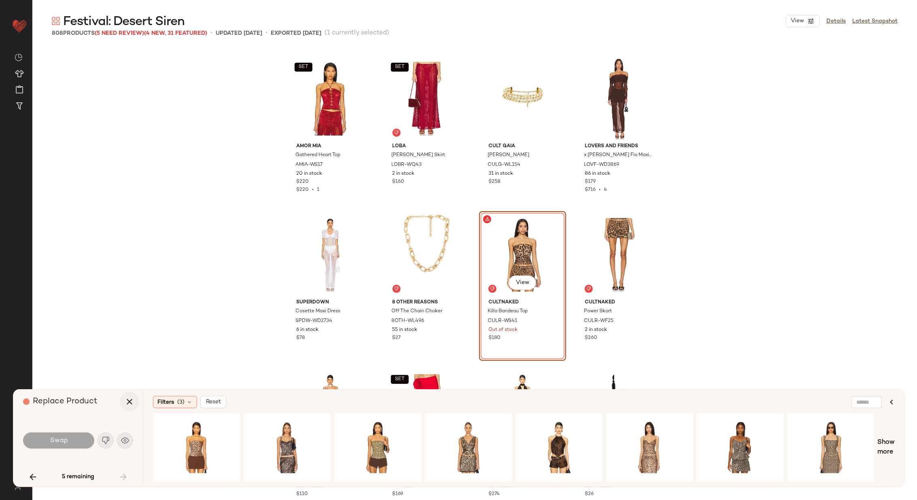
click at [130, 401] on icon "button" at bounding box center [130, 402] width 10 height 10
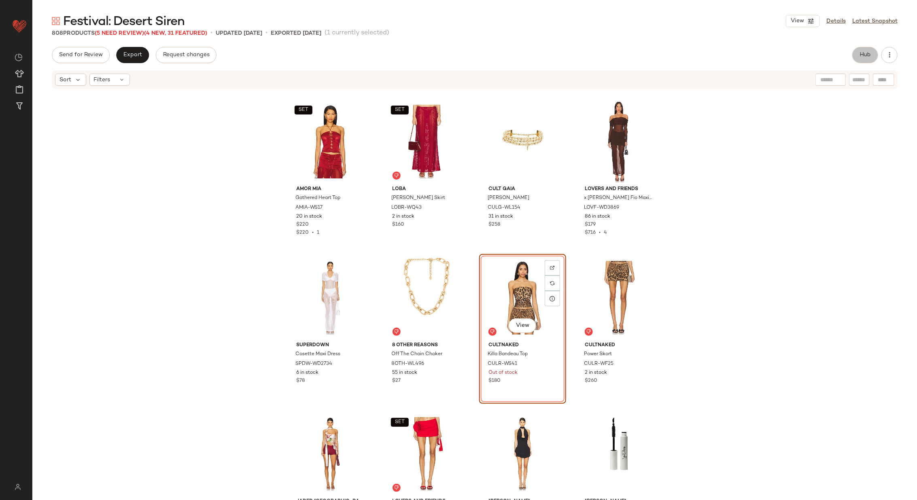
click at [863, 53] on span "Hub" at bounding box center [864, 55] width 11 height 6
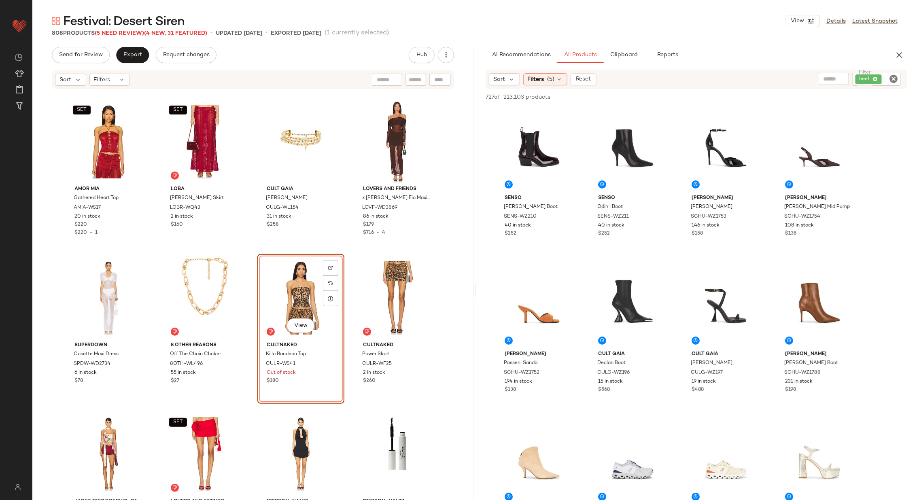
click at [436, 84] on div at bounding box center [439, 80] width 21 height 12
paste input "*********"
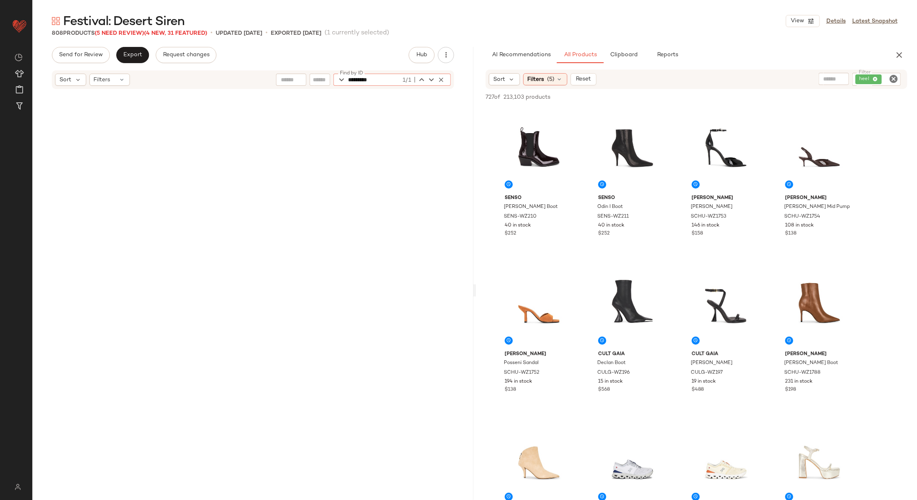
scroll to position [5933, 0]
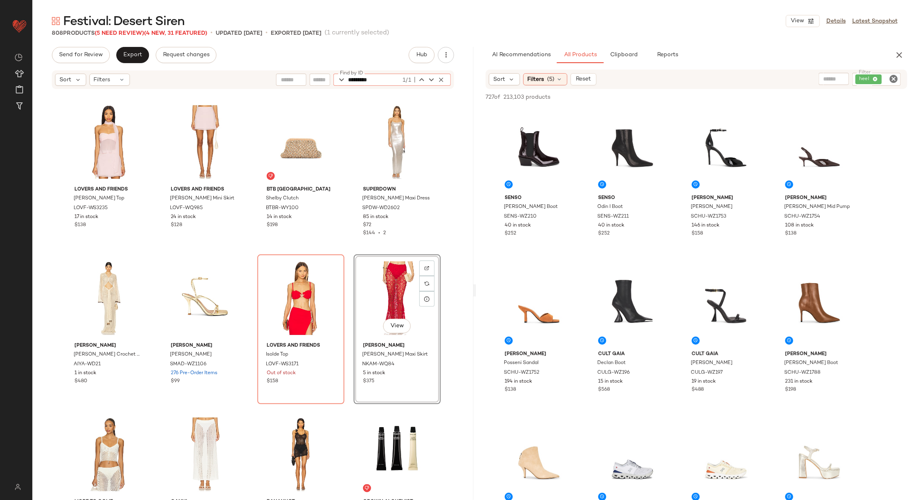
click at [895, 78] on icon "Clear Filter" at bounding box center [893, 79] width 10 height 10
type input "*********"
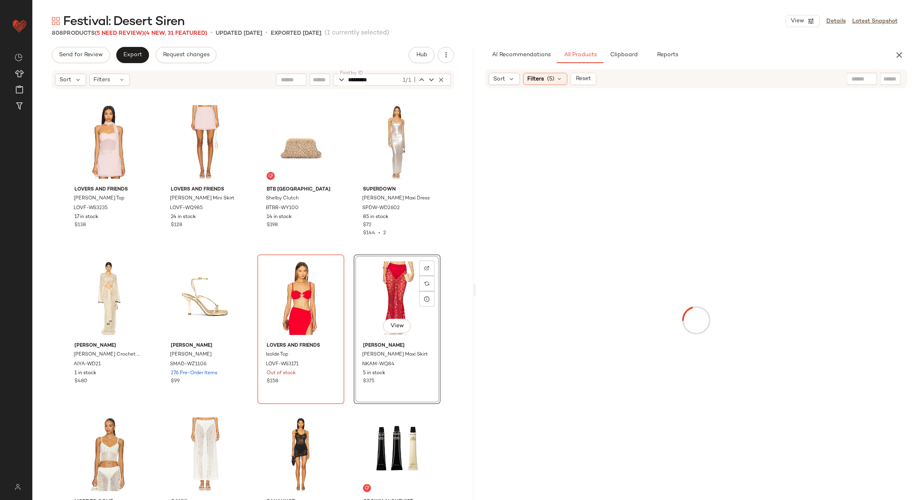
click at [585, 162] on div at bounding box center [696, 320] width 438 height 461
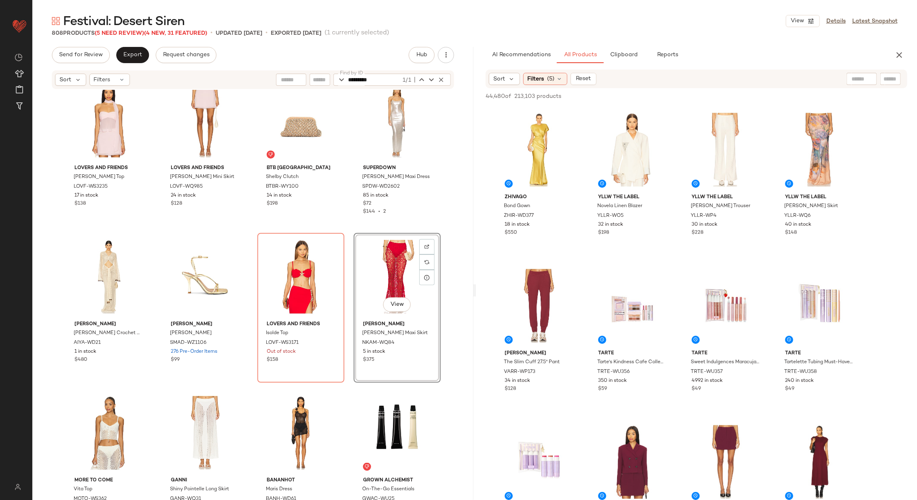
scroll to position [5956, 0]
click at [556, 77] on icon at bounding box center [559, 79] width 6 height 6
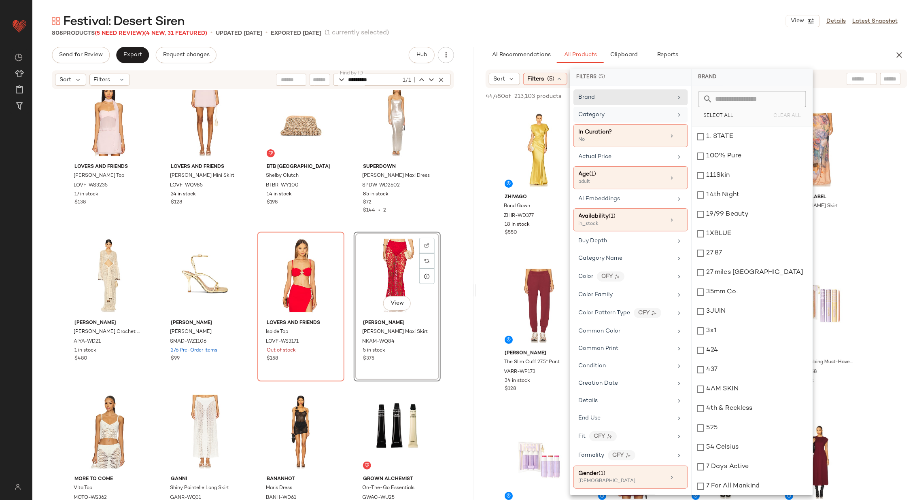
click at [636, 112] on div "Category" at bounding box center [625, 114] width 94 height 8
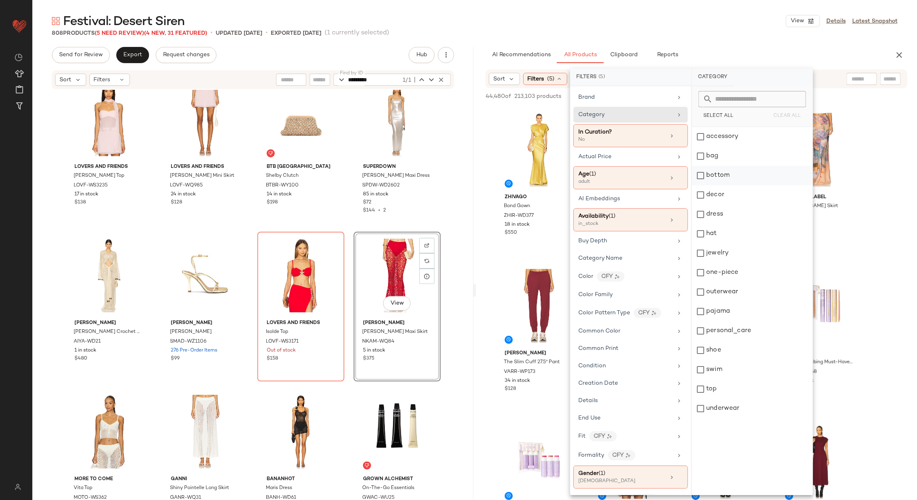
click at [734, 174] on div "bottom" at bounding box center [752, 175] width 121 height 19
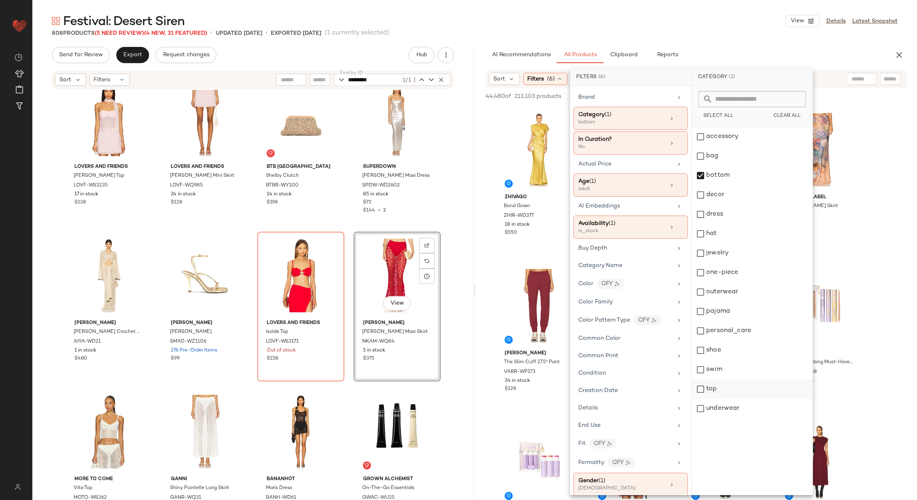
click at [735, 392] on div "top" at bounding box center [752, 388] width 121 height 19
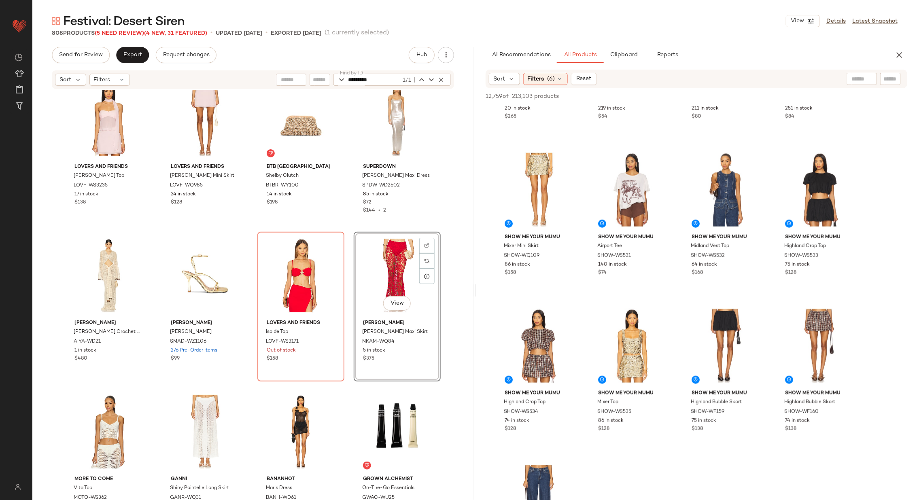
scroll to position [430, 0]
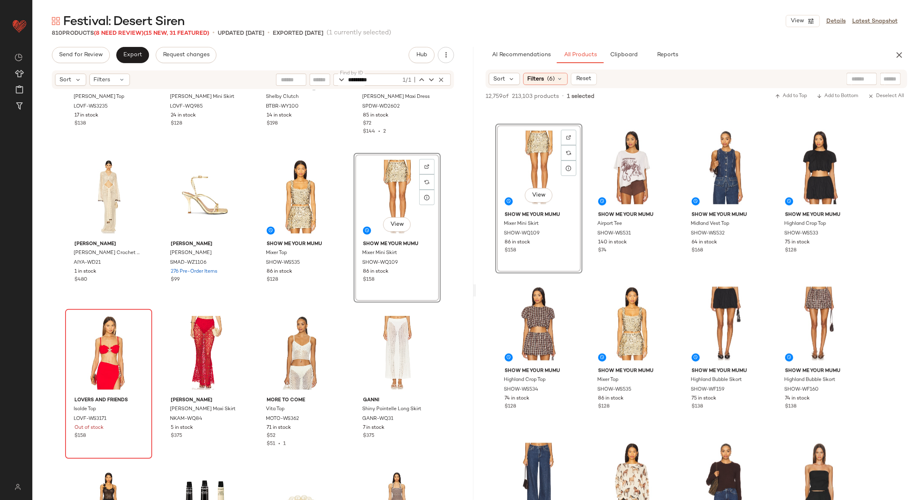
scroll to position [6058, 0]
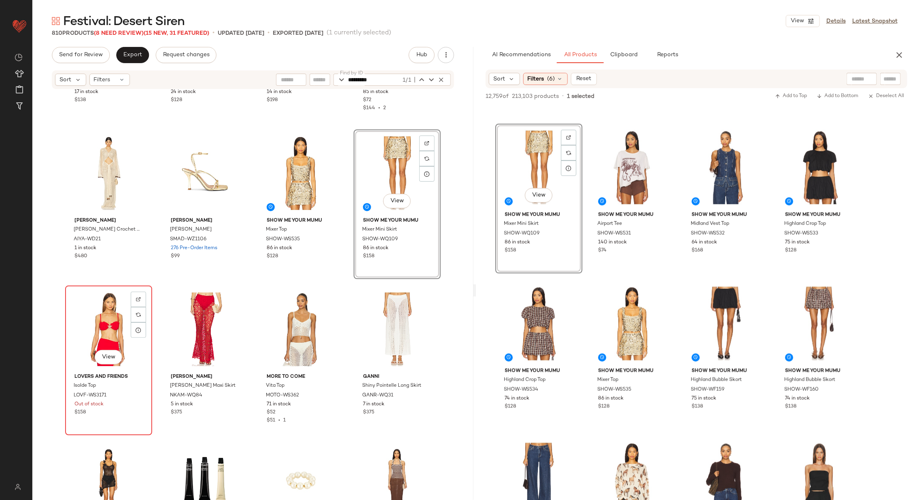
click at [111, 318] on div "View" at bounding box center [108, 329] width 81 height 82
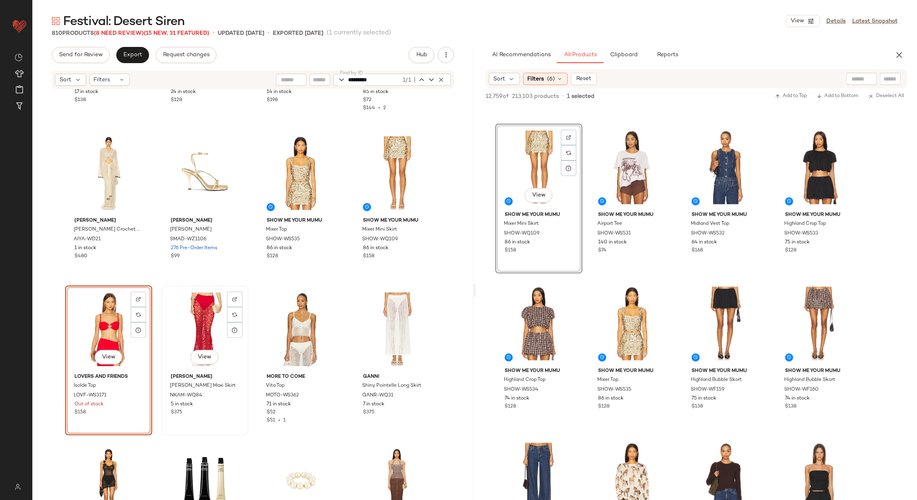
click at [208, 320] on div "View" at bounding box center [204, 329] width 81 height 82
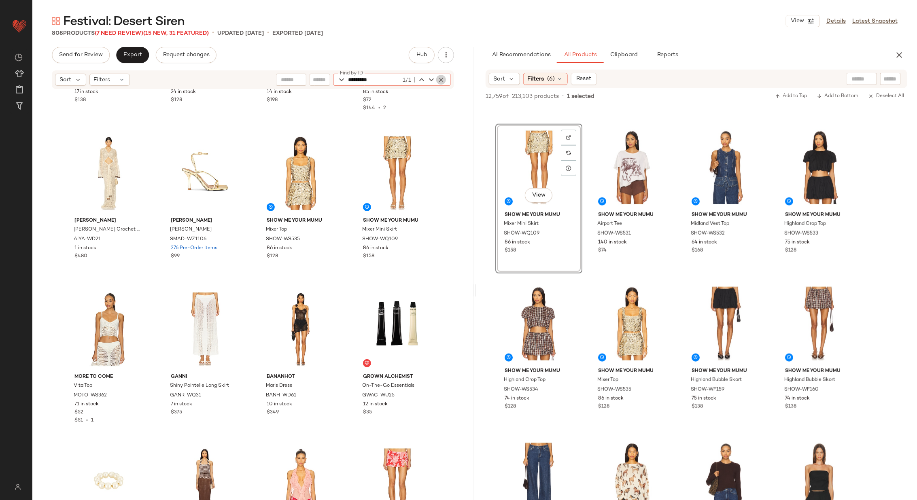
click at [443, 79] on icon "button" at bounding box center [440, 79] width 7 height 7
click at [351, 125] on div "Lovers and Friends Mariah Top LOVF-WS3235 17 in stock $138 Lovers and Friends M…" at bounding box center [252, 307] width 441 height 434
click at [132, 56] on span "Export" at bounding box center [132, 55] width 19 height 6
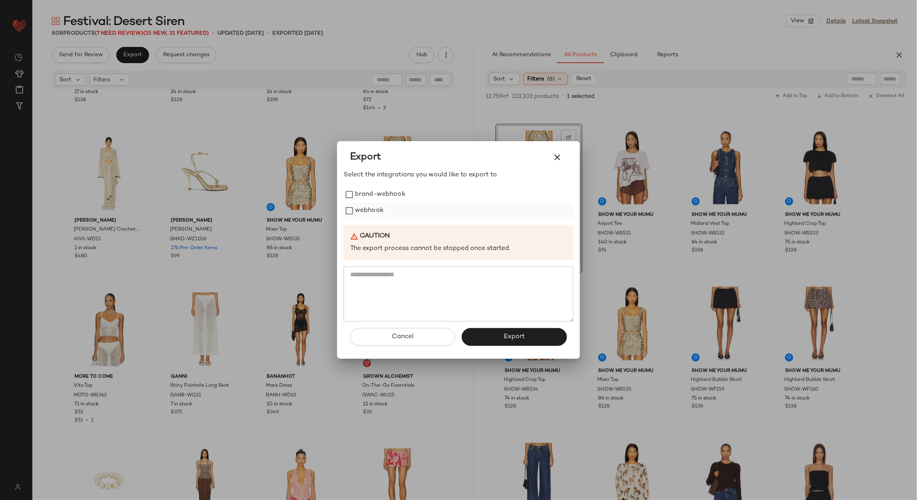
click at [371, 211] on label "webhook" at bounding box center [369, 211] width 29 height 16
click at [503, 336] on span "Export" at bounding box center [513, 337] width 21 height 8
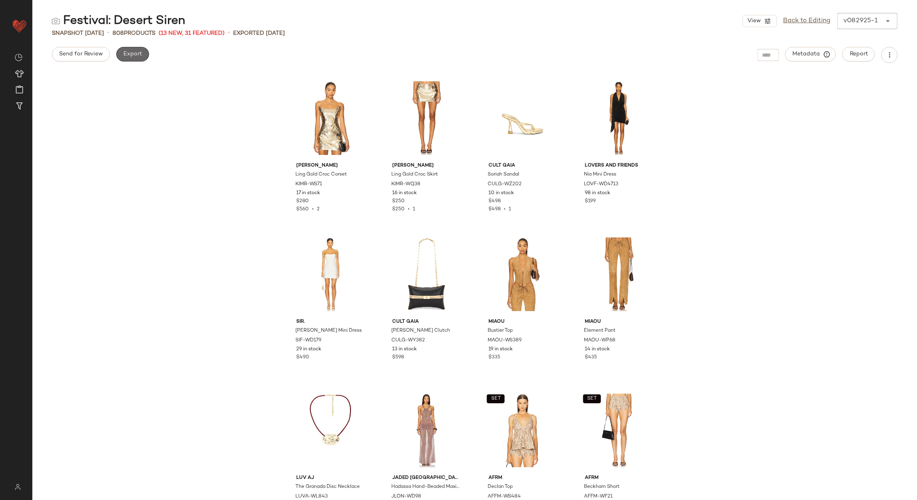
click at [140, 54] on span "Export" at bounding box center [132, 54] width 19 height 6
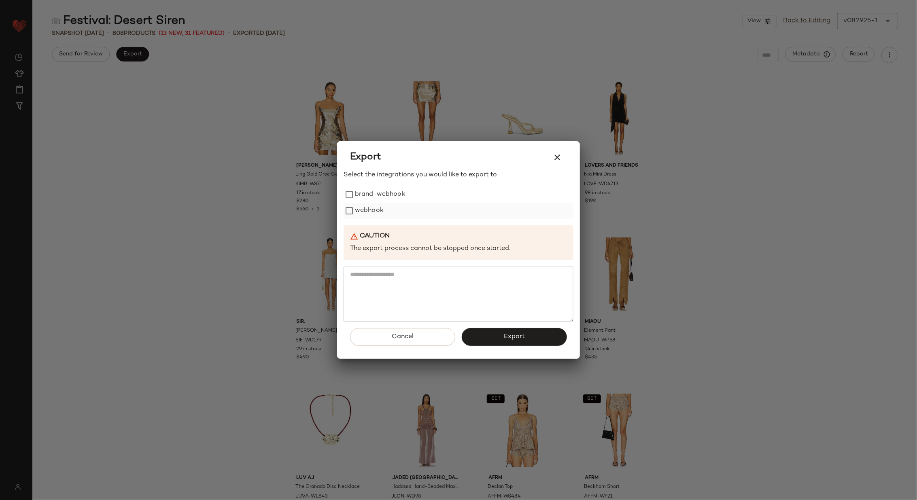
click at [358, 210] on label "webhook" at bounding box center [369, 211] width 29 height 16
click at [497, 339] on button "Export" at bounding box center [514, 337] width 105 height 18
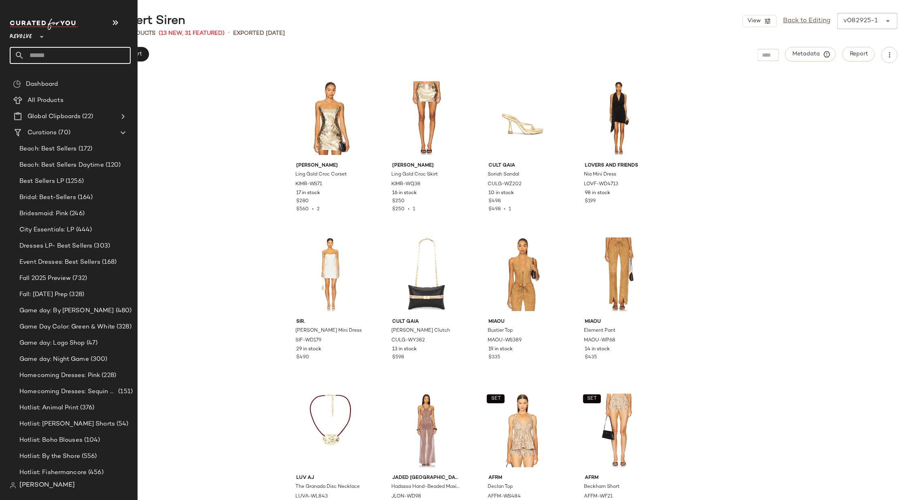
click at [76, 56] on input "text" at bounding box center [77, 55] width 106 height 17
type input "****"
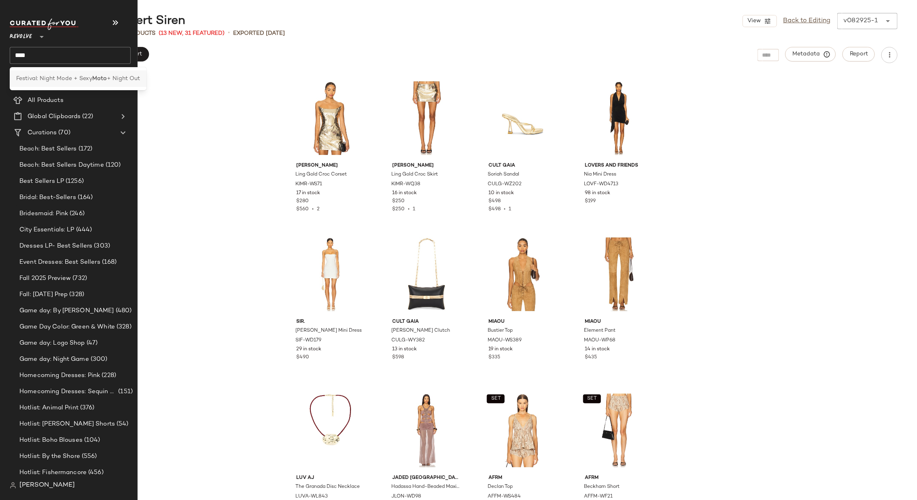
click at [61, 76] on span "Festival: Night Mode + Sexy" at bounding box center [54, 78] width 76 height 8
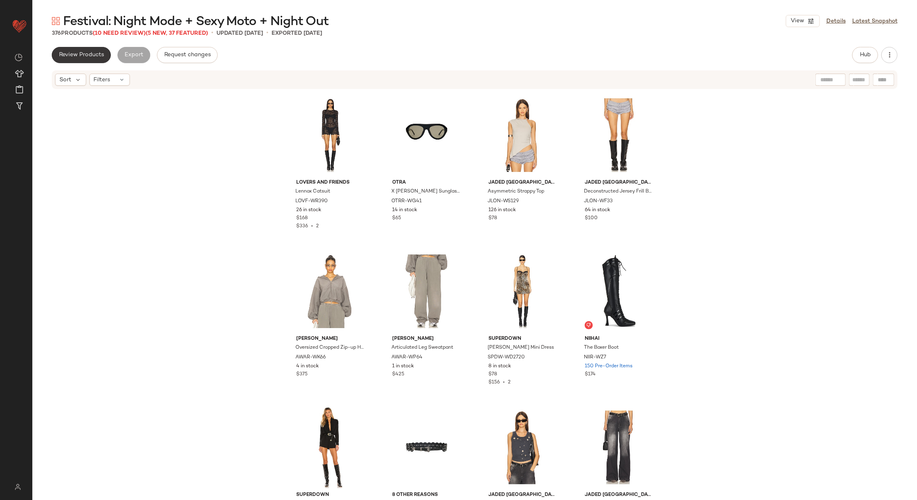
click at [91, 57] on span "Review Products" at bounding box center [81, 55] width 45 height 6
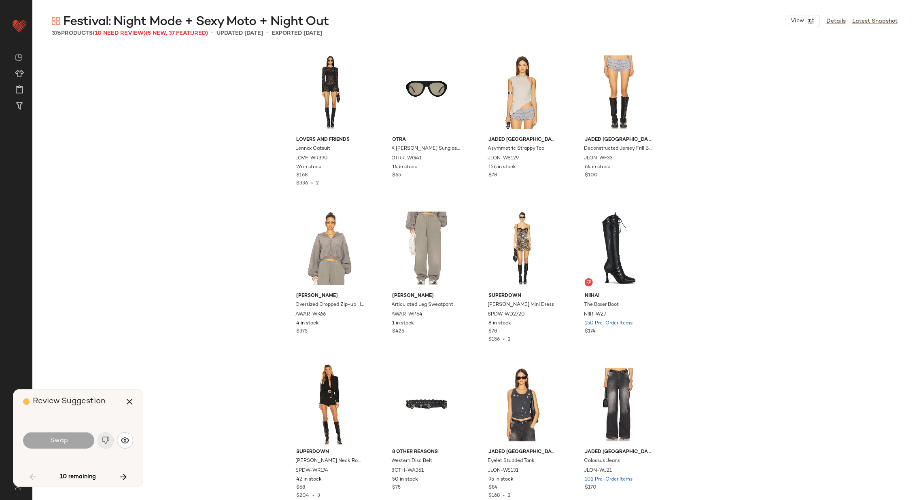
scroll to position [475, 0]
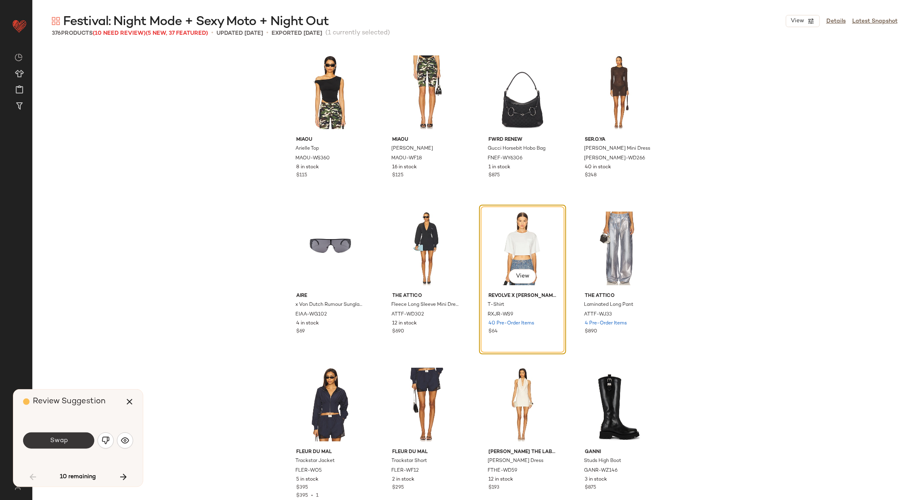
click at [68, 439] on button "Swap" at bounding box center [58, 440] width 71 height 16
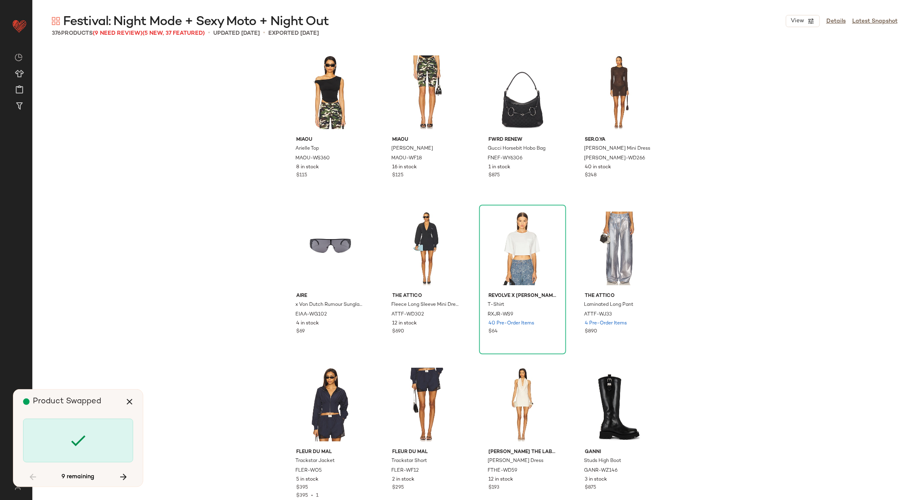
scroll to position [937, 0]
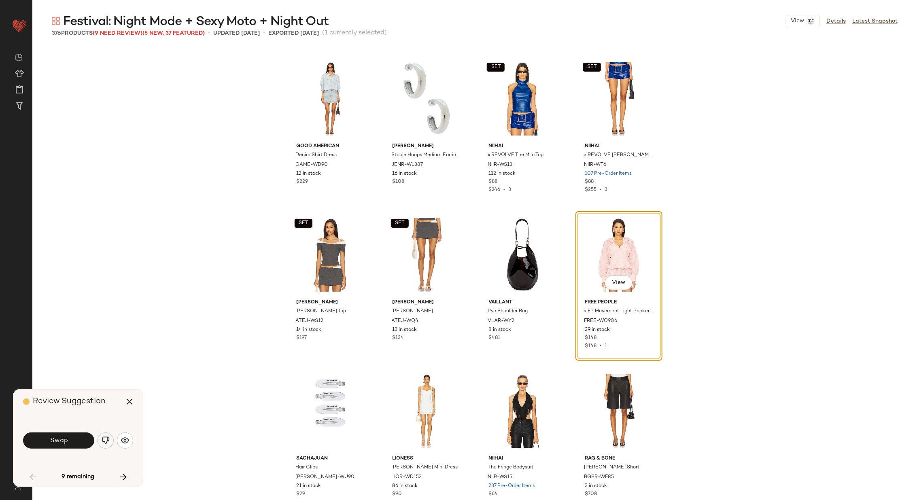
click at [103, 438] on img "button" at bounding box center [106, 440] width 8 height 8
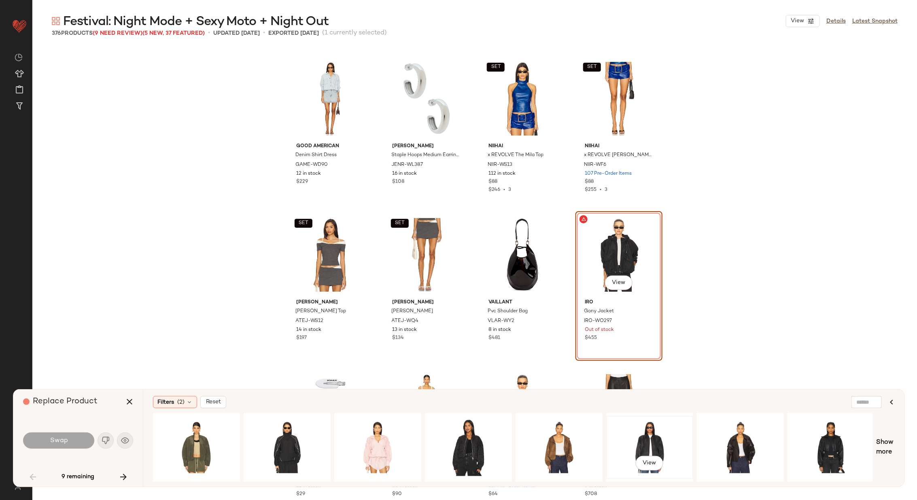
click at [654, 429] on div "View" at bounding box center [649, 447] width 81 height 57
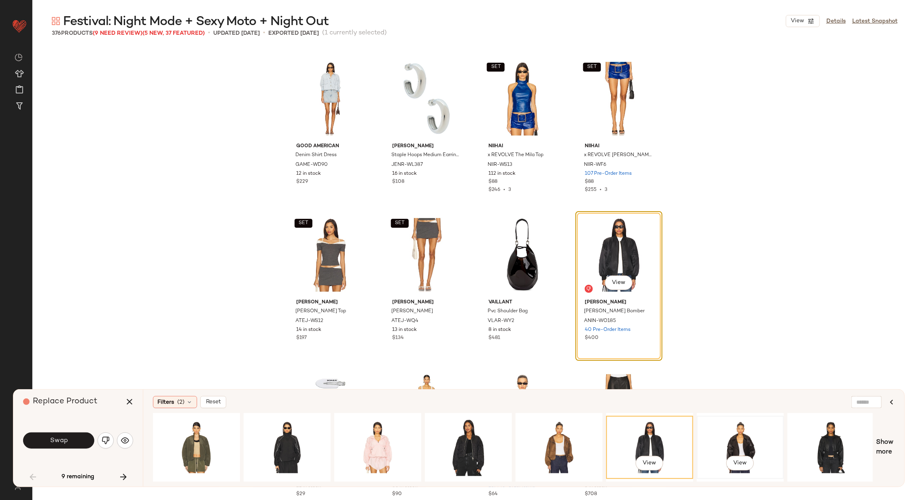
click at [744, 443] on div "View" at bounding box center [739, 447] width 81 height 57
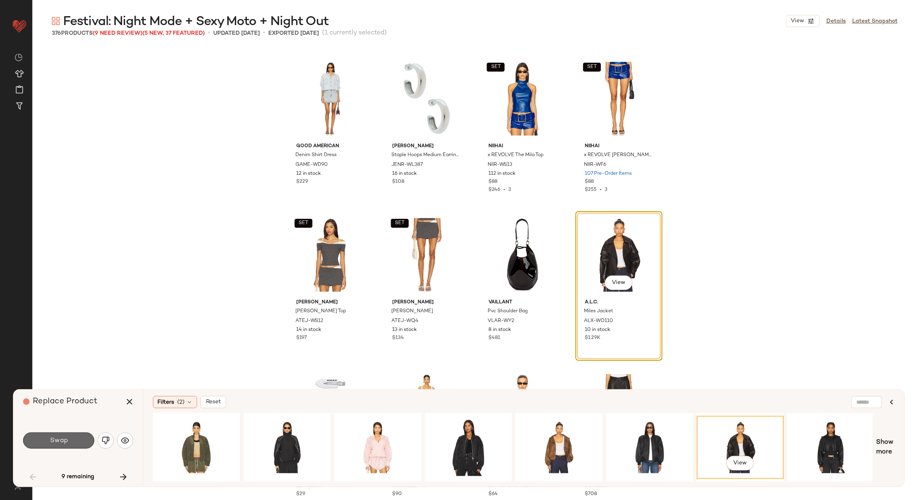
click at [65, 442] on span "Swap" at bounding box center [58, 441] width 18 height 8
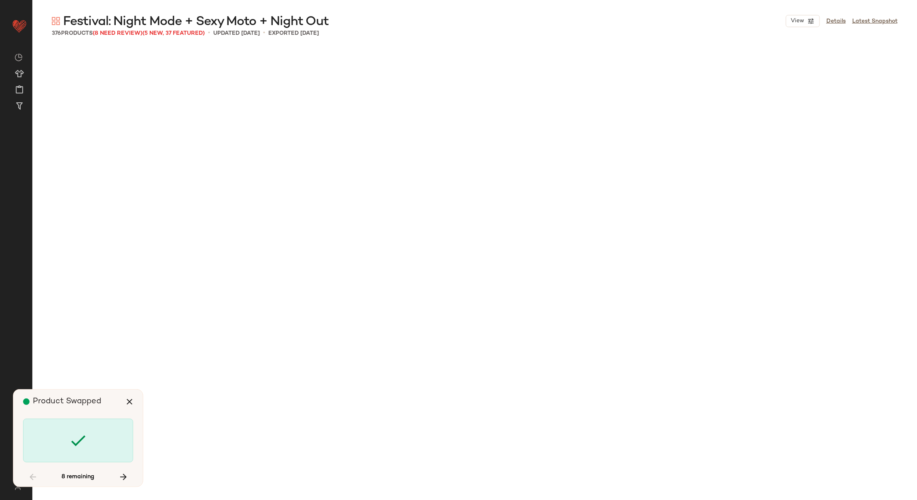
scroll to position [2654, 0]
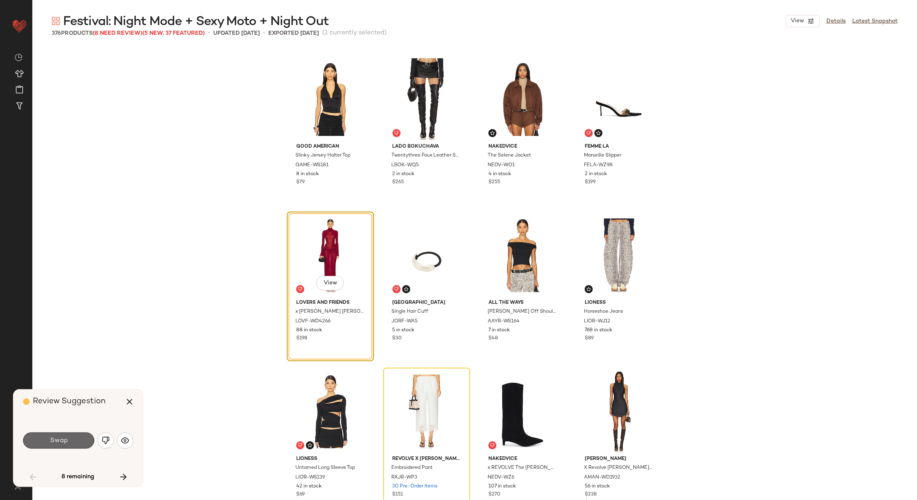
click at [61, 442] on span "Swap" at bounding box center [58, 441] width 18 height 8
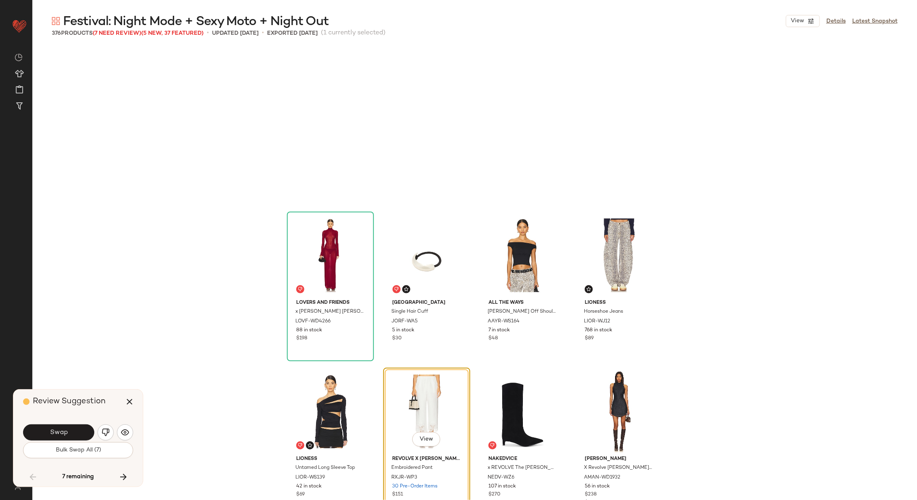
scroll to position [2811, 0]
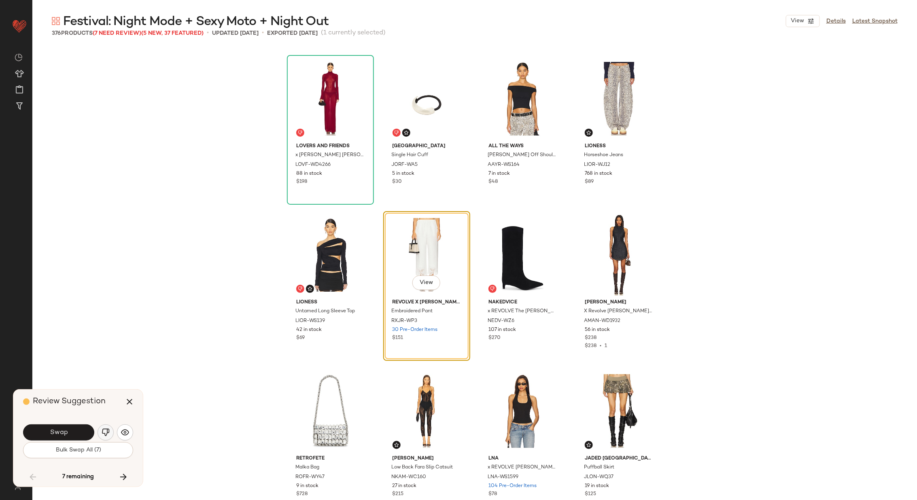
click at [102, 432] on img "button" at bounding box center [106, 432] width 8 height 8
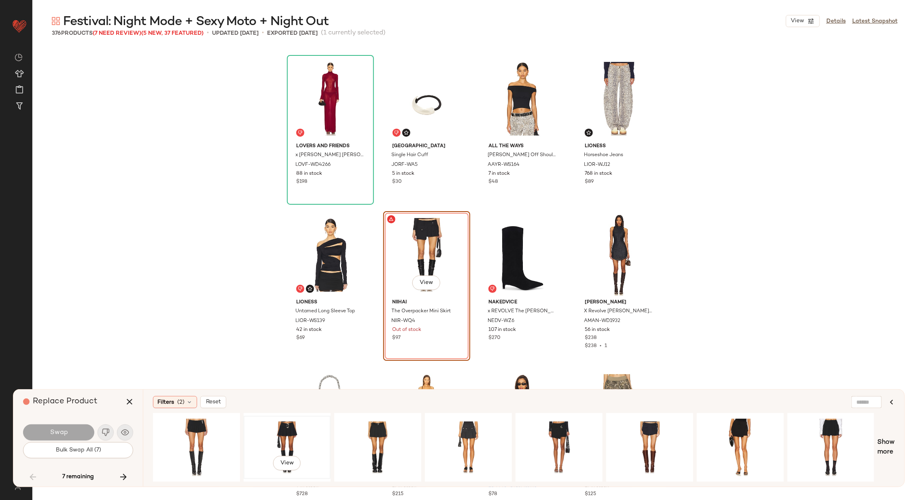
click at [270, 425] on div "View" at bounding box center [286, 447] width 81 height 57
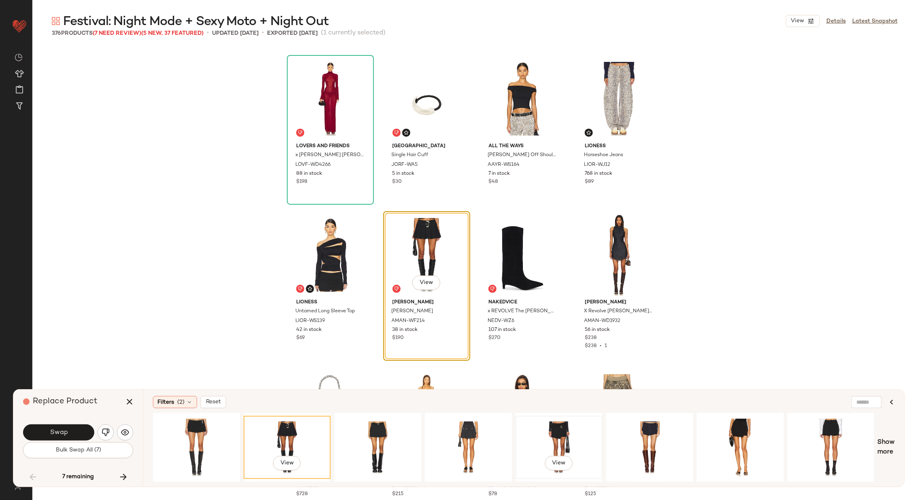
click at [546, 436] on div "View" at bounding box center [558, 447] width 81 height 57
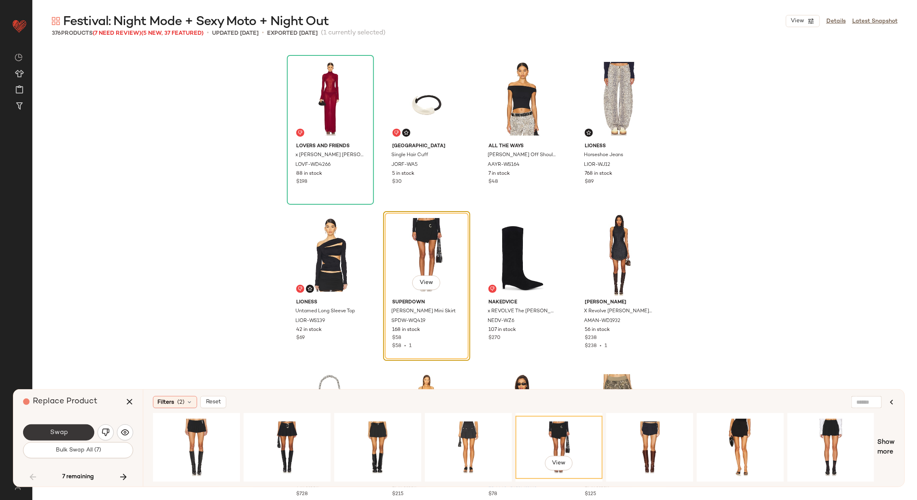
click at [80, 429] on button "Swap" at bounding box center [58, 432] width 71 height 16
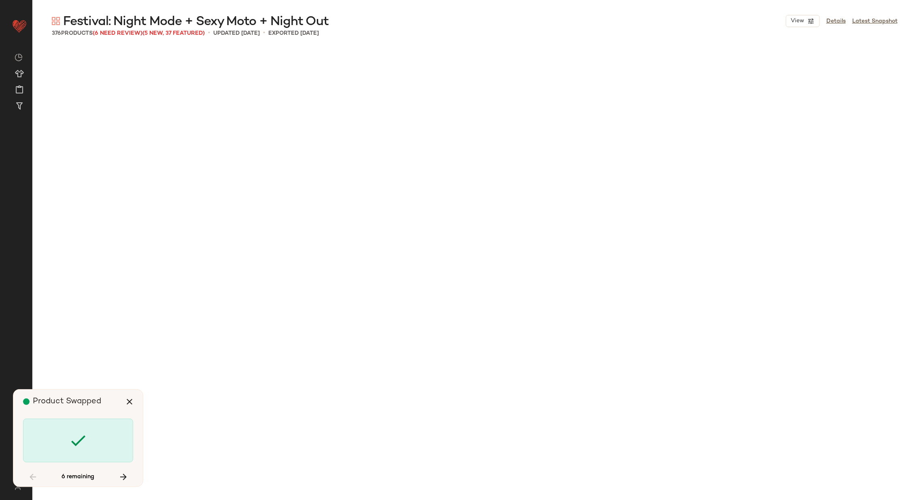
scroll to position [4216, 0]
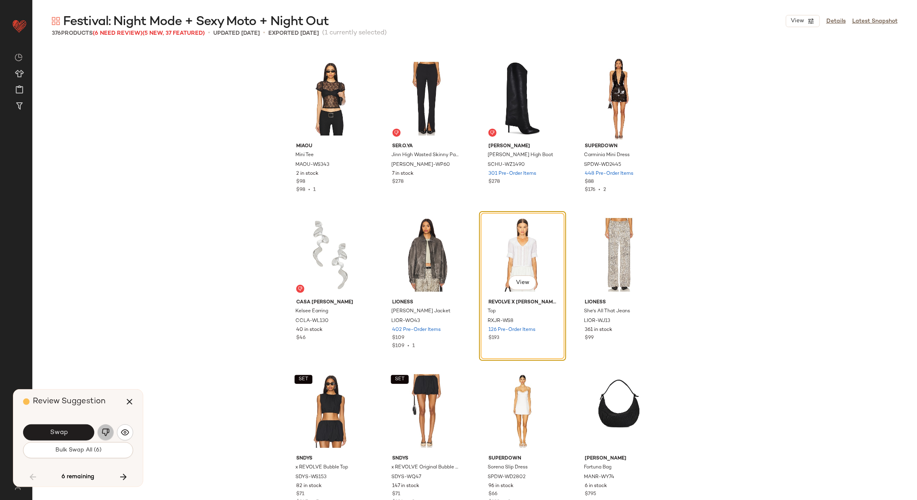
click at [105, 431] on img "button" at bounding box center [106, 432] width 8 height 8
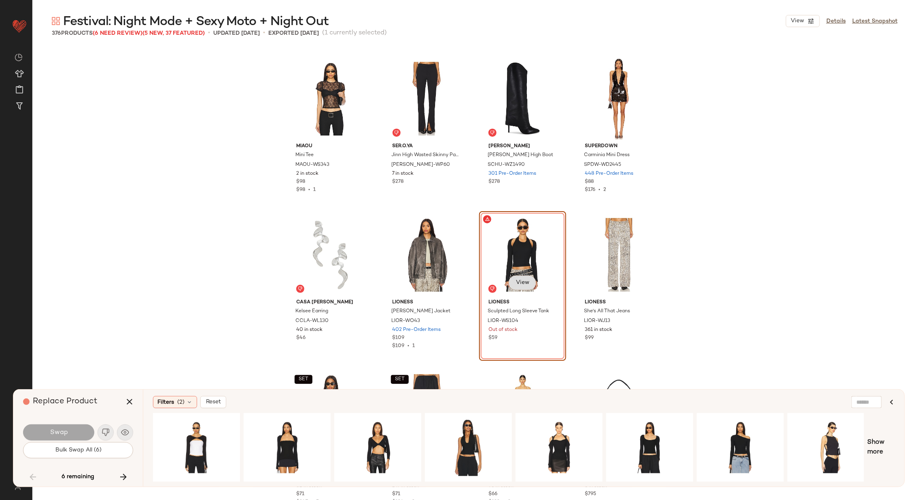
click at [524, 278] on button "View" at bounding box center [522, 282] width 28 height 15
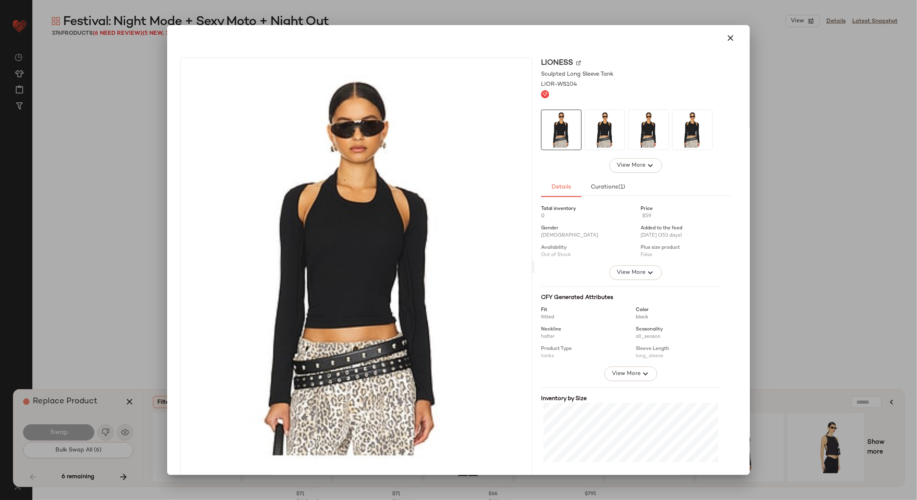
click at [576, 63] on img at bounding box center [578, 62] width 5 height 5
click at [729, 36] on icon "button" at bounding box center [730, 38] width 10 height 10
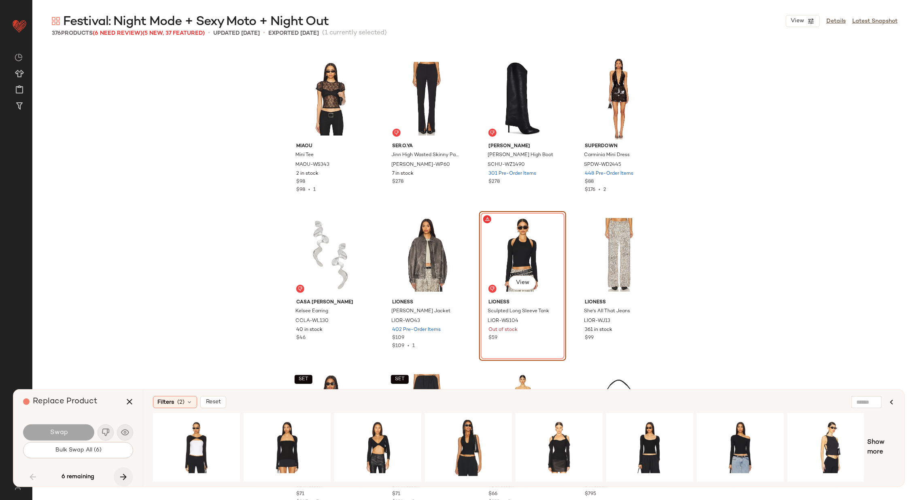
click at [123, 478] on icon "button" at bounding box center [124, 477] width 10 height 10
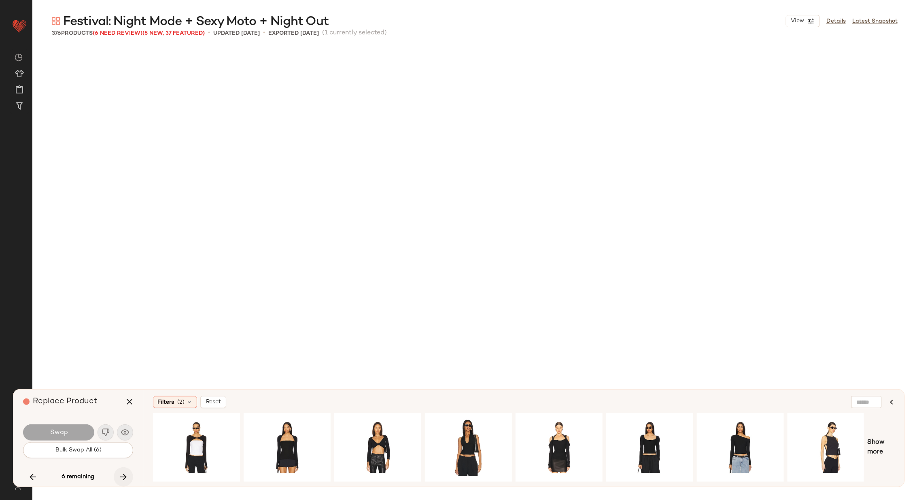
scroll to position [5933, 0]
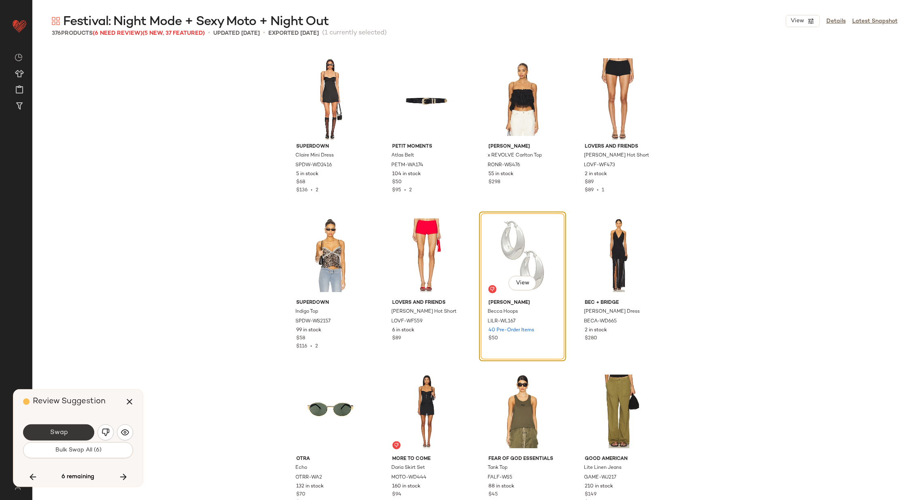
click at [66, 430] on span "Swap" at bounding box center [58, 433] width 18 height 8
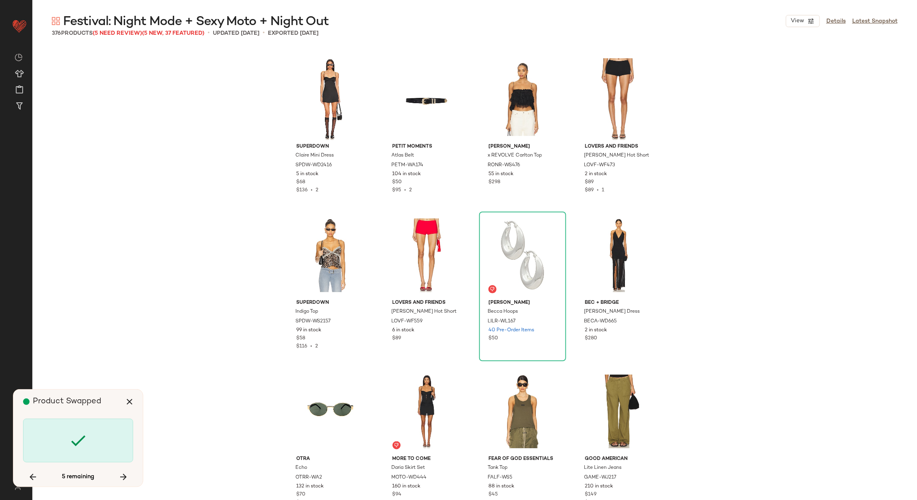
scroll to position [9056, 0]
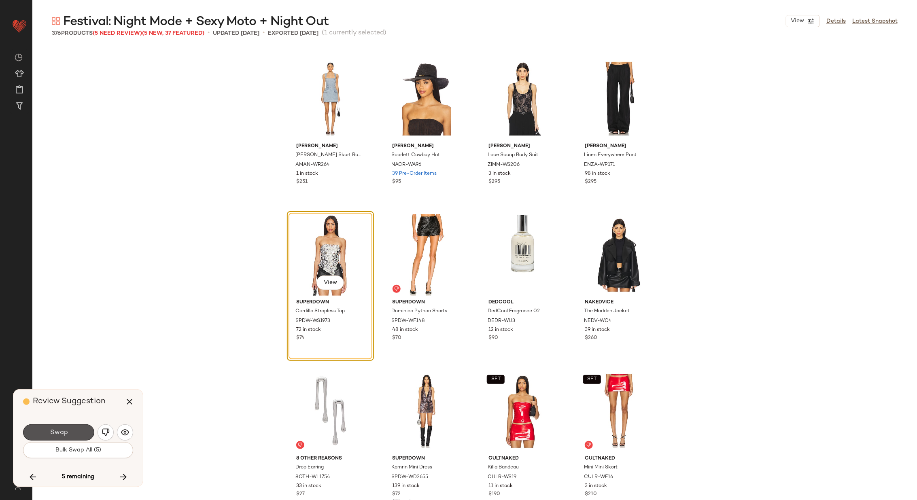
click at [66, 430] on span "Swap" at bounding box center [58, 433] width 18 height 8
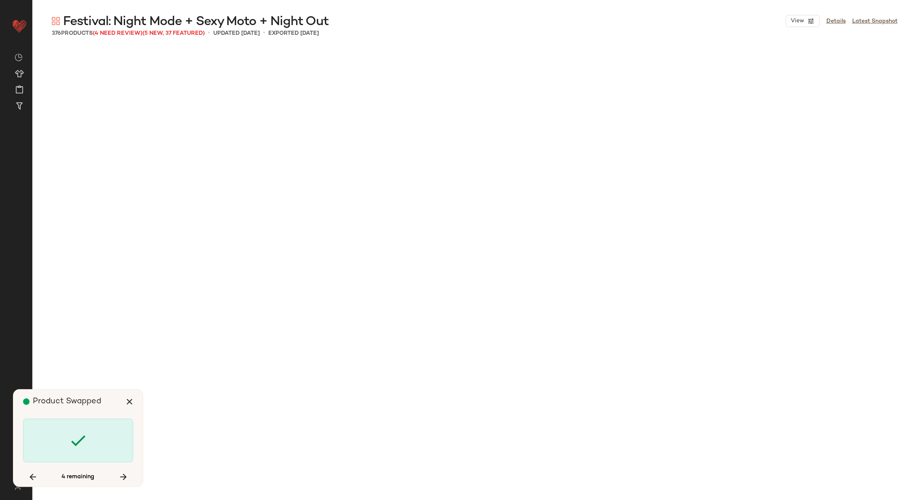
scroll to position [10617, 0]
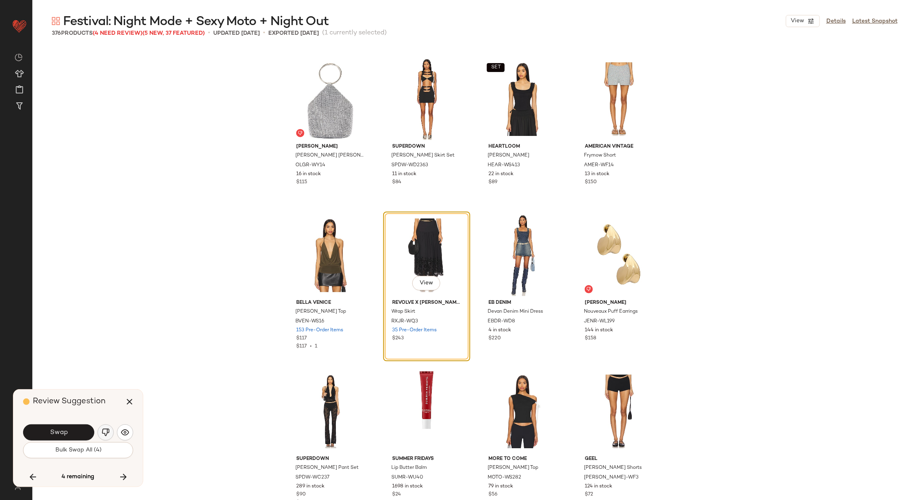
click at [104, 428] on img "button" at bounding box center [106, 432] width 8 height 8
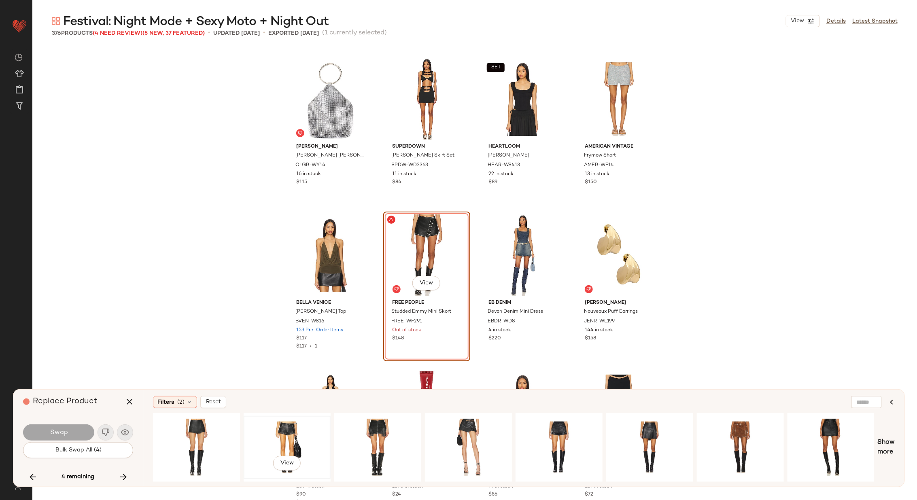
click at [284, 430] on div "View" at bounding box center [286, 447] width 81 height 57
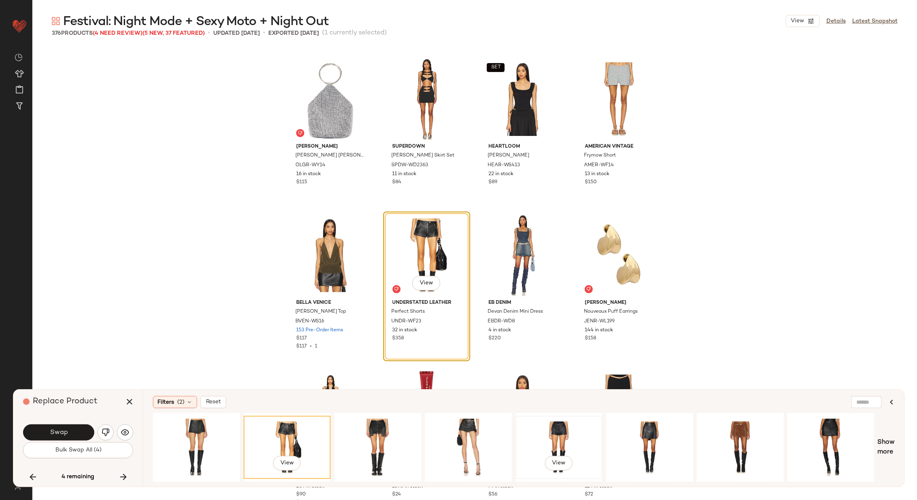
click at [549, 436] on div "View" at bounding box center [558, 447] width 81 height 57
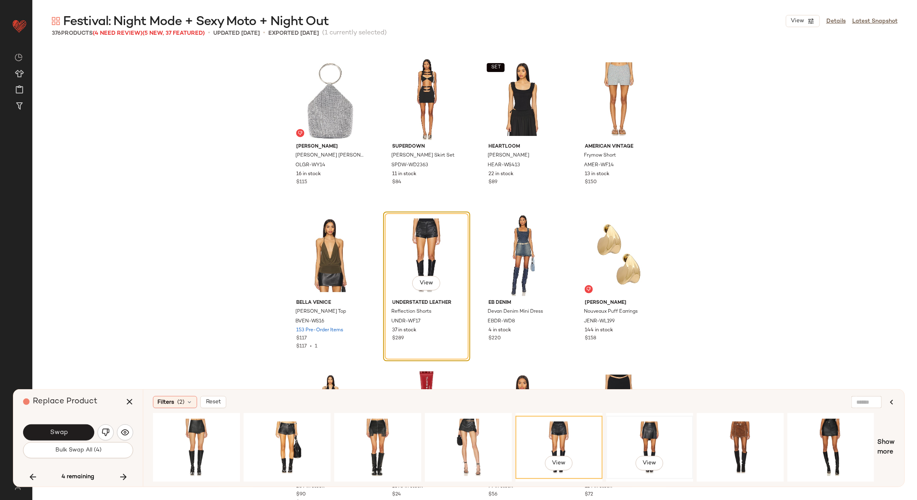
click at [655, 432] on div "View" at bounding box center [649, 447] width 81 height 57
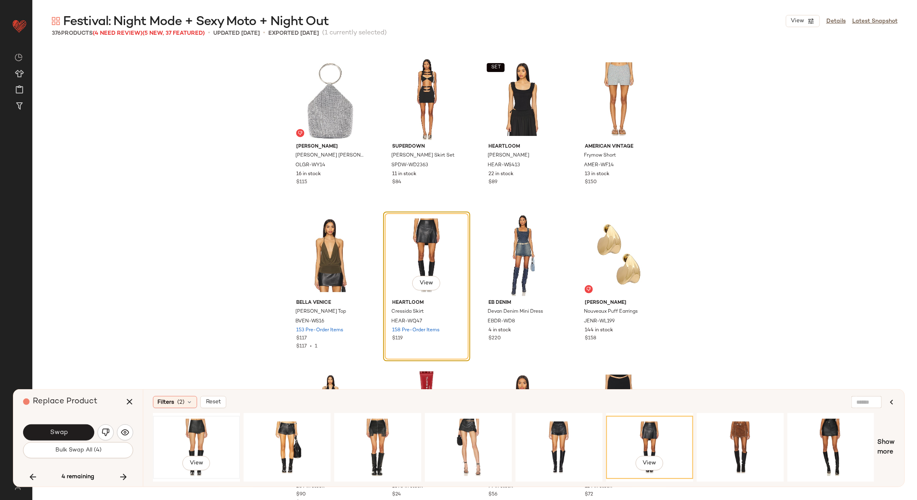
click at [196, 436] on div "View" at bounding box center [196, 447] width 81 height 57
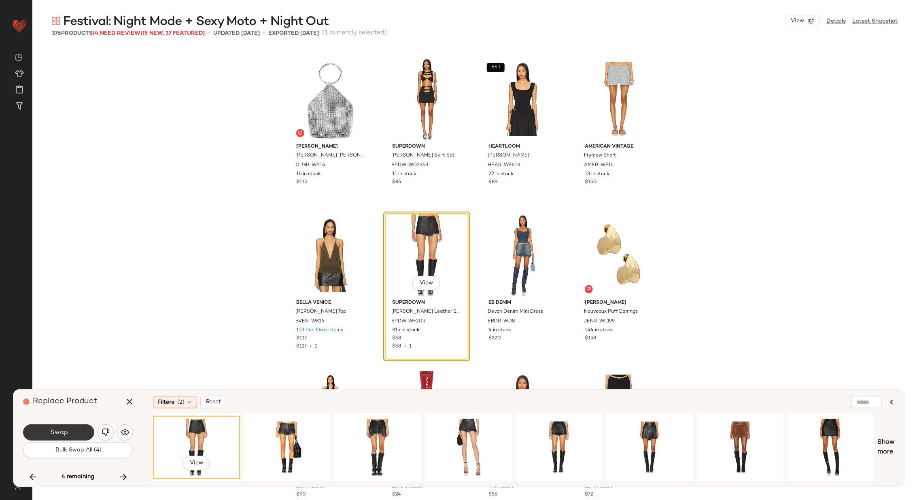
click at [69, 431] on button "Swap" at bounding box center [58, 432] width 71 height 16
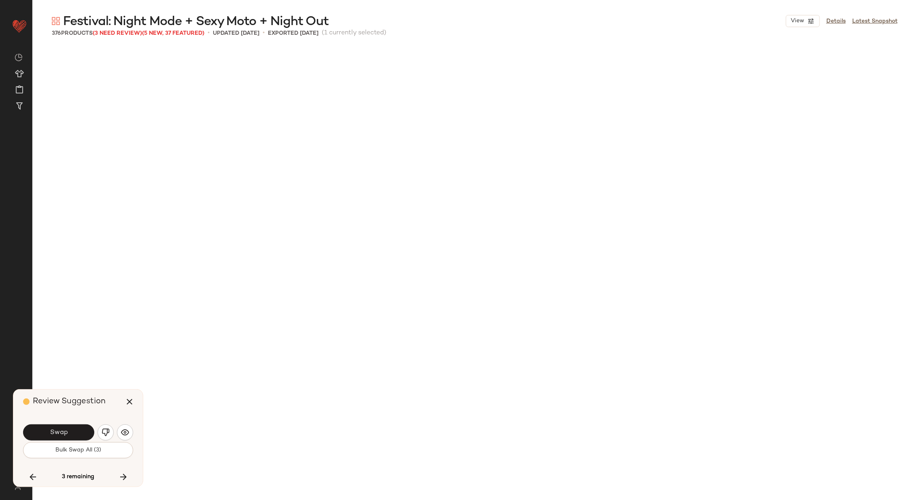
scroll to position [11086, 0]
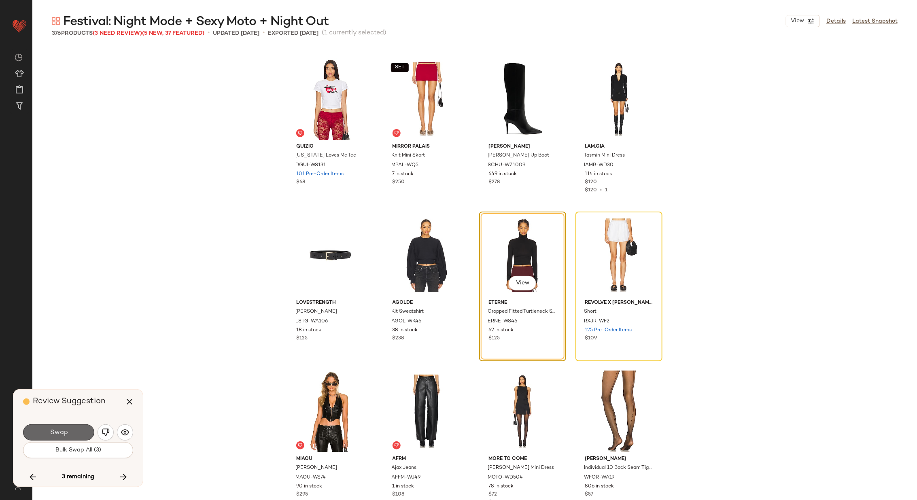
click at [68, 432] on button "Swap" at bounding box center [58, 432] width 71 height 16
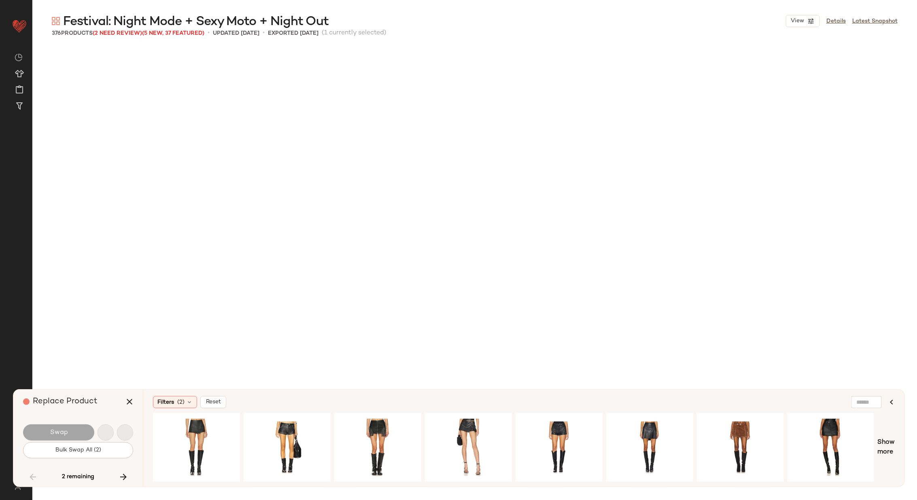
scroll to position [4216, 0]
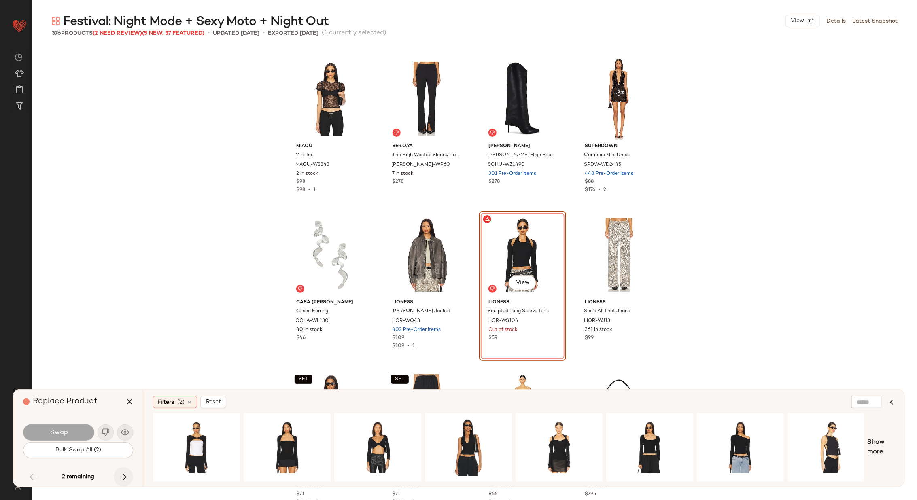
click at [123, 474] on icon "button" at bounding box center [124, 477] width 10 height 10
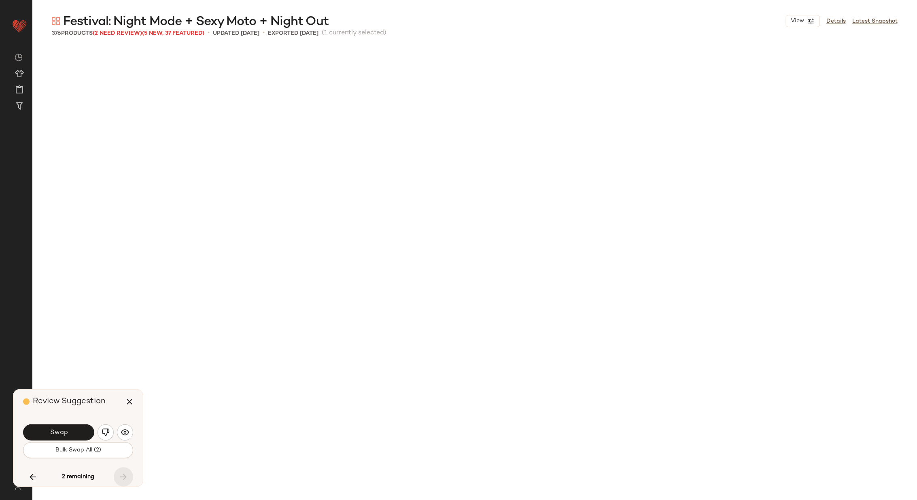
scroll to position [11086, 0]
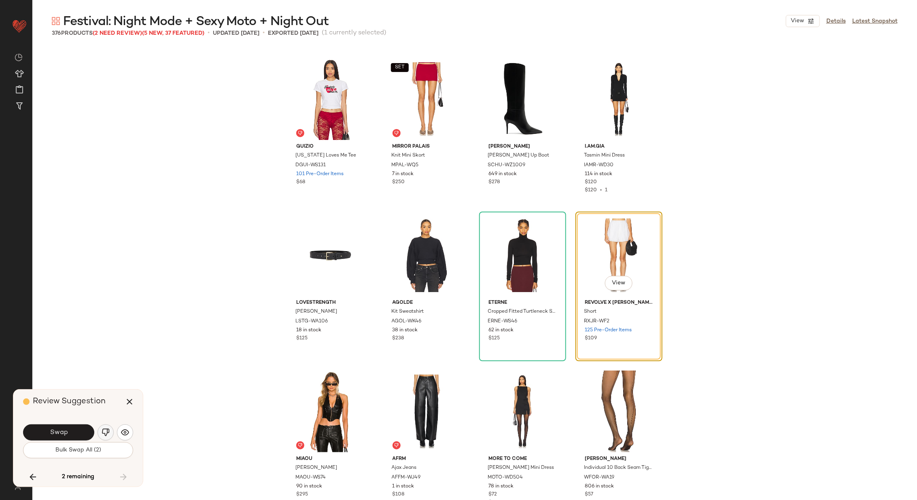
click at [104, 432] on img "button" at bounding box center [106, 432] width 8 height 8
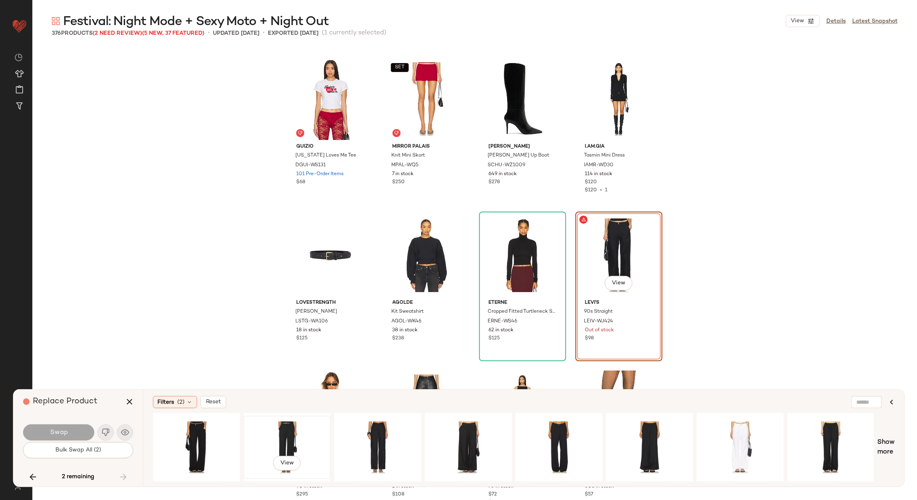
click at [301, 432] on div "View" at bounding box center [286, 447] width 81 height 57
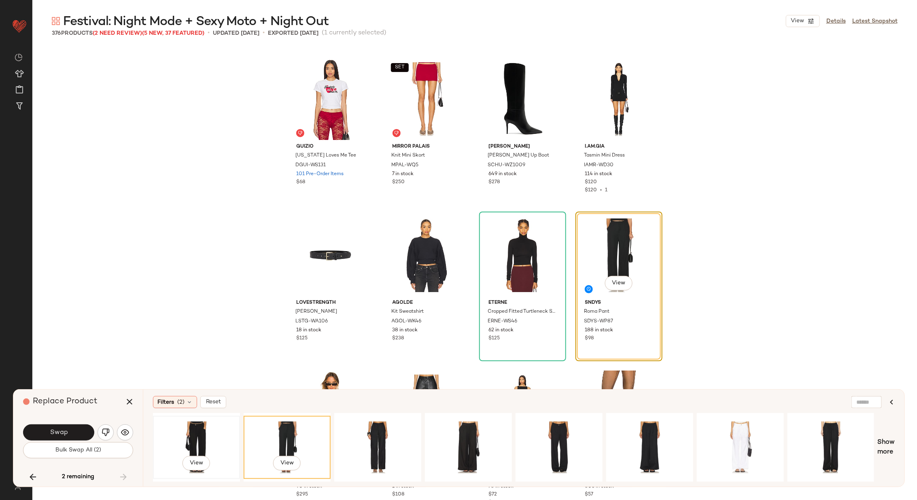
click at [207, 436] on div "View" at bounding box center [196, 447] width 81 height 57
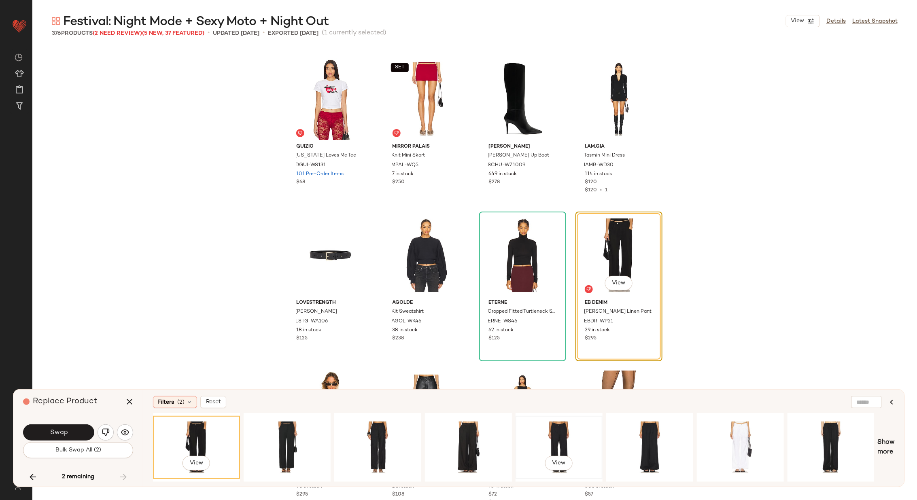
click at [556, 435] on div "View" at bounding box center [558, 447] width 81 height 57
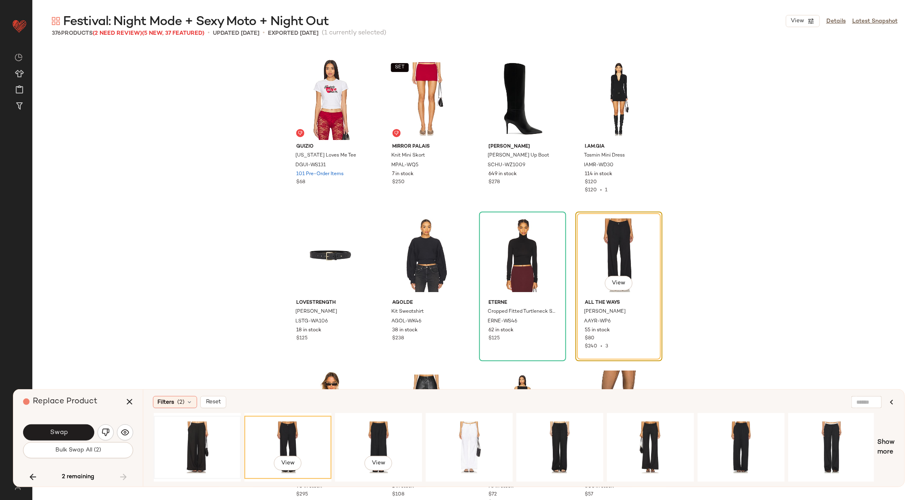
scroll to position [0, 294]
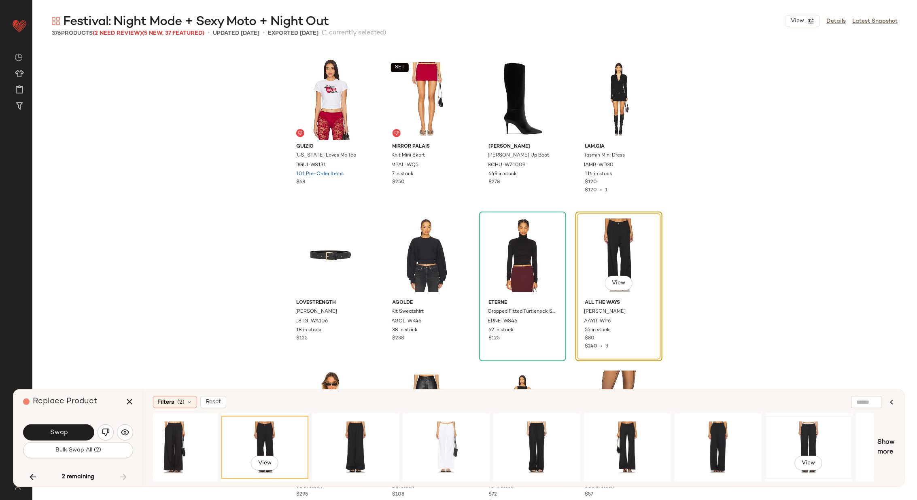
click at [796, 435] on div "View" at bounding box center [808, 447] width 81 height 57
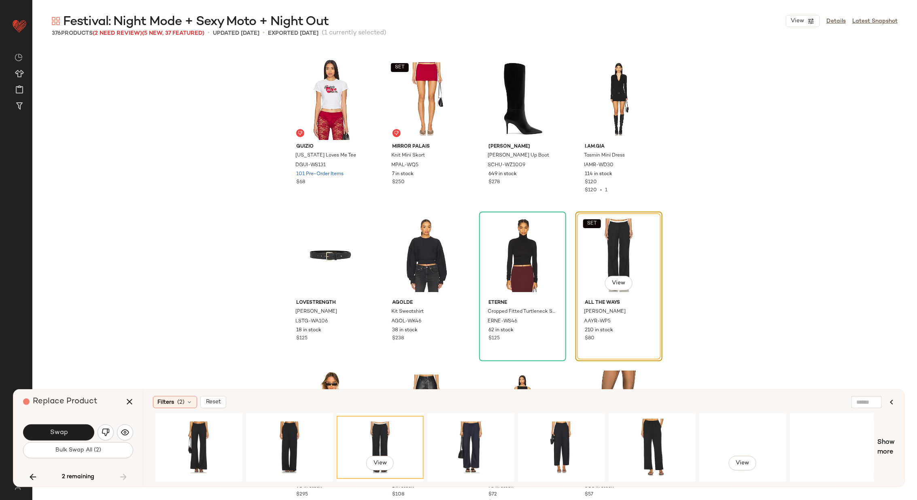
scroll to position [0, 732]
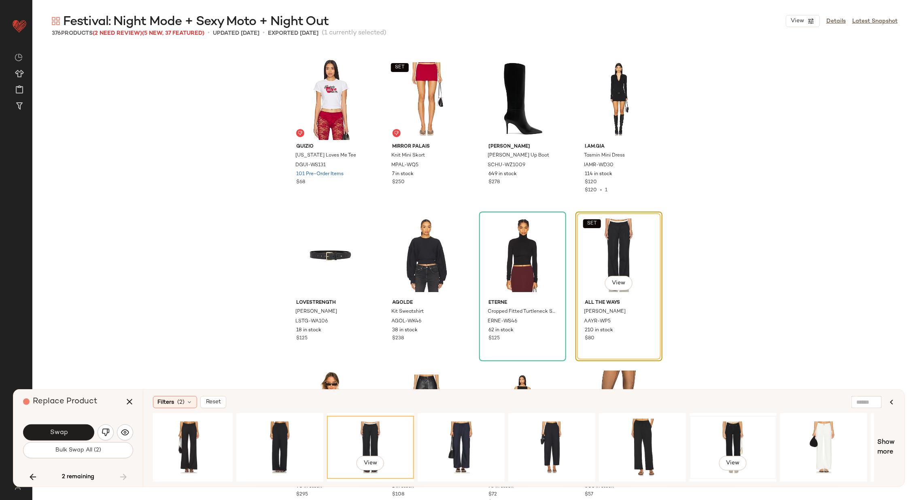
click at [724, 438] on div "View" at bounding box center [732, 447] width 81 height 57
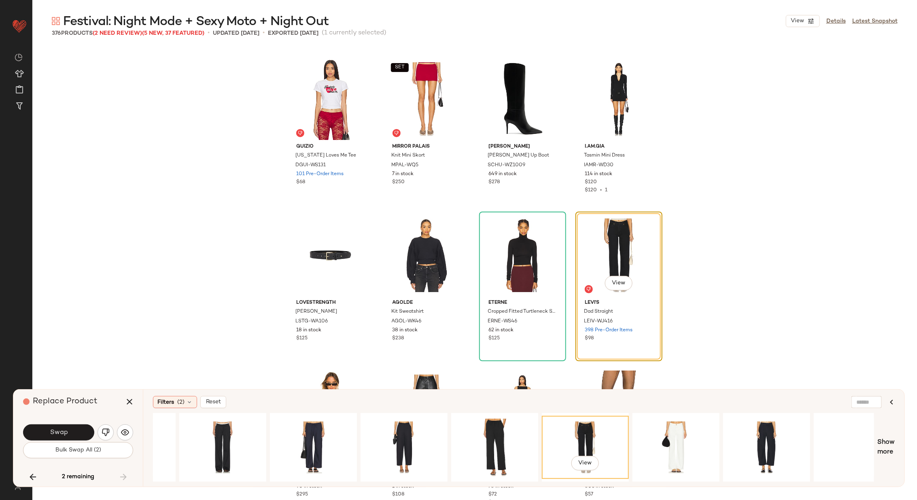
scroll to position [0, 996]
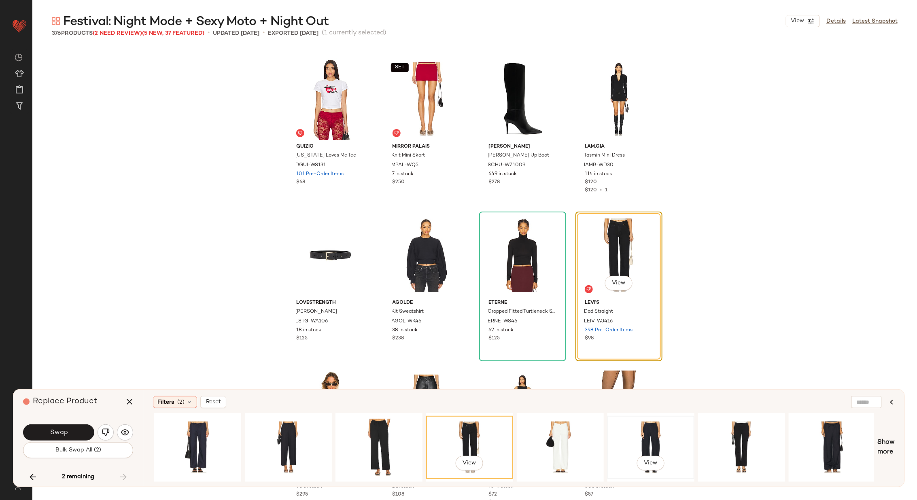
click at [667, 437] on div "View" at bounding box center [650, 447] width 81 height 57
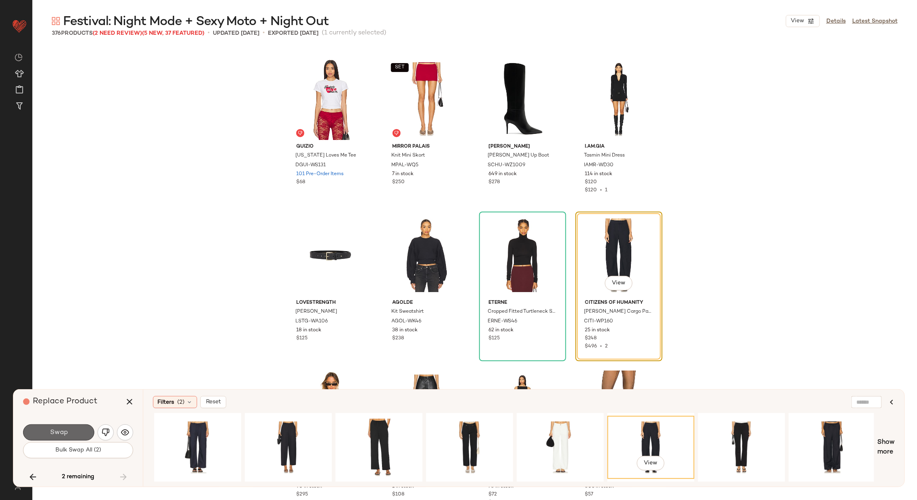
click at [73, 433] on button "Swap" at bounding box center [58, 432] width 71 height 16
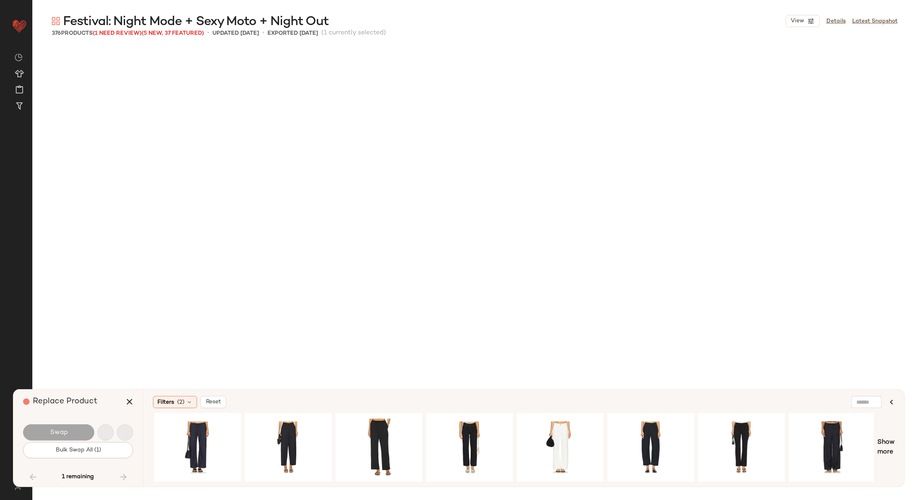
scroll to position [4216, 0]
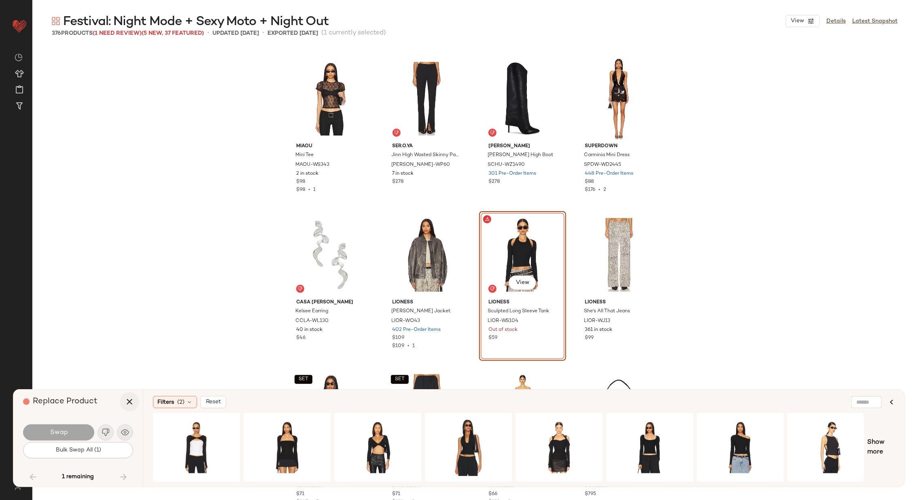
click at [130, 403] on icon "button" at bounding box center [130, 402] width 10 height 10
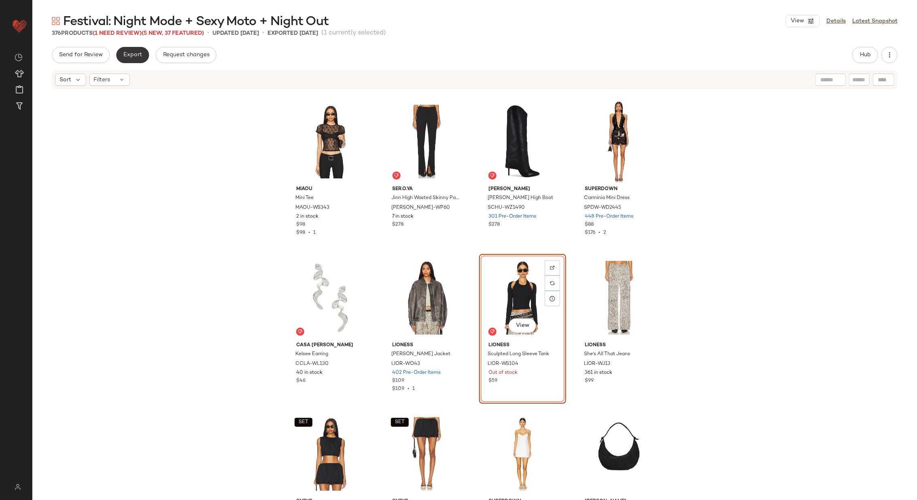
click at [135, 55] on span "Export" at bounding box center [132, 55] width 19 height 6
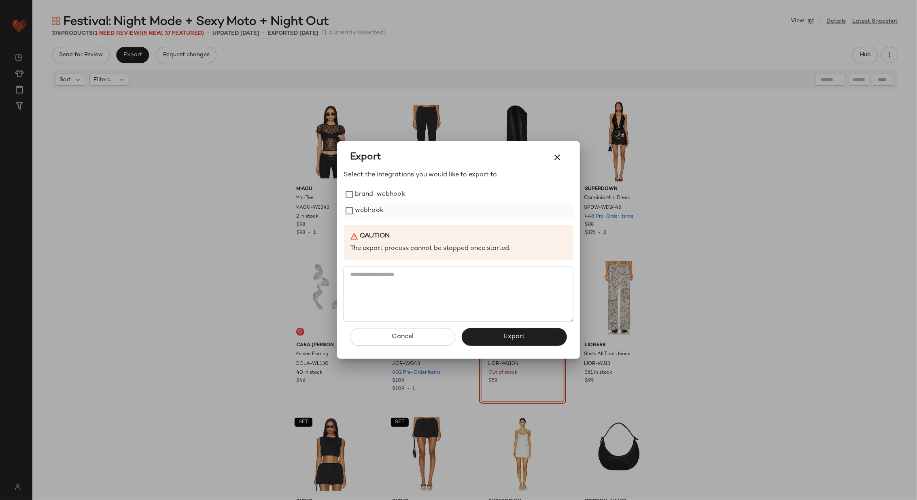
click at [373, 212] on label "webhook" at bounding box center [369, 211] width 29 height 16
click at [515, 334] on span "Export" at bounding box center [513, 337] width 21 height 8
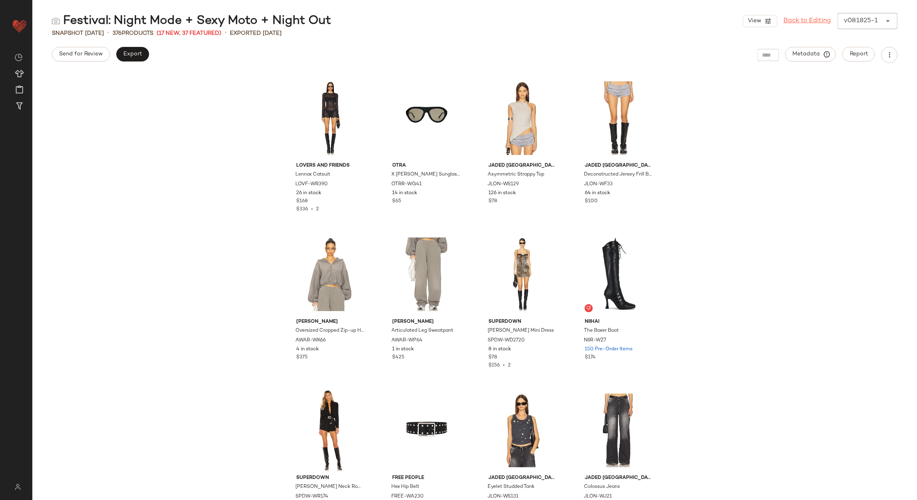
click at [803, 23] on link "Back to Editing" at bounding box center [807, 21] width 47 height 10
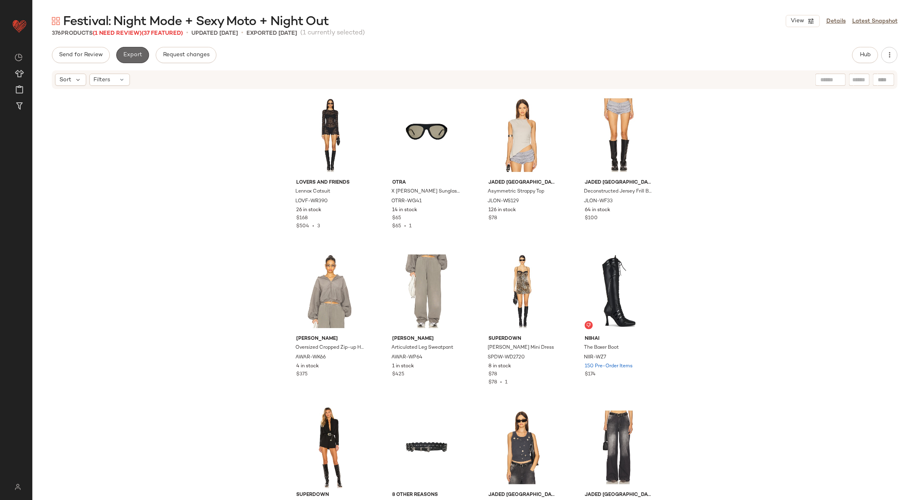
click at [131, 56] on span "Export" at bounding box center [132, 55] width 19 height 6
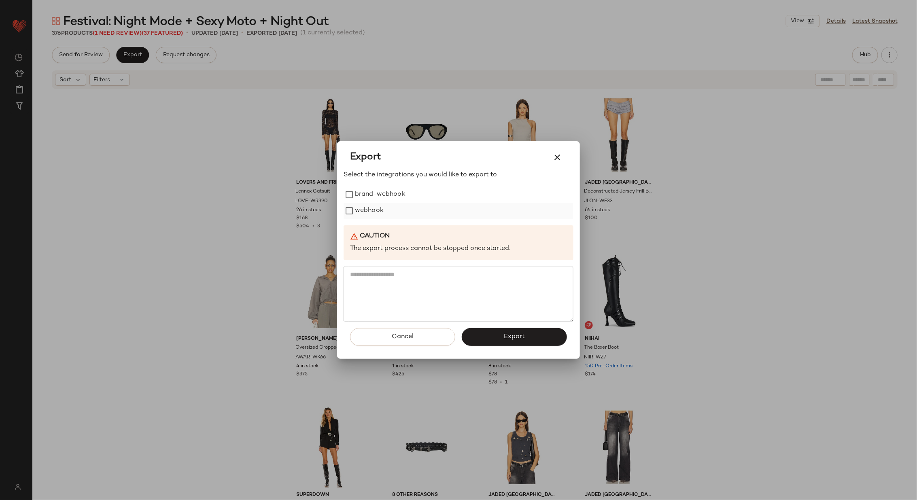
click at [368, 214] on label "webhook" at bounding box center [369, 211] width 29 height 16
click at [531, 341] on button "Export" at bounding box center [514, 337] width 105 height 18
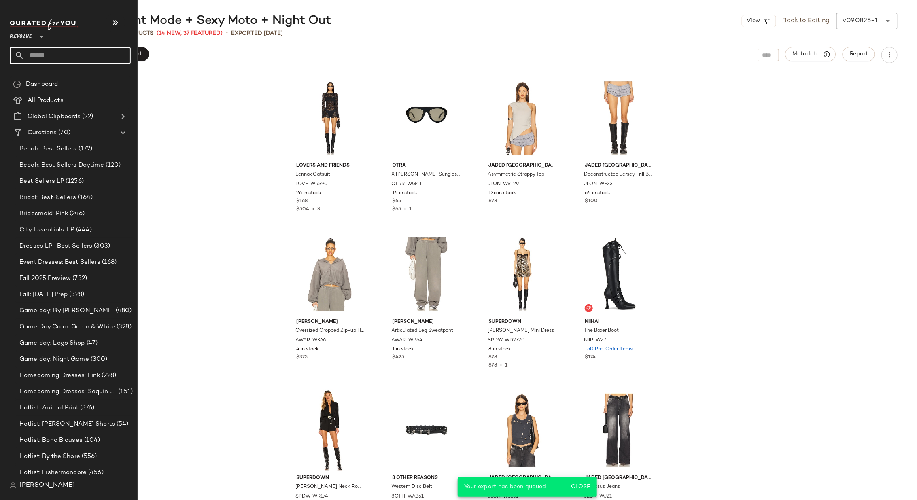
click at [66, 49] on input "text" at bounding box center [77, 55] width 106 height 17
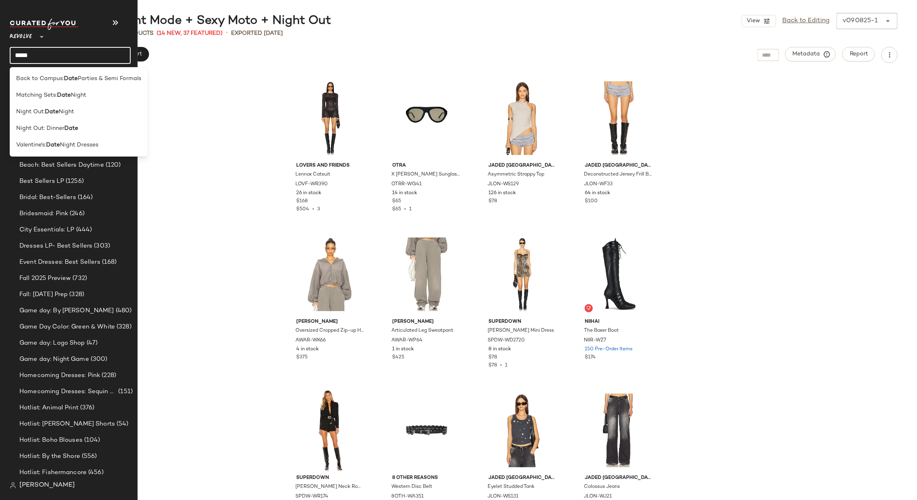
type input "******"
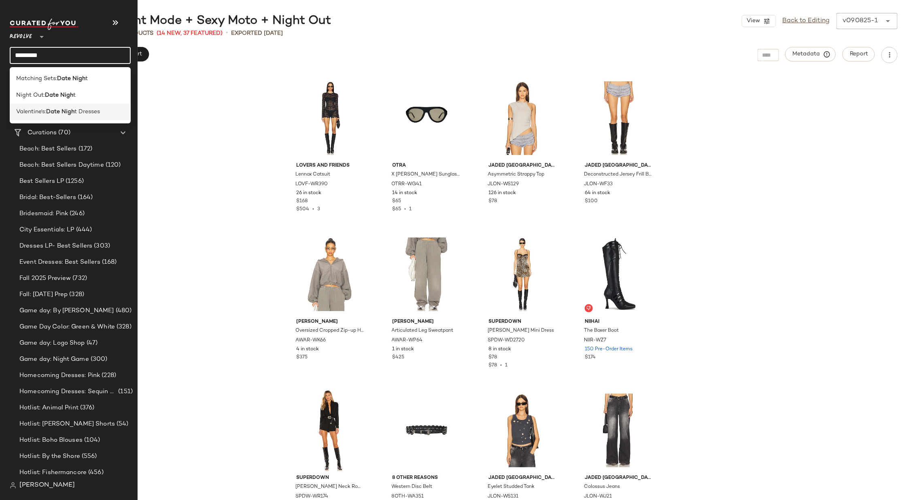
type input "*********"
click at [59, 112] on b "Date Nigh" at bounding box center [60, 112] width 28 height 8
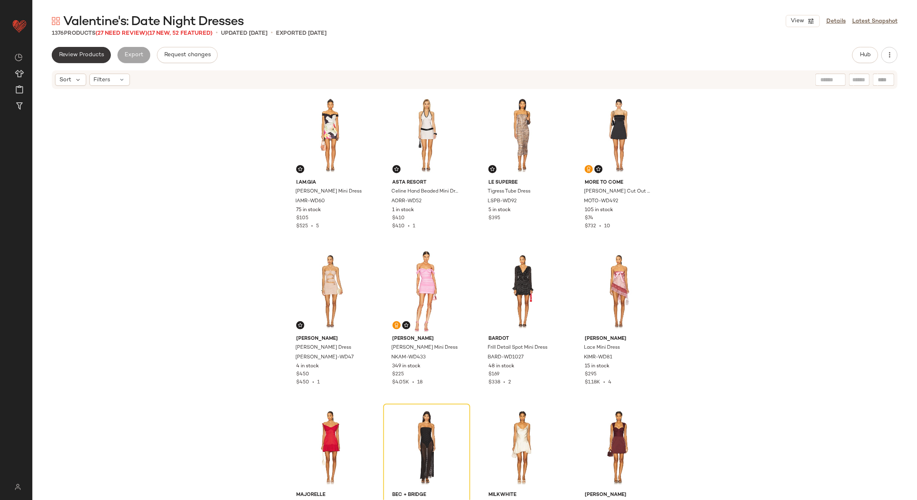
click at [82, 54] on span "Review Products" at bounding box center [81, 55] width 45 height 6
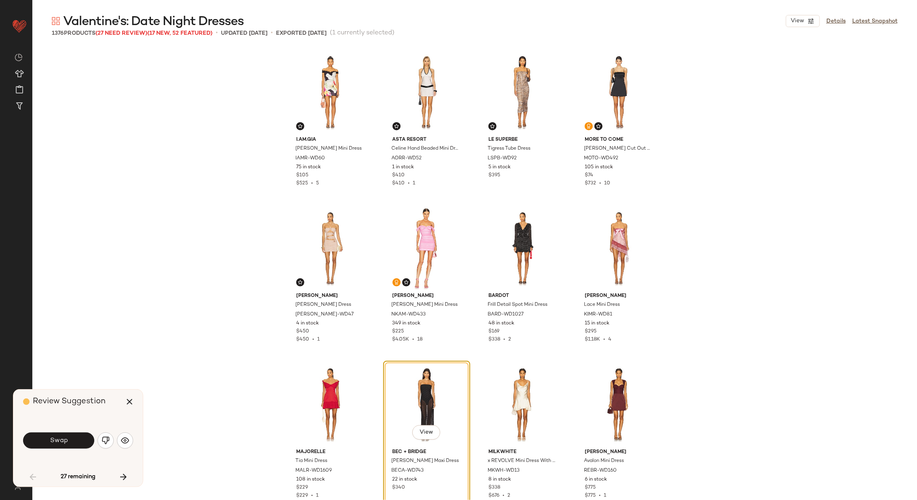
scroll to position [163, 0]
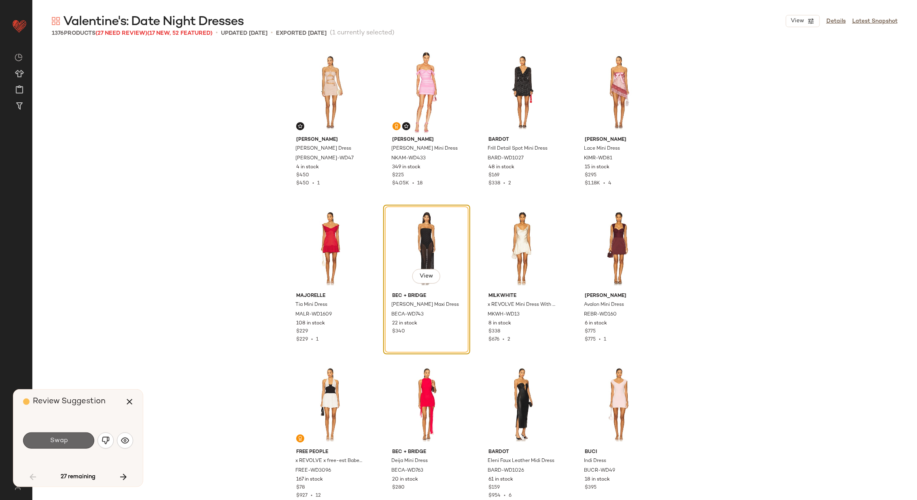
click at [70, 439] on button "Swap" at bounding box center [58, 440] width 71 height 16
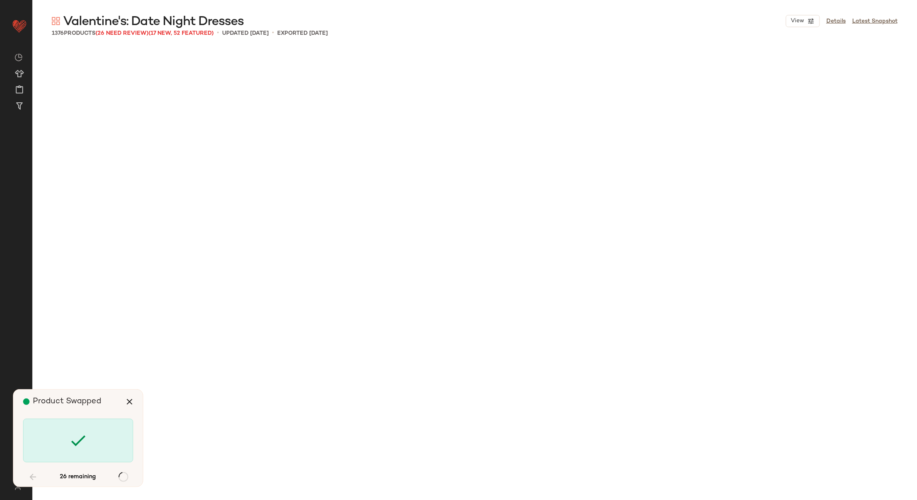
scroll to position [937, 0]
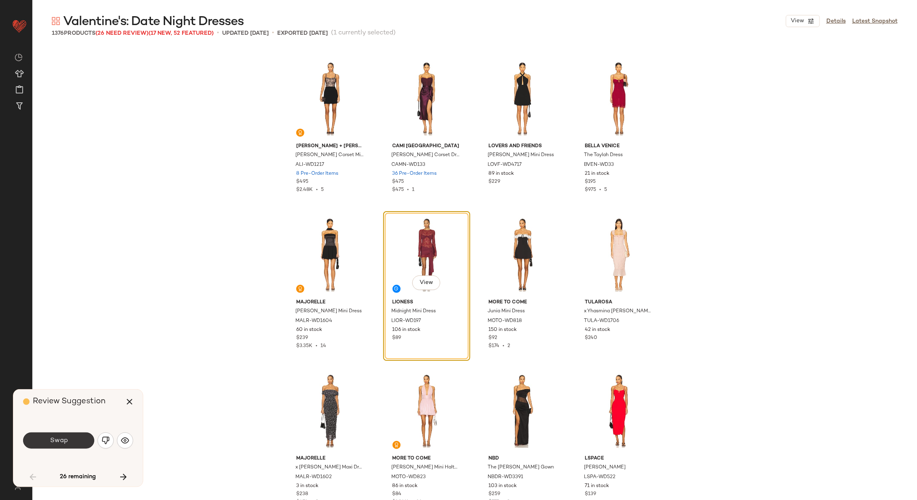
click at [64, 441] on span "Swap" at bounding box center [58, 441] width 18 height 8
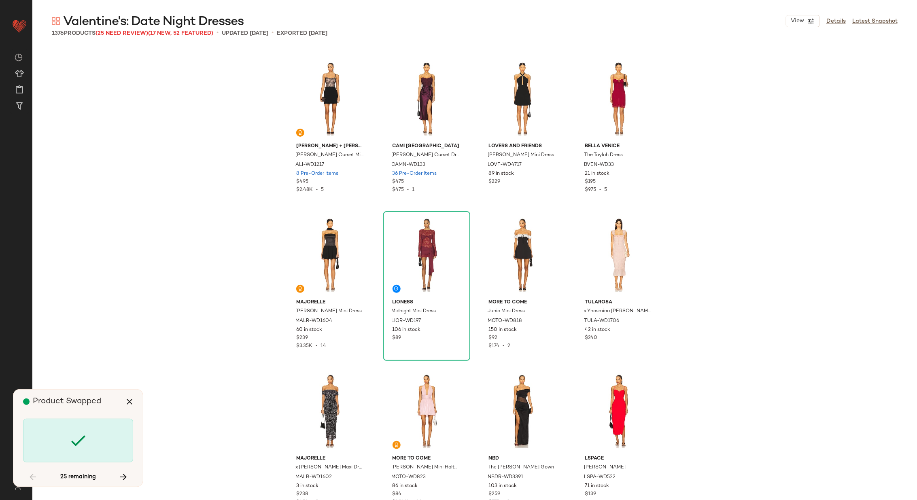
scroll to position [1561, 0]
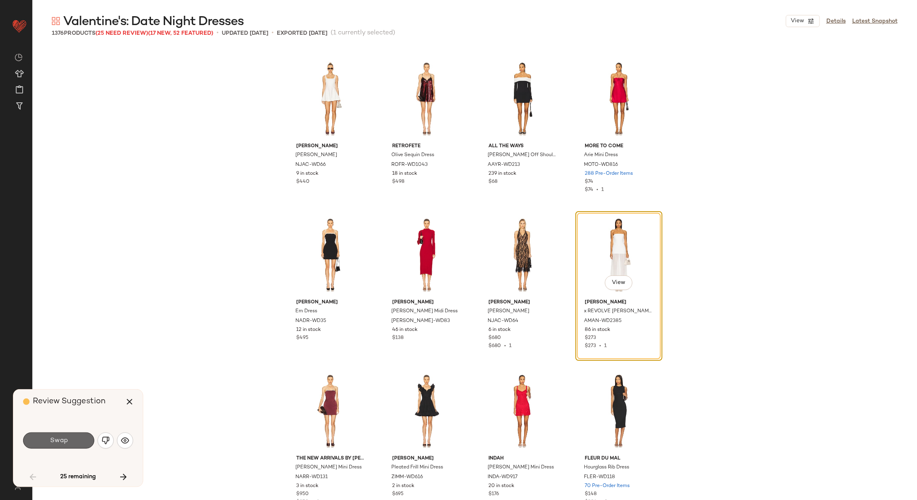
click at [66, 440] on span "Swap" at bounding box center [58, 441] width 18 height 8
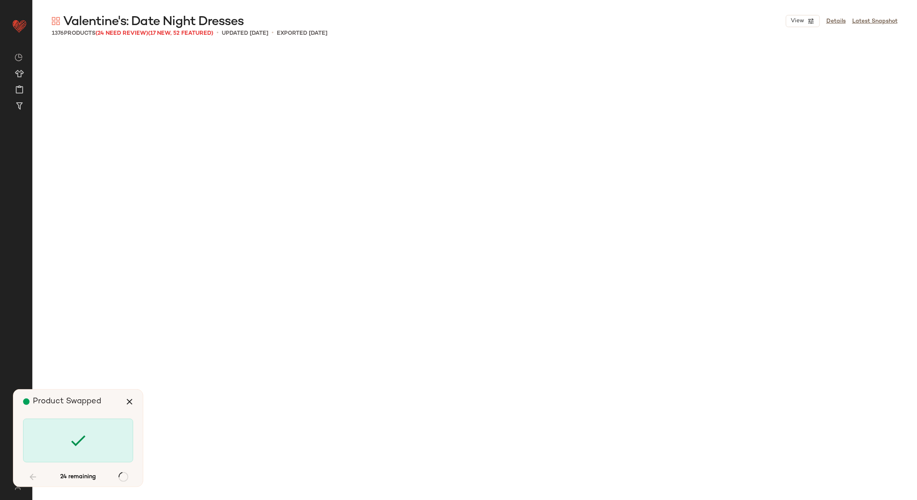
scroll to position [2654, 0]
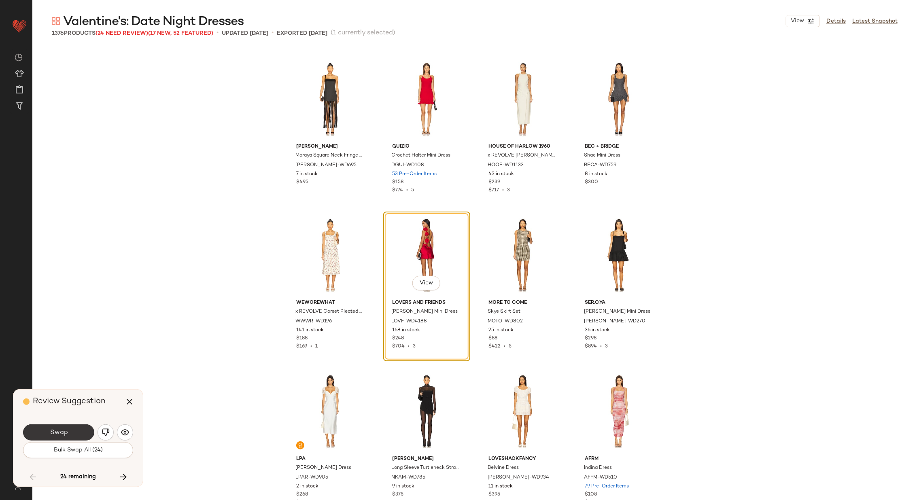
click at [83, 433] on button "Swap" at bounding box center [58, 432] width 71 height 16
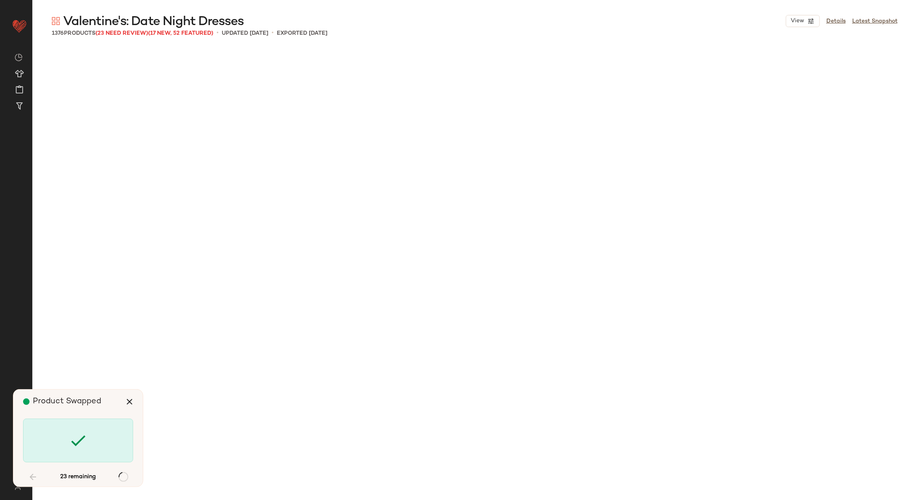
scroll to position [3904, 0]
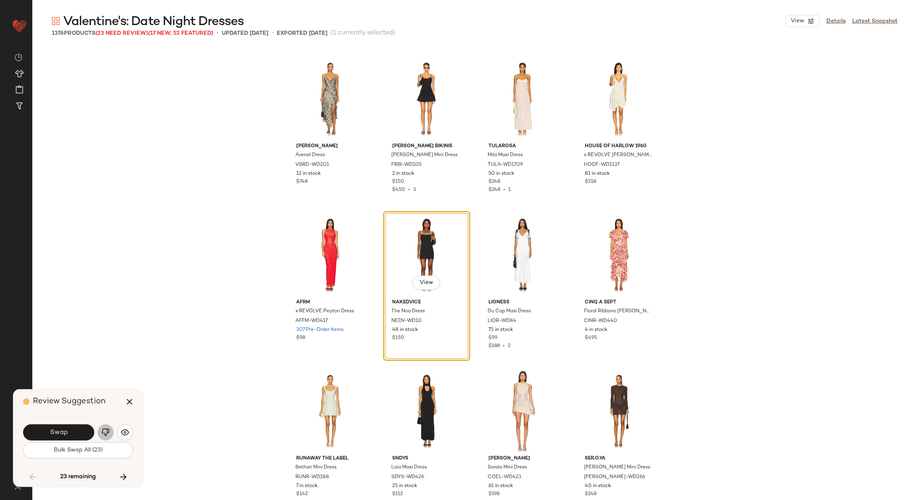
click at [105, 433] on img "button" at bounding box center [106, 432] width 8 height 8
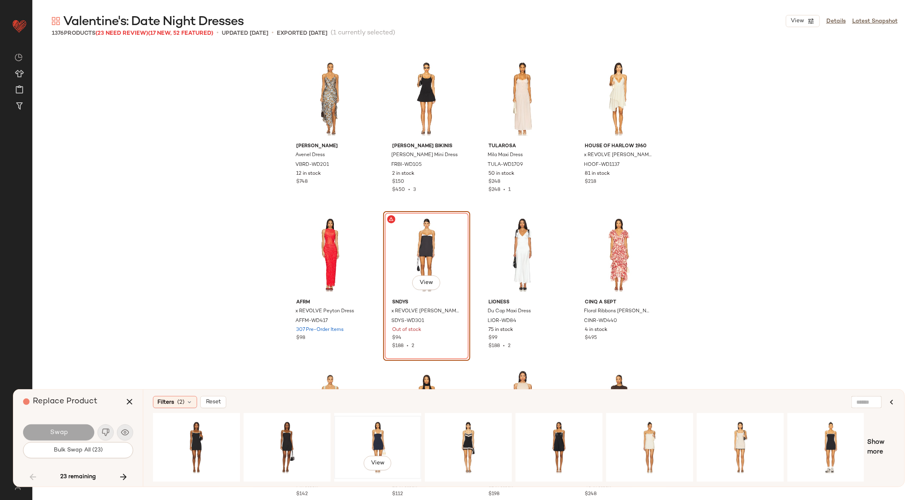
click at [374, 432] on div "View" at bounding box center [377, 447] width 81 height 57
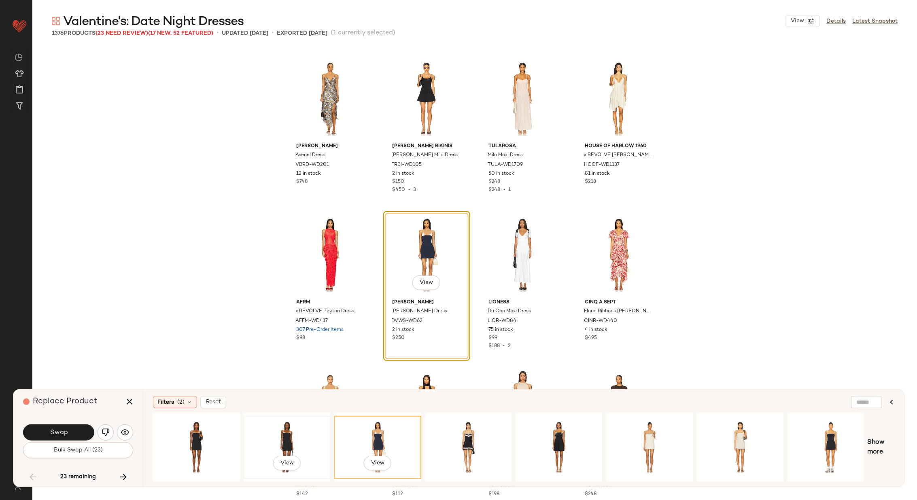
click at [292, 432] on div "View" at bounding box center [286, 447] width 81 height 57
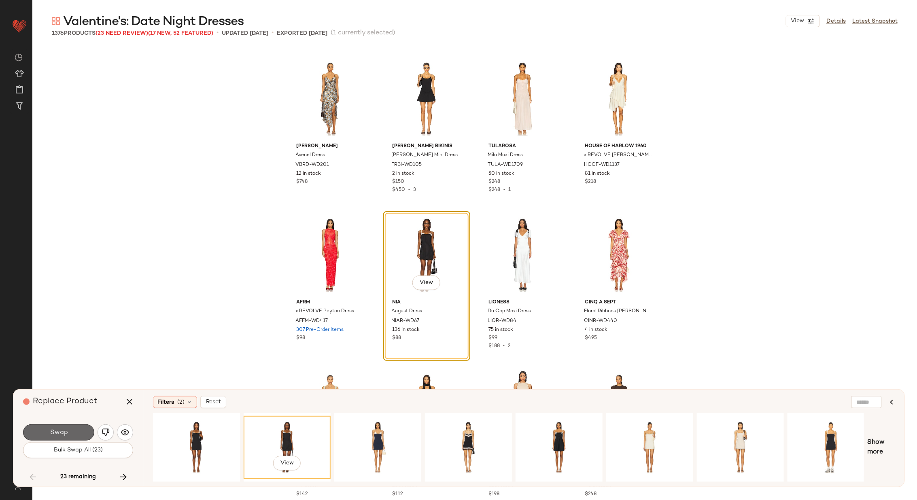
click at [80, 436] on button "Swap" at bounding box center [58, 432] width 71 height 16
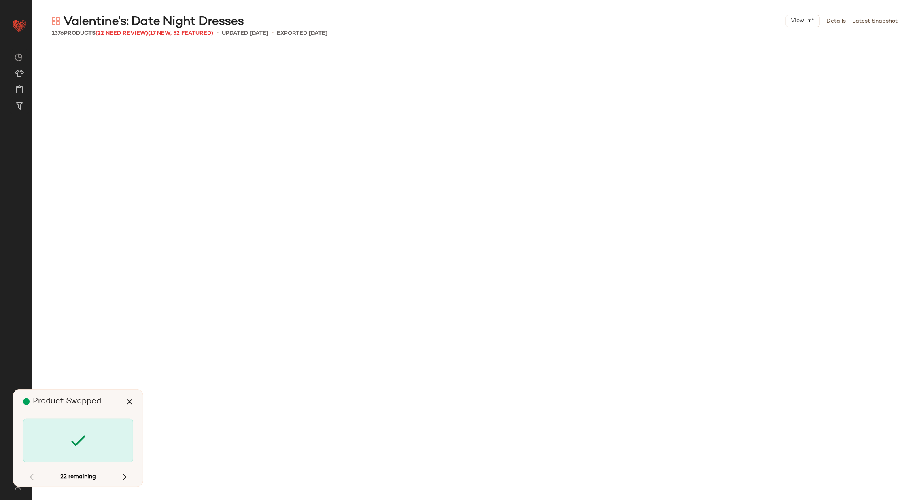
scroll to position [5153, 0]
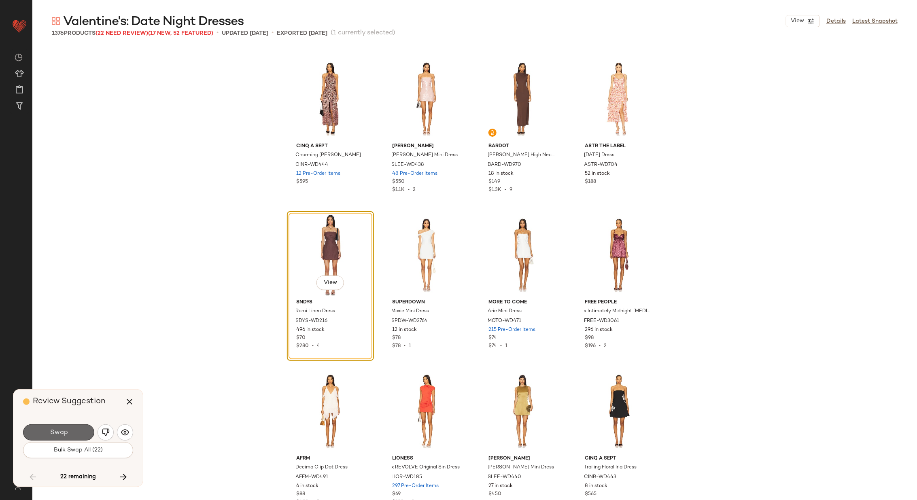
click at [66, 431] on span "Swap" at bounding box center [58, 433] width 18 height 8
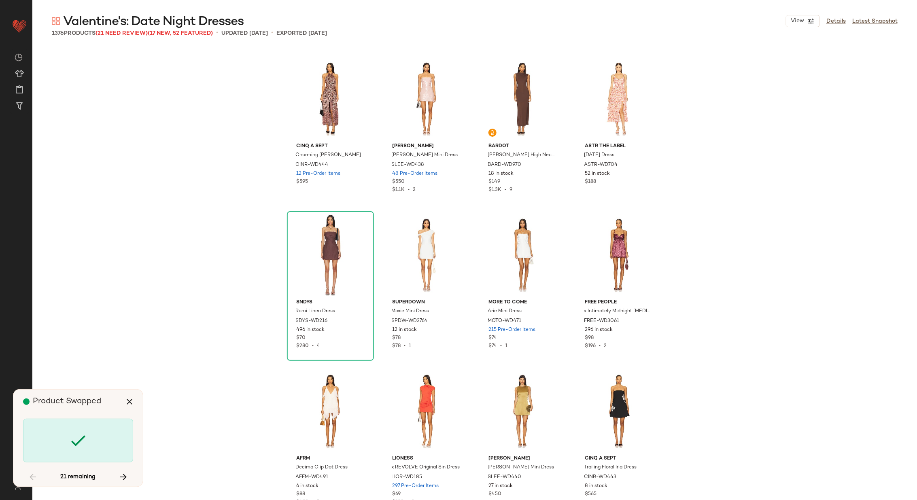
scroll to position [7338, 0]
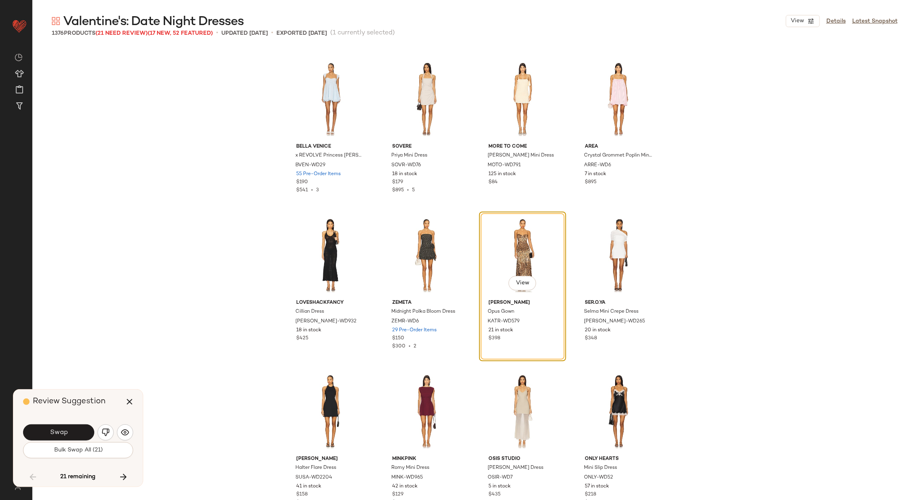
click at [66, 431] on span "Swap" at bounding box center [58, 433] width 18 height 8
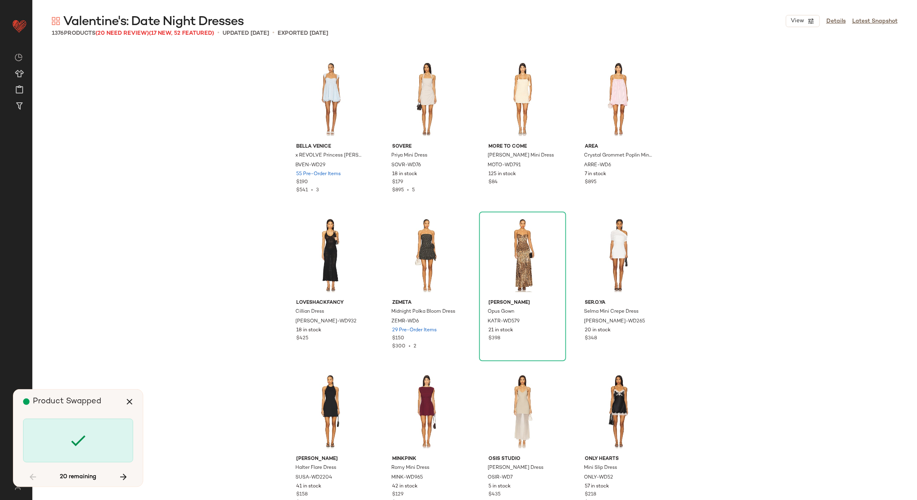
scroll to position [10306, 0]
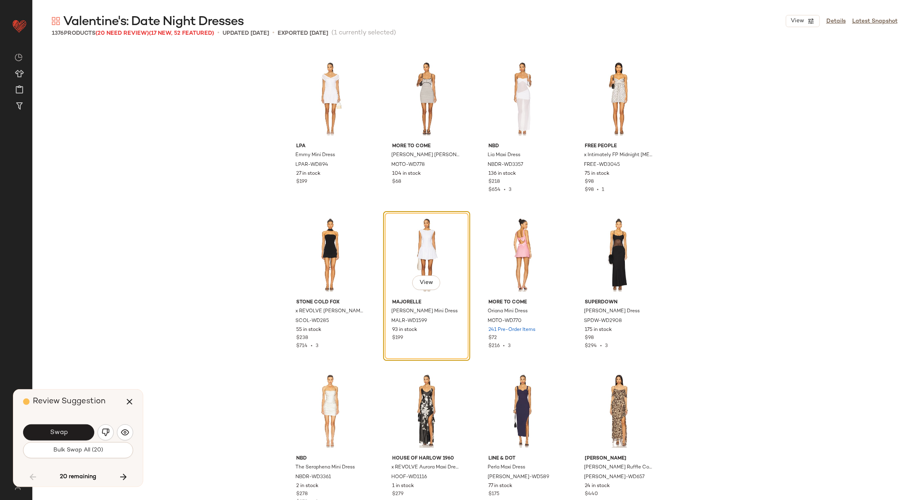
click at [66, 431] on span "Swap" at bounding box center [58, 433] width 18 height 8
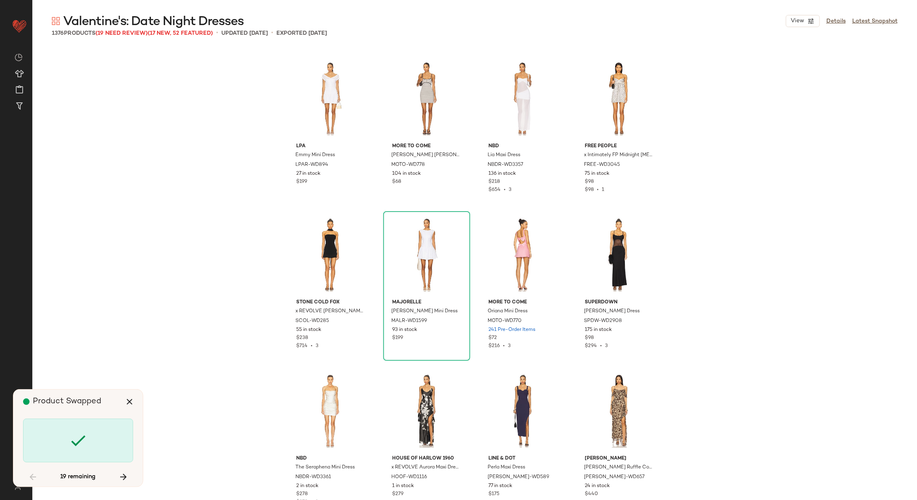
scroll to position [17488, 0]
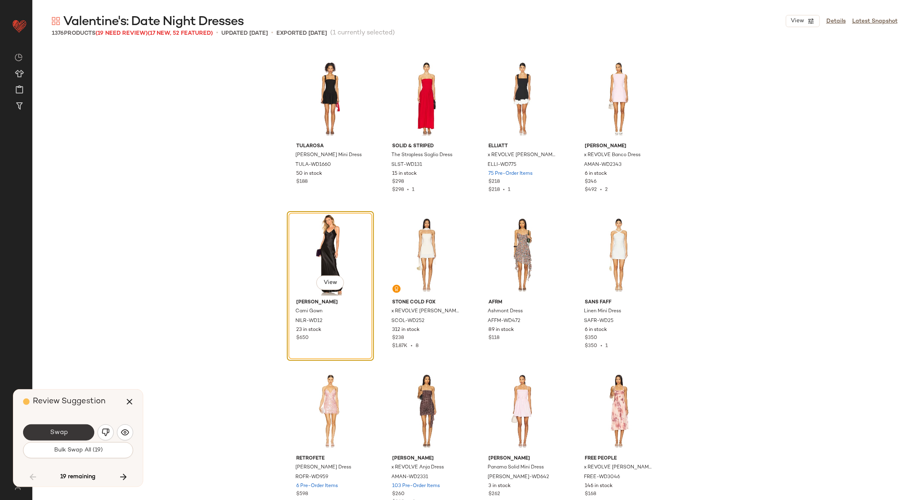
click at [67, 430] on span "Swap" at bounding box center [58, 433] width 18 height 8
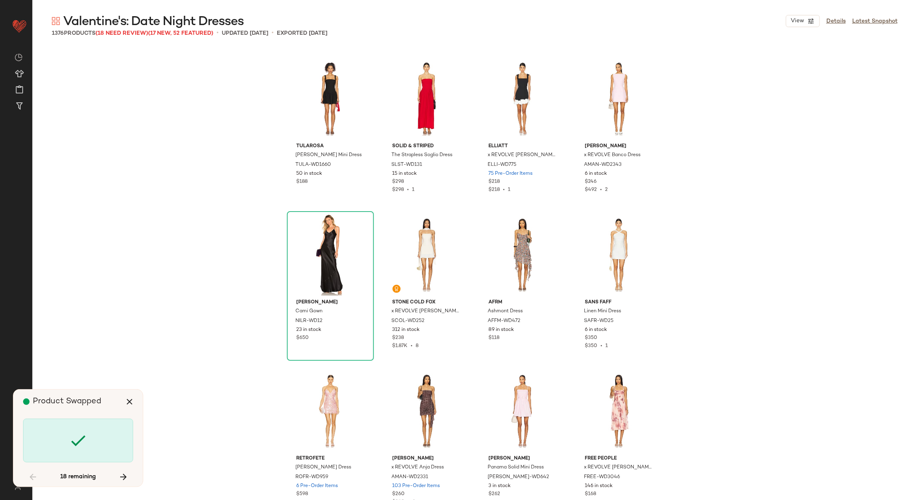
scroll to position [22641, 0]
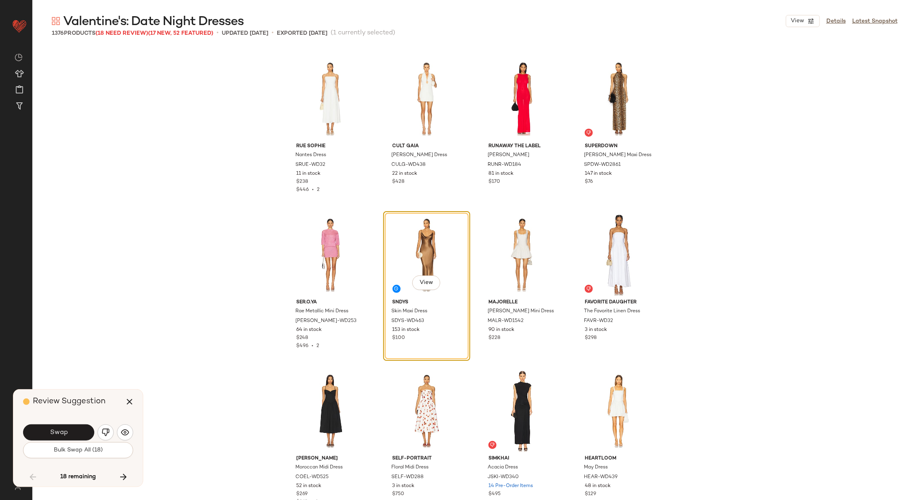
click at [67, 430] on span "Swap" at bounding box center [58, 433] width 18 height 8
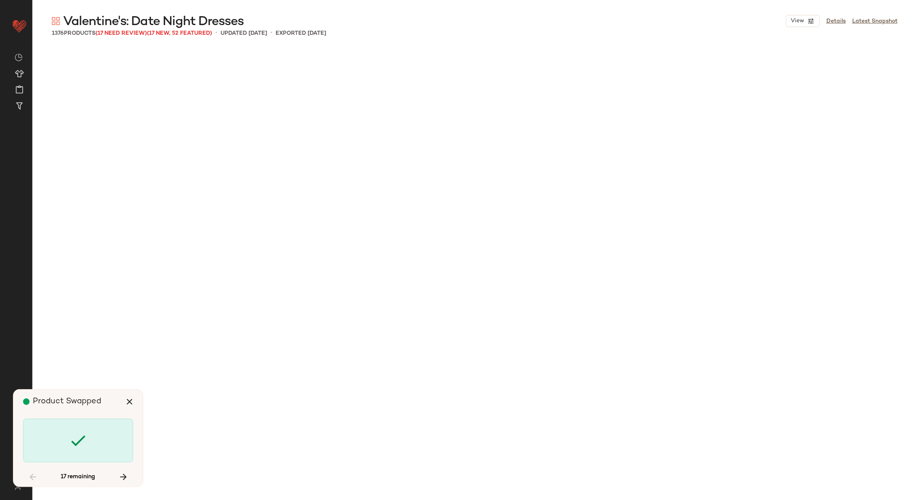
scroll to position [24359, 0]
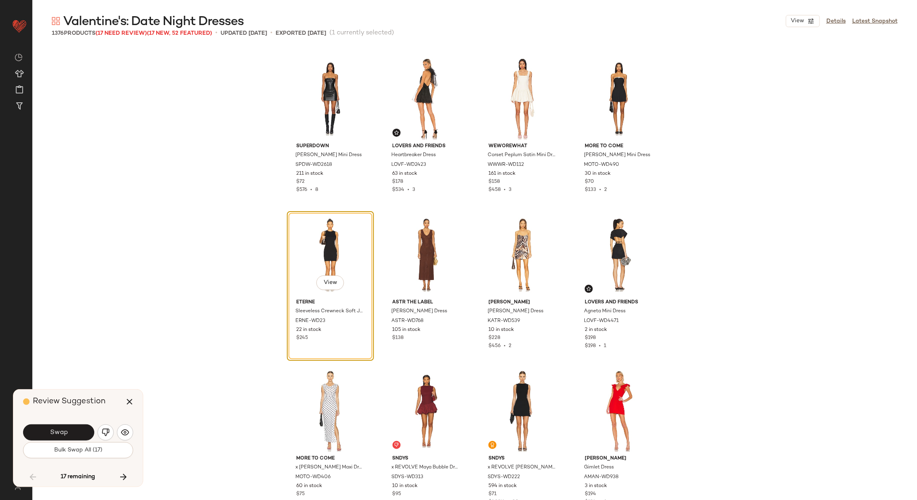
click at [67, 430] on span "Swap" at bounding box center [58, 433] width 18 height 8
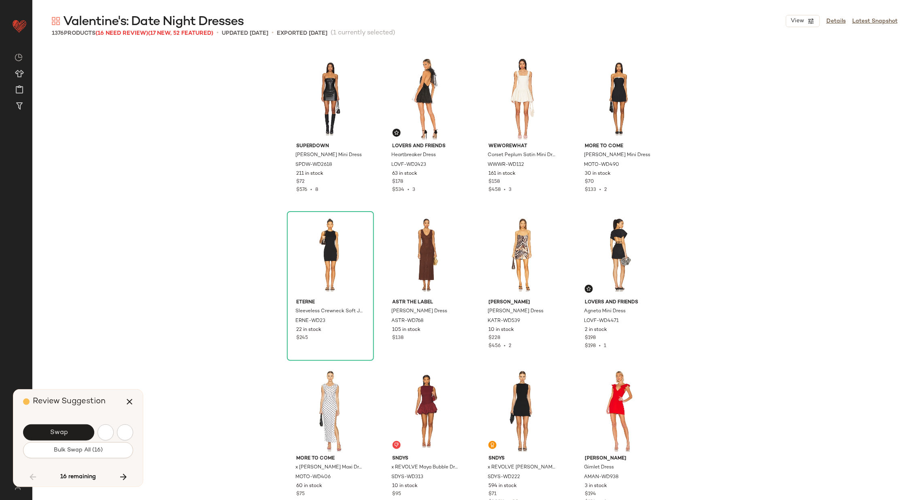
scroll to position [24827, 0]
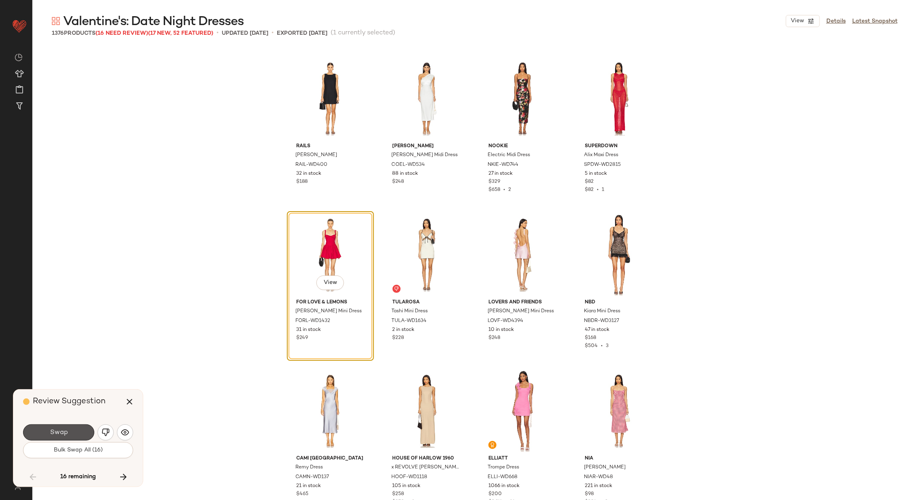
click at [67, 430] on span "Swap" at bounding box center [58, 433] width 18 height 8
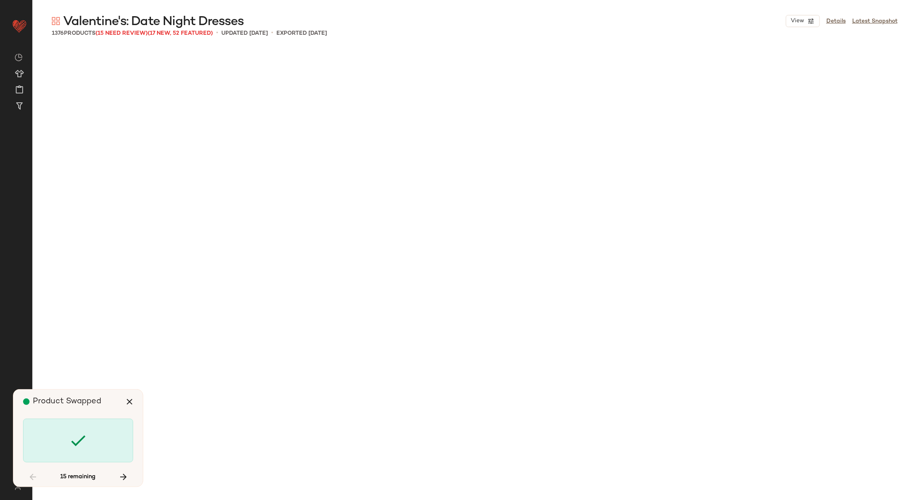
scroll to position [25764, 0]
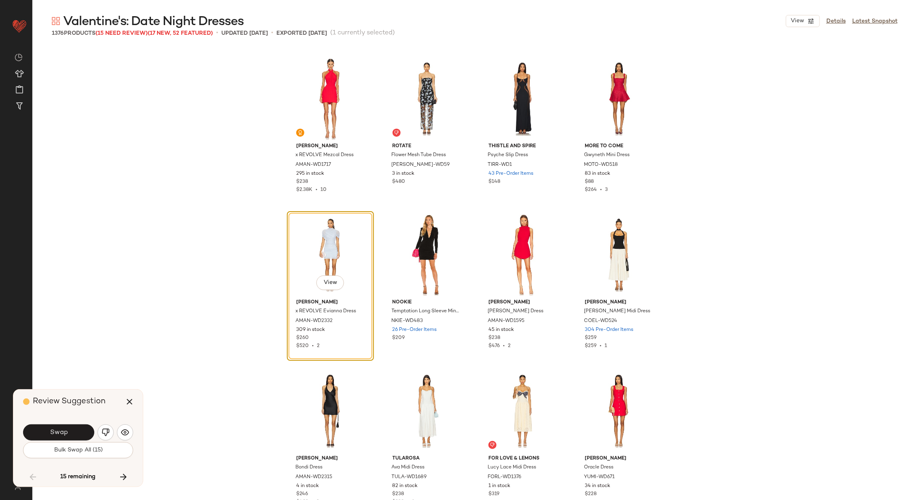
click at [67, 430] on span "Swap" at bounding box center [58, 433] width 18 height 8
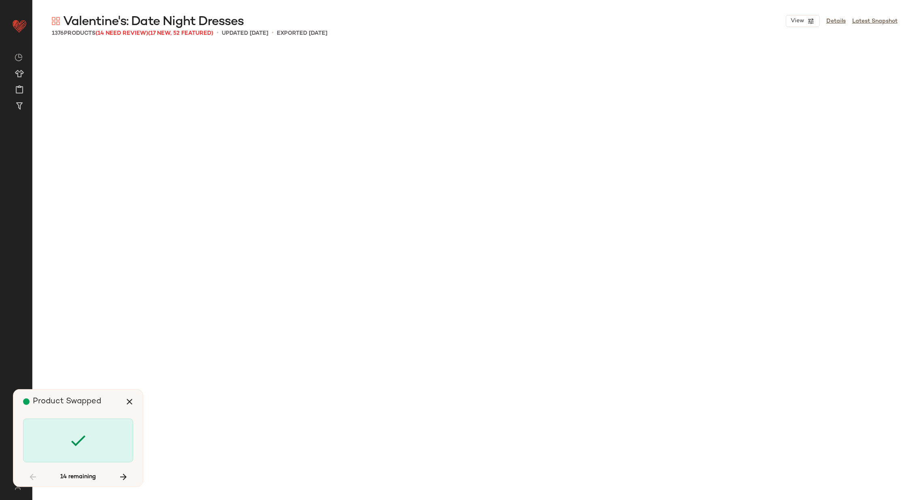
scroll to position [30760, 0]
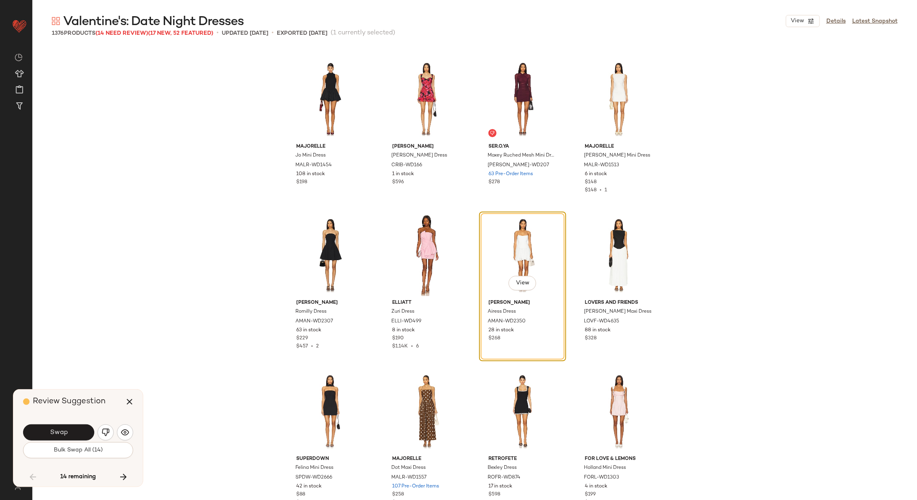
click at [67, 430] on span "Swap" at bounding box center [58, 433] width 18 height 8
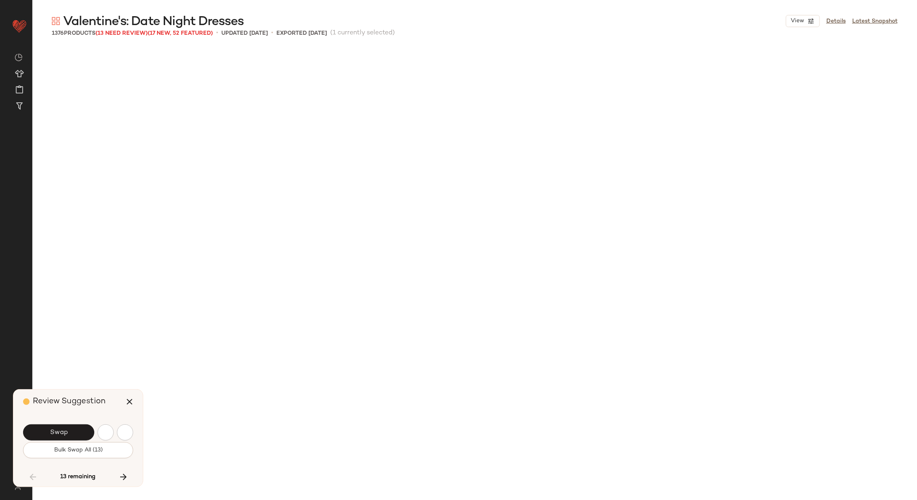
scroll to position [31229, 0]
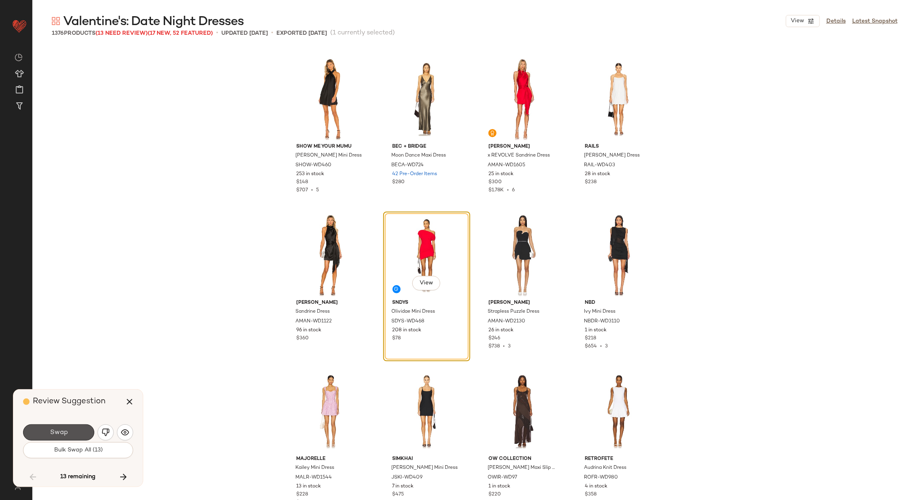
click at [67, 430] on span "Swap" at bounding box center [58, 433] width 18 height 8
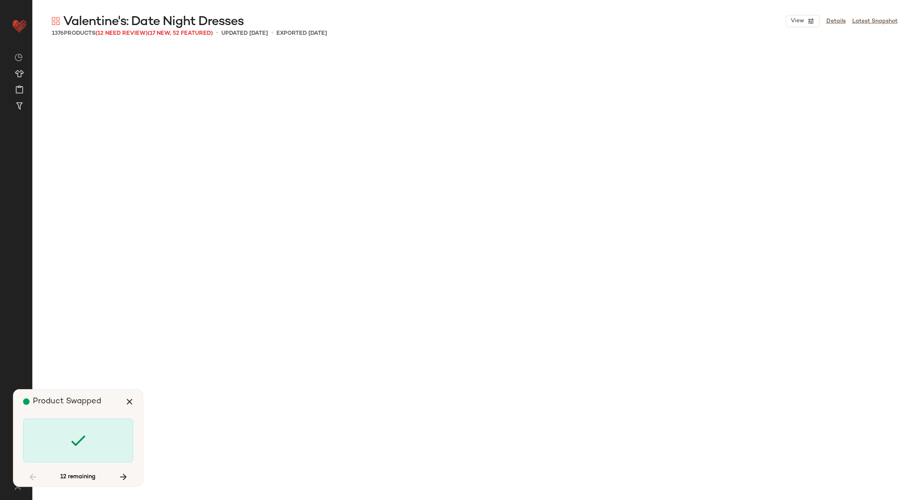
scroll to position [32947, 0]
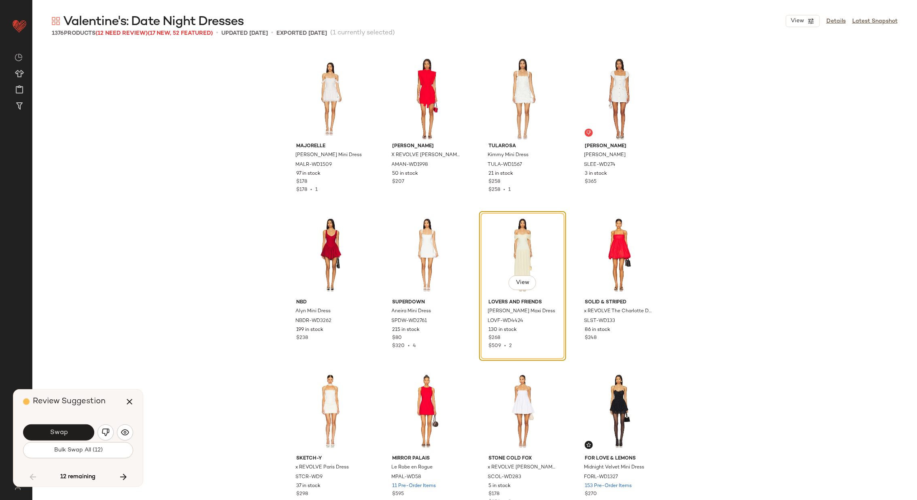
click at [67, 430] on span "Swap" at bounding box center [58, 433] width 18 height 8
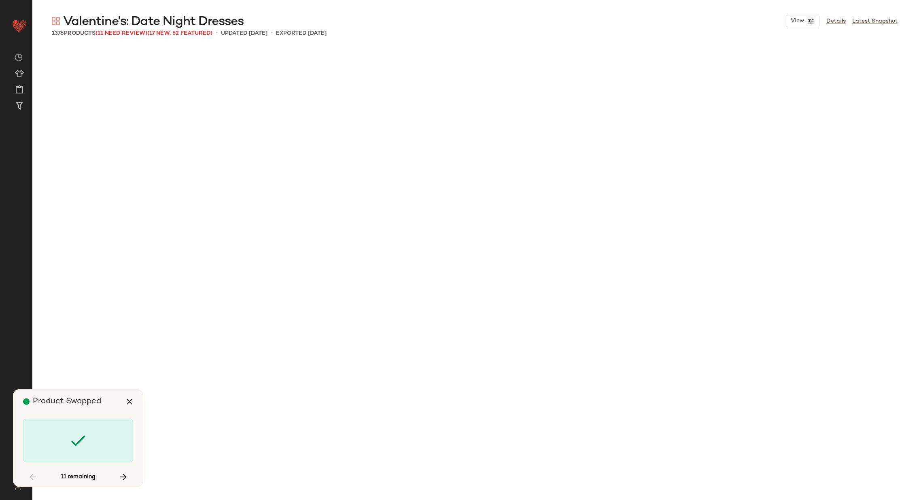
scroll to position [38412, 0]
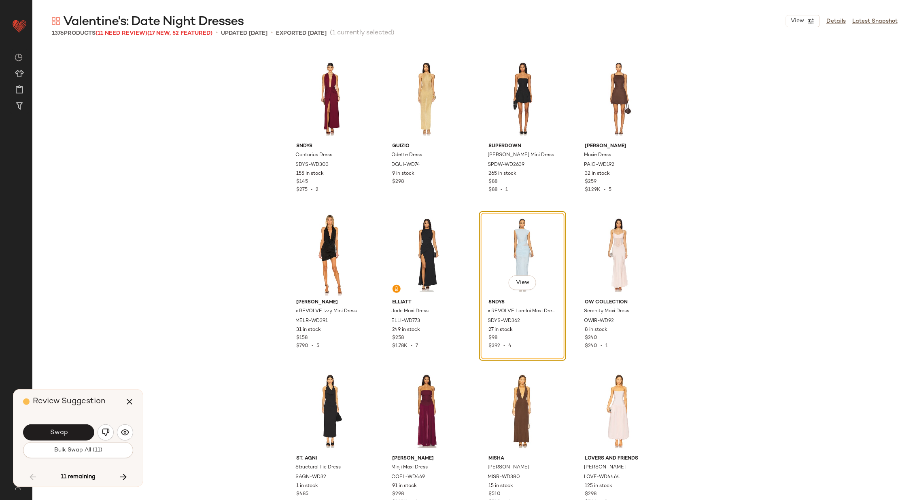
click at [67, 430] on span "Swap" at bounding box center [58, 433] width 18 height 8
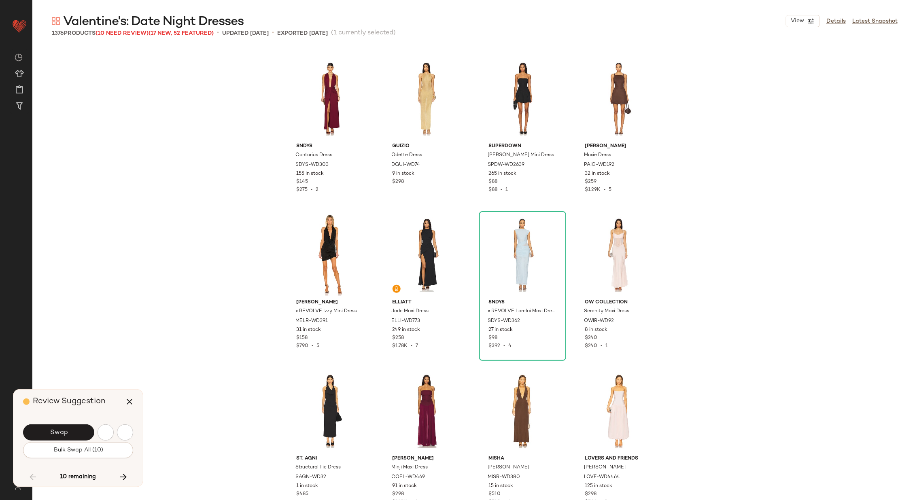
scroll to position [38724, 0]
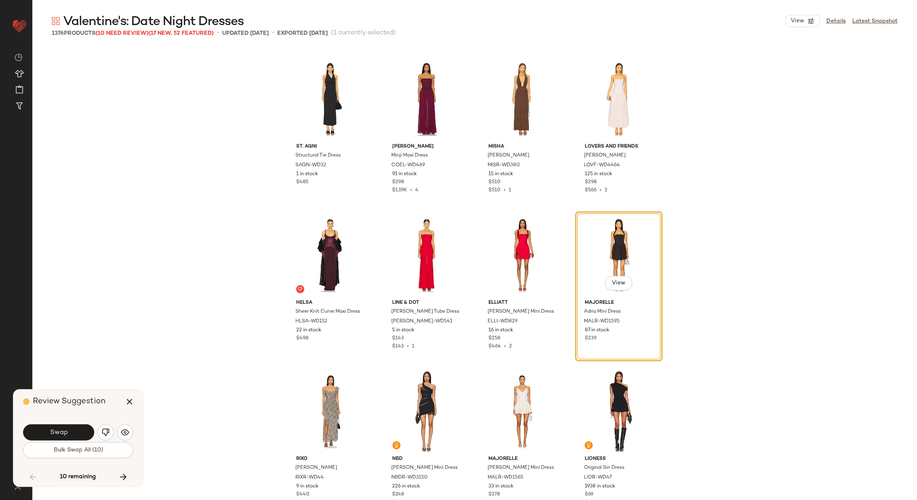
click at [67, 430] on span "Swap" at bounding box center [58, 433] width 18 height 8
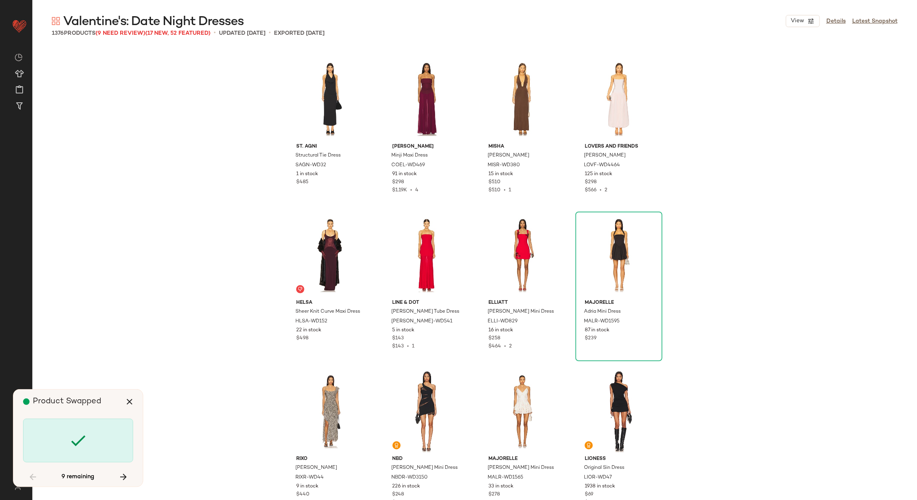
scroll to position [40754, 0]
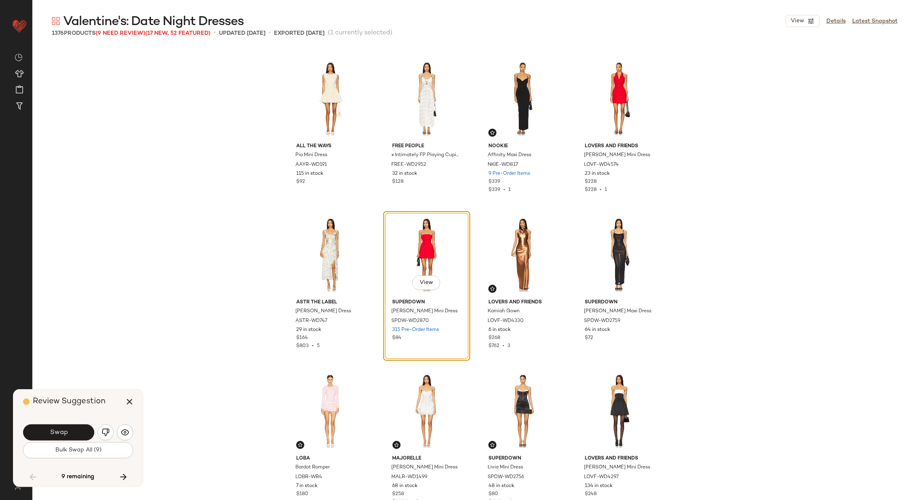
click at [67, 430] on span "Swap" at bounding box center [58, 433] width 18 height 8
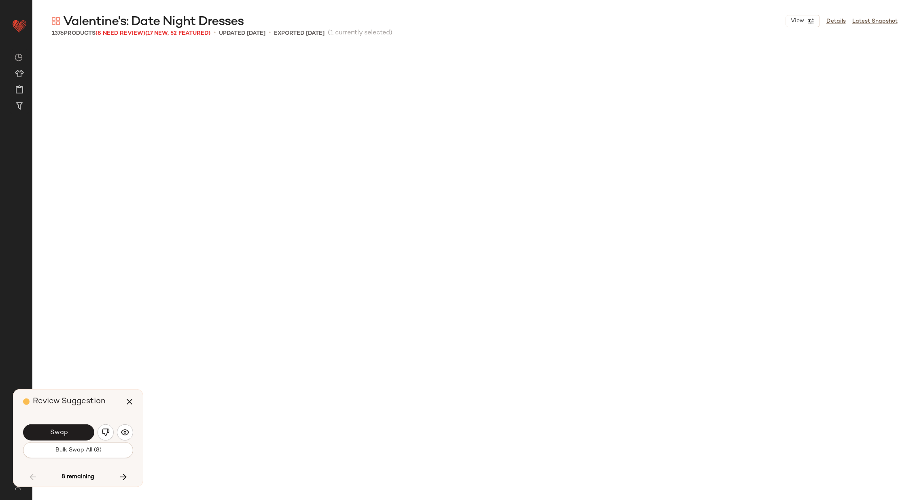
scroll to position [41222, 0]
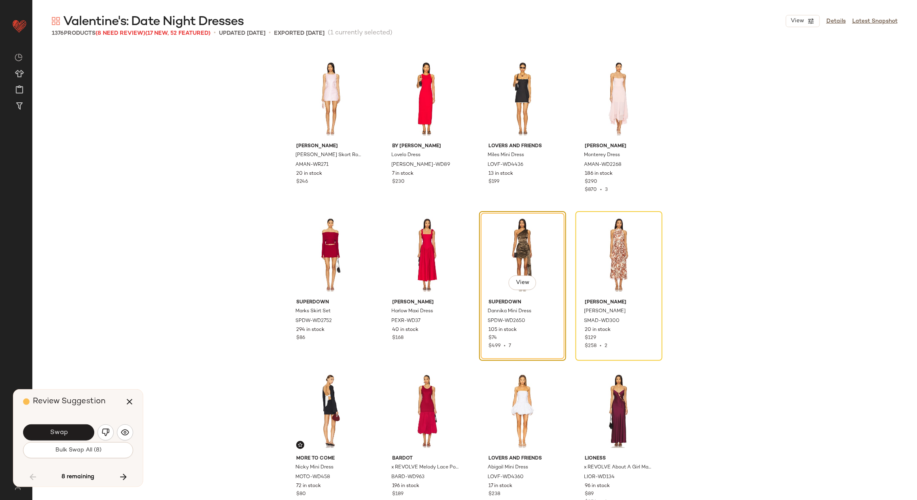
click at [67, 430] on span "Swap" at bounding box center [58, 433] width 18 height 8
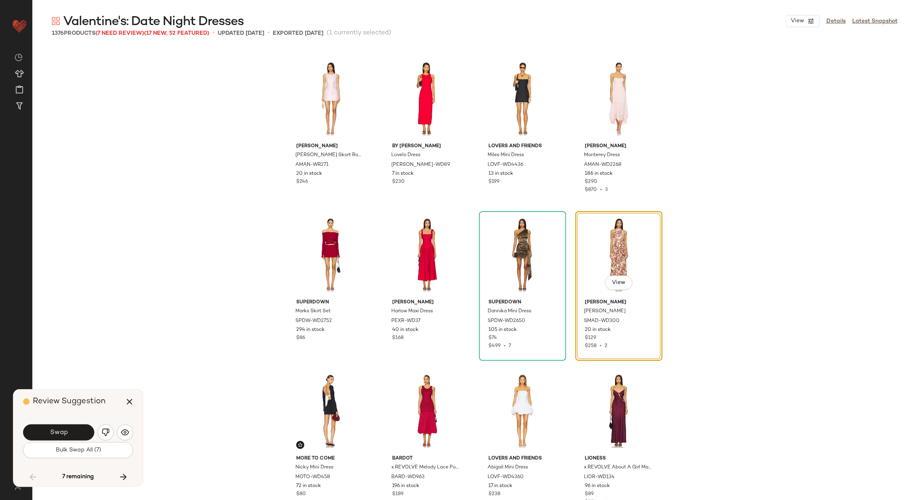
click at [67, 430] on span "Swap" at bounding box center [58, 433] width 18 height 8
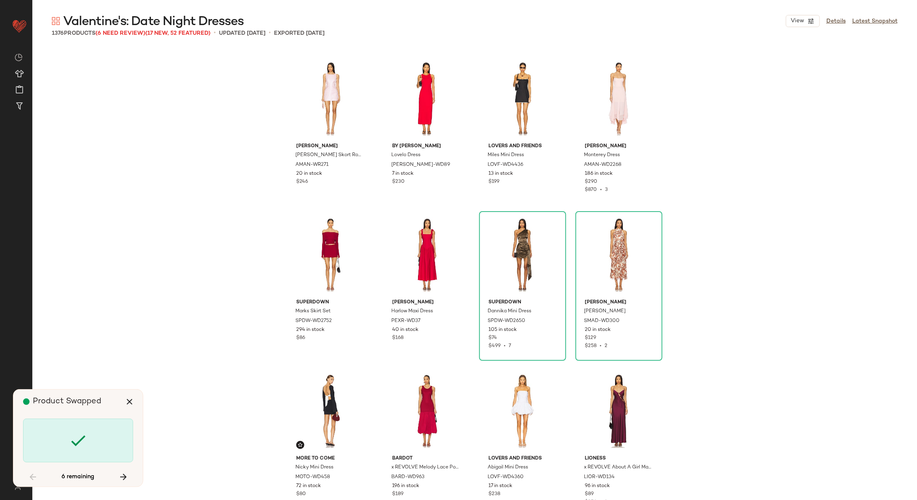
scroll to position [42940, 0]
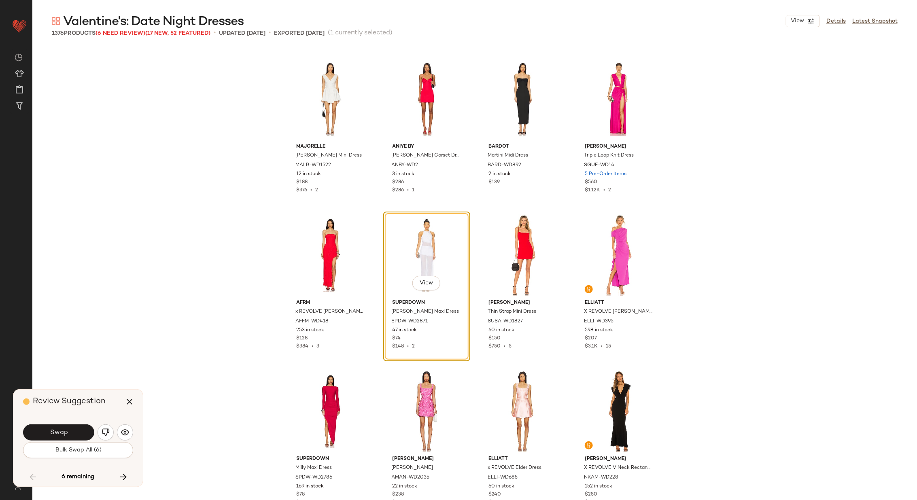
click at [67, 430] on span "Swap" at bounding box center [58, 433] width 18 height 8
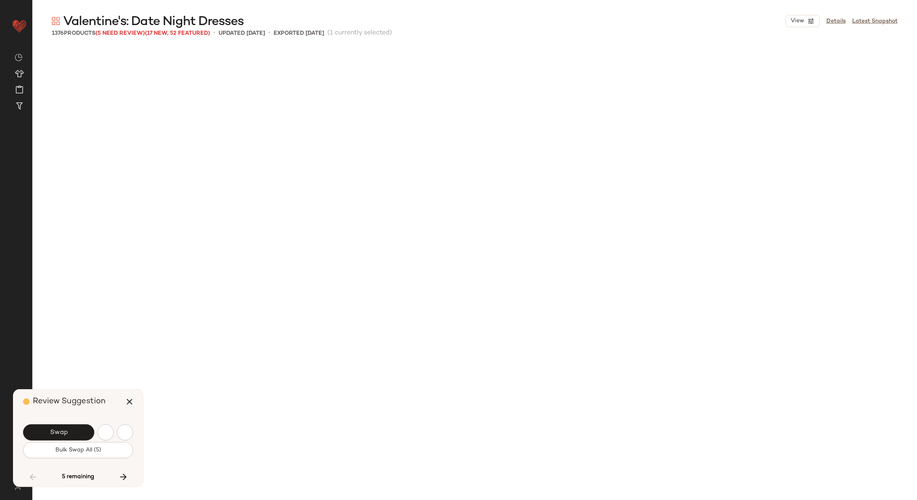
scroll to position [43408, 0]
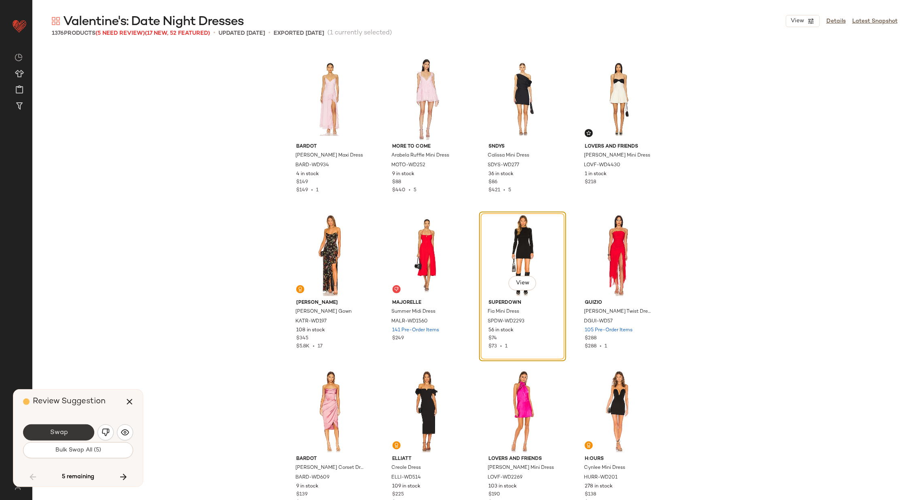
click at [67, 430] on span "Swap" at bounding box center [58, 433] width 18 height 8
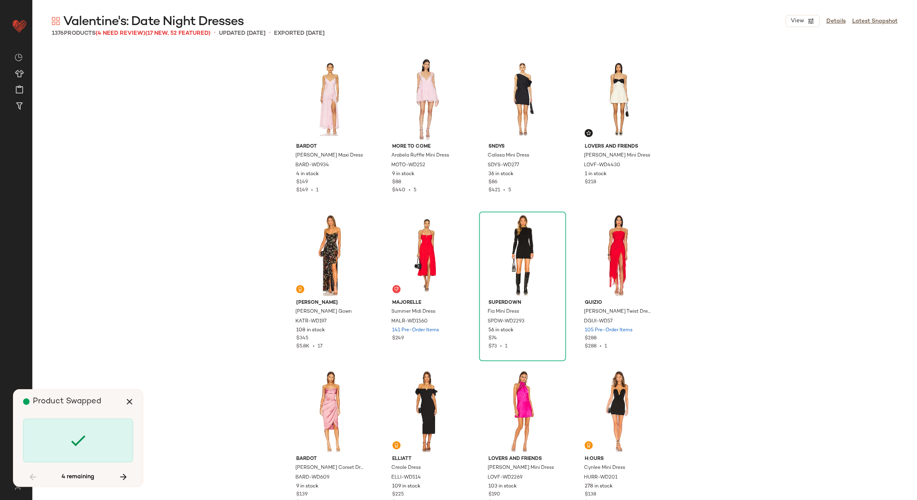
scroll to position [47156, 0]
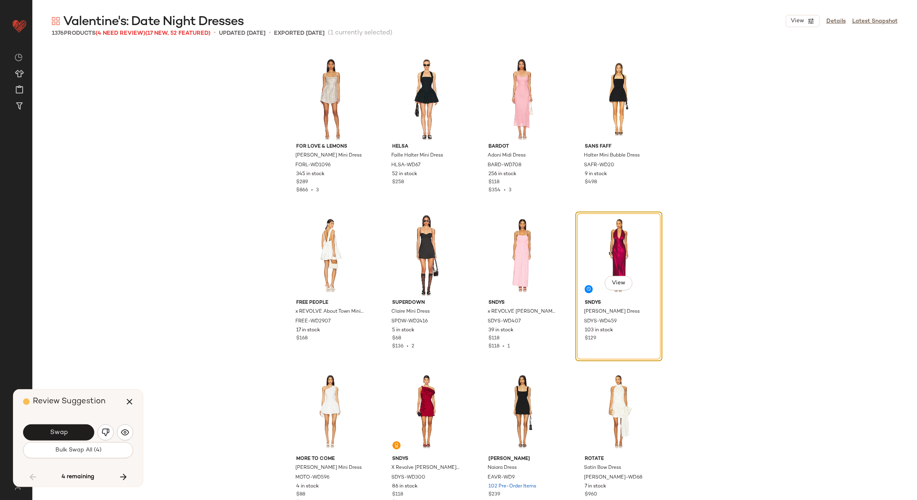
click at [67, 430] on span "Swap" at bounding box center [58, 433] width 18 height 8
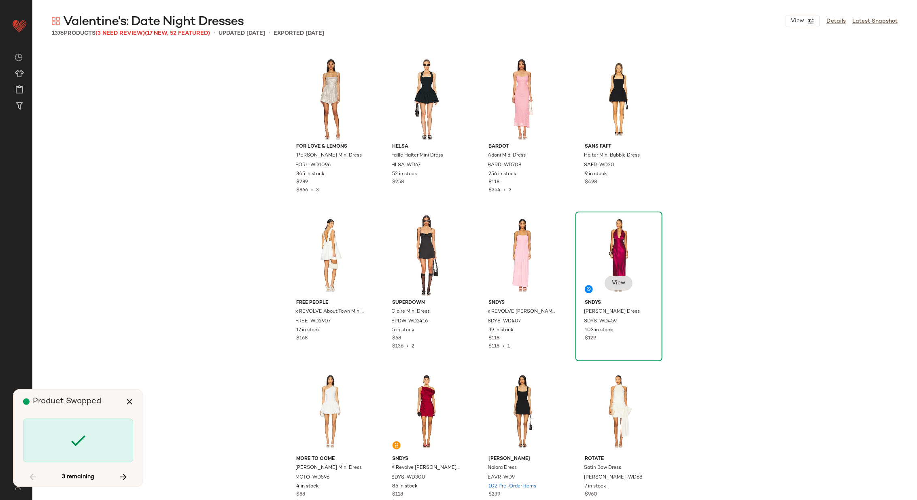
click at [620, 280] on span "View" at bounding box center [618, 283] width 14 height 6
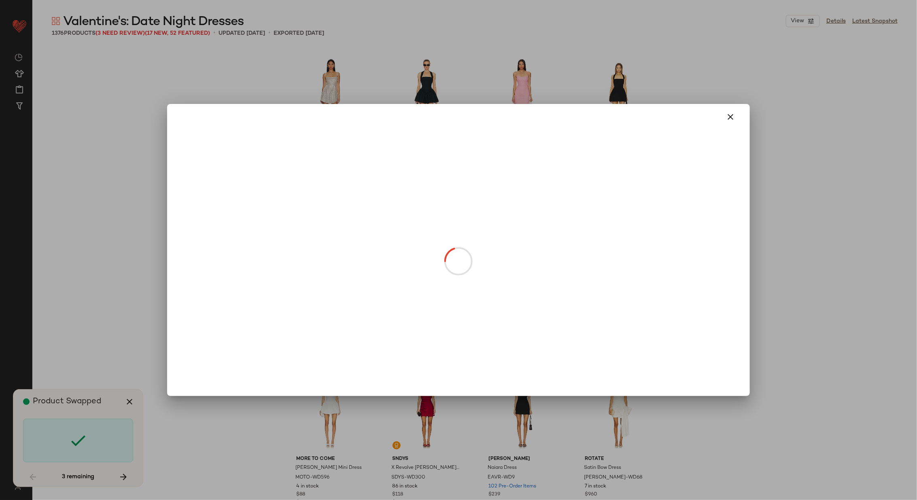
scroll to position [48092, 0]
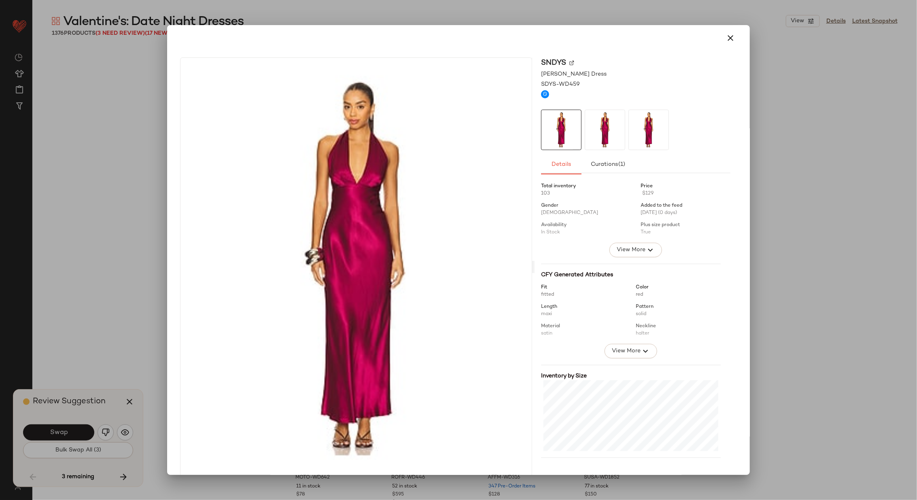
click at [569, 61] on img at bounding box center [571, 62] width 5 height 5
click at [728, 39] on icon "button" at bounding box center [730, 38] width 10 height 10
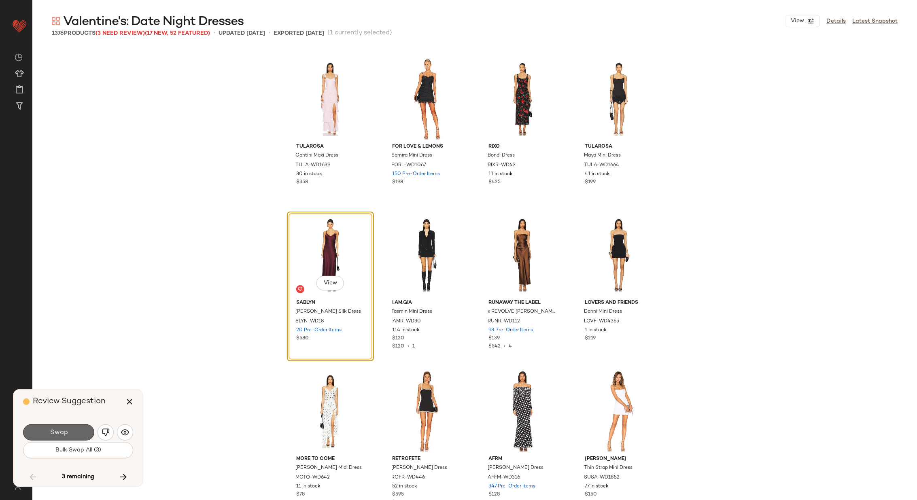
click at [77, 431] on button "Swap" at bounding box center [58, 432] width 71 height 16
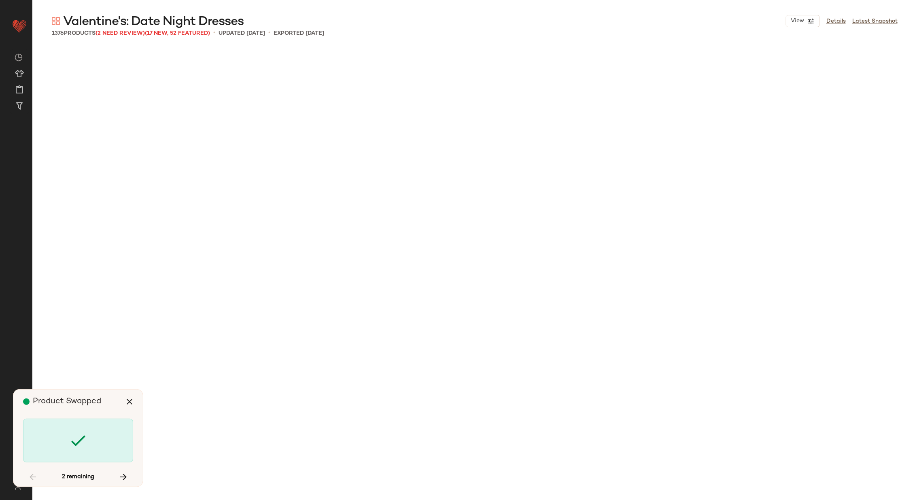
scroll to position [49029, 0]
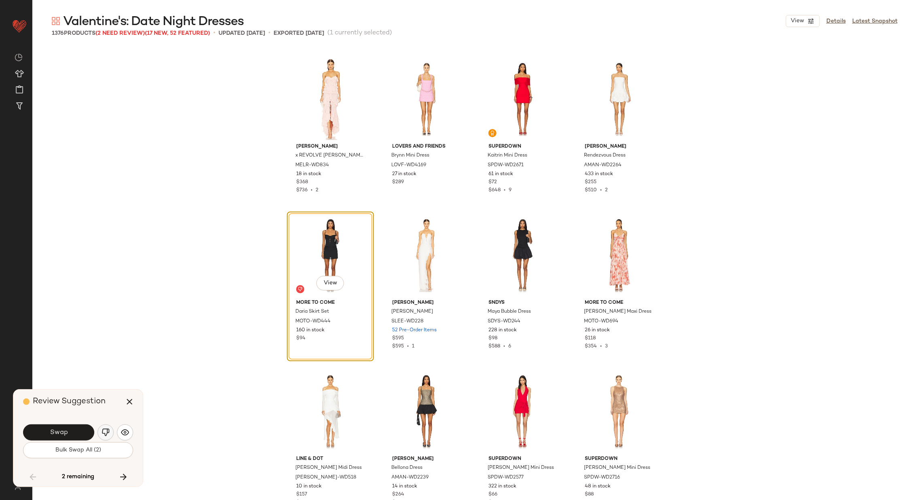
click at [100, 432] on button "button" at bounding box center [105, 432] width 16 height 16
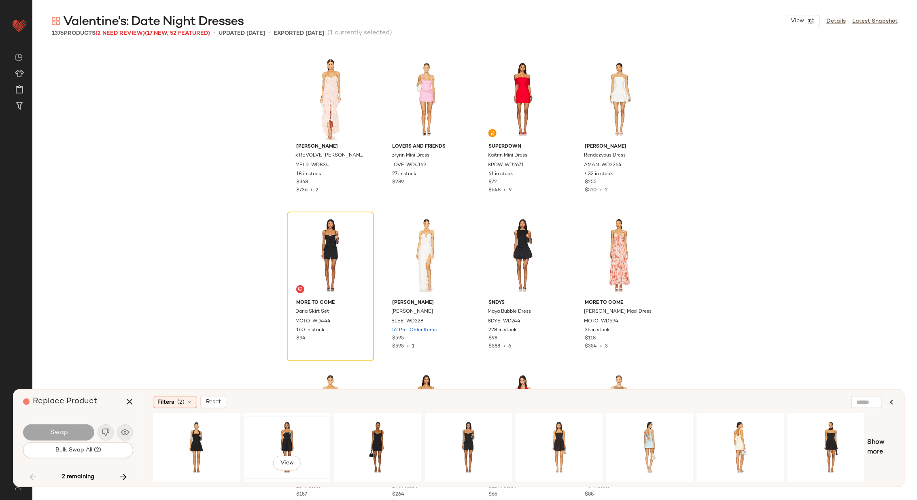
click at [292, 431] on div "View" at bounding box center [286, 447] width 81 height 57
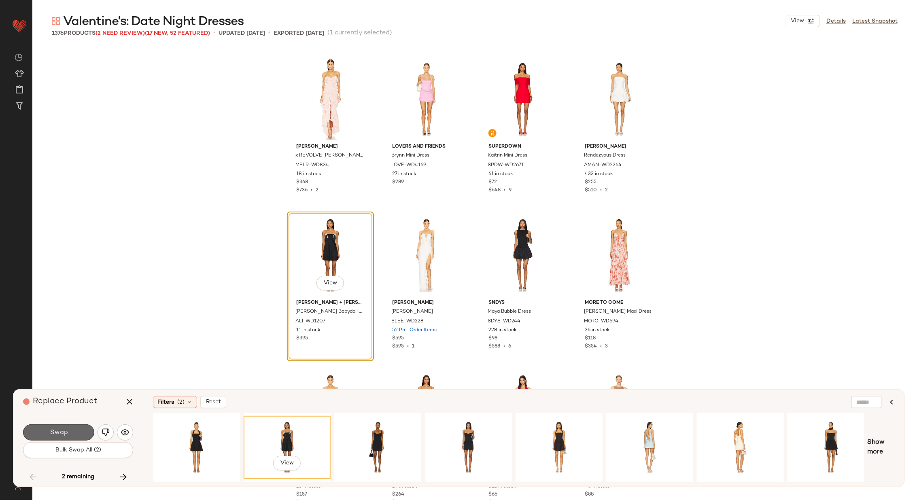
click at [78, 426] on button "Swap" at bounding box center [58, 432] width 71 height 16
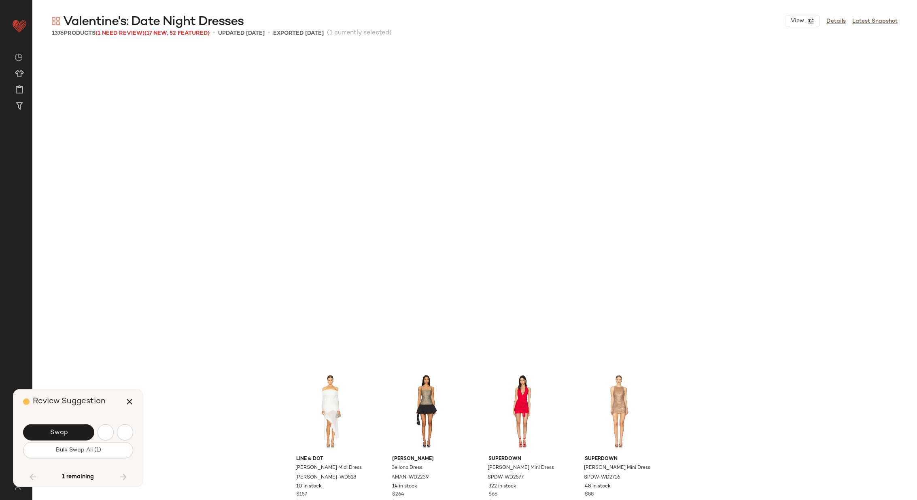
scroll to position [49342, 0]
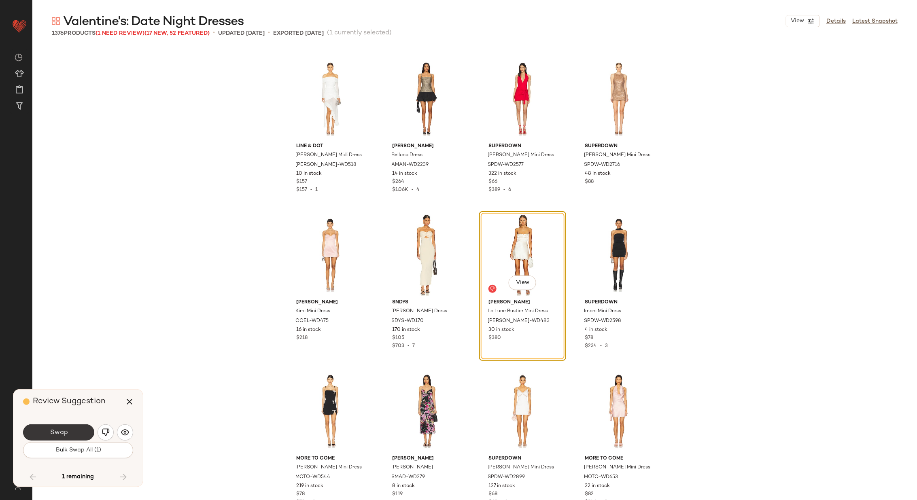
click at [72, 430] on button "Swap" at bounding box center [58, 432] width 71 height 16
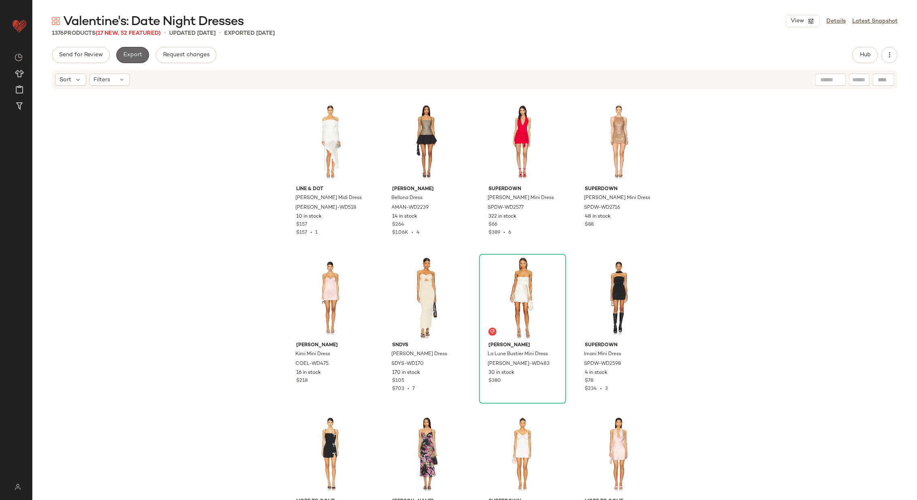
click at [129, 54] on span "Export" at bounding box center [132, 55] width 19 height 6
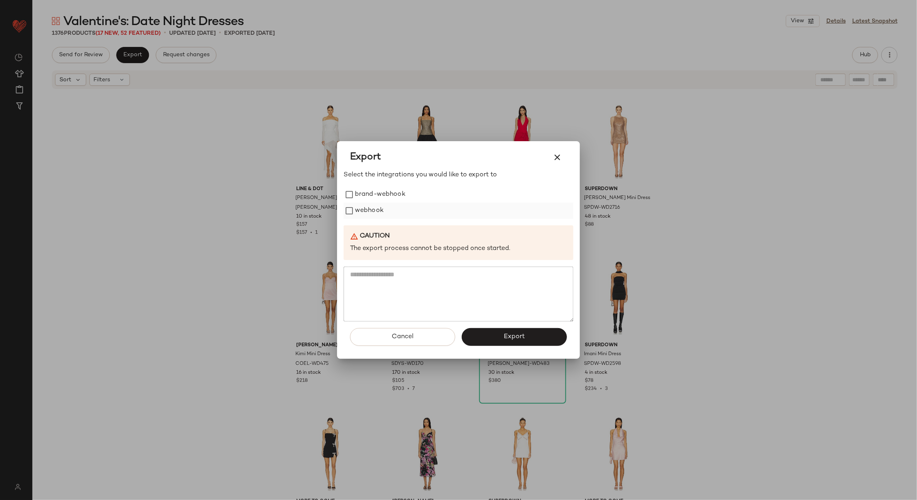
click at [368, 212] on label "webhook" at bounding box center [369, 211] width 29 height 16
click at [521, 333] on span "Export" at bounding box center [513, 337] width 21 height 8
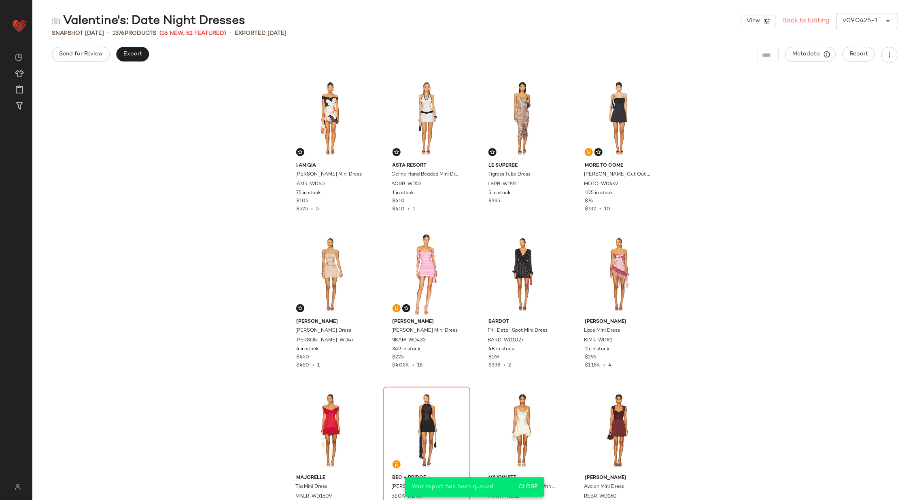
click at [799, 21] on link "Back to Editing" at bounding box center [805, 21] width 47 height 10
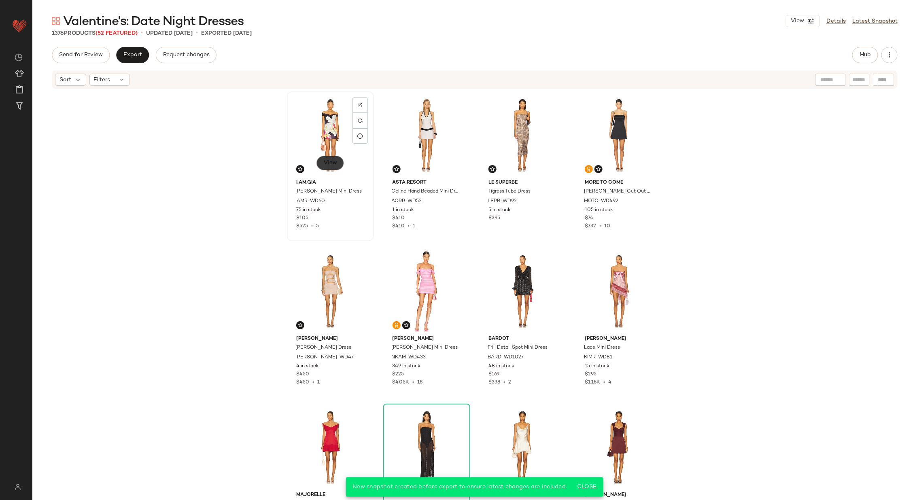
click at [330, 160] on span "View" at bounding box center [330, 163] width 14 height 6
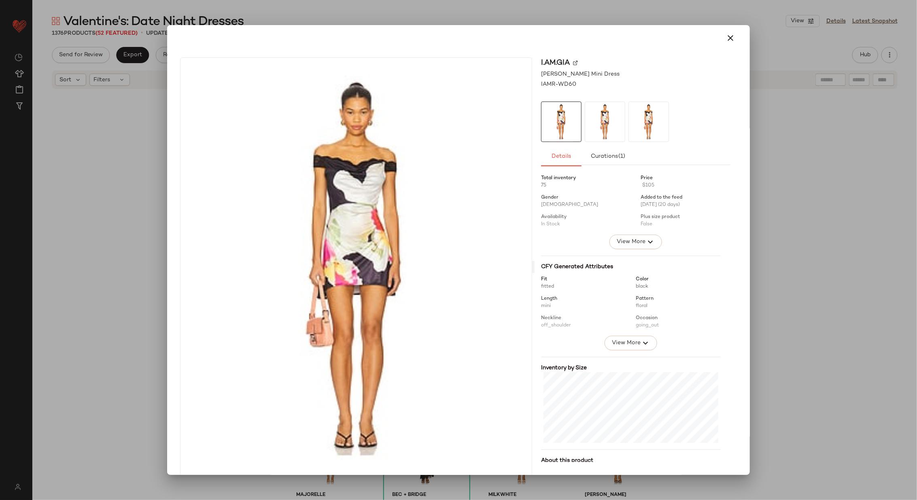
click at [573, 61] on img at bounding box center [575, 62] width 5 height 5
click at [725, 36] on icon "button" at bounding box center [730, 38] width 10 height 10
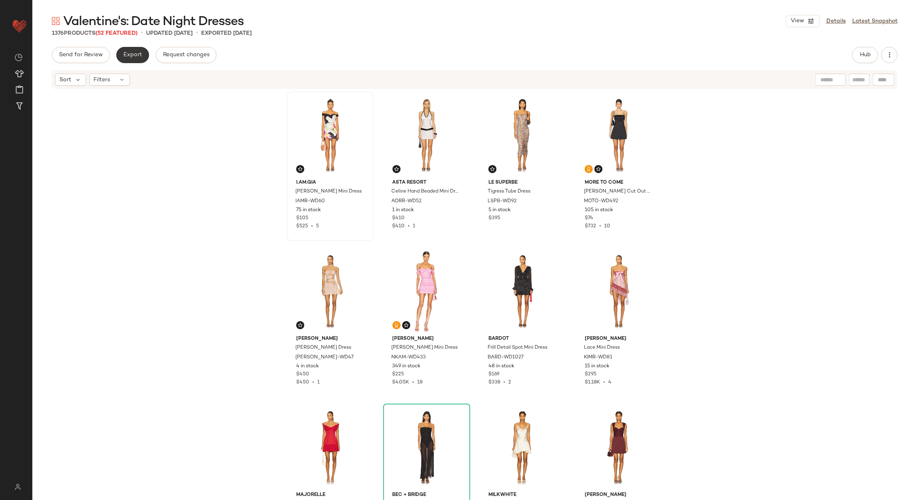
click at [126, 60] on button "Export" at bounding box center [132, 55] width 33 height 16
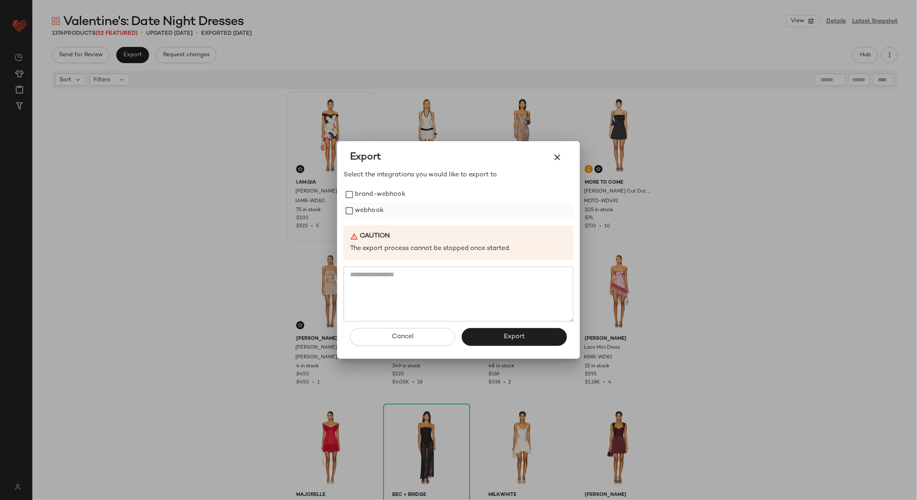
click at [360, 214] on label "webhook" at bounding box center [369, 211] width 29 height 16
click at [501, 338] on button "Export" at bounding box center [514, 337] width 105 height 18
